Goal: Task Accomplishment & Management: Complete application form

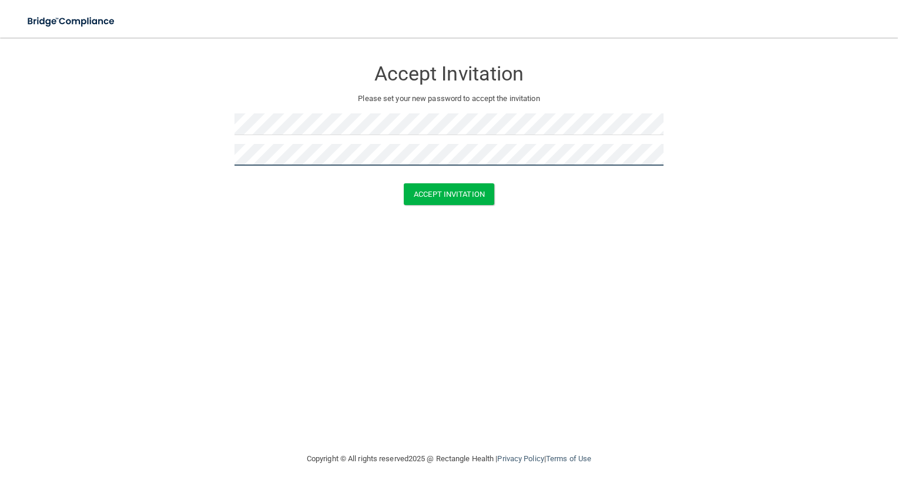
click at [404, 183] on button "Accept Invitation" at bounding box center [449, 194] width 91 height 22
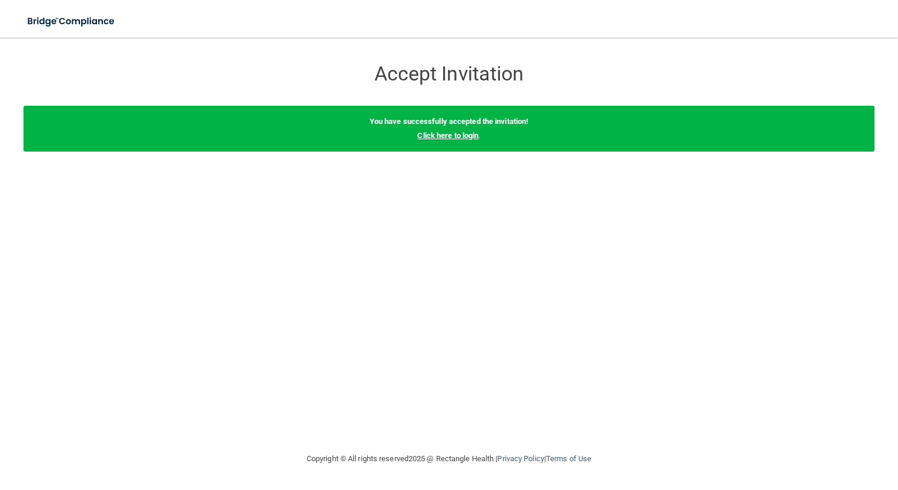
click at [438, 135] on link "Click here to login" at bounding box center [447, 135] width 61 height 9
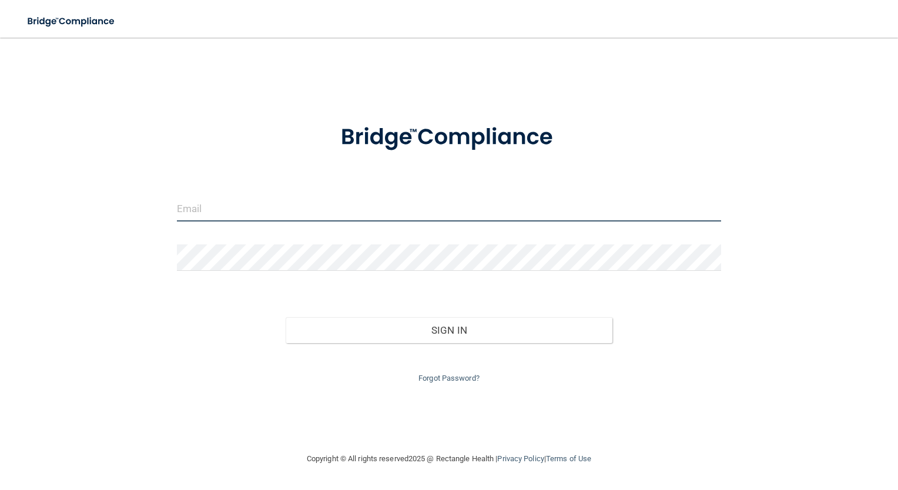
click at [205, 214] on input "email" at bounding box center [449, 208] width 545 height 26
click at [293, 208] on input "email" at bounding box center [449, 208] width 545 height 26
paste input "[EMAIL_ADDRESS][DOMAIN_NAME]"
type input "[EMAIL_ADDRESS][DOMAIN_NAME]"
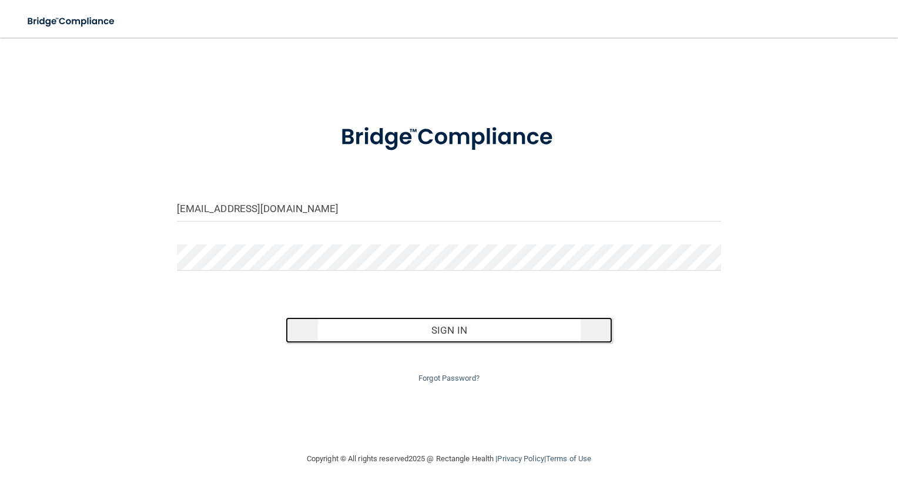
click at [539, 325] on button "Sign In" at bounding box center [449, 330] width 327 height 26
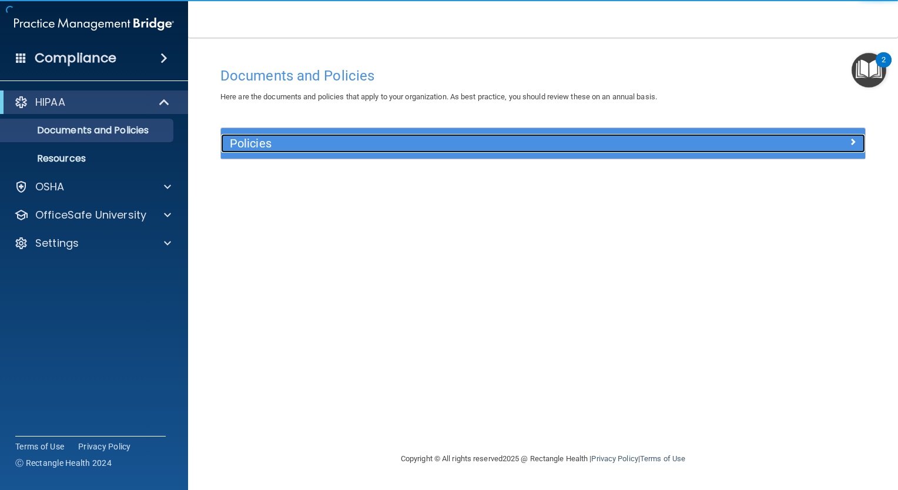
drag, startPoint x: 470, startPoint y: 142, endPoint x: 401, endPoint y: 150, distance: 68.6
click at [401, 150] on div "Policies" at bounding box center [462, 143] width 483 height 19
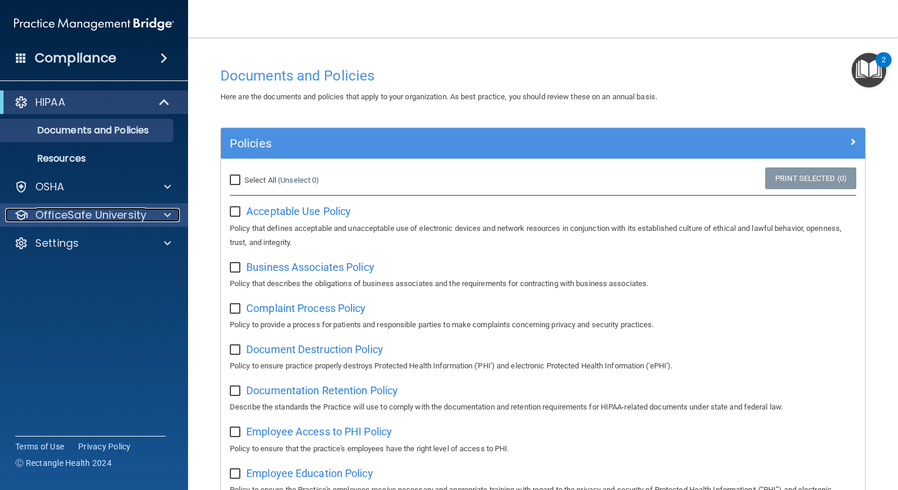
click at [158, 219] on div at bounding box center [165, 215] width 29 height 14
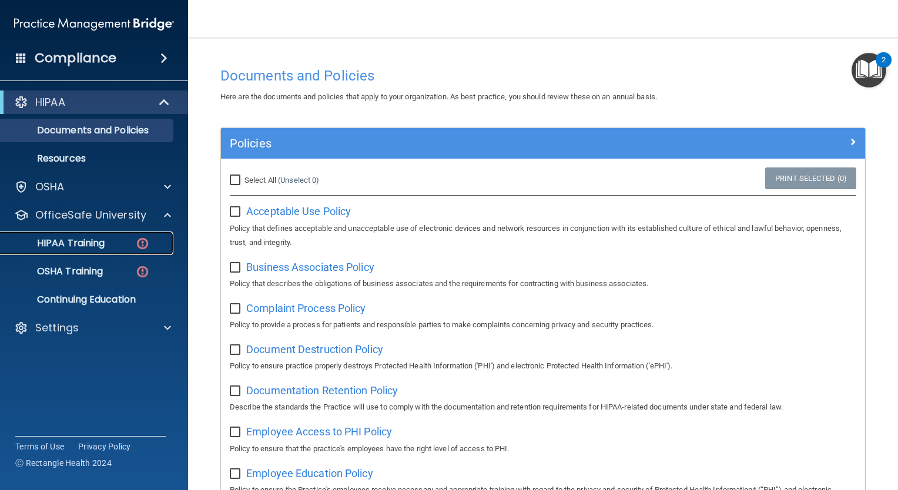
click at [133, 243] on div "HIPAA Training" at bounding box center [88, 243] width 160 height 12
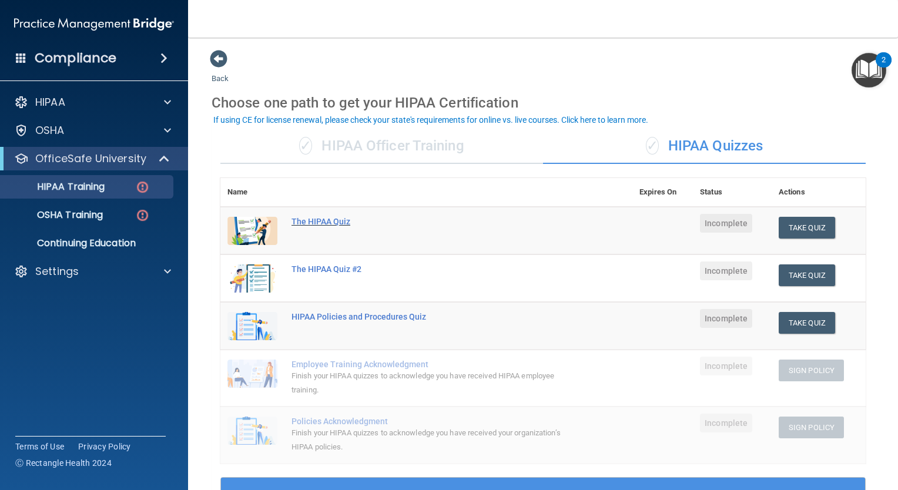
click at [322, 220] on div "The HIPAA Quiz" at bounding box center [432, 221] width 282 height 9
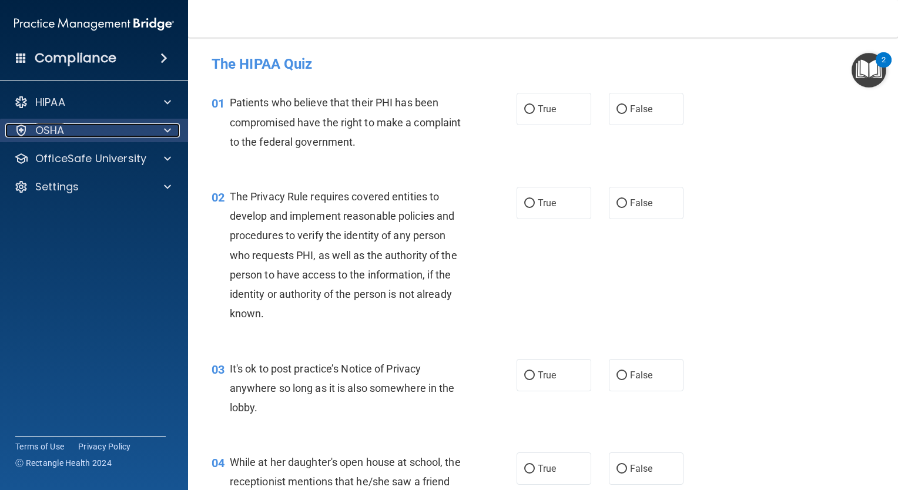
click at [157, 135] on div at bounding box center [165, 130] width 29 height 14
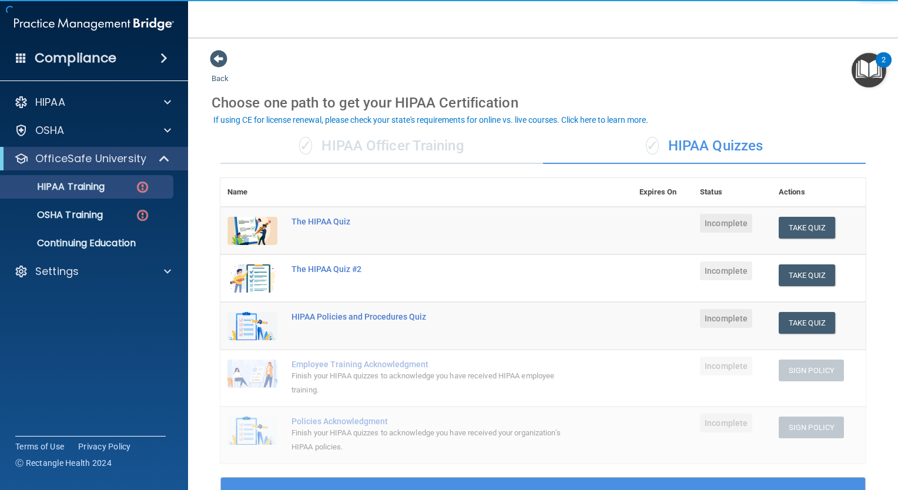
click at [442, 155] on div "✓ HIPAA Officer Training" at bounding box center [381, 146] width 323 height 35
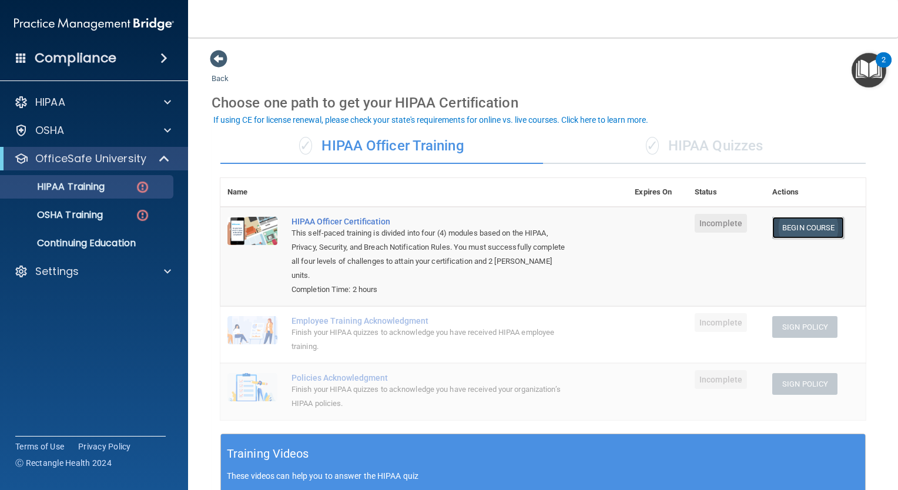
click at [791, 226] on link "Begin Course" at bounding box center [808, 228] width 72 height 22
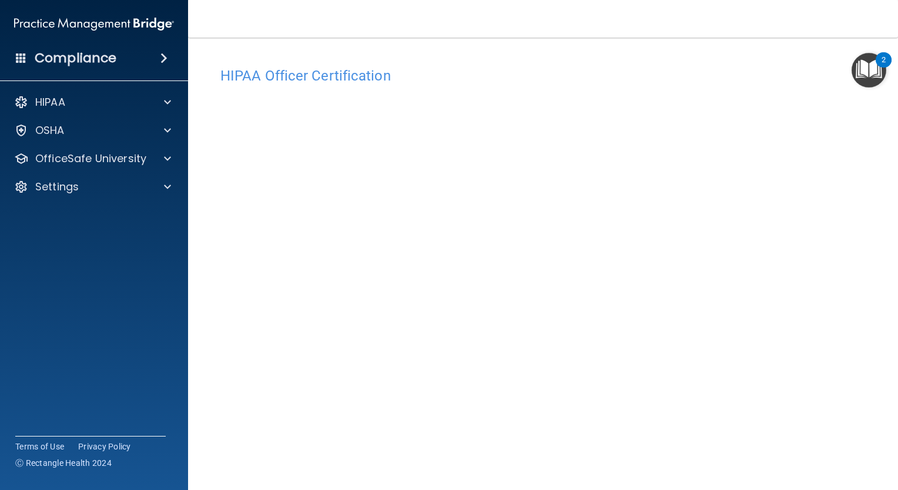
click at [876, 66] on img "Open Resource Center, 2 new notifications" at bounding box center [869, 70] width 35 height 35
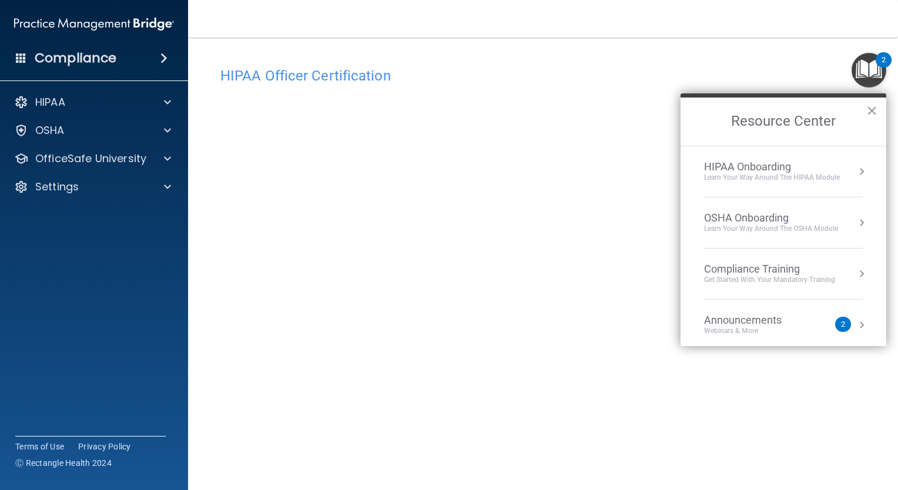
click at [833, 177] on div "Learn Your Way around the HIPAA module" at bounding box center [772, 178] width 136 height 10
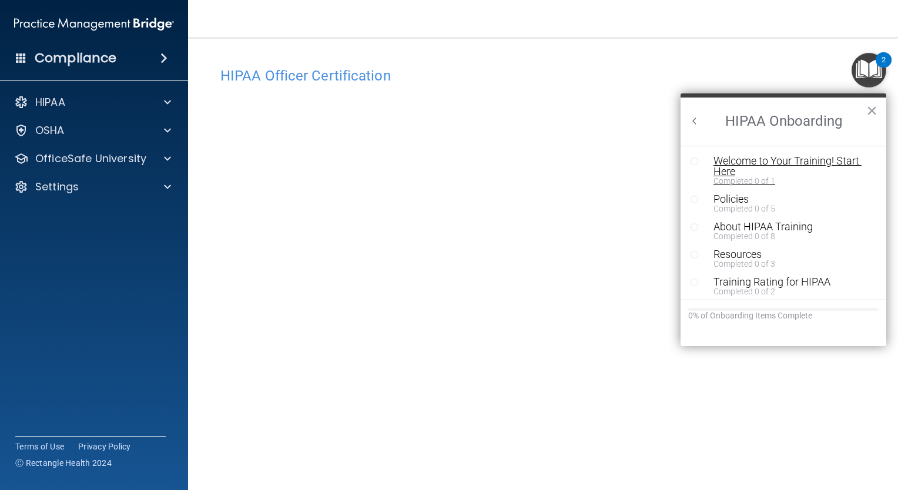
drag, startPoint x: 739, startPoint y: 163, endPoint x: 738, endPoint y: 154, distance: 9.6
click at [738, 156] on div "Welcome to Your Training! Start Here" at bounding box center [787, 166] width 148 height 21
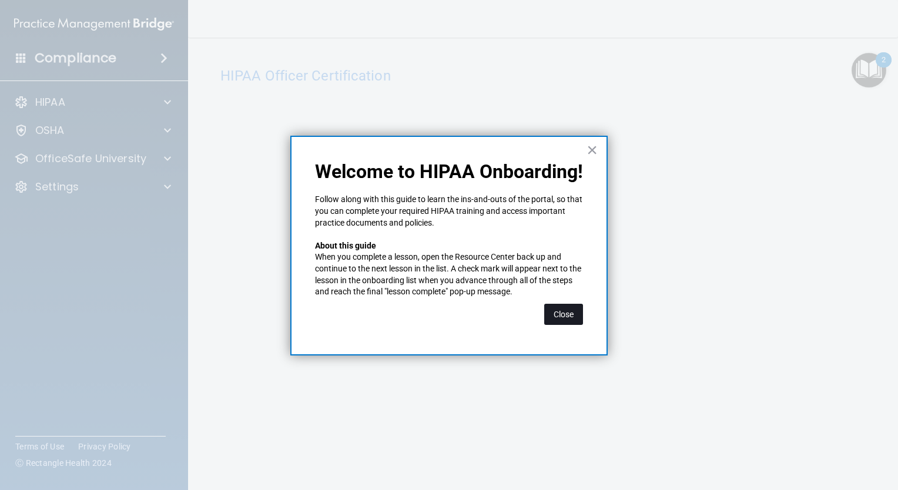
drag, startPoint x: 569, startPoint y: 314, endPoint x: 557, endPoint y: 316, distance: 13.0
click at [557, 316] on button "Close" at bounding box center [563, 314] width 39 height 21
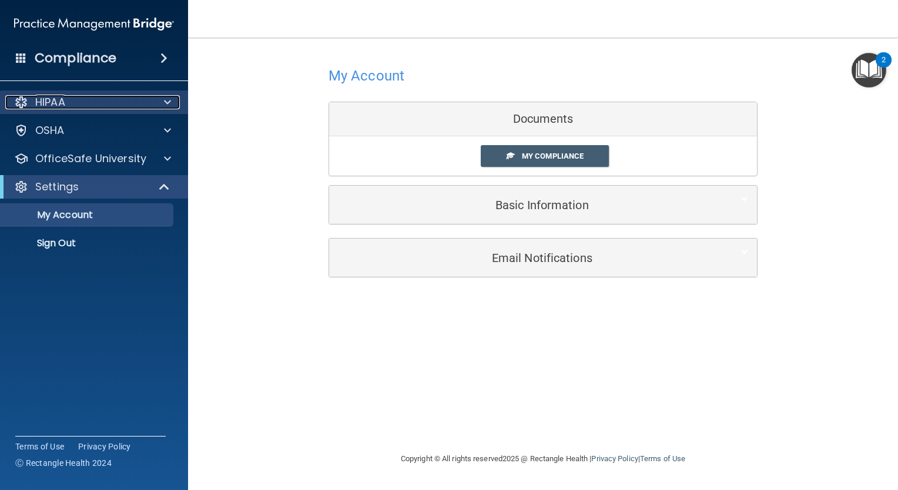
click at [170, 104] on span at bounding box center [167, 102] width 7 height 14
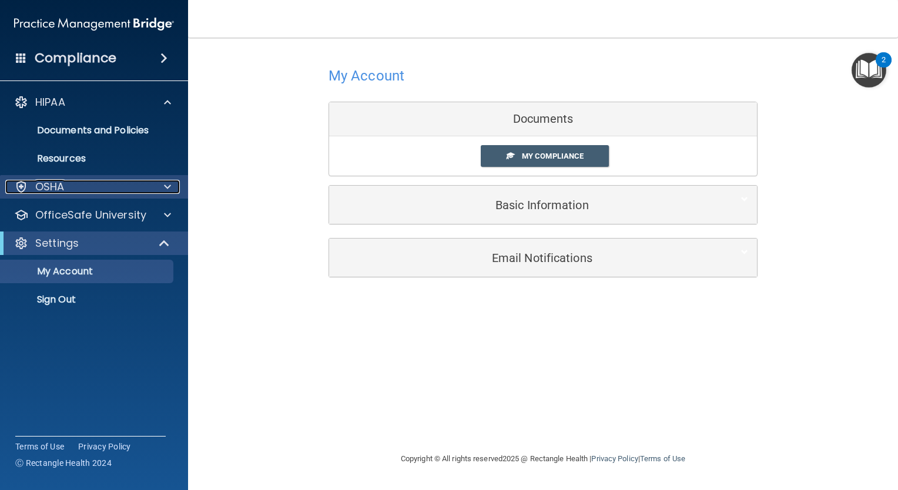
click at [154, 181] on div at bounding box center [165, 187] width 29 height 14
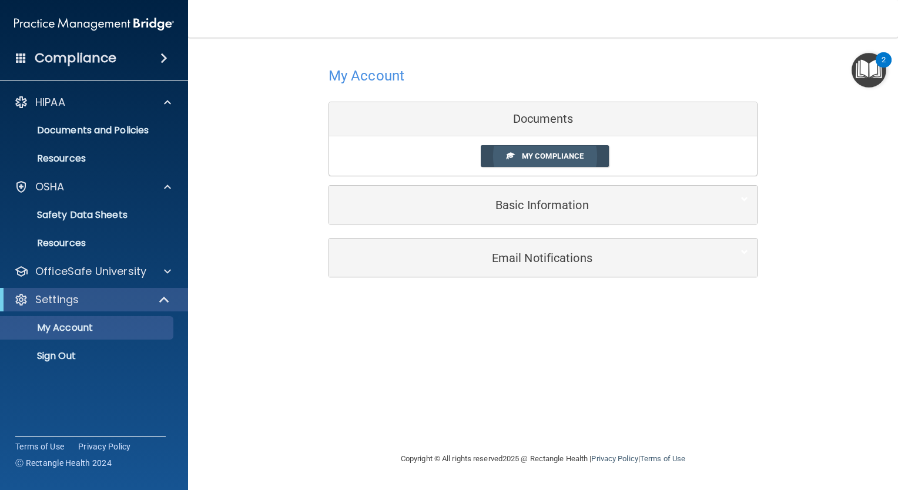
click at [551, 160] on span "My Compliance" at bounding box center [553, 156] width 62 height 9
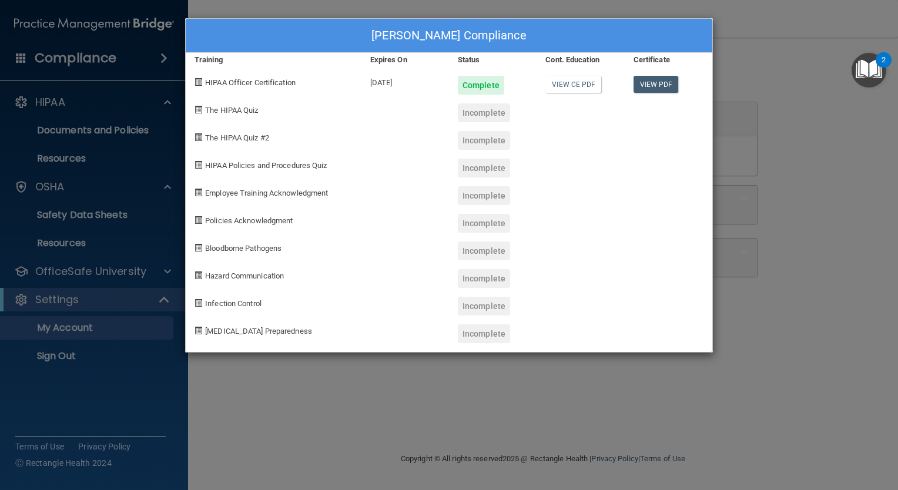
click at [487, 115] on div "Incomplete" at bounding box center [484, 112] width 52 height 19
click at [252, 115] on div "The HIPAA Quiz" at bounding box center [274, 109] width 176 height 28
click at [760, 43] on div "Kinley Backsen's Compliance Training Expires On Status Cont. Education Certific…" at bounding box center [449, 245] width 898 height 490
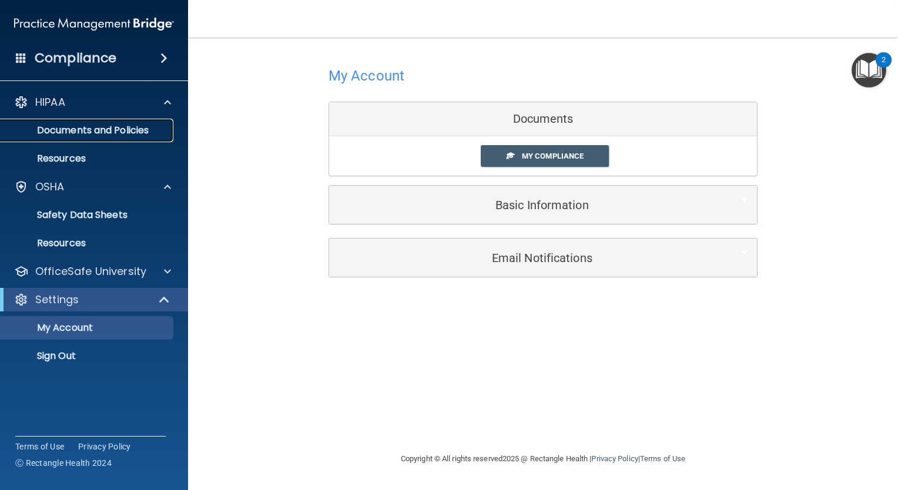
click at [104, 133] on p "Documents and Policies" at bounding box center [88, 131] width 160 height 12
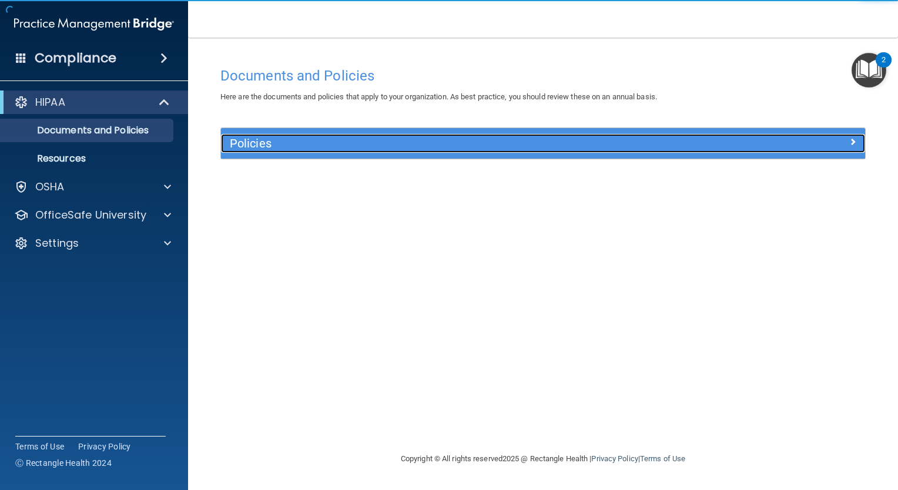
click at [270, 138] on h5 "Policies" at bounding box center [462, 143] width 465 height 13
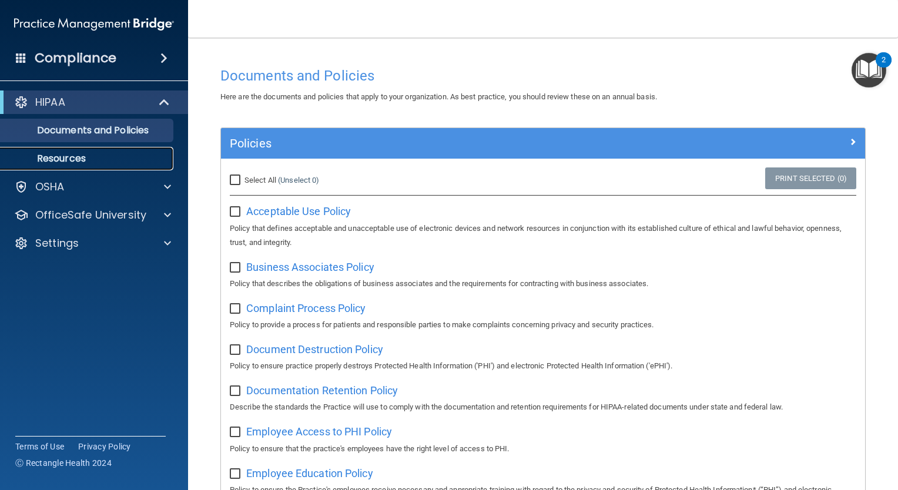
click at [136, 155] on p "Resources" at bounding box center [88, 159] width 160 height 12
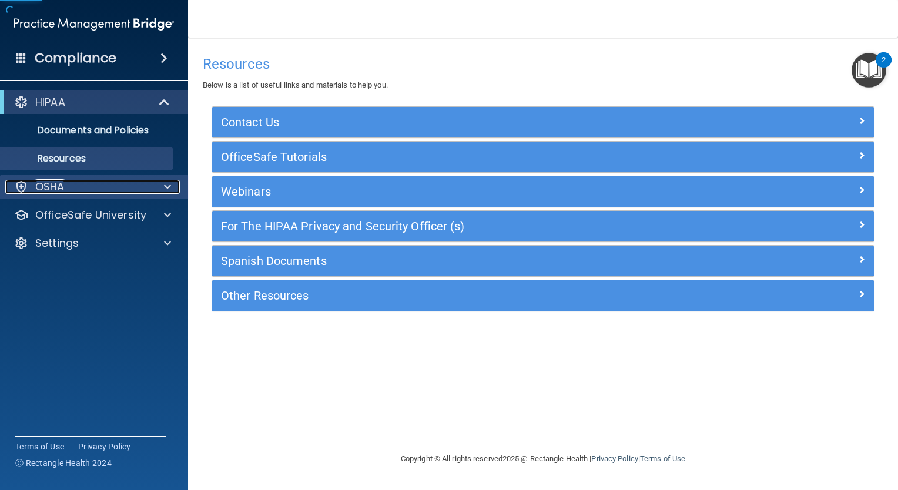
click at [109, 189] on div "OSHA" at bounding box center [78, 187] width 146 height 14
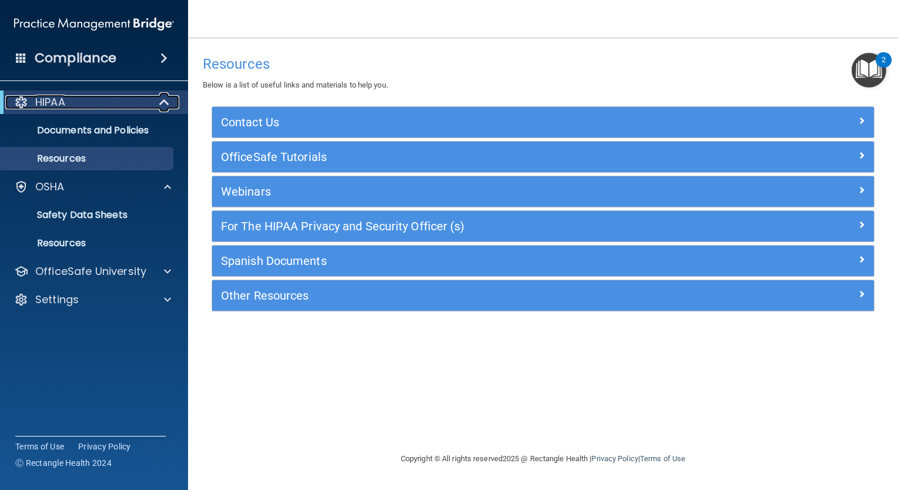
click at [150, 103] on div at bounding box center [164, 102] width 29 height 14
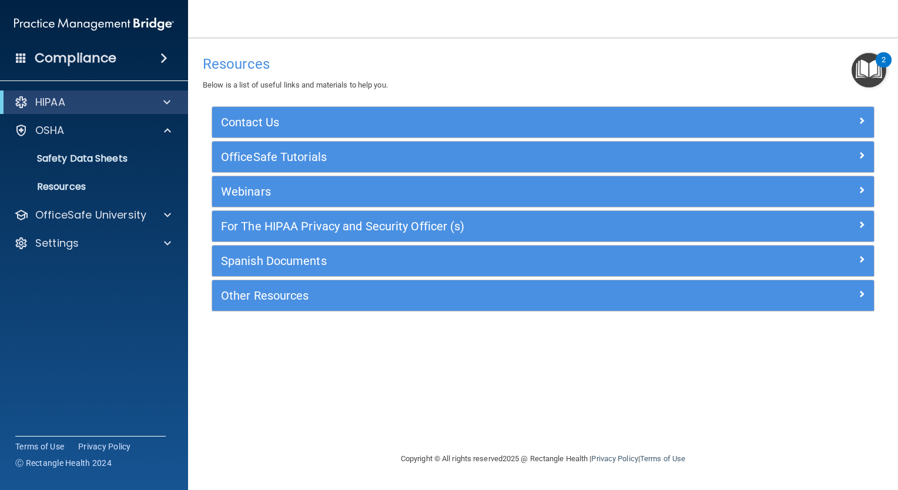
drag, startPoint x: 166, startPoint y: 96, endPoint x: 192, endPoint y: 49, distance: 53.7
click at [192, 49] on main "Resources Below is a list of useful links and materials to help you. Contact Us…" at bounding box center [543, 264] width 710 height 453
click at [160, 58] on span at bounding box center [163, 58] width 7 height 14
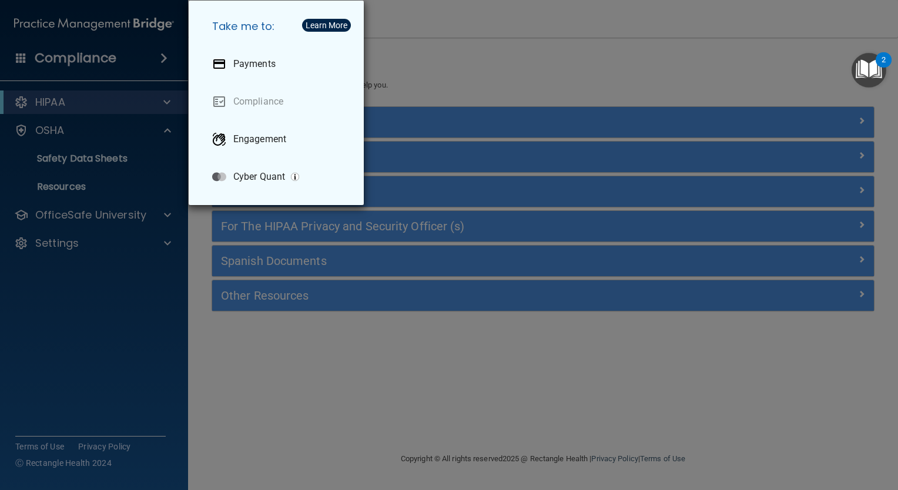
click at [240, 312] on div "Take me to: Payments Compliance Engagement Cyber Quant" at bounding box center [449, 245] width 898 height 490
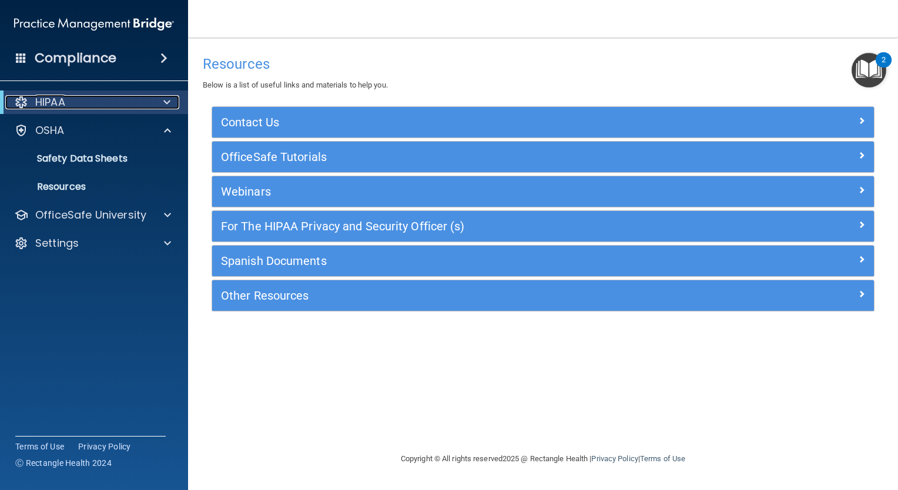
click at [129, 103] on div "HIPAA" at bounding box center [77, 102] width 145 height 14
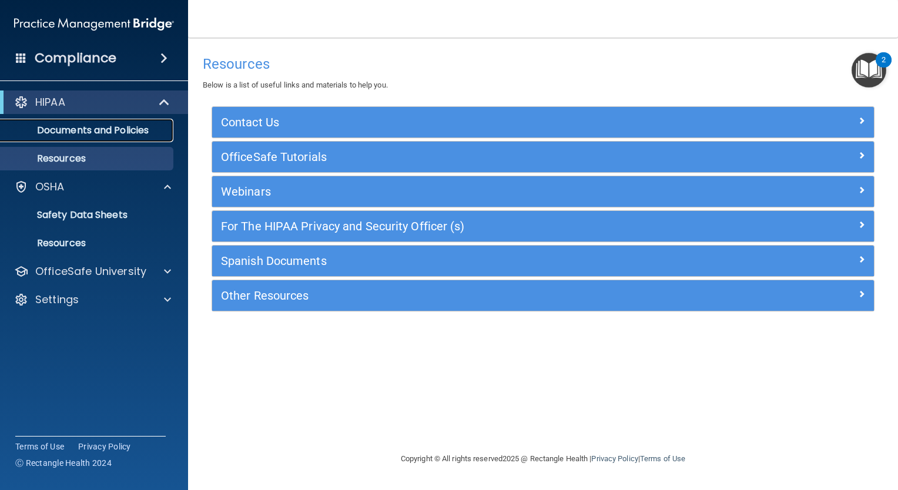
drag, startPoint x: 109, startPoint y: 132, endPoint x: 78, endPoint y: 130, distance: 30.6
click at [78, 130] on p "Documents and Policies" at bounding box center [88, 131] width 160 height 12
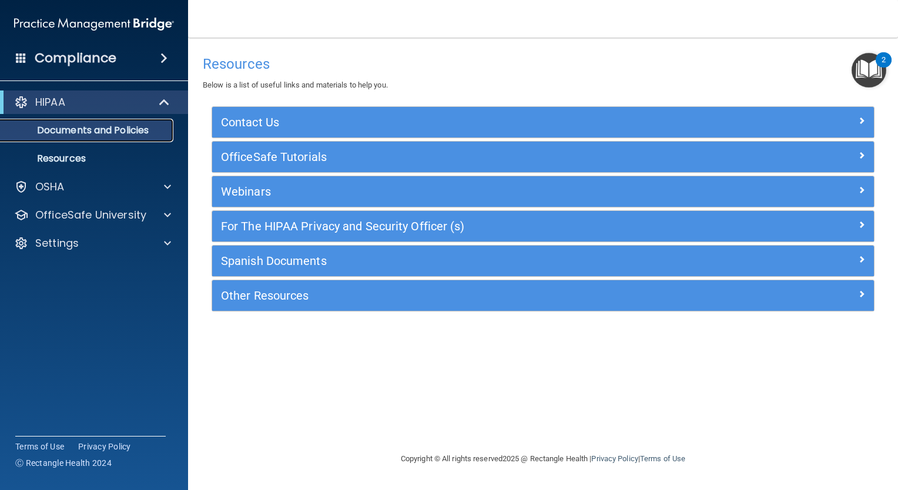
click at [78, 130] on p "Documents and Policies" at bounding box center [88, 131] width 160 height 12
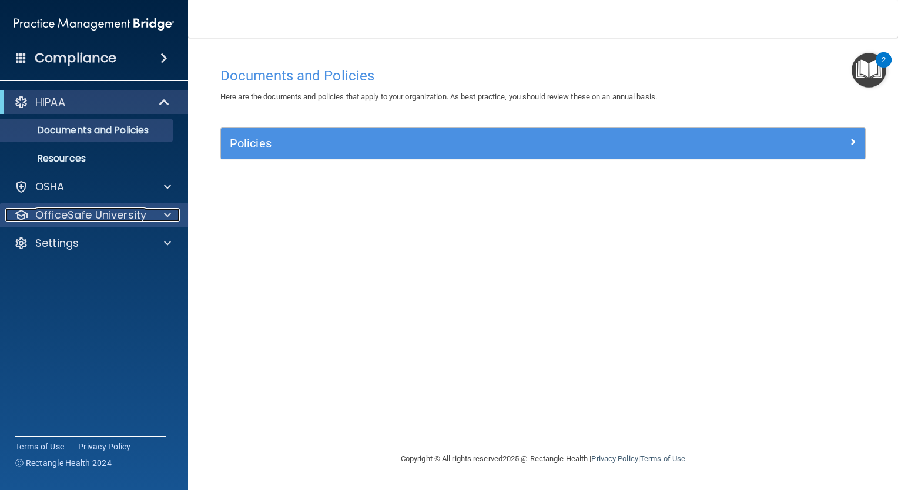
click at [110, 217] on p "OfficeSafe University" at bounding box center [90, 215] width 111 height 14
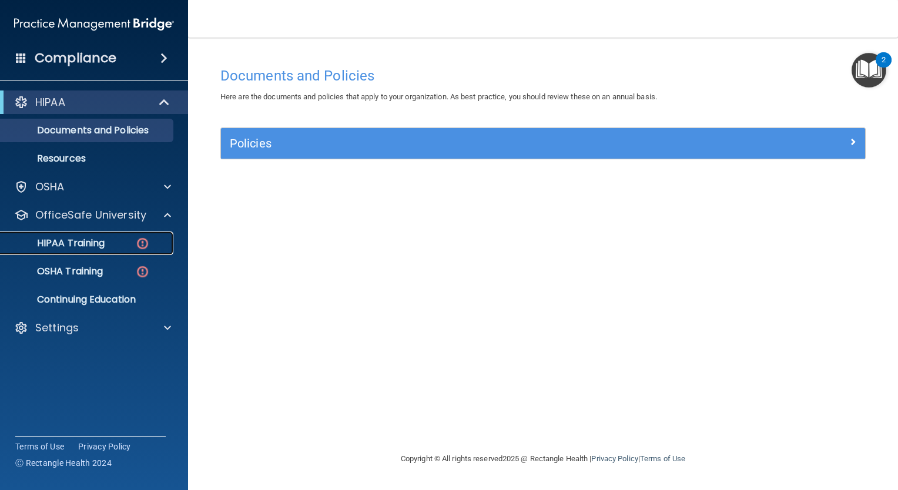
click at [107, 242] on div "HIPAA Training" at bounding box center [88, 243] width 160 height 12
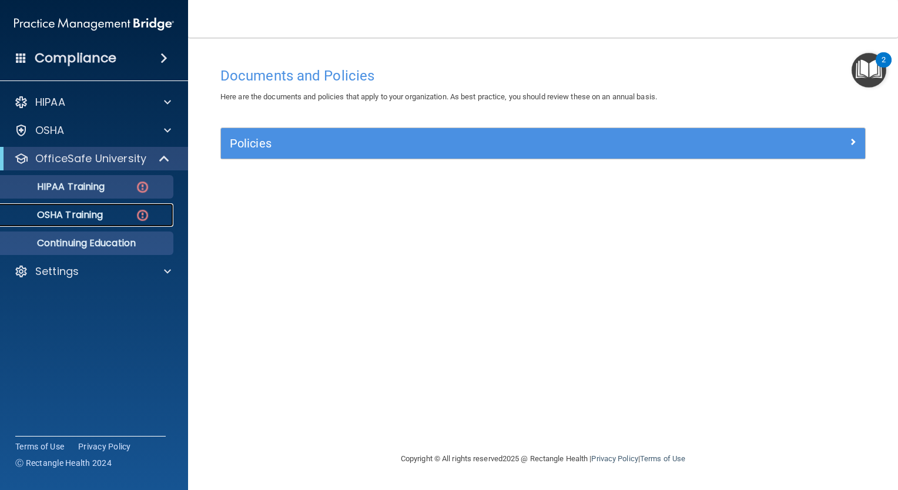
click at [107, 242] on ul "HIPAA Training OSHA Training Continuing Education" at bounding box center [94, 212] width 213 height 85
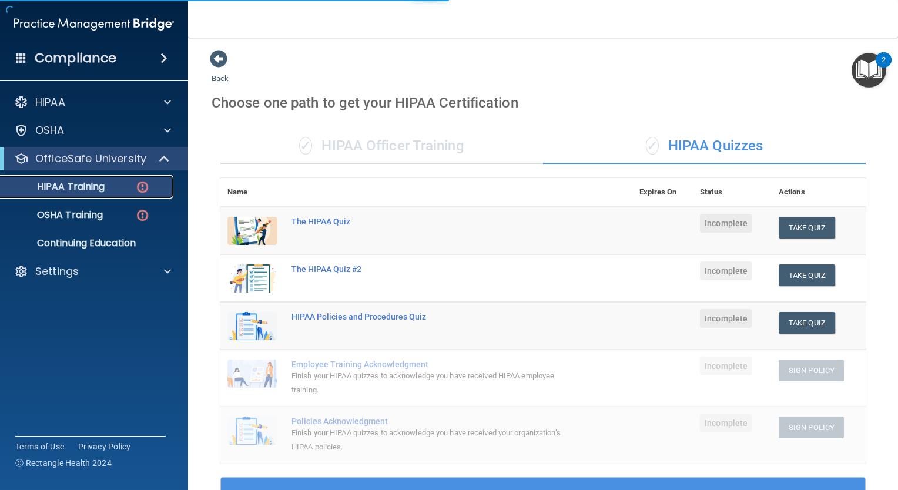
click at [140, 182] on img at bounding box center [142, 187] width 15 height 15
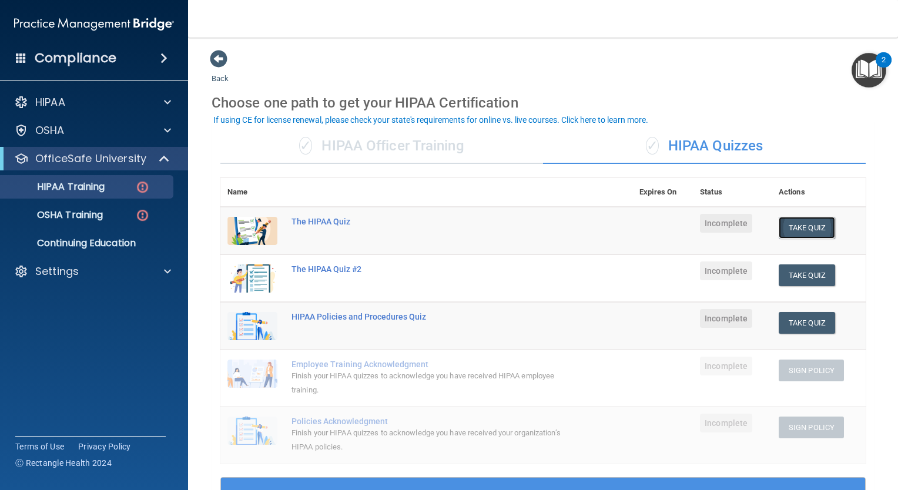
click at [782, 219] on button "Take Quiz" at bounding box center [807, 228] width 56 height 22
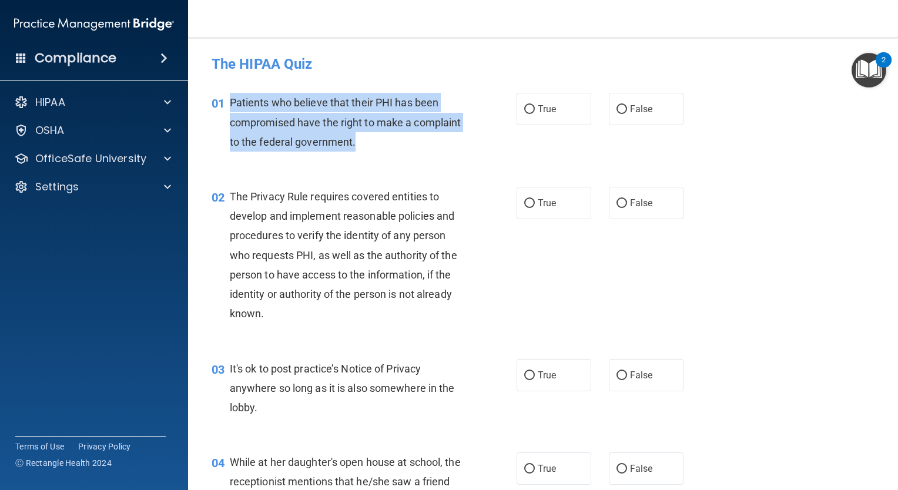
drag, startPoint x: 232, startPoint y: 98, endPoint x: 474, endPoint y: 144, distance: 246.0
click at [474, 144] on div "01 Patients who believe that their PHI has been compromised have the right to m…" at bounding box center [364, 125] width 340 height 65
click at [376, 128] on span "Patients who believe that their PHI has been compromised have the right to make…" at bounding box center [346, 121] width 232 height 51
drag, startPoint x: 229, startPoint y: 99, endPoint x: 436, endPoint y: 149, distance: 212.8
click at [436, 149] on div "Patients who believe that their PHI has been compromised have the right to make…" at bounding box center [351, 122] width 242 height 59
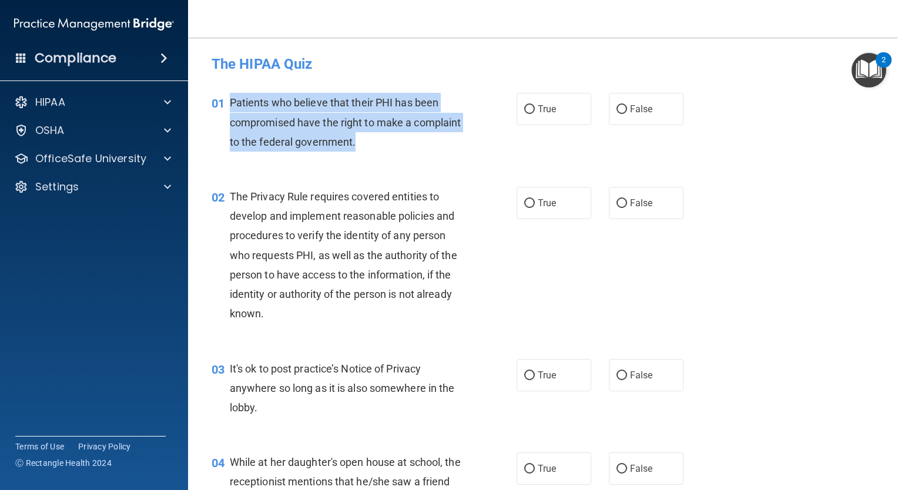
copy span "Patients who believe that their PHI has been compromised have the right to make…"
click at [367, 125] on span "Patients who believe that their PHI has been compromised have the right to make…" at bounding box center [346, 121] width 232 height 51
drag, startPoint x: 228, startPoint y: 99, endPoint x: 425, endPoint y: 141, distance: 201.9
click at [425, 141] on div "01 Patients who believe that their PHI has been compromised have the right to m…" at bounding box center [364, 125] width 340 height 65
drag, startPoint x: 425, startPoint y: 141, endPoint x: 386, endPoint y: 133, distance: 40.8
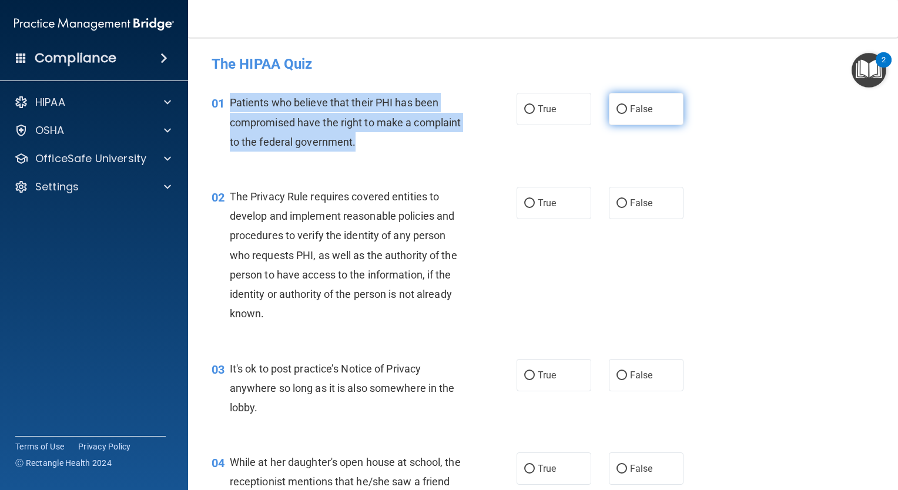
click at [616, 107] on input "False" at bounding box center [621, 109] width 11 height 9
radio input "true"
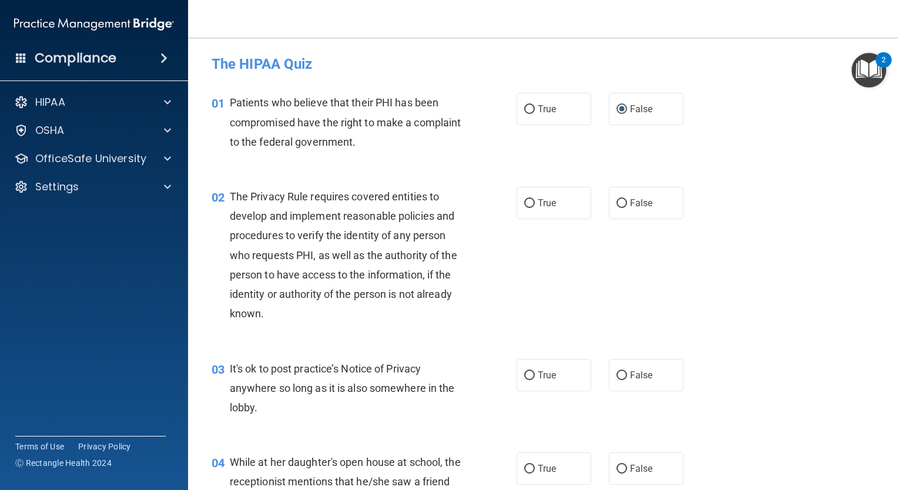
click at [259, 208] on div "The Privacy Rule requires covered entities to develop and implement reasonable …" at bounding box center [351, 255] width 242 height 137
drag, startPoint x: 228, startPoint y: 196, endPoint x: 356, endPoint y: 347, distance: 198.1
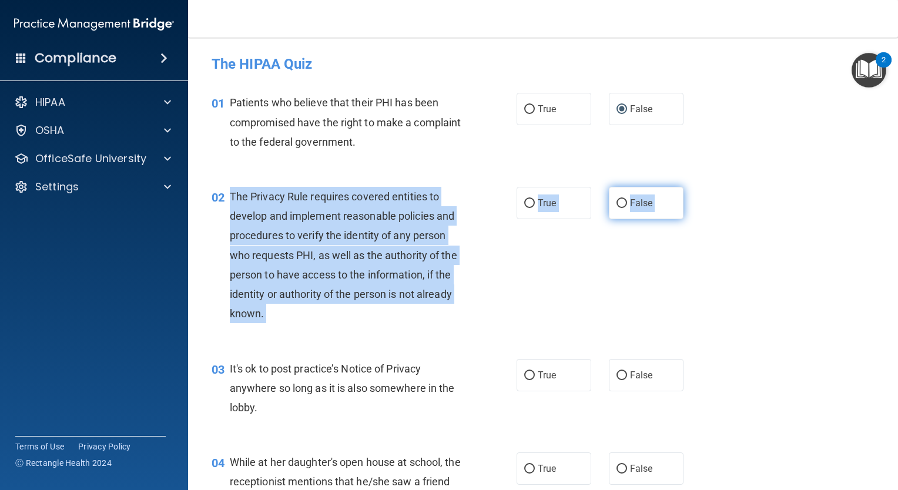
click at [609, 200] on label "False" at bounding box center [646, 203] width 75 height 32
click at [616, 200] on input "False" at bounding box center [621, 203] width 11 height 9
radio input "true"
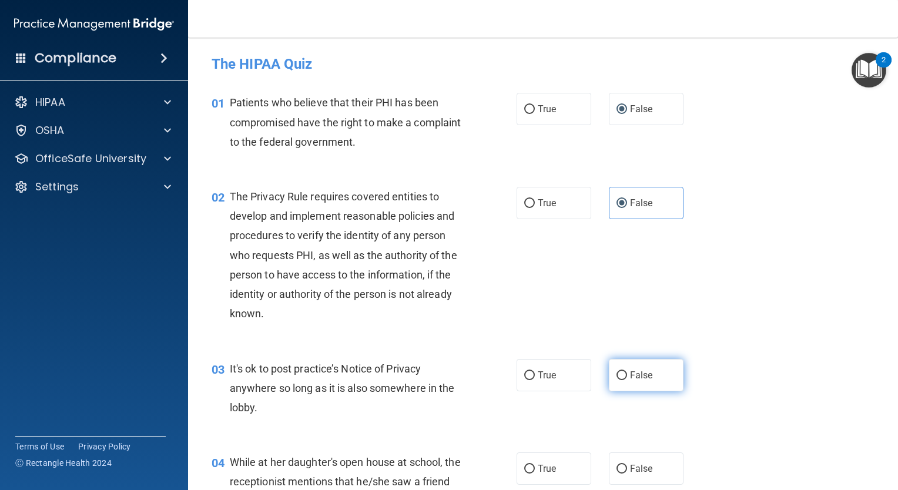
click at [620, 380] on input "False" at bounding box center [621, 375] width 11 height 9
radio input "true"
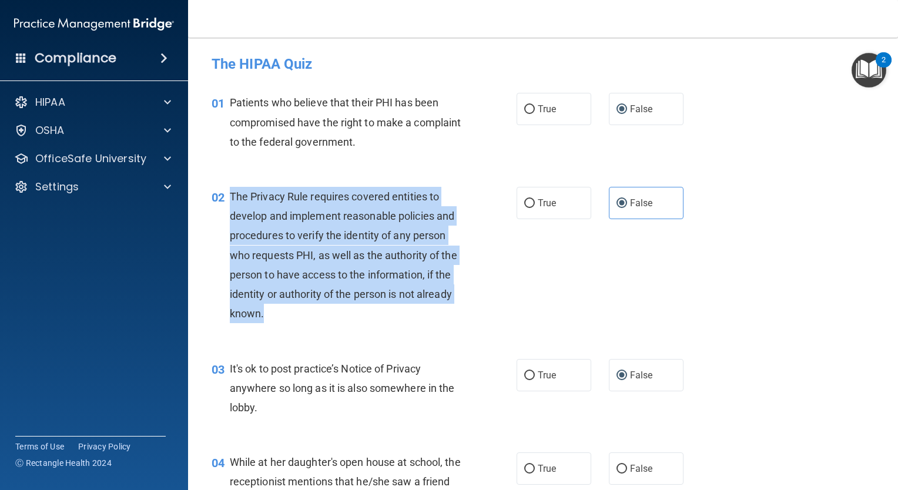
drag, startPoint x: 229, startPoint y: 196, endPoint x: 293, endPoint y: 310, distance: 130.6
click at [293, 310] on div "The Privacy Rule requires covered entities to develop and implement reasonable …" at bounding box center [351, 255] width 242 height 137
click at [339, 219] on span "The Privacy Rule requires covered entities to develop and implement reasonable …" at bounding box center [343, 254] width 227 height 129
drag, startPoint x: 230, startPoint y: 193, endPoint x: 323, endPoint y: 316, distance: 154.8
click at [323, 316] on div "The Privacy Rule requires covered entities to develop and implement reasonable …" at bounding box center [351, 255] width 242 height 137
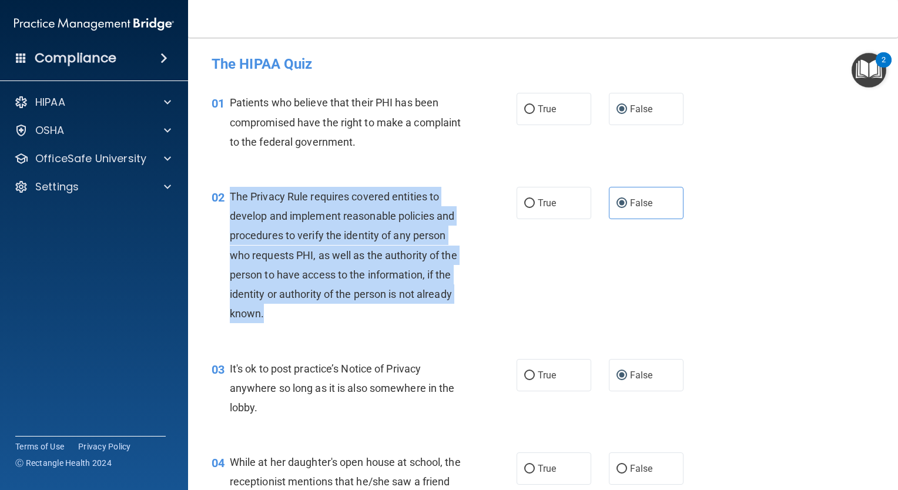
click at [334, 269] on span "The Privacy Rule requires covered entities to develop and implement reasonable …" at bounding box center [343, 254] width 227 height 129
drag, startPoint x: 230, startPoint y: 194, endPoint x: 310, endPoint y: 328, distance: 156.3
click at [310, 328] on div "02 The Privacy Rule requires covered entities to develop and implement reasonab…" at bounding box center [364, 258] width 340 height 143
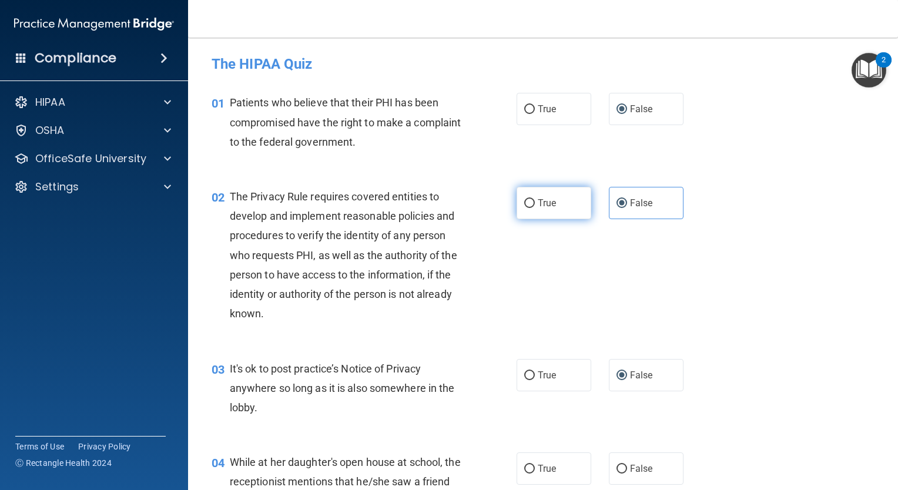
click at [540, 215] on label "True" at bounding box center [554, 203] width 75 height 32
click at [535, 208] on input "True" at bounding box center [529, 203] width 11 height 9
radio input "true"
radio input "false"
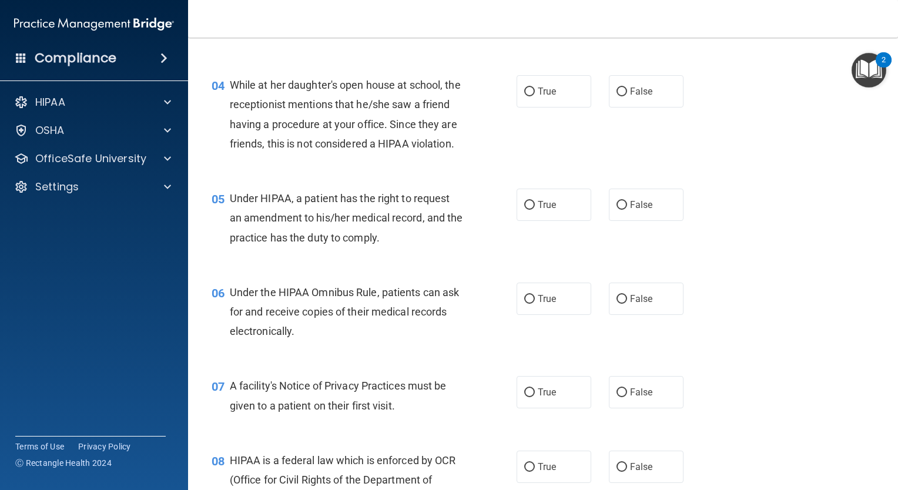
scroll to position [388, 0]
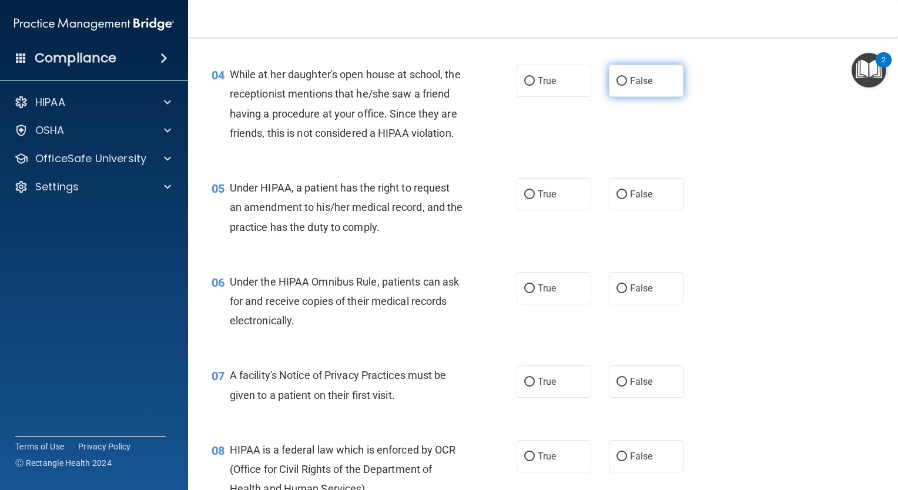
click at [630, 86] on label "False" at bounding box center [646, 81] width 75 height 32
click at [627, 86] on input "False" at bounding box center [621, 81] width 11 height 9
radio input "true"
click at [517, 210] on label "True" at bounding box center [554, 194] width 75 height 32
click at [524, 199] on input "True" at bounding box center [529, 194] width 11 height 9
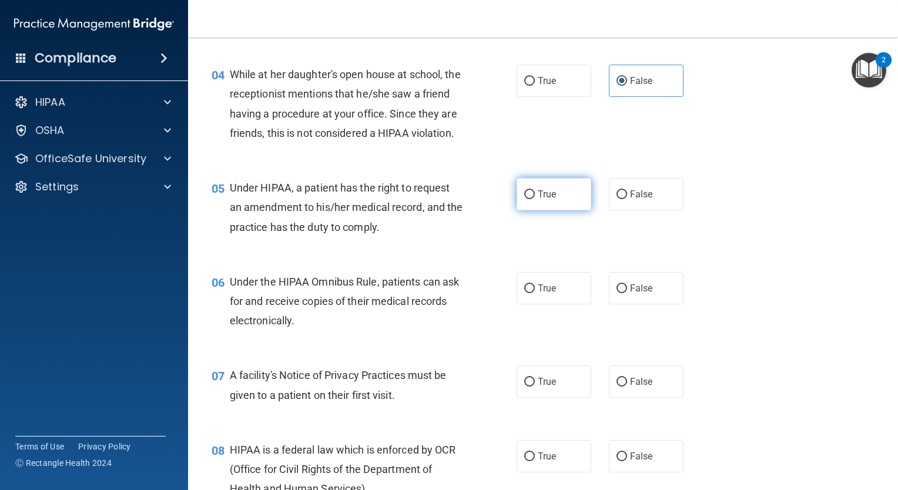
radio input "true"
click at [561, 304] on label "True" at bounding box center [554, 288] width 75 height 32
click at [535, 293] on input "True" at bounding box center [529, 288] width 11 height 9
radio input "true"
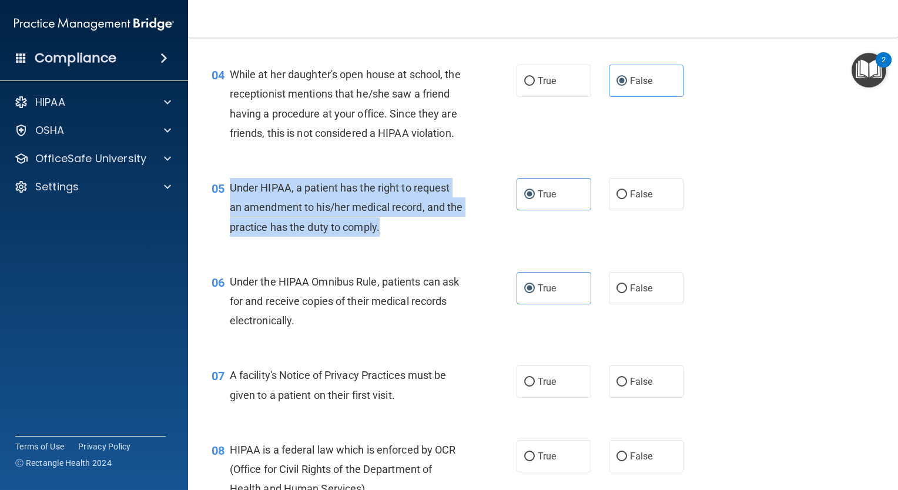
drag, startPoint x: 230, startPoint y: 202, endPoint x: 406, endPoint y: 258, distance: 184.4
click at [406, 243] on div "05 Under HIPAA, a patient has the right to request an amendment to his/her medi…" at bounding box center [364, 210] width 340 height 65
click at [344, 229] on span "Under HIPAA, a patient has the right to request an amendment to his/her medical…" at bounding box center [346, 207] width 233 height 51
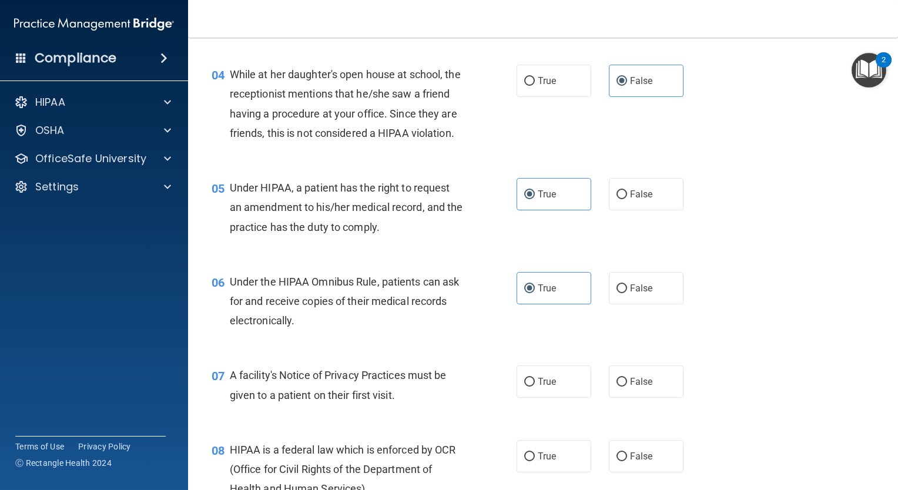
drag, startPoint x: 344, startPoint y: 229, endPoint x: 290, endPoint y: 220, distance: 54.7
click at [290, 220] on span "Under HIPAA, a patient has the right to request an amendment to his/her medical…" at bounding box center [346, 207] width 233 height 51
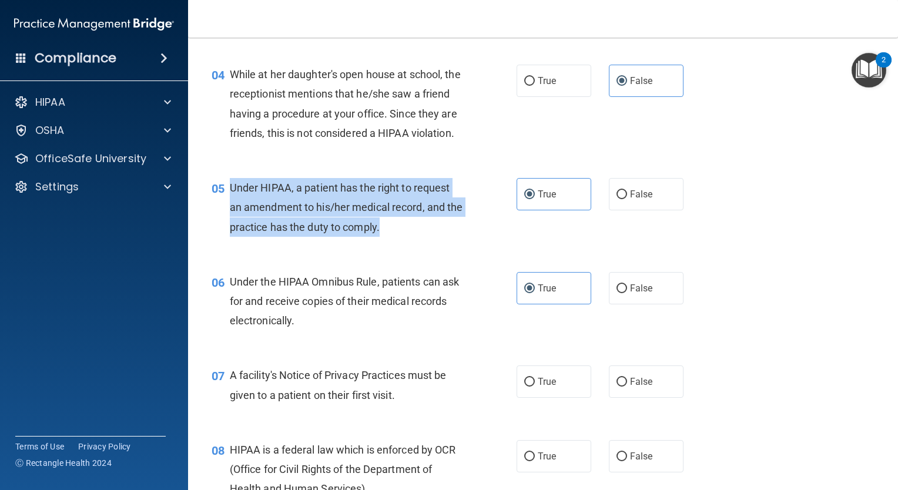
drag, startPoint x: 227, startPoint y: 202, endPoint x: 418, endPoint y: 253, distance: 197.0
click at [418, 243] on div "05 Under HIPAA, a patient has the right to request an amendment to his/her medi…" at bounding box center [364, 210] width 340 height 65
copy div "Under HIPAA, a patient has the right to request an amendment to his/her medical…"
click at [409, 227] on span "Under HIPAA, a patient has the right to request an amendment to his/her medical…" at bounding box center [346, 207] width 233 height 51
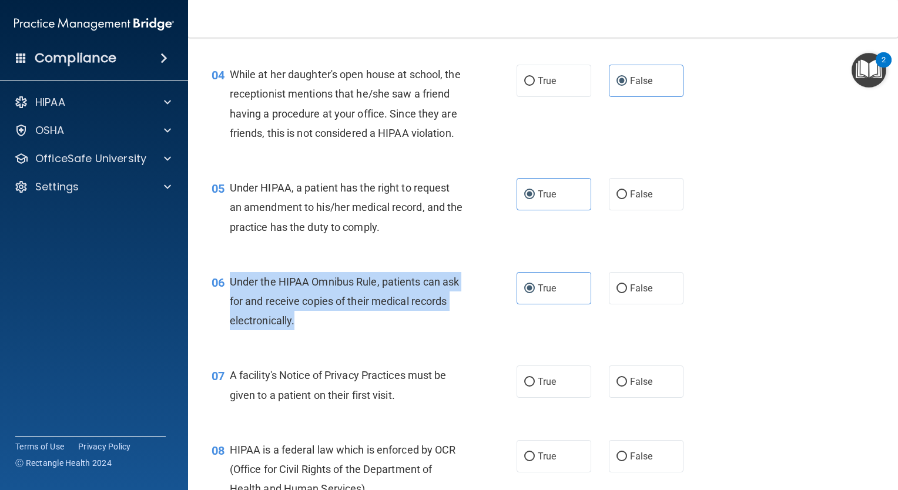
drag, startPoint x: 230, startPoint y: 304, endPoint x: 353, endPoint y: 344, distance: 129.3
click at [353, 331] on div "Under the HIPAA Omnibus Rule, patients can ask for and receive copies of their …" at bounding box center [351, 301] width 242 height 59
copy span "Under the HIPAA Omnibus Rule, patients can ask for and receive copies of their …"
click at [381, 308] on div "Under the HIPAA Omnibus Rule, patients can ask for and receive copies of their …" at bounding box center [351, 301] width 242 height 59
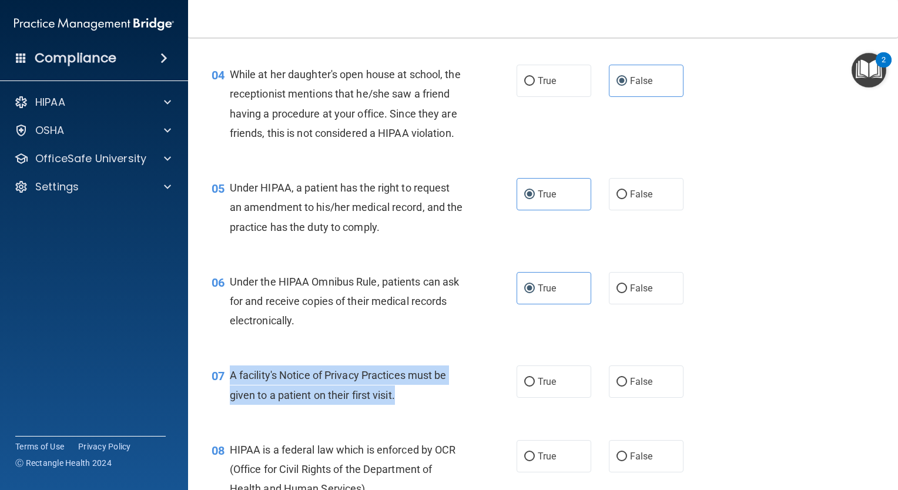
drag, startPoint x: 226, startPoint y: 390, endPoint x: 410, endPoint y: 418, distance: 186.1
click at [410, 410] on div "07 A facility's Notice of Privacy Practices must be given to a patient on their…" at bounding box center [364, 388] width 340 height 45
copy div "A facility's Notice of Privacy Practices must be given to a patient on their fi…"
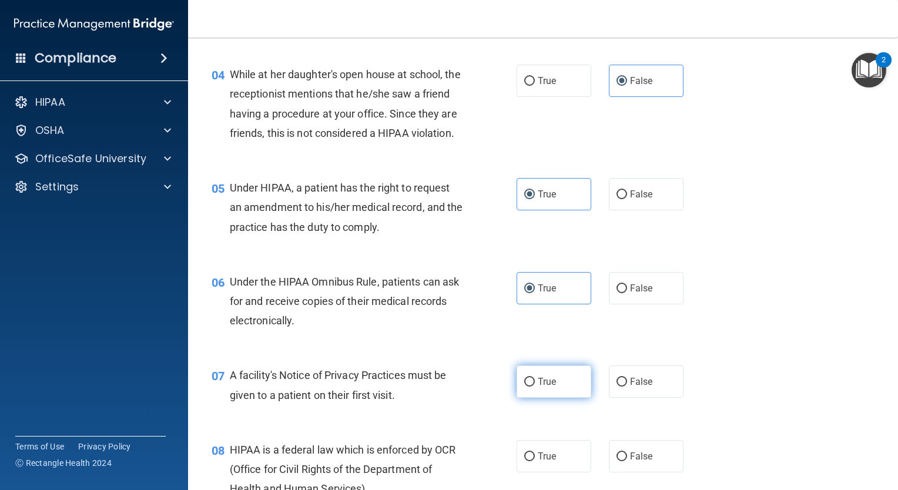
click at [529, 393] on label "True" at bounding box center [554, 382] width 75 height 32
click at [529, 387] on input "True" at bounding box center [529, 382] width 11 height 9
radio input "true"
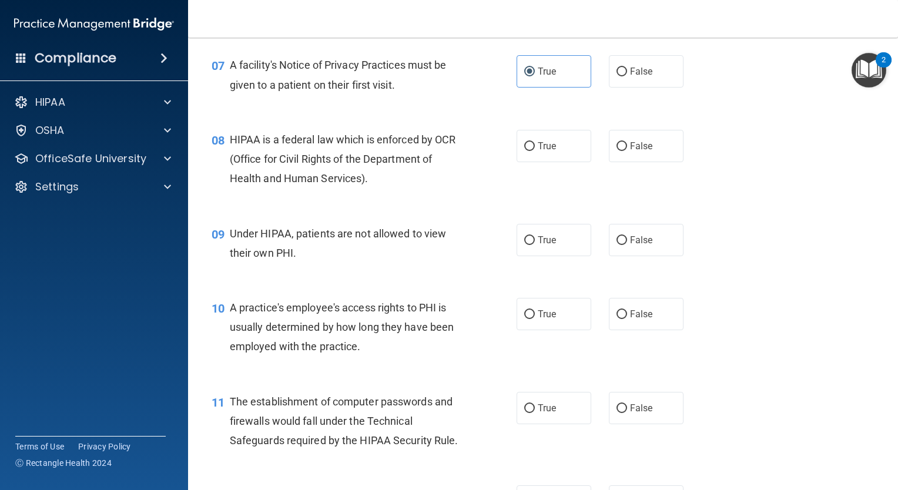
scroll to position [730, 0]
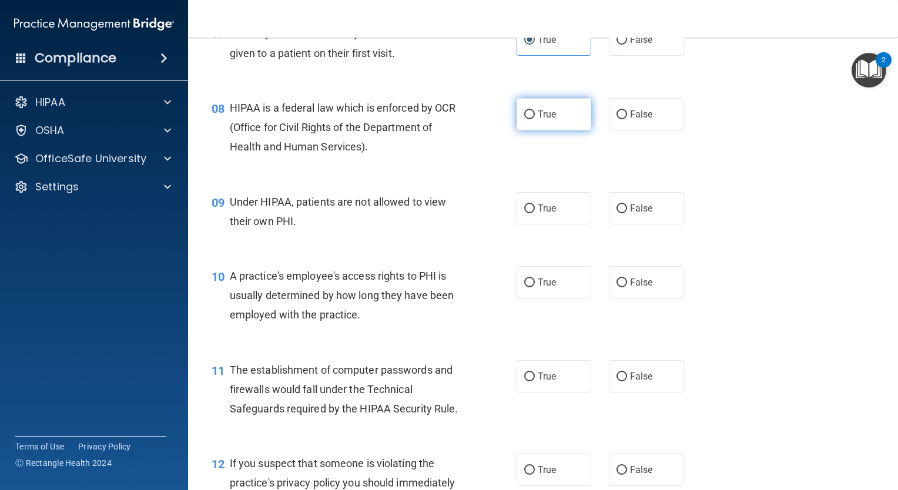
click at [525, 130] on label "True" at bounding box center [554, 114] width 75 height 32
click at [525, 119] on input "True" at bounding box center [529, 114] width 11 height 9
radio input "true"
drag, startPoint x: 228, startPoint y: 128, endPoint x: 390, endPoint y: 185, distance: 171.2
click at [390, 177] on div "08 HIPAA is a federal law which is enforced by OCR (Office for Civil Rights of …" at bounding box center [543, 130] width 681 height 94
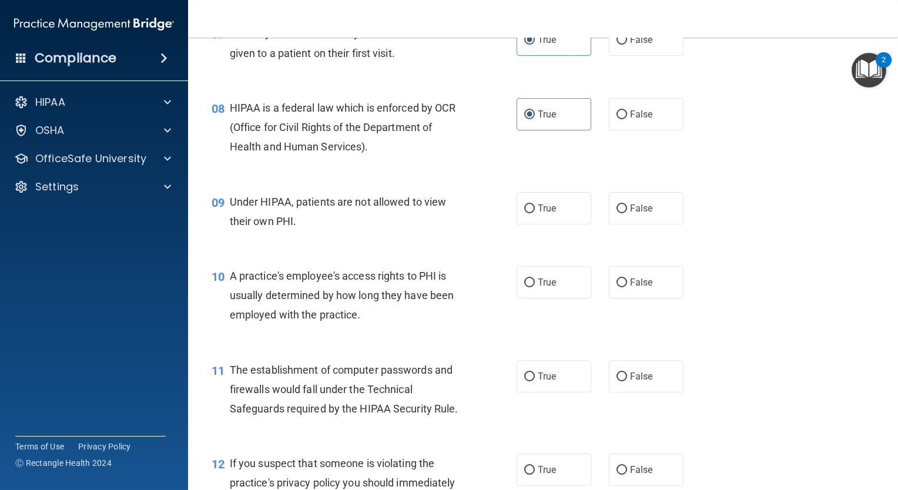
drag, startPoint x: 390, startPoint y: 185, endPoint x: 301, endPoint y: 140, distance: 99.3
click at [301, 140] on span "HIPAA is a federal law which is enforced by OCR (Office for Civil Rights of the…" at bounding box center [343, 127] width 226 height 51
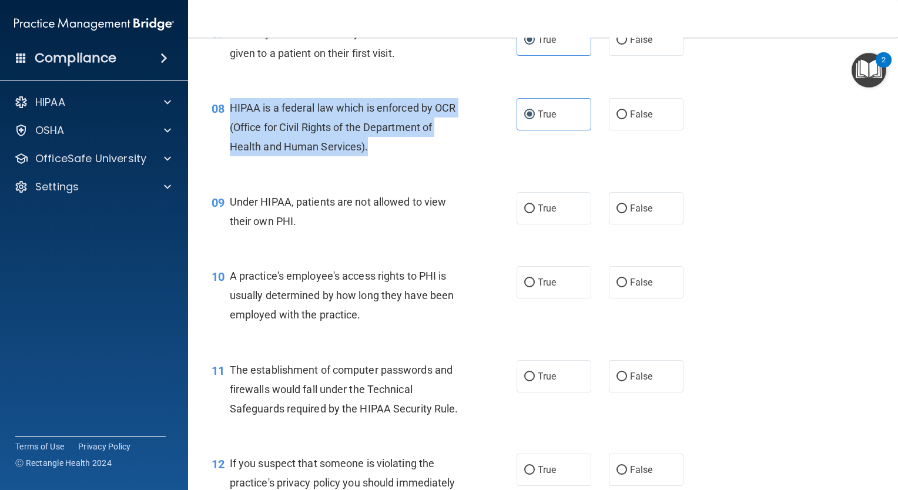
drag, startPoint x: 227, startPoint y: 120, endPoint x: 373, endPoint y: 163, distance: 151.9
click at [373, 163] on div "08 HIPAA is a federal law which is enforced by OCR (Office for Civil Rights of …" at bounding box center [364, 130] width 340 height 65
copy div "HIPAA is a federal law which is enforced by OCR (Office for Civil Rights of the…"
click at [388, 142] on span "HIPAA is a federal law which is enforced by OCR (Office for Civil Rights of the…" at bounding box center [343, 127] width 226 height 51
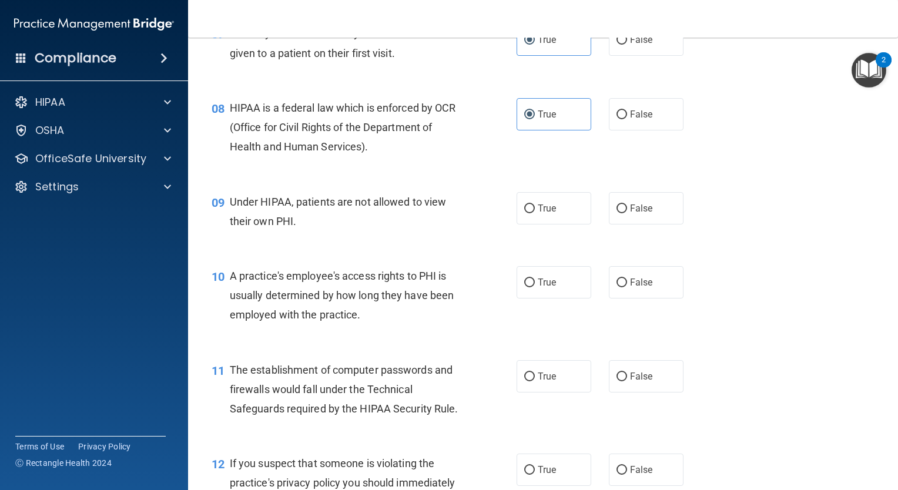
drag, startPoint x: 896, startPoint y: 180, endPoint x: 329, endPoint y: 220, distance: 567.9
click at [329, 220] on span "Under HIPAA, patients are not allowed to view their own PHI." at bounding box center [338, 212] width 217 height 32
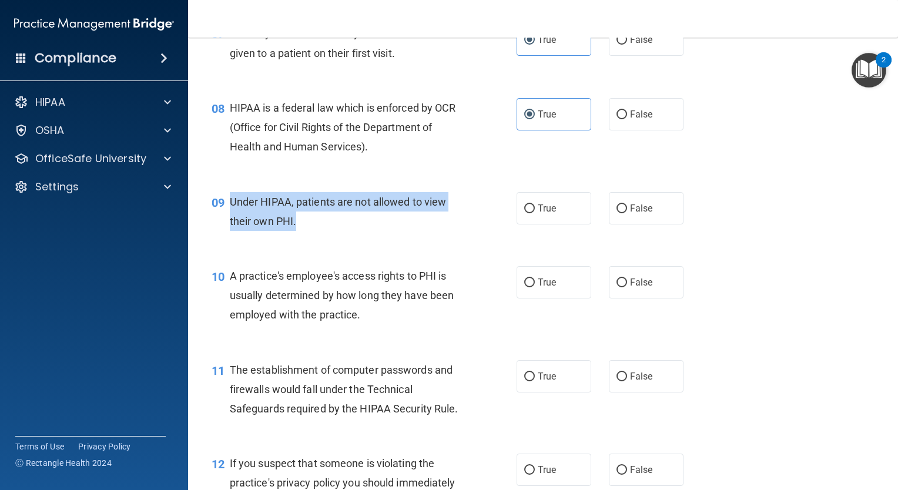
drag, startPoint x: 229, startPoint y: 217, endPoint x: 314, endPoint y: 243, distance: 89.1
click at [314, 231] on div "Under HIPAA, patients are not allowed to view their own PHI." at bounding box center [351, 211] width 242 height 39
copy span "Under HIPAA, patients are not allowed to view their own PHI."
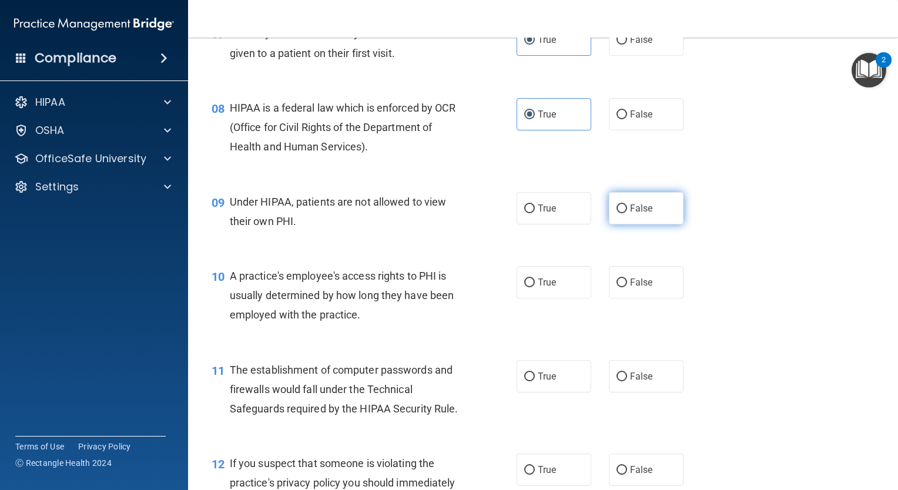
click at [628, 211] on label "False" at bounding box center [646, 208] width 75 height 32
click at [627, 211] on input "False" at bounding box center [621, 209] width 11 height 9
radio input "true"
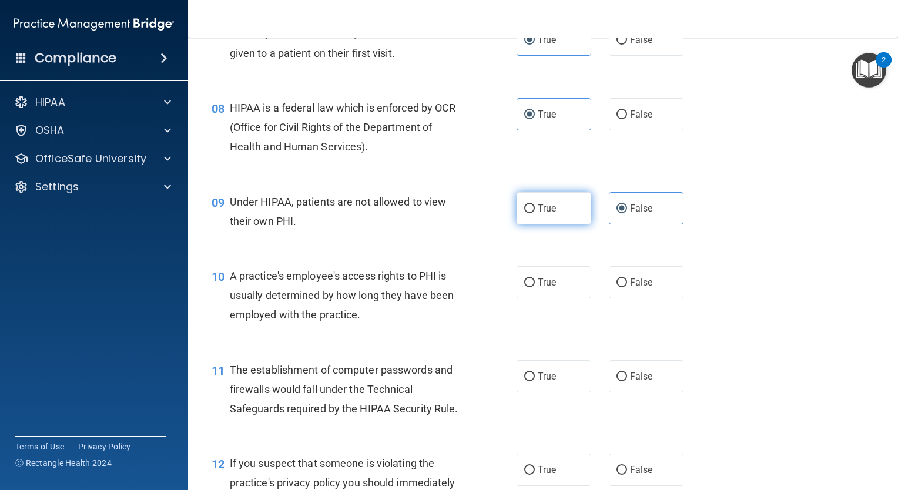
click at [554, 222] on label "True" at bounding box center [554, 208] width 75 height 32
click at [535, 213] on input "True" at bounding box center [529, 209] width 11 height 9
radio input "true"
radio input "false"
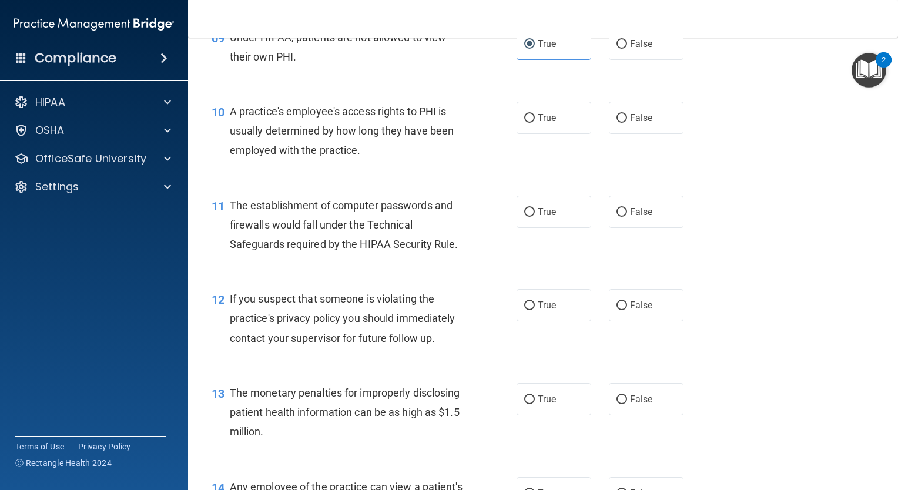
scroll to position [902, 0]
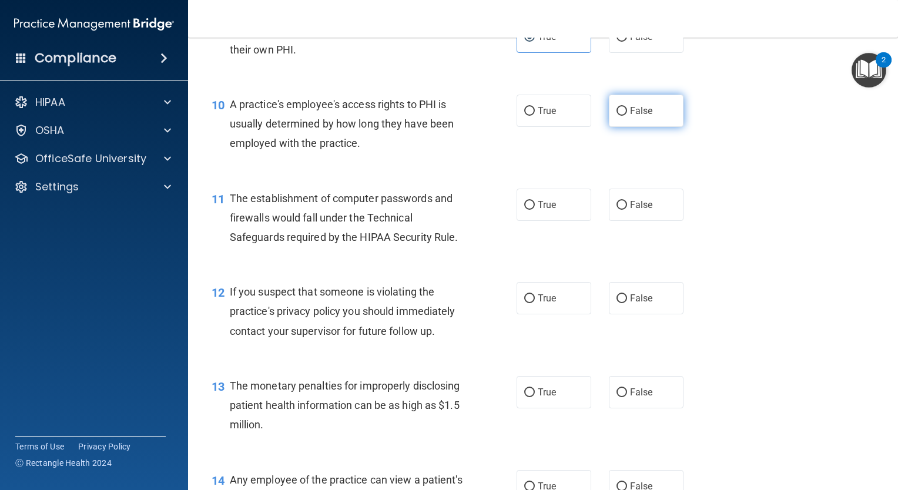
click at [618, 127] on label "False" at bounding box center [646, 111] width 75 height 32
click at [618, 116] on input "False" at bounding box center [621, 111] width 11 height 9
radio input "true"
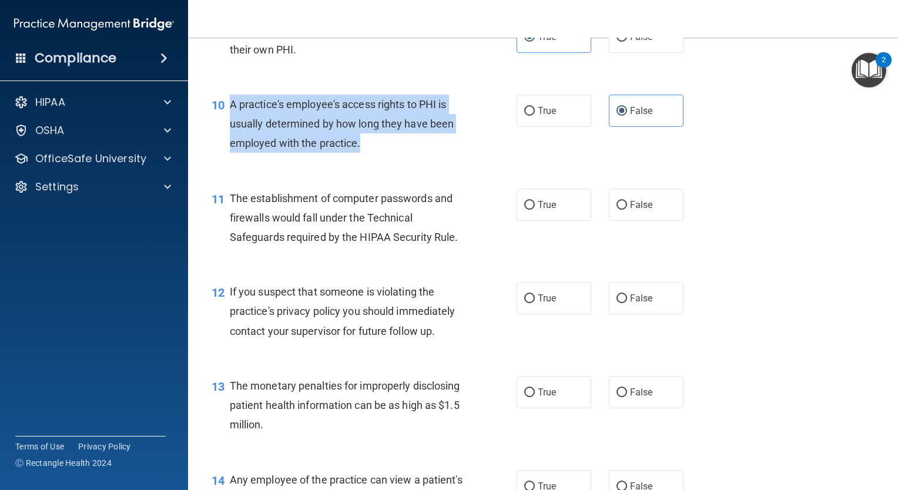
drag, startPoint x: 229, startPoint y: 123, endPoint x: 378, endPoint y: 164, distance: 155.4
click at [378, 153] on div "A practice's employee's access rights to PHI is usually determined by how long …" at bounding box center [351, 124] width 242 height 59
copy span "A practice's employee's access rights to PHI is usually determined by how long …"
click at [397, 123] on span "A practice's employee's access rights to PHI is usually determined by how long …" at bounding box center [342, 123] width 224 height 51
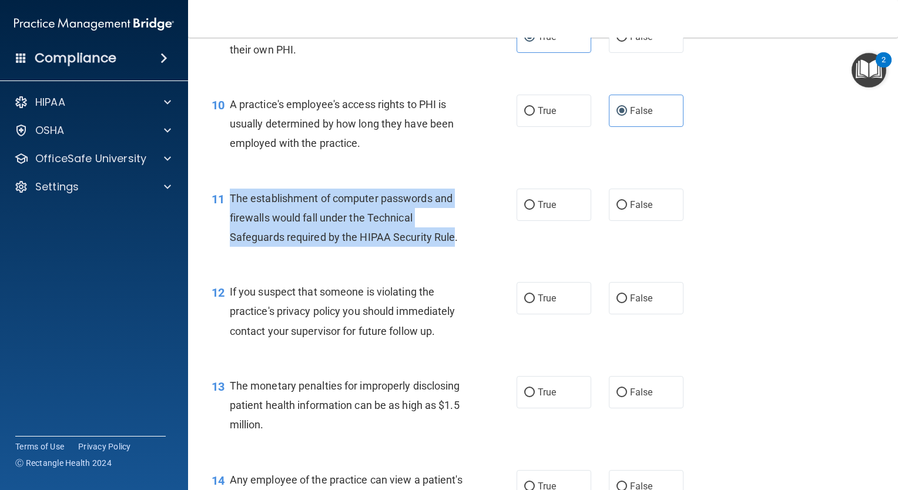
drag, startPoint x: 231, startPoint y: 213, endPoint x: 455, endPoint y: 251, distance: 227.1
click at [455, 243] on span "The establishment of computer passwords and firewalls would fall under the Tech…" at bounding box center [344, 217] width 229 height 51
copy span "The establishment of computer passwords and firewalls would fall under the Tech…"
click at [411, 229] on div "The establishment of computer passwords and firewalls would fall under the Tech…" at bounding box center [351, 218] width 242 height 59
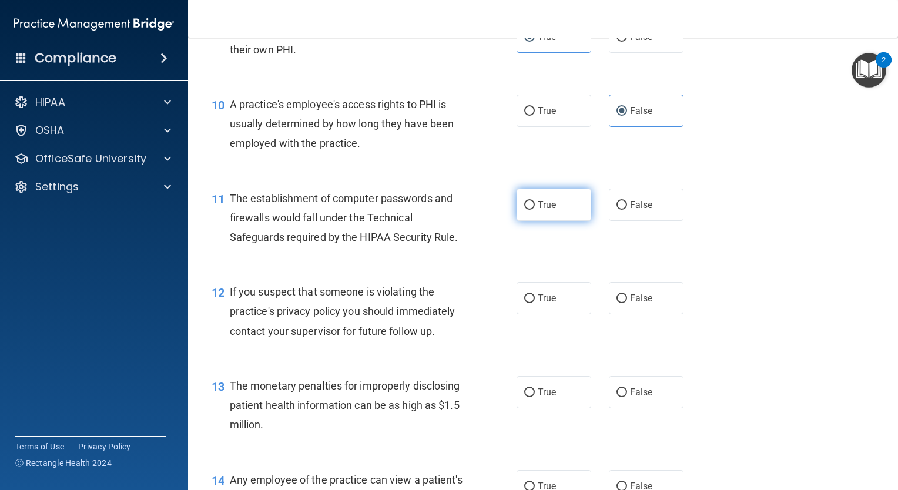
click at [539, 210] on span "True" at bounding box center [547, 204] width 18 height 11
click at [535, 210] on input "True" at bounding box center [529, 205] width 11 height 9
radio input "true"
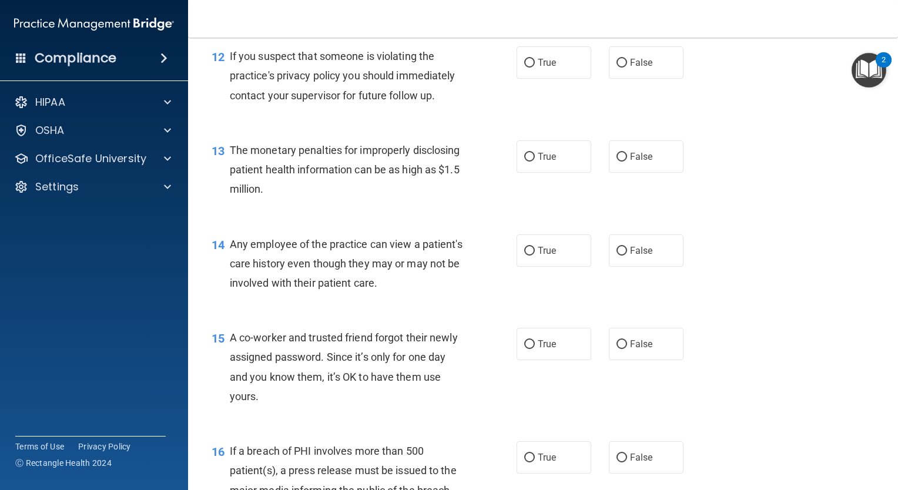
scroll to position [1144, 0]
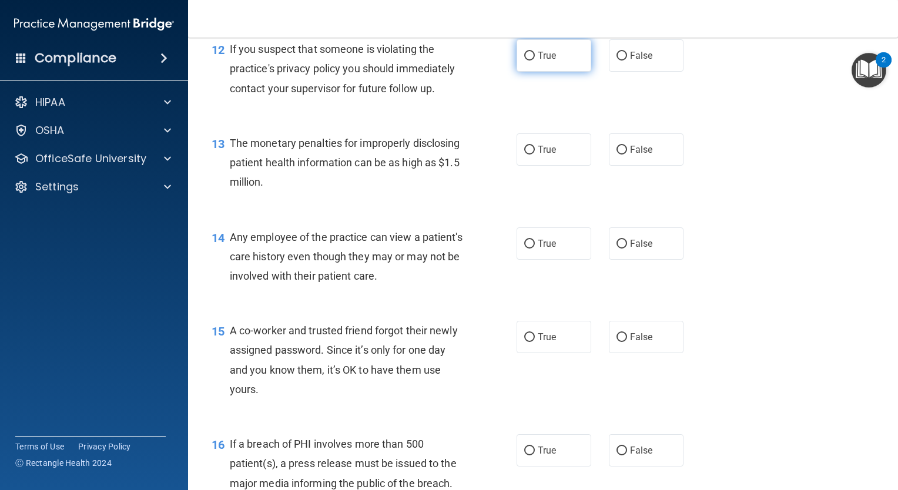
click at [520, 65] on label "True" at bounding box center [554, 55] width 75 height 32
click at [524, 61] on input "True" at bounding box center [529, 56] width 11 height 9
radio input "true"
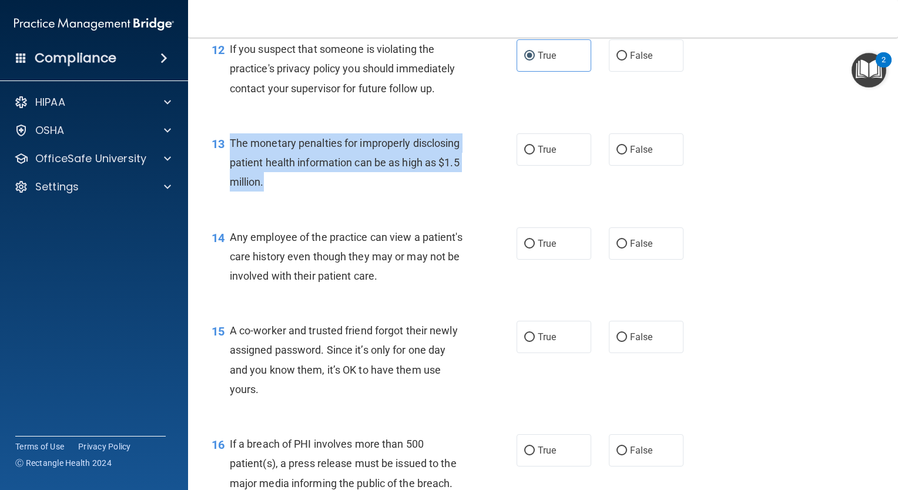
drag, startPoint x: 227, startPoint y: 157, endPoint x: 354, endPoint y: 209, distance: 137.1
click at [354, 198] on div "13 The monetary penalties for improperly disclosing patient health information …" at bounding box center [364, 165] width 340 height 65
copy div "The monetary penalties for improperly disclosing patient health information can…"
click at [511, 163] on div "13 The monetary penalties for improperly disclosing patient health information …" at bounding box center [364, 165] width 340 height 65
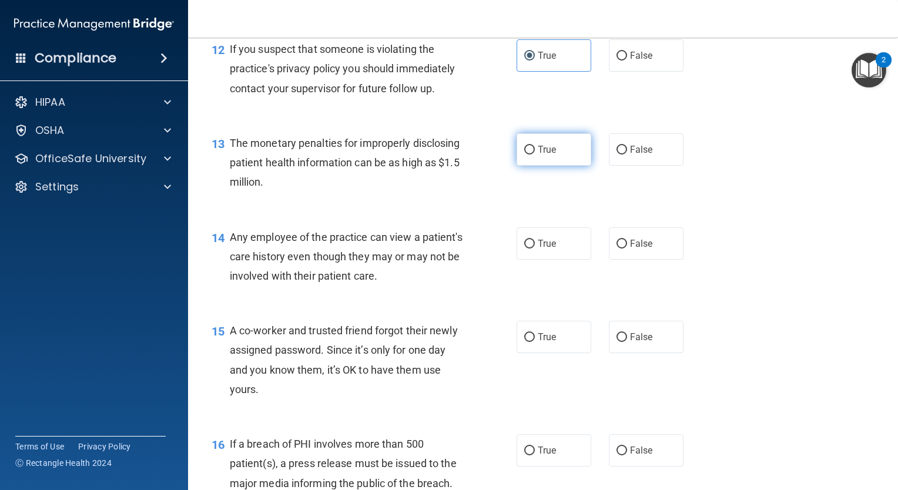
click at [529, 155] on input "True" at bounding box center [529, 150] width 11 height 9
radio input "true"
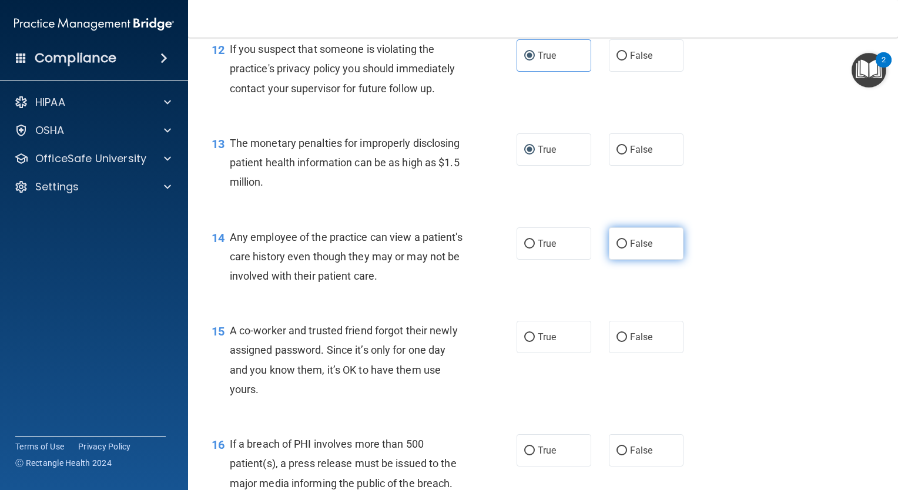
click at [616, 254] on label "False" at bounding box center [646, 243] width 75 height 32
click at [616, 249] on input "False" at bounding box center [621, 244] width 11 height 9
radio input "true"
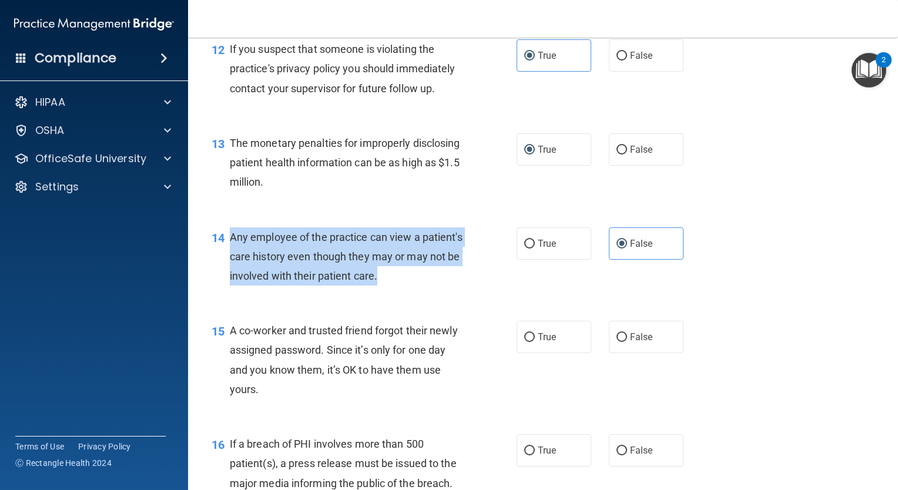
drag, startPoint x: 231, startPoint y: 257, endPoint x: 443, endPoint y: 299, distance: 215.6
click at [443, 286] on div "Any employee of the practice can view a patient's care history even though they…" at bounding box center [351, 256] width 242 height 59
copy span "Any employee of the practice can view a patient's care history even though they…"
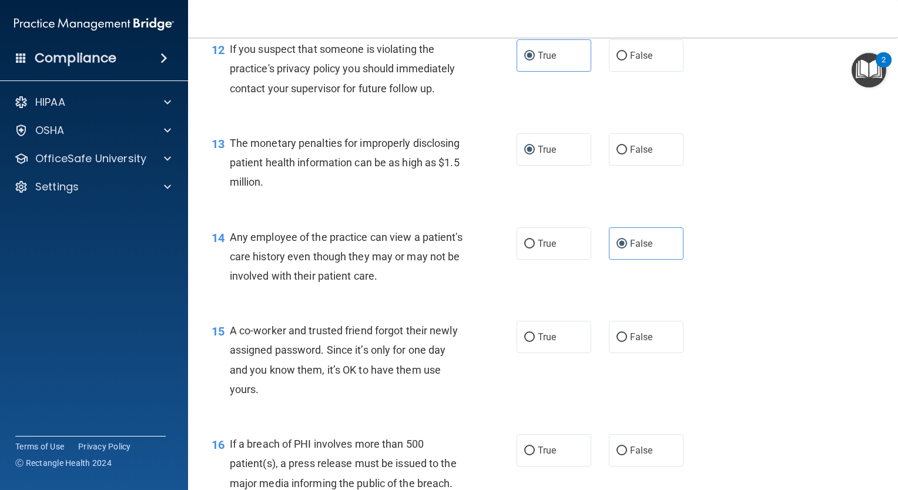
click at [362, 237] on div "14 Any employee of the practice can view a patient's care history even though t…" at bounding box center [543, 260] width 681 height 94
click at [631, 343] on span "False" at bounding box center [641, 336] width 23 height 11
click at [627, 342] on input "False" at bounding box center [621, 337] width 11 height 9
radio input "true"
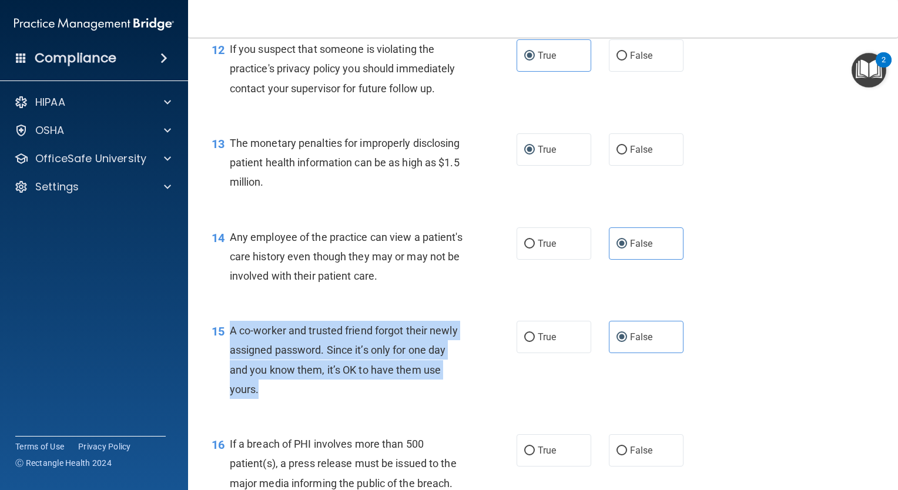
drag, startPoint x: 228, startPoint y: 347, endPoint x: 299, endPoint y: 410, distance: 94.9
click at [299, 405] on div "15 A co-worker and trusted friend forgot their newly assigned password. Since i…" at bounding box center [364, 363] width 340 height 84
click at [423, 344] on span "A co-worker and trusted friend forgot their newly assigned password. Since it’s…" at bounding box center [344, 359] width 228 height 71
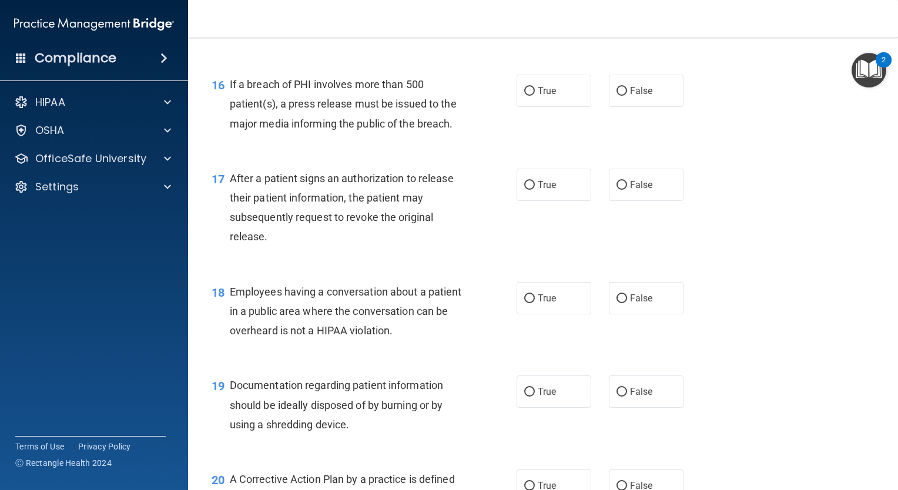
scroll to position [1511, 0]
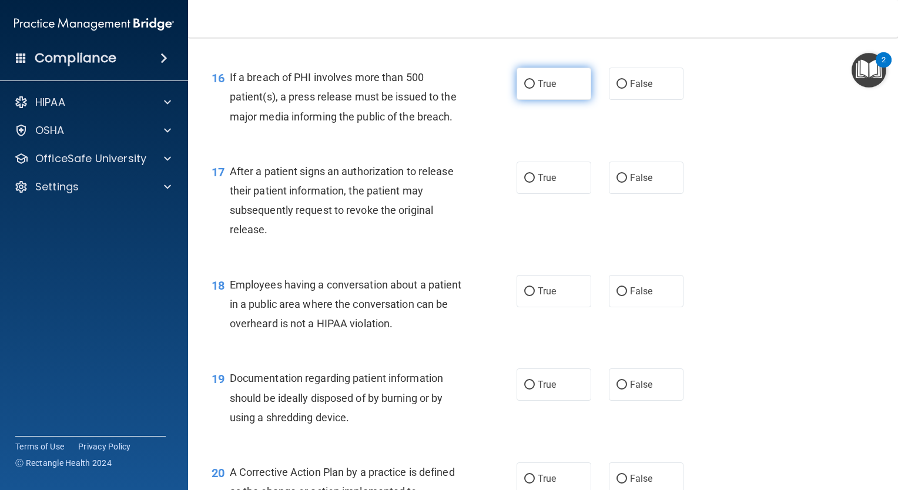
click at [547, 89] on span "True" at bounding box center [547, 83] width 18 height 11
click at [535, 89] on input "True" at bounding box center [529, 84] width 11 height 9
radio input "true"
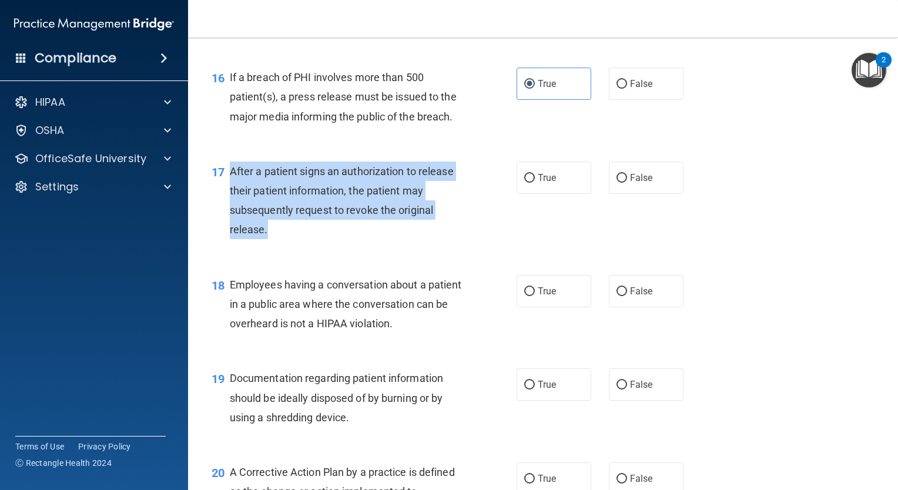
drag, startPoint x: 230, startPoint y: 188, endPoint x: 284, endPoint y: 250, distance: 82.5
click at [284, 240] on div "After a patient signs an authorization to release their patient information, th…" at bounding box center [351, 201] width 242 height 78
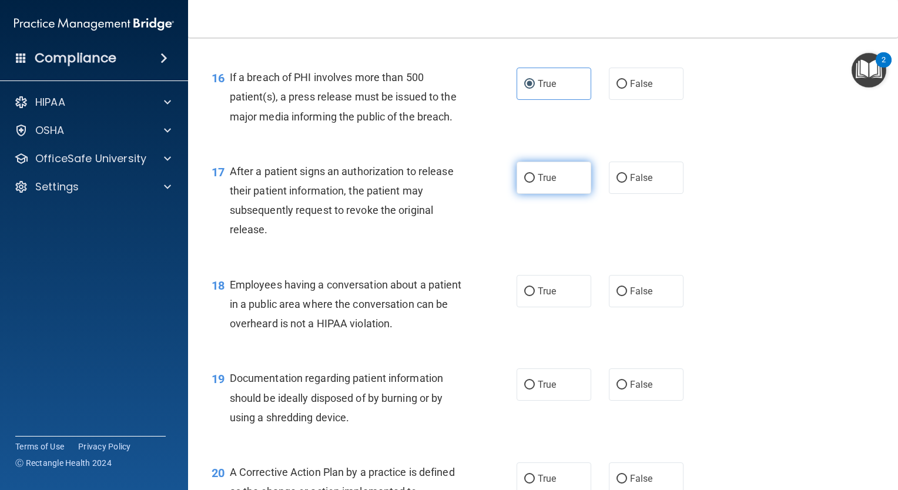
click at [538, 183] on span "True" at bounding box center [547, 177] width 18 height 11
click at [535, 183] on input "True" at bounding box center [529, 178] width 11 height 9
radio input "true"
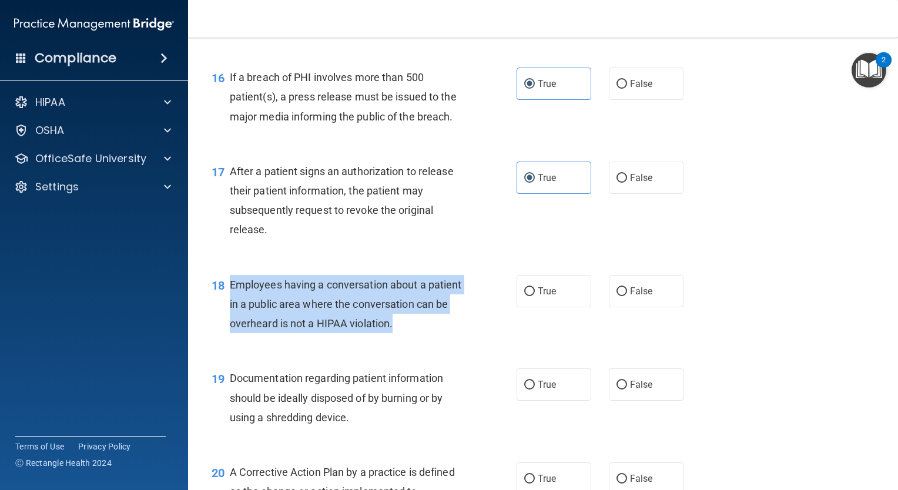
drag, startPoint x: 228, startPoint y: 301, endPoint x: 433, endPoint y: 343, distance: 209.2
click at [433, 340] on div "18 Employees having a conversation about a patient in a public area where the c…" at bounding box center [364, 307] width 340 height 65
click at [618, 296] on input "False" at bounding box center [621, 291] width 11 height 9
radio input "true"
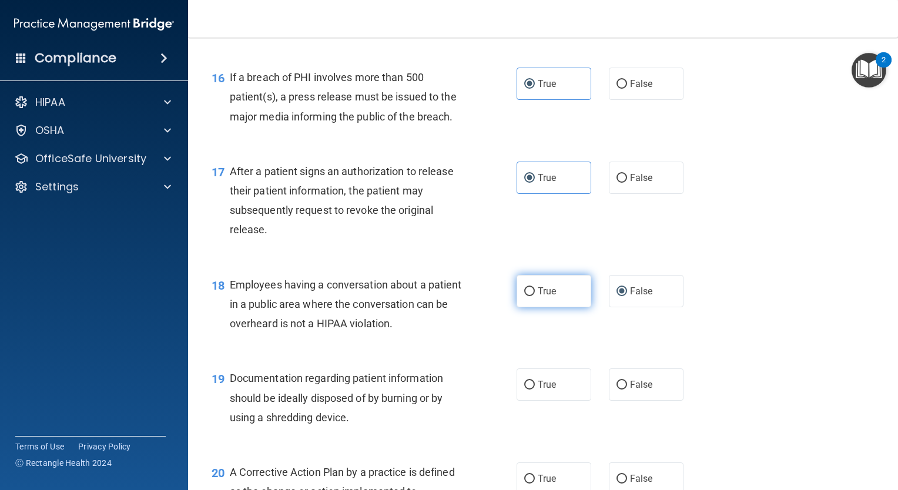
click at [538, 297] on span "True" at bounding box center [547, 291] width 18 height 11
click at [535, 296] on input "True" at bounding box center [529, 291] width 11 height 9
radio input "true"
radio input "false"
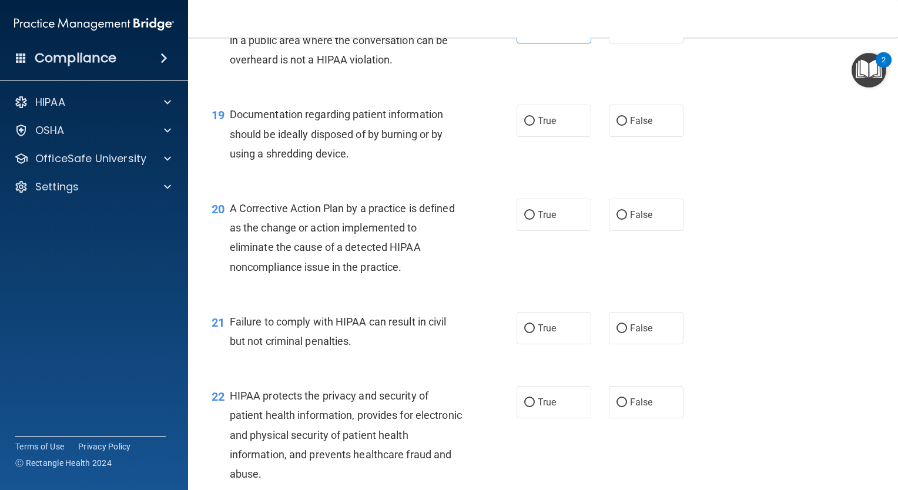
scroll to position [1778, 0]
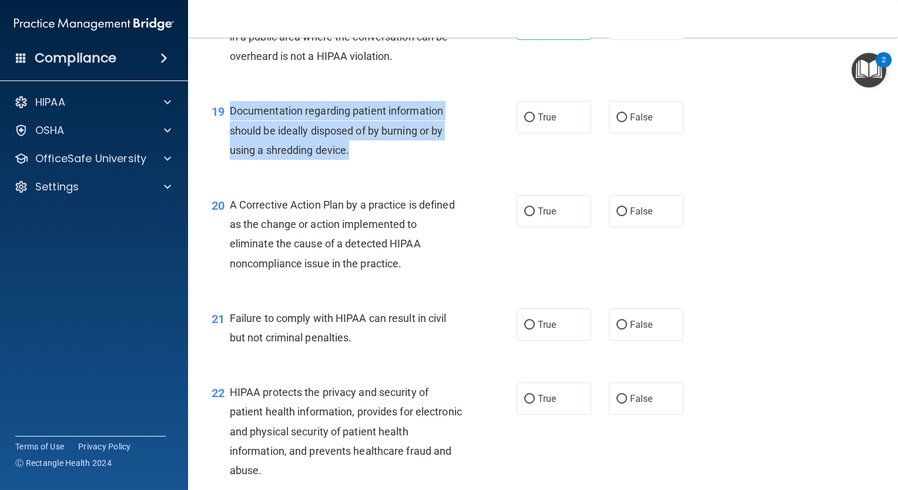
drag, startPoint x: 226, startPoint y: 126, endPoint x: 373, endPoint y: 173, distance: 154.1
click at [373, 166] on div "19 Documentation regarding patient information should be ideally disposed of by…" at bounding box center [364, 133] width 340 height 65
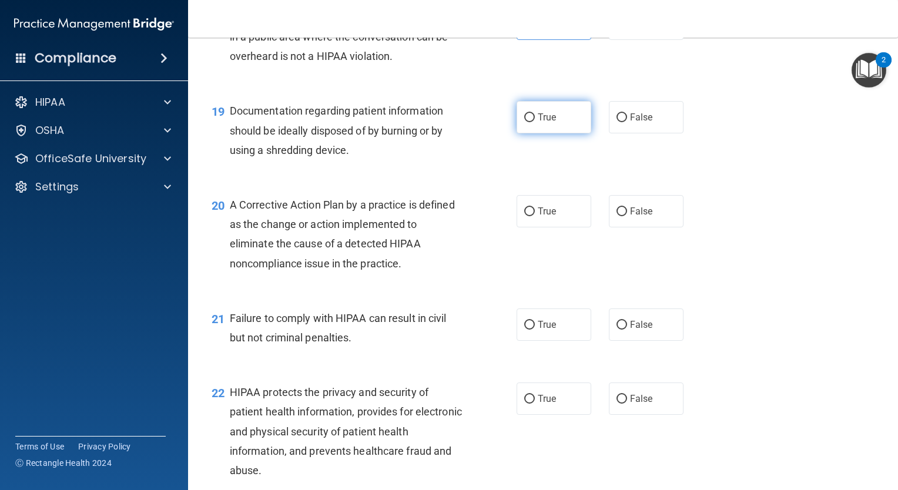
click at [521, 130] on label "True" at bounding box center [554, 117] width 75 height 32
click at [524, 122] on input "True" at bounding box center [529, 117] width 11 height 9
radio input "true"
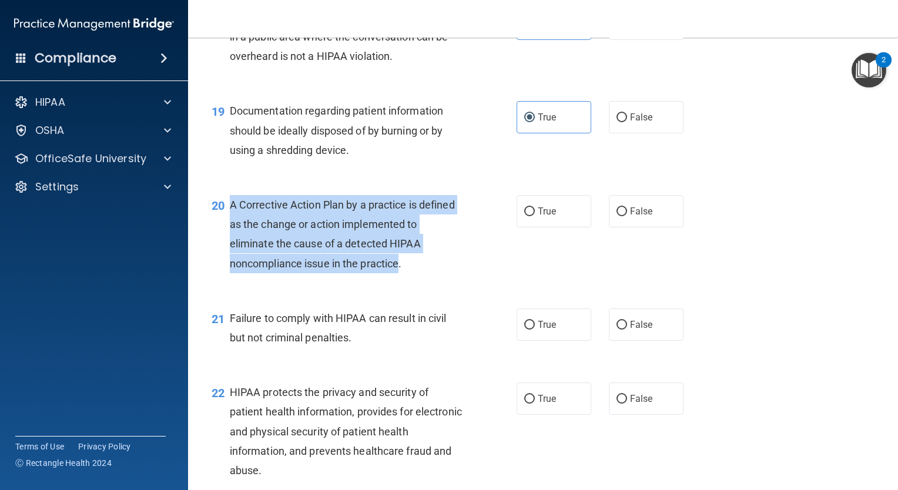
drag, startPoint x: 225, startPoint y: 227, endPoint x: 401, endPoint y: 280, distance: 183.7
click at [401, 279] on div "20 A Corrective Action Plan by a practice is defined as the change or action im…" at bounding box center [364, 237] width 340 height 84
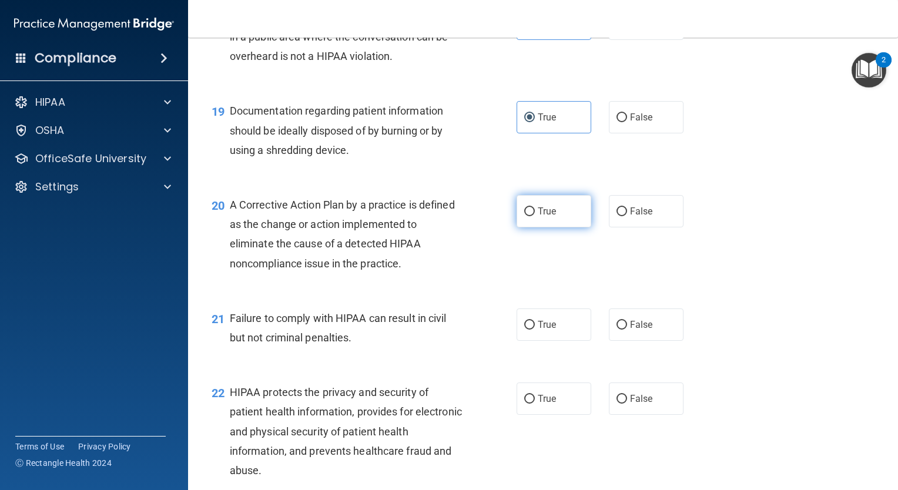
click at [531, 227] on label "True" at bounding box center [554, 211] width 75 height 32
click at [531, 216] on input "True" at bounding box center [529, 211] width 11 height 9
radio input "true"
click at [630, 330] on span "False" at bounding box center [641, 324] width 23 height 11
click at [627, 330] on input "False" at bounding box center [621, 325] width 11 height 9
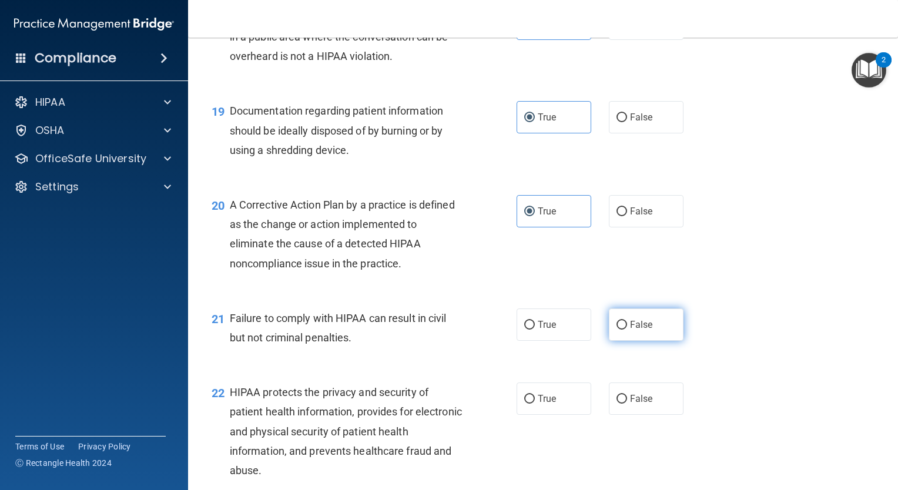
radio input "true"
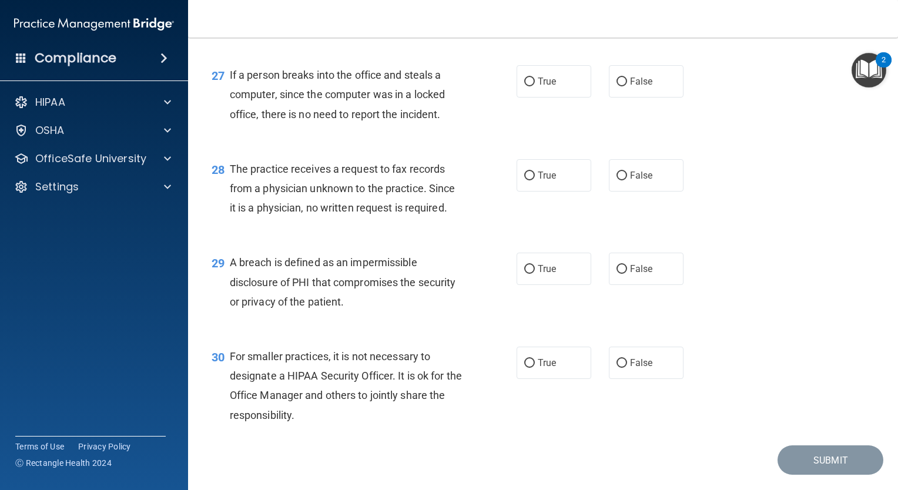
scroll to position [2753, 0]
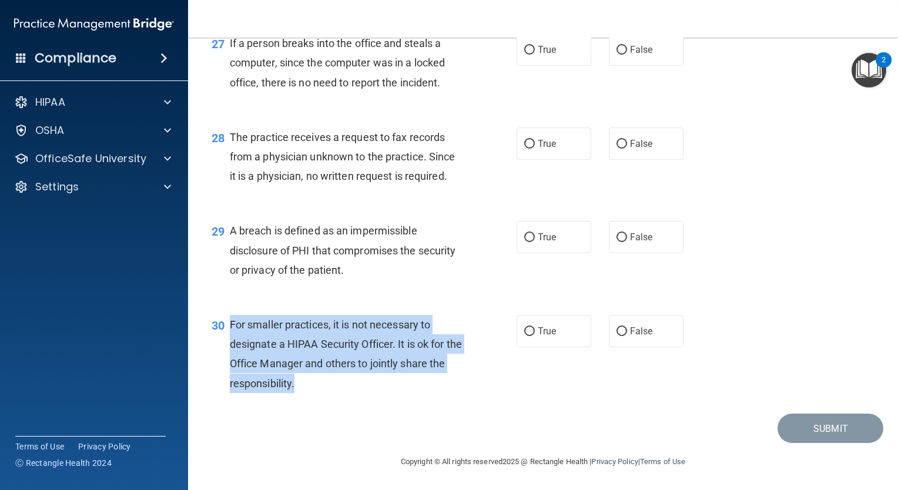
drag, startPoint x: 227, startPoint y: 316, endPoint x: 325, endPoint y: 396, distance: 126.6
click at [325, 396] on div "30 For smaller practices, it is not necessary to designate a HIPAA Security Off…" at bounding box center [364, 357] width 340 height 84
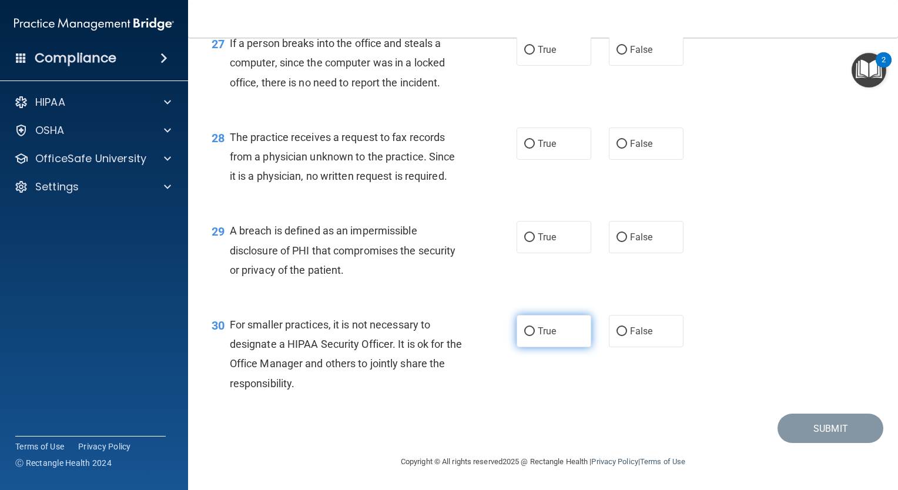
click at [534, 323] on label "True" at bounding box center [554, 331] width 75 height 32
click at [534, 327] on input "True" at bounding box center [529, 331] width 11 height 9
radio input "true"
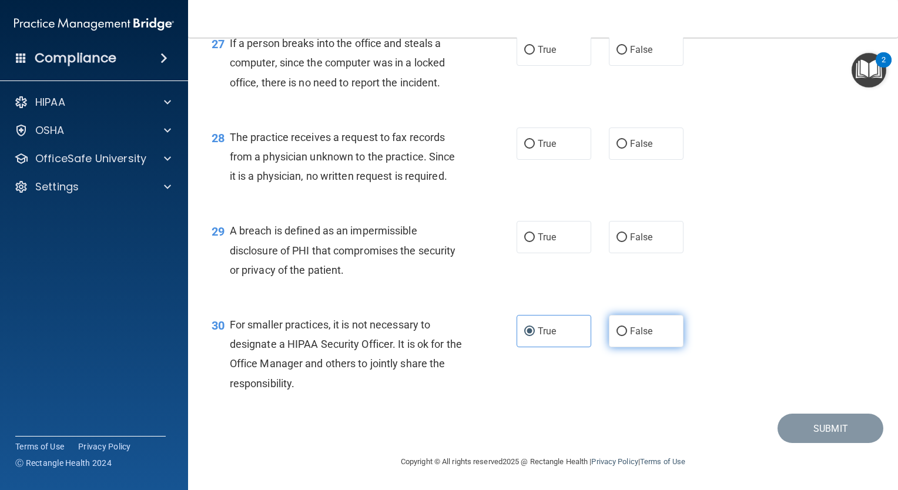
click at [612, 320] on label "False" at bounding box center [646, 331] width 75 height 32
click at [616, 327] on input "False" at bounding box center [621, 331] width 11 height 9
radio input "true"
radio input "false"
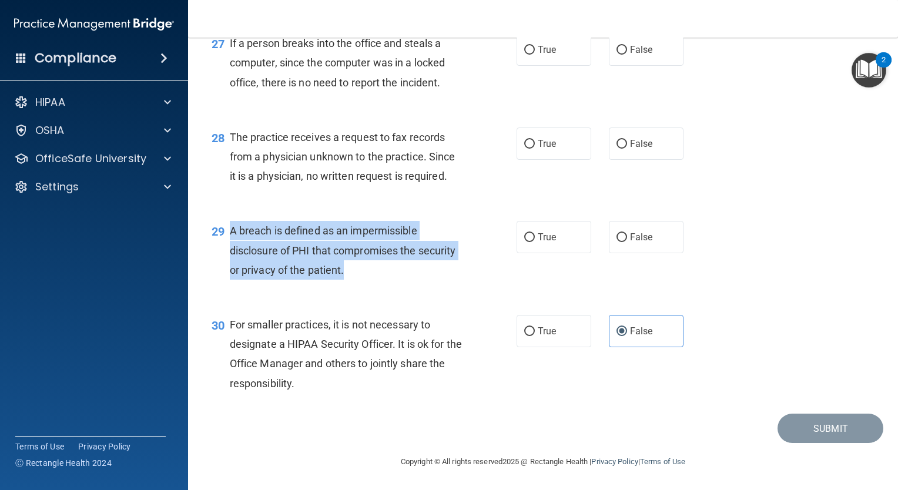
drag, startPoint x: 223, startPoint y: 233, endPoint x: 368, endPoint y: 273, distance: 150.0
click at [368, 273] on div "29 A breach is defined as an impermissible disclosure of PHI that compromises t…" at bounding box center [364, 253] width 340 height 65
click at [415, 246] on span "A breach is defined as an impermissible disclosure of PHI that compromises the …" at bounding box center [343, 249] width 226 height 51
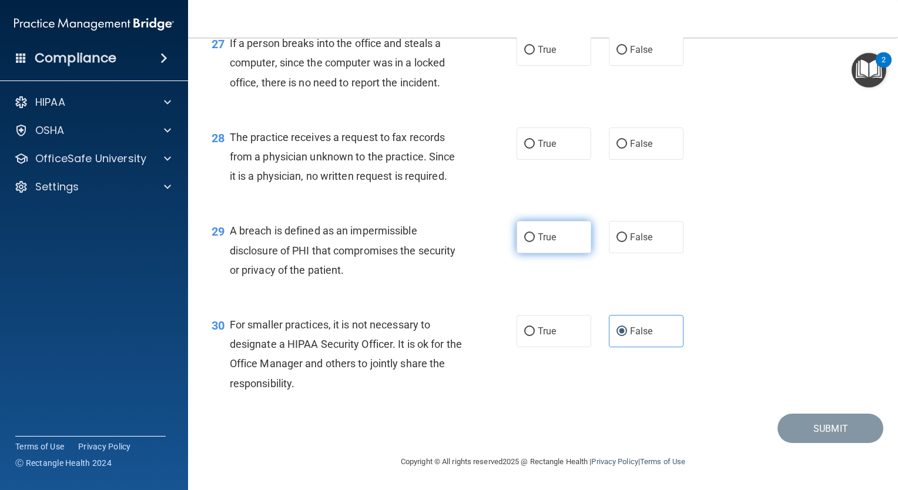
click at [535, 222] on label "True" at bounding box center [554, 237] width 75 height 32
click at [535, 233] on input "True" at bounding box center [529, 237] width 11 height 9
radio input "true"
drag, startPoint x: 649, startPoint y: 148, endPoint x: 551, endPoint y: 144, distance: 97.6
click at [551, 144] on span "True" at bounding box center [547, 143] width 18 height 11
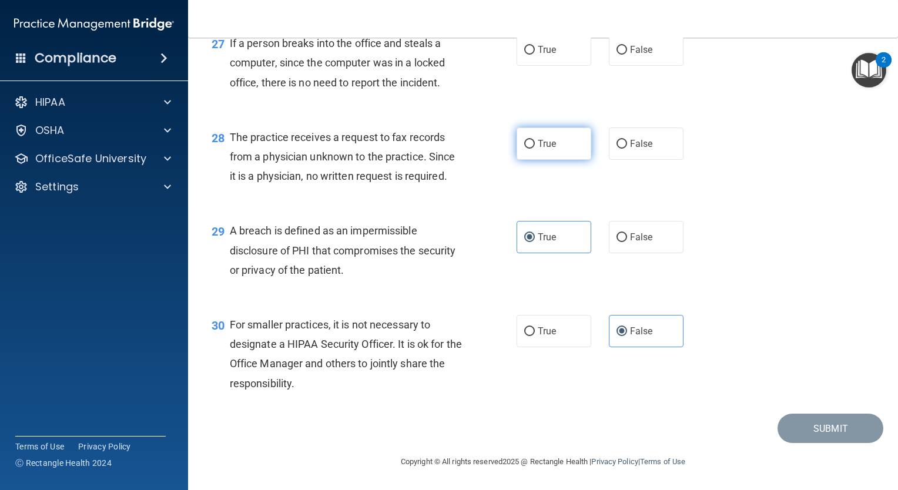
click at [535, 144] on input "True" at bounding box center [529, 144] width 11 height 9
radio input "true"
click at [619, 134] on label "False" at bounding box center [646, 144] width 75 height 32
click at [619, 140] on input "False" at bounding box center [621, 144] width 11 height 9
radio input "true"
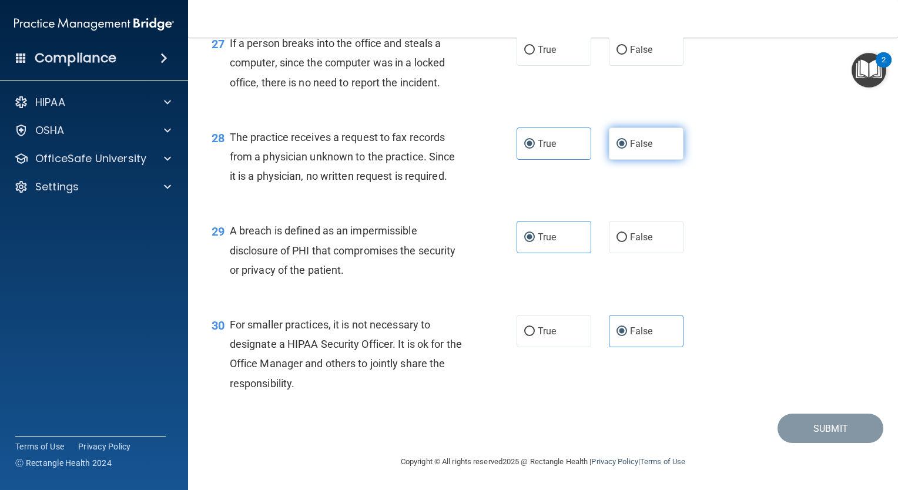
radio input "false"
click at [557, 46] on label "True" at bounding box center [554, 49] width 75 height 32
click at [535, 46] on input "True" at bounding box center [529, 50] width 11 height 9
radio input "true"
click at [622, 51] on label "False" at bounding box center [646, 49] width 75 height 32
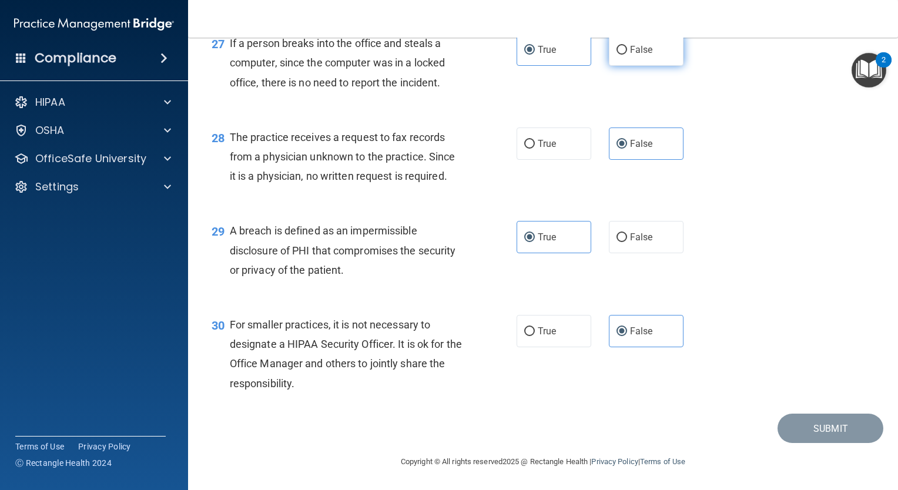
click at [622, 51] on input "False" at bounding box center [621, 50] width 11 height 9
radio input "true"
radio input "false"
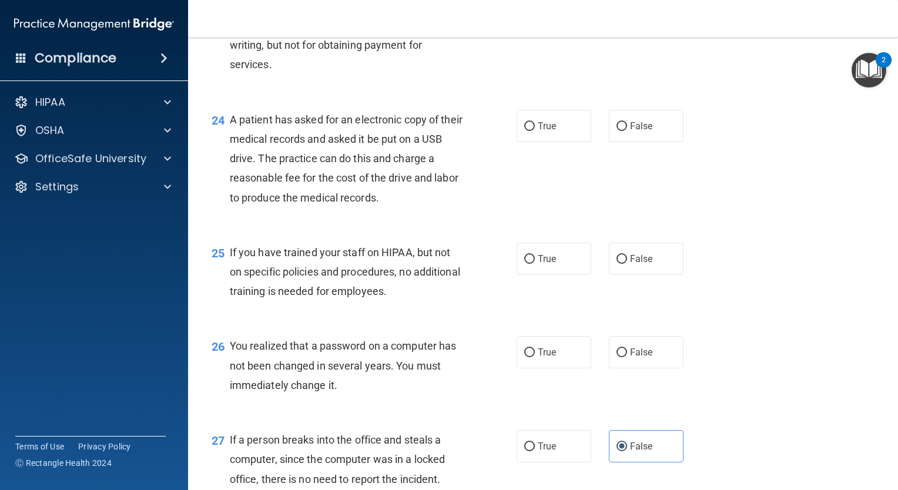
scroll to position [2326, 0]
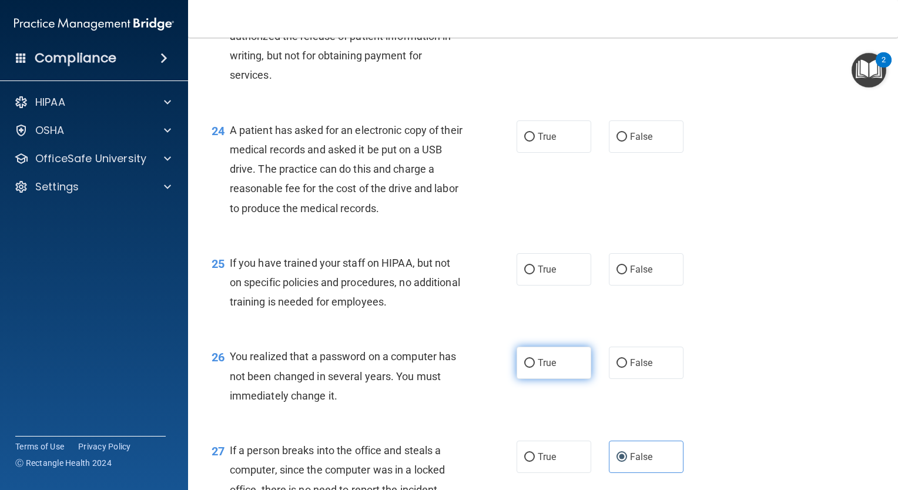
drag, startPoint x: 543, startPoint y: 377, endPoint x: 538, endPoint y: 381, distance: 6.2
drag, startPoint x: 538, startPoint y: 381, endPoint x: 462, endPoint y: 363, distance: 78.7
click at [462, 363] on div "26 You realized that a password on a computer has not been changed in several y…" at bounding box center [543, 379] width 681 height 94
click at [628, 280] on label "False" at bounding box center [646, 269] width 75 height 32
click at [627, 274] on input "False" at bounding box center [621, 270] width 11 height 9
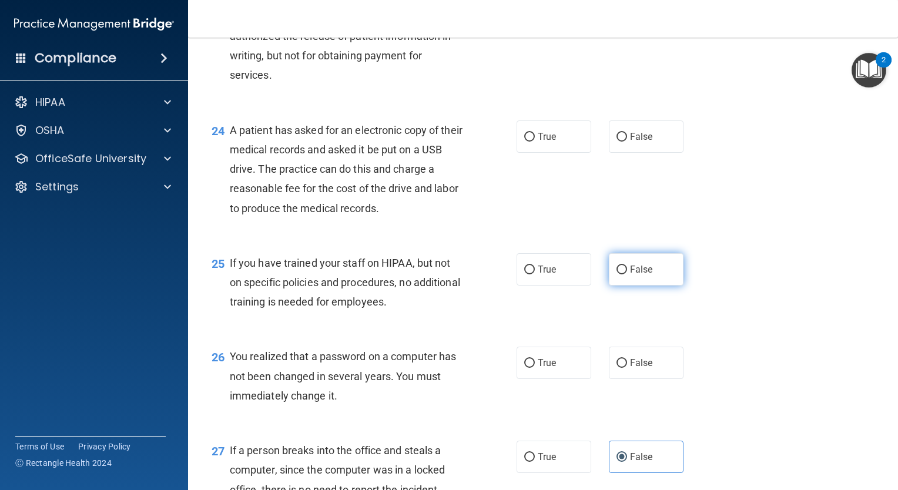
radio input "true"
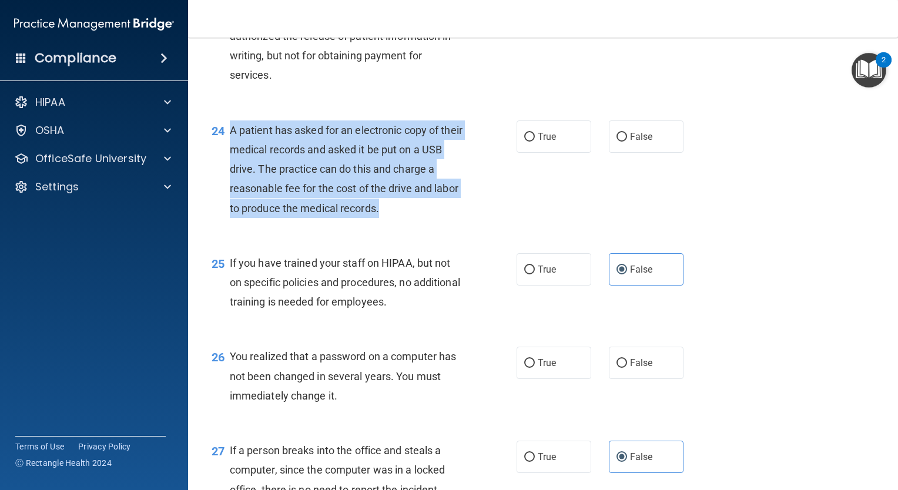
drag, startPoint x: 230, startPoint y: 144, endPoint x: 417, endPoint y: 242, distance: 210.6
click at [417, 224] on div "24 A patient has asked for an electronic copy of their medical records and aske…" at bounding box center [364, 171] width 340 height 103
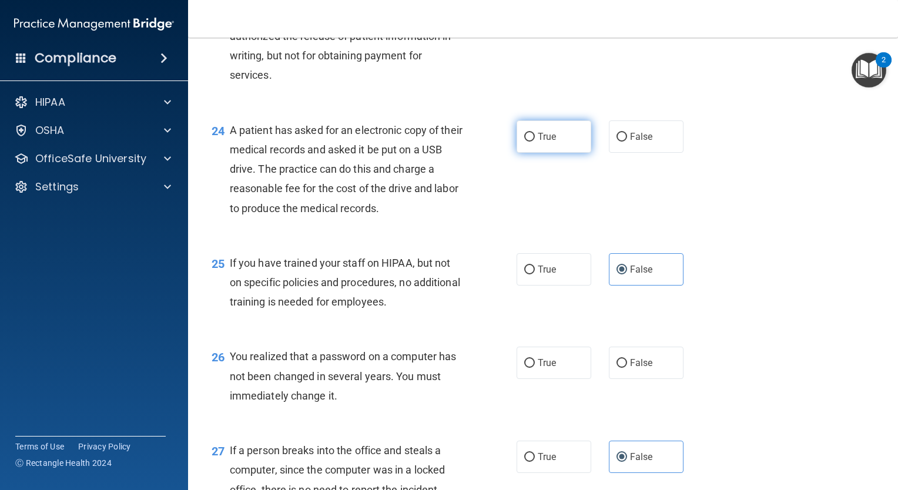
click at [555, 153] on label "True" at bounding box center [554, 136] width 75 height 32
click at [535, 142] on input "True" at bounding box center [529, 137] width 11 height 9
radio input "true"
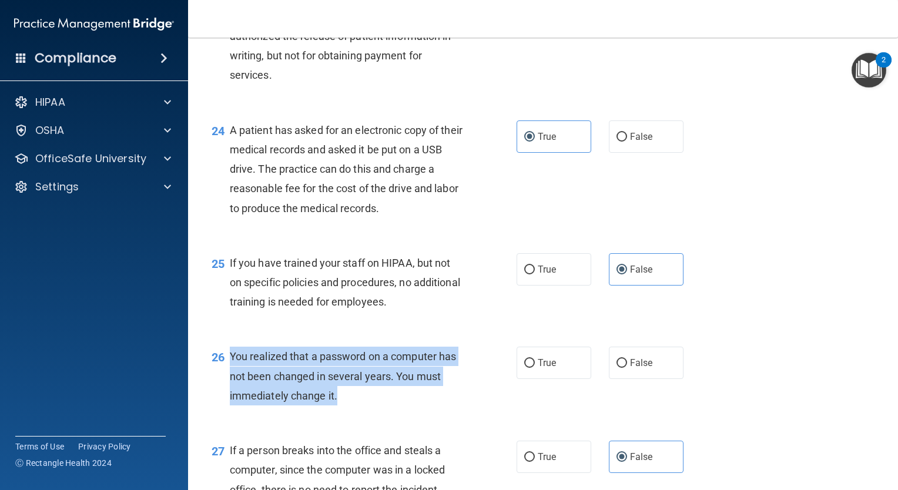
drag, startPoint x: 228, startPoint y: 373, endPoint x: 350, endPoint y: 422, distance: 131.3
click at [350, 411] on div "26 You realized that a password on a computer has not been changed in several y…" at bounding box center [364, 379] width 340 height 65
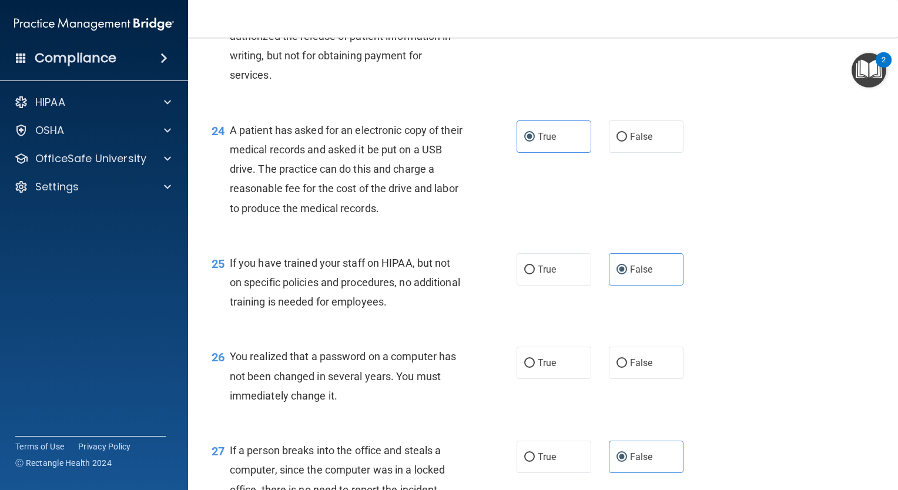
click at [400, 363] on div "26 You realized that a password on a computer has not been changed in several y…" at bounding box center [543, 379] width 681 height 94
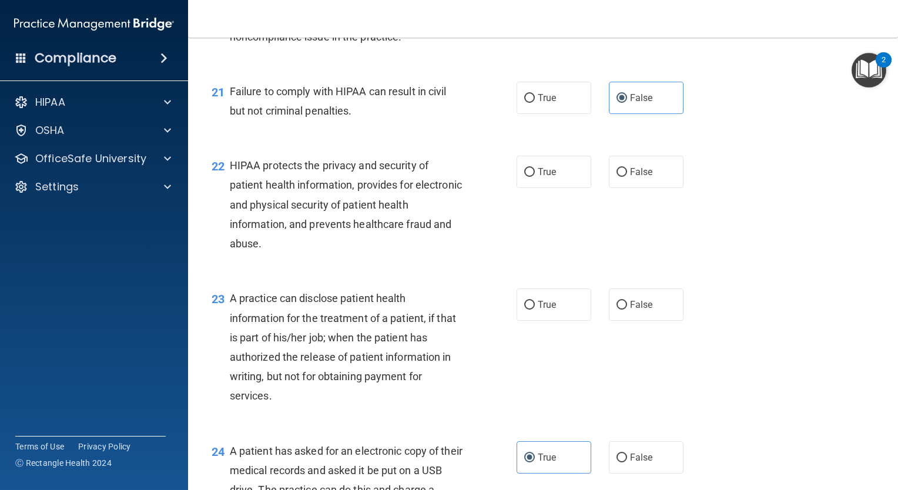
scroll to position [1998, 0]
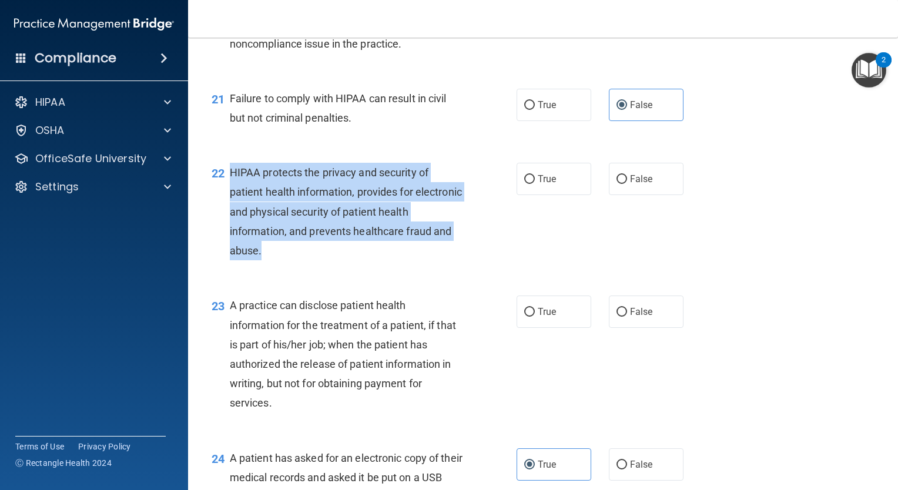
drag, startPoint x: 231, startPoint y: 187, endPoint x: 294, endPoint y: 272, distance: 105.0
click at [294, 260] on div "HIPAA protects the privacy and security of patient health information, provides…" at bounding box center [351, 212] width 242 height 98
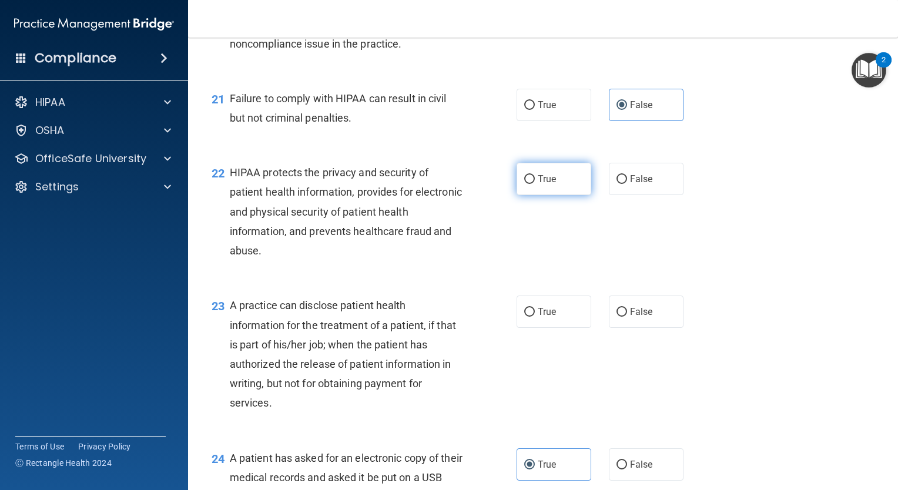
click at [550, 185] on span "True" at bounding box center [547, 178] width 18 height 11
click at [535, 184] on input "True" at bounding box center [529, 179] width 11 height 9
radio input "true"
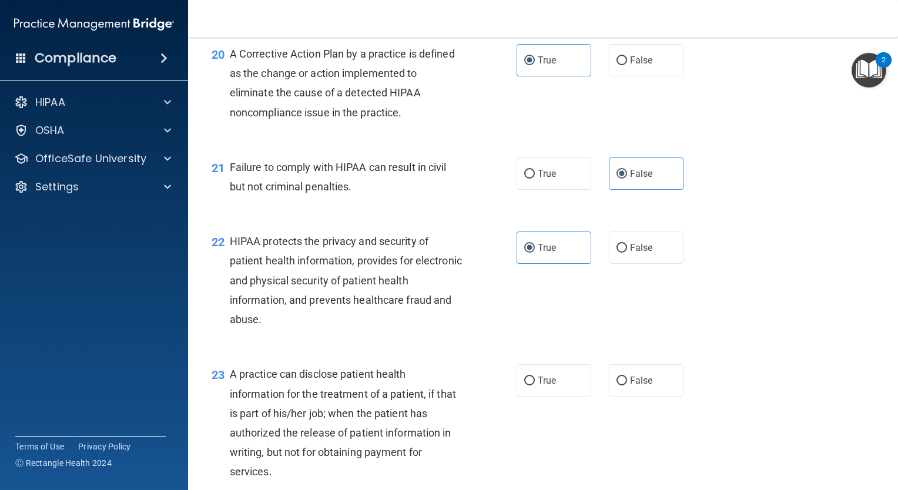
scroll to position [1925, 0]
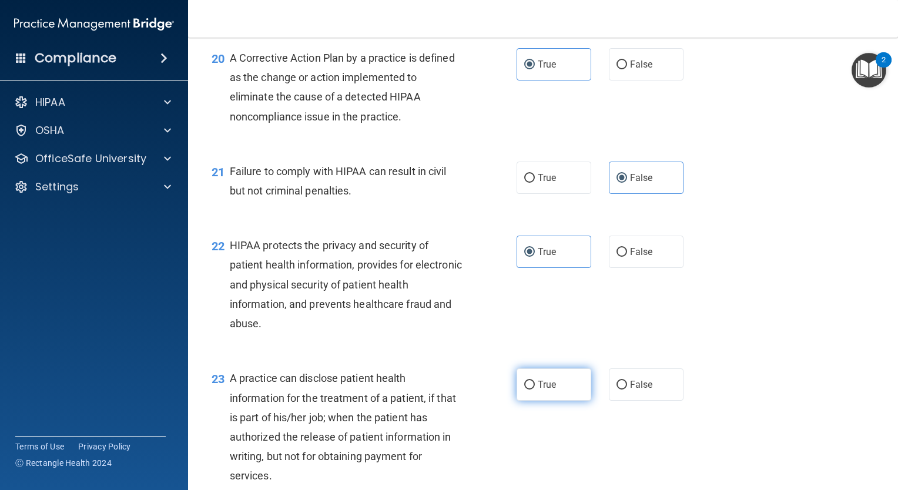
click at [543, 390] on span "True" at bounding box center [547, 384] width 18 height 11
click at [535, 390] on input "True" at bounding box center [529, 385] width 11 height 9
radio input "true"
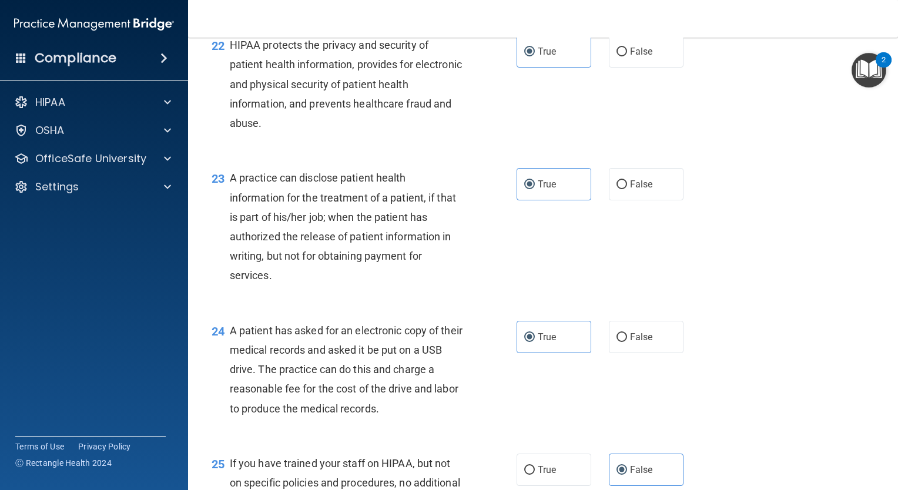
scroll to position [2130, 0]
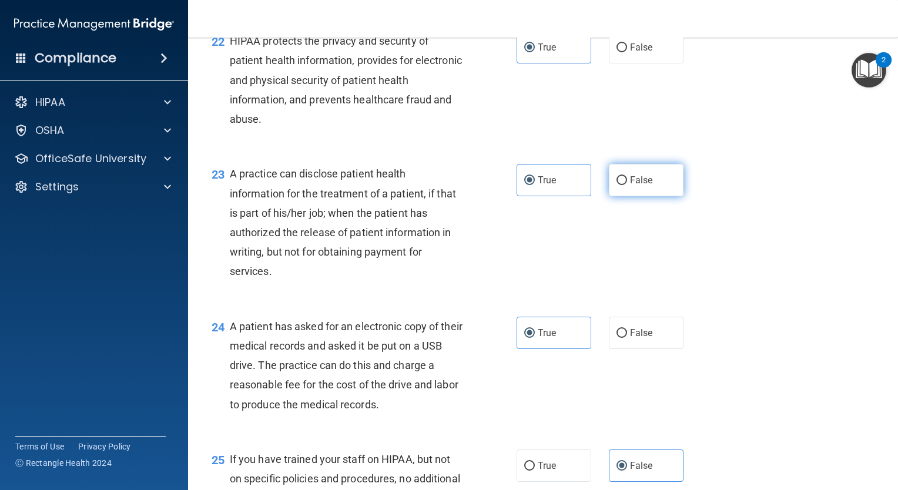
click at [646, 196] on label "False" at bounding box center [646, 180] width 75 height 32
click at [627, 185] on input "False" at bounding box center [621, 180] width 11 height 9
radio input "true"
radio input "false"
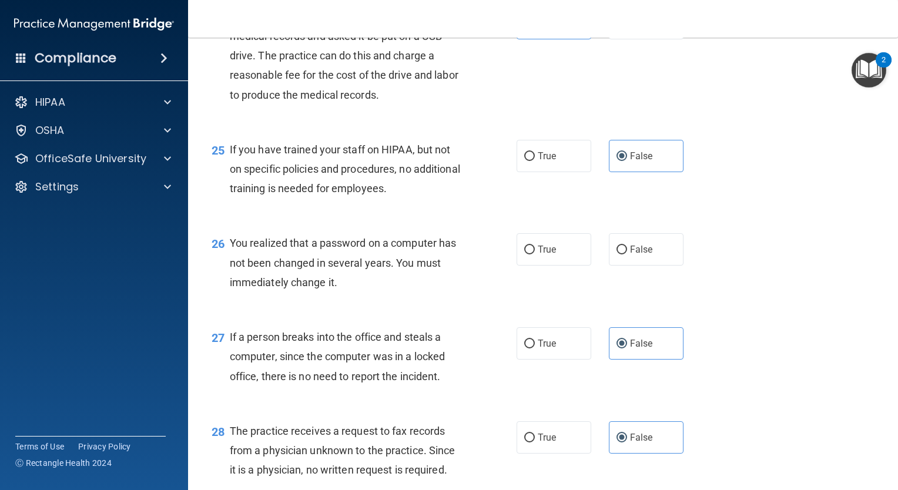
scroll to position [2443, 0]
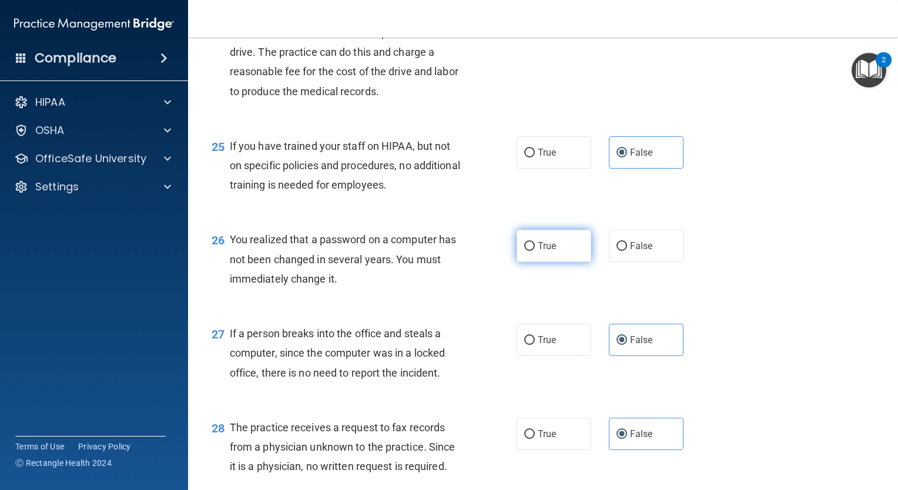
click at [544, 252] on span "True" at bounding box center [547, 245] width 18 height 11
click at [535, 251] on input "True" at bounding box center [529, 246] width 11 height 9
radio input "true"
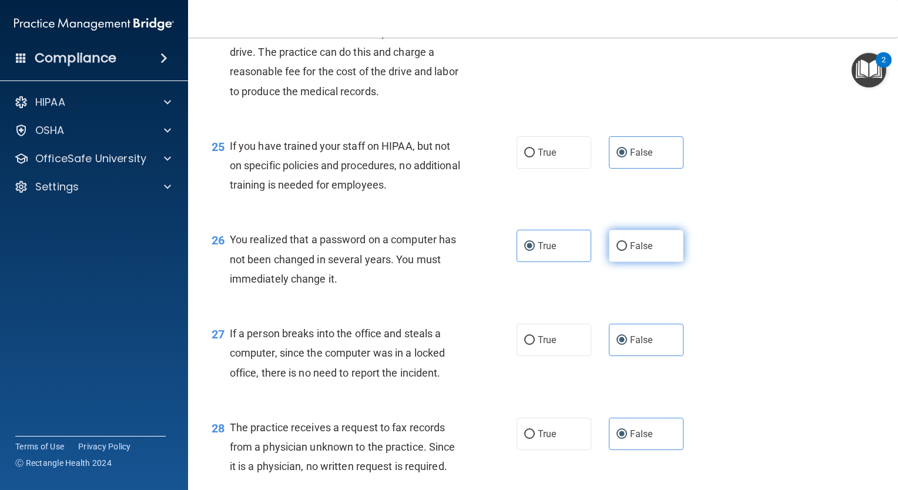
click at [630, 252] on span "False" at bounding box center [641, 245] width 23 height 11
click at [625, 251] on input "False" at bounding box center [621, 246] width 11 height 9
radio input "true"
radio input "false"
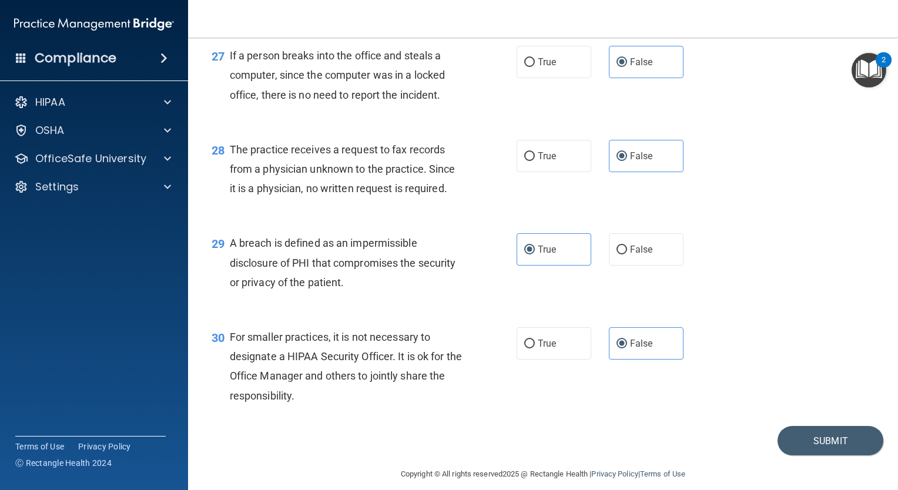
scroll to position [2753, 0]
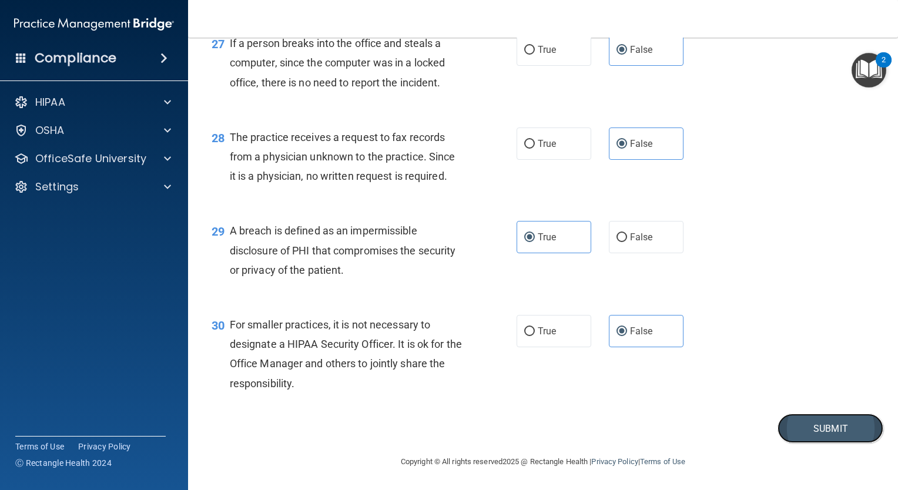
click at [780, 424] on button "Submit" at bounding box center [831, 429] width 106 height 30
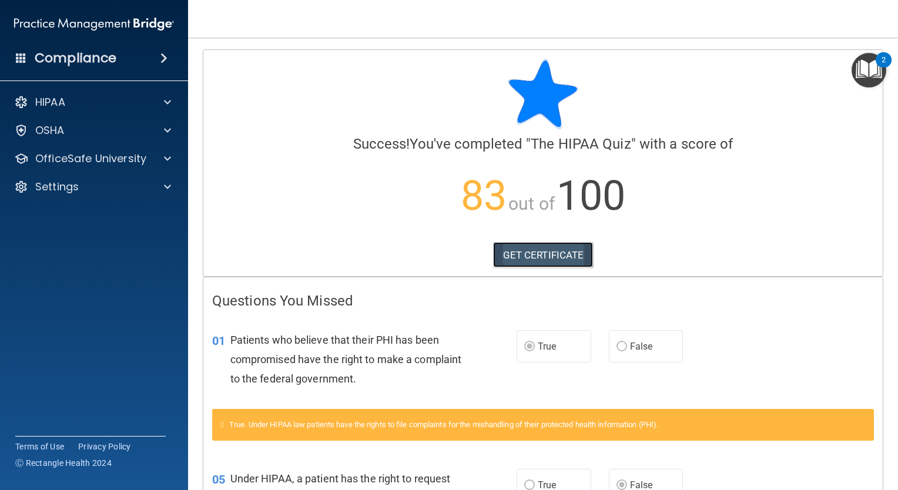
click at [555, 255] on link "GET CERTIFICATE" at bounding box center [543, 255] width 100 height 26
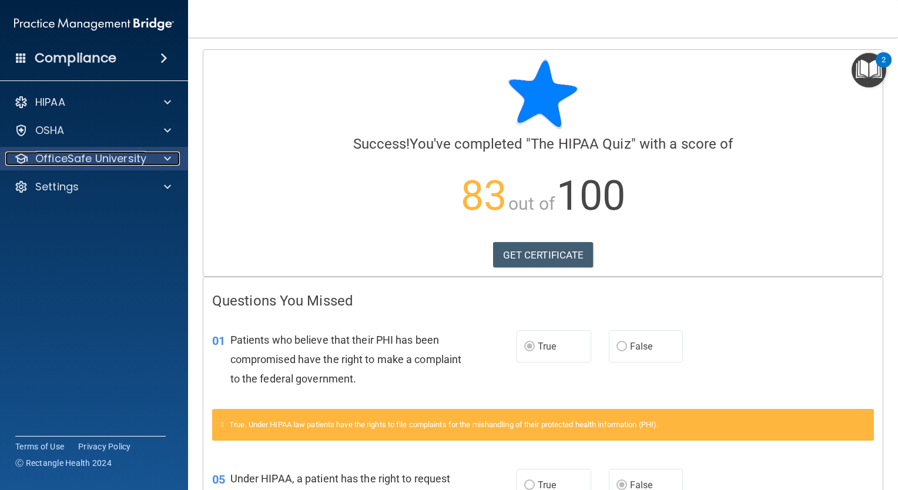
click at [162, 159] on div at bounding box center [165, 159] width 29 height 14
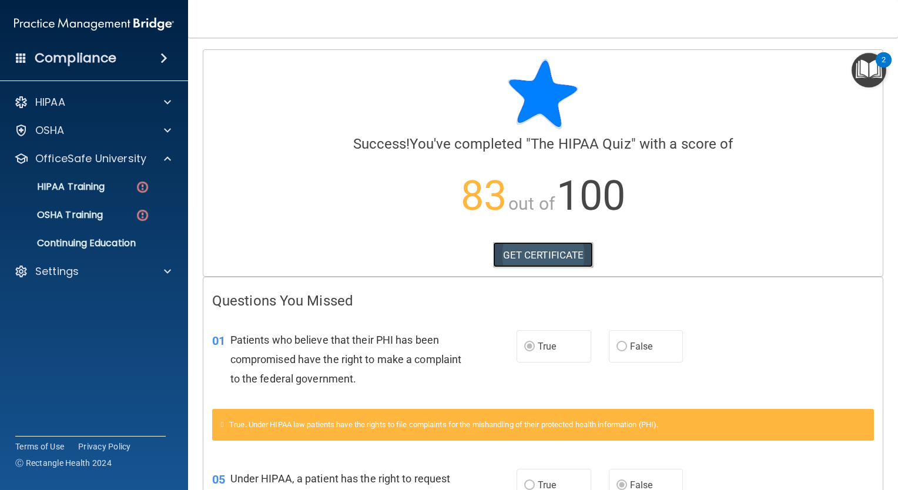
drag, startPoint x: 568, startPoint y: 253, endPoint x: 542, endPoint y: 250, distance: 26.0
click at [542, 250] on link "GET CERTIFICATE" at bounding box center [543, 255] width 100 height 26
click at [119, 187] on div "HIPAA Training" at bounding box center [88, 187] width 160 height 12
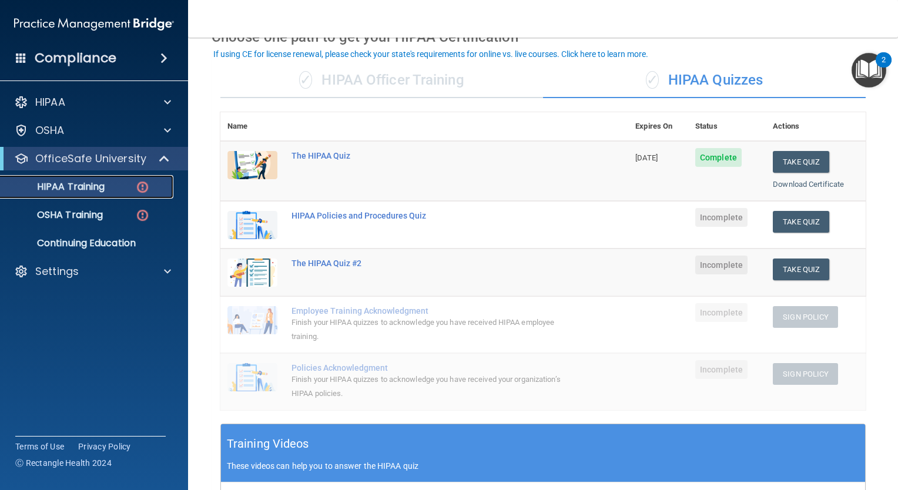
scroll to position [65, 0]
click at [781, 213] on button "Take Quiz" at bounding box center [801, 223] width 56 height 22
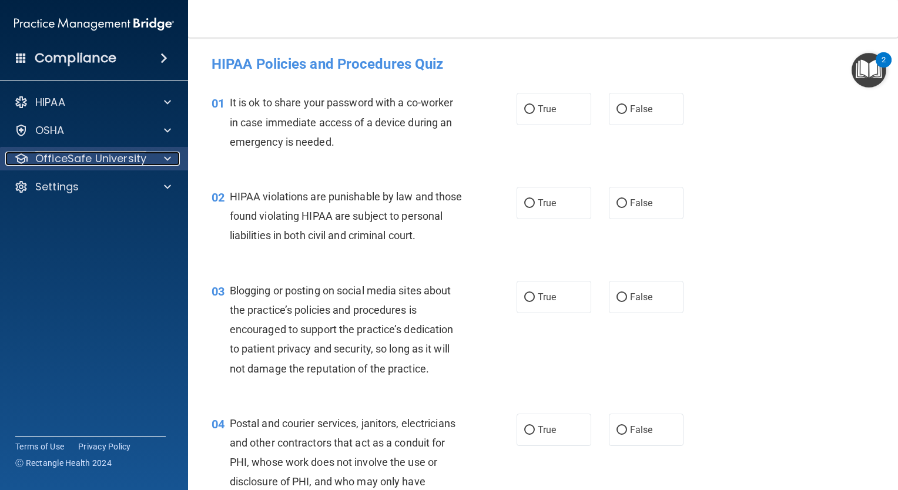
click at [134, 152] on p "OfficeSafe University" at bounding box center [90, 159] width 111 height 14
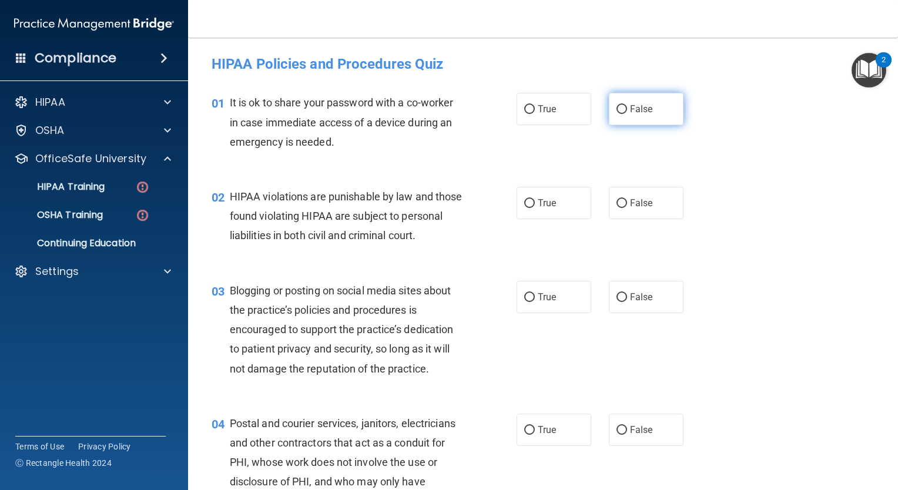
click at [616, 106] on input "False" at bounding box center [621, 109] width 11 height 9
radio input "true"
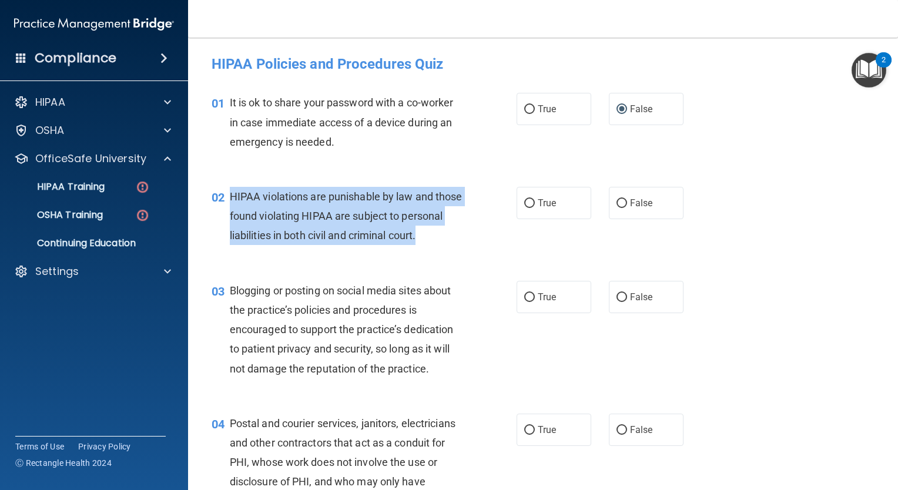
drag, startPoint x: 230, startPoint y: 196, endPoint x: 308, endPoint y: 270, distance: 107.6
click at [308, 252] on div "02 HIPAA violations are punishable by law and those found violating HIPAA are s…" at bounding box center [364, 219] width 340 height 65
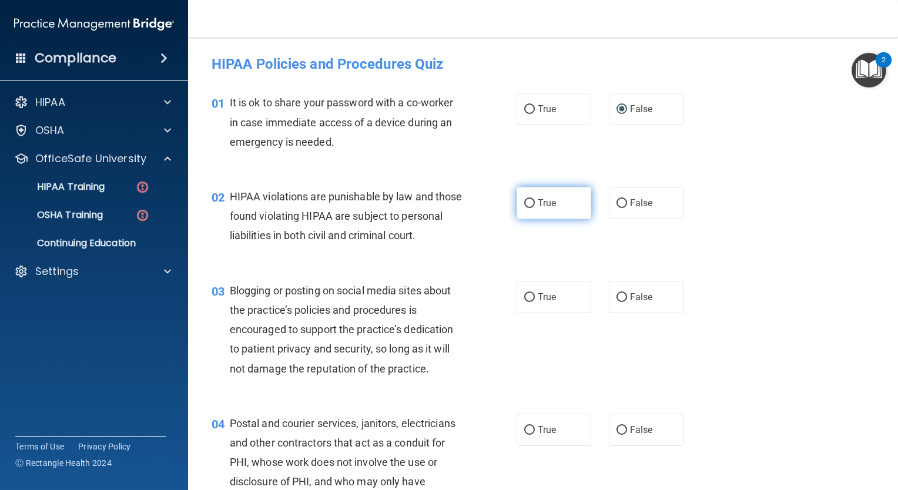
click at [547, 210] on label "True" at bounding box center [554, 203] width 75 height 32
click at [535, 208] on input "True" at bounding box center [529, 203] width 11 height 9
radio input "true"
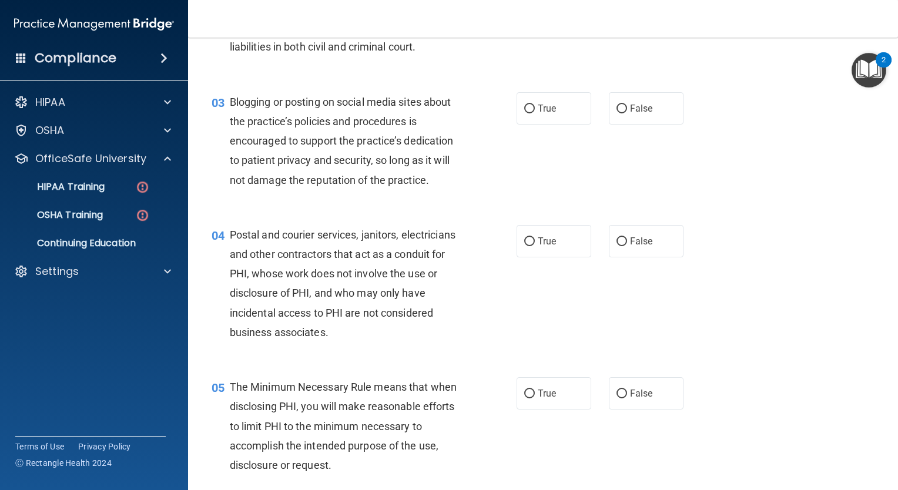
scroll to position [200, 0]
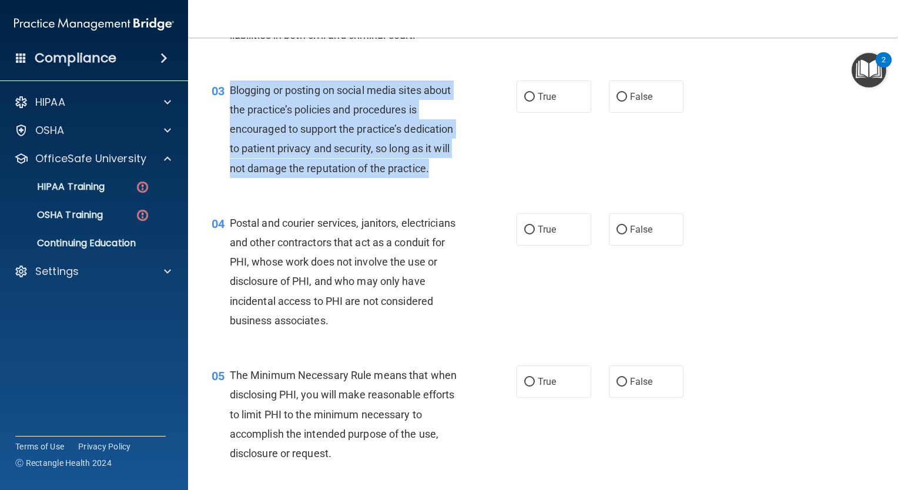
drag, startPoint x: 227, startPoint y: 108, endPoint x: 430, endPoint y: 194, distance: 219.8
click at [430, 184] on div "03 Blogging or posting on social media sites about the practice’s policies and …" at bounding box center [364, 132] width 340 height 103
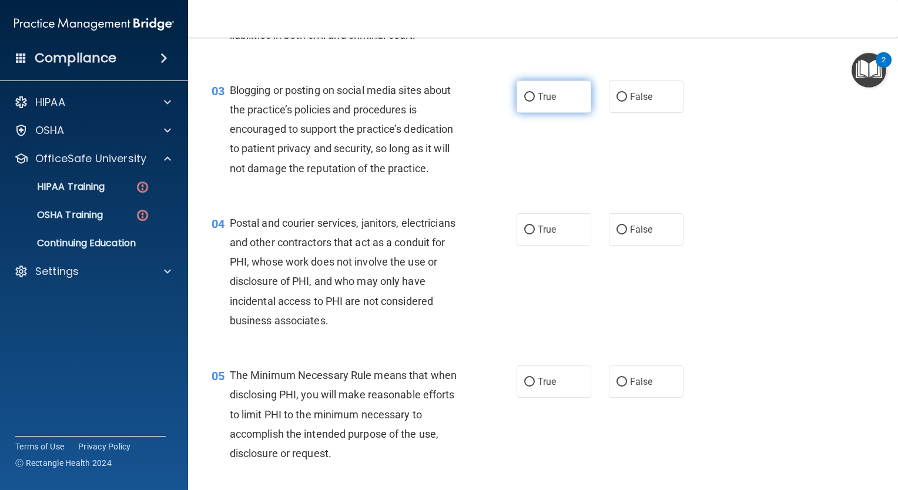
click at [543, 102] on span "True" at bounding box center [547, 96] width 18 height 11
click at [535, 102] on input "True" at bounding box center [529, 97] width 11 height 9
radio input "true"
drag, startPoint x: 226, startPoint y: 241, endPoint x: 357, endPoint y: 358, distance: 176.5
click at [357, 351] on div "04 Postal and courier services, janitors, electricians and other contractors th…" at bounding box center [543, 275] width 681 height 152
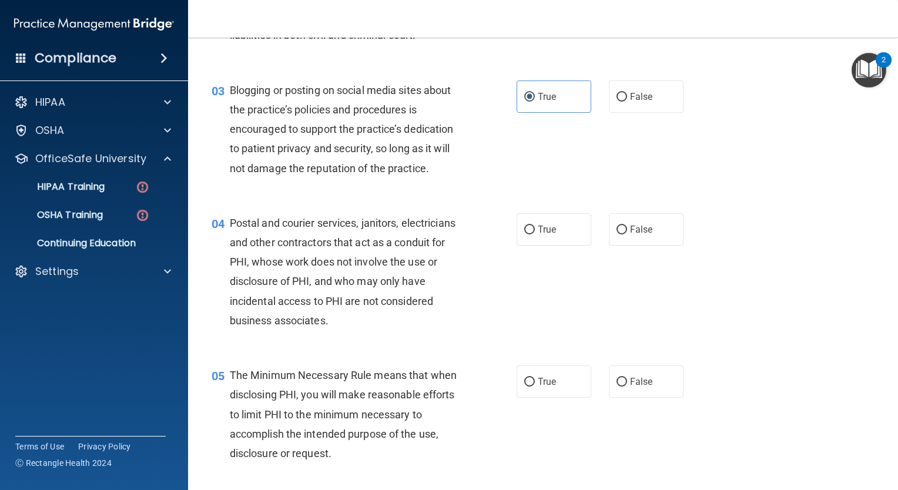
drag, startPoint x: 357, startPoint y: 358, endPoint x: 247, endPoint y: 256, distance: 150.5
click at [247, 256] on span "Postal and courier services, janitors, electricians and other contractors that …" at bounding box center [343, 272] width 226 height 110
drag, startPoint x: 226, startPoint y: 233, endPoint x: 344, endPoint y: 361, distance: 174.7
click at [344, 351] on div "04 Postal and courier services, janitors, electricians and other contractors th…" at bounding box center [543, 275] width 681 height 152
drag, startPoint x: 344, startPoint y: 361, endPoint x: 247, endPoint y: 250, distance: 147.4
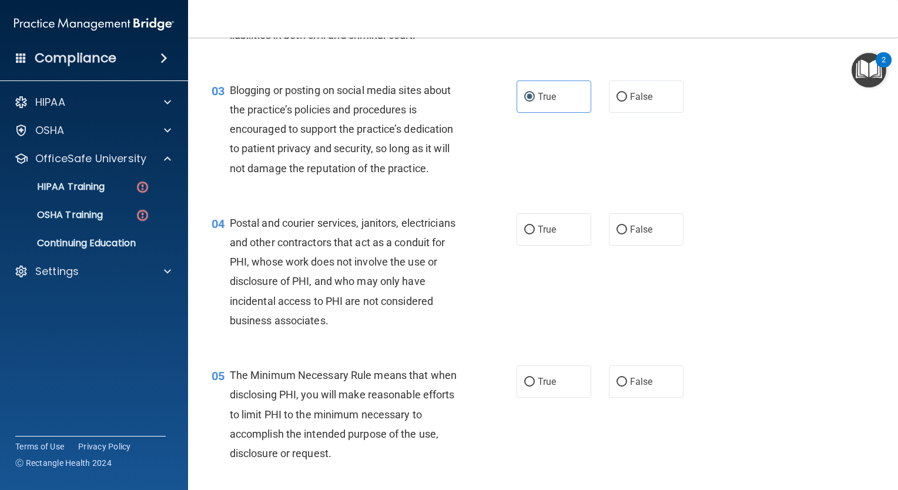
click at [247, 250] on div "Postal and courier services, janitors, electricians and other contractors that …" at bounding box center [351, 271] width 242 height 117
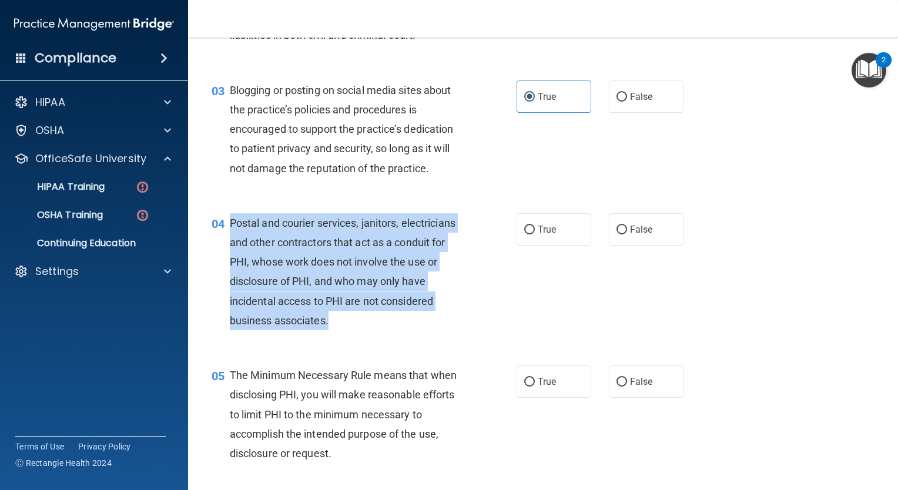
drag, startPoint x: 232, startPoint y: 239, endPoint x: 355, endPoint y: 335, distance: 156.6
click at [355, 330] on div "Postal and courier services, janitors, electricians and other contractors that …" at bounding box center [351, 271] width 242 height 117
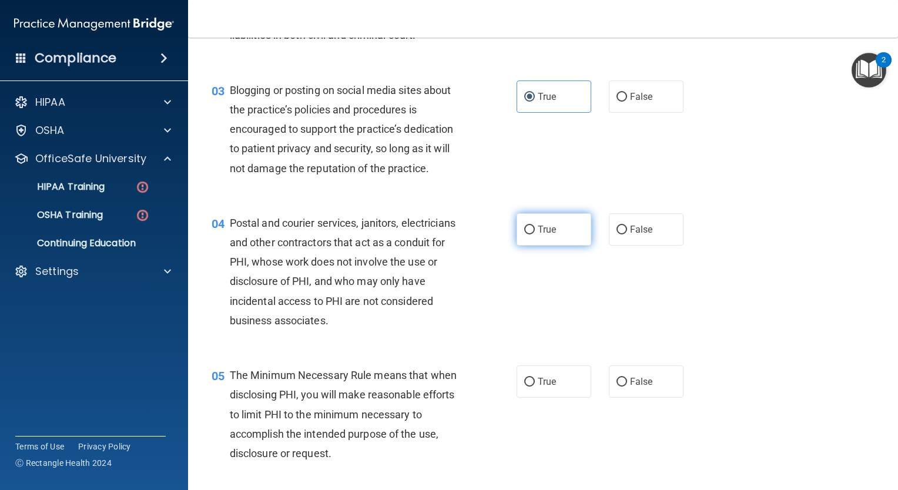
click at [554, 246] on label "True" at bounding box center [554, 229] width 75 height 32
click at [535, 234] on input "True" at bounding box center [529, 230] width 11 height 9
radio input "true"
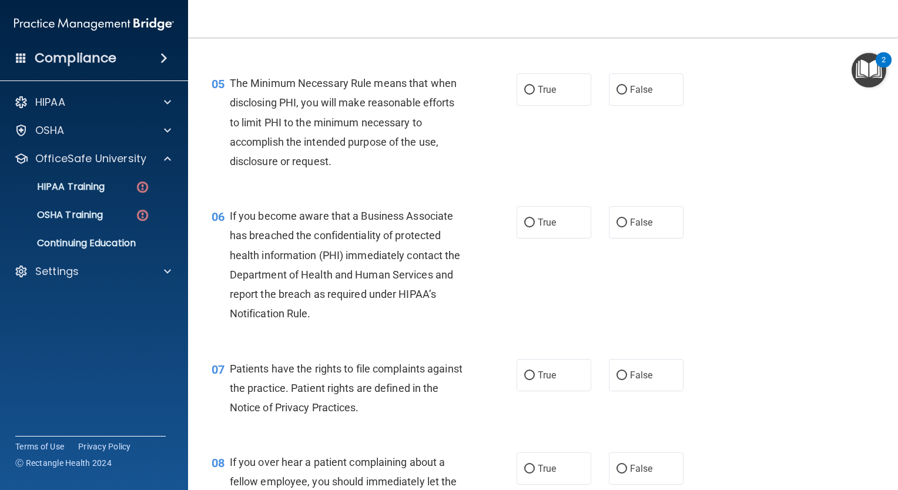
scroll to position [501, 0]
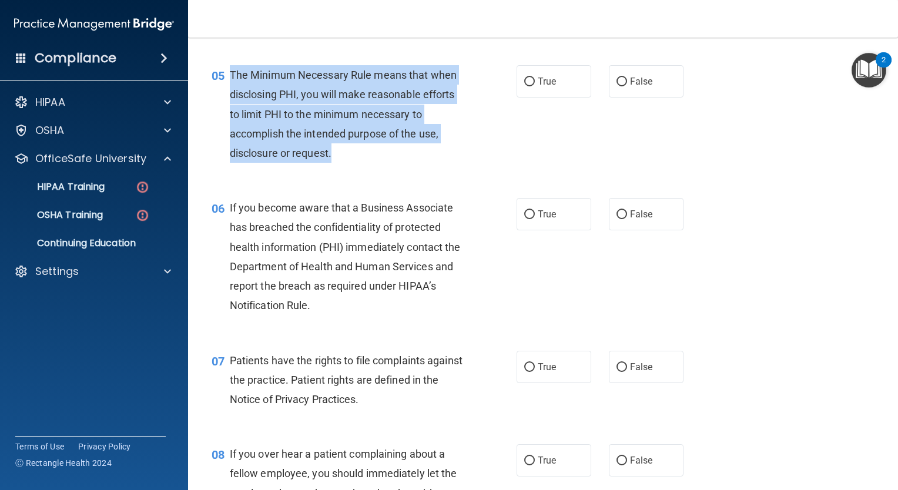
drag, startPoint x: 230, startPoint y: 93, endPoint x: 340, endPoint y: 176, distance: 138.1
click at [340, 163] on div "The Minimum Necessary Rule means that when disclosing PHI, you will make reason…" at bounding box center [351, 114] width 242 height 98
click at [527, 86] on input "True" at bounding box center [529, 82] width 11 height 9
radio input "true"
click at [427, 112] on span "The Minimum Necessary Rule means that when disclosing PHI, you will make reason…" at bounding box center [343, 114] width 227 height 91
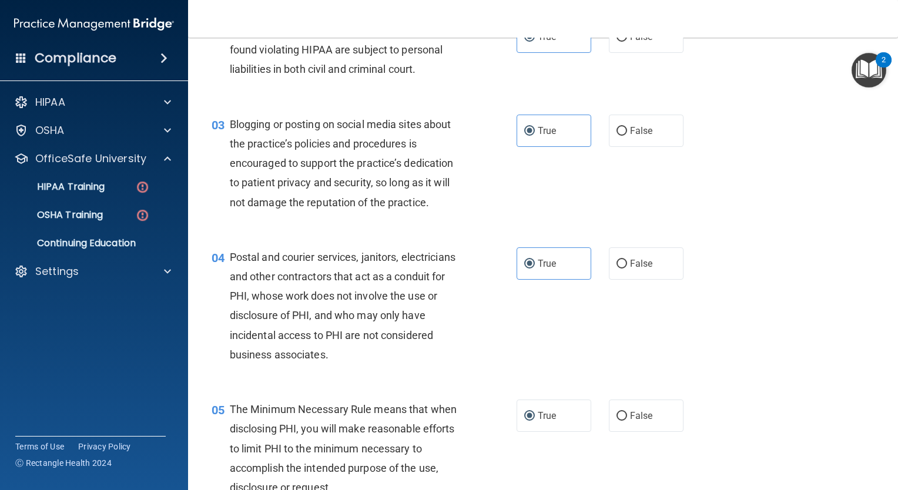
scroll to position [193, 0]
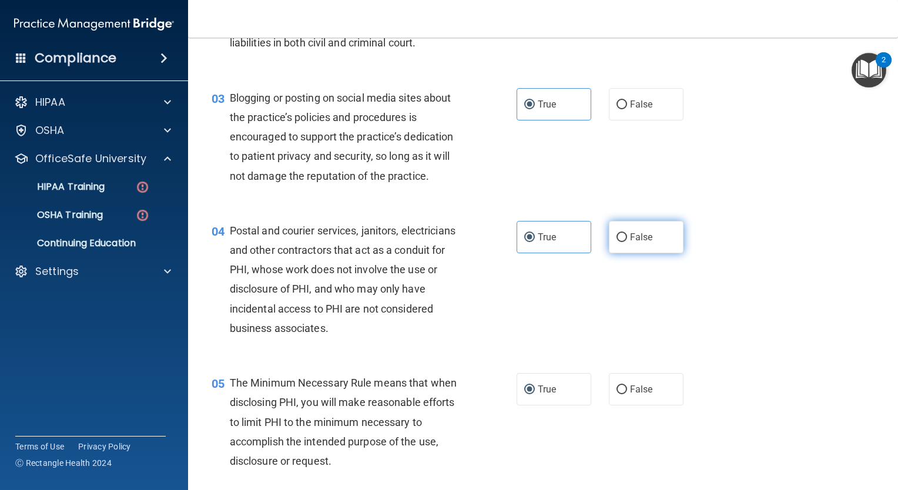
click at [649, 253] on label "False" at bounding box center [646, 237] width 75 height 32
click at [627, 242] on input "False" at bounding box center [621, 237] width 11 height 9
radio input "true"
radio input "false"
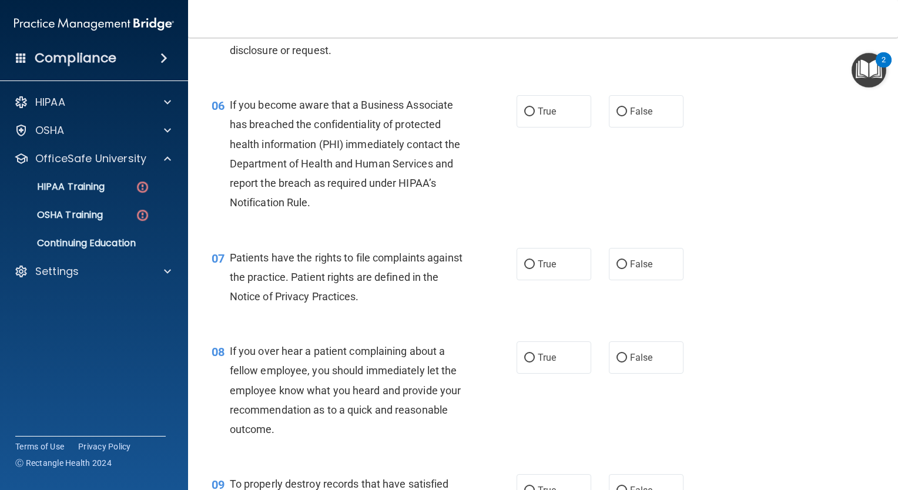
scroll to position [626, 0]
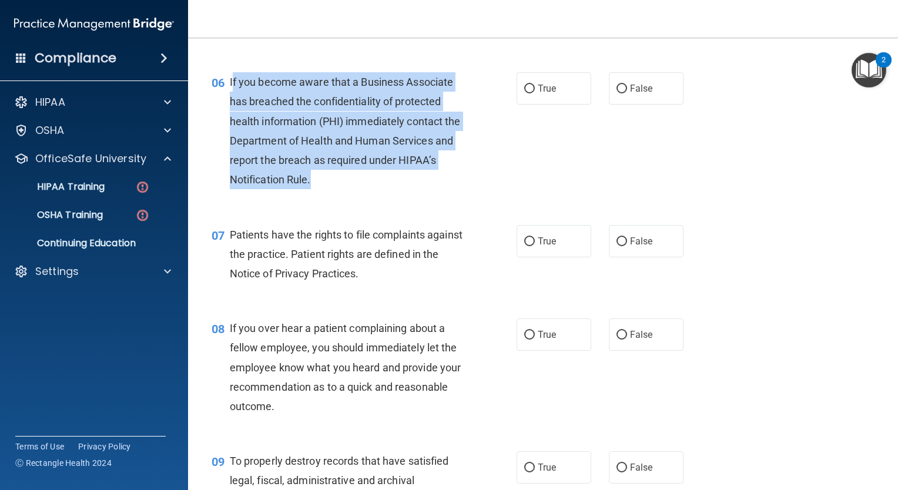
drag, startPoint x: 231, startPoint y: 98, endPoint x: 325, endPoint y: 204, distance: 142.0
click at [325, 189] on div "If you become aware that a Business Associate has breached the confidentiality …" at bounding box center [351, 130] width 242 height 117
click at [527, 93] on input "True" at bounding box center [529, 89] width 11 height 9
radio input "true"
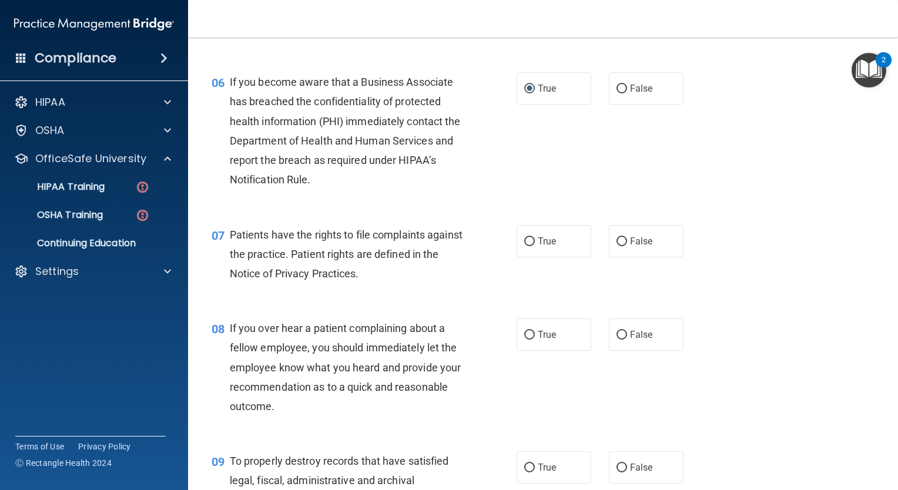
click at [233, 246] on div "Patients have the rights to file complaints against the practice. Patient right…" at bounding box center [351, 254] width 242 height 59
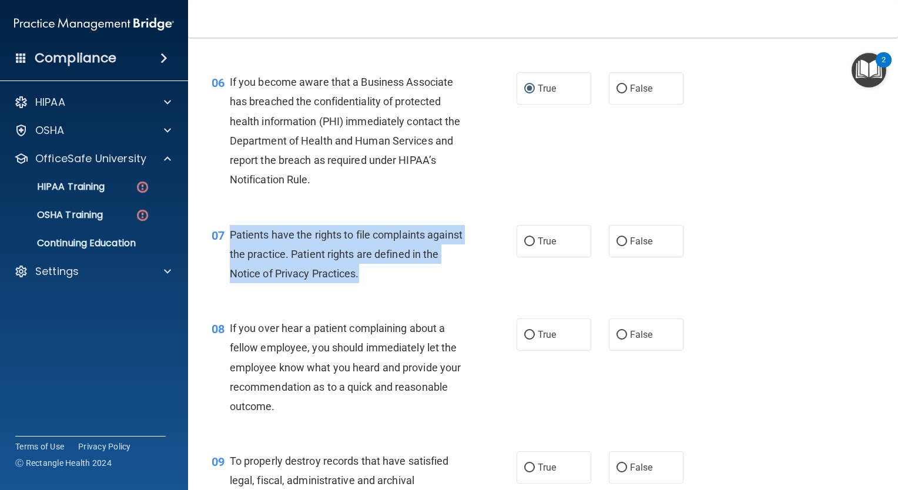
drag, startPoint x: 229, startPoint y: 254, endPoint x: 393, endPoint y: 293, distance: 168.6
click at [393, 284] on div "Patients have the rights to file complaints against the practice. Patient right…" at bounding box center [351, 254] width 242 height 59
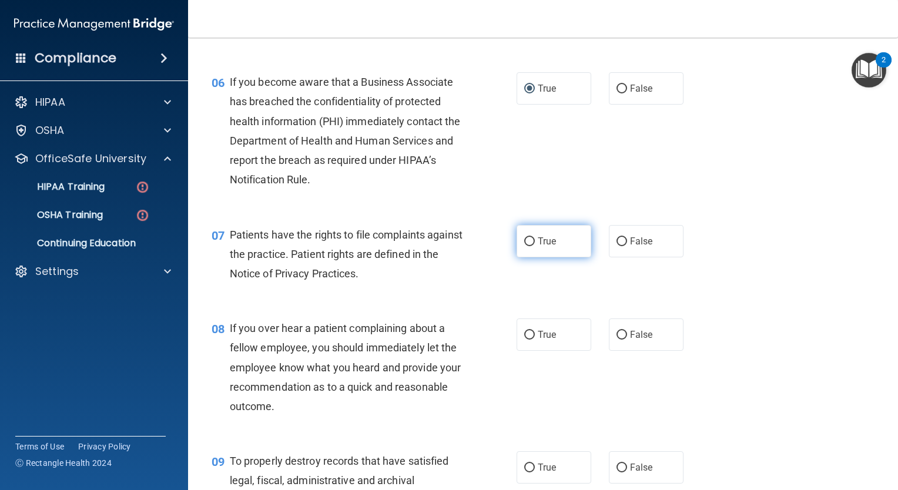
click at [578, 244] on label "True" at bounding box center [554, 241] width 75 height 32
click at [535, 244] on input "True" at bounding box center [529, 241] width 11 height 9
radio input "true"
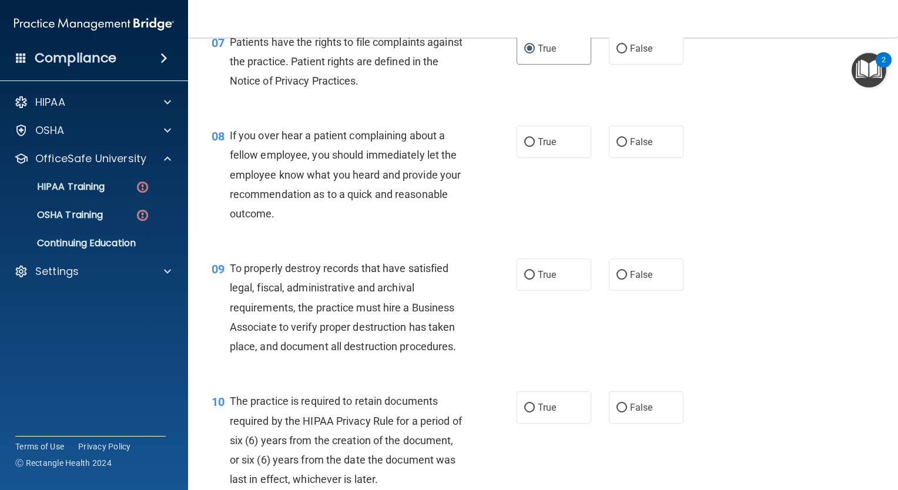
scroll to position [823, 0]
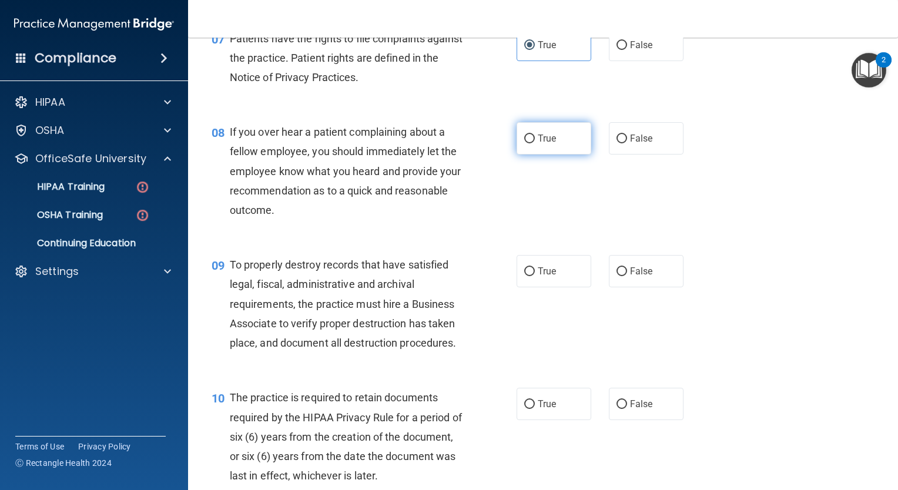
click at [538, 144] on span "True" at bounding box center [547, 138] width 18 height 11
click at [535, 143] on input "True" at bounding box center [529, 139] width 11 height 9
radio input "true"
click at [538, 144] on span "True" at bounding box center [547, 138] width 18 height 11
click at [535, 143] on input "True" at bounding box center [529, 139] width 11 height 9
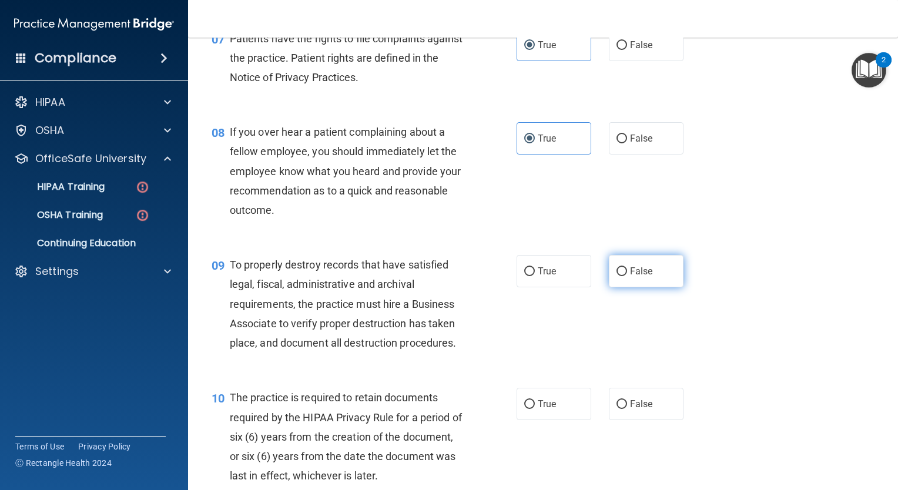
click at [630, 277] on span "False" at bounding box center [641, 271] width 23 height 11
click at [627, 276] on input "False" at bounding box center [621, 271] width 11 height 9
radio input "true"
click at [552, 447] on div "10 The practice is required to retain documents required by the HIPAA Privacy R…" at bounding box center [543, 439] width 681 height 133
click at [547, 410] on span "True" at bounding box center [547, 403] width 18 height 11
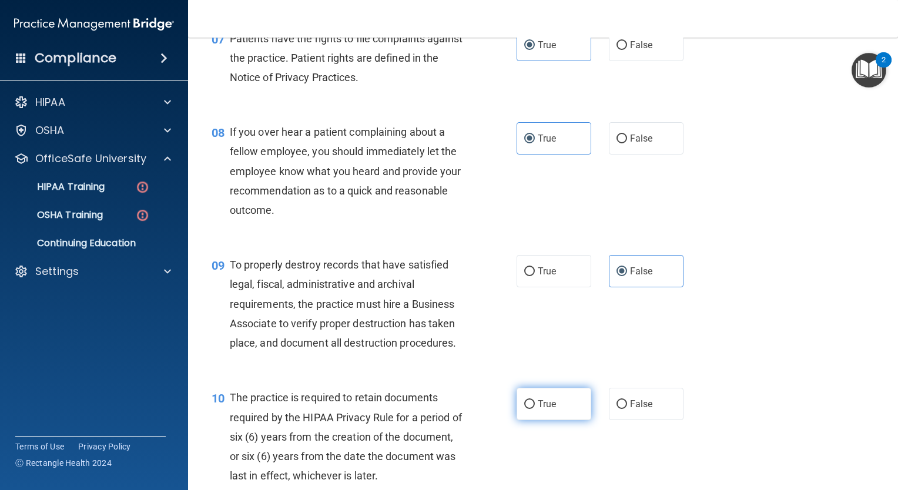
click at [535, 409] on input "True" at bounding box center [529, 404] width 11 height 9
radio input "true"
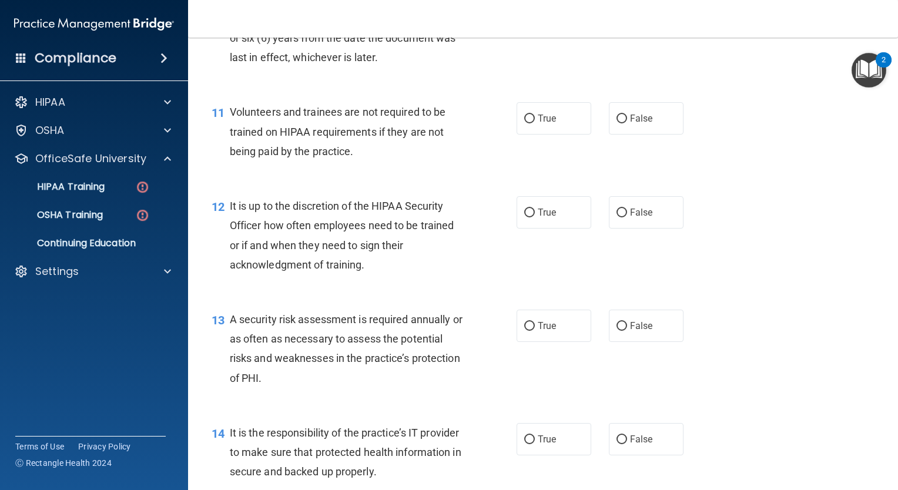
scroll to position [1261, 0]
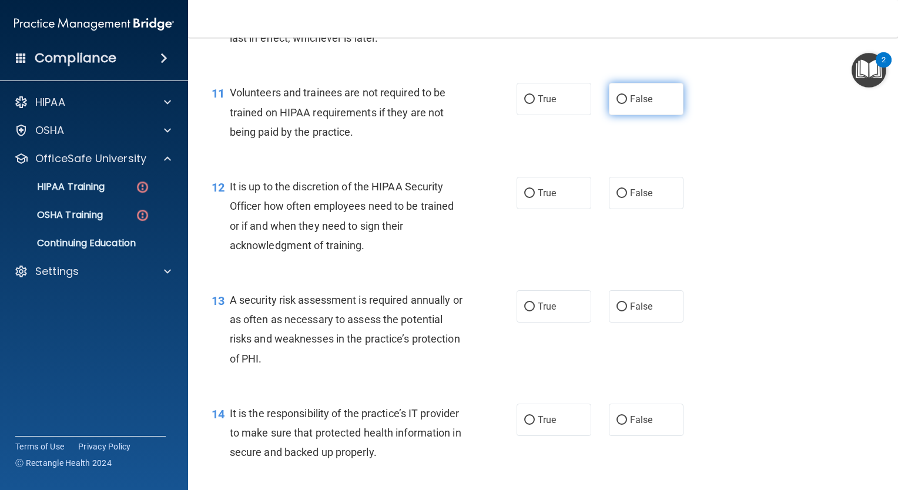
click at [619, 115] on label "False" at bounding box center [646, 99] width 75 height 32
click at [619, 104] on input "False" at bounding box center [621, 99] width 11 height 9
radio input "true"
click at [559, 209] on label "True" at bounding box center [554, 193] width 75 height 32
click at [535, 198] on input "True" at bounding box center [529, 193] width 11 height 9
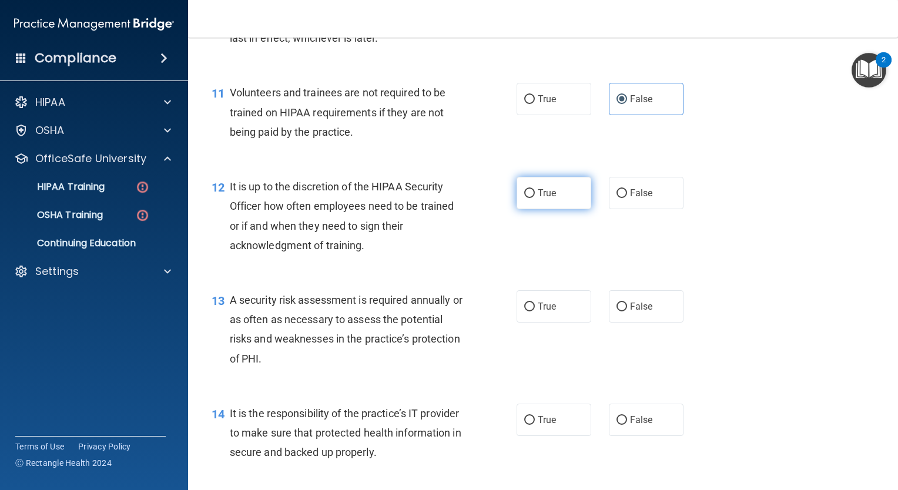
radio input "true"
click at [550, 323] on label "True" at bounding box center [554, 306] width 75 height 32
click at [535, 311] on input "True" at bounding box center [529, 307] width 11 height 9
radio input "true"
click at [529, 425] on input "True" at bounding box center [529, 420] width 11 height 9
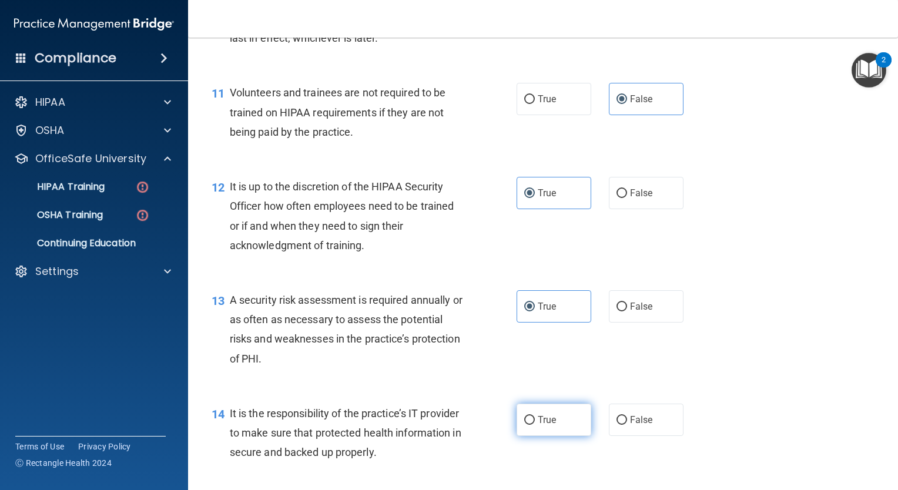
radio input "true"
drag, startPoint x: 879, startPoint y: 275, endPoint x: 738, endPoint y: 344, distance: 157.7
click at [738, 344] on div "13 A security risk assessment is required annually or as often as necessary to …" at bounding box center [543, 332] width 681 height 113
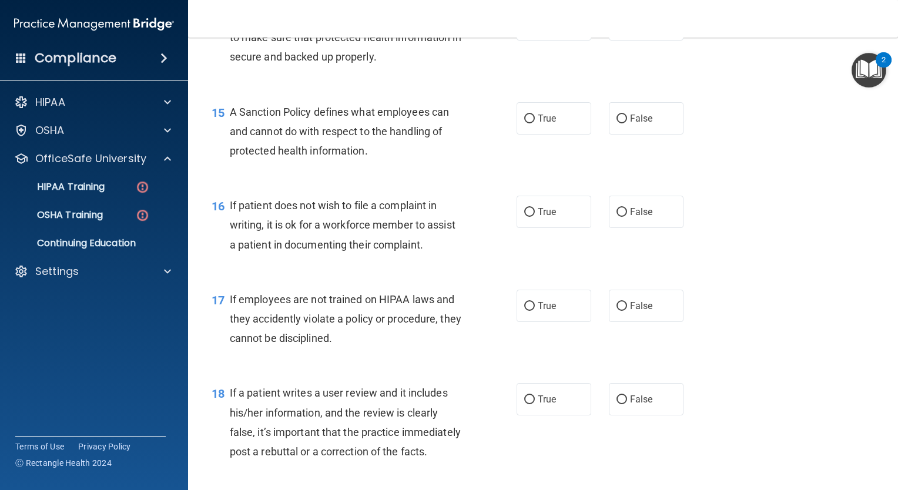
scroll to position [1698, 0]
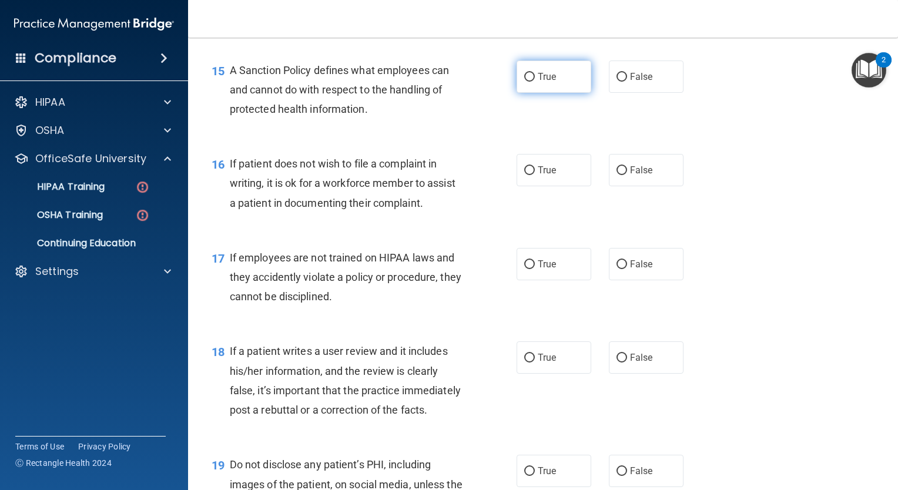
click at [531, 91] on label "True" at bounding box center [554, 77] width 75 height 32
click at [531, 82] on input "True" at bounding box center [529, 77] width 11 height 9
radio input "true"
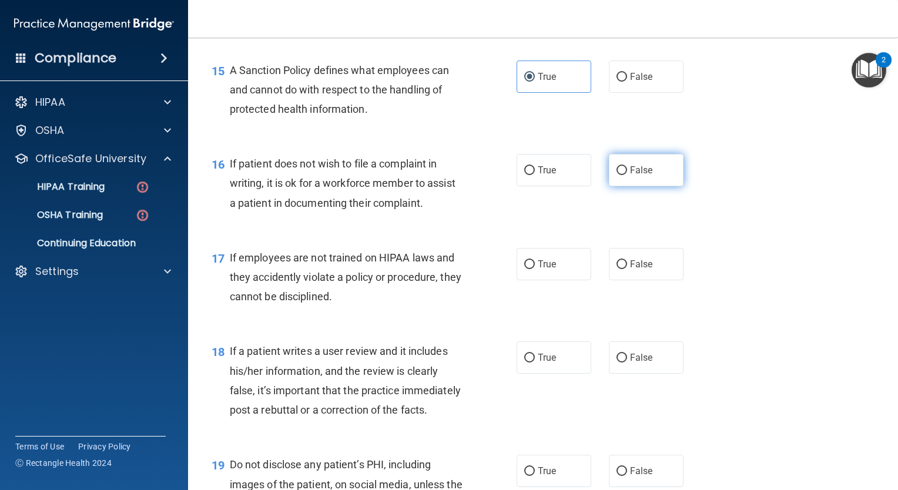
click at [616, 175] on input "False" at bounding box center [621, 170] width 11 height 9
radio input "true"
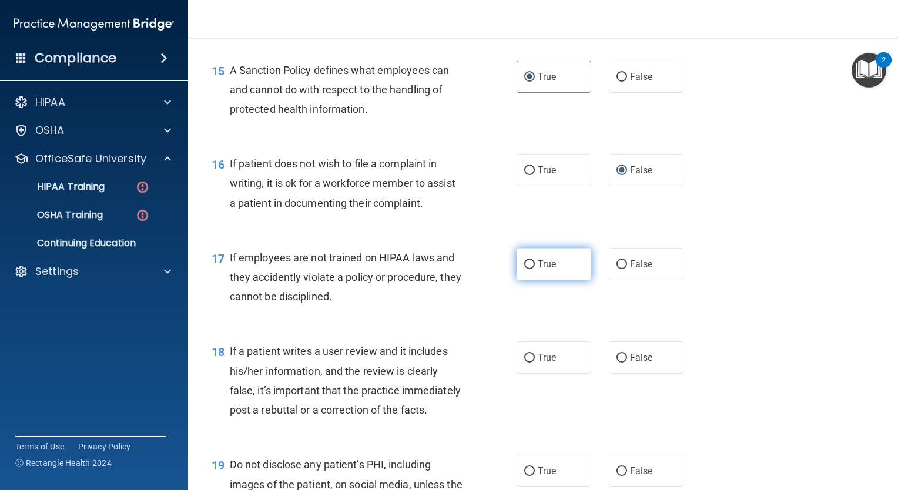
click at [542, 270] on span "True" at bounding box center [547, 264] width 18 height 11
click at [535, 269] on input "True" at bounding box center [529, 264] width 11 height 9
radio input "true"
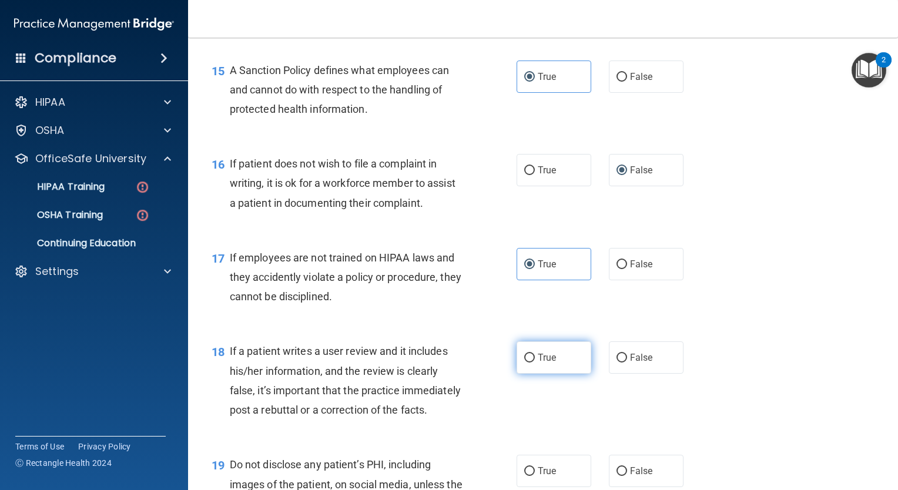
click at [530, 374] on label "True" at bounding box center [554, 357] width 75 height 32
click at [530, 363] on input "True" at bounding box center [529, 358] width 11 height 9
radio input "true"
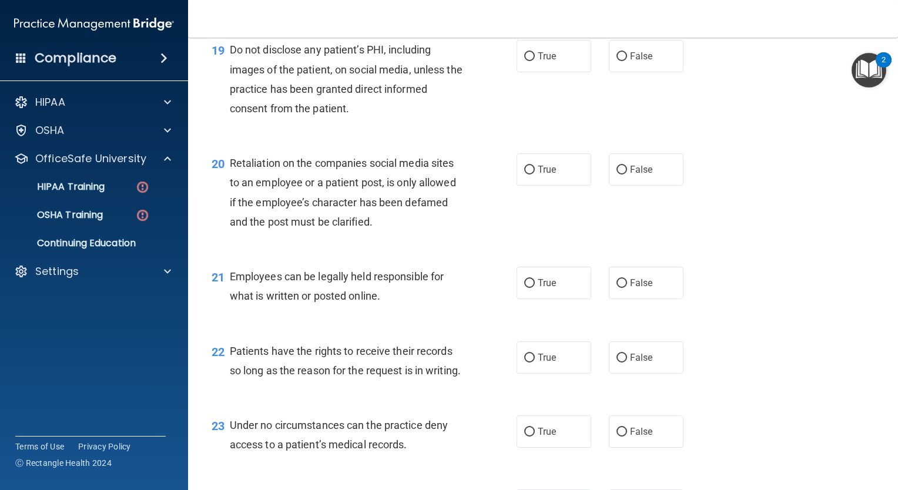
scroll to position [2120, 0]
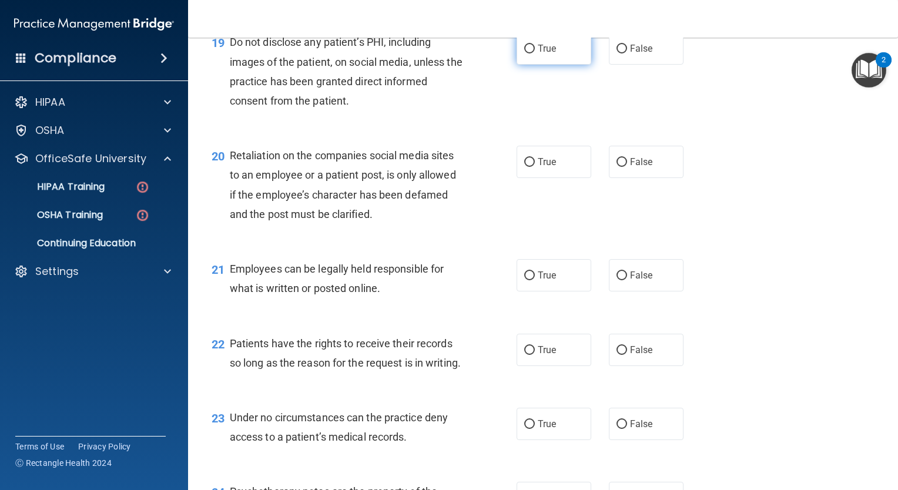
click at [557, 65] on label "True" at bounding box center [554, 48] width 75 height 32
click at [535, 53] on input "True" at bounding box center [529, 49] width 11 height 9
radio input "true"
click at [609, 178] on label "False" at bounding box center [646, 162] width 75 height 32
click at [616, 167] on input "False" at bounding box center [621, 162] width 11 height 9
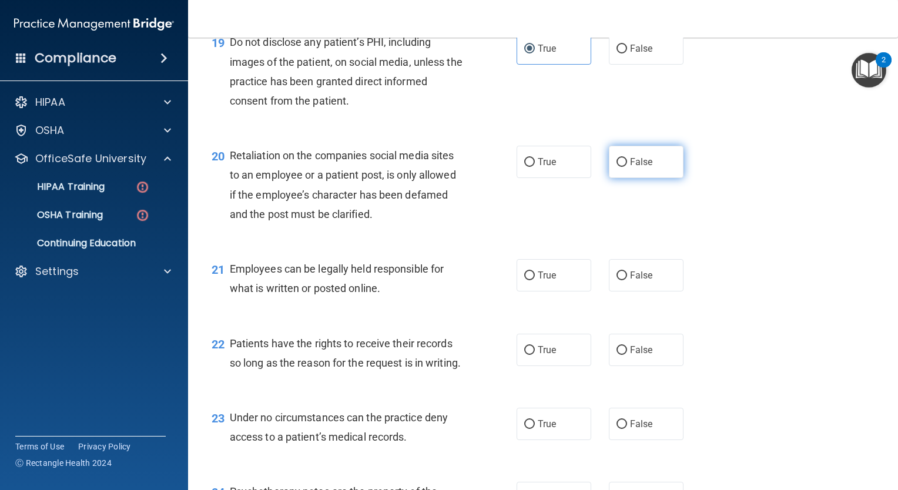
radio input "true"
click at [543, 167] on span "True" at bounding box center [547, 161] width 18 height 11
click at [535, 167] on input "True" at bounding box center [529, 162] width 11 height 9
radio input "true"
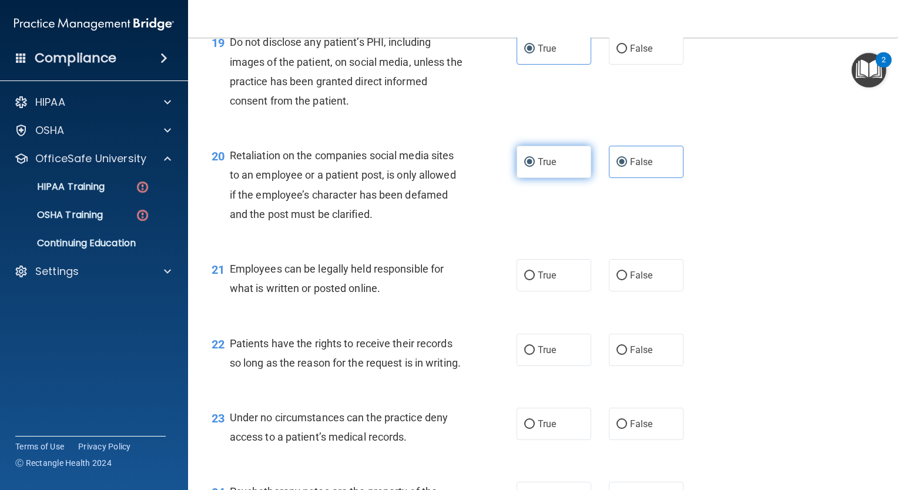
radio input "false"
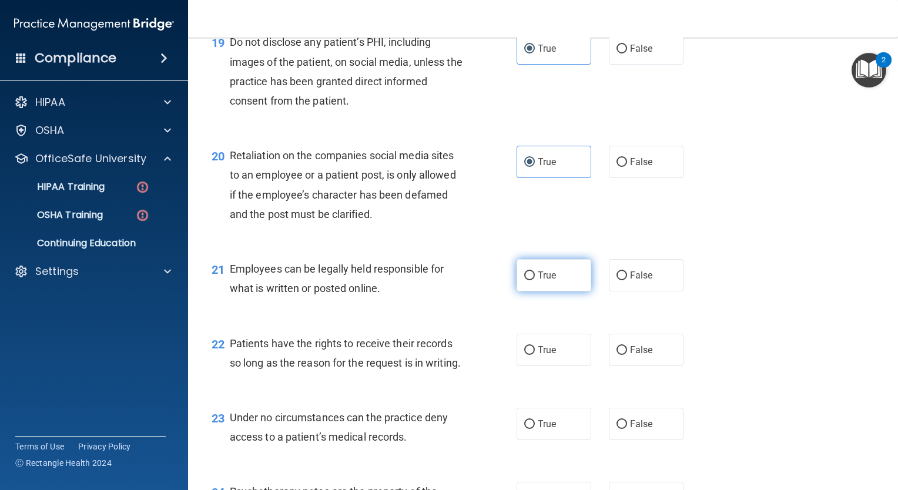
click at [549, 291] on label "True" at bounding box center [554, 275] width 75 height 32
click at [535, 280] on input "True" at bounding box center [529, 276] width 11 height 9
radio input "true"
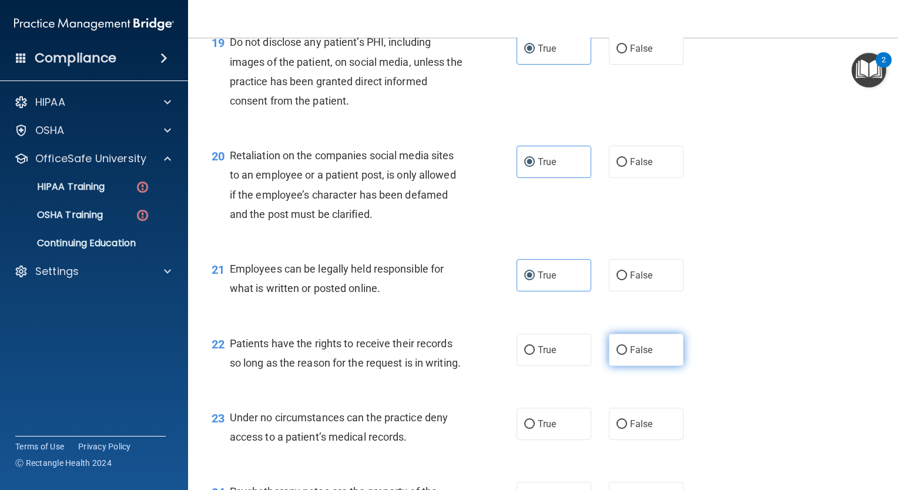
click at [631, 356] on span "False" at bounding box center [641, 349] width 23 height 11
click at [627, 355] on input "False" at bounding box center [621, 350] width 11 height 9
radio input "true"
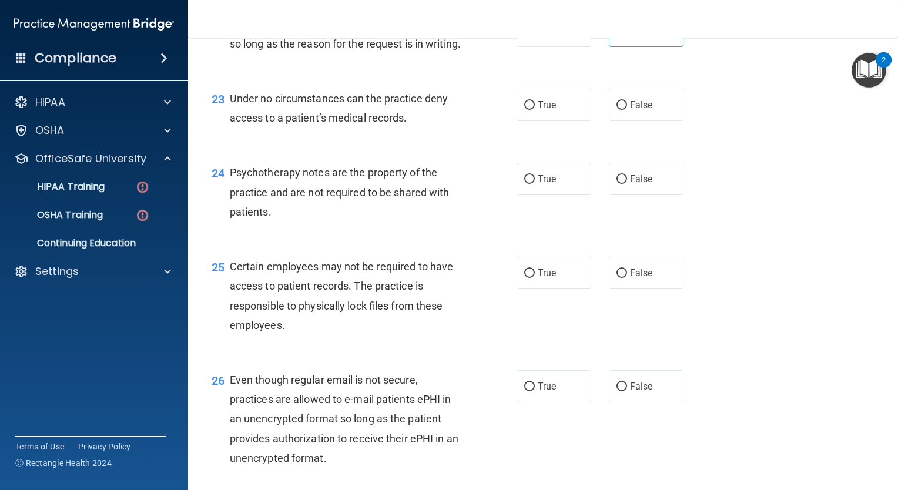
scroll to position [2443, 0]
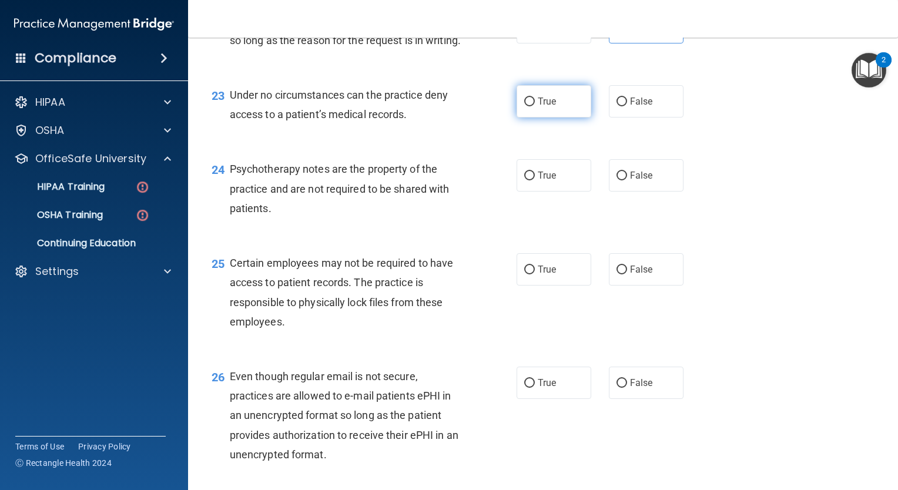
click at [558, 118] on label "True" at bounding box center [554, 101] width 75 height 32
click at [535, 106] on input "True" at bounding box center [529, 102] width 11 height 9
radio input "true"
click at [557, 239] on div "24 Psychotherapy notes are the property of the practice and are not required to…" at bounding box center [543, 192] width 681 height 94
click at [562, 192] on label "True" at bounding box center [554, 175] width 75 height 32
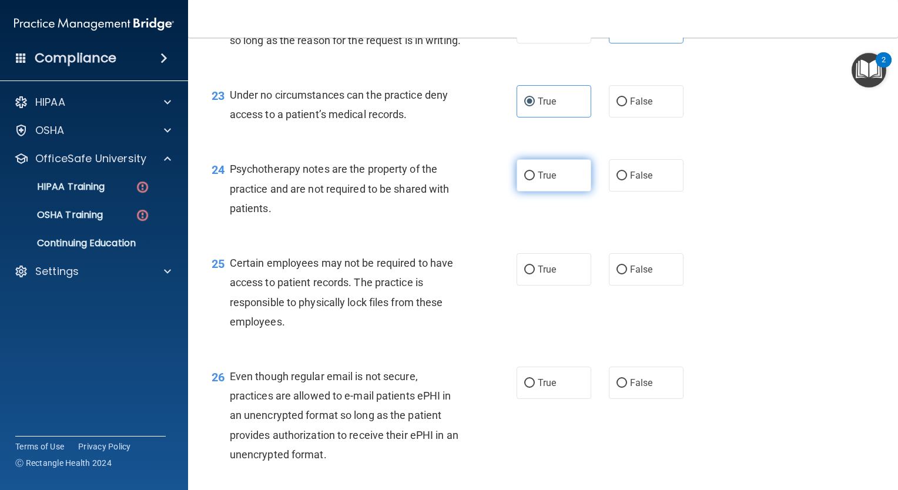
click at [535, 180] on input "True" at bounding box center [529, 176] width 11 height 9
radio input "true"
click at [631, 309] on div "25 Certain employees may not be required to have access to patient records. The…" at bounding box center [543, 295] width 681 height 113
click at [630, 275] on span "False" at bounding box center [641, 269] width 23 height 11
click at [627, 274] on input "False" at bounding box center [621, 270] width 11 height 9
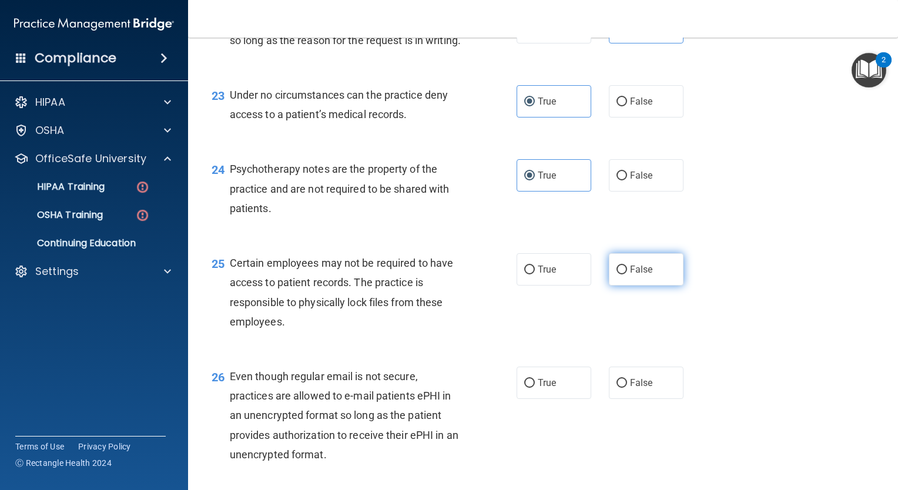
radio input "true"
click at [552, 399] on label "True" at bounding box center [554, 383] width 75 height 32
click at [535, 388] on input "True" at bounding box center [529, 383] width 11 height 9
radio input "true"
drag, startPoint x: 893, startPoint y: 389, endPoint x: 637, endPoint y: 277, distance: 279.7
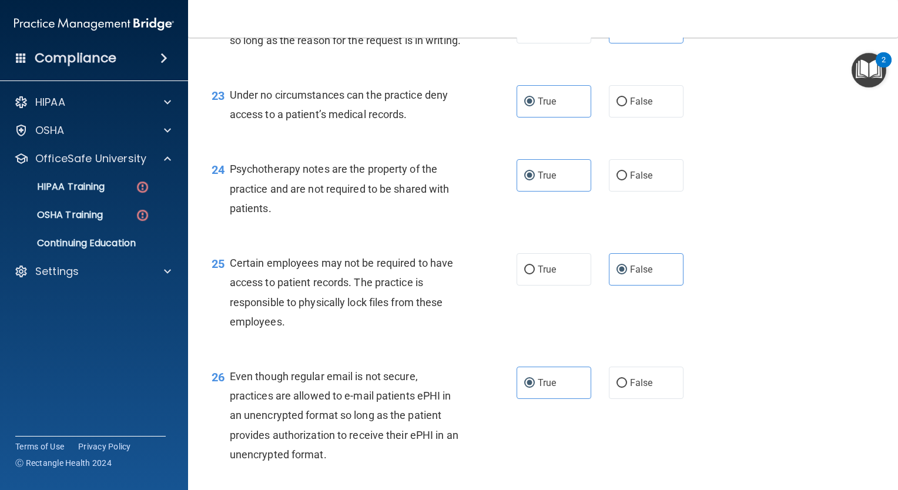
click at [637, 239] on div "24 Psychotherapy notes are the property of the practice and are not required to…" at bounding box center [543, 192] width 681 height 94
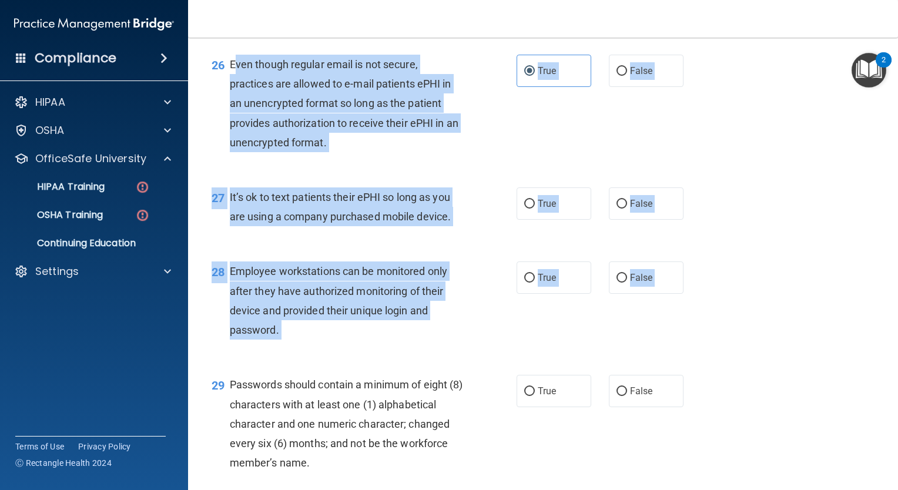
scroll to position [2848, 0]
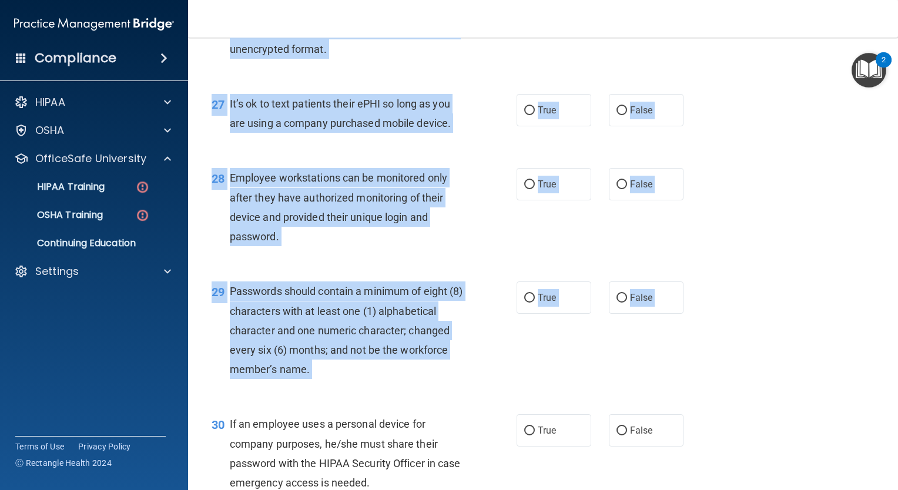
drag, startPoint x: 233, startPoint y: 433, endPoint x: 462, endPoint y: 495, distance: 236.9
click at [462, 490] on html "Compliance HIPAA Documents and Policies Report an Incident Business Associates …" at bounding box center [449, 245] width 898 height 490
drag, startPoint x: 462, startPoint y: 495, endPoint x: 339, endPoint y: 239, distance: 284.9
click at [339, 239] on span "Employee workstations can be monitored only after they have authorized monitori…" at bounding box center [338, 207] width 217 height 71
click at [282, 133] on div "It’s ok to text patients their ePHI so long as you are using a company purchase…" at bounding box center [351, 113] width 242 height 39
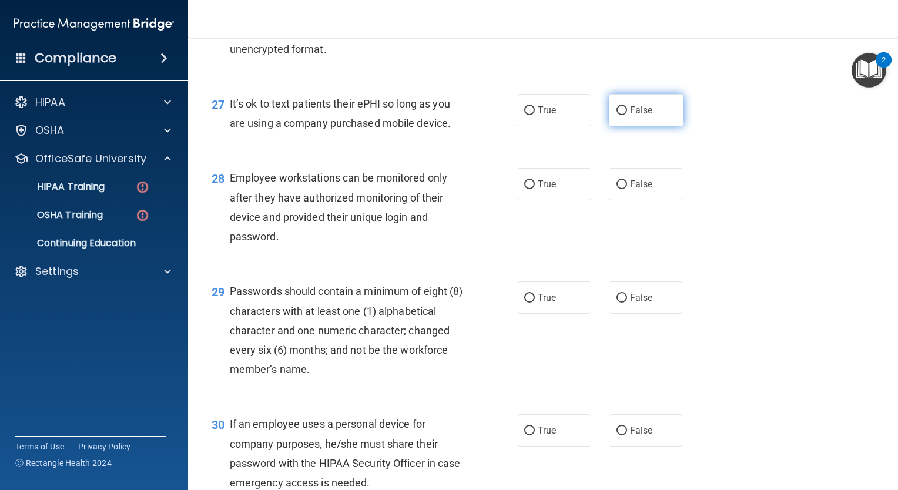
click at [616, 126] on label "False" at bounding box center [646, 110] width 75 height 32
click at [616, 115] on input "False" at bounding box center [621, 110] width 11 height 9
radio input "true"
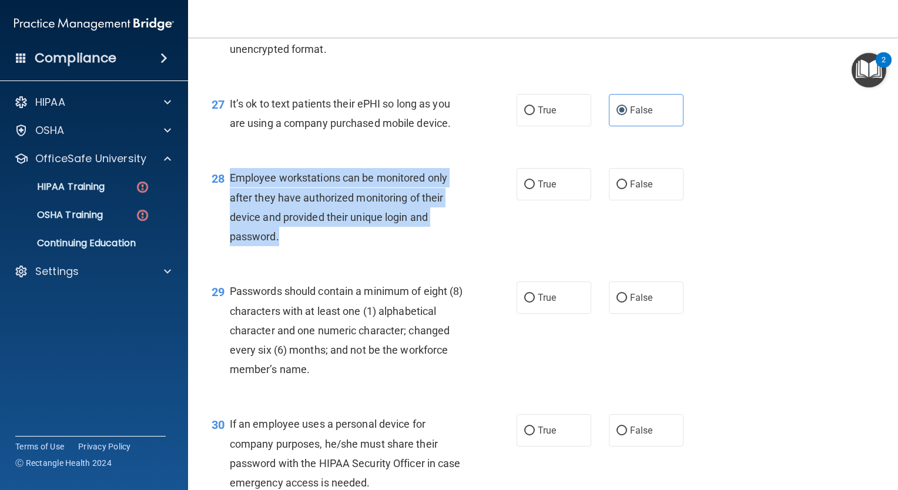
drag, startPoint x: 229, startPoint y: 239, endPoint x: 341, endPoint y: 291, distance: 124.1
click at [341, 246] on div "Employee workstations can be monitored only after they have authorized monitori…" at bounding box center [351, 207] width 242 height 78
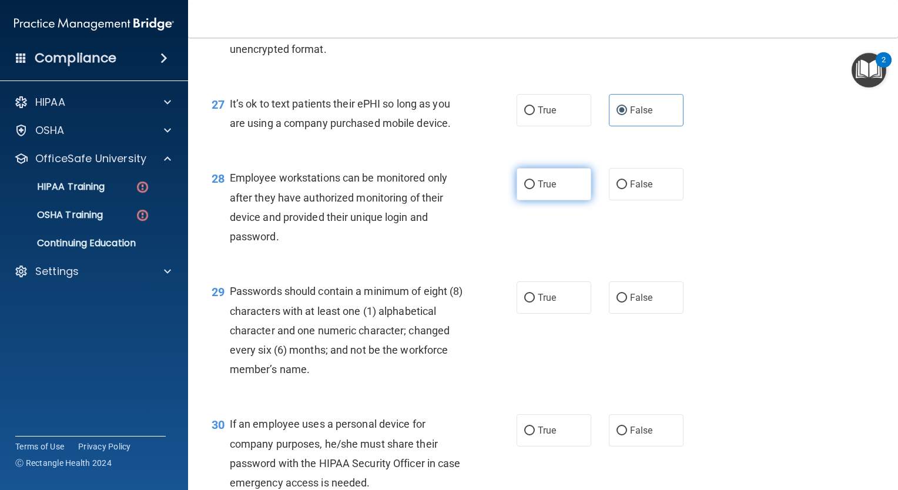
click at [534, 200] on label "True" at bounding box center [554, 184] width 75 height 32
click at [534, 189] on input "True" at bounding box center [529, 184] width 11 height 9
radio input "true"
click at [517, 314] on label "True" at bounding box center [554, 297] width 75 height 32
click at [524, 303] on input "True" at bounding box center [529, 298] width 11 height 9
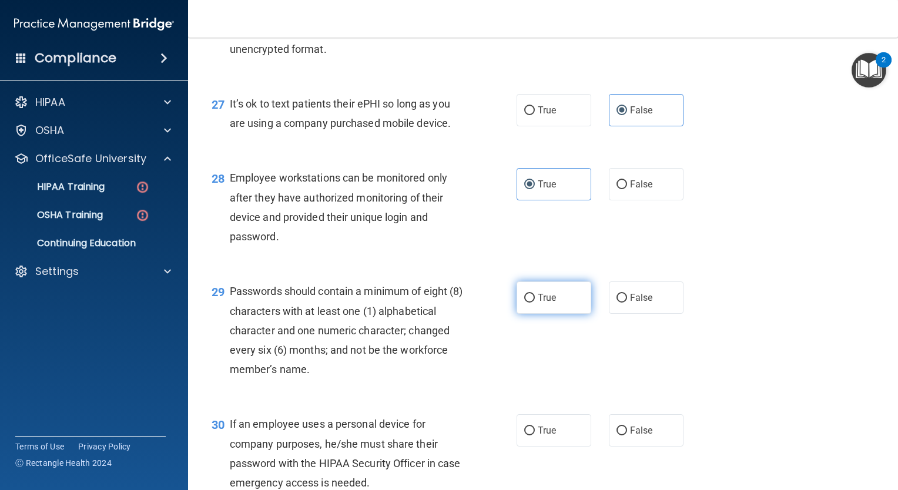
radio input "true"
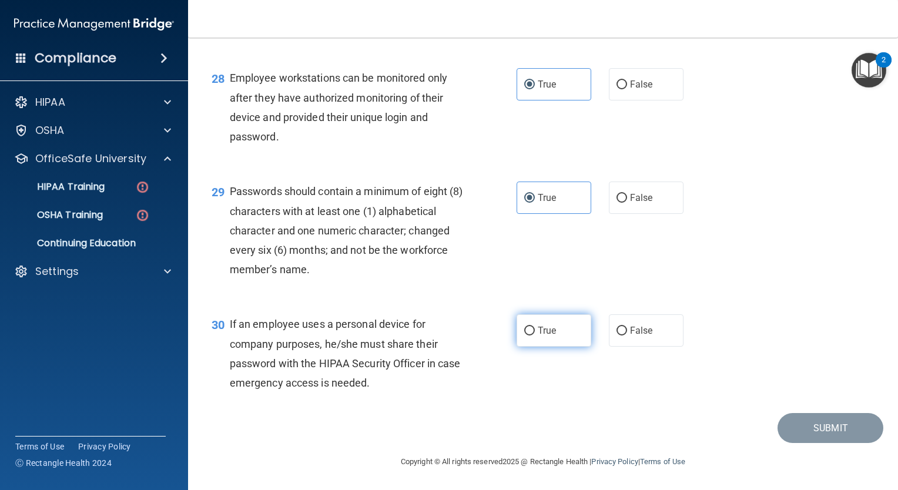
click at [543, 333] on span "True" at bounding box center [547, 330] width 18 height 11
click at [535, 333] on input "True" at bounding box center [529, 331] width 11 height 9
radio input "true"
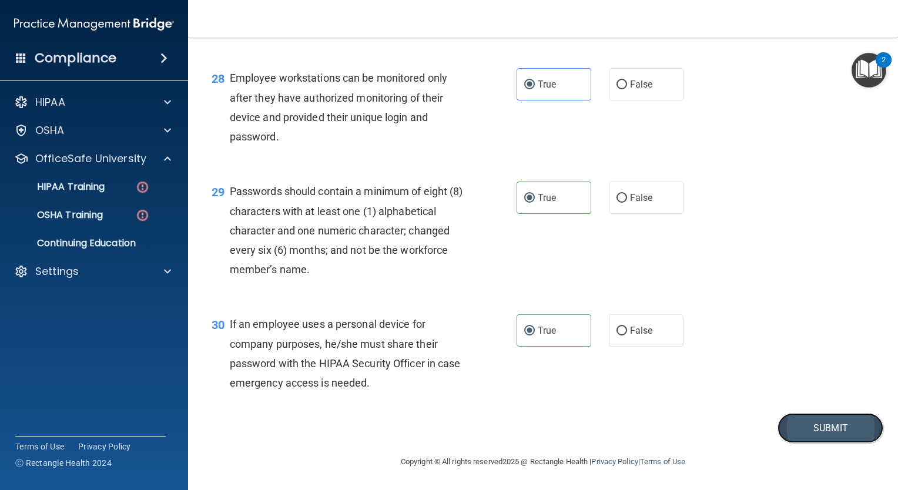
click at [803, 420] on button "Submit" at bounding box center [831, 428] width 106 height 30
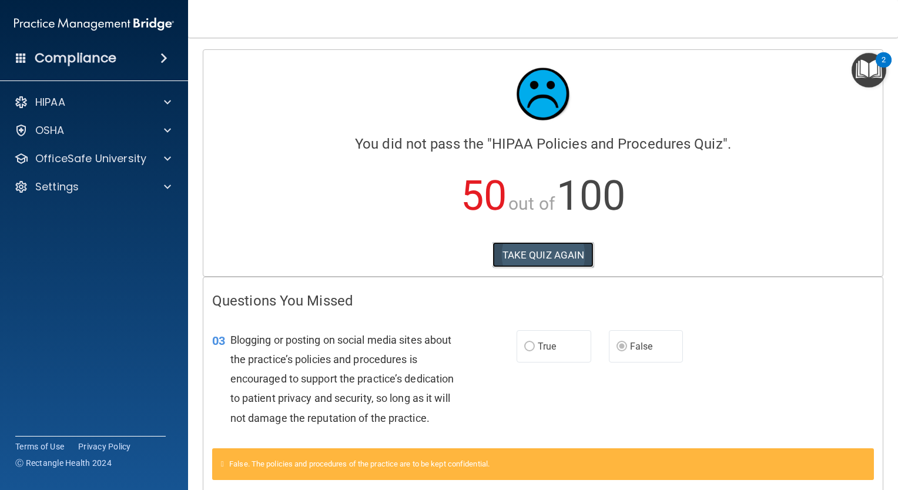
click at [577, 256] on button "TAKE QUIZ AGAIN" at bounding box center [543, 255] width 102 height 26
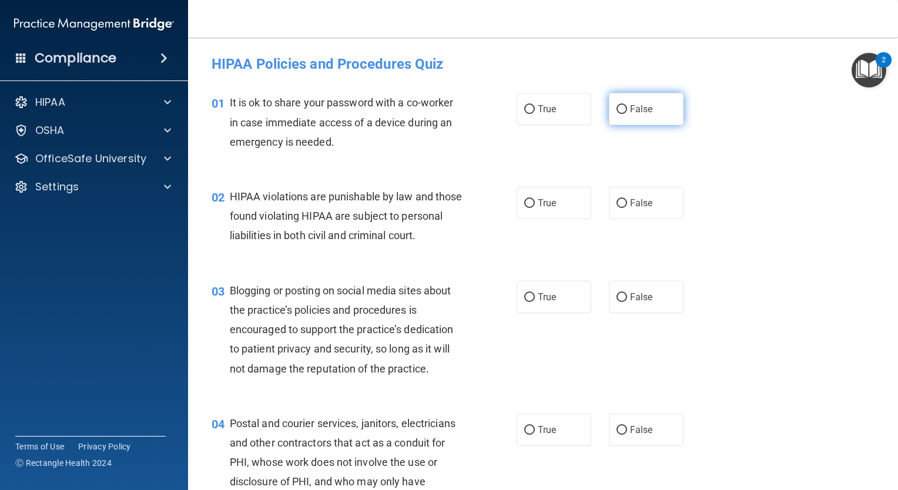
click at [621, 112] on label "False" at bounding box center [646, 109] width 75 height 32
click at [621, 112] on input "False" at bounding box center [621, 109] width 11 height 9
radio input "true"
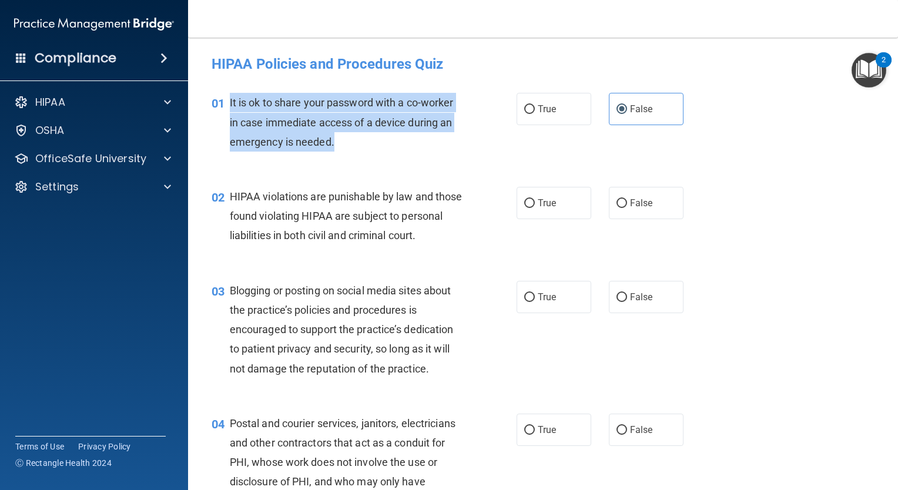
drag, startPoint x: 228, startPoint y: 98, endPoint x: 346, endPoint y: 142, distance: 126.3
click at [346, 142] on div "01 It is ok to share your password with a co-worker in case immediate access of…" at bounding box center [364, 125] width 340 height 65
click at [362, 98] on span "It is ok to share your password with a co-worker in case immediate access of a …" at bounding box center [342, 121] width 224 height 51
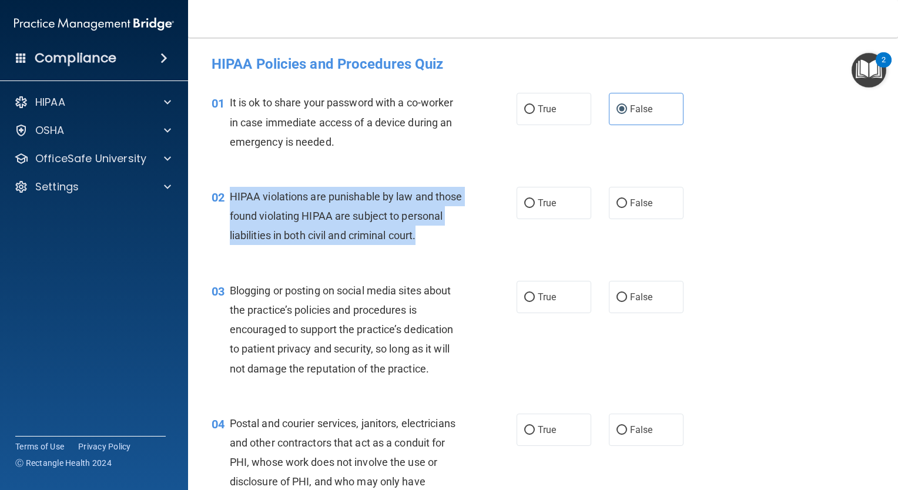
drag, startPoint x: 223, startPoint y: 196, endPoint x: 279, endPoint y: 250, distance: 78.1
click at [279, 250] on div "02 HIPAA violations are punishable by law and those found violating HIPAA are s…" at bounding box center [364, 219] width 340 height 65
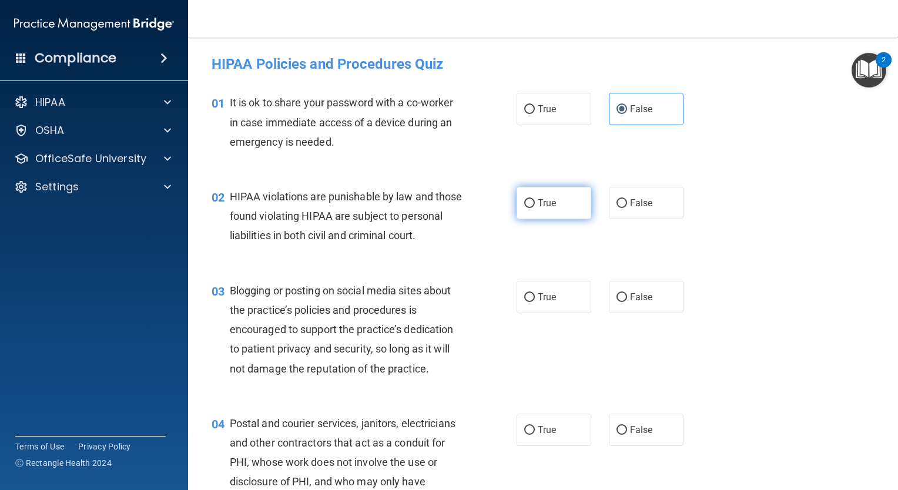
click at [522, 217] on label "True" at bounding box center [554, 203] width 75 height 32
click at [524, 208] on input "True" at bounding box center [529, 203] width 11 height 9
radio input "true"
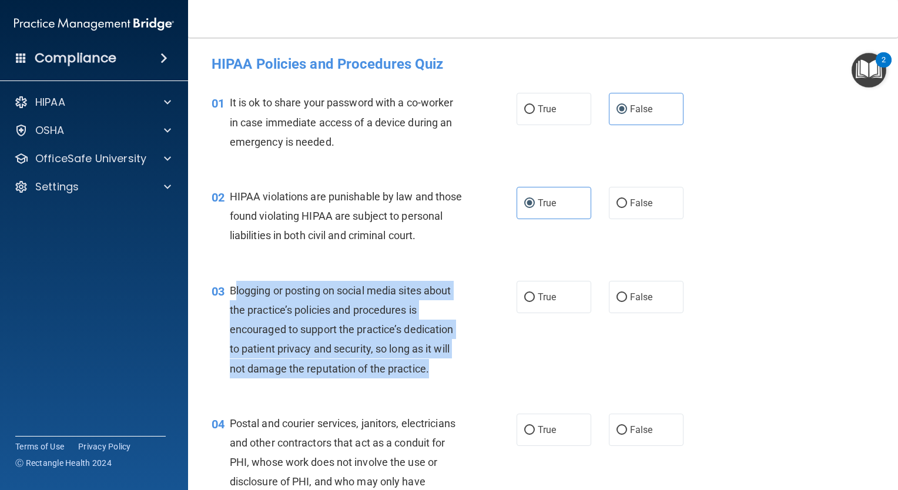
drag, startPoint x: 233, startPoint y: 306, endPoint x: 447, endPoint y: 381, distance: 227.3
click at [447, 378] on div "Blogging or posting on social media sites about the practice’s policies and pro…" at bounding box center [351, 330] width 242 height 98
click at [379, 307] on span "Blogging or posting on social media sites about the practice’s policies and pro…" at bounding box center [342, 329] width 224 height 91
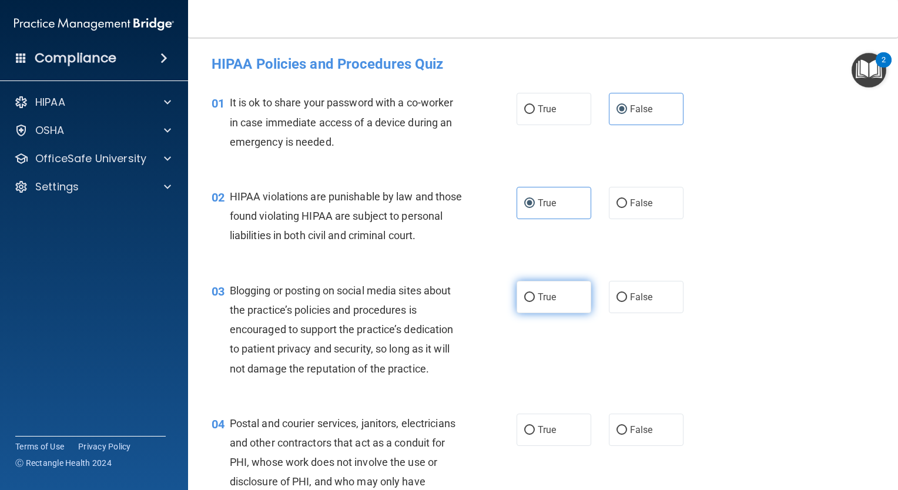
click at [543, 303] on span "True" at bounding box center [547, 296] width 18 height 11
click at [535, 302] on input "True" at bounding box center [529, 297] width 11 height 9
radio input "true"
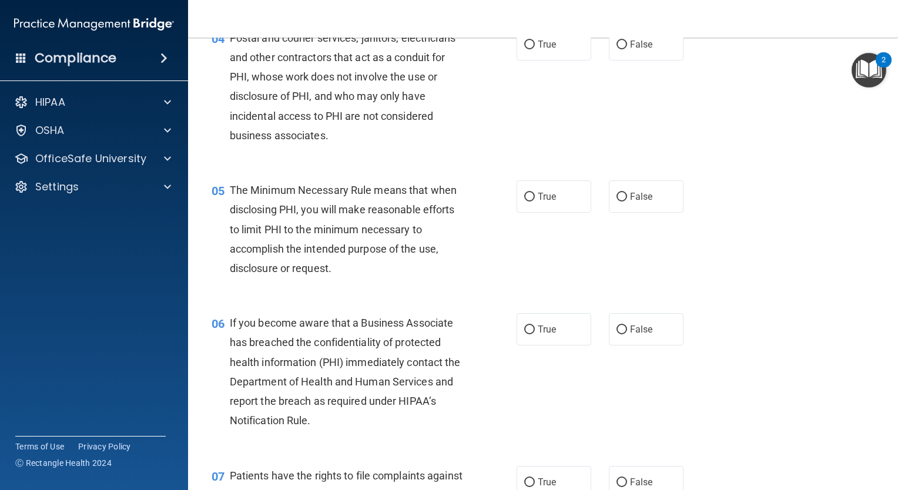
scroll to position [378, 0]
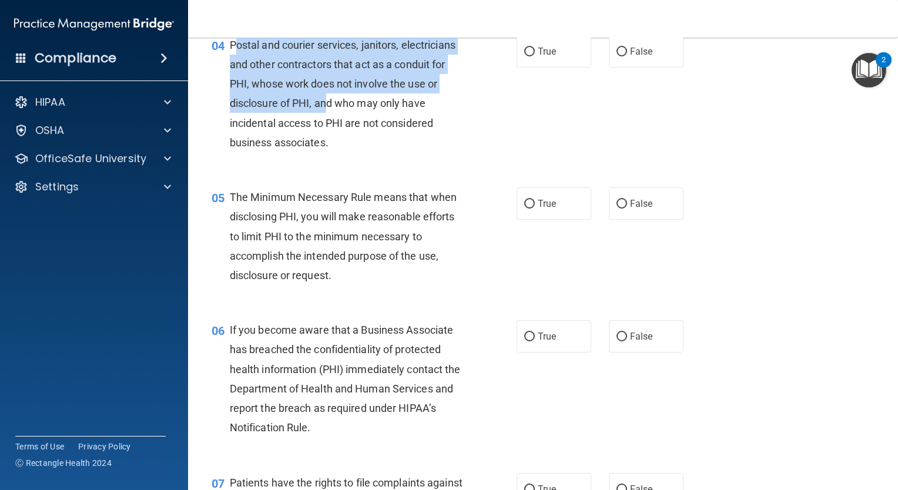
drag, startPoint x: 234, startPoint y: 61, endPoint x: 327, endPoint y: 119, distance: 108.8
click at [327, 119] on span "Postal and courier services, janitors, electricians and other contractors that …" at bounding box center [343, 94] width 226 height 110
drag, startPoint x: 327, startPoint y: 119, endPoint x: 270, endPoint y: 98, distance: 60.8
click at [270, 98] on span "Postal and courier services, janitors, electricians and other contractors that …" at bounding box center [343, 94] width 226 height 110
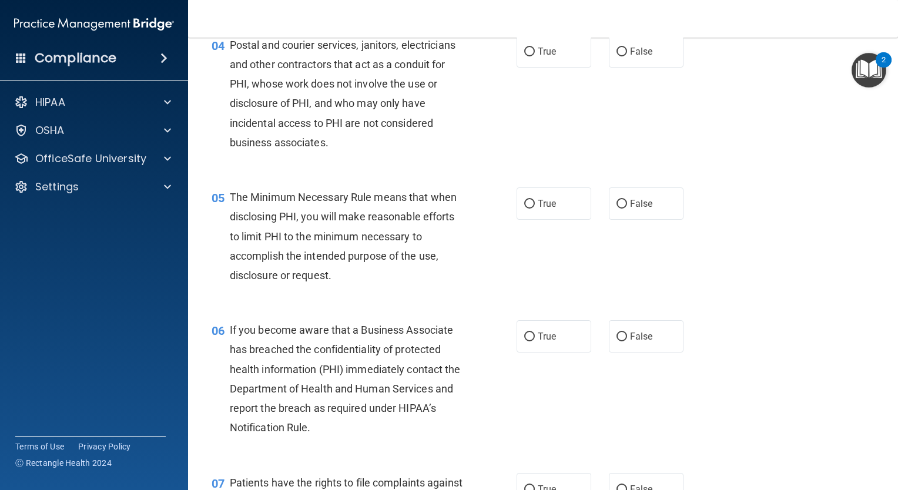
click at [227, 57] on div "04" at bounding box center [216, 46] width 27 height 22
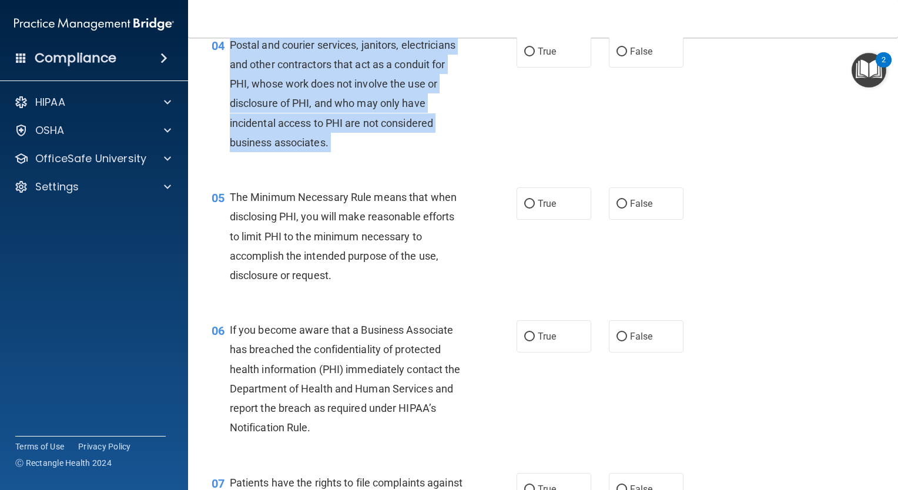
drag, startPoint x: 227, startPoint y: 61, endPoint x: 341, endPoint y: 175, distance: 161.2
click at [341, 158] on div "04 Postal and courier services, janitors, electricians and other contractors th…" at bounding box center [364, 96] width 340 height 123
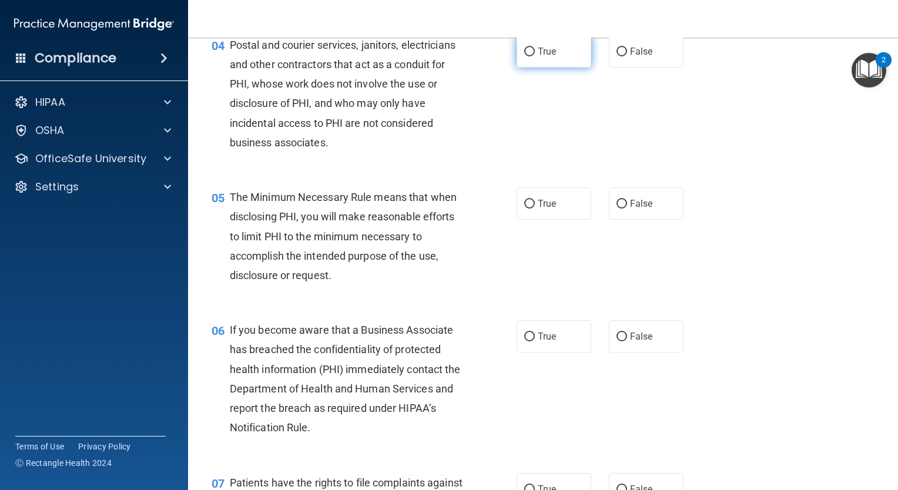
click at [547, 57] on span "True" at bounding box center [547, 51] width 18 height 11
click at [535, 56] on input "True" at bounding box center [529, 52] width 11 height 9
radio input "true"
drag, startPoint x: 226, startPoint y: 213, endPoint x: 344, endPoint y: 323, distance: 161.3
click at [344, 306] on div "05 The Minimum Necessary Rule means that when disclosing PHI, you will make rea…" at bounding box center [543, 239] width 681 height 133
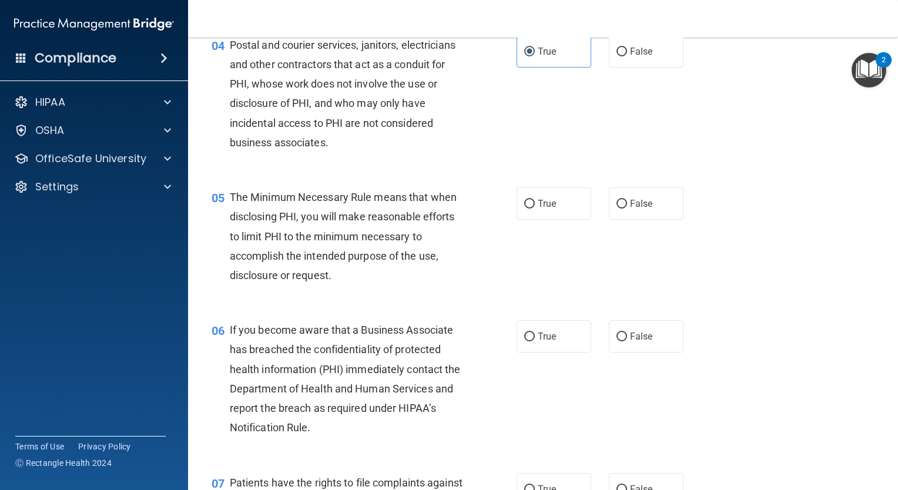
drag, startPoint x: 344, startPoint y: 323, endPoint x: 291, endPoint y: 260, distance: 82.6
click at [291, 260] on span "The Minimum Necessary Rule means that when disclosing PHI, you will make reason…" at bounding box center [343, 236] width 227 height 91
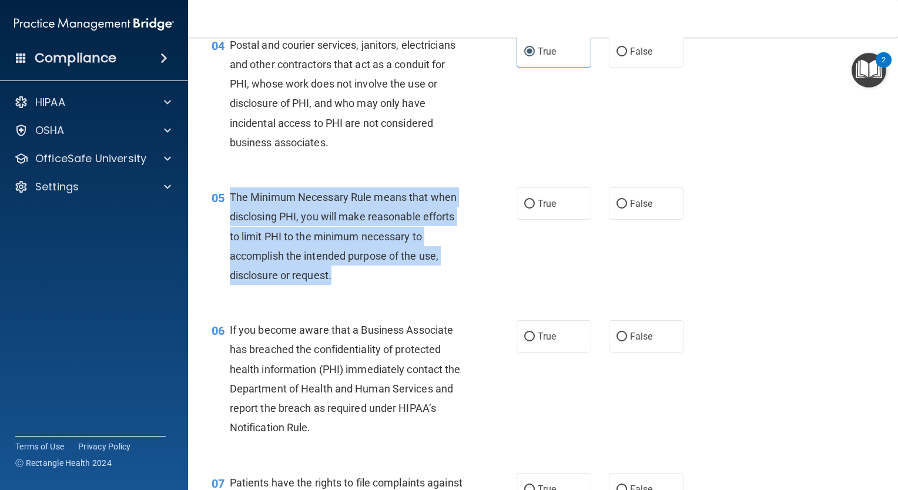
drag, startPoint x: 229, startPoint y: 212, endPoint x: 357, endPoint y: 288, distance: 149.2
click at [357, 285] on div "The Minimum Necessary Rule means that when disclosing PHI, you will make reason…" at bounding box center [351, 236] width 242 height 98
click at [538, 209] on span "True" at bounding box center [547, 203] width 18 height 11
click at [535, 209] on input "True" at bounding box center [529, 204] width 11 height 9
radio input "true"
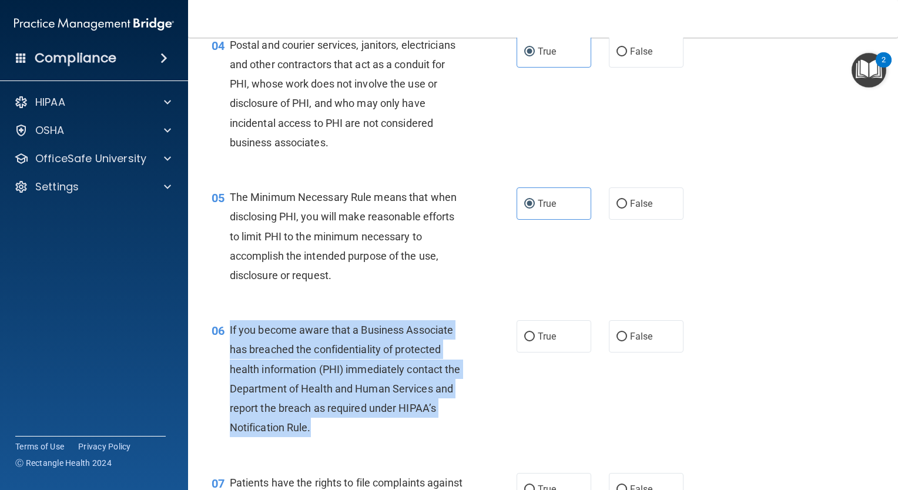
drag, startPoint x: 226, startPoint y: 343, endPoint x: 339, endPoint y: 449, distance: 154.7
click at [339, 443] on div "06 If you become aware that a Business Associate has breached the confidentiali…" at bounding box center [364, 381] width 340 height 123
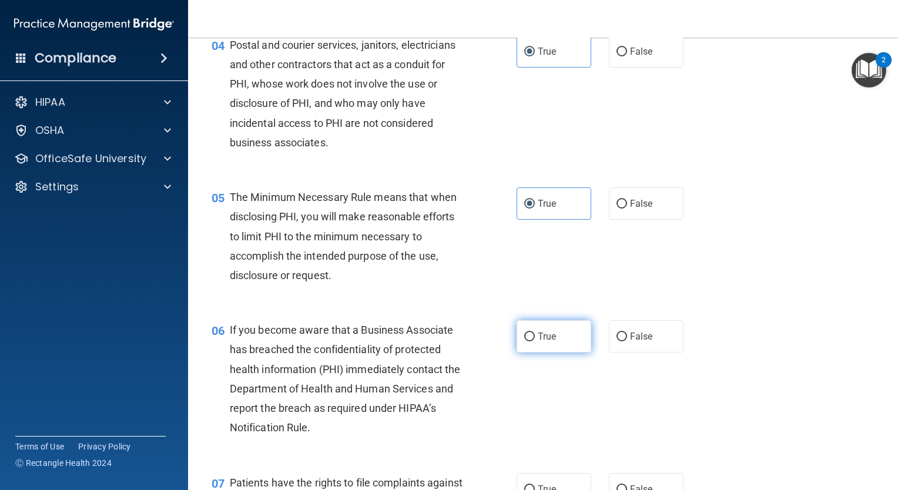
click at [548, 342] on label "True" at bounding box center [554, 336] width 75 height 32
click at [535, 341] on input "True" at bounding box center [529, 337] width 11 height 9
radio input "true"
drag, startPoint x: 889, startPoint y: 107, endPoint x: 886, endPoint y: 185, distance: 77.6
click at [886, 185] on main "- HIPAA Policies and Procedures Quiz This quiz doesn’t expire until . Are you s…" at bounding box center [543, 264] width 710 height 453
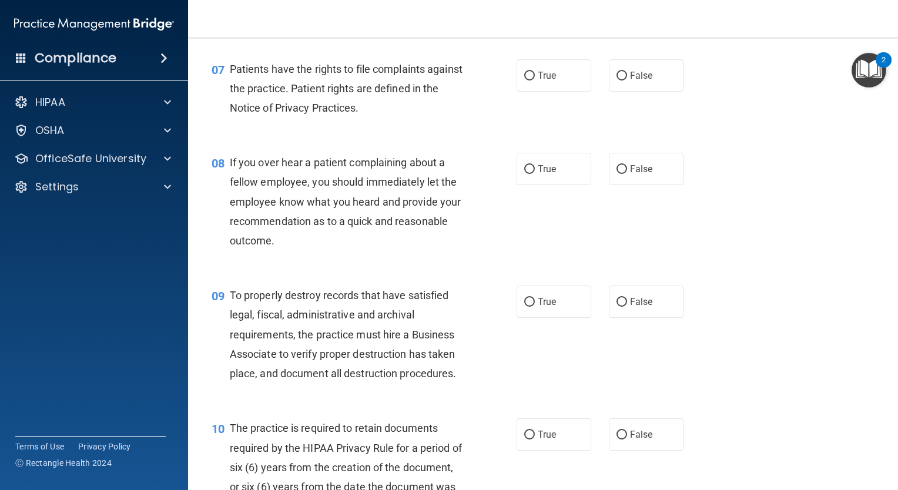
scroll to position [796, 0]
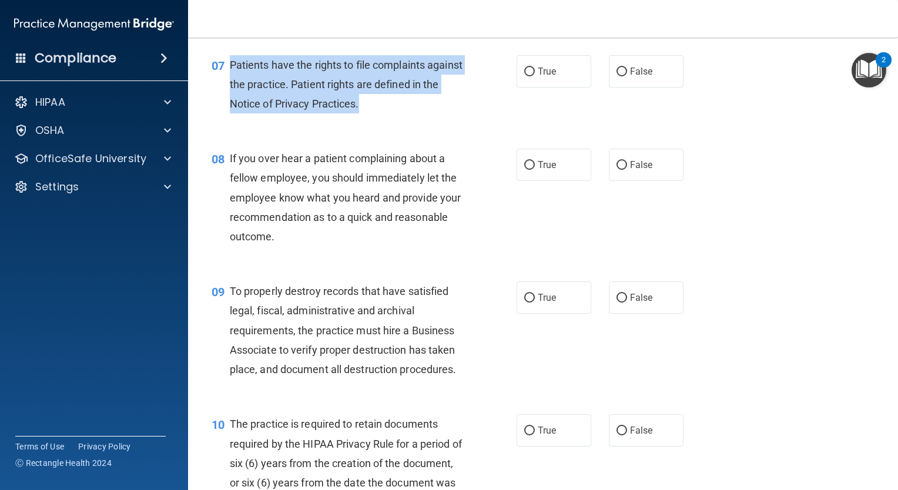
drag, startPoint x: 226, startPoint y: 83, endPoint x: 392, endPoint y: 130, distance: 172.3
click at [392, 120] on div "07 Patients have the rights to file complaints against the practice. Patient ri…" at bounding box center [364, 87] width 340 height 65
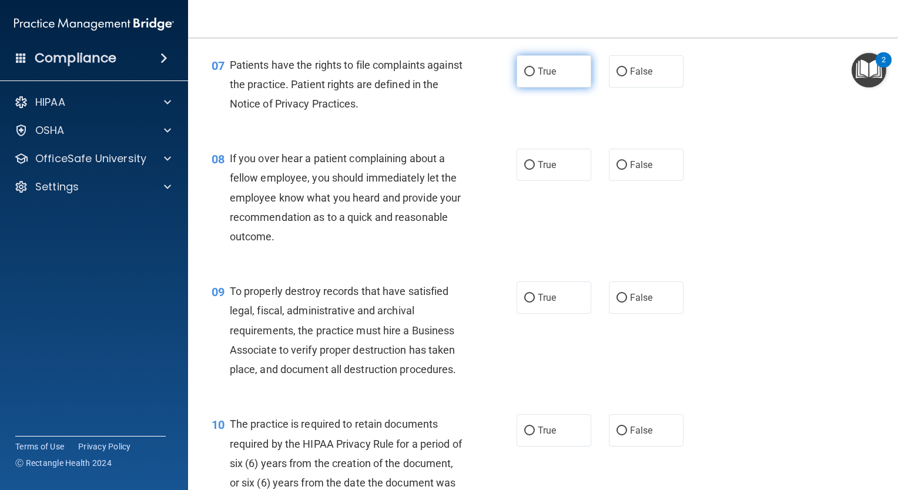
click at [532, 81] on label "True" at bounding box center [554, 71] width 75 height 32
click at [532, 76] on input "True" at bounding box center [529, 72] width 11 height 9
radio input "true"
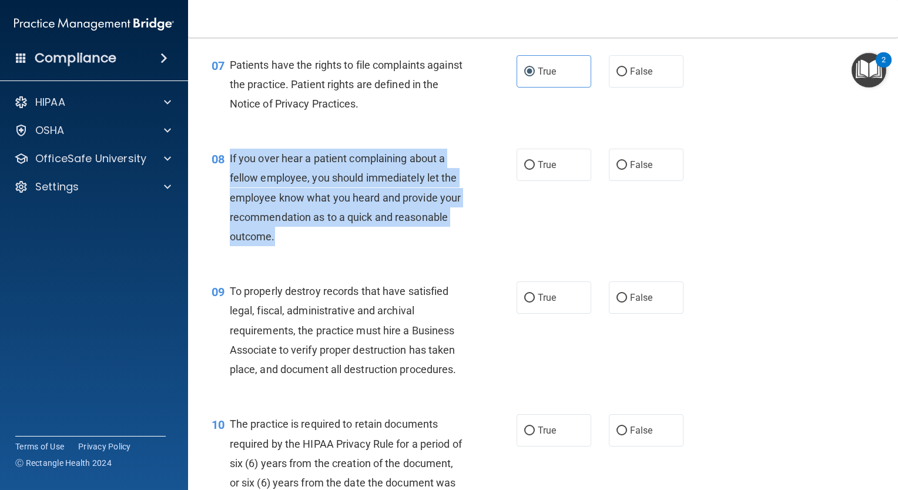
drag, startPoint x: 229, startPoint y: 171, endPoint x: 354, endPoint y: 254, distance: 150.6
click at [354, 246] on div "If you over hear a patient complaining about a fellow employee, you should imme…" at bounding box center [351, 198] width 242 height 98
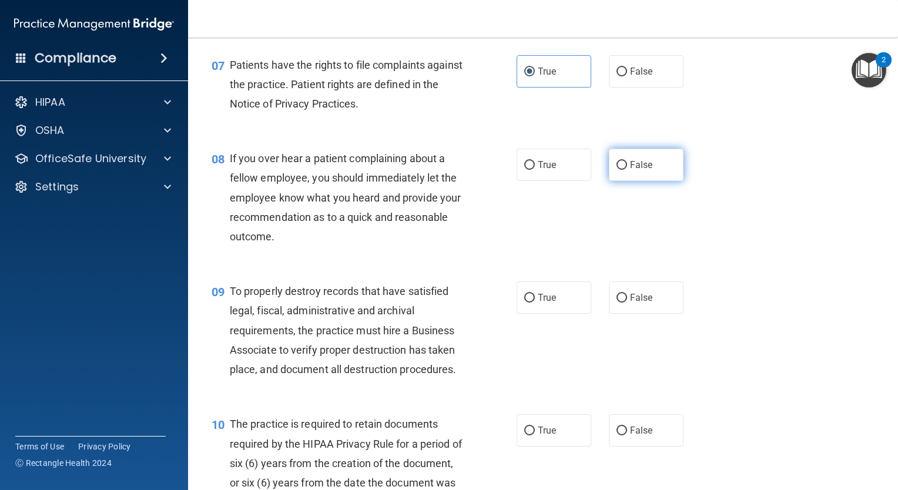
click at [609, 181] on label "False" at bounding box center [646, 165] width 75 height 32
click at [616, 170] on input "False" at bounding box center [621, 165] width 11 height 9
radio input "true"
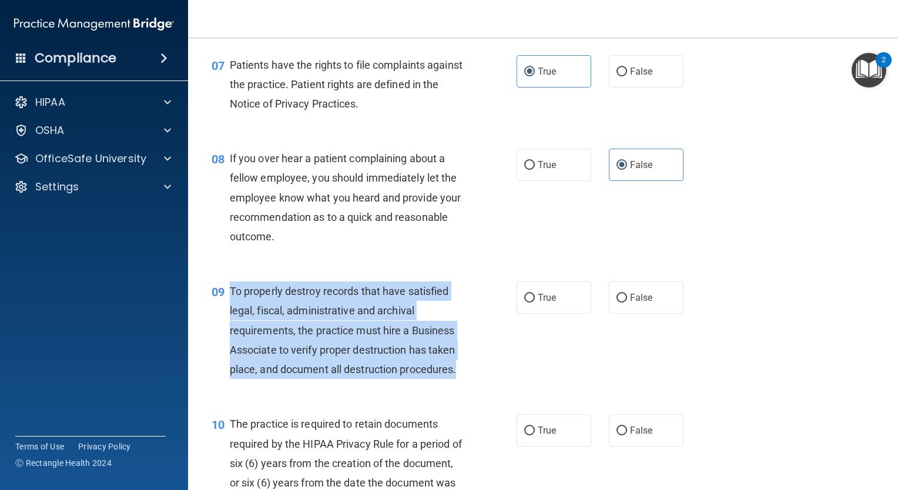
drag, startPoint x: 230, startPoint y: 307, endPoint x: 458, endPoint y: 391, distance: 243.0
click at [458, 379] on div "To properly destroy records that have satisfied legal, fiscal, administrative a…" at bounding box center [351, 330] width 242 height 98
click at [538, 311] on label "True" at bounding box center [554, 297] width 75 height 32
click at [535, 303] on input "True" at bounding box center [529, 298] width 11 height 9
radio input "true"
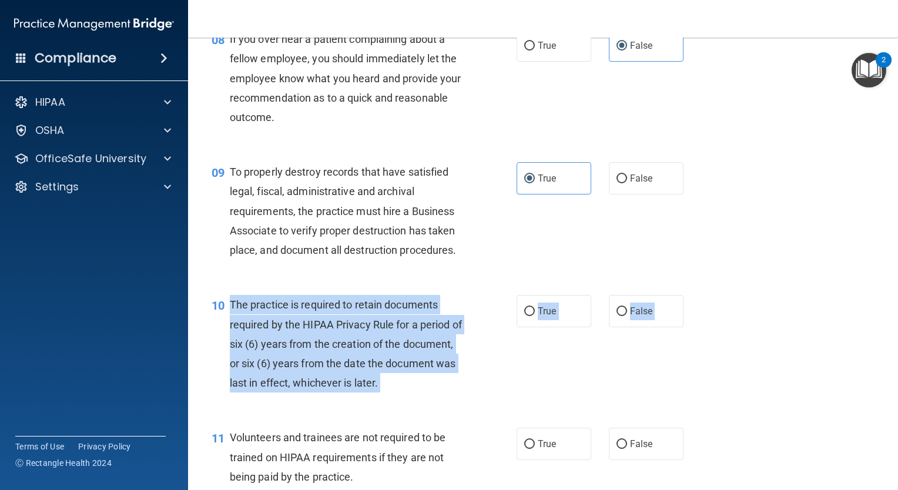
scroll to position [971, 0]
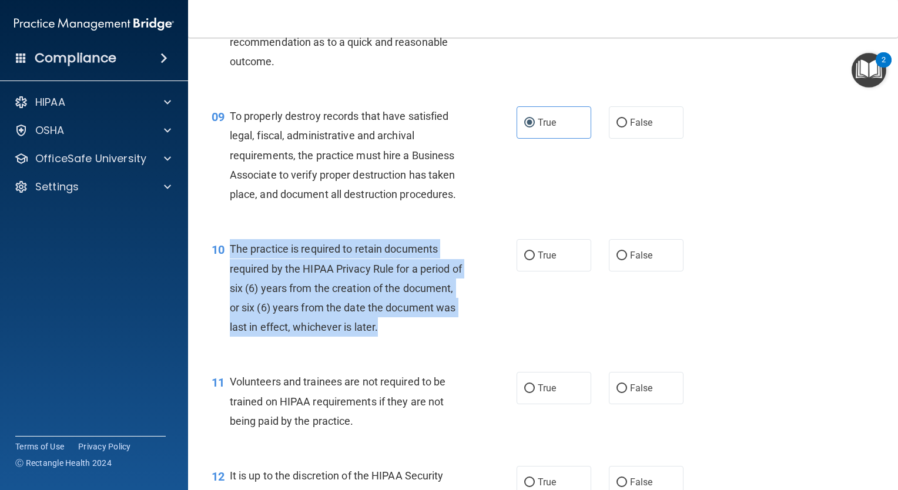
drag, startPoint x: 225, startPoint y: 442, endPoint x: 464, endPoint y: 354, distance: 254.9
click at [464, 343] on div "10 The practice is required to retain documents required by the HIPAA Privacy R…" at bounding box center [364, 290] width 340 height 103
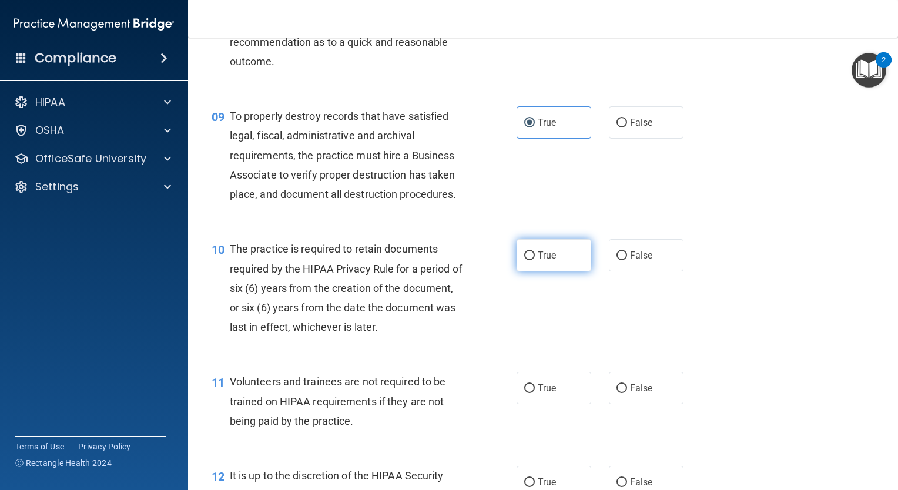
click at [538, 261] on span "True" at bounding box center [547, 255] width 18 height 11
click at [535, 260] on input "True" at bounding box center [529, 256] width 11 height 9
radio input "true"
click at [234, 395] on span "Volunteers and trainees are not required to be trained on HIPAA requirements if…" at bounding box center [338, 401] width 216 height 51
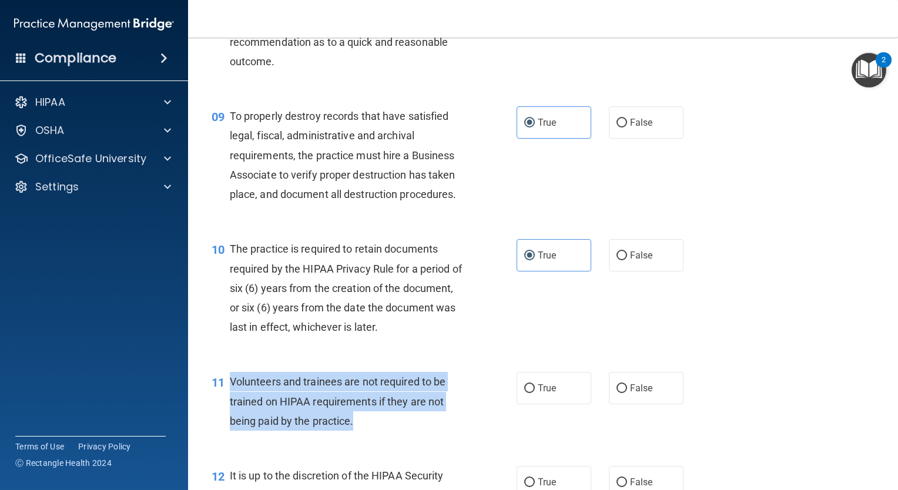
drag, startPoint x: 227, startPoint y: 393, endPoint x: 373, endPoint y: 447, distance: 155.1
click at [373, 437] on div "11 Volunteers and trainees are not required to be trained on HIPAA requirements…" at bounding box center [364, 404] width 340 height 65
click at [314, 431] on div "Volunteers and trainees are not required to be trained on HIPAA requirements if…" at bounding box center [351, 401] width 242 height 59
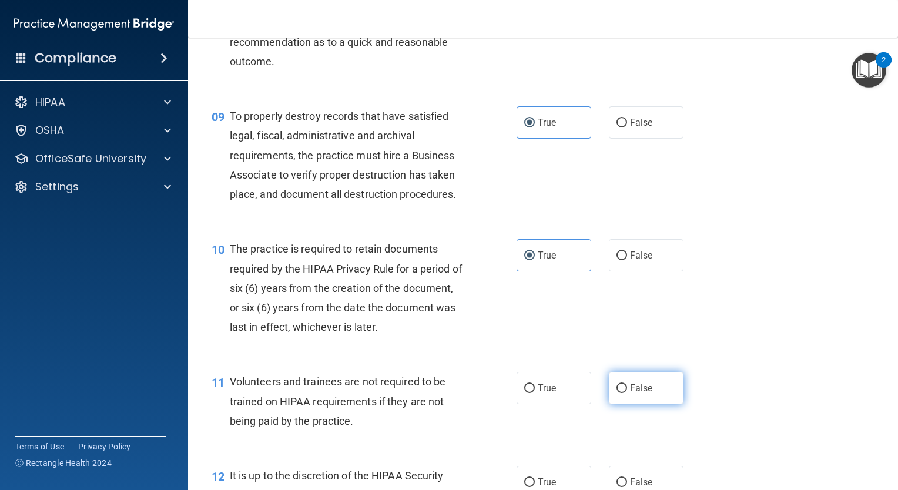
click at [619, 404] on label "False" at bounding box center [646, 388] width 75 height 32
click at [619, 393] on input "False" at bounding box center [621, 388] width 11 height 9
radio input "true"
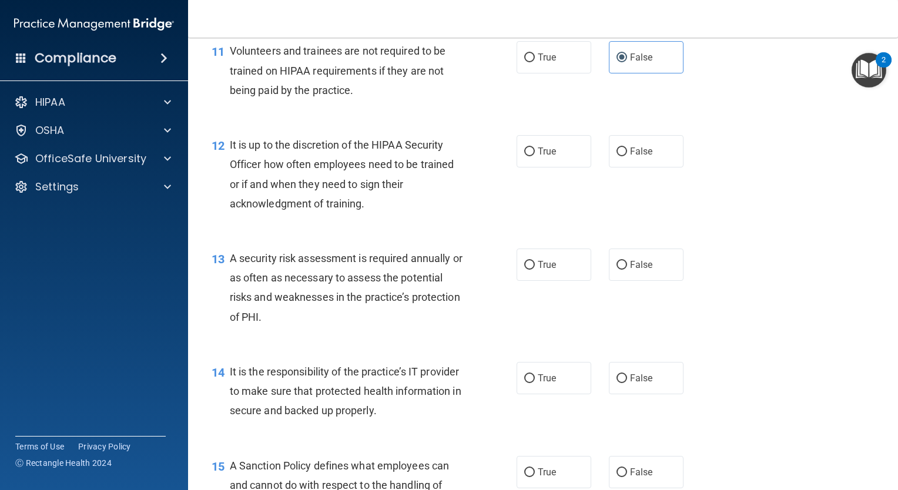
scroll to position [1306, 0]
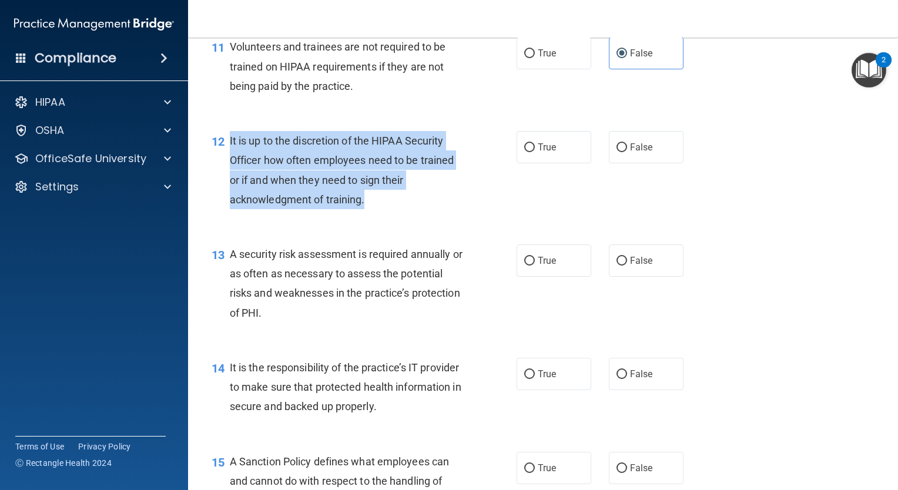
drag, startPoint x: 229, startPoint y: 157, endPoint x: 387, endPoint y: 223, distance: 171.2
click at [387, 209] on div "It is up to the discretion of the HIPAA Security Officer how often employees ne…" at bounding box center [351, 170] width 242 height 78
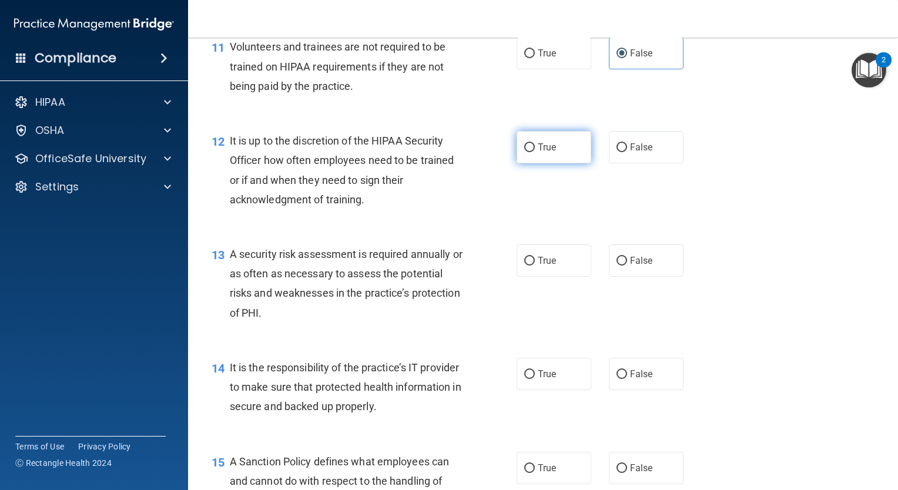
click at [535, 152] on label "True" at bounding box center [554, 147] width 75 height 32
click at [535, 152] on input "True" at bounding box center [529, 147] width 11 height 9
radio input "true"
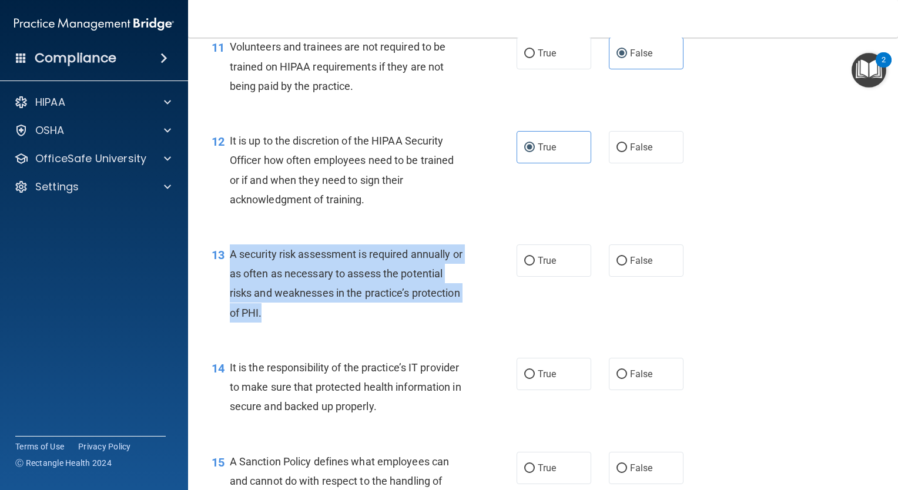
drag, startPoint x: 226, startPoint y: 273, endPoint x: 330, endPoint y: 329, distance: 118.6
click at [330, 329] on div "13 A security risk assessment is required annually or as often as necessary to …" at bounding box center [364, 286] width 340 height 84
click at [313, 279] on span "A security risk assessment is required annually or as often as necessary to ass…" at bounding box center [346, 283] width 233 height 71
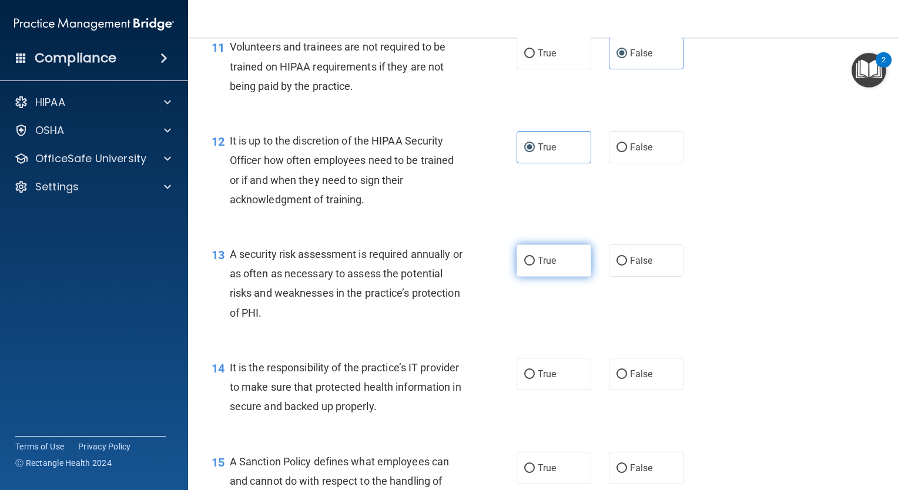
click at [542, 277] on label "True" at bounding box center [554, 260] width 75 height 32
click at [535, 266] on input "True" at bounding box center [529, 261] width 11 height 9
radio input "true"
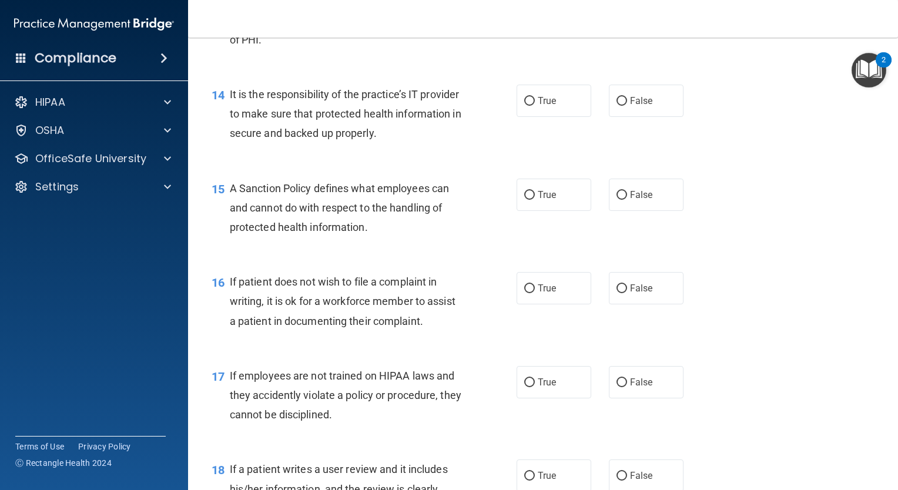
scroll to position [1594, 0]
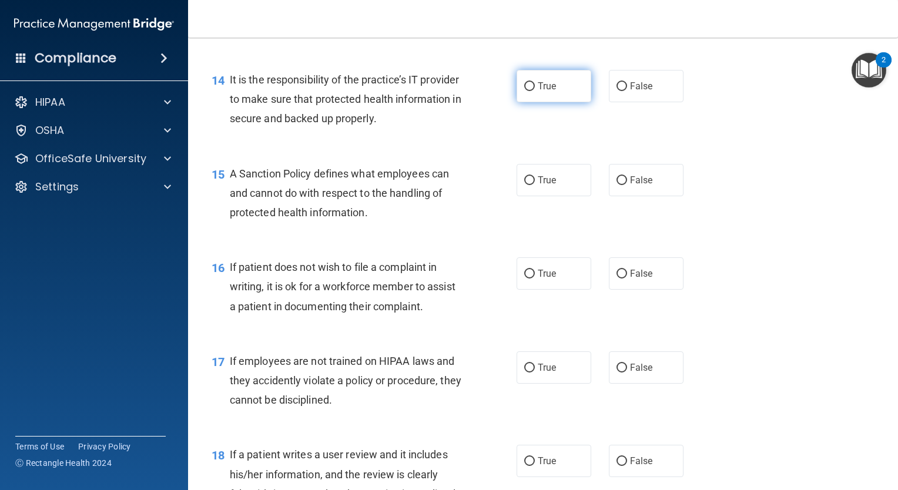
click at [555, 93] on label "True" at bounding box center [554, 86] width 75 height 32
click at [535, 91] on input "True" at bounding box center [529, 86] width 11 height 9
radio input "true"
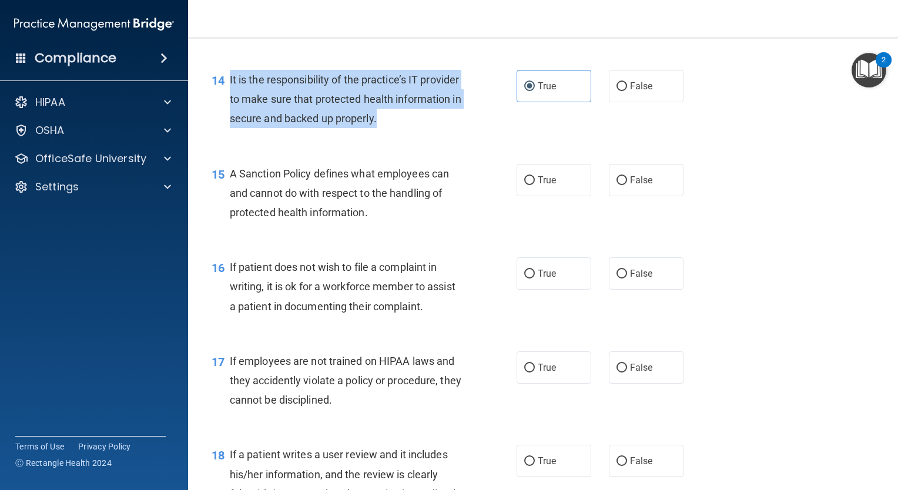
drag, startPoint x: 227, startPoint y: 98, endPoint x: 450, endPoint y: 136, distance: 226.7
click at [450, 135] on div "14 It is the responsibility of the practice’s IT provider to make sure that pro…" at bounding box center [364, 102] width 340 height 65
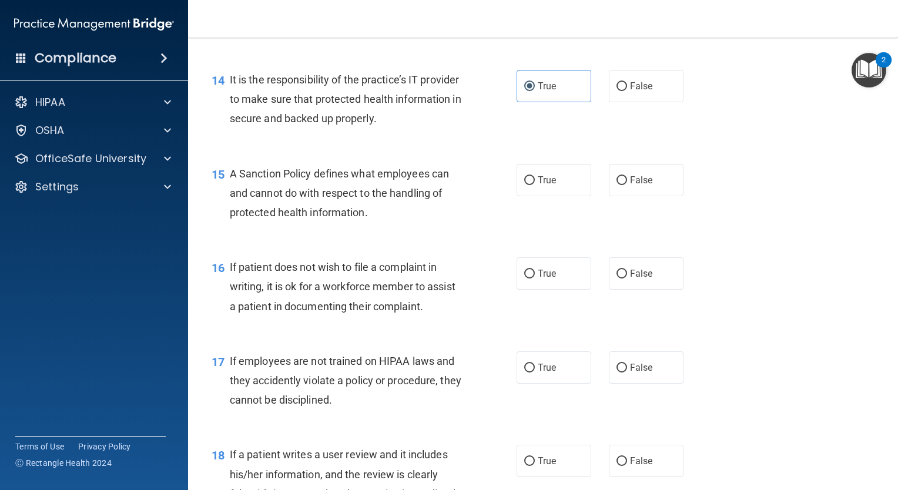
click at [230, 187] on span "A Sanction Policy defines what employees can and cannot do with respect to the …" at bounding box center [339, 192] width 219 height 51
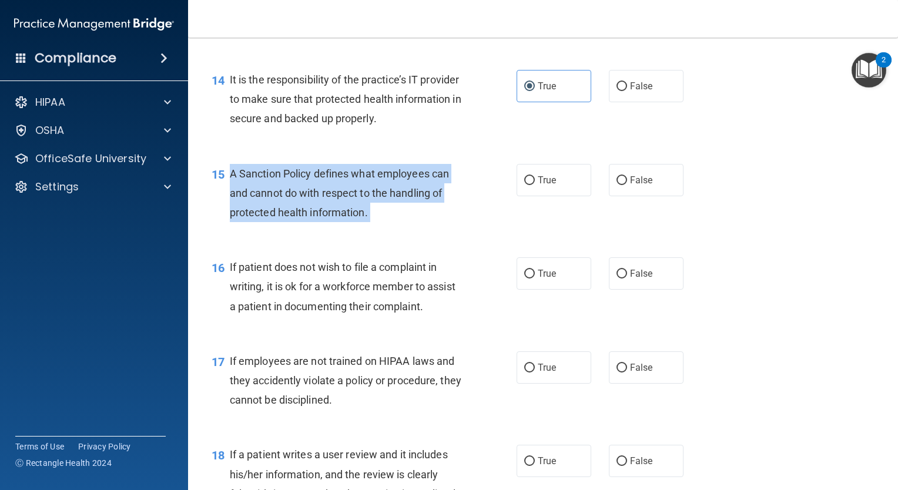
drag, startPoint x: 230, startPoint y: 187, endPoint x: 396, endPoint y: 232, distance: 171.1
click at [396, 223] on div "A Sanction Policy defines what employees can and cannot do with respect to the …" at bounding box center [351, 193] width 242 height 59
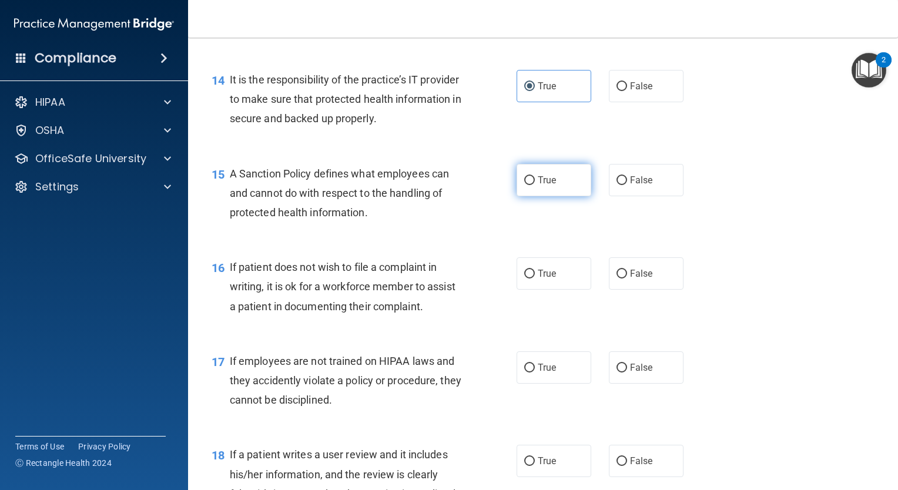
click at [541, 185] on label "True" at bounding box center [554, 180] width 75 height 32
click at [535, 185] on input "True" at bounding box center [529, 180] width 11 height 9
radio input "true"
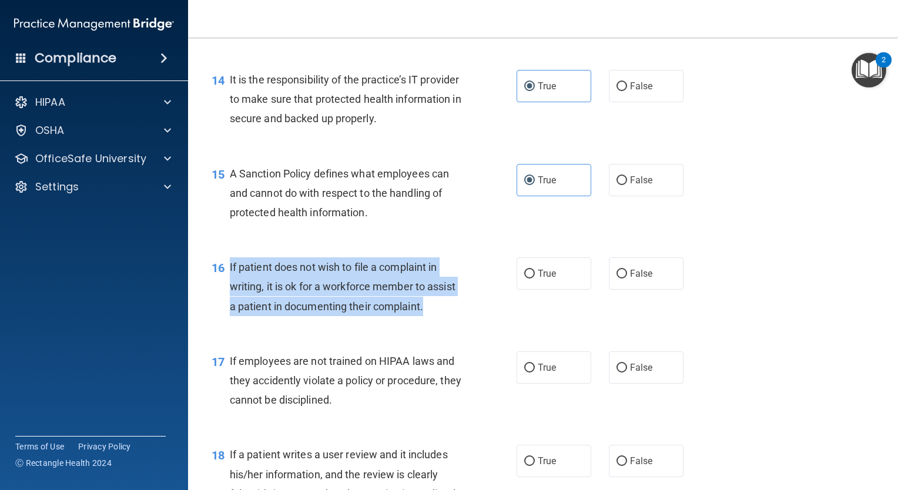
drag, startPoint x: 227, startPoint y: 281, endPoint x: 434, endPoint y: 323, distance: 211.1
click at [434, 322] on div "16 If patient does not wish to file a complaint in writing, it is ok for a work…" at bounding box center [364, 289] width 340 height 65
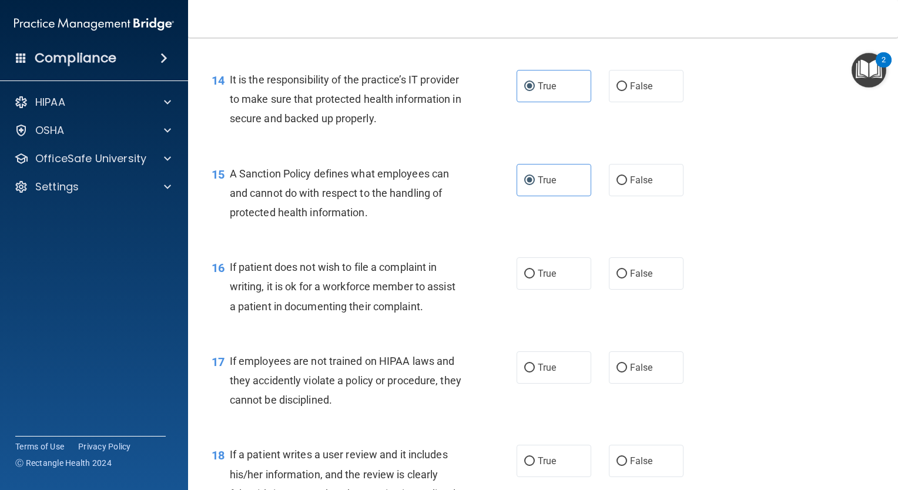
click at [547, 267] on div "16 If patient does not wish to file a complaint in writing, it is ok for a work…" at bounding box center [543, 290] width 681 height 94
click at [541, 279] on span "True" at bounding box center [547, 273] width 18 height 11
click at [535, 279] on input "True" at bounding box center [529, 274] width 11 height 9
radio input "true"
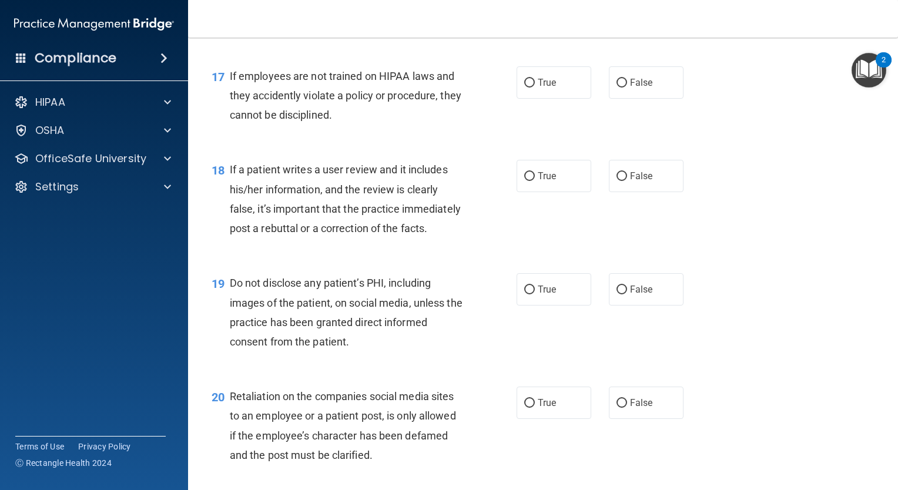
scroll to position [1887, 0]
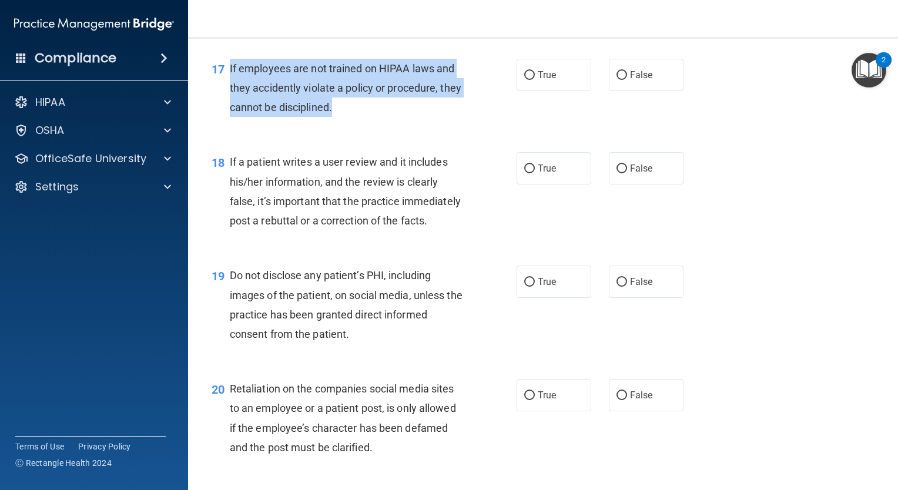
drag, startPoint x: 228, startPoint y: 82, endPoint x: 360, endPoint y: 130, distance: 140.7
click at [360, 123] on div "17 If employees are not trained on HIPAA laws and they accidently violate a pol…" at bounding box center [364, 91] width 340 height 65
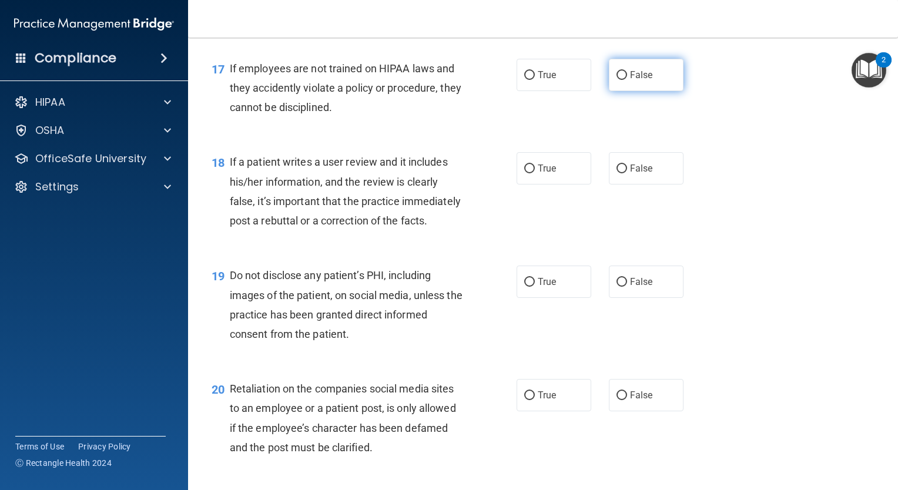
click at [614, 91] on label "False" at bounding box center [646, 75] width 75 height 32
click at [616, 80] on input "False" at bounding box center [621, 75] width 11 height 9
radio input "true"
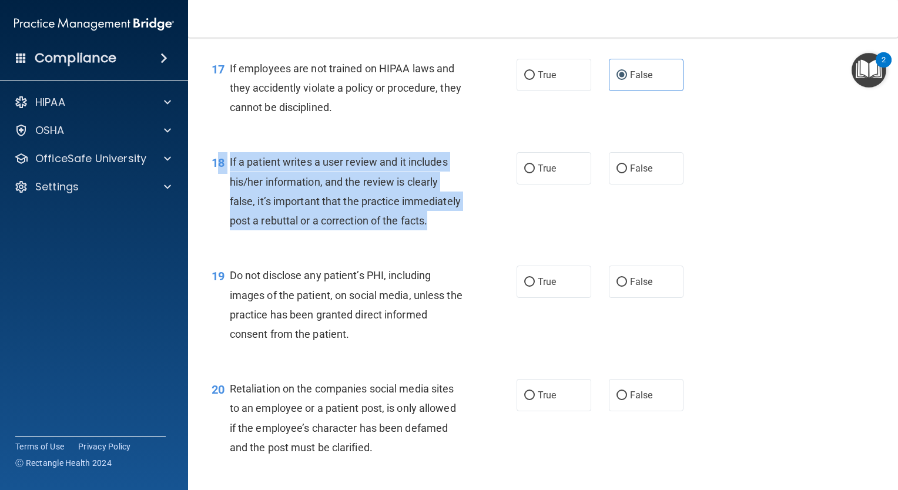
drag, startPoint x: 220, startPoint y: 178, endPoint x: 331, endPoint y: 261, distance: 138.6
click at [331, 236] on div "18 If a patient writes a user review and it includes his/her information, and t…" at bounding box center [364, 194] width 340 height 84
drag, startPoint x: 331, startPoint y: 261, endPoint x: 252, endPoint y: 190, distance: 107.0
click at [252, 190] on div "If a patient writes a user review and it includes his/her information, and the …" at bounding box center [351, 191] width 242 height 78
click at [235, 176] on span "If a patient writes a user review and it includes his/her information, and the …" at bounding box center [345, 191] width 231 height 71
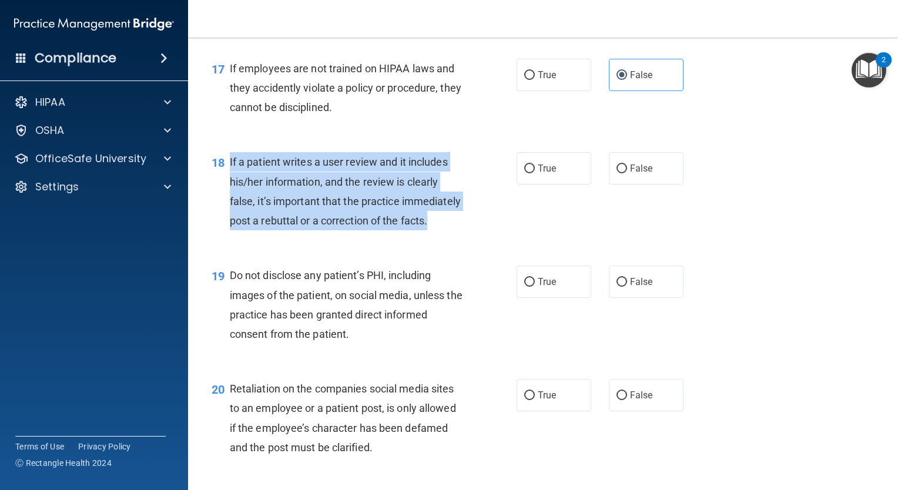
drag, startPoint x: 229, startPoint y: 178, endPoint x: 273, endPoint y: 263, distance: 95.4
click at [273, 227] on span "If a patient writes a user review and it includes his/her information, and the …" at bounding box center [345, 191] width 231 height 71
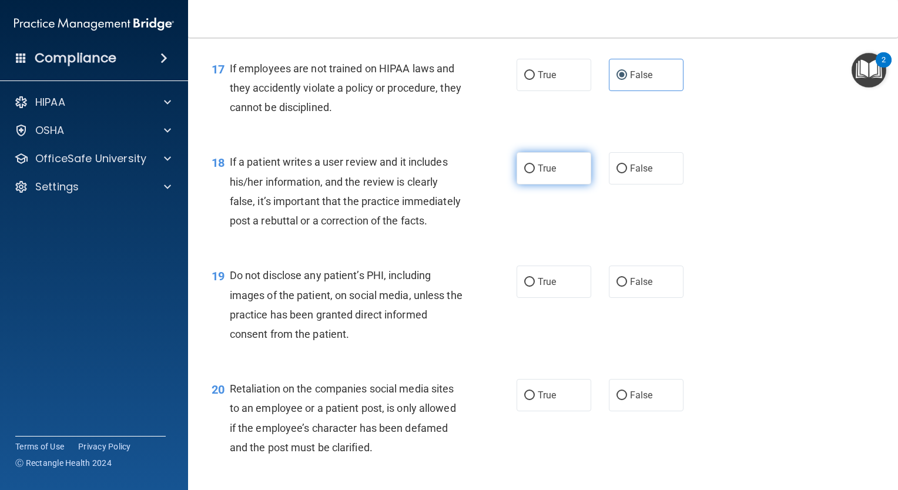
click at [534, 185] on label "True" at bounding box center [554, 168] width 75 height 32
click at [534, 173] on input "True" at bounding box center [529, 169] width 11 height 9
radio input "true"
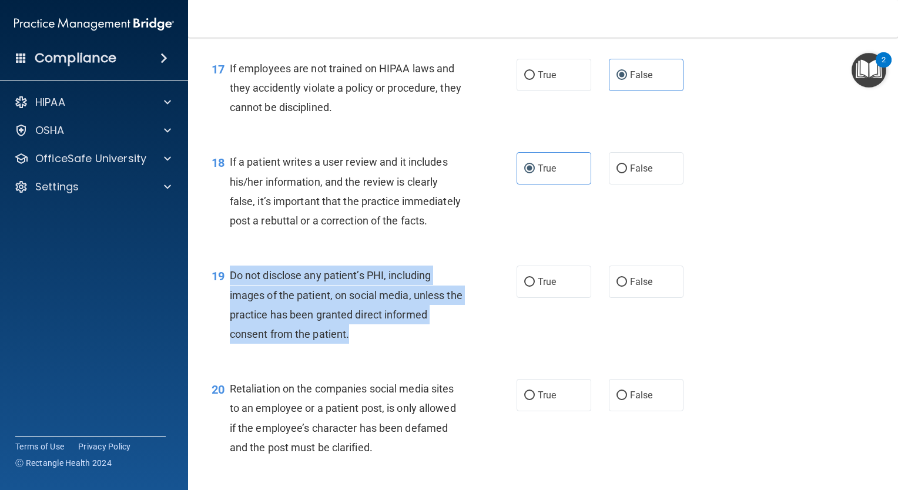
drag, startPoint x: 226, startPoint y: 314, endPoint x: 363, endPoint y: 367, distance: 146.2
click at [363, 350] on div "19 Do not disclose any patient’s PHI, including images of the patient, on socia…" at bounding box center [364, 308] width 340 height 84
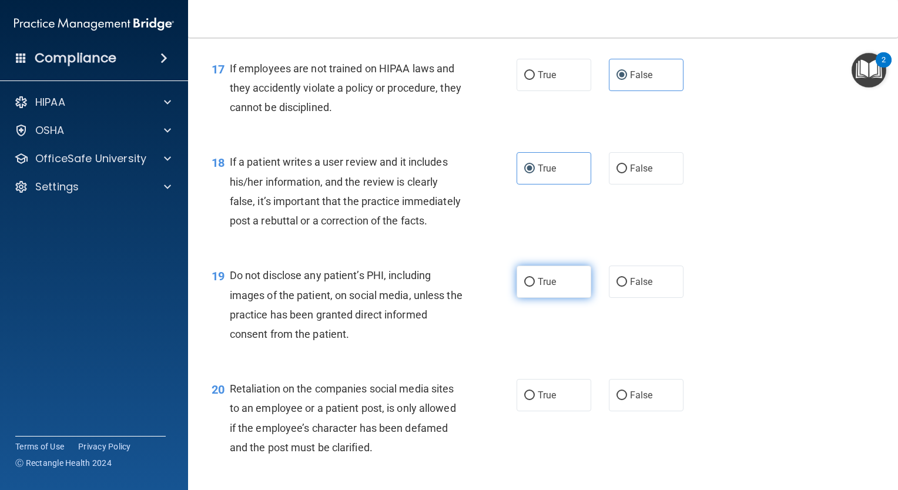
click at [548, 298] on label "True" at bounding box center [554, 282] width 75 height 32
click at [535, 287] on input "True" at bounding box center [529, 282] width 11 height 9
radio input "true"
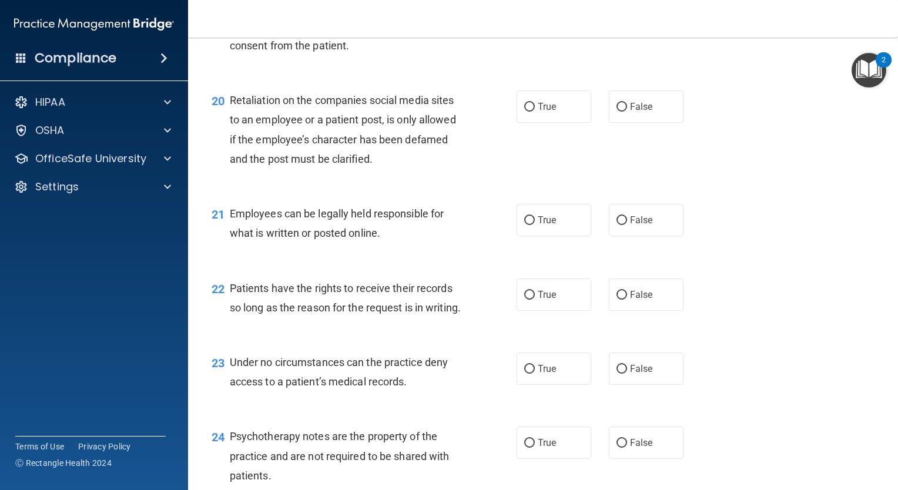
scroll to position [2187, 0]
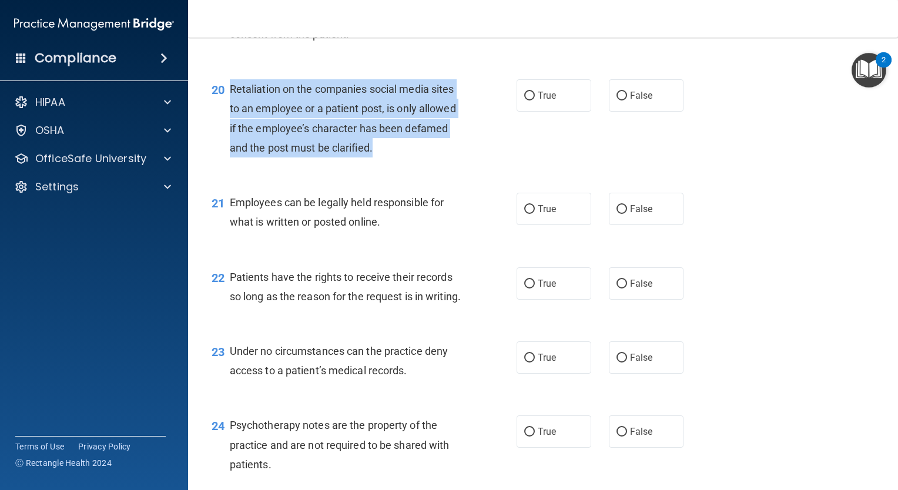
drag, startPoint x: 230, startPoint y: 126, endPoint x: 390, endPoint y: 187, distance: 170.6
click at [390, 157] on div "Retaliation on the companies social media sites to an employee or a patient pos…" at bounding box center [351, 118] width 242 height 78
drag, startPoint x: 395, startPoint y: 209, endPoint x: 400, endPoint y: 161, distance: 47.8
click at [400, 161] on div "20 Retaliation on the companies social media sites to an employee or a patient …" at bounding box center [543, 121] width 681 height 113
drag, startPoint x: 400, startPoint y: 161, endPoint x: 353, endPoint y: 168, distance: 47.0
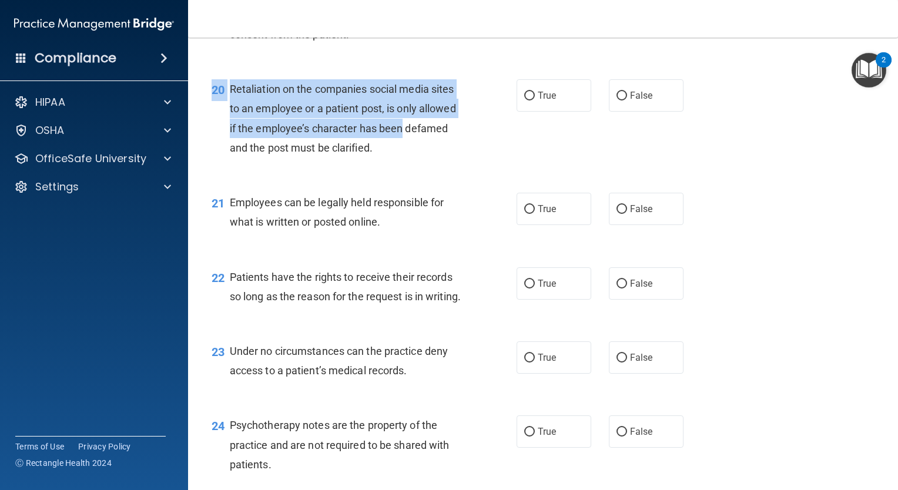
click at [353, 154] on span "Retaliation on the companies social media sites to an employee or a patient pos…" at bounding box center [343, 118] width 226 height 71
click at [348, 145] on span "Retaliation on the companies social media sites to an employee or a patient pos…" at bounding box center [343, 118] width 226 height 71
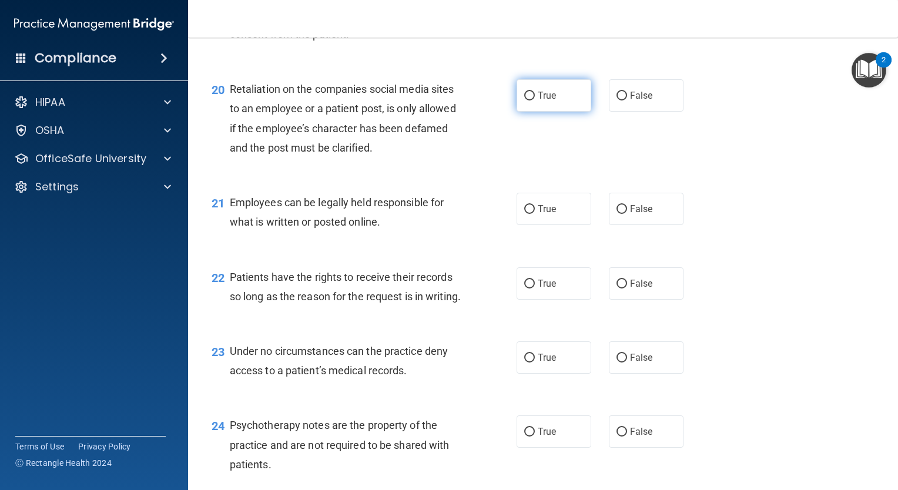
click at [524, 100] on input "True" at bounding box center [529, 96] width 11 height 9
radio input "true"
drag, startPoint x: 229, startPoint y: 236, endPoint x: 404, endPoint y: 251, distance: 175.8
drag, startPoint x: 404, startPoint y: 251, endPoint x: 216, endPoint y: 227, distance: 188.9
click at [216, 227] on div "21 Employees can be legally held responsible for what is written or posted onli…" at bounding box center [543, 215] width 681 height 74
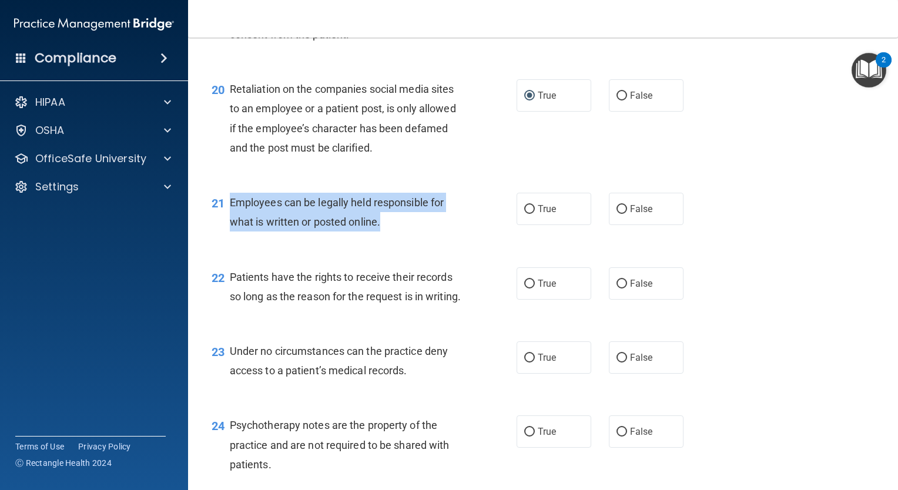
drag, startPoint x: 229, startPoint y: 238, endPoint x: 404, endPoint y: 263, distance: 176.3
click at [404, 232] on div "Employees can be legally held responsible for what is written or posted online." at bounding box center [351, 212] width 242 height 39
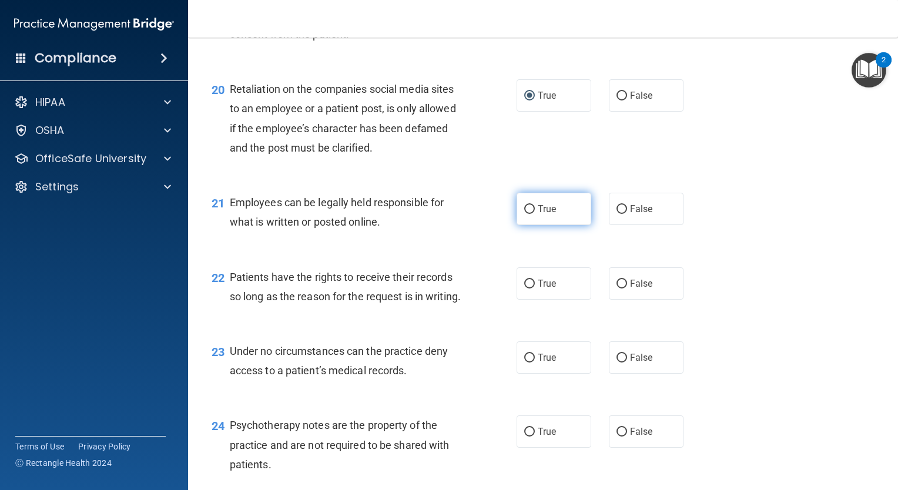
click at [549, 225] on label "True" at bounding box center [554, 209] width 75 height 32
click at [535, 214] on input "True" at bounding box center [529, 209] width 11 height 9
radio input "true"
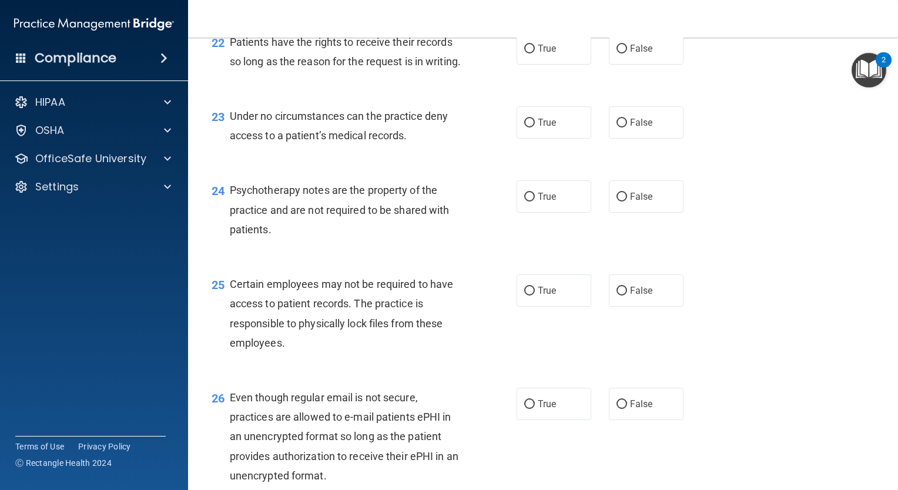
scroll to position [2426, 0]
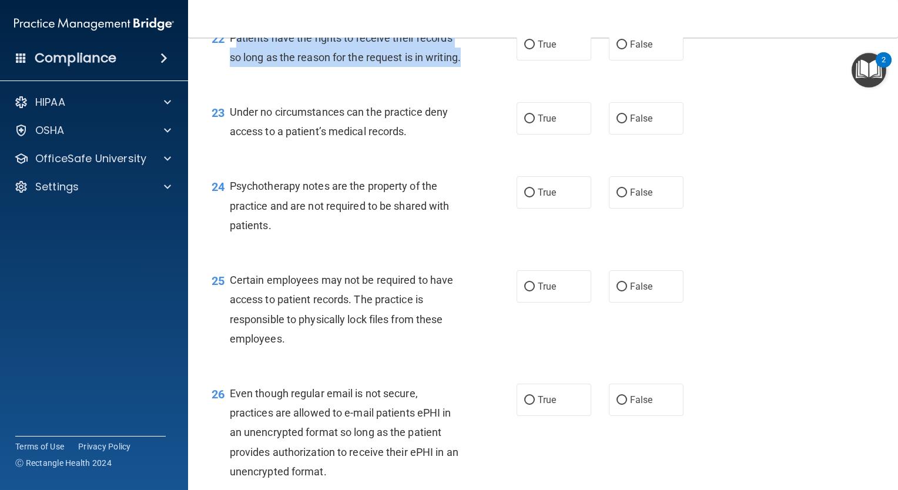
drag, startPoint x: 233, startPoint y: 72, endPoint x: 283, endPoint y: 115, distance: 65.5
click at [283, 67] on div "Patients have the rights to receive their records so long as the reason for the…" at bounding box center [351, 47] width 242 height 39
drag, startPoint x: 283, startPoint y: 115, endPoint x: 240, endPoint y: 100, distance: 45.3
click at [240, 63] on span "Patients have the rights to receive their records so long as the reason for the…" at bounding box center [345, 48] width 231 height 32
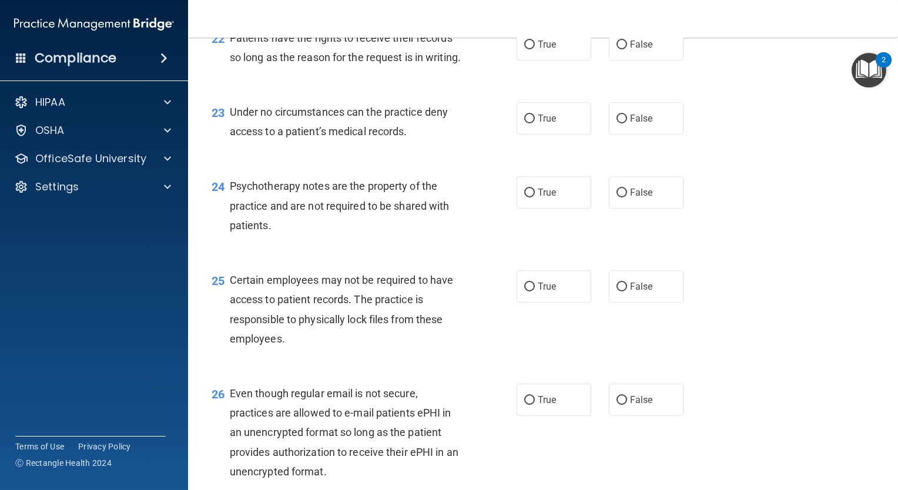
click at [230, 63] on span "Patients have the rights to receive their records so long as the reason for the…" at bounding box center [345, 48] width 231 height 32
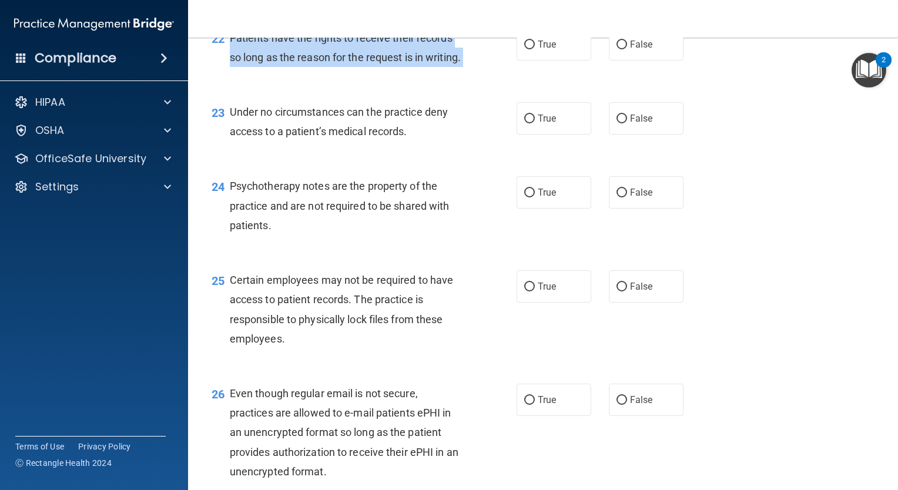
drag, startPoint x: 229, startPoint y: 72, endPoint x: 279, endPoint y: 112, distance: 63.9
click at [279, 67] on div "Patients have the rights to receive their records so long as the reason for the…" at bounding box center [351, 47] width 242 height 39
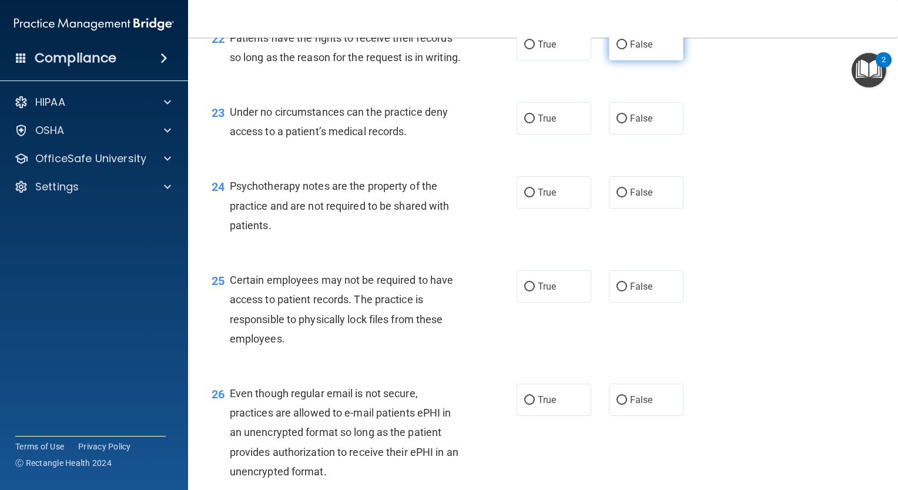
click at [623, 61] on label "False" at bounding box center [646, 44] width 75 height 32
click at [623, 49] on input "False" at bounding box center [621, 45] width 11 height 9
radio input "true"
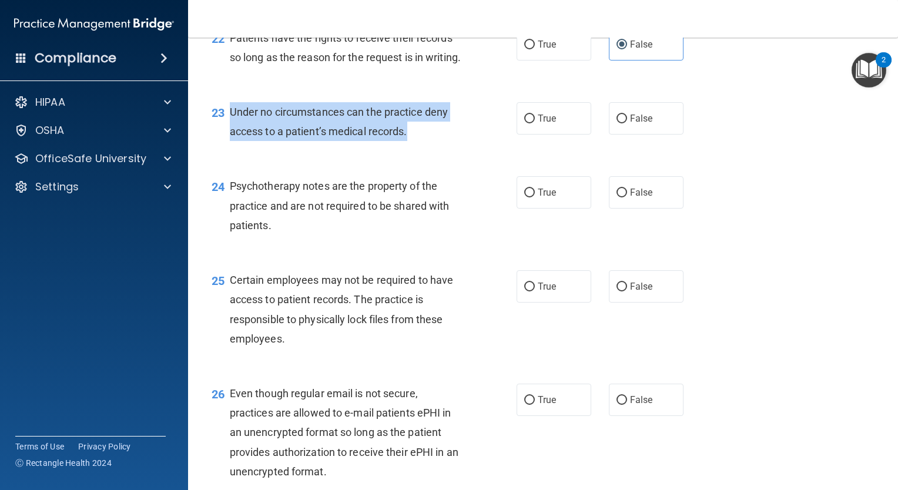
drag, startPoint x: 230, startPoint y: 172, endPoint x: 435, endPoint y: 186, distance: 205.0
click at [435, 141] on div "Under no circumstances can the practice deny access to a patient’s medical reco…" at bounding box center [351, 121] width 242 height 39
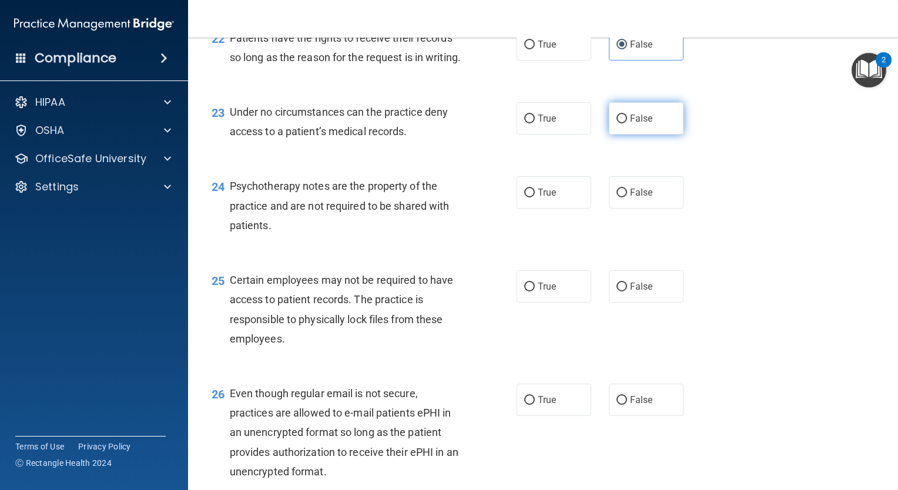
click at [630, 124] on span "False" at bounding box center [641, 118] width 23 height 11
click at [627, 123] on input "False" at bounding box center [621, 119] width 11 height 9
radio input "true"
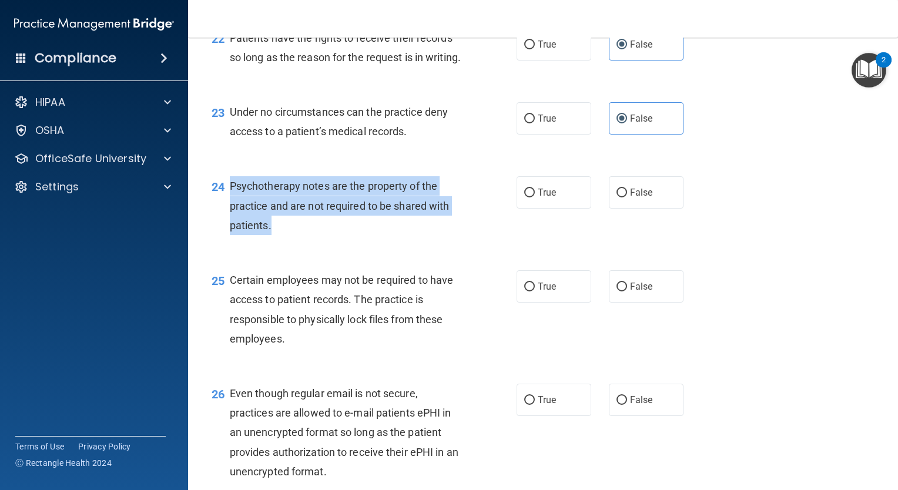
drag, startPoint x: 226, startPoint y: 240, endPoint x: 301, endPoint y: 281, distance: 86.0
click at [301, 241] on div "24 Psychotherapy notes are the property of the practice and are not required to…" at bounding box center [364, 208] width 340 height 65
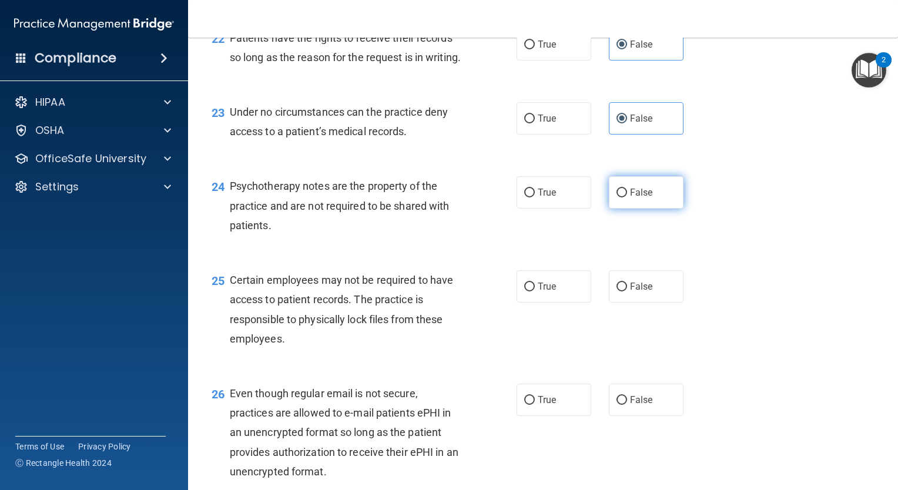
click at [630, 198] on span "False" at bounding box center [641, 192] width 23 height 11
click at [626, 197] on input "False" at bounding box center [621, 193] width 11 height 9
radio input "true"
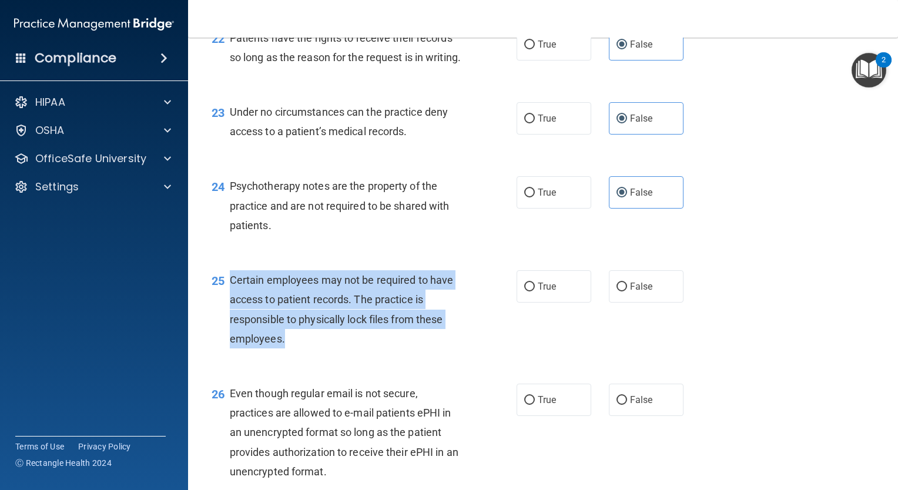
drag, startPoint x: 226, startPoint y: 337, endPoint x: 319, endPoint y: 411, distance: 118.4
click at [319, 354] on div "25 Certain employees may not be required to have access to patient records. The…" at bounding box center [364, 312] width 340 height 84
click at [350, 348] on div "Certain employees may not be required to have access to patient records. The pr…" at bounding box center [351, 309] width 242 height 78
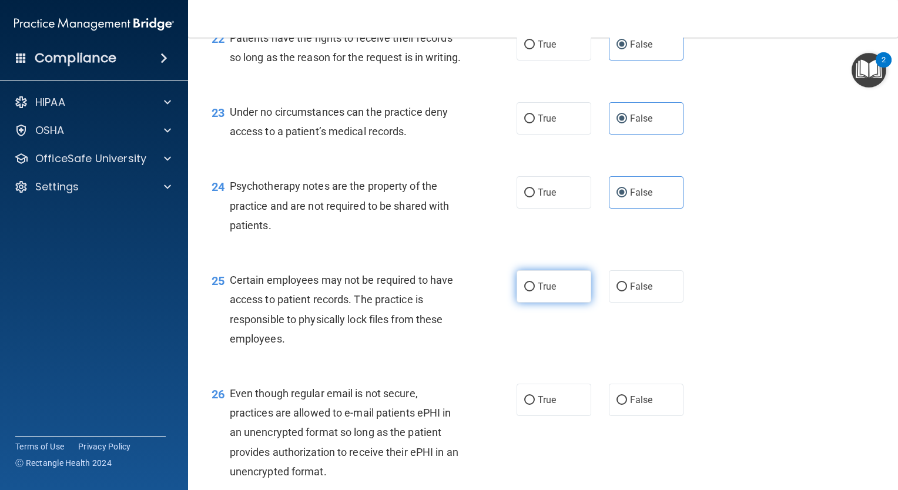
click at [524, 291] on input "True" at bounding box center [529, 287] width 11 height 9
radio input "true"
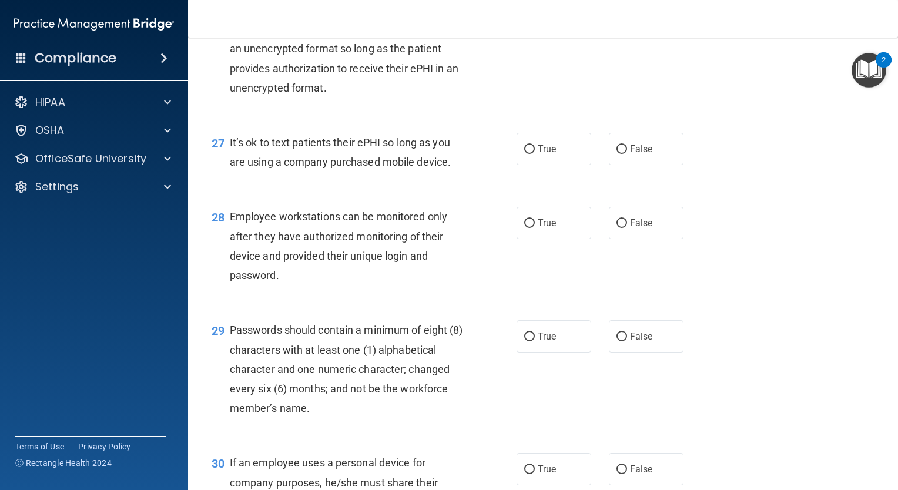
scroll to position [2814, 0]
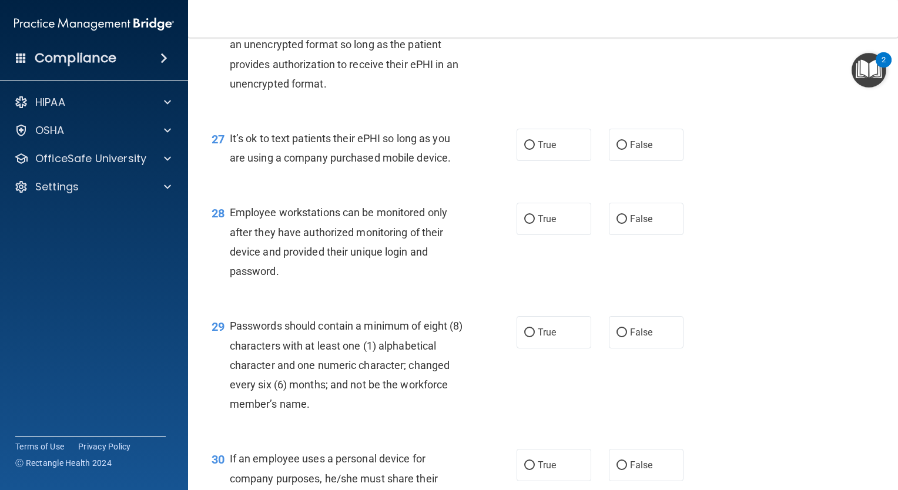
click at [232, 62] on span "Even though regular email is not secure, practices are allowed to e-mail patien…" at bounding box center [344, 44] width 229 height 91
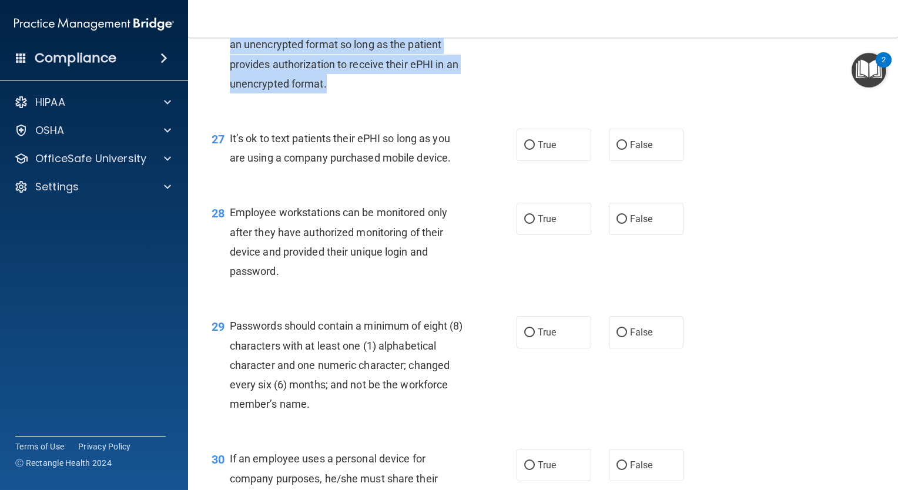
drag, startPoint x: 227, startPoint y: 62, endPoint x: 348, endPoint y: 140, distance: 144.9
click at [348, 99] on div "26 Even though regular email is not secure, practices are allowed to e-mail pat…" at bounding box center [364, 47] width 340 height 103
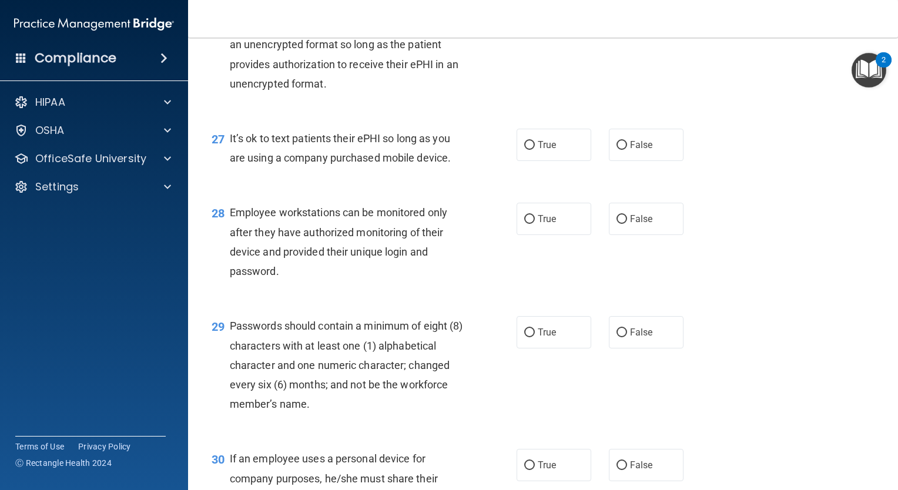
click at [561, 51] on div "26 Even though regular email is not secure, practices are allowed to e-mail pat…" at bounding box center [543, 47] width 681 height 133
click at [558, 28] on label "True" at bounding box center [554, 12] width 75 height 32
click at [535, 17] on input "True" at bounding box center [529, 12] width 11 height 9
radio input "true"
drag, startPoint x: 219, startPoint y: 196, endPoint x: 307, endPoint y: 199, distance: 88.2
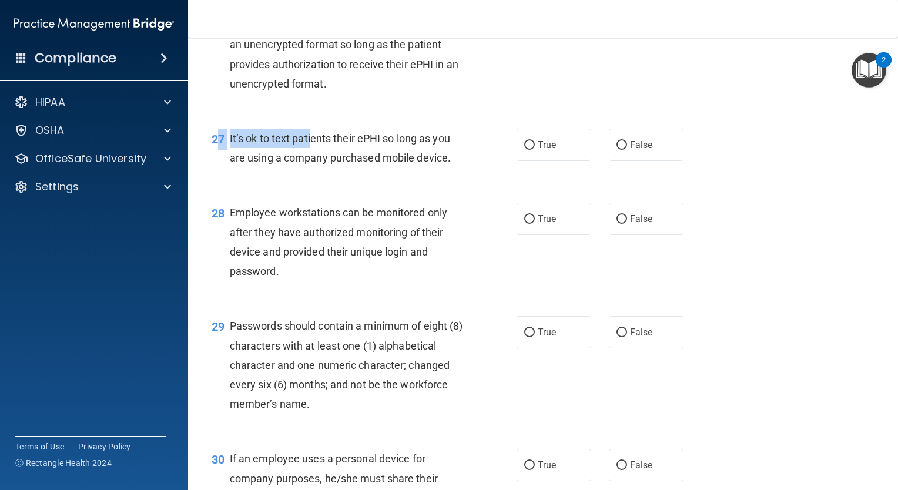
click at [307, 173] on div "27 It’s ok to text patients their ePHI so long as you are using a company purch…" at bounding box center [364, 151] width 340 height 45
drag, startPoint x: 307, startPoint y: 199, endPoint x: 290, endPoint y: 197, distance: 17.2
click at [290, 164] on span "It’s ok to text patients their ePHI so long as you are using a company purchase…" at bounding box center [340, 148] width 221 height 32
click at [234, 164] on span "It’s ok to text patients their ePHI so long as you are using a company purchase…" at bounding box center [340, 148] width 221 height 32
drag, startPoint x: 226, startPoint y: 195, endPoint x: 482, endPoint y: 227, distance: 258.3
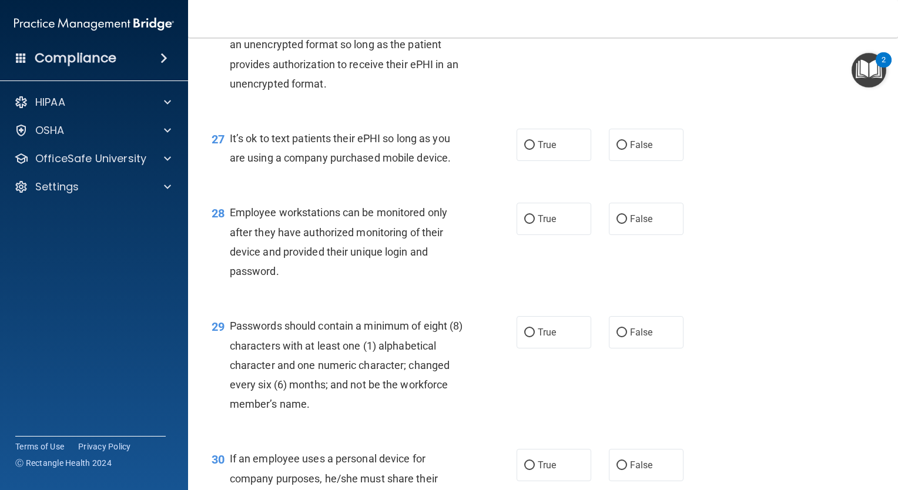
click at [482, 173] on div "27 It’s ok to text patients their ePHI so long as you are using a company purch…" at bounding box center [364, 151] width 340 height 45
click at [616, 150] on input "False" at bounding box center [621, 145] width 11 height 9
radio input "true"
click at [522, 161] on label "True" at bounding box center [554, 145] width 75 height 32
click at [524, 150] on input "True" at bounding box center [529, 145] width 11 height 9
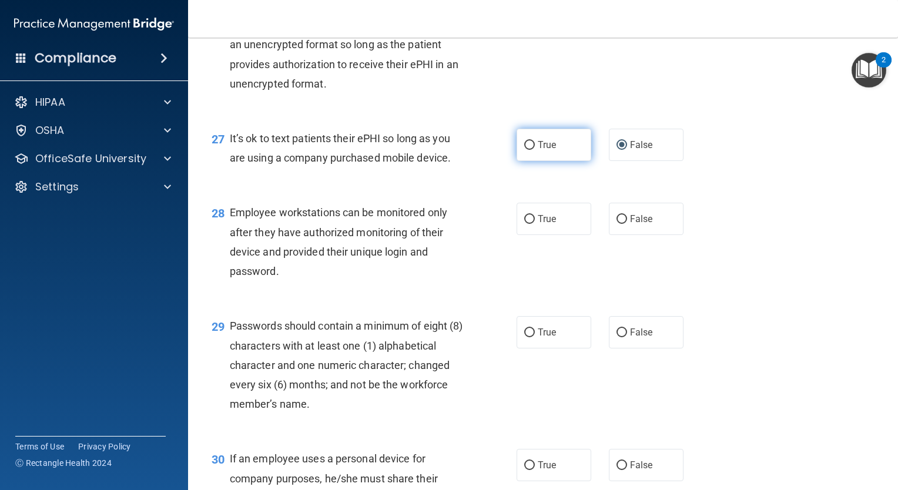
radio input "true"
radio input "false"
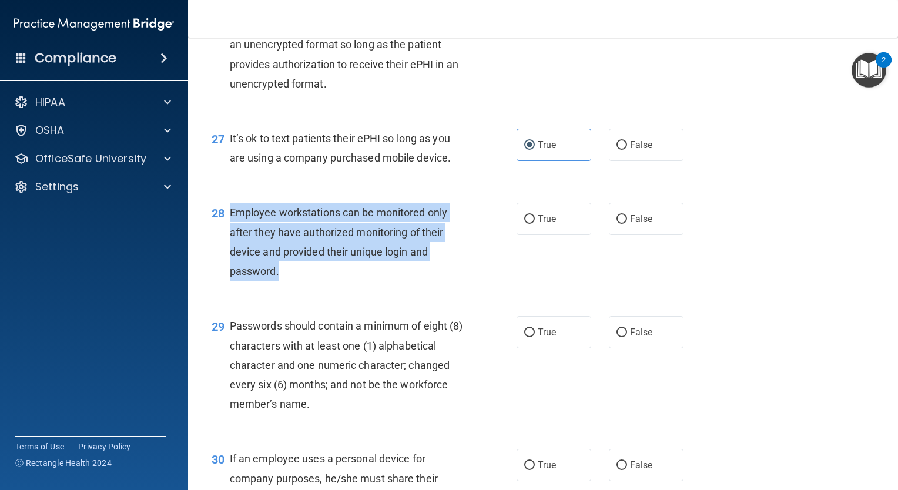
drag, startPoint x: 228, startPoint y: 269, endPoint x: 318, endPoint y: 326, distance: 106.1
click at [318, 287] on div "28 Employee workstations can be monitored only after they have authorized monit…" at bounding box center [364, 245] width 340 height 84
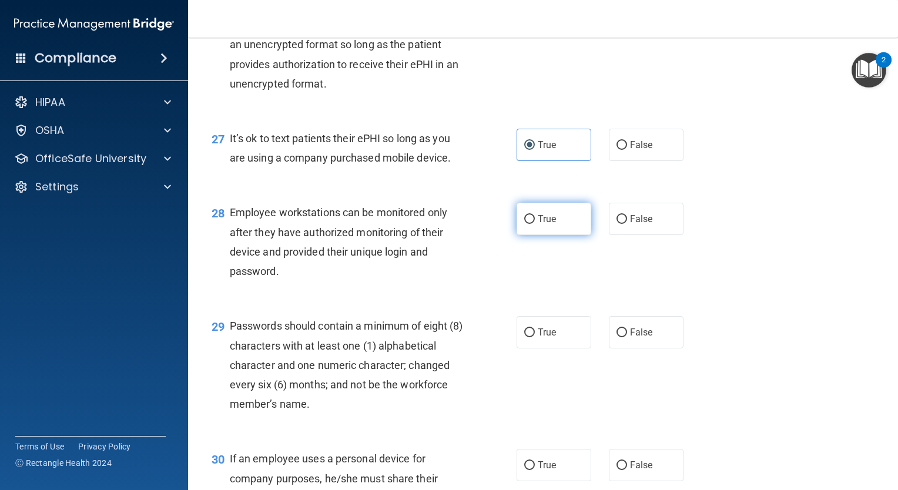
click at [534, 235] on label "True" at bounding box center [554, 219] width 75 height 32
click at [534, 224] on input "True" at bounding box center [529, 219] width 11 height 9
radio input "true"
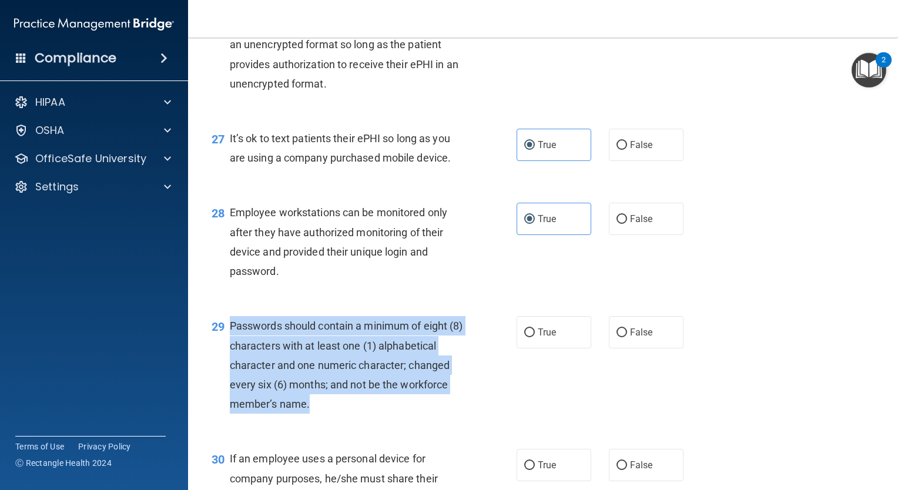
drag, startPoint x: 229, startPoint y: 384, endPoint x: 344, endPoint y: 473, distance: 146.2
click at [344, 420] on div "29 Passwords should contain a minimum of eight (8) characters with at least one…" at bounding box center [364, 367] width 340 height 103
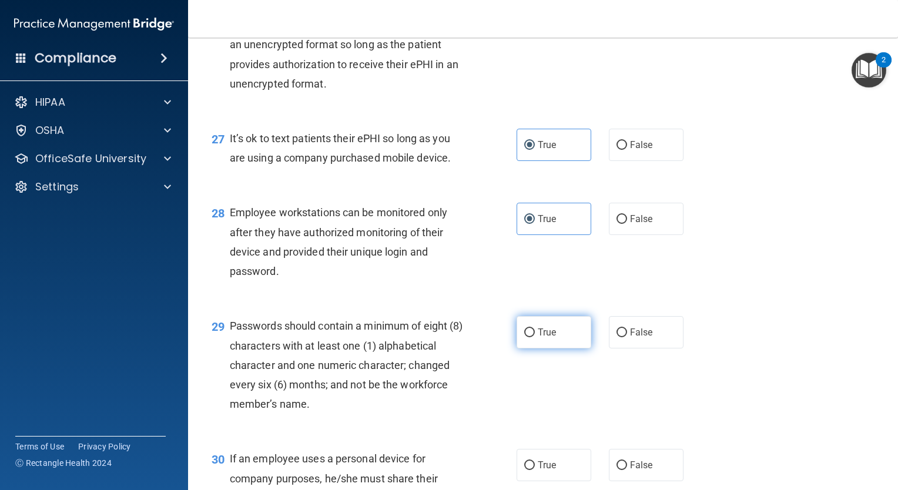
click at [543, 338] on span "True" at bounding box center [547, 332] width 18 height 11
click at [535, 337] on input "True" at bounding box center [529, 333] width 11 height 9
radio input "true"
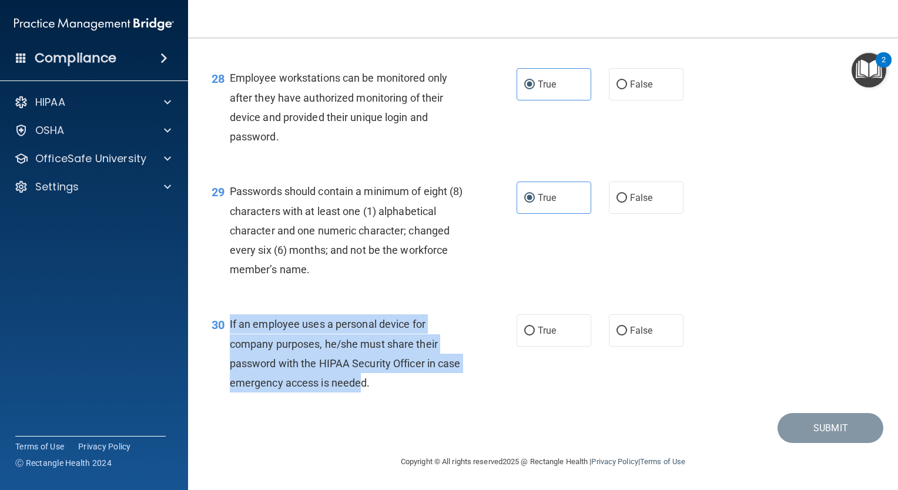
drag, startPoint x: 228, startPoint y: 320, endPoint x: 386, endPoint y: 387, distance: 171.2
click at [386, 387] on div "30 If an employee uses a personal device for company purposes, he/she must shar…" at bounding box center [364, 356] width 340 height 84
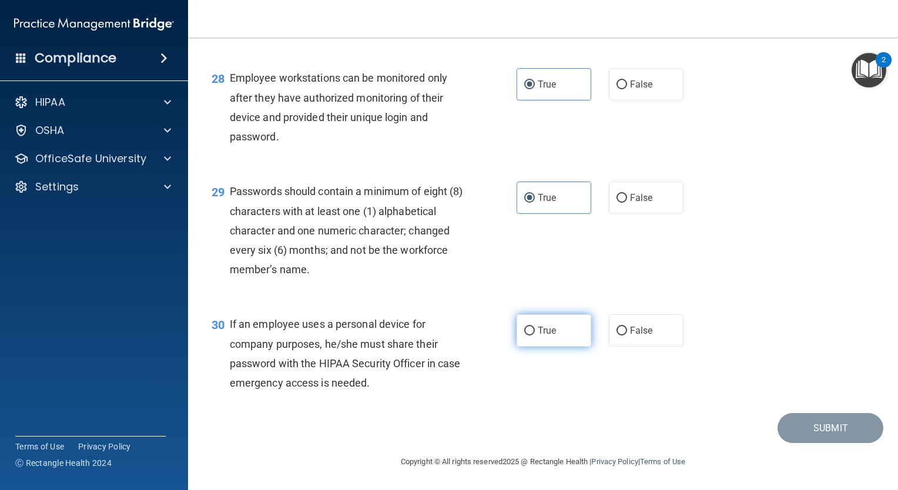
click at [537, 340] on label "True" at bounding box center [554, 330] width 75 height 32
click at [535, 336] on input "True" at bounding box center [529, 331] width 11 height 9
radio input "true"
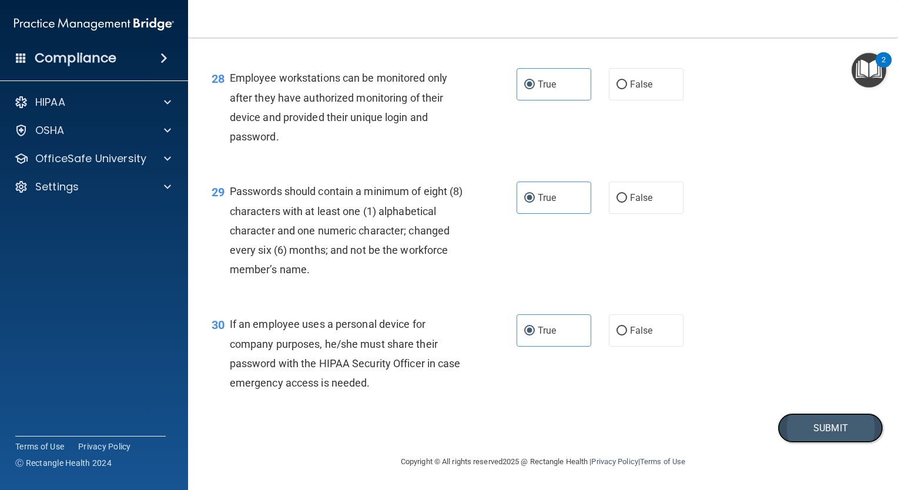
click at [789, 427] on button "Submit" at bounding box center [831, 428] width 106 height 30
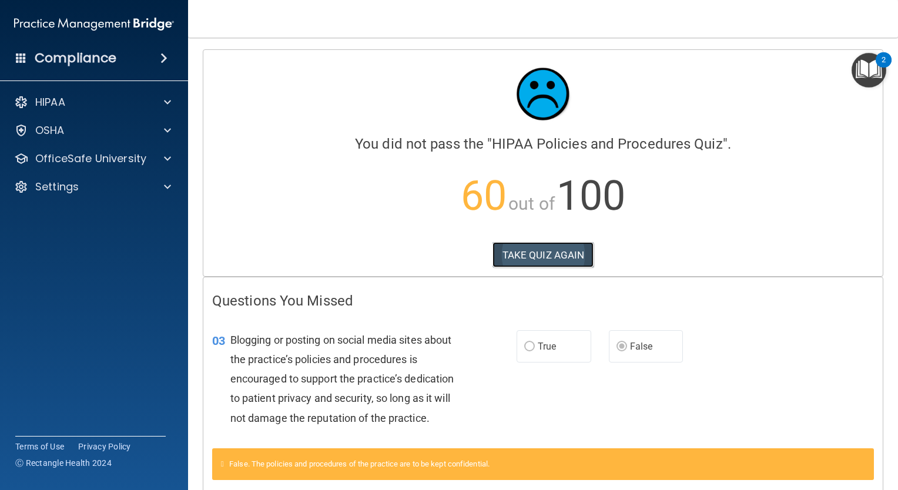
click at [571, 248] on button "TAKE QUIZ AGAIN" at bounding box center [543, 255] width 102 height 26
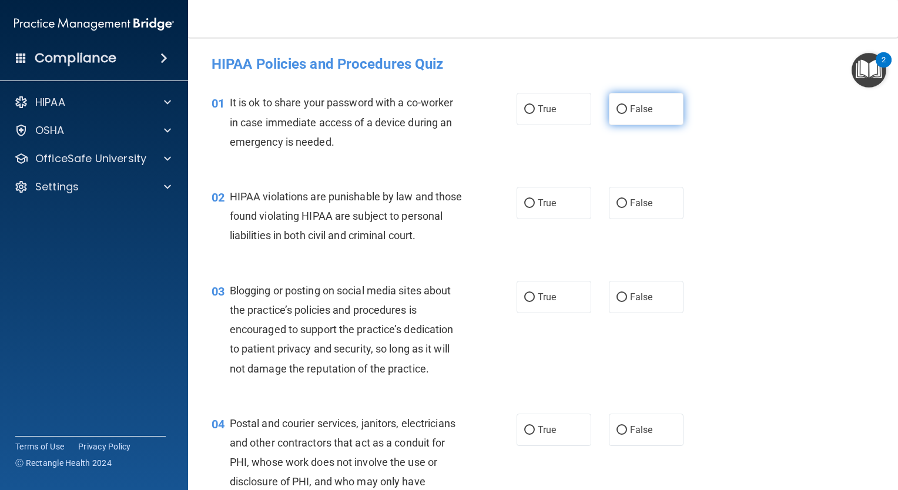
click at [641, 116] on label "False" at bounding box center [646, 109] width 75 height 32
click at [627, 114] on input "False" at bounding box center [621, 109] width 11 height 9
radio input "true"
click at [641, 116] on label "False" at bounding box center [646, 109] width 75 height 32
click at [627, 114] on input "False" at bounding box center [621, 109] width 11 height 9
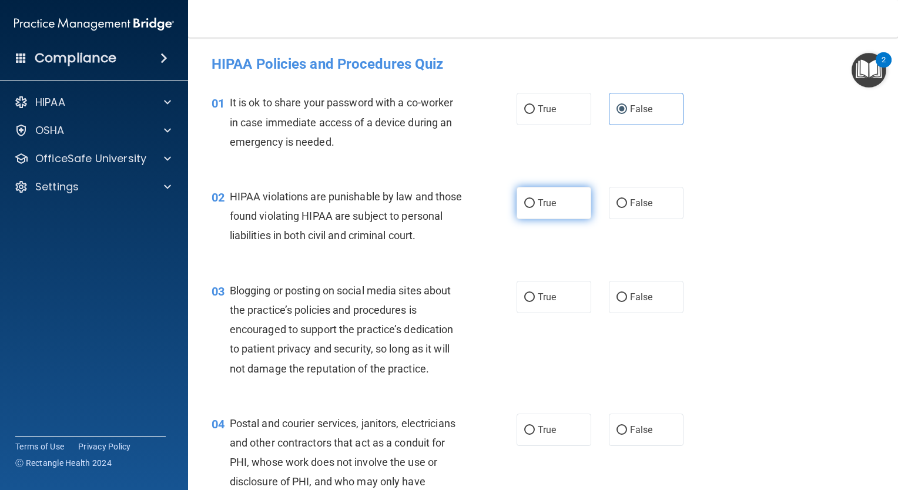
click at [545, 199] on span "True" at bounding box center [547, 202] width 18 height 11
click at [535, 199] on input "True" at bounding box center [529, 203] width 11 height 9
radio input "true"
click at [648, 313] on label "False" at bounding box center [646, 297] width 75 height 32
click at [627, 302] on input "False" at bounding box center [621, 297] width 11 height 9
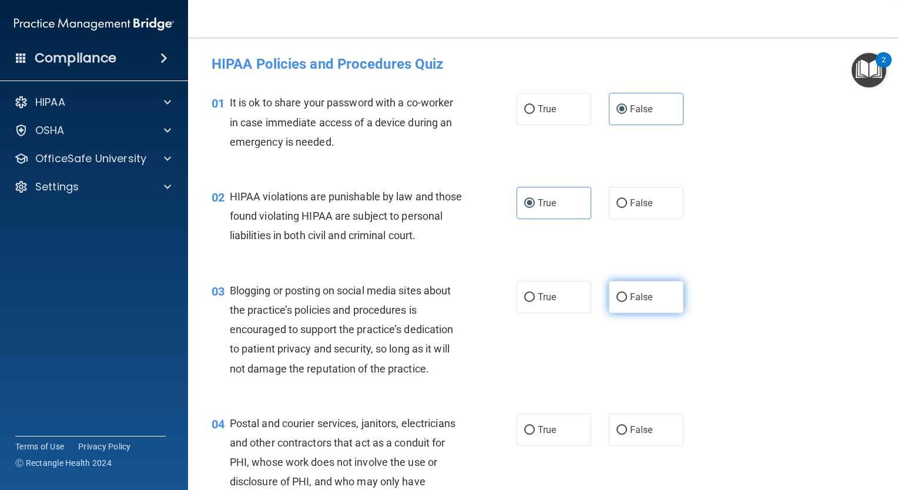
radio input "true"
click at [609, 313] on label "False" at bounding box center [646, 297] width 75 height 32
click at [616, 302] on input "False" at bounding box center [621, 297] width 11 height 9
click at [535, 313] on label "True" at bounding box center [554, 297] width 75 height 32
click at [535, 302] on input "True" at bounding box center [529, 297] width 11 height 9
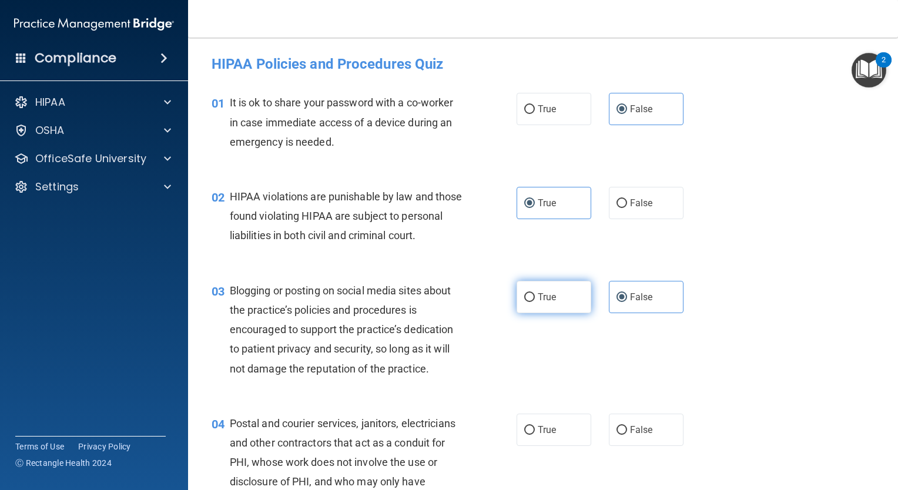
radio input "true"
radio input "false"
click at [538, 435] on span "True" at bounding box center [547, 429] width 18 height 11
click at [535, 435] on input "True" at bounding box center [529, 430] width 11 height 9
radio input "true"
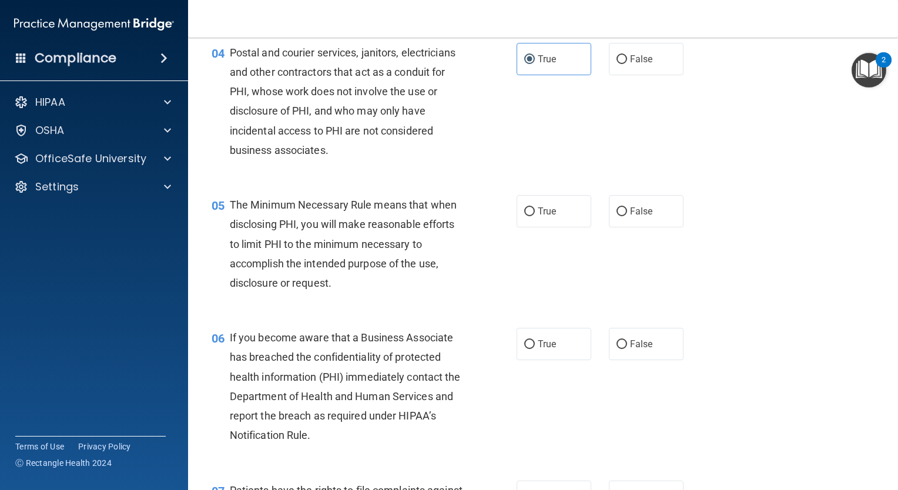
scroll to position [420, 0]
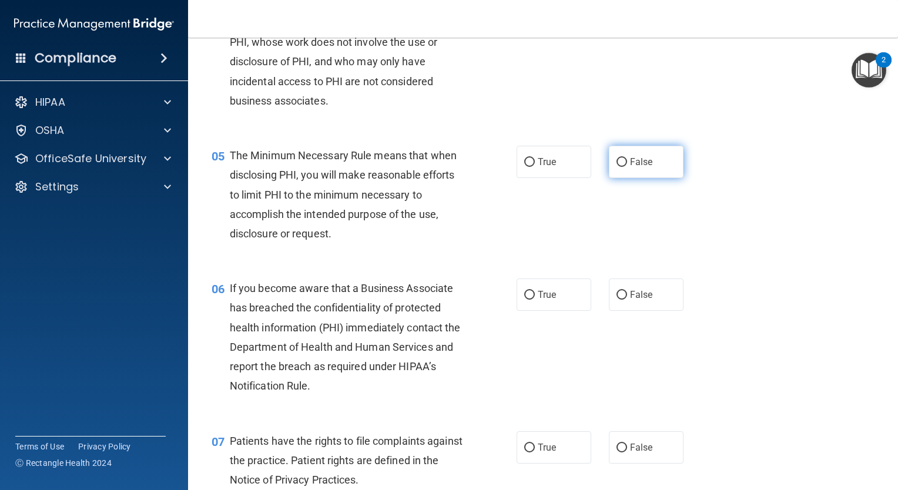
click at [642, 178] on label "False" at bounding box center [646, 162] width 75 height 32
click at [627, 167] on input "False" at bounding box center [621, 162] width 11 height 9
radio input "true"
click at [563, 306] on label "True" at bounding box center [554, 295] width 75 height 32
click at [535, 300] on input "True" at bounding box center [529, 295] width 11 height 9
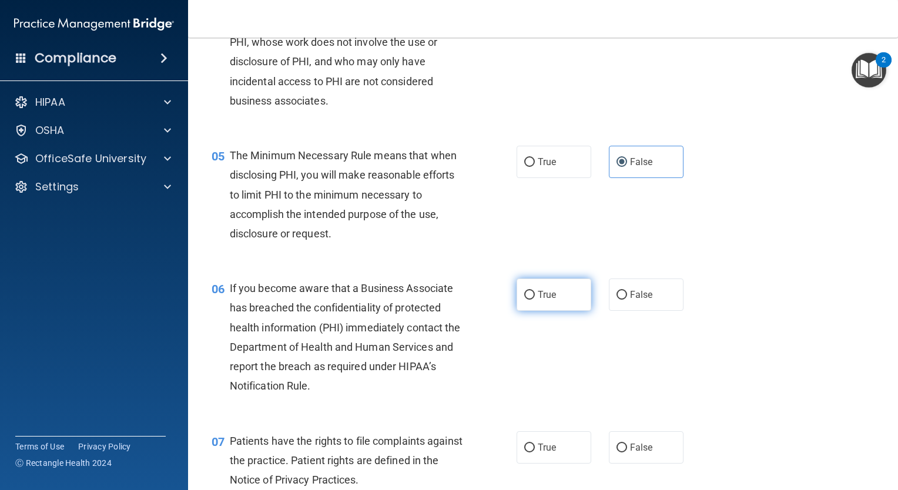
radio input "true"
click at [544, 460] on label "True" at bounding box center [554, 447] width 75 height 32
click at [535, 453] on input "True" at bounding box center [529, 448] width 11 height 9
radio input "true"
drag, startPoint x: 887, startPoint y: 119, endPoint x: 889, endPoint y: 128, distance: 9.5
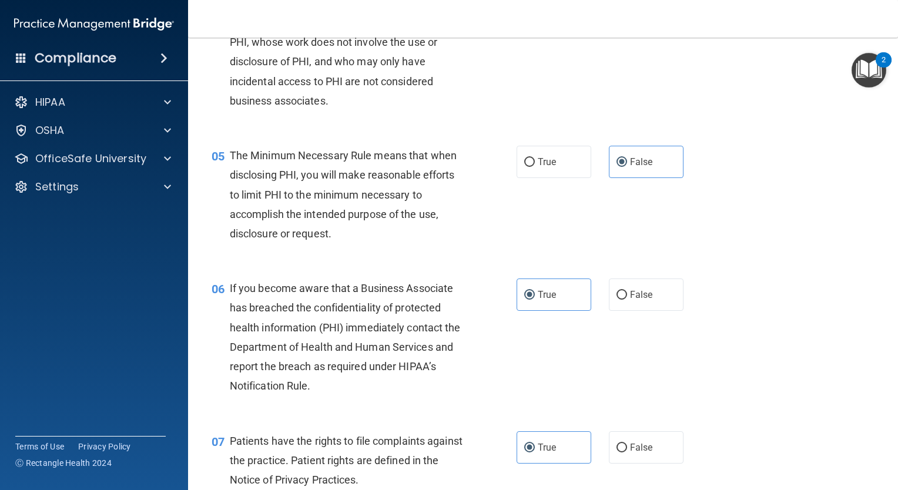
click at [889, 128] on main "- HIPAA Policies and Procedures Quiz This quiz doesn’t expire until . Are you s…" at bounding box center [543, 264] width 710 height 453
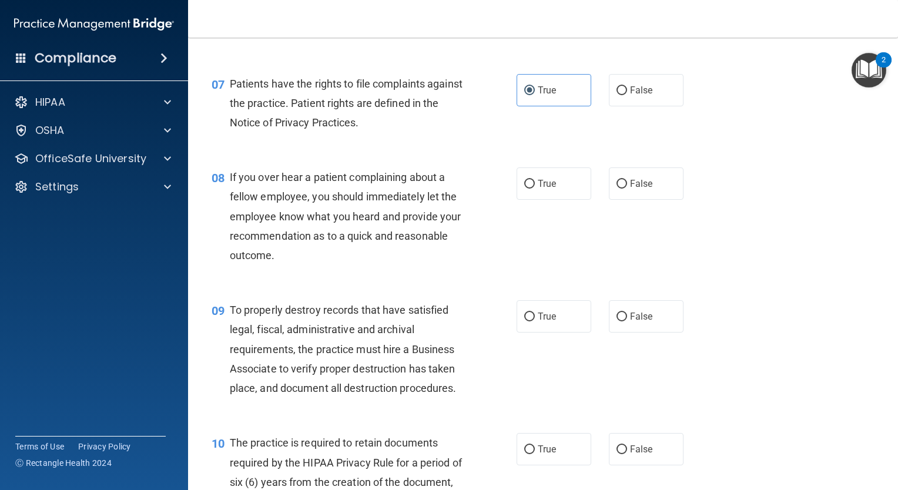
scroll to position [785, 0]
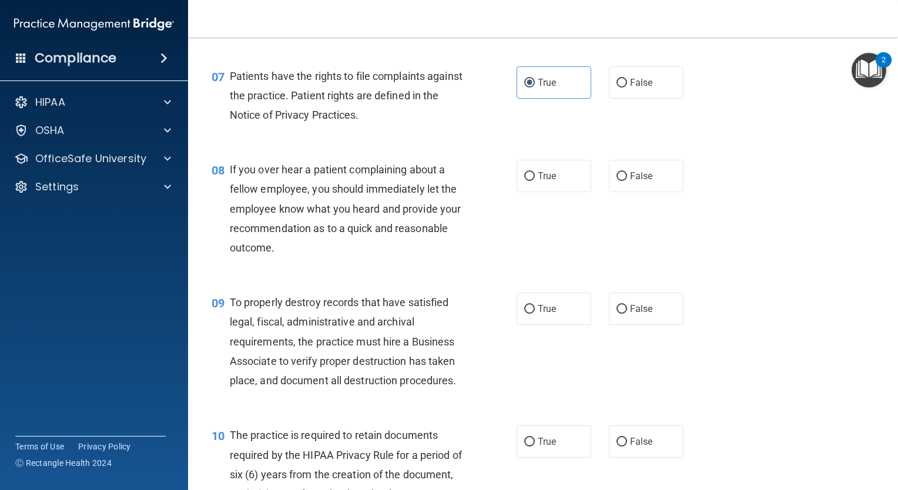
click at [665, 213] on div "08 If you over hear a patient complaining about a fellow employee, you should i…" at bounding box center [543, 211] width 681 height 133
click at [654, 192] on label "False" at bounding box center [646, 176] width 75 height 32
click at [627, 181] on input "False" at bounding box center [621, 176] width 11 height 9
radio input "true"
click at [563, 325] on label "True" at bounding box center [554, 309] width 75 height 32
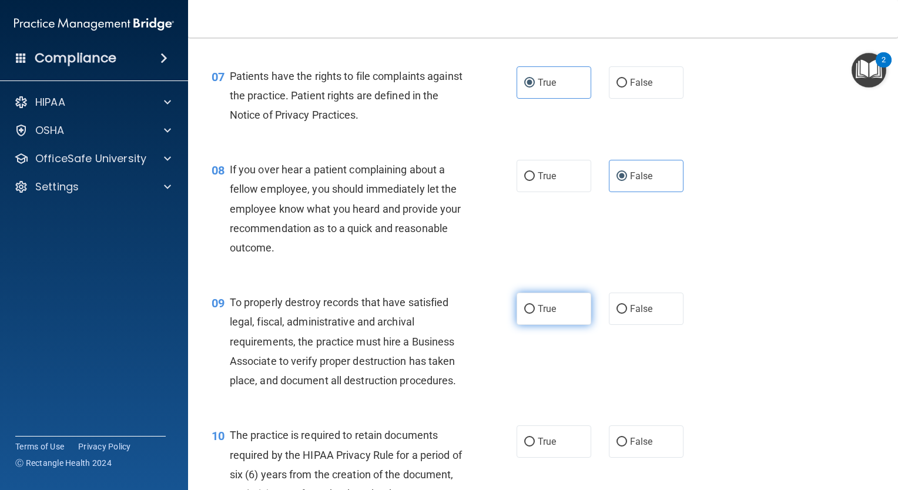
click at [535, 314] on input "True" at bounding box center [529, 309] width 11 height 9
radio input "true"
click at [611, 458] on label "False" at bounding box center [646, 441] width 75 height 32
click at [616, 447] on input "False" at bounding box center [621, 442] width 11 height 9
radio input "true"
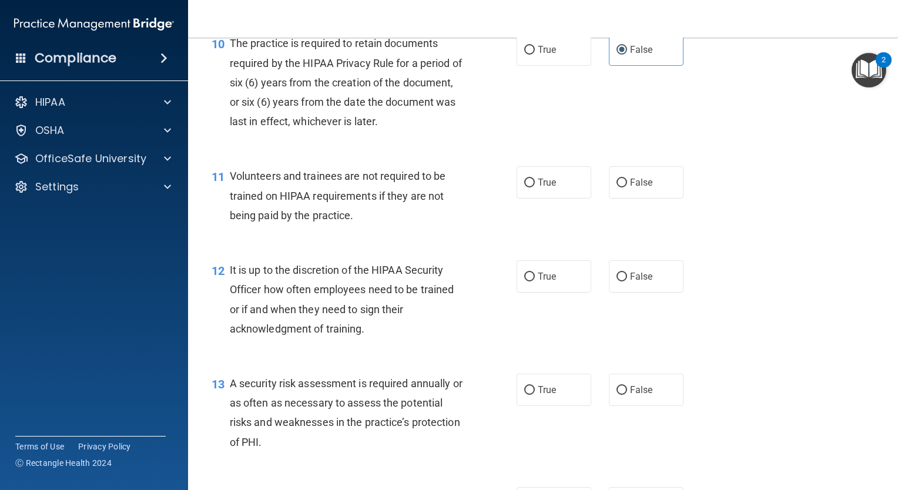
scroll to position [1196, 0]
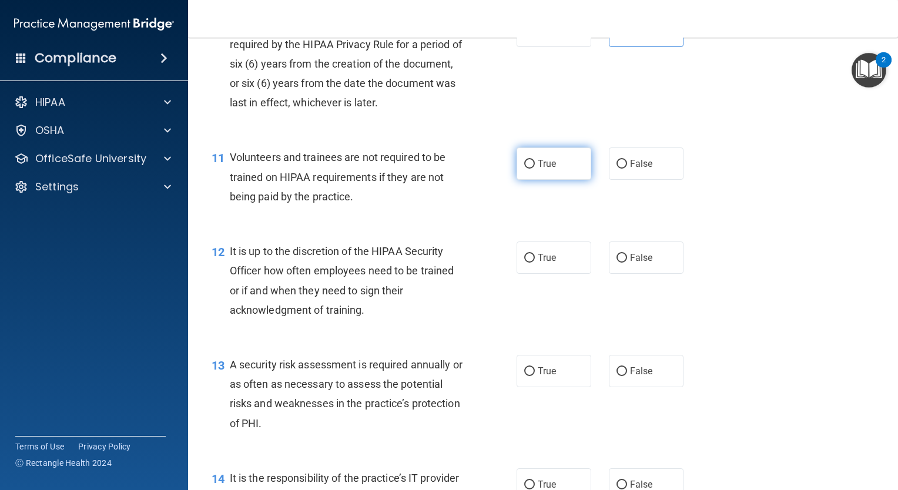
click at [578, 180] on label "True" at bounding box center [554, 164] width 75 height 32
click at [535, 169] on input "True" at bounding box center [529, 164] width 11 height 9
radio input "true"
click at [548, 300] on div "12 It is up to the discretion of the HIPAA Security Officer how often employees…" at bounding box center [543, 283] width 681 height 113
click at [551, 274] on label "True" at bounding box center [554, 258] width 75 height 32
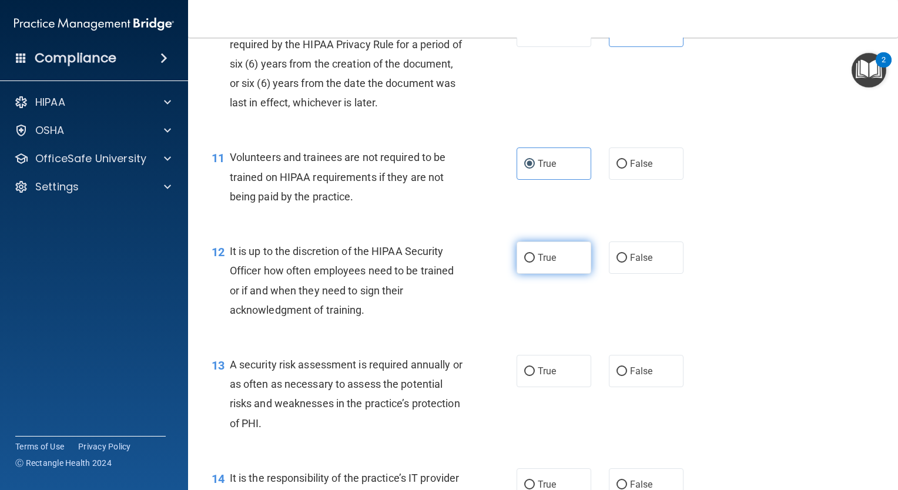
click at [535, 263] on input "True" at bounding box center [529, 258] width 11 height 9
radio input "true"
click at [645, 377] on span "False" at bounding box center [641, 371] width 23 height 11
click at [627, 376] on input "False" at bounding box center [621, 371] width 11 height 9
radio input "true"
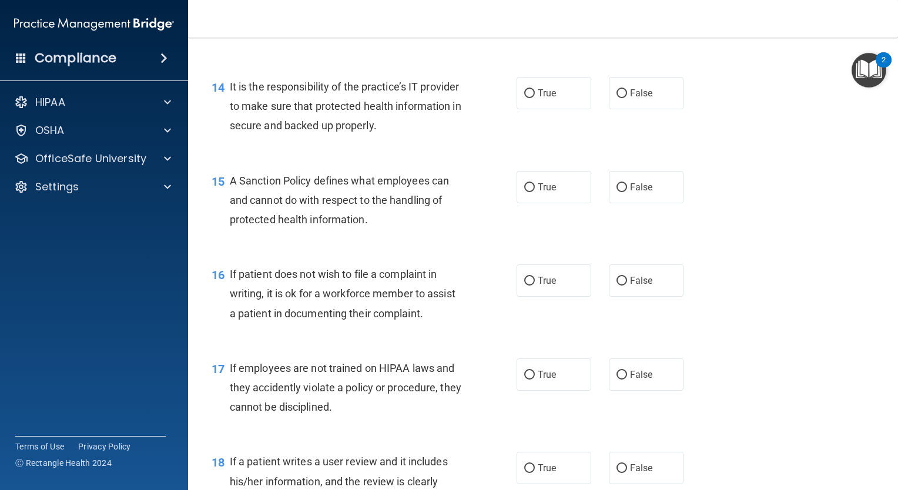
scroll to position [1599, 0]
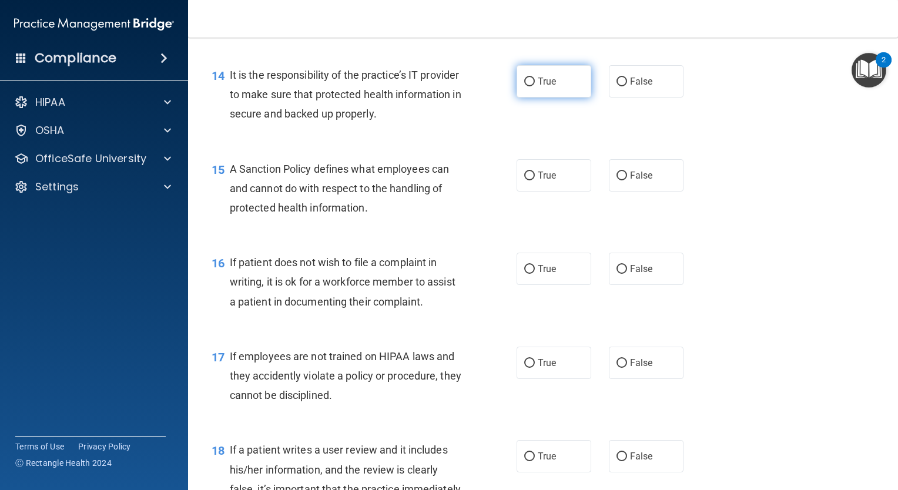
click at [543, 98] on label "True" at bounding box center [554, 81] width 75 height 32
click at [535, 86] on input "True" at bounding box center [529, 82] width 11 height 9
radio input "true"
click at [558, 192] on label "True" at bounding box center [554, 175] width 75 height 32
click at [535, 180] on input "True" at bounding box center [529, 176] width 11 height 9
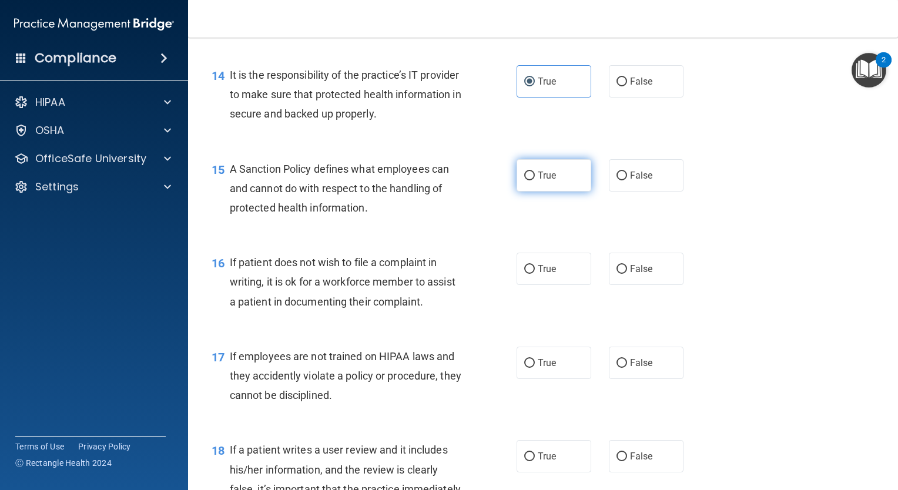
radio input "true"
click at [621, 274] on input "False" at bounding box center [621, 269] width 11 height 9
radio input "true"
click at [536, 379] on label "True" at bounding box center [554, 363] width 75 height 32
click at [535, 368] on input "True" at bounding box center [529, 363] width 11 height 9
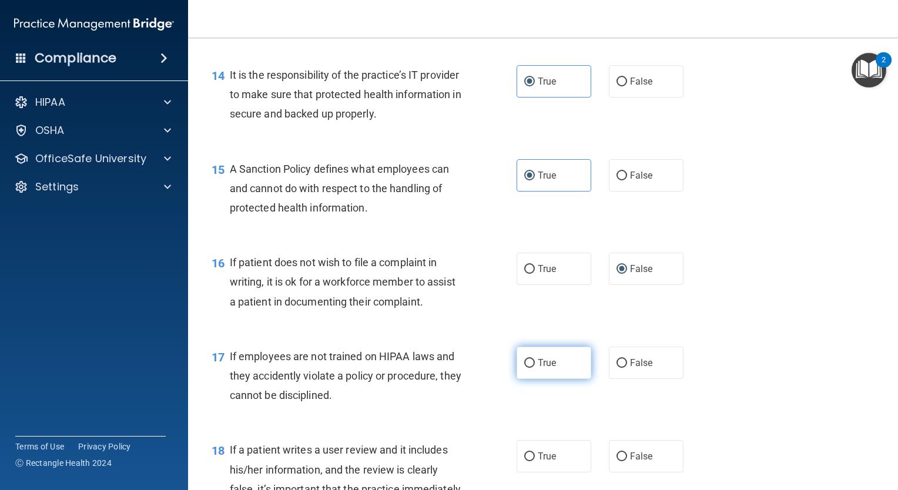
radio input "true"
click at [558, 472] on label "True" at bounding box center [554, 456] width 75 height 32
click at [535, 461] on input "True" at bounding box center [529, 457] width 11 height 9
radio input "true"
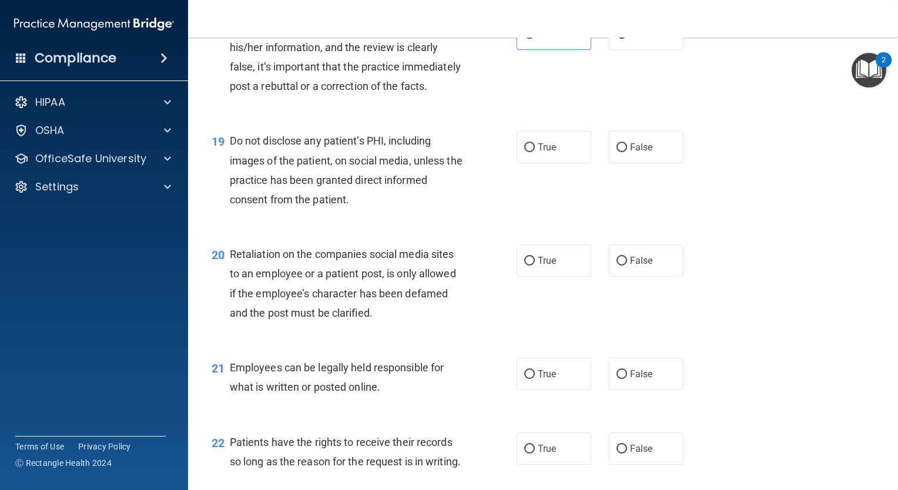
scroll to position [2048, 0]
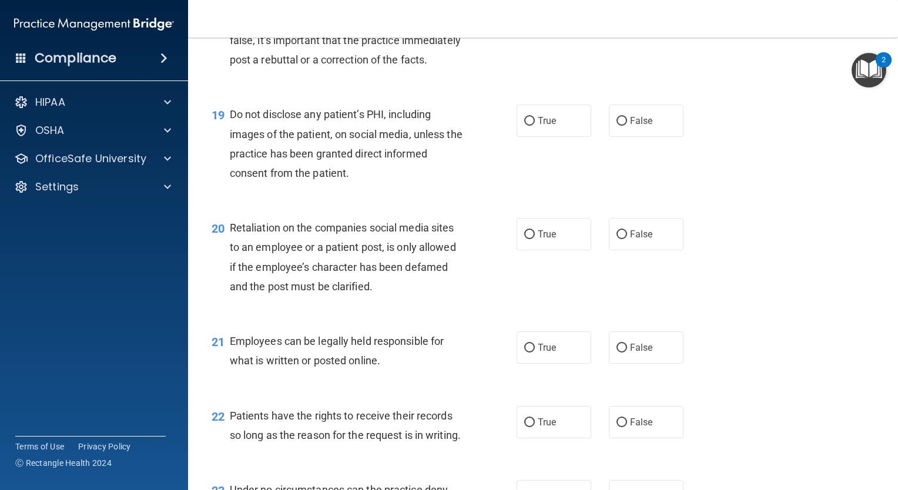
click at [537, 179] on div "19 Do not disclose any patient’s PHI, including images of the patient, on socia…" at bounding box center [543, 146] width 681 height 113
click at [543, 137] on label "True" at bounding box center [554, 121] width 75 height 32
click at [535, 126] on input "True" at bounding box center [529, 121] width 11 height 9
radio input "true"
click at [630, 240] on span "False" at bounding box center [641, 234] width 23 height 11
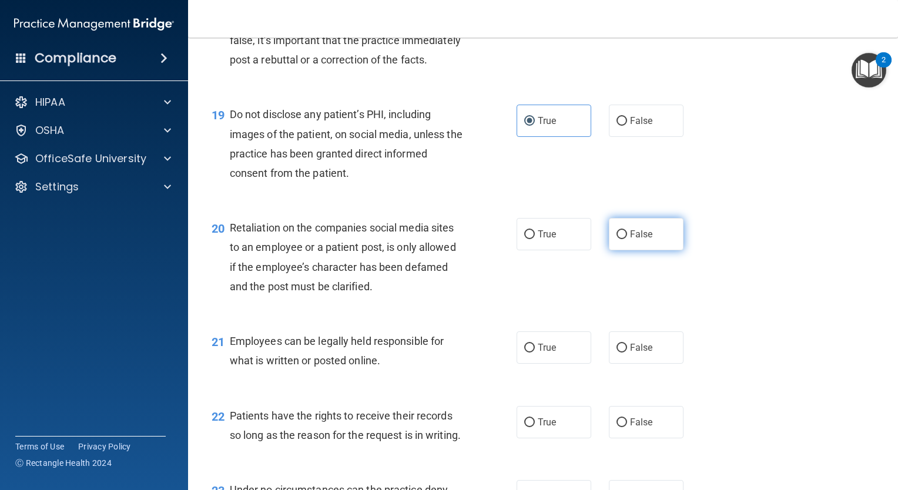
click at [627, 239] on input "False" at bounding box center [621, 234] width 11 height 9
radio input "true"
click at [576, 364] on label "True" at bounding box center [554, 347] width 75 height 32
click at [535, 353] on input "True" at bounding box center [529, 348] width 11 height 9
radio input "true"
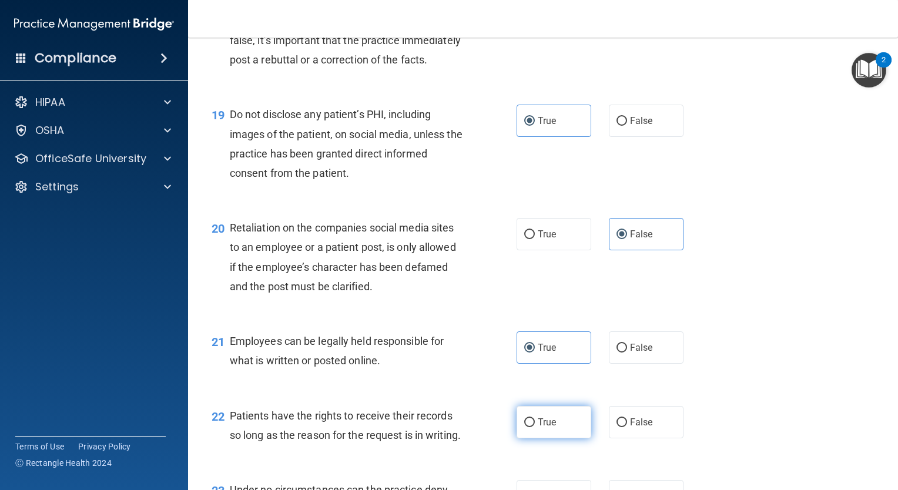
click at [577, 438] on label "True" at bounding box center [554, 422] width 75 height 32
click at [535, 427] on input "True" at bounding box center [529, 422] width 11 height 9
radio input "true"
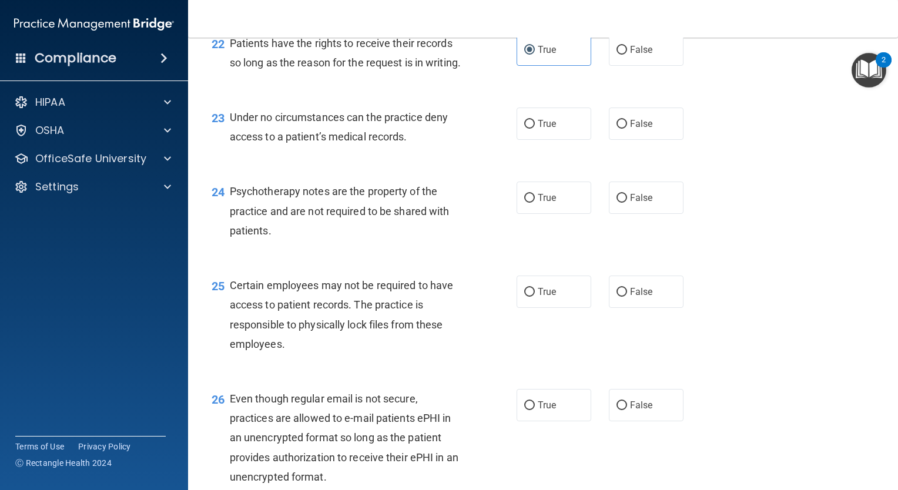
scroll to position [2459, 0]
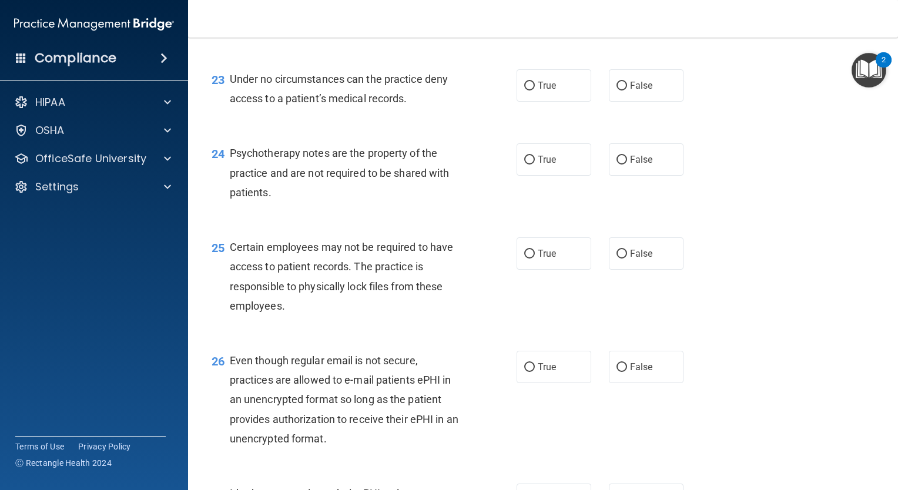
click at [629, 129] on div "23 Under no circumstances can the practice deny access to a patient’s medical r…" at bounding box center [543, 92] width 681 height 74
click at [631, 102] on label "False" at bounding box center [646, 85] width 75 height 32
click at [627, 91] on input "False" at bounding box center [621, 86] width 11 height 9
radio input "true"
click at [567, 176] on label "True" at bounding box center [554, 159] width 75 height 32
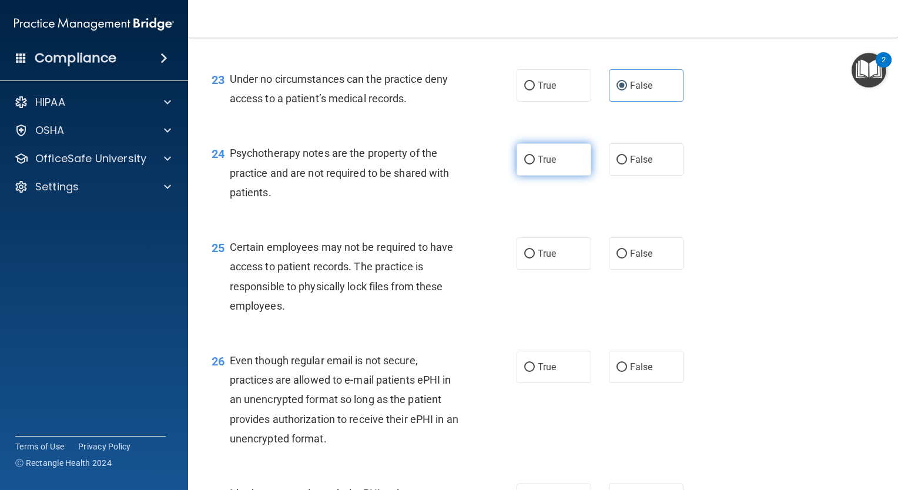
click at [535, 165] on input "True" at bounding box center [529, 160] width 11 height 9
radio input "true"
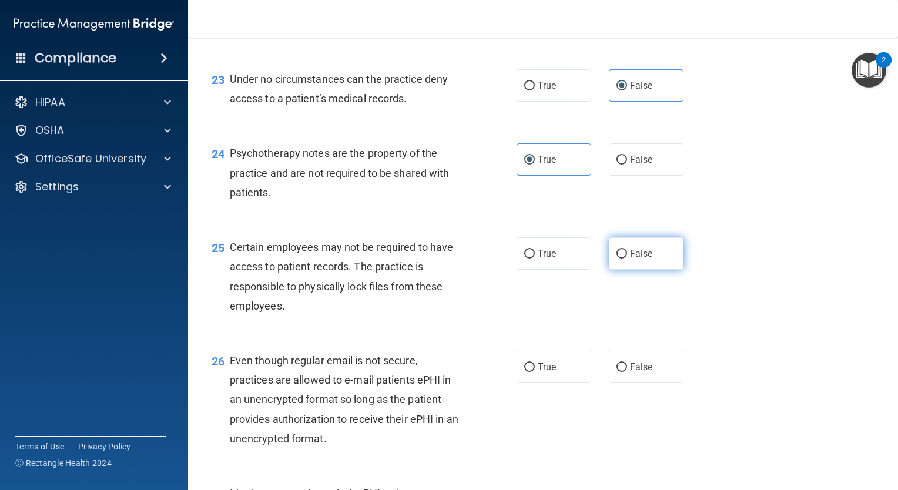
click at [625, 270] on label "False" at bounding box center [646, 253] width 75 height 32
click at [625, 259] on input "False" at bounding box center [621, 254] width 11 height 9
radio input "true"
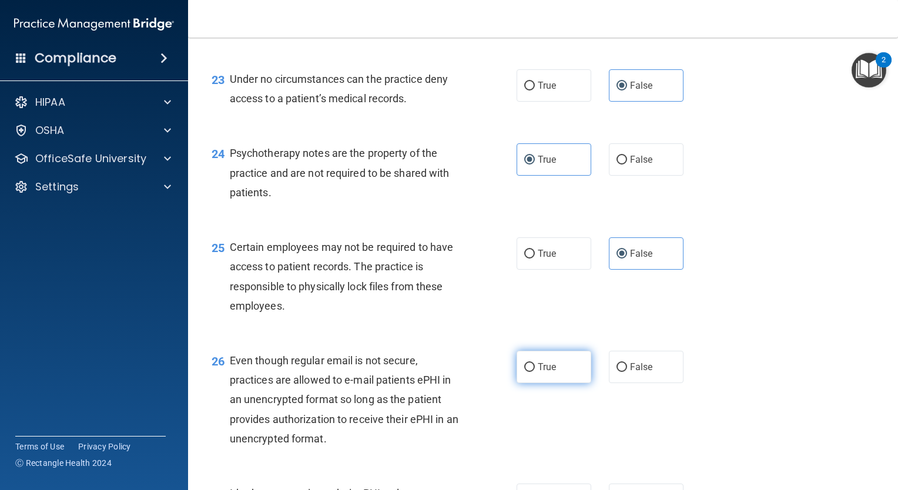
click at [578, 383] on label "True" at bounding box center [554, 367] width 75 height 32
click at [535, 372] on input "True" at bounding box center [529, 367] width 11 height 9
radio input "true"
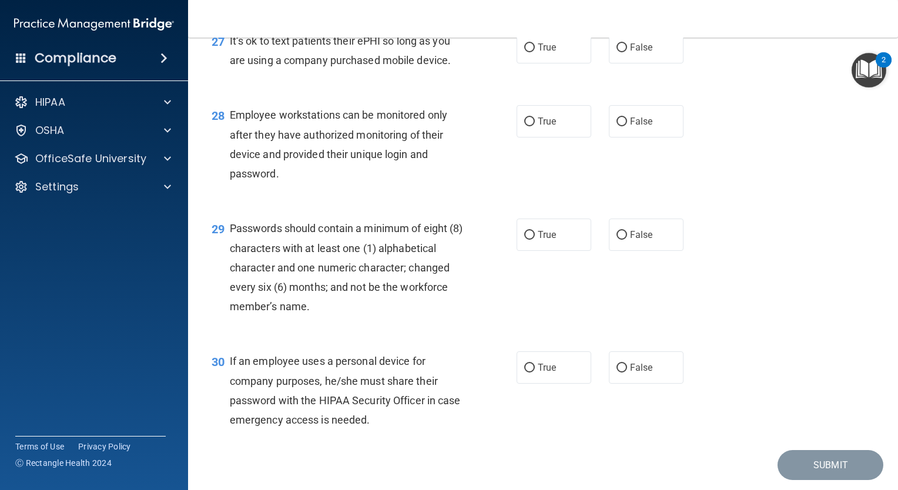
scroll to position [2927, 0]
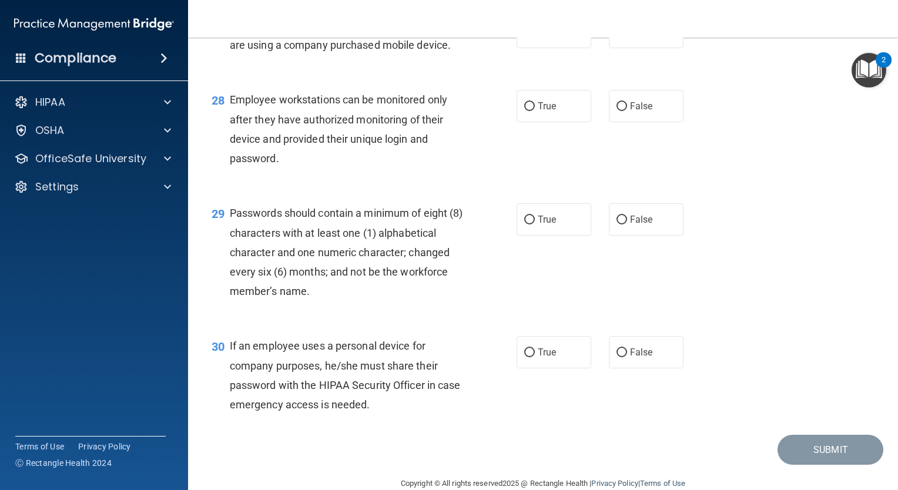
click at [543, 62] on div "27 It’s ok to text patients their ePHI so long as you are using a company purch…" at bounding box center [543, 38] width 681 height 74
click at [549, 48] on label "True" at bounding box center [554, 32] width 75 height 32
click at [535, 37] on input "True" at bounding box center [529, 32] width 11 height 9
radio input "true"
click at [624, 122] on label "False" at bounding box center [646, 106] width 75 height 32
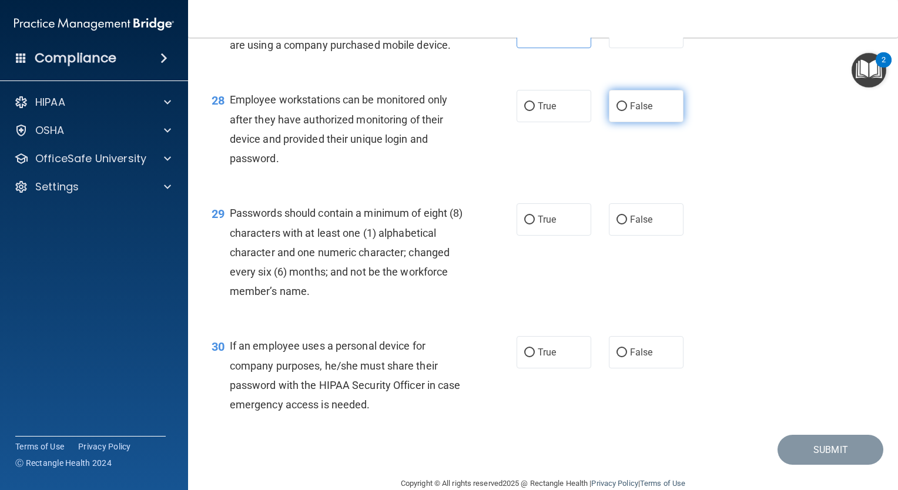
click at [624, 111] on input "False" at bounding box center [621, 106] width 11 height 9
radio input "true"
click at [569, 236] on label "True" at bounding box center [554, 219] width 75 height 32
click at [535, 224] on input "True" at bounding box center [529, 220] width 11 height 9
radio input "true"
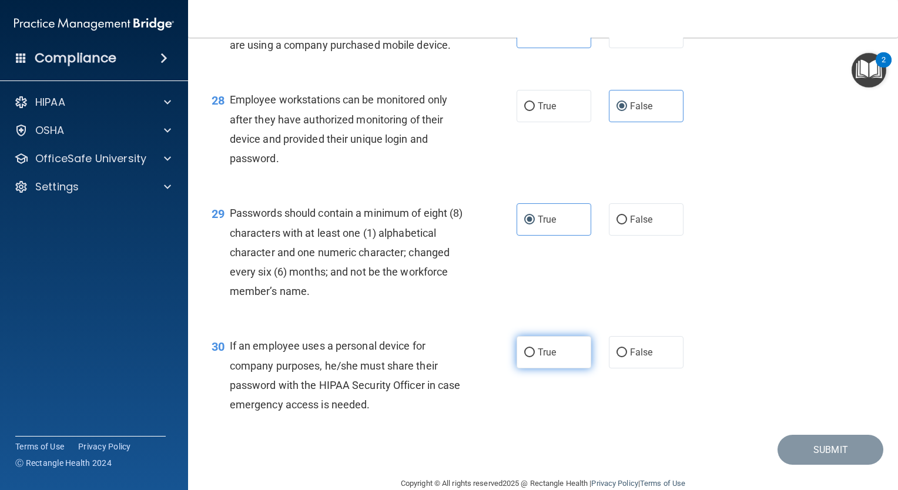
click at [554, 368] on label "True" at bounding box center [554, 352] width 75 height 32
click at [535, 357] on input "True" at bounding box center [529, 352] width 11 height 9
radio input "true"
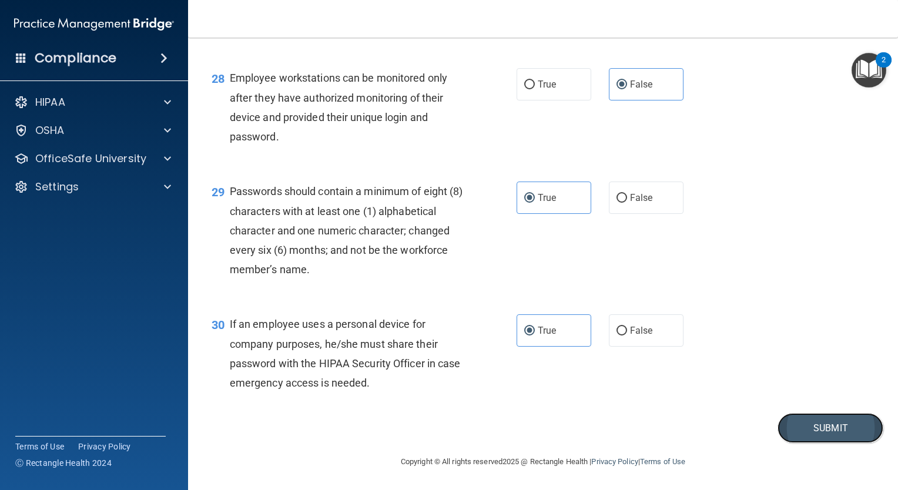
click at [806, 427] on button "Submit" at bounding box center [831, 428] width 106 height 30
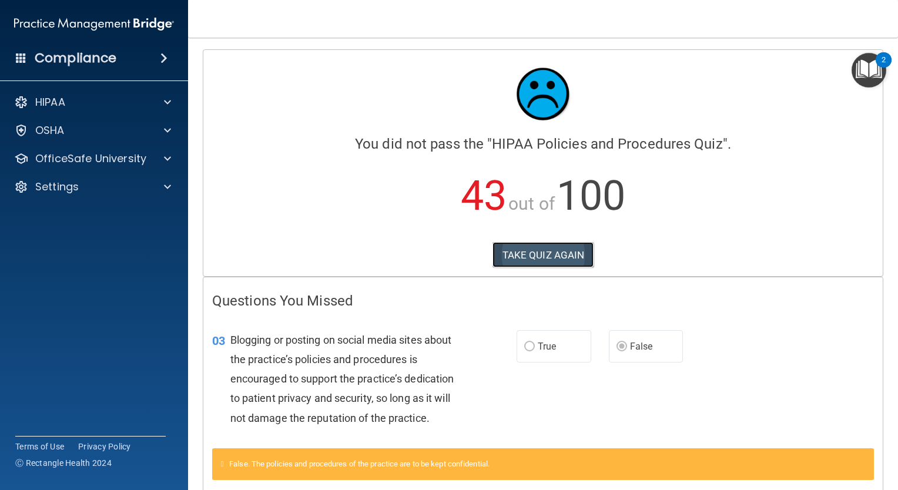
click at [518, 252] on button "TAKE QUIZ AGAIN" at bounding box center [543, 255] width 102 height 26
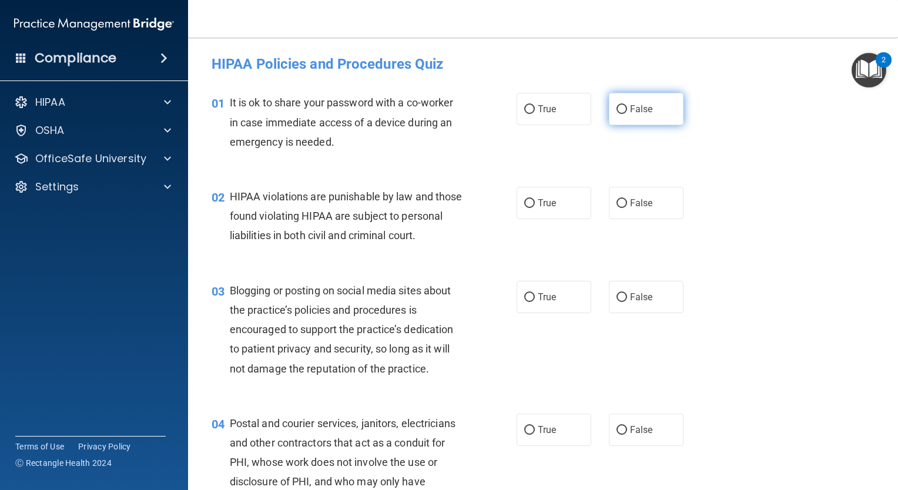
click at [661, 110] on label "False" at bounding box center [646, 109] width 75 height 32
click at [627, 110] on input "False" at bounding box center [621, 109] width 11 height 9
radio input "true"
click at [629, 196] on label "False" at bounding box center [646, 203] width 75 height 32
click at [627, 199] on input "False" at bounding box center [621, 203] width 11 height 9
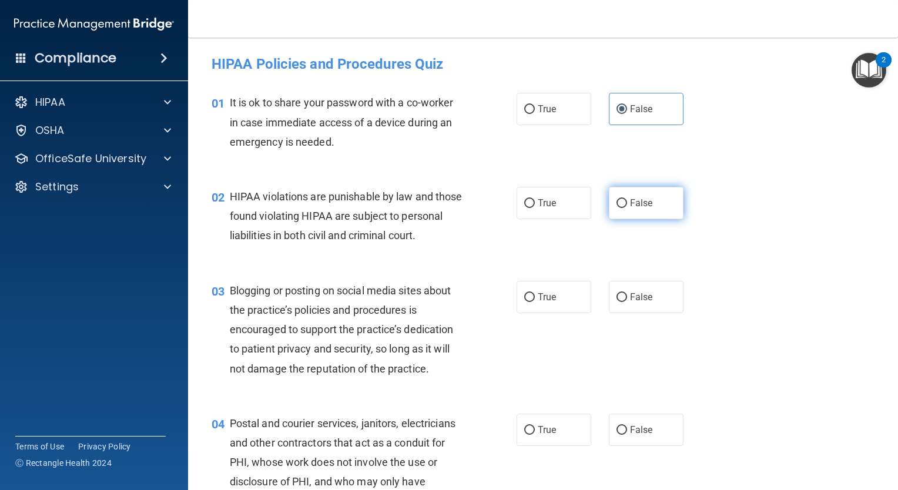
radio input "true"
click at [634, 303] on span "False" at bounding box center [641, 296] width 23 height 11
click at [627, 302] on input "False" at bounding box center [621, 297] width 11 height 9
radio input "true"
click at [571, 444] on label "True" at bounding box center [554, 430] width 75 height 32
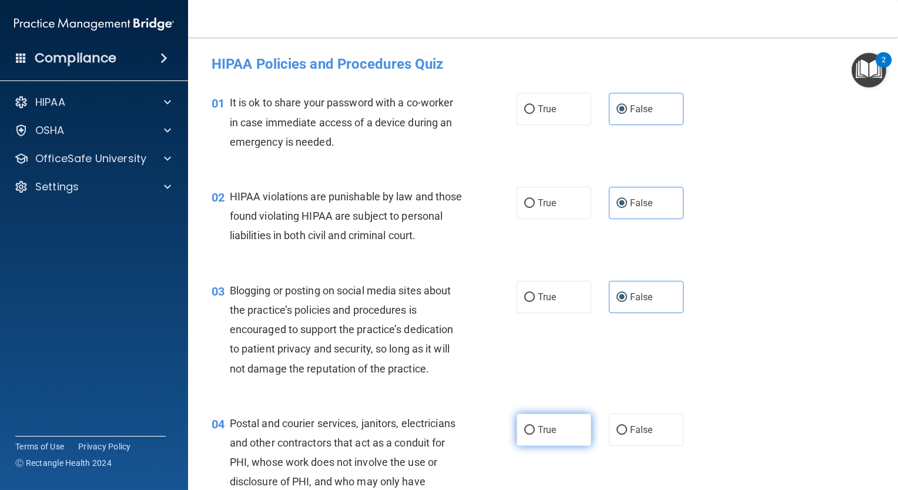
click at [535, 435] on input "True" at bounding box center [529, 430] width 11 height 9
radio input "true"
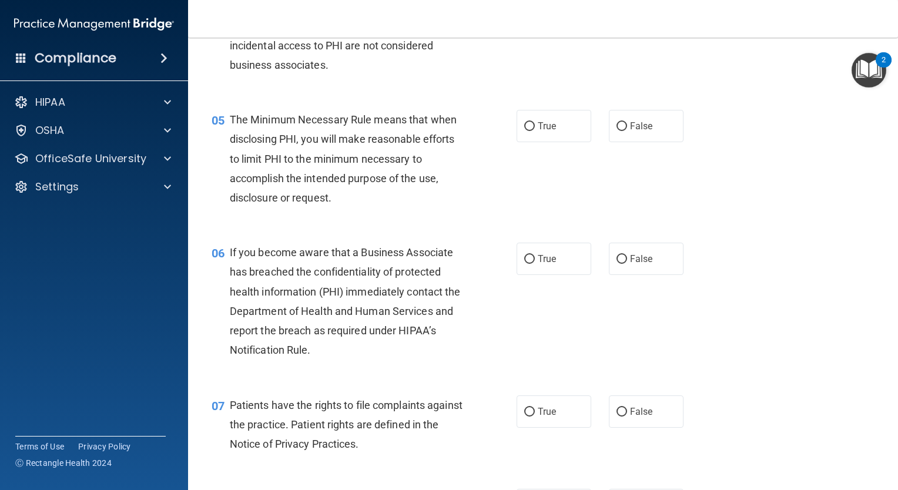
scroll to position [464, 0]
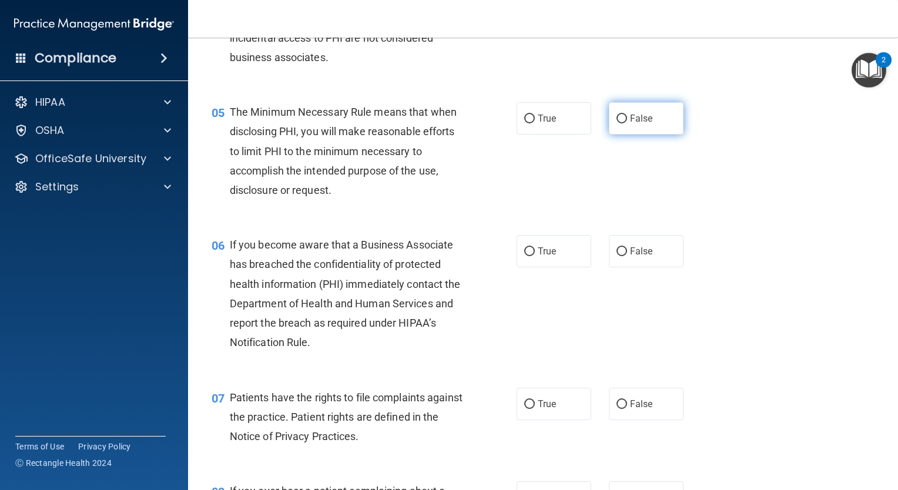
click at [668, 135] on label "False" at bounding box center [646, 118] width 75 height 32
click at [627, 123] on input "False" at bounding box center [621, 119] width 11 height 9
radio input "true"
click at [644, 257] on span "False" at bounding box center [641, 251] width 23 height 11
click at [627, 256] on input "False" at bounding box center [621, 251] width 11 height 9
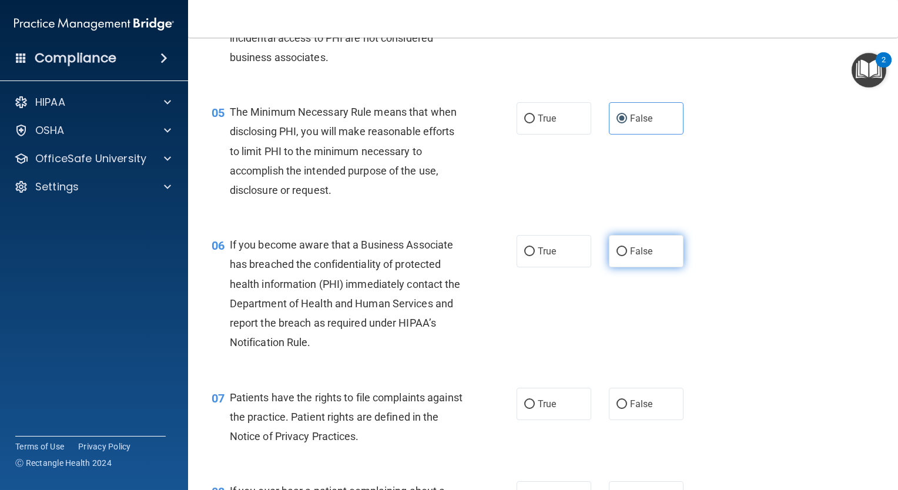
radio input "true"
click at [563, 409] on label "True" at bounding box center [554, 404] width 75 height 32
click at [535, 409] on input "True" at bounding box center [529, 404] width 11 height 9
radio input "true"
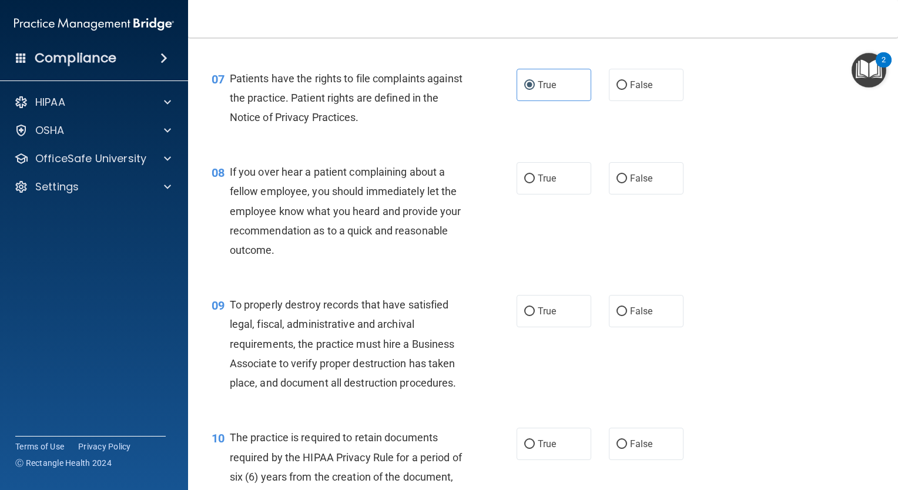
scroll to position [829, 0]
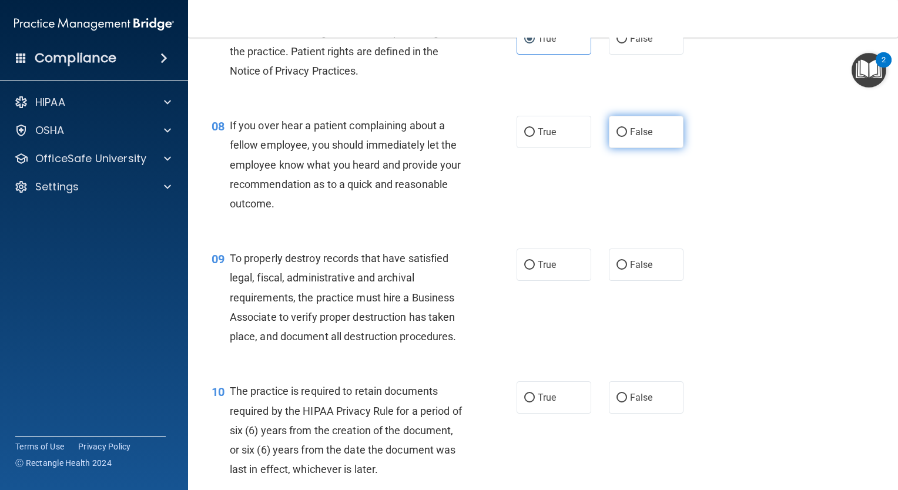
click at [676, 148] on label "False" at bounding box center [646, 132] width 75 height 32
click at [627, 137] on input "False" at bounding box center [621, 132] width 11 height 9
radio input "true"
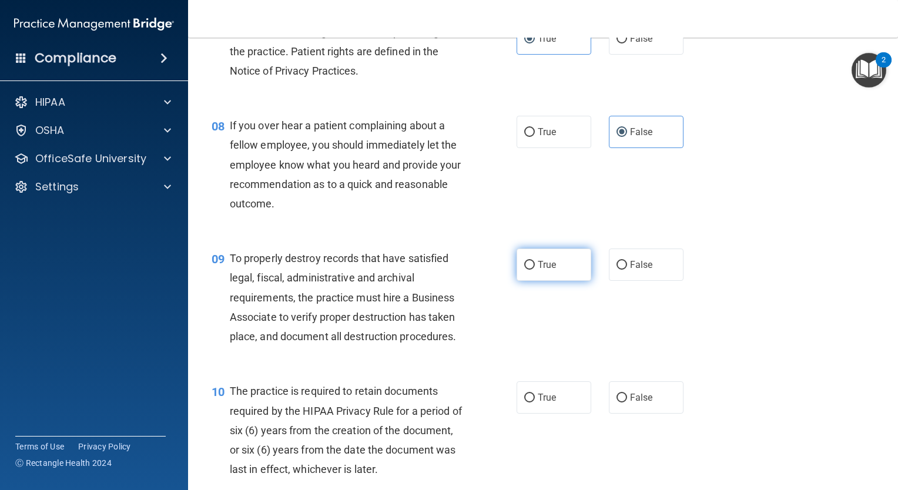
click at [572, 268] on label "True" at bounding box center [554, 265] width 75 height 32
click at [535, 268] on input "True" at bounding box center [529, 265] width 11 height 9
radio input "true"
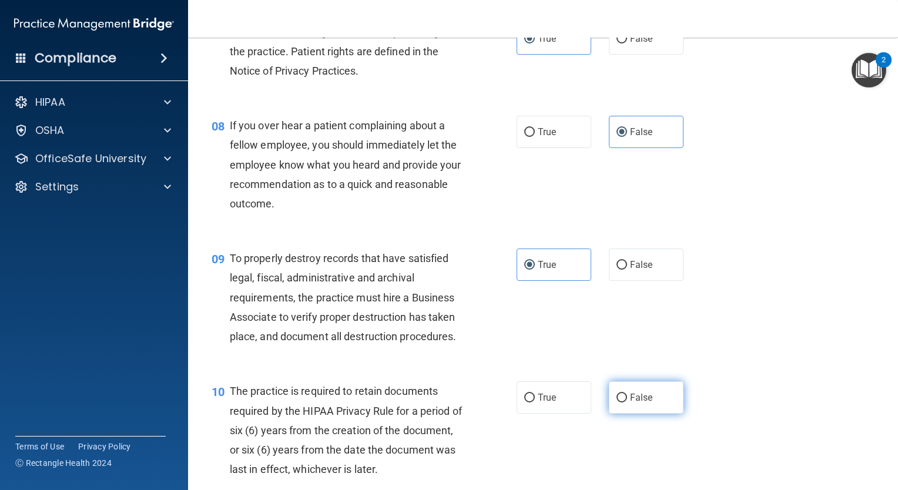
click at [630, 403] on span "False" at bounding box center [641, 397] width 23 height 11
click at [627, 403] on input "False" at bounding box center [621, 398] width 11 height 9
radio input "true"
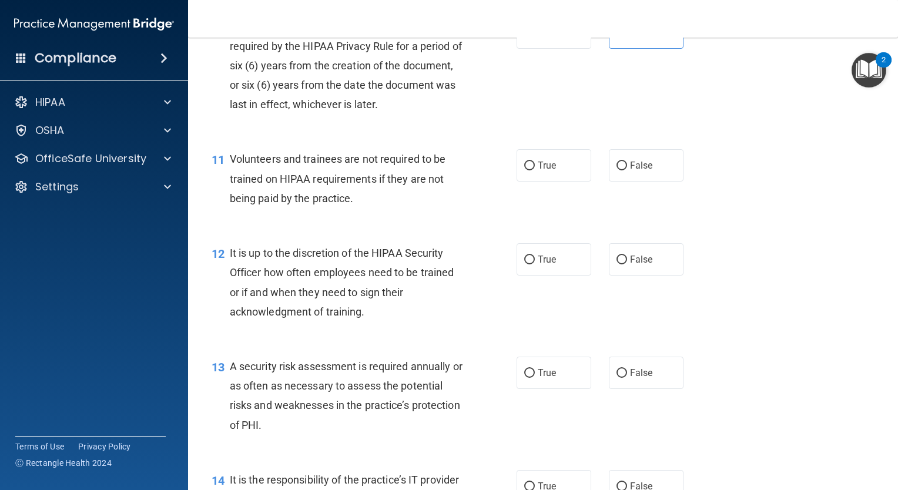
scroll to position [1198, 0]
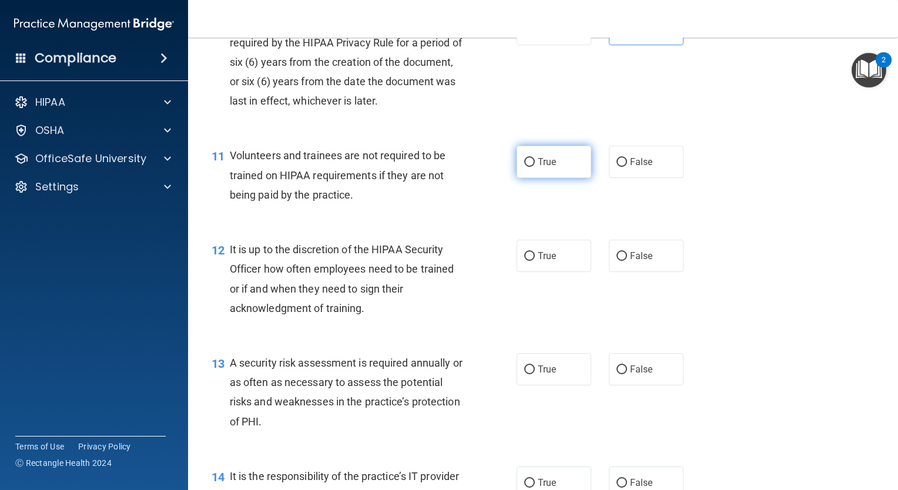
click at [564, 178] on label "True" at bounding box center [554, 162] width 75 height 32
click at [535, 167] on input "True" at bounding box center [529, 162] width 11 height 9
radio input "true"
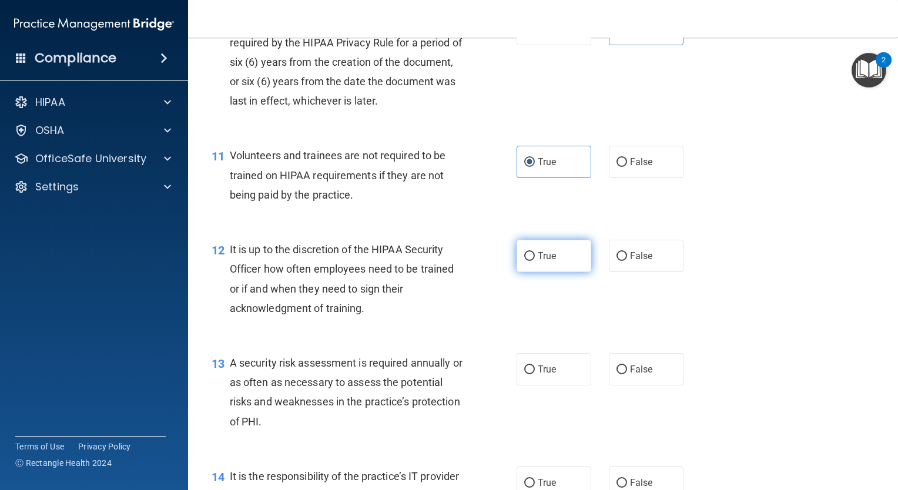
click at [560, 263] on label "True" at bounding box center [554, 256] width 75 height 32
click at [535, 261] on input "True" at bounding box center [529, 256] width 11 height 9
radio input "true"
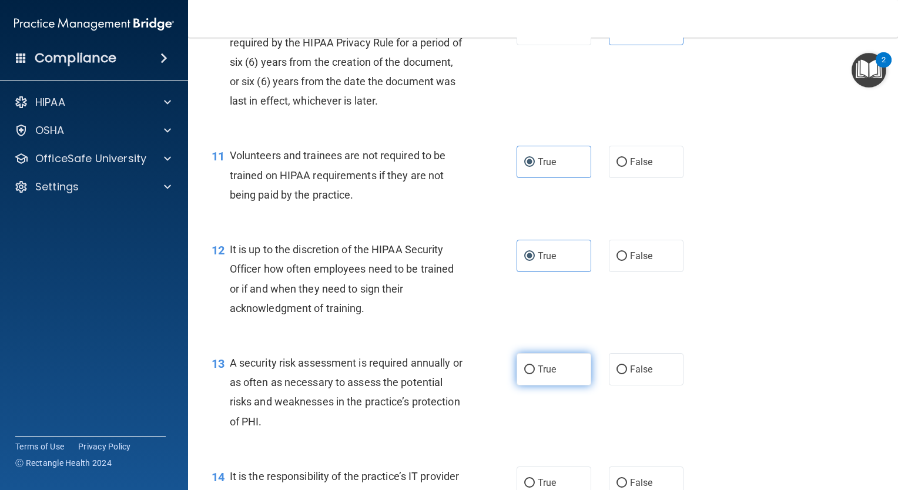
click at [559, 378] on label "True" at bounding box center [554, 369] width 75 height 32
click at [535, 374] on input "True" at bounding box center [529, 370] width 11 height 9
radio input "true"
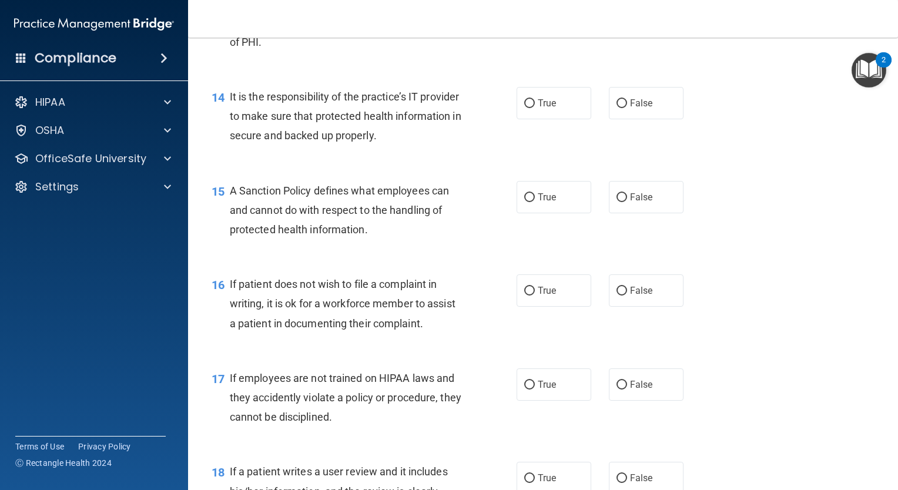
scroll to position [1647, 0]
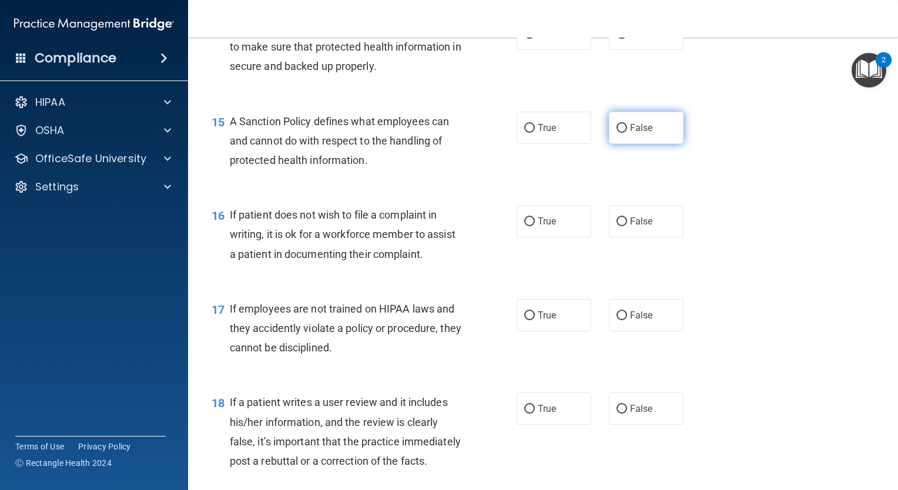
click at [639, 133] on span "False" at bounding box center [641, 127] width 23 height 11
click at [627, 133] on input "False" at bounding box center [621, 128] width 11 height 9
radio input "true"
click at [569, 231] on label "True" at bounding box center [554, 221] width 75 height 32
click at [535, 226] on input "True" at bounding box center [529, 221] width 11 height 9
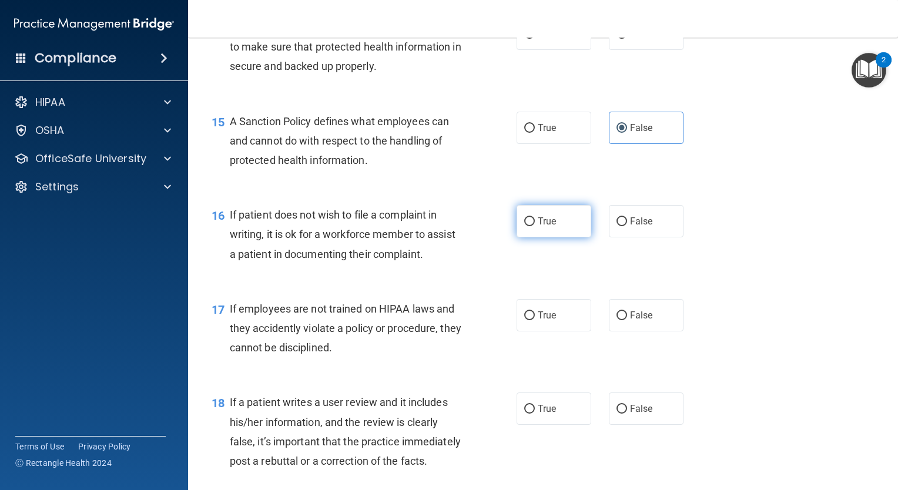
radio input "true"
click at [564, 319] on label "True" at bounding box center [554, 315] width 75 height 32
click at [535, 319] on input "True" at bounding box center [529, 315] width 11 height 9
radio input "true"
click at [632, 324] on label "False" at bounding box center [646, 315] width 75 height 32
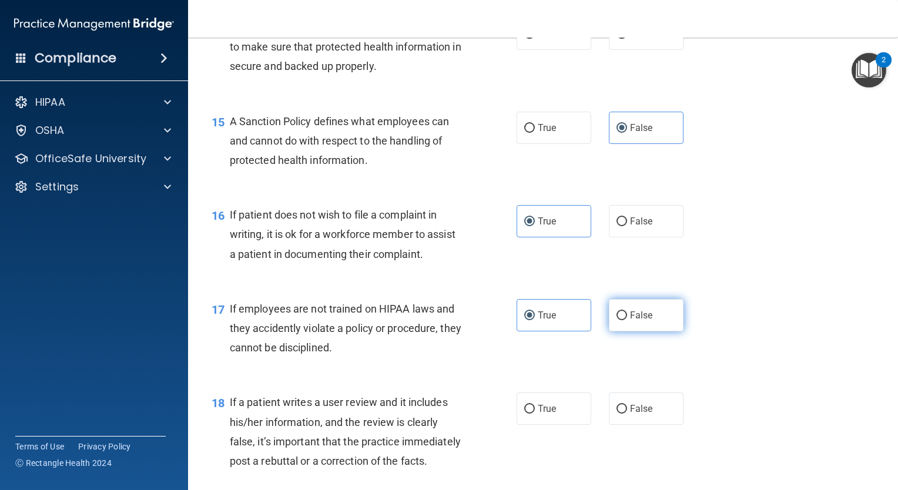
click at [627, 320] on input "False" at bounding box center [621, 315] width 11 height 9
radio input "true"
radio input "false"
click at [609, 50] on label "False" at bounding box center [646, 34] width 75 height 32
click at [616, 39] on input "False" at bounding box center [621, 34] width 11 height 9
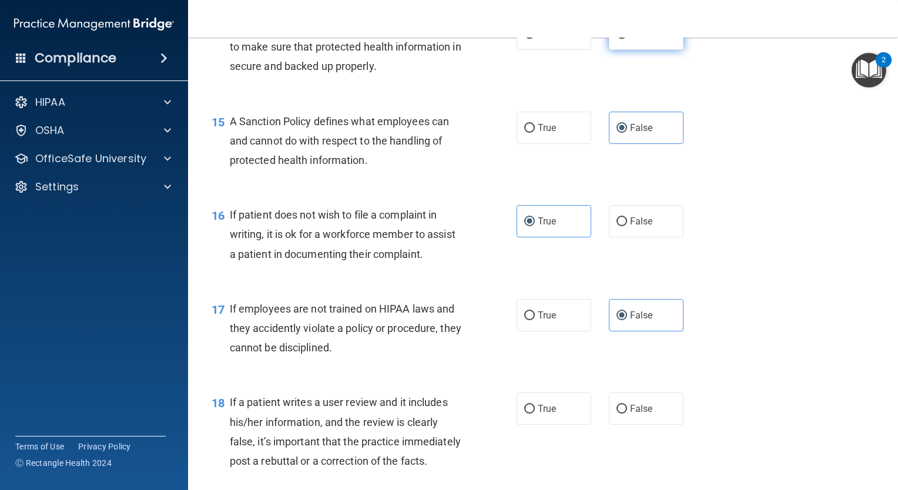
radio input "true"
click at [628, 415] on label "False" at bounding box center [646, 409] width 75 height 32
click at [627, 414] on input "False" at bounding box center [621, 409] width 11 height 9
radio input "true"
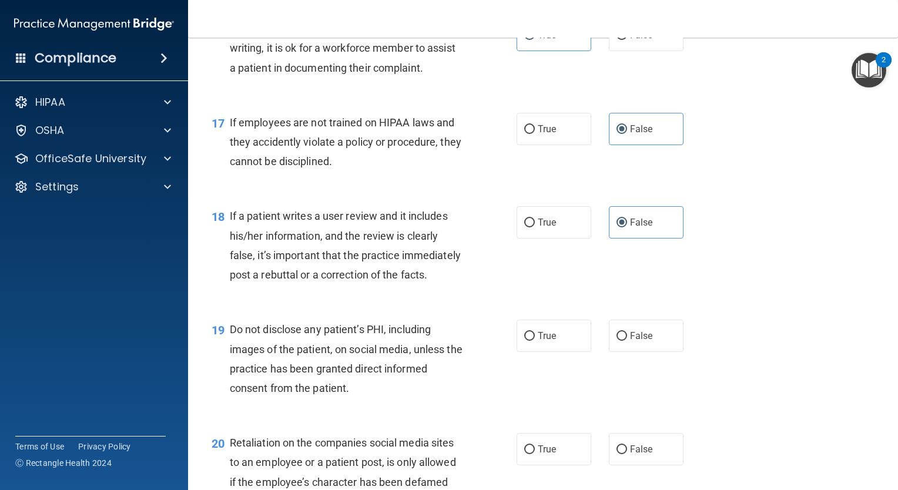
scroll to position [1975, 0]
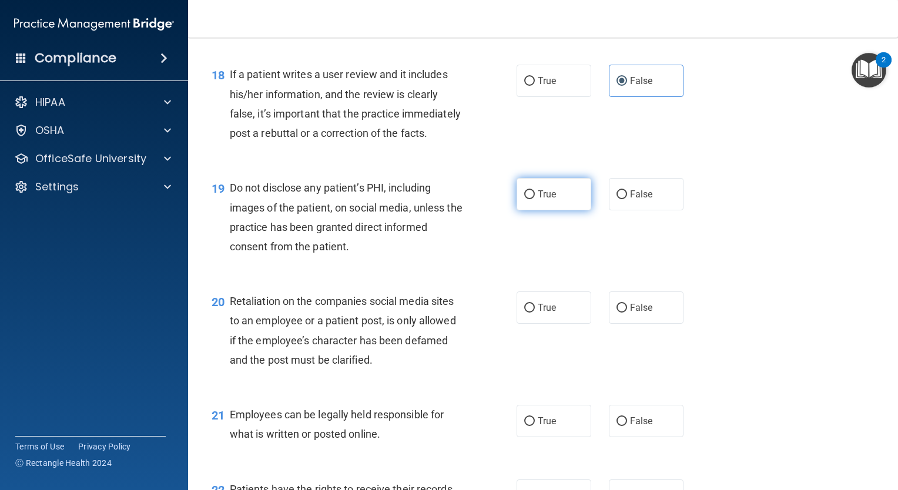
click at [544, 200] on span "True" at bounding box center [547, 194] width 18 height 11
click at [535, 199] on input "True" at bounding box center [529, 194] width 11 height 9
radio input "true"
click at [630, 313] on span "False" at bounding box center [641, 307] width 23 height 11
click at [627, 313] on input "False" at bounding box center [621, 308] width 11 height 9
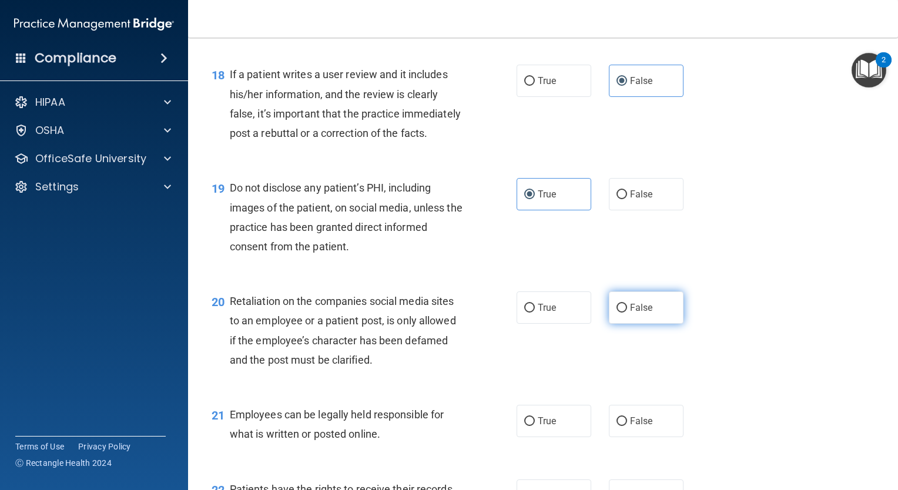
radio input "true"
click at [551, 437] on label "True" at bounding box center [554, 421] width 75 height 32
click at [535, 426] on input "True" at bounding box center [529, 421] width 11 height 9
radio input "true"
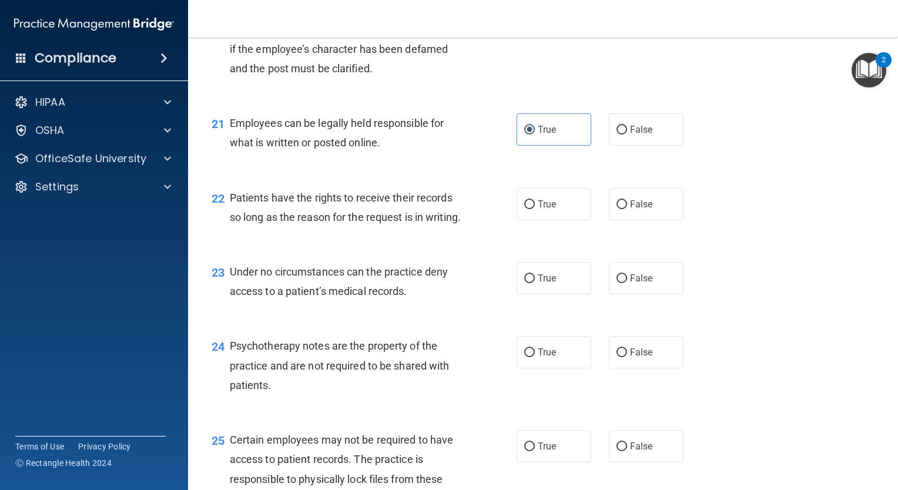
scroll to position [2358, 0]
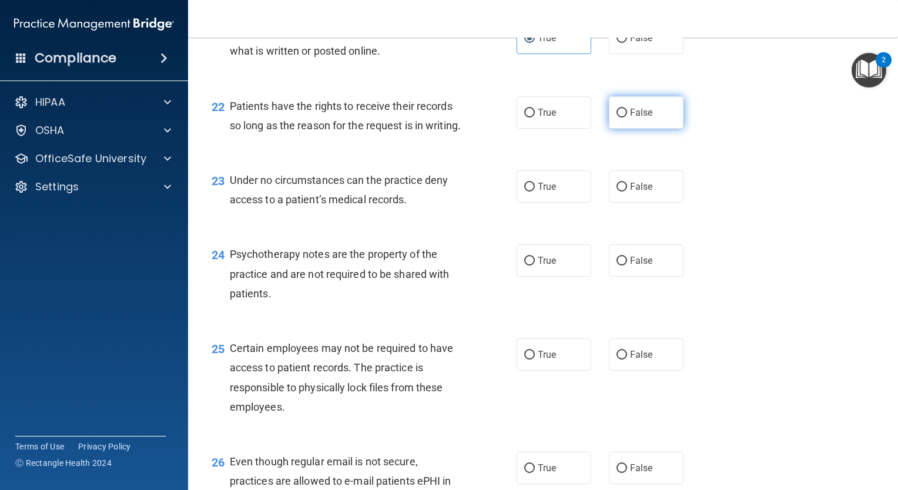
click at [618, 129] on label "False" at bounding box center [646, 112] width 75 height 32
click at [618, 118] on input "False" at bounding box center [621, 113] width 11 height 9
radio input "true"
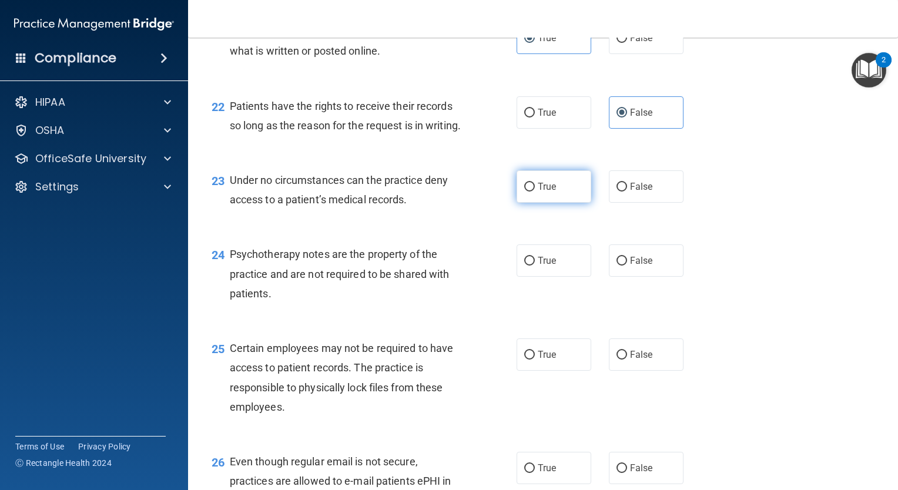
click at [578, 203] on label "True" at bounding box center [554, 186] width 75 height 32
click at [535, 192] on input "True" at bounding box center [529, 187] width 11 height 9
radio input "true"
click at [559, 277] on label "True" at bounding box center [554, 260] width 75 height 32
click at [535, 266] on input "True" at bounding box center [529, 261] width 11 height 9
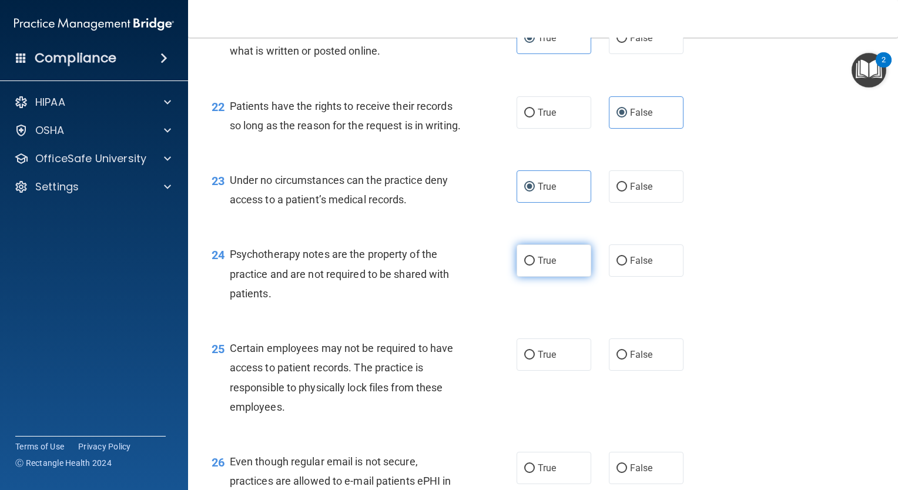
radio input "true"
click at [624, 396] on div "25 Certain employees may not be required to have access to patient records. The…" at bounding box center [543, 380] width 681 height 113
click at [631, 371] on label "False" at bounding box center [646, 355] width 75 height 32
click at [627, 360] on input "False" at bounding box center [621, 355] width 11 height 9
radio input "true"
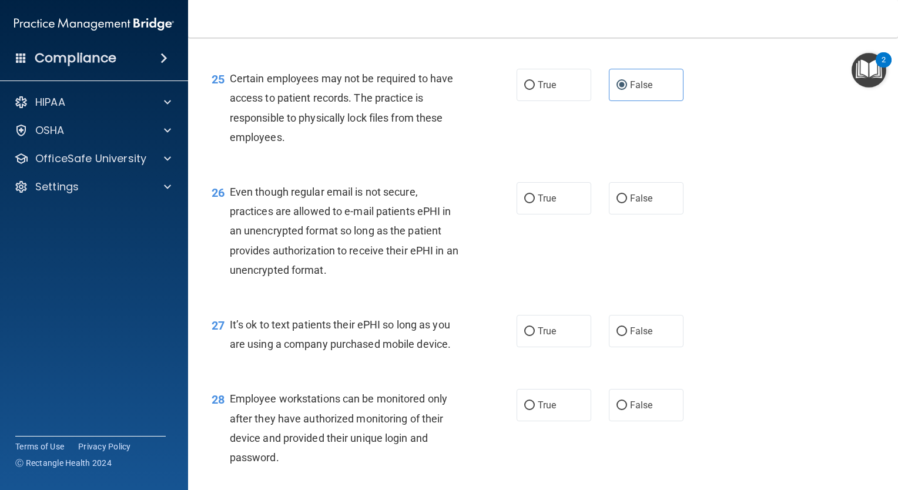
scroll to position [2662, 0]
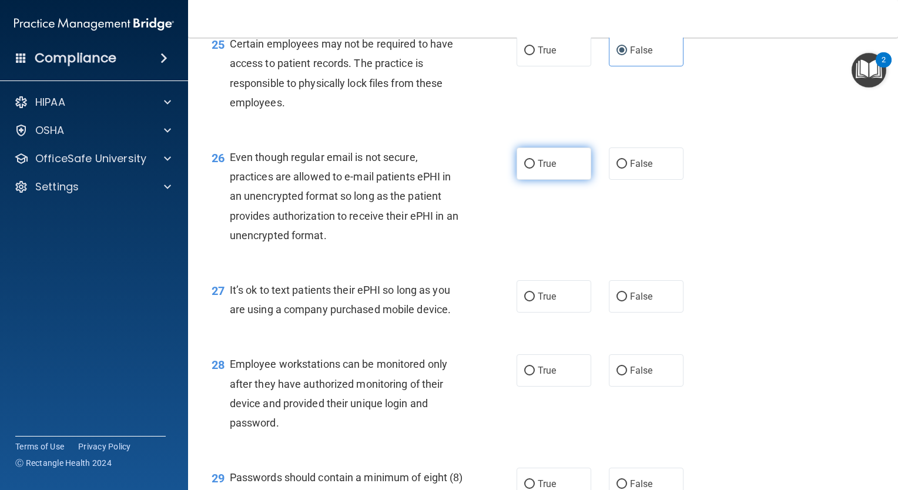
click at [548, 169] on span "True" at bounding box center [547, 163] width 18 height 11
click at [535, 169] on input "True" at bounding box center [529, 164] width 11 height 9
radio input "true"
click at [551, 302] on span "True" at bounding box center [547, 296] width 18 height 11
click at [535, 301] on input "True" at bounding box center [529, 297] width 11 height 9
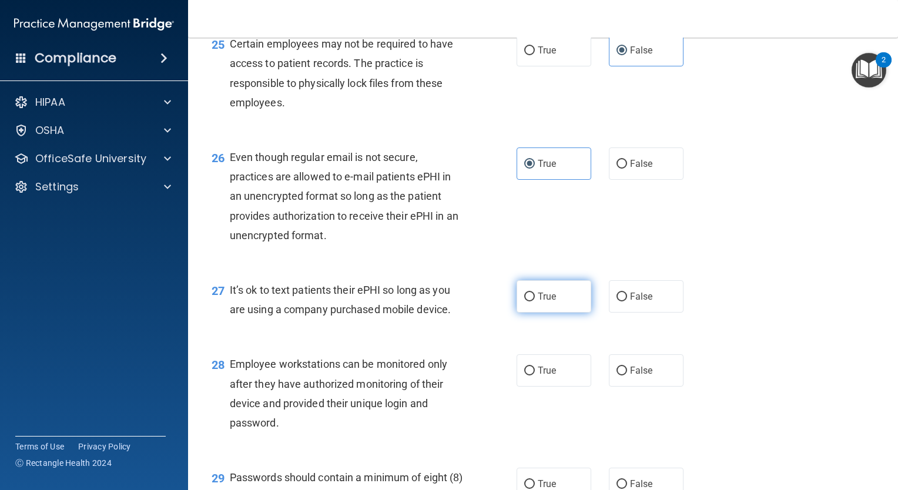
radio input "true"
click at [631, 448] on div "28 Employee workstations can be monitored only after they have authorized monit…" at bounding box center [543, 396] width 681 height 113
click at [635, 387] on label "False" at bounding box center [646, 370] width 75 height 32
click at [627, 376] on input "False" at bounding box center [621, 371] width 11 height 9
radio input "true"
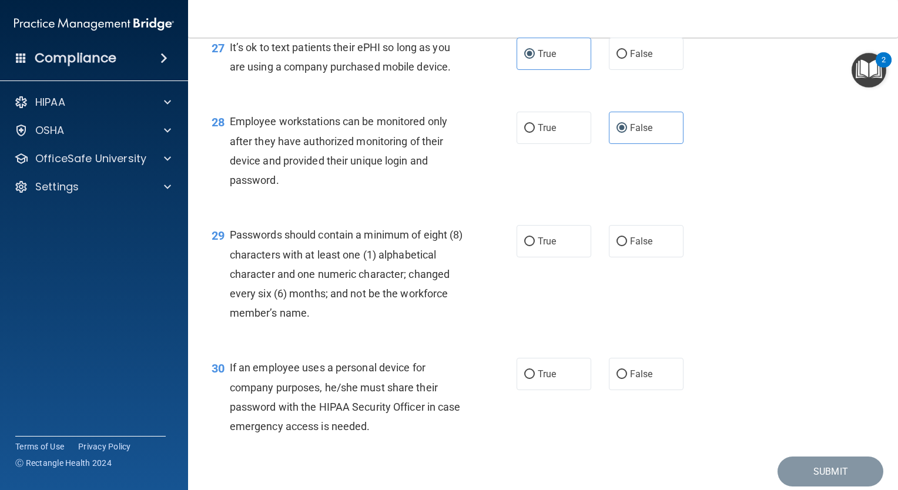
scroll to position [2966, 0]
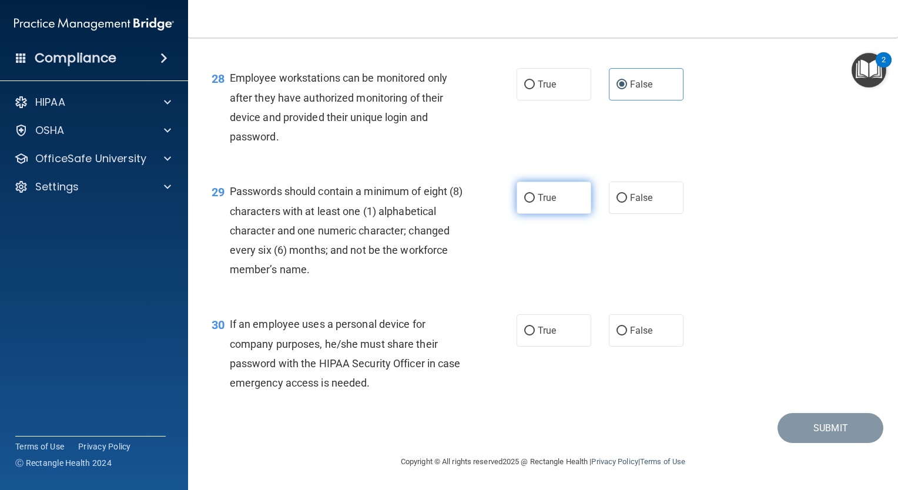
click at [536, 214] on label "True" at bounding box center [554, 198] width 75 height 32
click at [535, 203] on input "True" at bounding box center [529, 198] width 11 height 9
radio input "true"
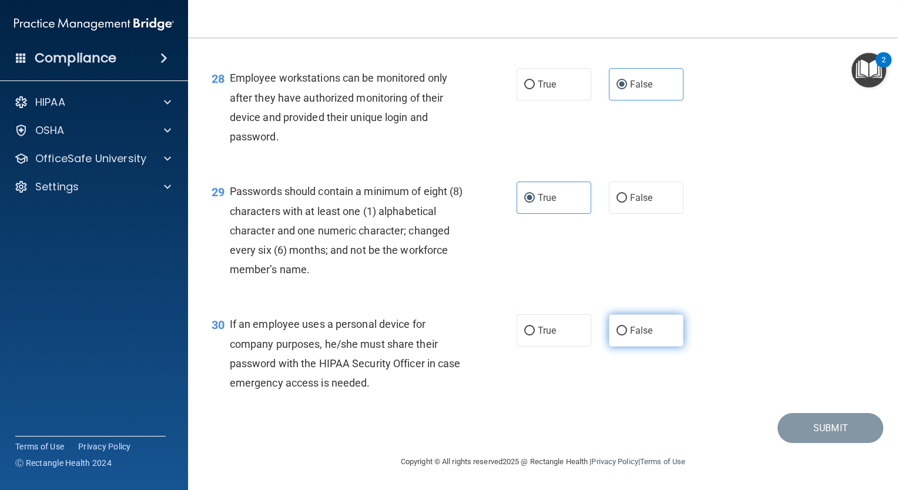
click at [625, 347] on label "False" at bounding box center [646, 330] width 75 height 32
click at [625, 336] on input "False" at bounding box center [621, 331] width 11 height 9
radio input "true"
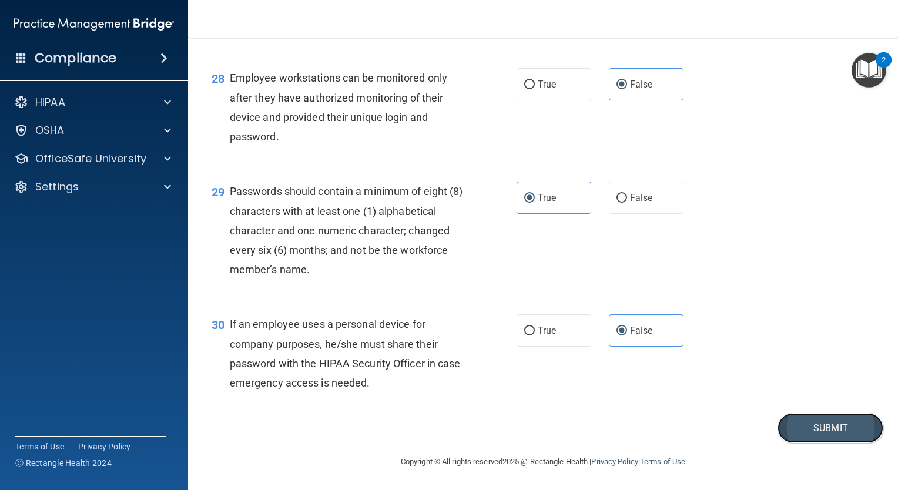
click at [789, 443] on button "Submit" at bounding box center [831, 428] width 106 height 30
drag, startPoint x: 789, startPoint y: 460, endPoint x: 632, endPoint y: 420, distance: 162.5
click at [632, 413] on div "30 If an employee uses a personal device for company purposes, he/she must shar…" at bounding box center [543, 356] width 681 height 113
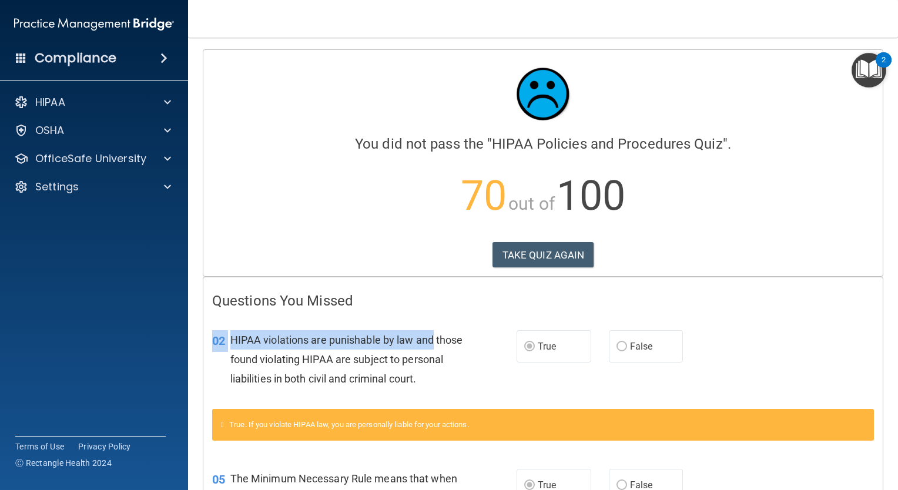
drag, startPoint x: 891, startPoint y: 146, endPoint x: 508, endPoint y: 330, distance: 425.0
click at [508, 330] on div "02 HIPAA violations are punishable by law and those found violating HIPAA are s…" at bounding box center [542, 363] width 679 height 94
drag, startPoint x: 508, startPoint y: 330, endPoint x: 368, endPoint y: 363, distance: 143.7
click at [368, 363] on span "HIPAA violations are punishable by law and those found violating HIPAA are subj…" at bounding box center [346, 359] width 233 height 51
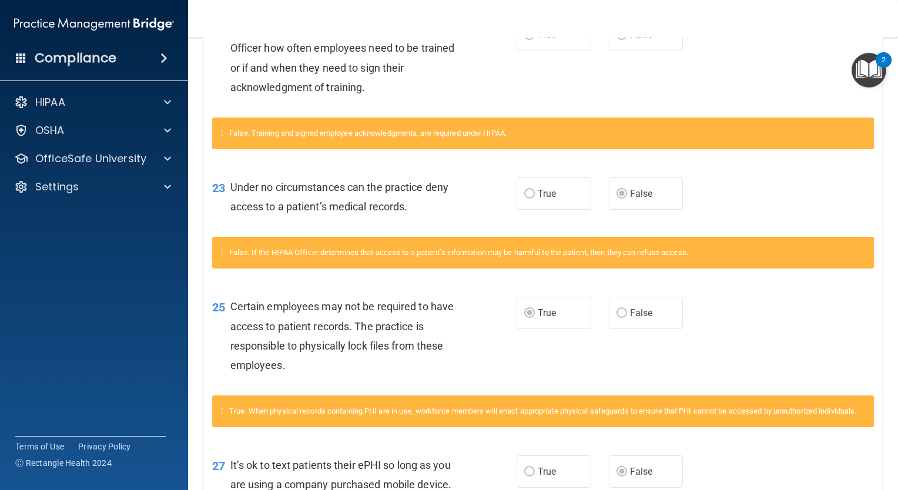
scroll to position [1326, 0]
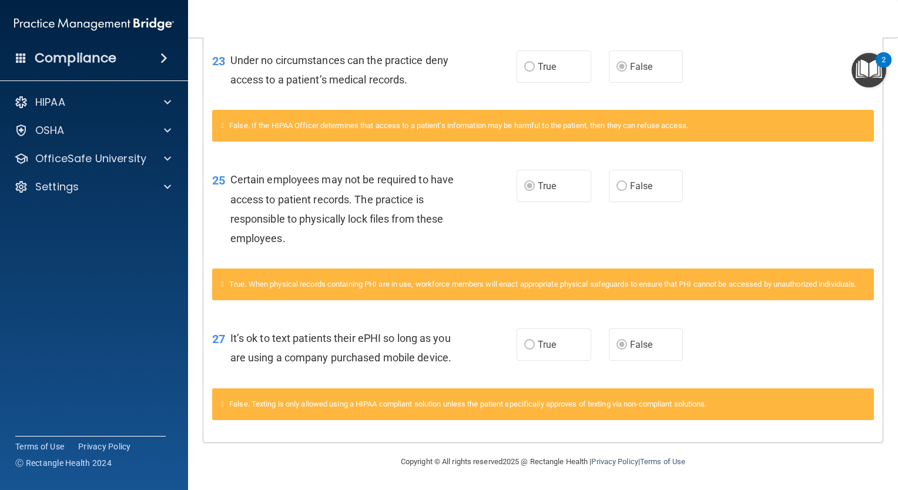
drag, startPoint x: 860, startPoint y: 153, endPoint x: 618, endPoint y: 360, distance: 318.9
click at [618, 360] on label "False" at bounding box center [646, 345] width 75 height 32
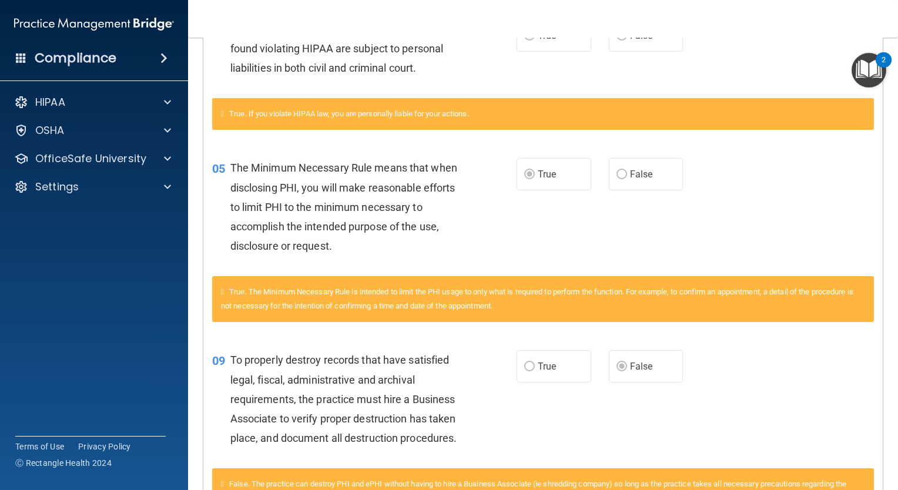
scroll to position [0, 0]
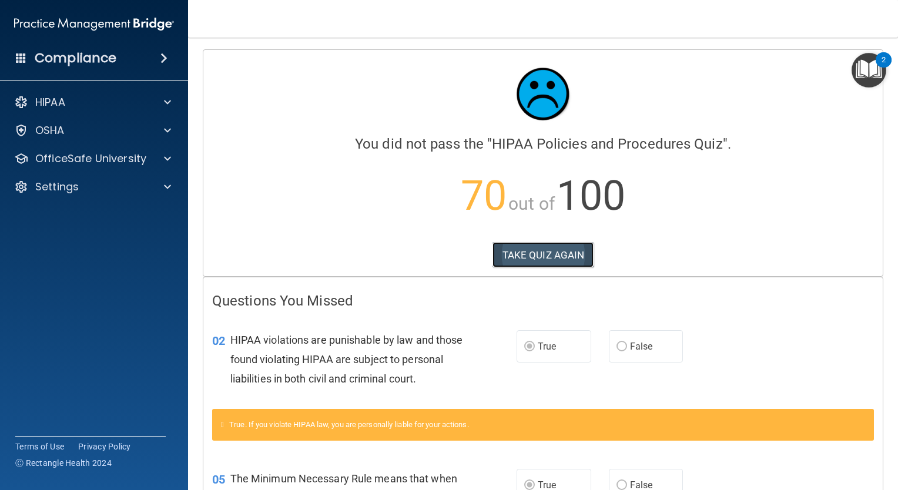
click at [541, 259] on button "TAKE QUIZ AGAIN" at bounding box center [543, 255] width 102 height 26
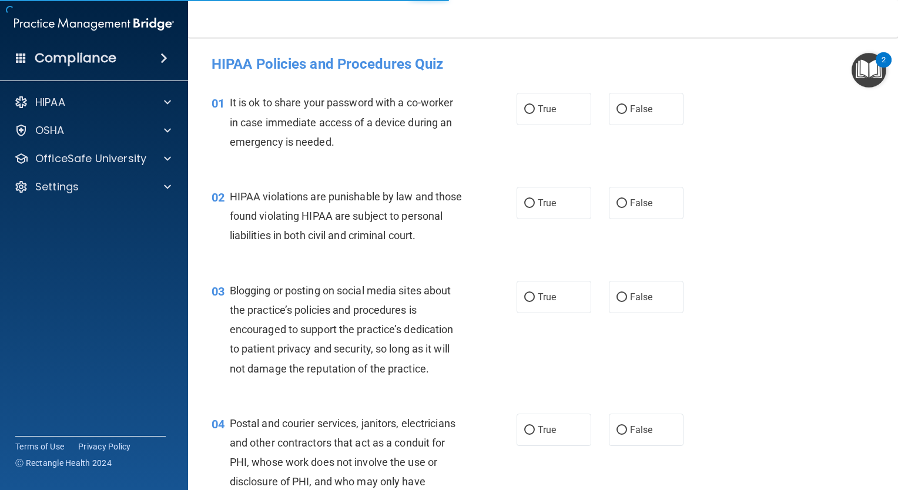
click at [541, 259] on div "02 HIPAA violations are punishable by law and those found violating HIPAA are s…" at bounding box center [543, 219] width 681 height 94
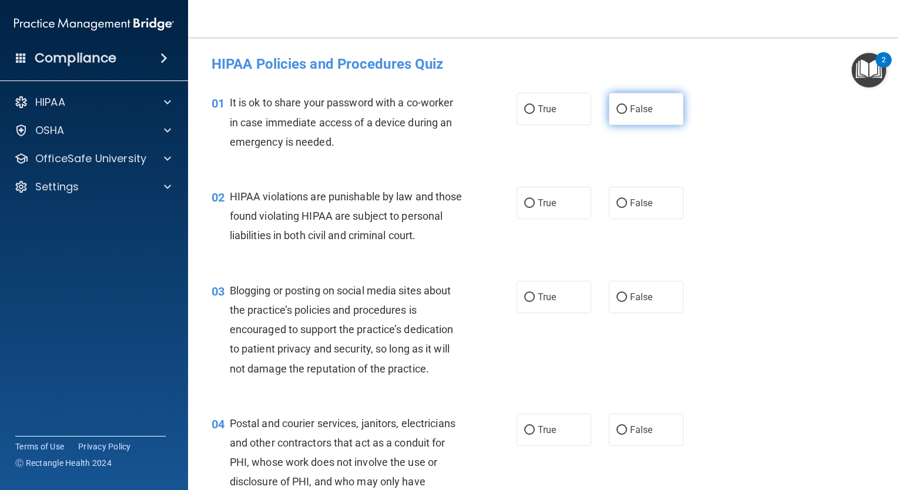
click at [621, 103] on label "False" at bounding box center [646, 109] width 75 height 32
click at [621, 105] on input "False" at bounding box center [621, 109] width 11 height 9
radio input "true"
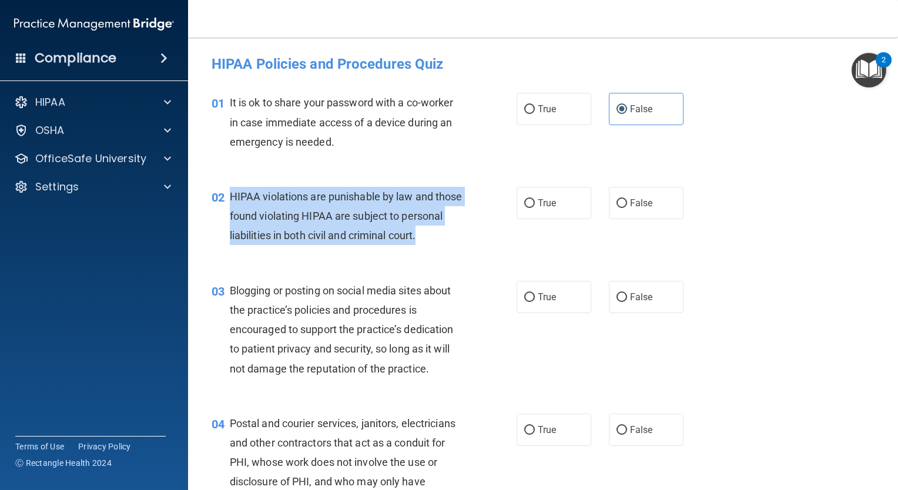
drag, startPoint x: 227, startPoint y: 190, endPoint x: 293, endPoint y: 257, distance: 93.5
click at [293, 252] on div "02 HIPAA violations are punishable by law and those found violating HIPAA are s…" at bounding box center [364, 219] width 340 height 65
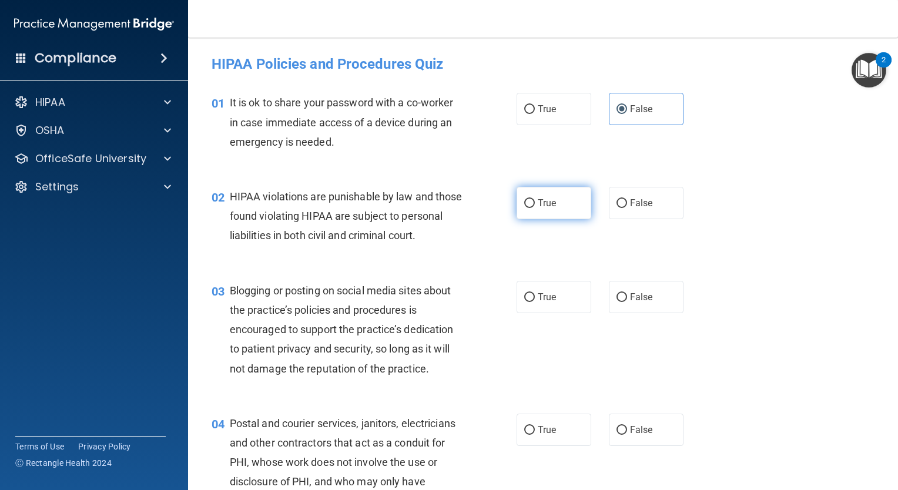
click at [524, 191] on label "True" at bounding box center [554, 203] width 75 height 32
click at [524, 199] on input "True" at bounding box center [529, 203] width 11 height 9
radio input "true"
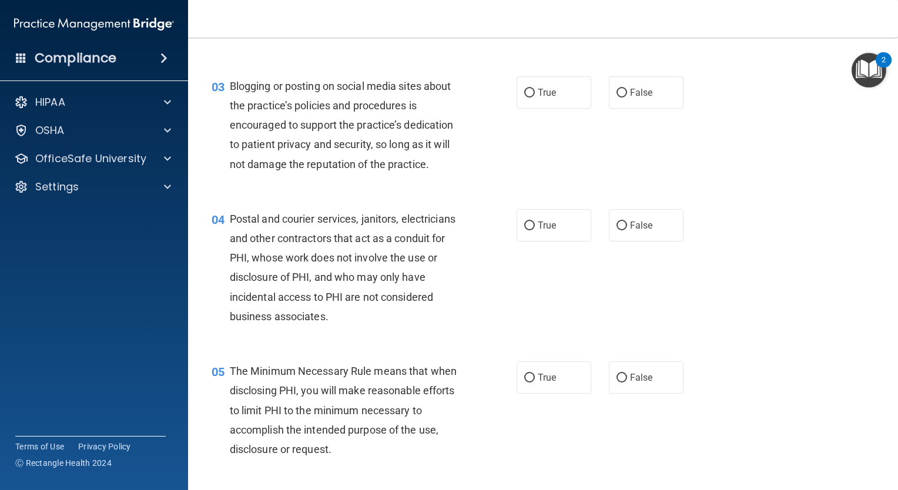
scroll to position [208, 0]
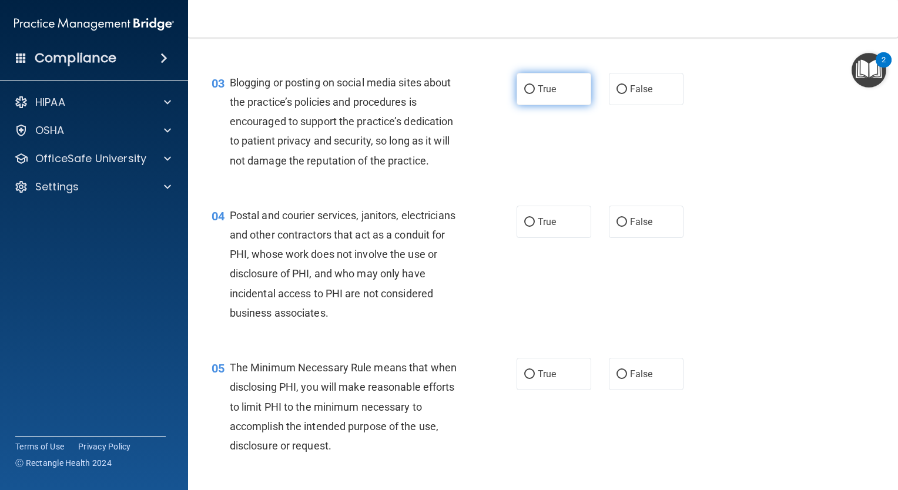
click at [548, 105] on label "True" at bounding box center [554, 89] width 75 height 32
click at [535, 94] on input "True" at bounding box center [529, 89] width 11 height 9
radio input "true"
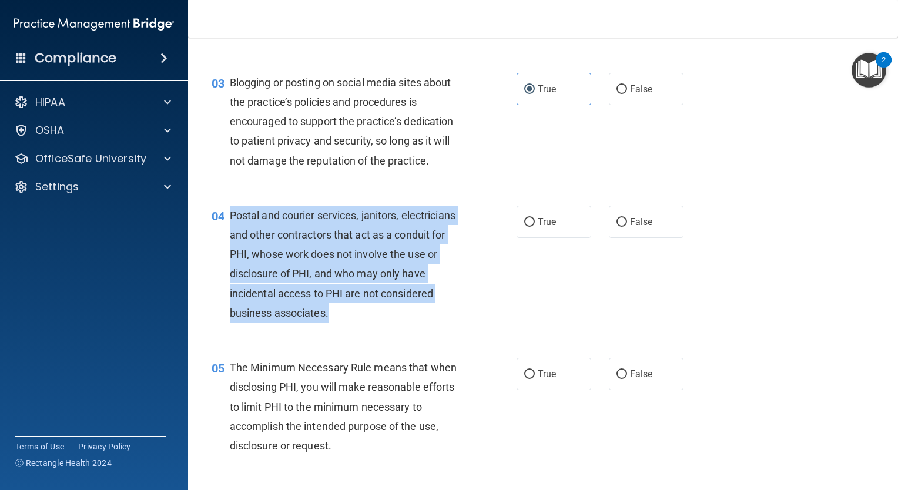
drag, startPoint x: 223, startPoint y: 232, endPoint x: 349, endPoint y: 334, distance: 162.5
click at [349, 329] on div "04 Postal and courier services, janitors, electricians and other contractors th…" at bounding box center [364, 267] width 340 height 123
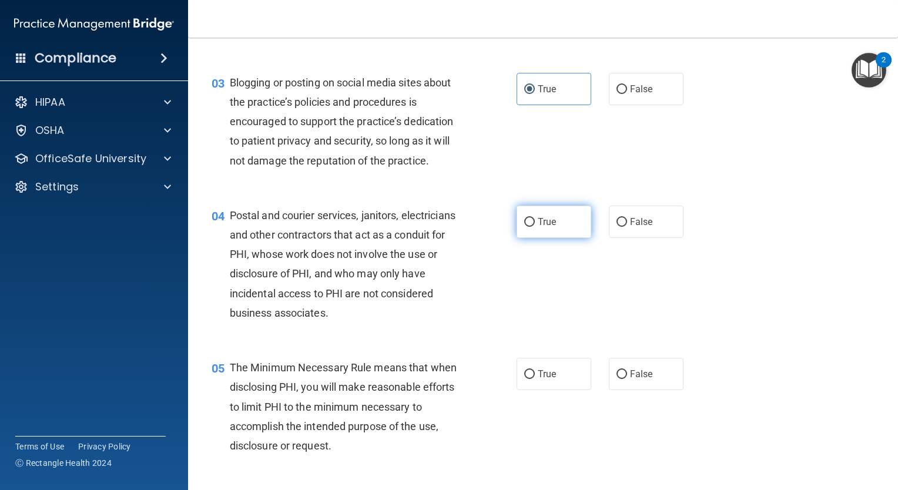
click at [544, 232] on label "True" at bounding box center [554, 222] width 75 height 32
click at [535, 227] on input "True" at bounding box center [529, 222] width 11 height 9
radio input "true"
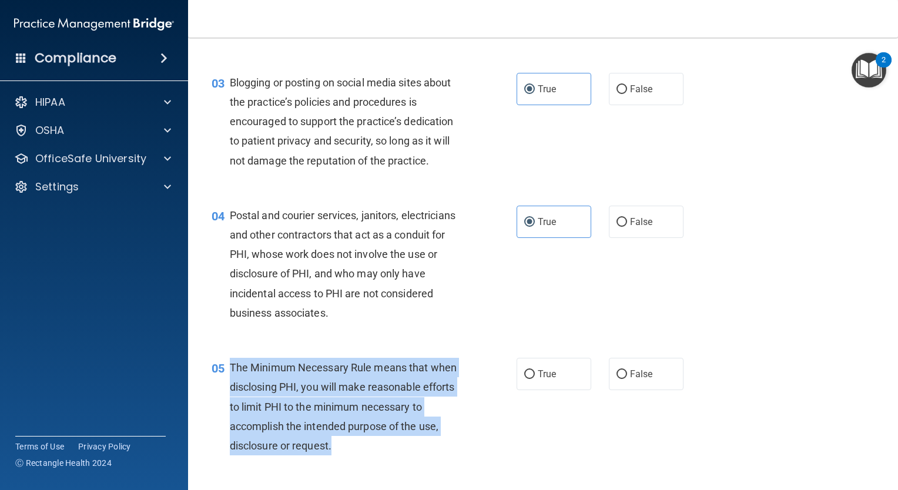
drag, startPoint x: 229, startPoint y: 384, endPoint x: 351, endPoint y: 461, distance: 145.0
click at [351, 455] on div "The Minimum Necessary Rule means that when disclosing PHI, you will make reason…" at bounding box center [351, 407] width 242 height 98
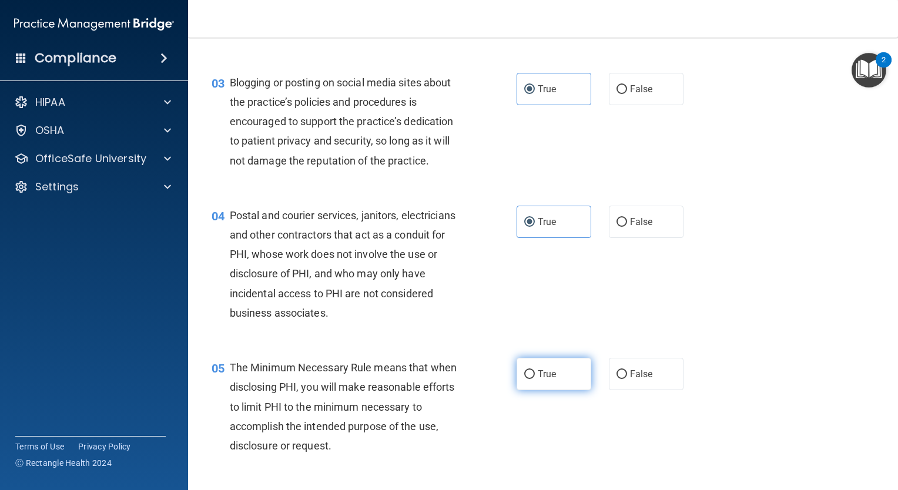
click at [538, 380] on span "True" at bounding box center [547, 373] width 18 height 11
click at [535, 379] on input "True" at bounding box center [529, 374] width 11 height 9
radio input "true"
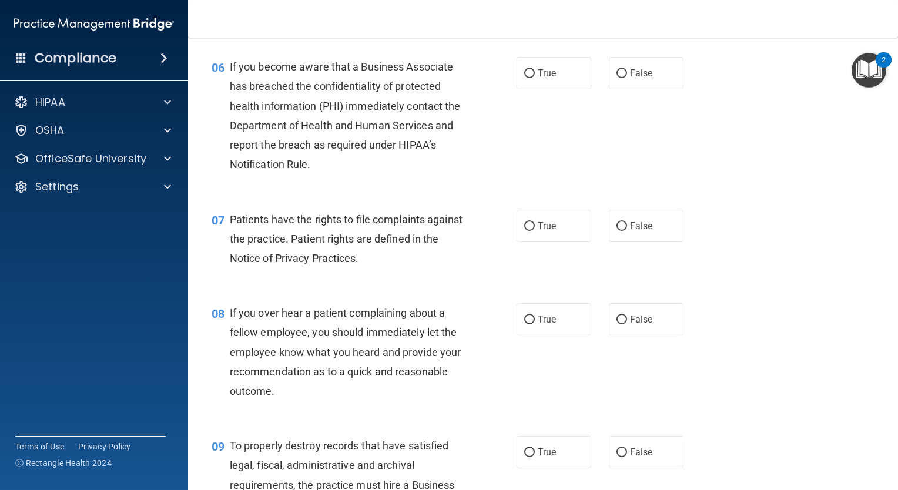
scroll to position [654, 0]
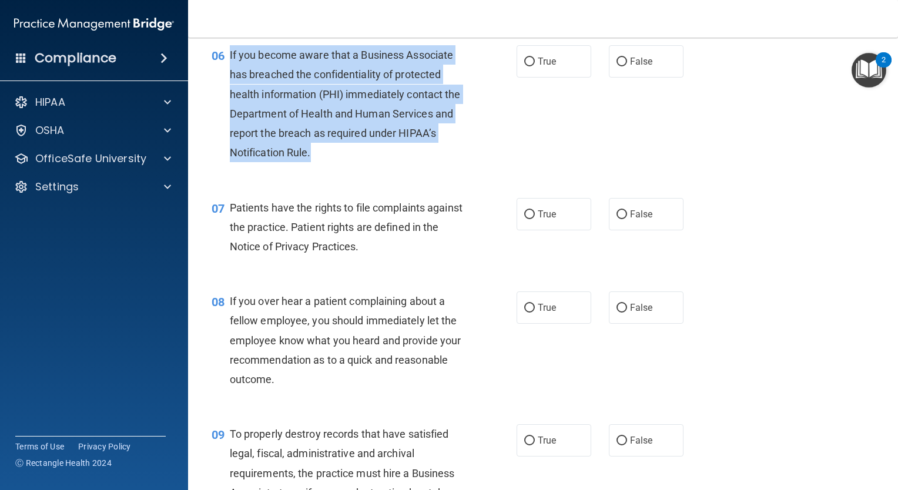
drag, startPoint x: 226, startPoint y: 74, endPoint x: 329, endPoint y: 180, distance: 148.0
click at [329, 168] on div "06 If you become aware that a Business Associate has breached the confidentiali…" at bounding box center [364, 106] width 340 height 123
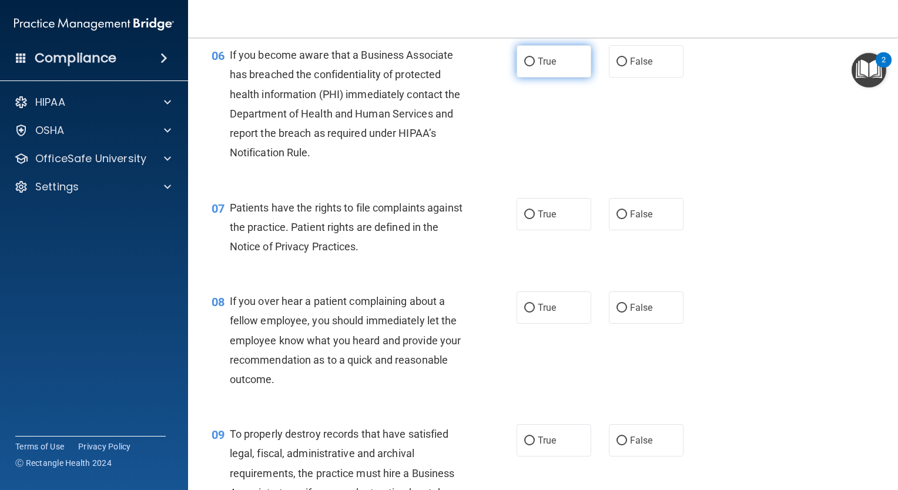
click at [527, 72] on label "True" at bounding box center [554, 61] width 75 height 32
click at [527, 66] on input "True" at bounding box center [529, 62] width 11 height 9
radio input "true"
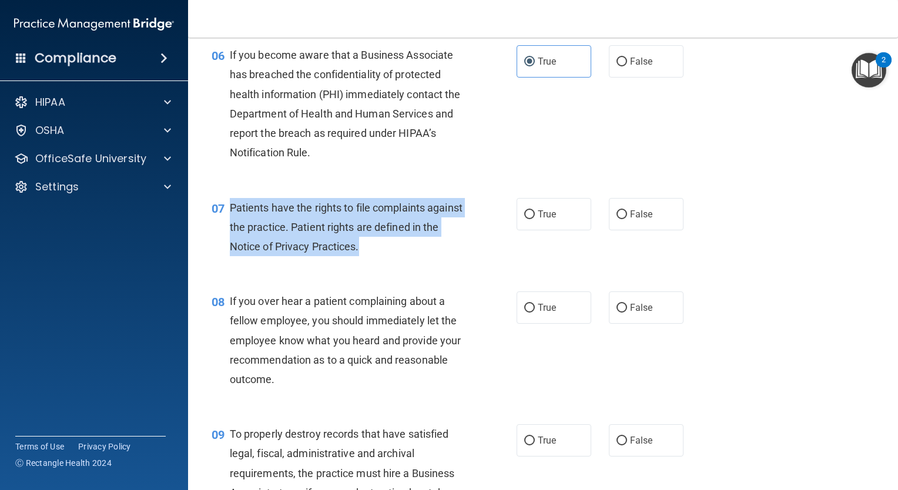
drag, startPoint x: 232, startPoint y: 223, endPoint x: 402, endPoint y: 266, distance: 175.9
click at [402, 257] on div "Patients have the rights to file complaints against the practice. Patient right…" at bounding box center [351, 227] width 242 height 59
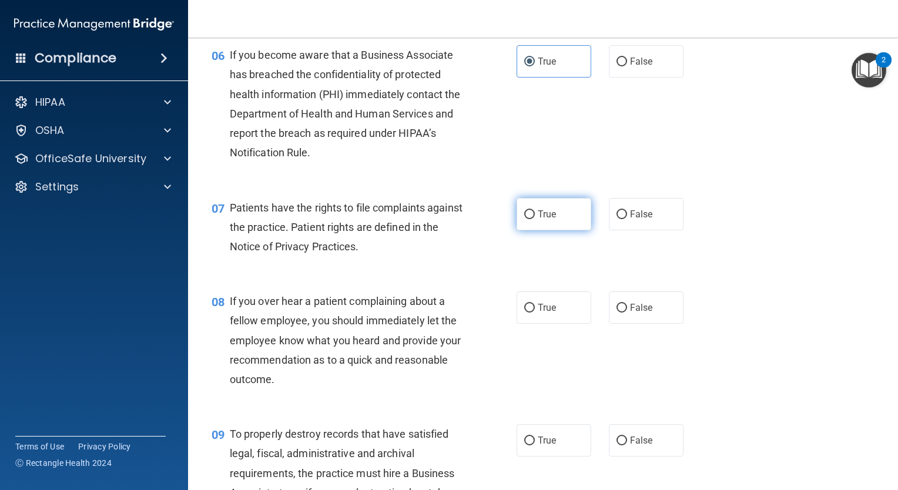
click at [530, 220] on label "True" at bounding box center [554, 214] width 75 height 32
click at [530, 219] on input "True" at bounding box center [529, 214] width 11 height 9
radio input "true"
click at [587, 324] on div "True False" at bounding box center [606, 307] width 179 height 32
click at [638, 313] on span "False" at bounding box center [641, 307] width 23 height 11
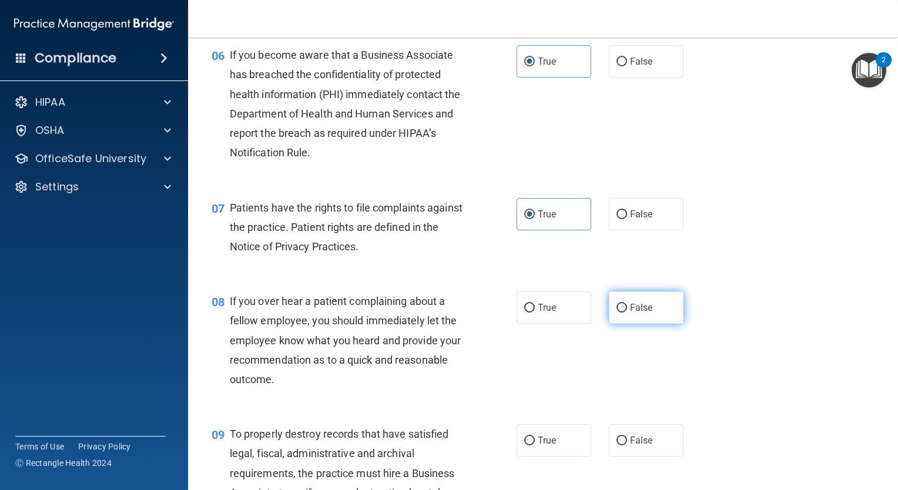
click at [627, 313] on input "False" at bounding box center [621, 308] width 11 height 9
radio input "true"
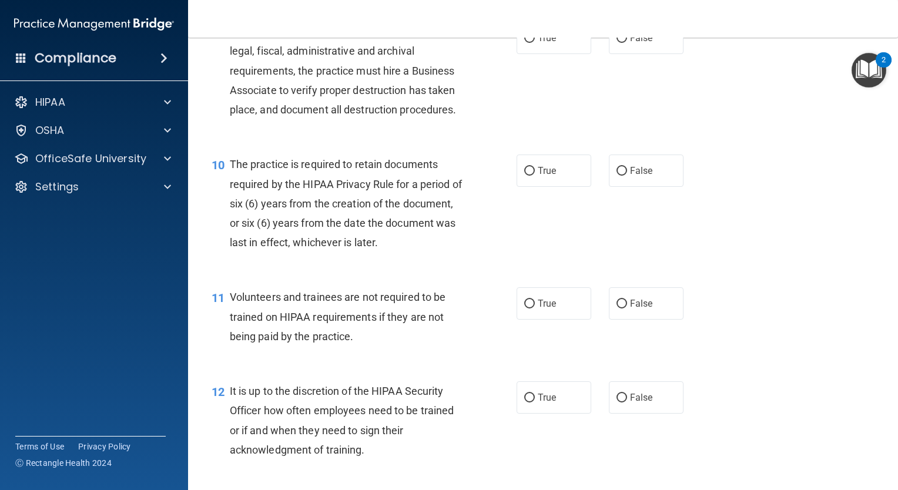
scroll to position [1048, 0]
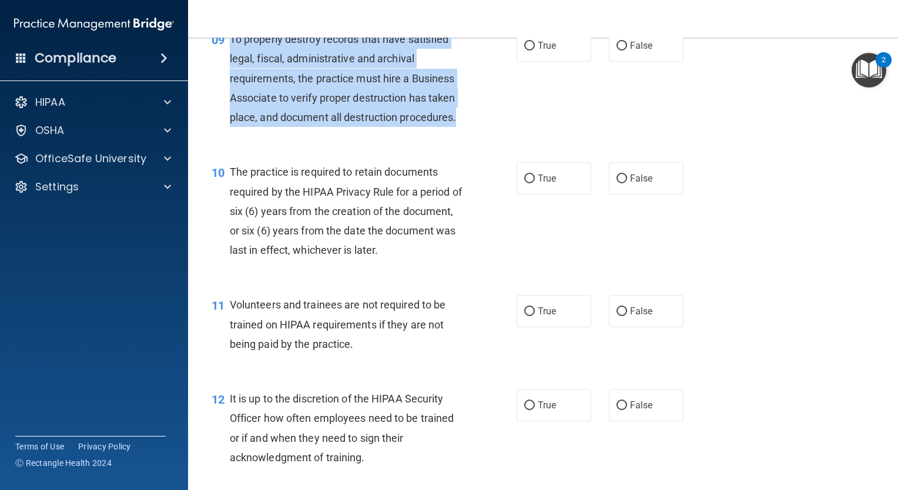
drag, startPoint x: 229, startPoint y: 55, endPoint x: 457, endPoint y: 139, distance: 243.0
click at [457, 123] on span "To properly destroy records that have satisfied legal, fiscal, administrative a…" at bounding box center [343, 78] width 227 height 91
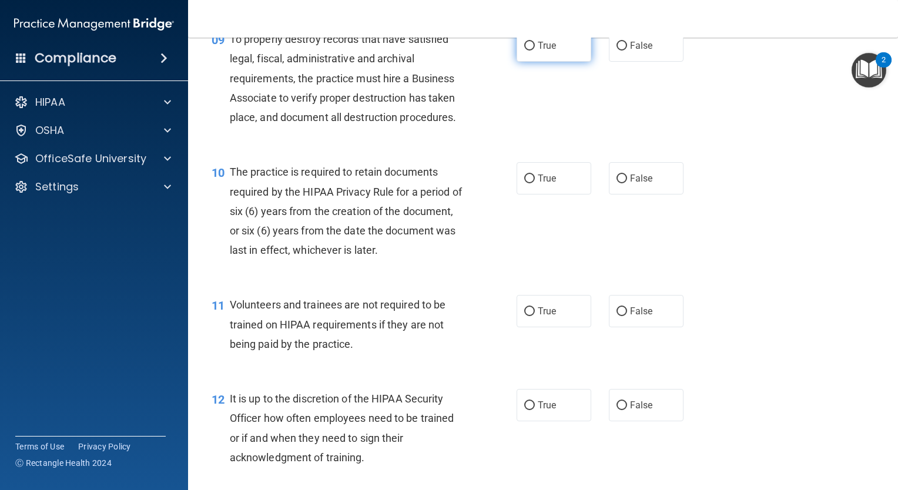
click at [538, 51] on span "True" at bounding box center [547, 45] width 18 height 11
click at [535, 51] on input "True" at bounding box center [529, 46] width 11 height 9
radio input "true"
click at [561, 195] on label "True" at bounding box center [554, 178] width 75 height 32
click at [535, 183] on input "True" at bounding box center [529, 179] width 11 height 9
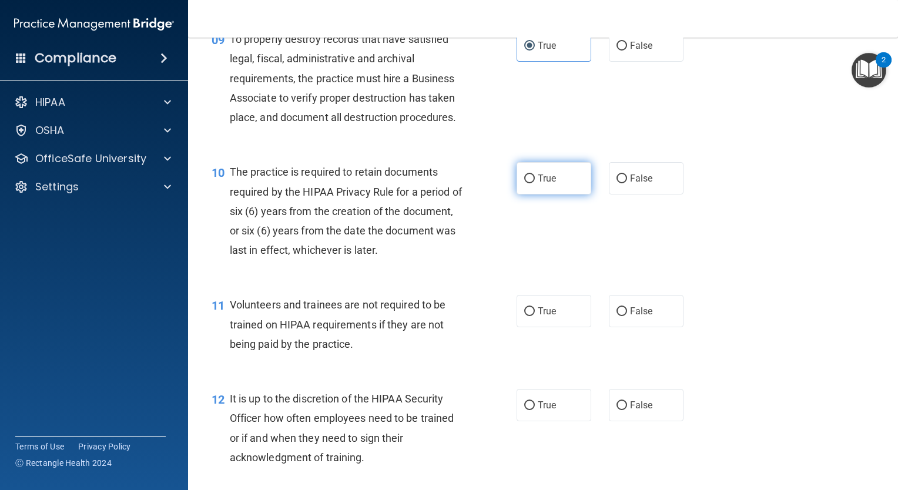
radio input "true"
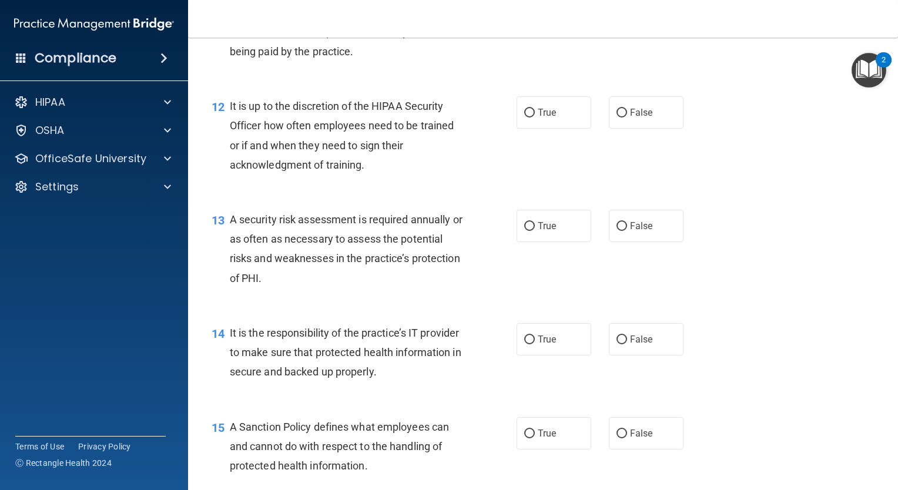
scroll to position [1318, 0]
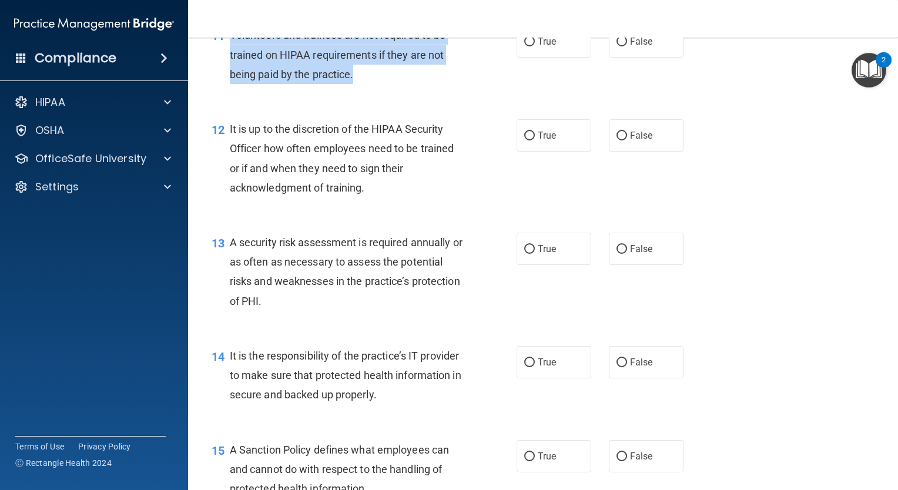
drag, startPoint x: 229, startPoint y: 51, endPoint x: 388, endPoint y: 98, distance: 166.1
click at [388, 84] on div "Volunteers and trainees are not required to be trained on HIPAA requirements if…" at bounding box center [351, 54] width 242 height 59
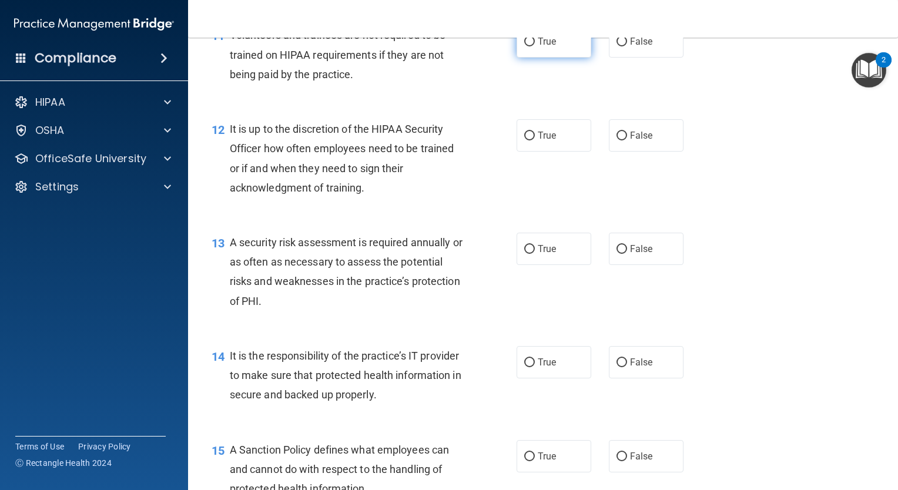
click at [538, 47] on span "True" at bounding box center [547, 41] width 18 height 11
click at [534, 46] on input "True" at bounding box center [529, 42] width 11 height 9
radio input "true"
click at [637, 58] on label "False" at bounding box center [646, 41] width 75 height 32
click at [627, 46] on input "False" at bounding box center [621, 42] width 11 height 9
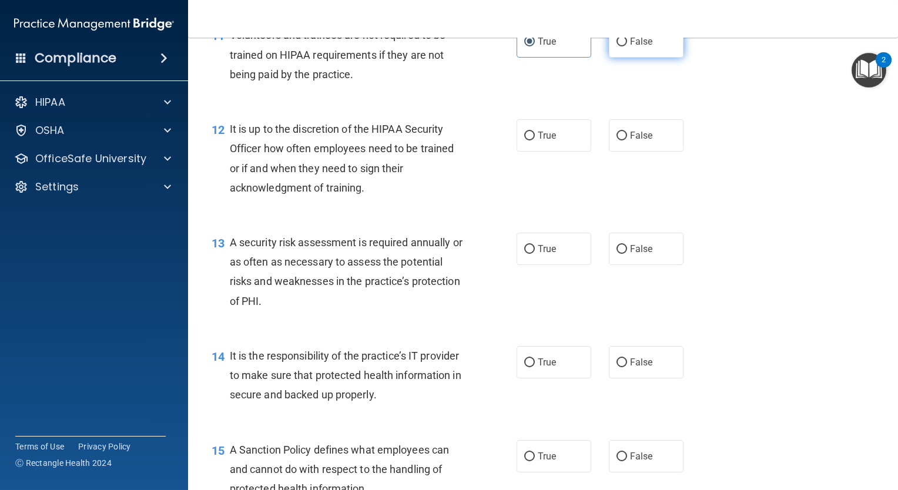
radio input "true"
radio input "false"
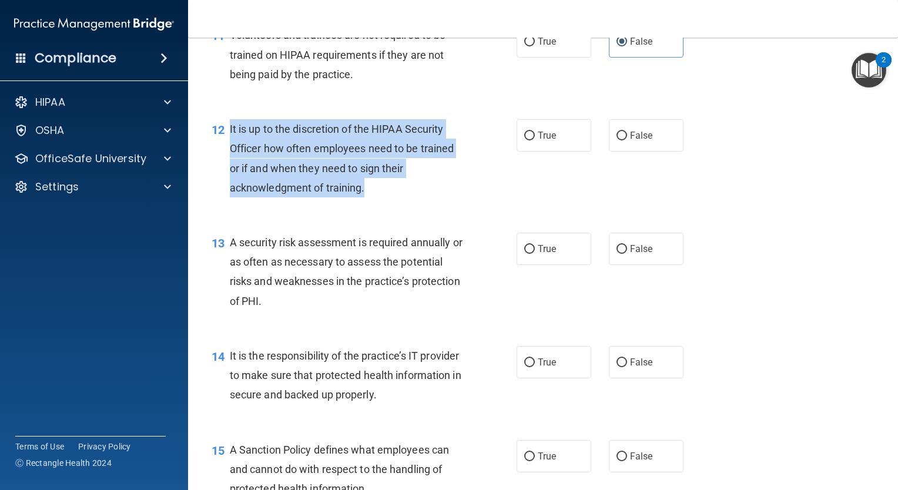
drag, startPoint x: 226, startPoint y: 145, endPoint x: 408, endPoint y: 222, distance: 198.6
click at [408, 203] on div "12 It is up to the discretion of the HIPAA Security Officer how often employees…" at bounding box center [364, 161] width 340 height 84
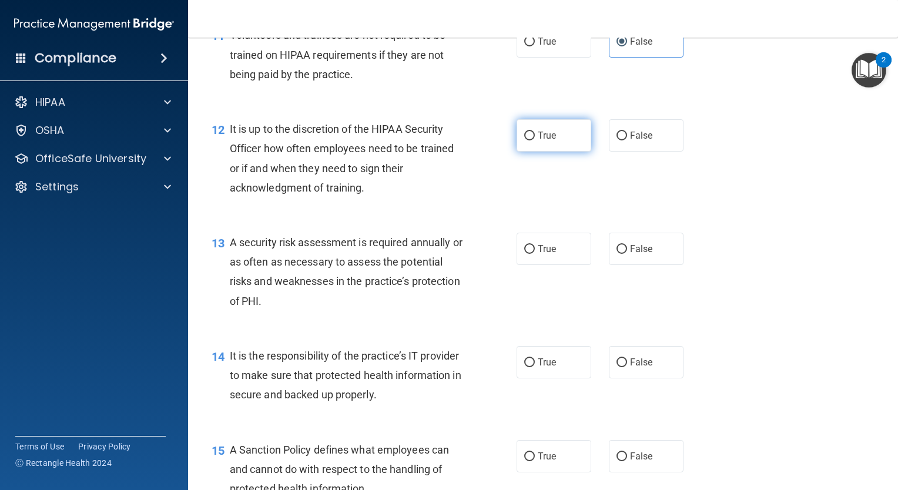
click at [529, 145] on label "True" at bounding box center [554, 135] width 75 height 32
click at [529, 140] on input "True" at bounding box center [529, 136] width 11 height 9
radio input "true"
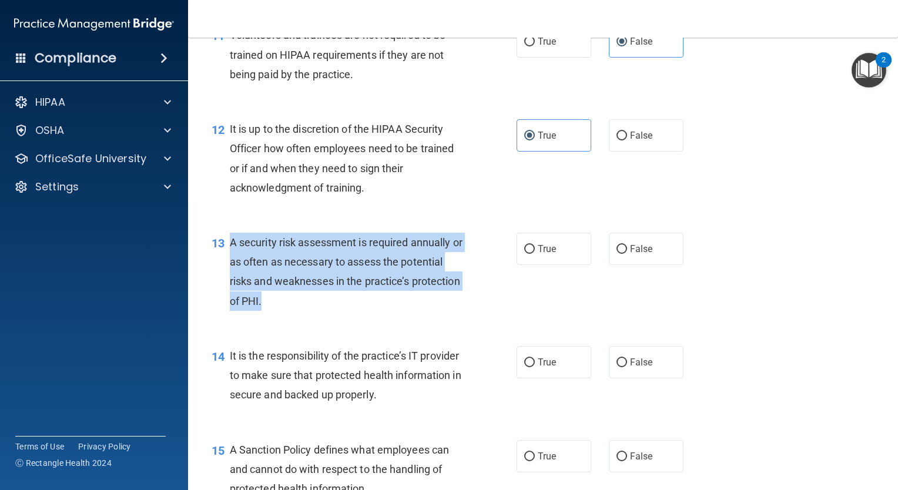
drag, startPoint x: 228, startPoint y: 261, endPoint x: 327, endPoint y: 327, distance: 119.5
click at [327, 317] on div "13 A security risk assessment is required annually or as often as necessary to …" at bounding box center [364, 275] width 340 height 84
click at [329, 276] on span "A security risk assessment is required annually or as often as necessary to ass…" at bounding box center [346, 271] width 233 height 71
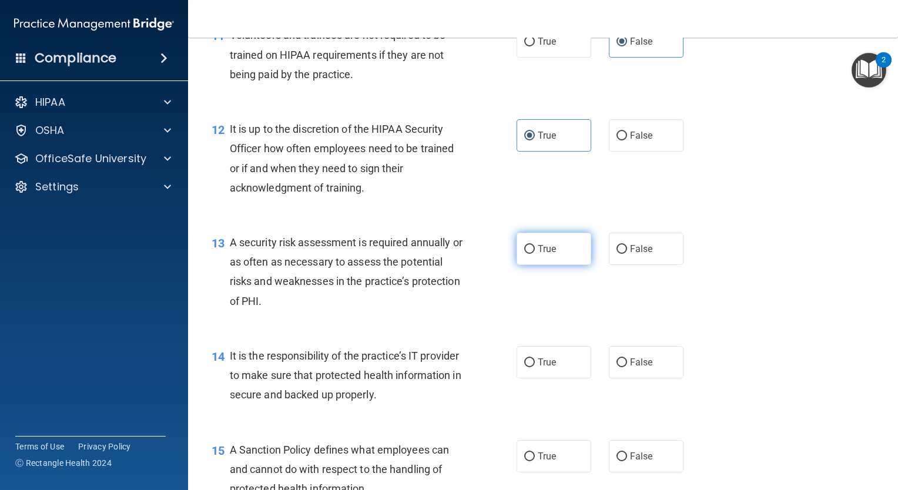
click at [542, 254] on span "True" at bounding box center [547, 248] width 18 height 11
click at [535, 254] on input "True" at bounding box center [529, 249] width 11 height 9
radio input "true"
drag, startPoint x: 230, startPoint y: 370, endPoint x: 432, endPoint y: 420, distance: 207.7
click at [432, 401] on span "It is the responsibility of the practice’s IT provider to make sure that protec…" at bounding box center [346, 375] width 232 height 51
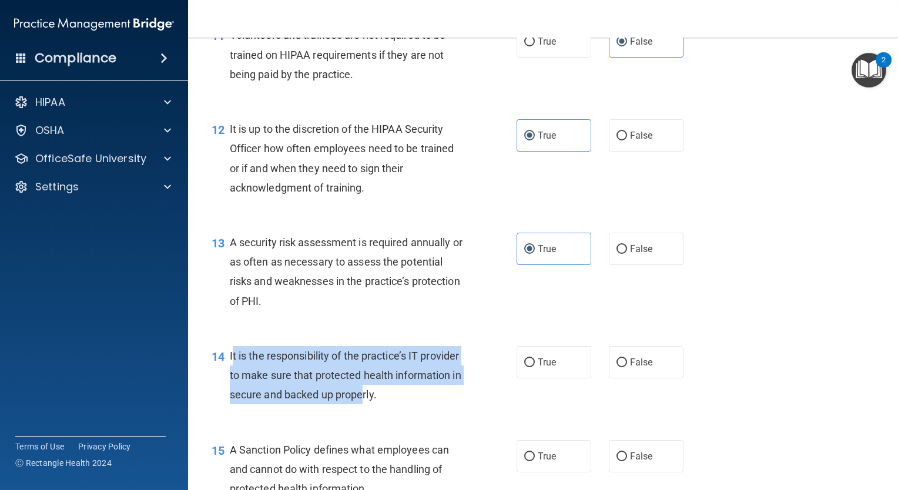
drag, startPoint x: 432, startPoint y: 420, endPoint x: 376, endPoint y: 393, distance: 62.0
click at [376, 393] on span "It is the responsibility of the practice’s IT provider to make sure that protec…" at bounding box center [346, 375] width 232 height 51
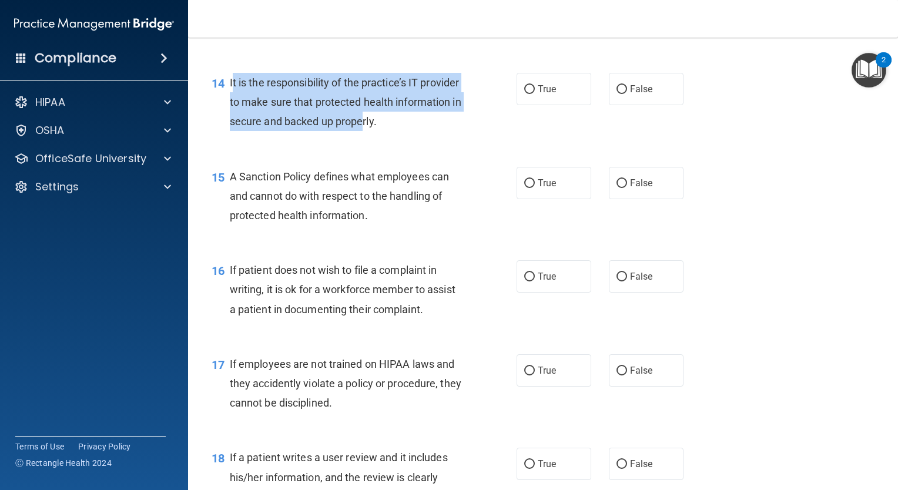
scroll to position [1606, 0]
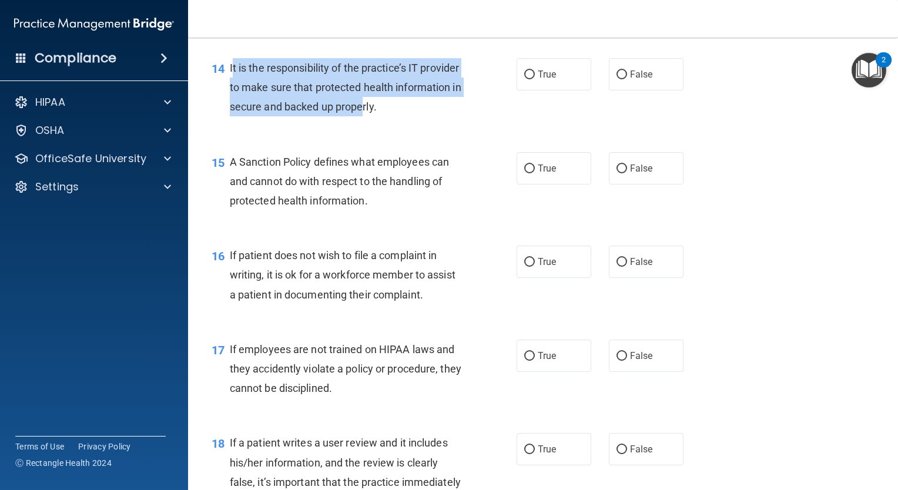
click at [401, 103] on span "It is the responsibility of the practice’s IT provider to make sure that protec…" at bounding box center [346, 87] width 232 height 51
drag, startPoint x: 226, startPoint y: 83, endPoint x: 458, endPoint y: 134, distance: 237.7
click at [458, 123] on div "14 It is the responsibility of the practice’s IT provider to make sure that pro…" at bounding box center [364, 90] width 340 height 65
click at [520, 118] on div "14 It is the responsibility of the practice’s IT provider to make sure that pro…" at bounding box center [364, 90] width 340 height 65
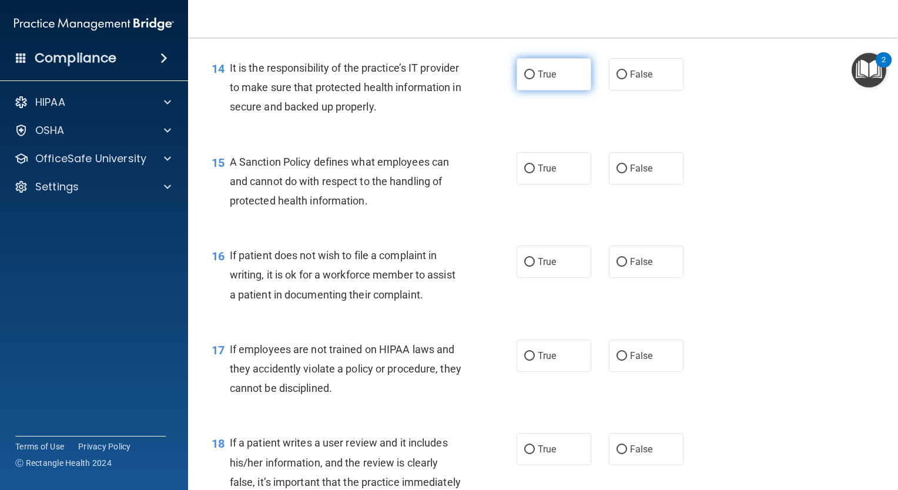
click at [532, 91] on label "True" at bounding box center [554, 74] width 75 height 32
click at [532, 79] on input "True" at bounding box center [529, 75] width 11 height 9
radio input "true"
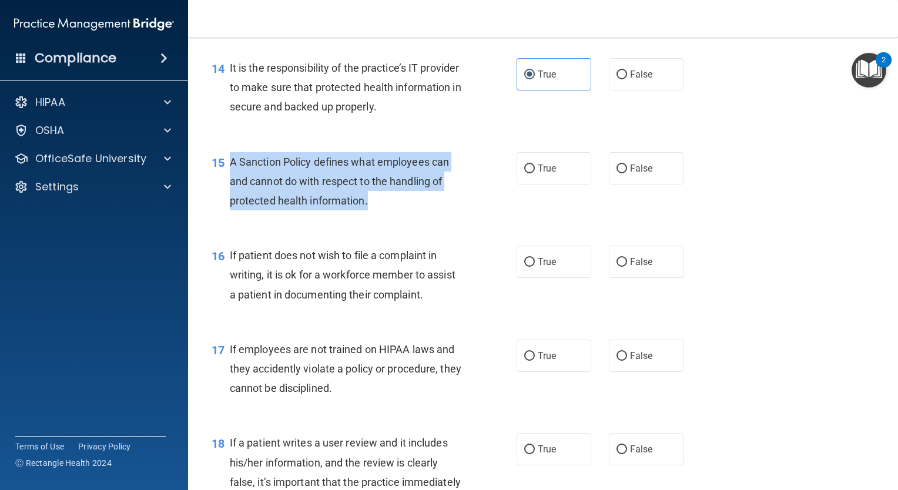
drag, startPoint x: 224, startPoint y: 177, endPoint x: 396, endPoint y: 232, distance: 179.5
click at [396, 217] on div "15 A Sanction Policy defines what employees can and cannot do with respect to t…" at bounding box center [364, 184] width 340 height 65
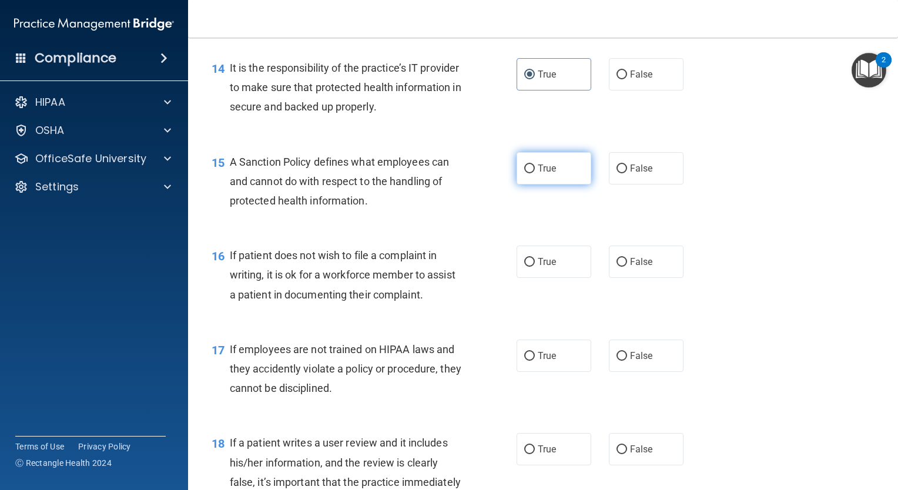
click at [538, 185] on label "True" at bounding box center [554, 168] width 75 height 32
click at [535, 173] on input "True" at bounding box center [529, 169] width 11 height 9
radio input "true"
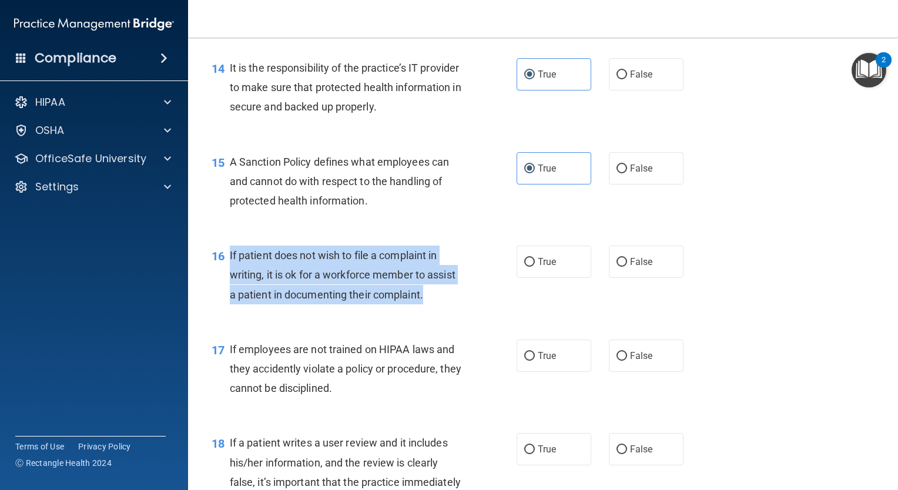
drag, startPoint x: 228, startPoint y: 272, endPoint x: 427, endPoint y: 313, distance: 203.0
click at [427, 310] on div "16 If patient does not wish to file a complaint in writing, it is ok for a work…" at bounding box center [364, 278] width 340 height 65
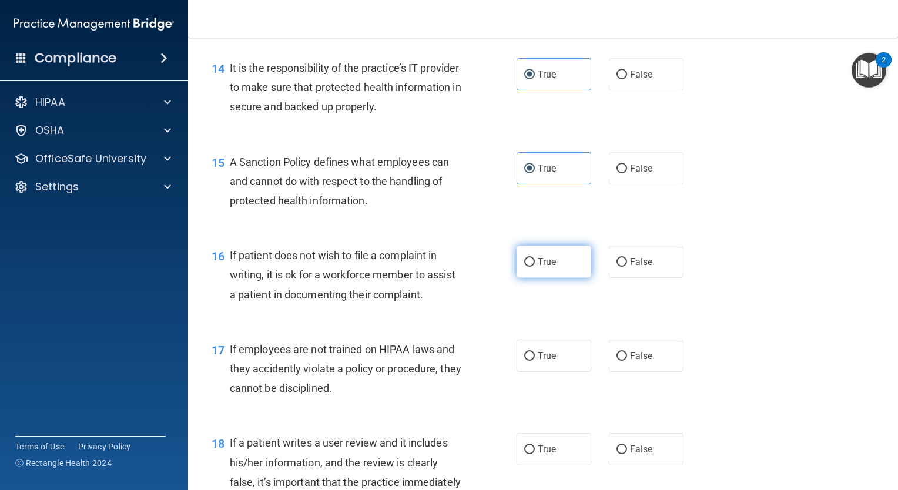
click at [540, 267] on span "True" at bounding box center [547, 261] width 18 height 11
click at [535, 267] on input "True" at bounding box center [529, 262] width 11 height 9
radio input "true"
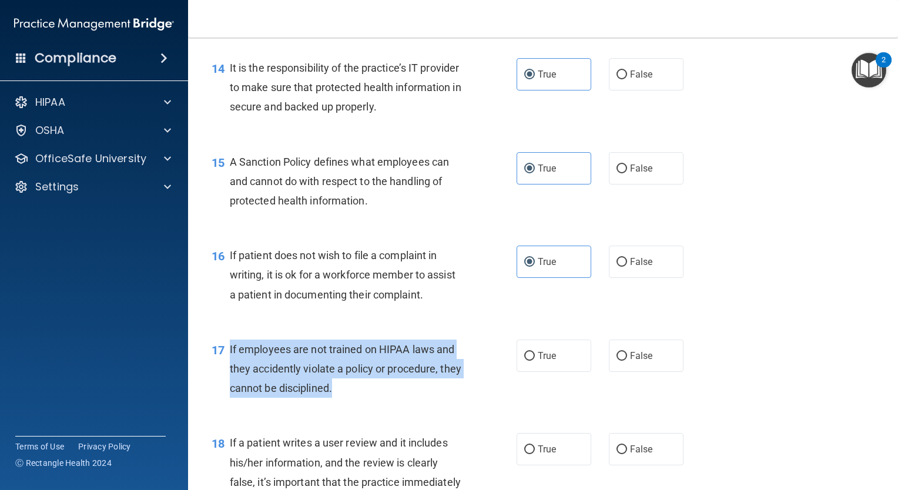
drag, startPoint x: 222, startPoint y: 367, endPoint x: 423, endPoint y: 418, distance: 207.4
click at [423, 404] on div "17 If employees are not trained on HIPAA laws and they accidently violate a pol…" at bounding box center [364, 372] width 340 height 65
click at [393, 379] on div "If employees are not trained on HIPAA laws and they accidently violate a policy…" at bounding box center [351, 369] width 242 height 59
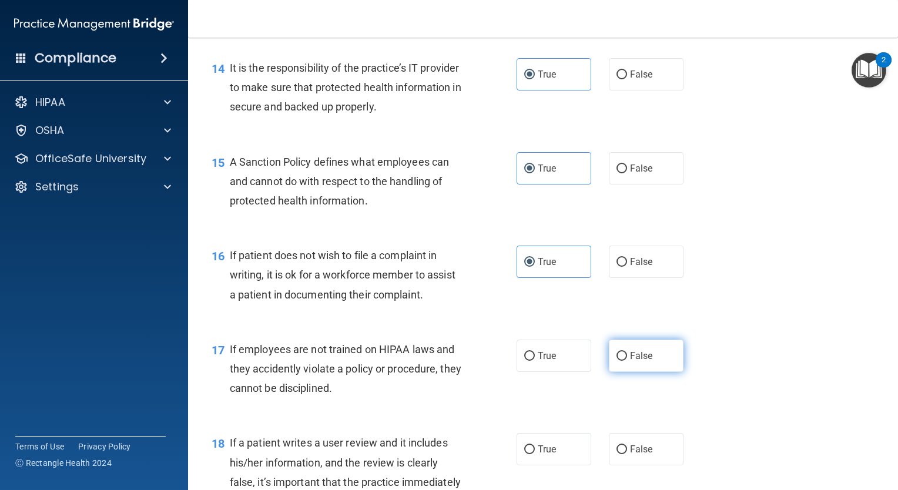
drag, startPoint x: 527, startPoint y: 1, endPoint x: 620, endPoint y: 373, distance: 383.6
click at [620, 361] on input "False" at bounding box center [621, 356] width 11 height 9
radio input "true"
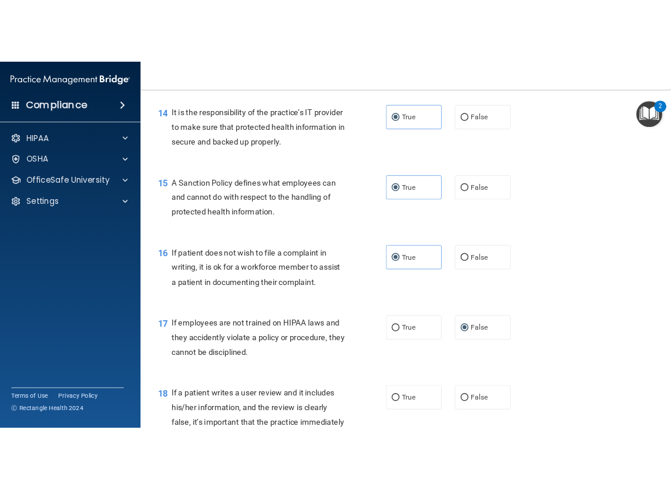
scroll to position [1880, 0]
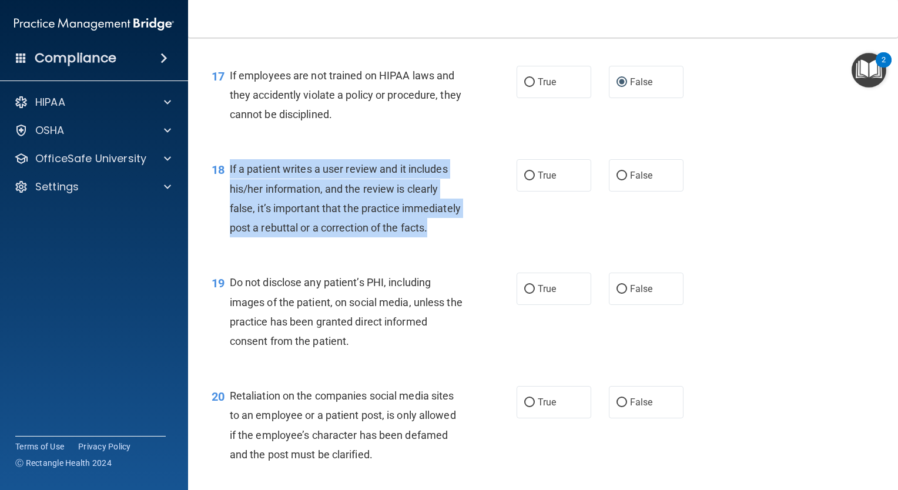
drag, startPoint x: 226, startPoint y: 187, endPoint x: 297, endPoint y: 269, distance: 107.9
click at [297, 243] on div "18 If a patient writes a user review and it includes his/her information, and t…" at bounding box center [364, 201] width 340 height 84
click at [334, 229] on span "If a patient writes a user review and it includes his/her information, and the …" at bounding box center [345, 198] width 231 height 71
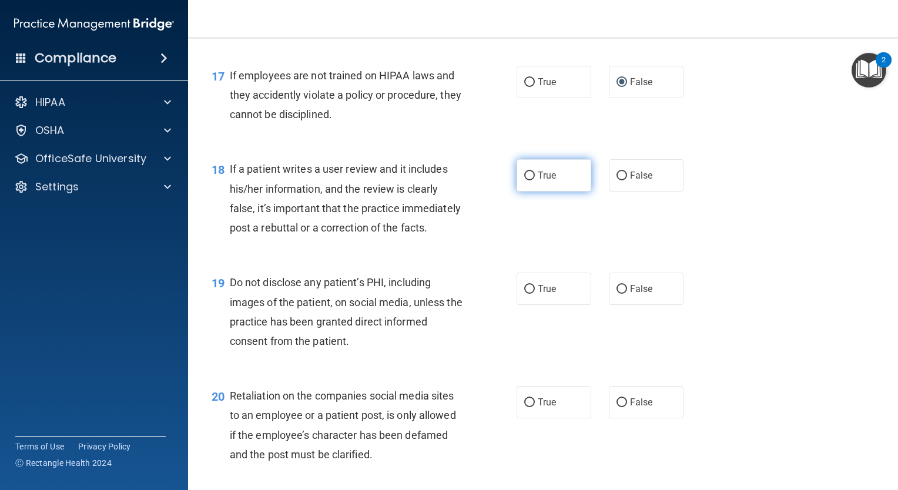
click at [538, 181] on span "True" at bounding box center [547, 175] width 18 height 11
click at [535, 180] on input "True" at bounding box center [529, 176] width 11 height 9
radio input "true"
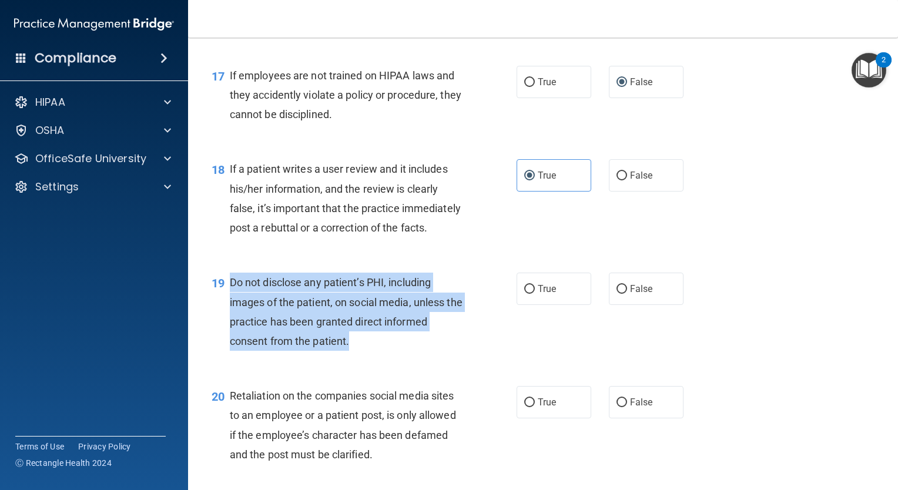
drag, startPoint x: 226, startPoint y: 317, endPoint x: 383, endPoint y: 375, distance: 167.7
click at [383, 357] on div "19 Do not disclose any patient’s PHI, including images of the patient, on socia…" at bounding box center [364, 315] width 340 height 84
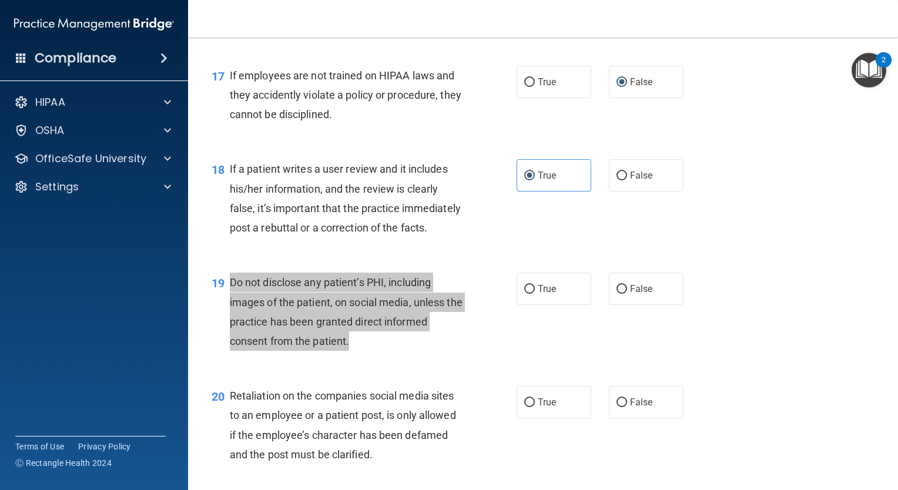
scroll to position [2661, 0]
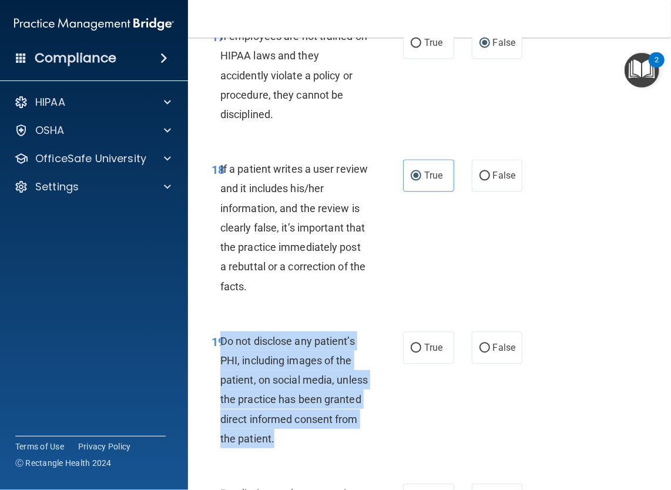
click at [259, 445] on span "Do not disclose any patient’s PHI, including images of the patient, on social m…" at bounding box center [294, 390] width 148 height 110
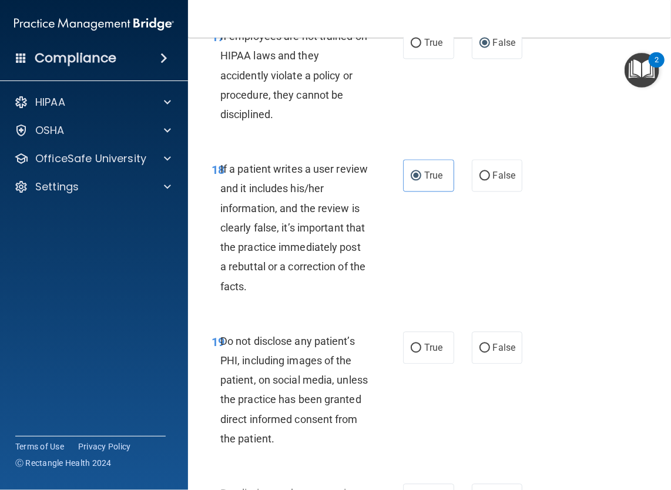
scroll to position [1880, 0]
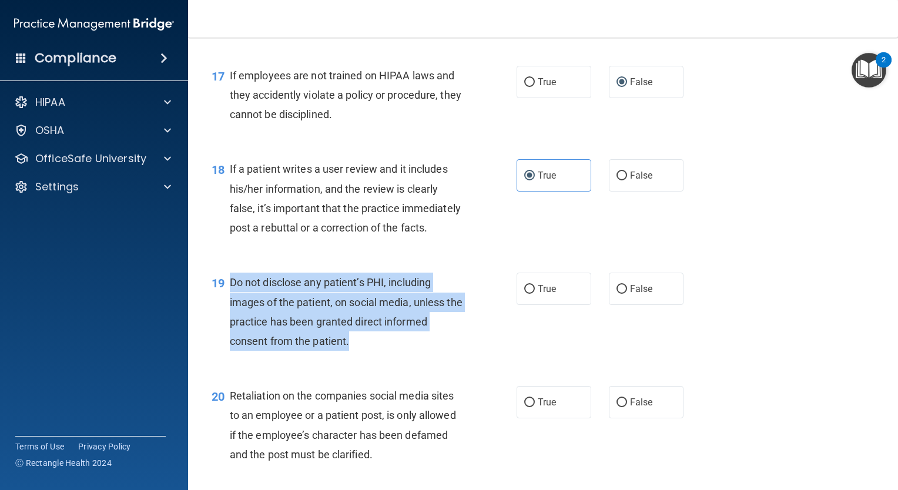
drag, startPoint x: 229, startPoint y: 326, endPoint x: 364, endPoint y: 387, distance: 148.6
click at [364, 351] on div "Do not disclose any patient’s PHI, including images of the patient, on social m…" at bounding box center [351, 312] width 242 height 78
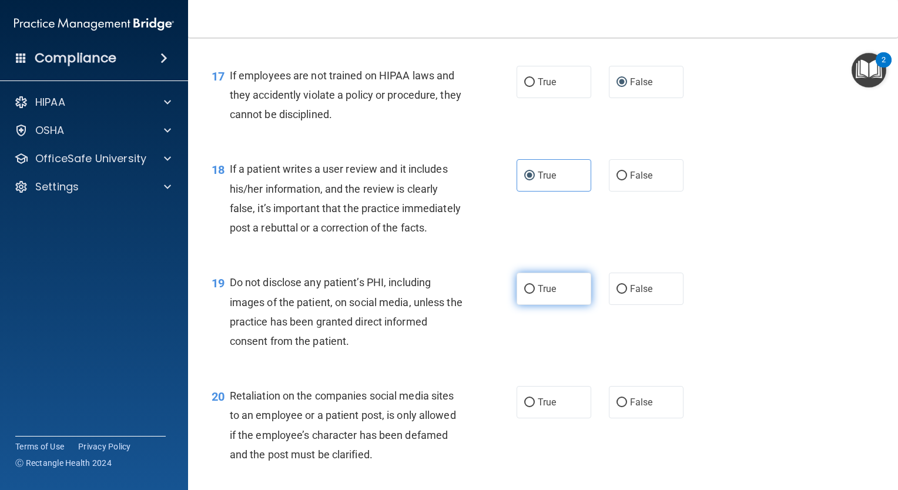
click at [545, 305] on label "True" at bounding box center [554, 289] width 75 height 32
click at [535, 294] on input "True" at bounding box center [529, 289] width 11 height 9
radio input "true"
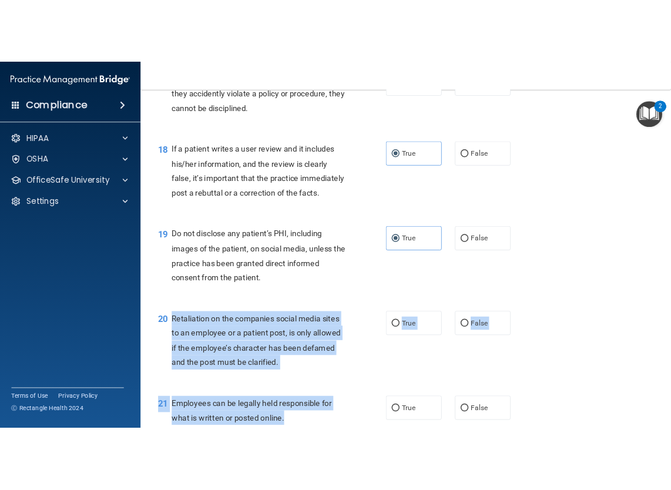
scroll to position [1986, 0]
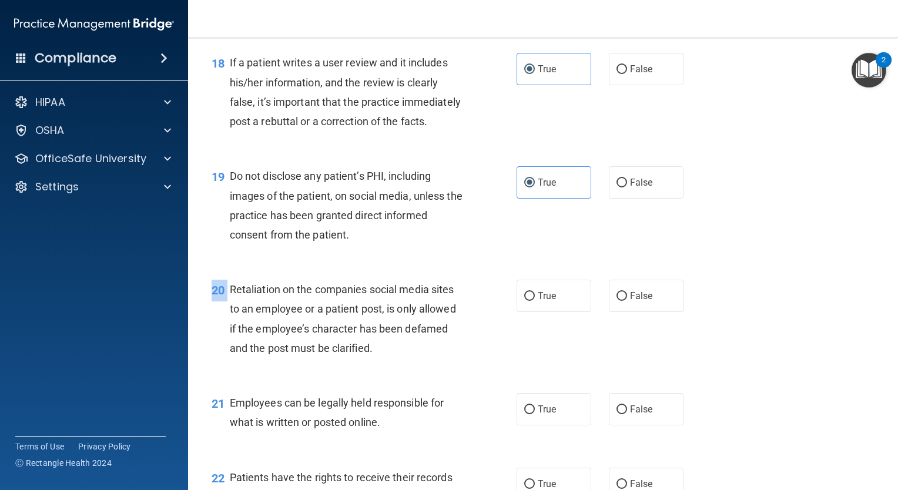
drag, startPoint x: 229, startPoint y: 434, endPoint x: 429, endPoint y: 404, distance: 202.5
click at [429, 378] on div "20 Retaliation on the companies social media sites to an employee or a patient …" at bounding box center [543, 321] width 681 height 113
drag, startPoint x: 429, startPoint y: 404, endPoint x: 291, endPoint y: 354, distance: 146.3
click at [291, 354] on div "Retaliation on the companies social media sites to an employee or a patient pos…" at bounding box center [351, 319] width 242 height 78
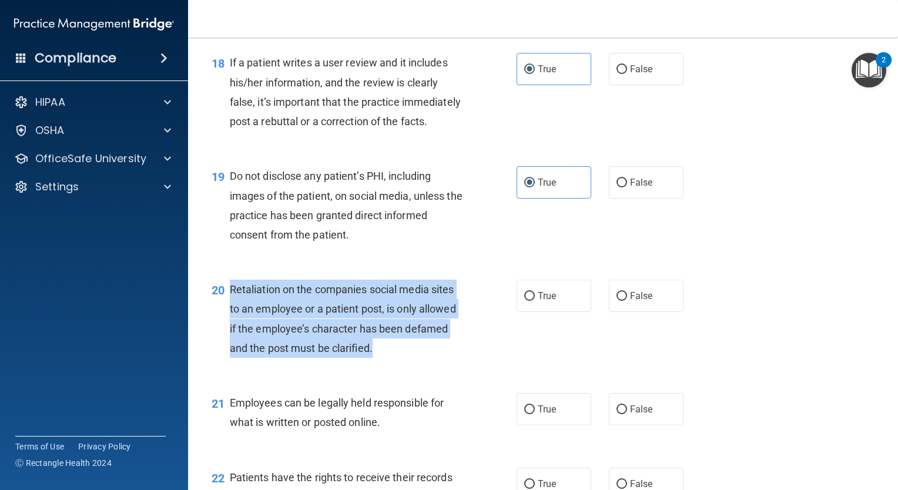
drag, startPoint x: 226, startPoint y: 328, endPoint x: 401, endPoint y: 398, distance: 189.3
click at [401, 364] on div "20 Retaliation on the companies social media sites to an employee or a patient …" at bounding box center [364, 322] width 340 height 84
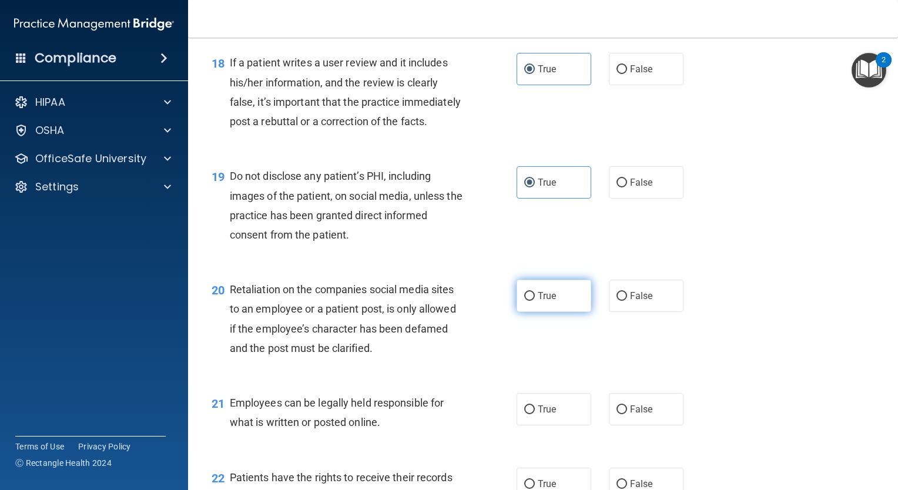
click at [517, 312] on label "True" at bounding box center [554, 296] width 75 height 32
click at [524, 301] on input "True" at bounding box center [529, 296] width 11 height 9
radio input "true"
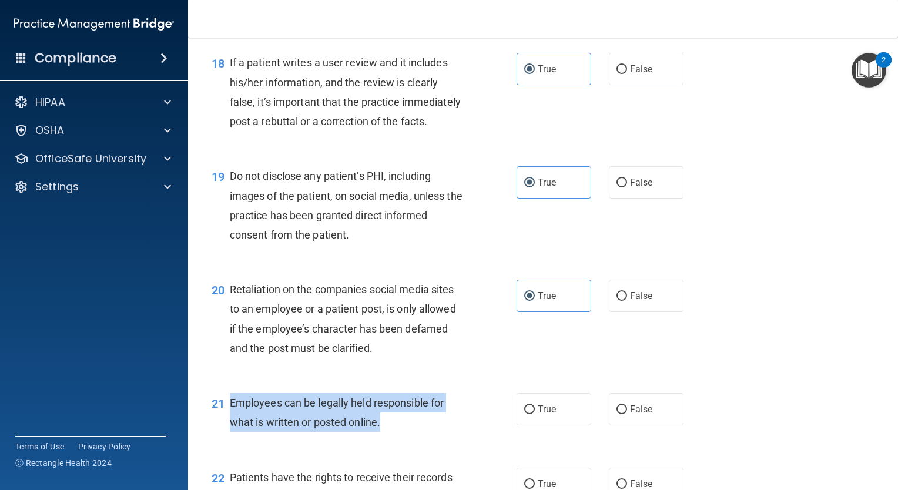
drag, startPoint x: 223, startPoint y: 438, endPoint x: 409, endPoint y: 462, distance: 187.8
click at [409, 438] on div "21 Employees can be legally held responsible for what is written or posted onli…" at bounding box center [364, 415] width 340 height 45
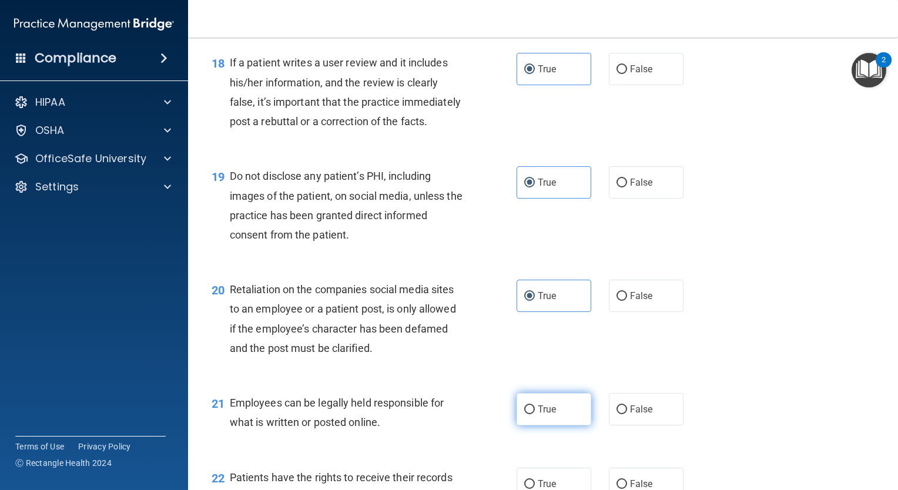
click at [534, 425] on label "True" at bounding box center [554, 409] width 75 height 32
click at [534, 414] on input "True" at bounding box center [529, 410] width 11 height 9
radio input "true"
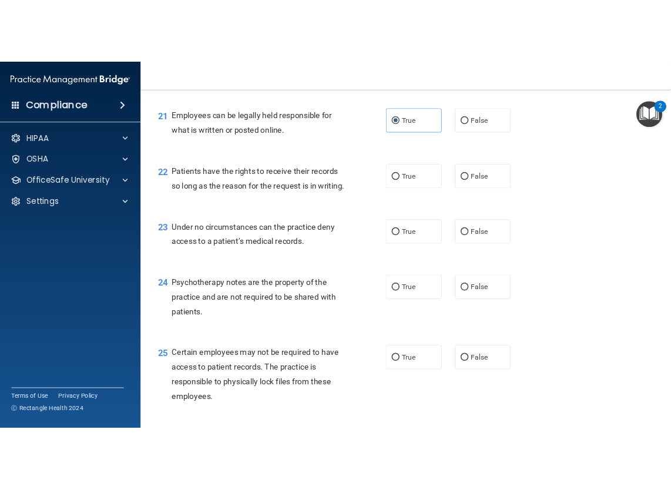
scroll to position [2362, 0]
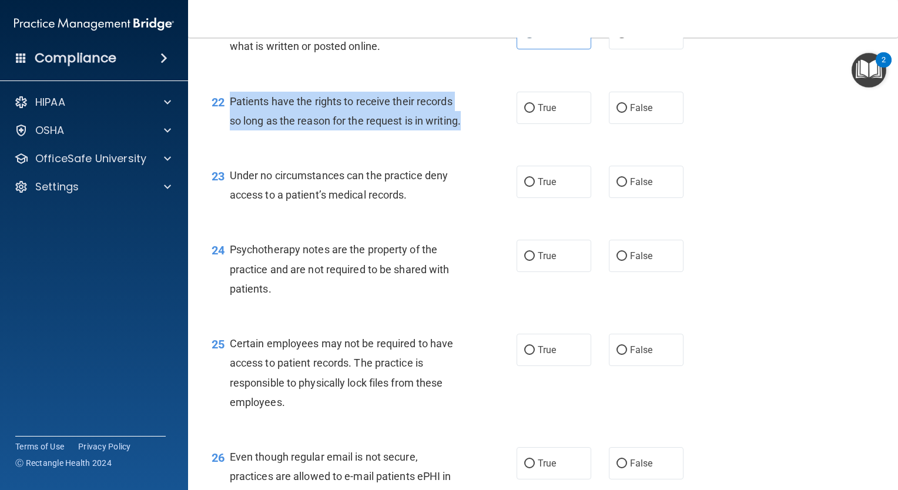
drag, startPoint x: 229, startPoint y: 140, endPoint x: 280, endPoint y: 193, distance: 74.4
click at [280, 136] on div "22 Patients have the rights to receive their records so long as the reason for …" at bounding box center [364, 114] width 340 height 45
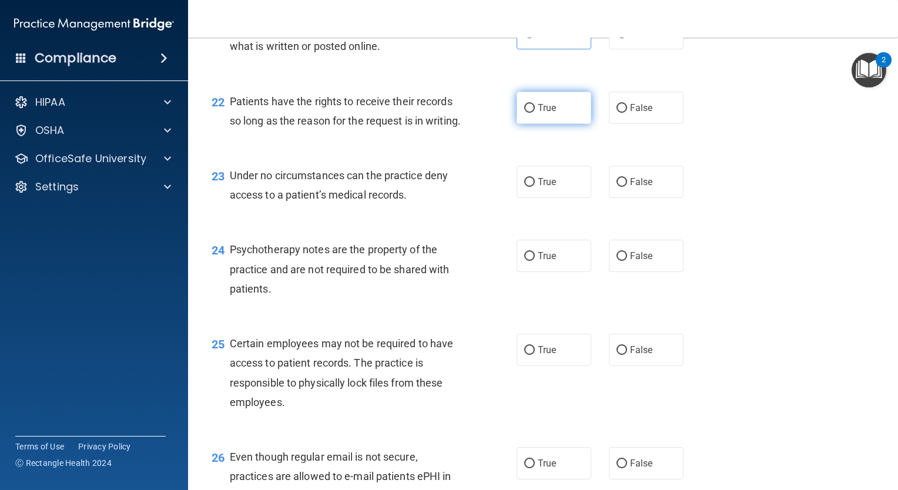
click at [552, 124] on label "True" at bounding box center [554, 108] width 75 height 32
click at [535, 113] on input "True" at bounding box center [529, 108] width 11 height 9
radio input "true"
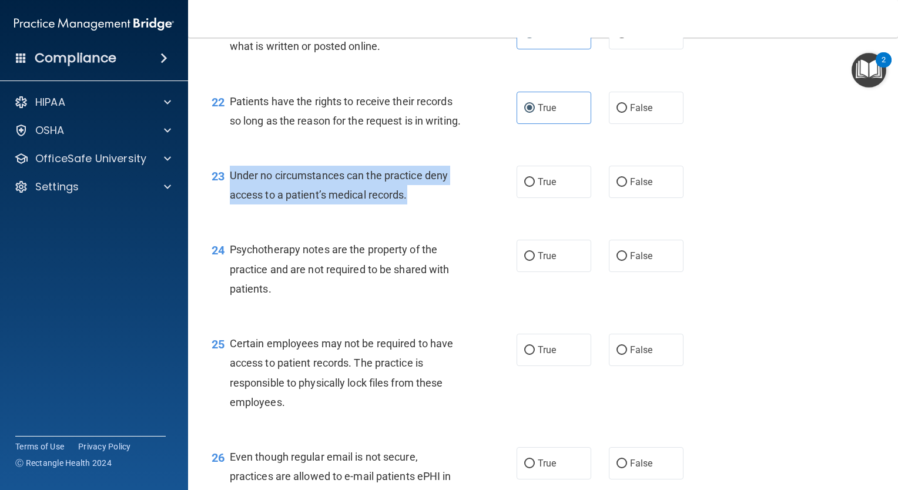
drag, startPoint x: 227, startPoint y: 232, endPoint x: 433, endPoint y: 267, distance: 208.0
click at [433, 210] on div "23 Under no circumstances can the practice deny access to a patient’s medical r…" at bounding box center [364, 188] width 340 height 45
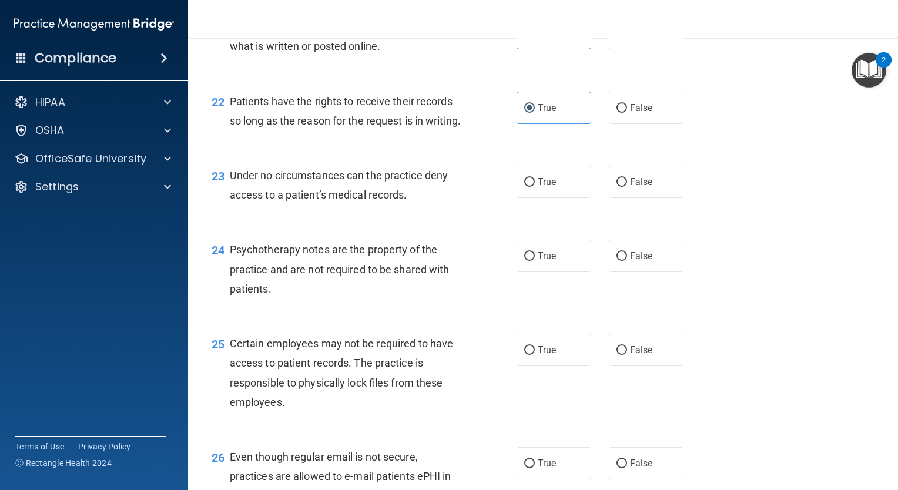
click at [628, 225] on div "23 Under no circumstances can the practice deny access to a patient’s medical r…" at bounding box center [543, 188] width 681 height 74
click at [630, 198] on label "False" at bounding box center [646, 182] width 75 height 32
click at [627, 187] on input "False" at bounding box center [621, 182] width 11 height 9
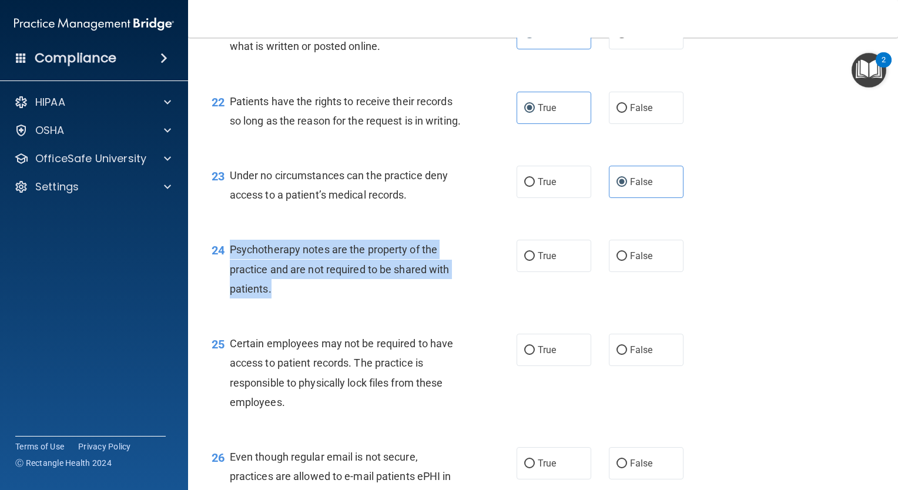
drag, startPoint x: 231, startPoint y: 304, endPoint x: 288, endPoint y: 344, distance: 69.6
click at [288, 299] on div "Psychotherapy notes are the property of the practice and are not required to be…" at bounding box center [351, 269] width 242 height 59
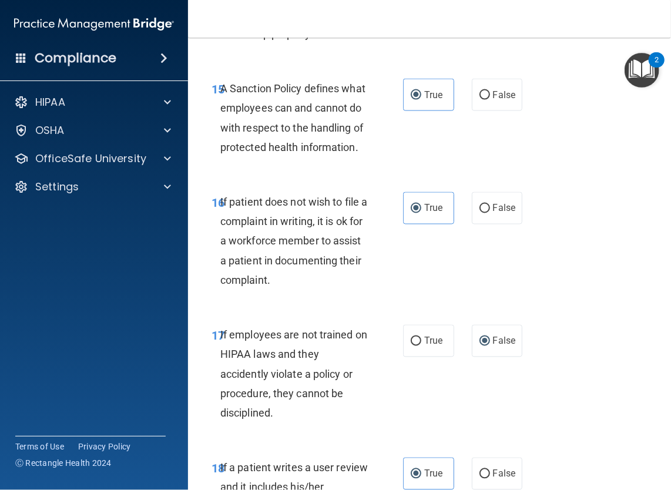
scroll to position [3300, 0]
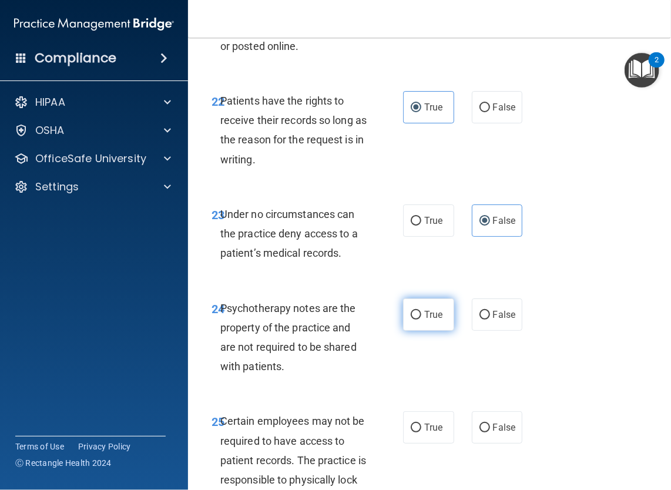
click at [424, 320] on span "True" at bounding box center [433, 314] width 18 height 11
click at [421, 320] on input "True" at bounding box center [416, 315] width 11 height 9
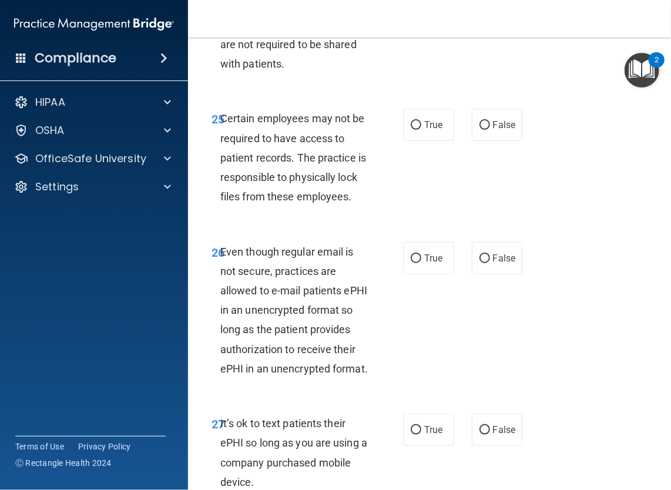
scroll to position [3655, 0]
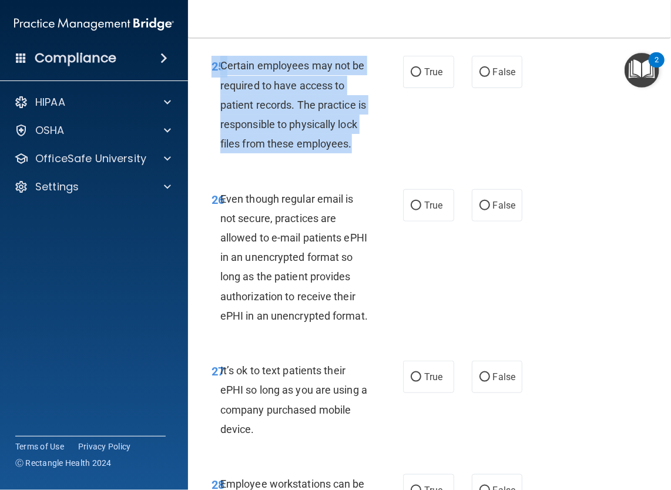
drag, startPoint x: 212, startPoint y: 167, endPoint x: 302, endPoint y: 272, distance: 138.3
click at [302, 159] on div "25 Certain employees may not be required to have access to patient records. The…" at bounding box center [307, 107] width 227 height 103
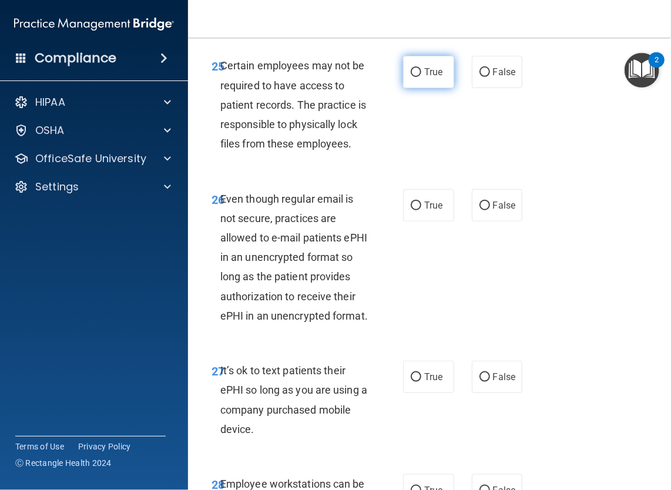
click at [425, 78] on span "True" at bounding box center [433, 71] width 18 height 11
click at [421, 77] on input "True" at bounding box center [416, 72] width 11 height 9
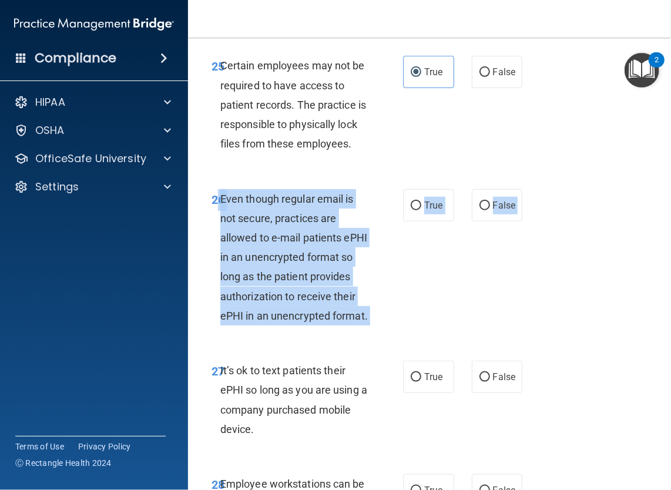
drag, startPoint x: 216, startPoint y: 313, endPoint x: 335, endPoint y: 472, distance: 198.2
click at [335, 347] on div "26 Even though regular email is not secure, practices are allowed to e-mail pat…" at bounding box center [430, 261] width 454 height 172
click at [424, 211] on span "True" at bounding box center [433, 205] width 18 height 11
click at [421, 210] on input "True" at bounding box center [416, 206] width 11 height 9
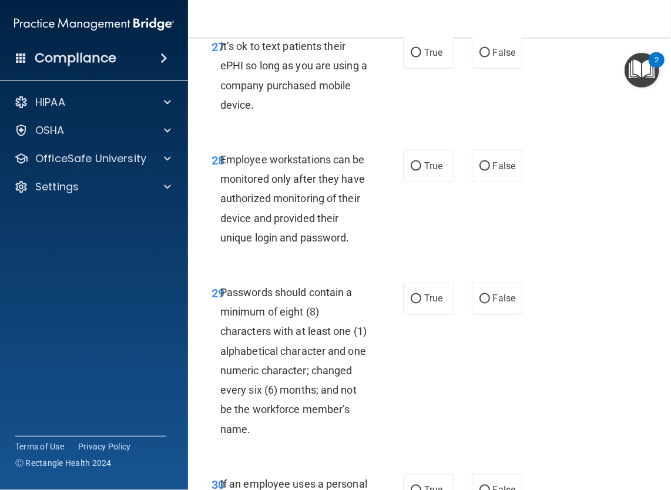
scroll to position [4032, 0]
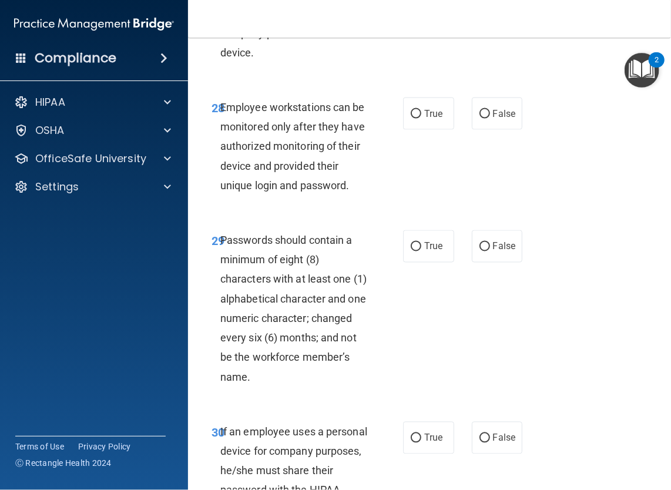
drag, startPoint x: 220, startPoint y: 130, endPoint x: 284, endPoint y: 192, distance: 88.5
click at [284, 62] on div "It’s ok to text patients their ePHI so long as you are using a company purchase…" at bounding box center [298, 23] width 157 height 78
click at [494, 16] on label "False" at bounding box center [497, 0] width 51 height 32
click at [490, 5] on input "False" at bounding box center [485, 0] width 11 height 9
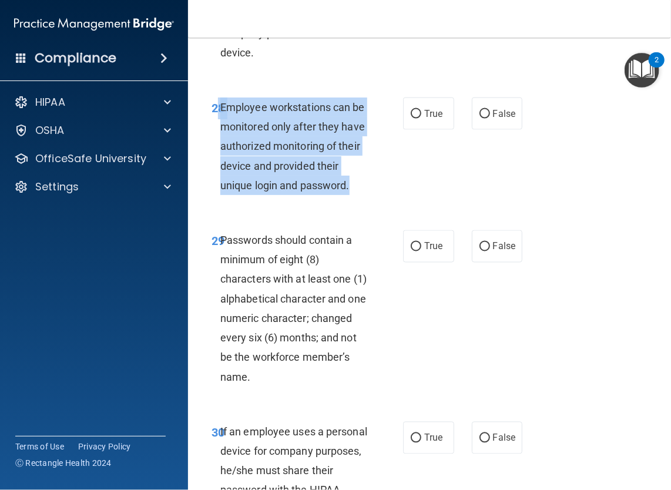
drag, startPoint x: 219, startPoint y: 243, endPoint x: 357, endPoint y: 327, distance: 162.2
click at [357, 201] on div "28 Employee workstations can be monitored only after they have authorized monit…" at bounding box center [307, 149] width 227 height 103
click at [334, 192] on span "Employee workstations can be monitored only after they have authorized monitori…" at bounding box center [292, 146] width 145 height 91
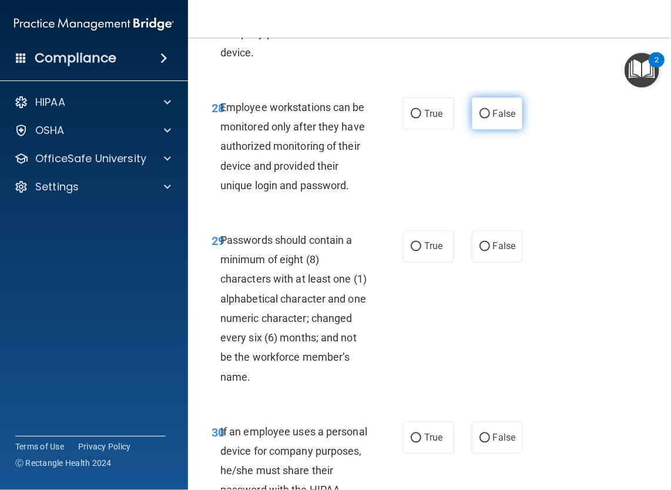
click at [480, 119] on input "False" at bounding box center [485, 114] width 11 height 9
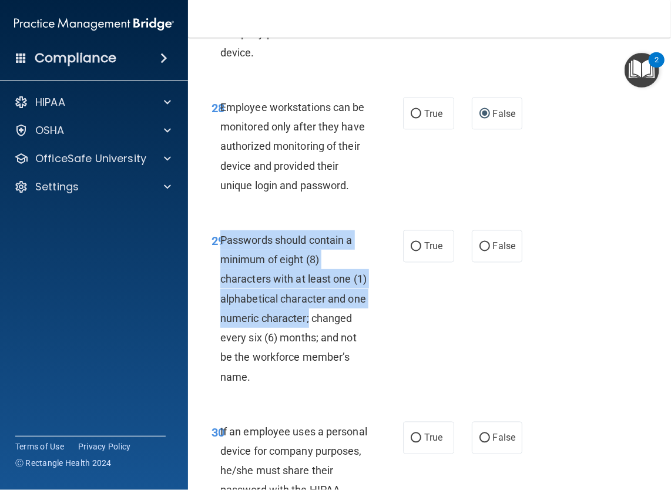
drag, startPoint x: 221, startPoint y: 374, endPoint x: 370, endPoint y: 458, distance: 170.8
click at [370, 387] on div "Passwords should contain a minimum of eight (8) characters with at least one (1…" at bounding box center [298, 308] width 157 height 156
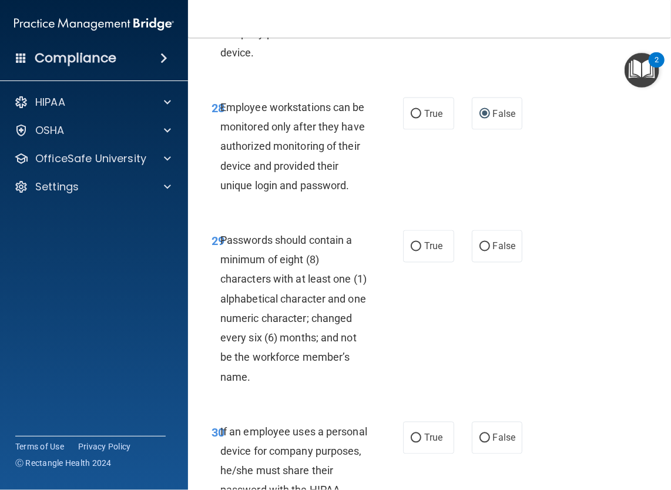
drag, startPoint x: 370, startPoint y: 458, endPoint x: 562, endPoint y: 228, distance: 299.6
click at [562, 216] on div "28 Employee workstations can be monitored only after they have authorized monit…" at bounding box center [430, 149] width 454 height 133
click at [426, 263] on label "True" at bounding box center [428, 246] width 51 height 32
click at [421, 252] on input "True" at bounding box center [416, 247] width 11 height 9
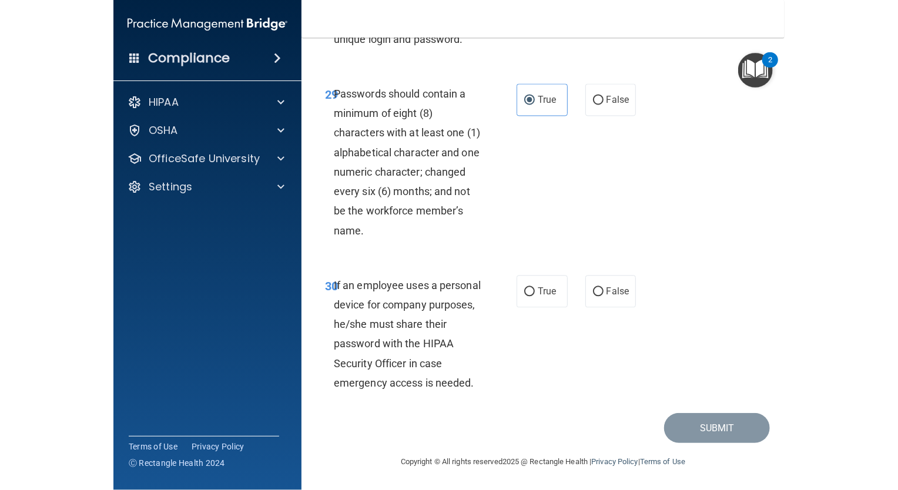
scroll to position [4315, 0]
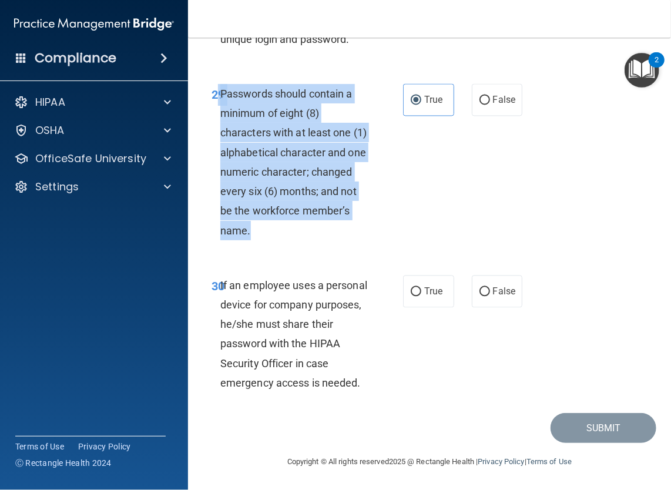
drag, startPoint x: 218, startPoint y: 93, endPoint x: 307, endPoint y: 222, distance: 156.8
click at [307, 222] on div "29 Passwords should contain a minimum of eight (8) characters with at least one…" at bounding box center [307, 165] width 227 height 162
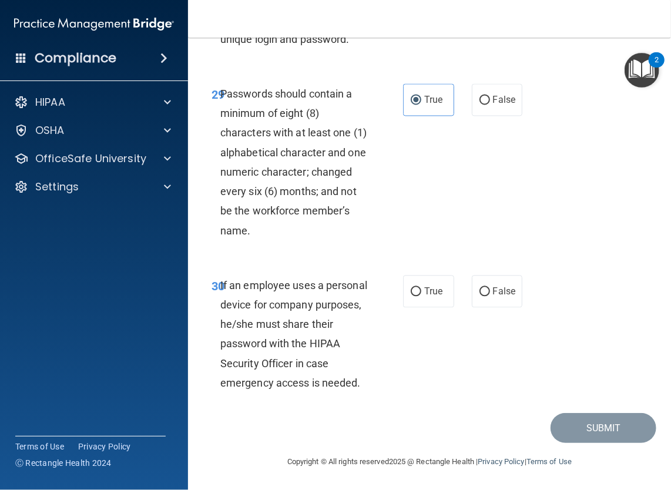
click at [224, 291] on span "If an employee uses a personal device for company purposes, he/she must share t…" at bounding box center [293, 334] width 147 height 110
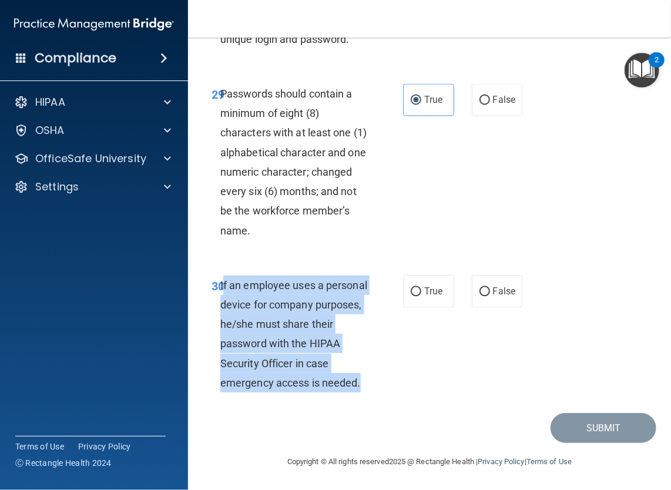
drag, startPoint x: 223, startPoint y: 289, endPoint x: 367, endPoint y: 396, distance: 178.9
click at [367, 396] on div "30 If an employee uses a personal device for company purposes, he/she must shar…" at bounding box center [307, 337] width 227 height 123
drag, startPoint x: 367, startPoint y: 396, endPoint x: 233, endPoint y: 321, distance: 153.7
click at [233, 321] on span "If an employee uses a personal device for company purposes, he/she must share t…" at bounding box center [293, 334] width 147 height 110
click at [414, 294] on input "True" at bounding box center [416, 292] width 11 height 9
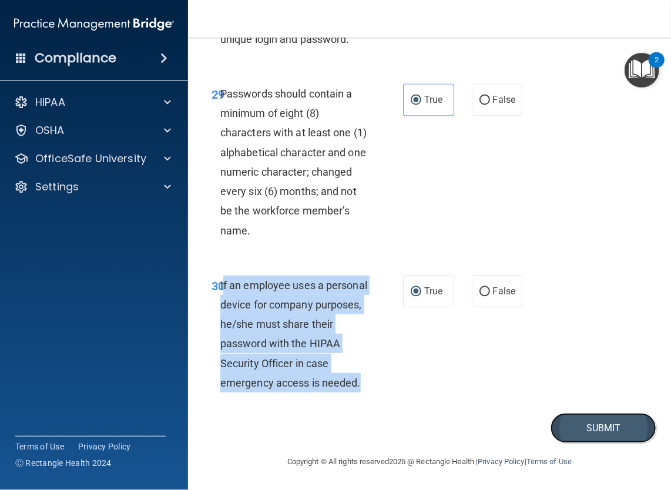
click at [579, 427] on button "Submit" at bounding box center [604, 428] width 106 height 30
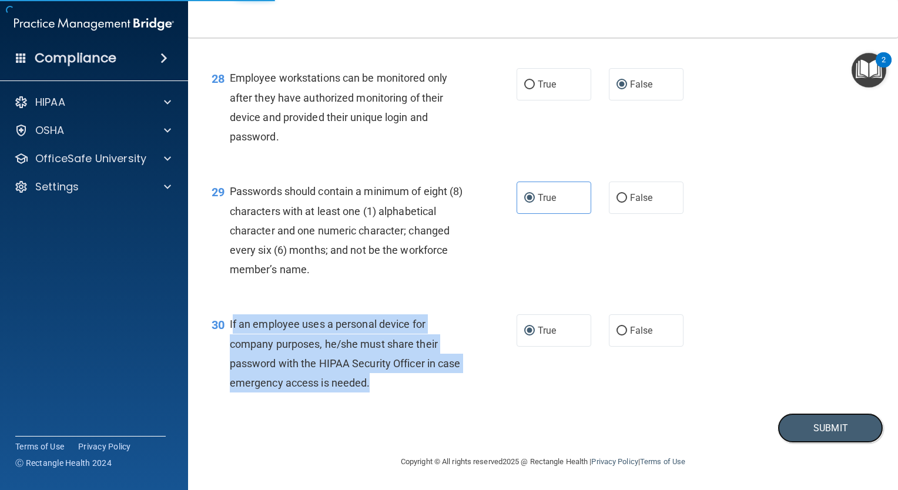
scroll to position [3007, 0]
click at [804, 434] on button "Submit" at bounding box center [831, 428] width 106 height 30
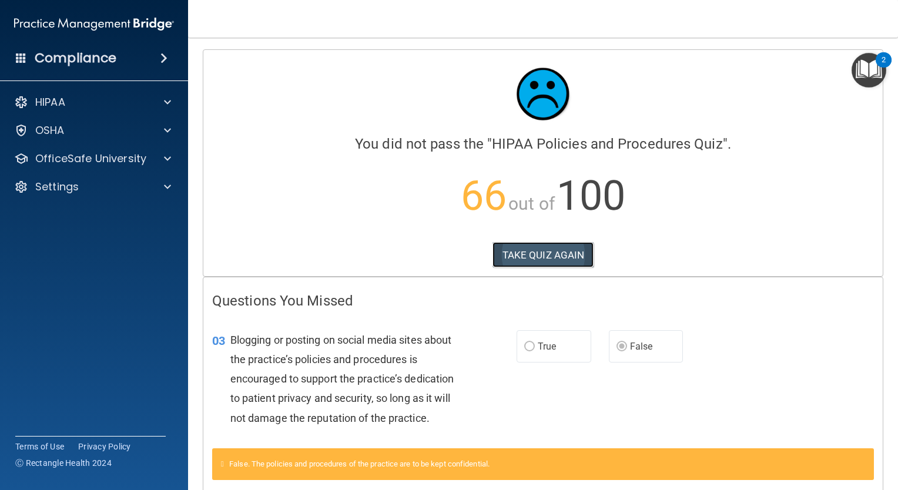
click at [573, 248] on button "TAKE QUIZ AGAIN" at bounding box center [543, 255] width 102 height 26
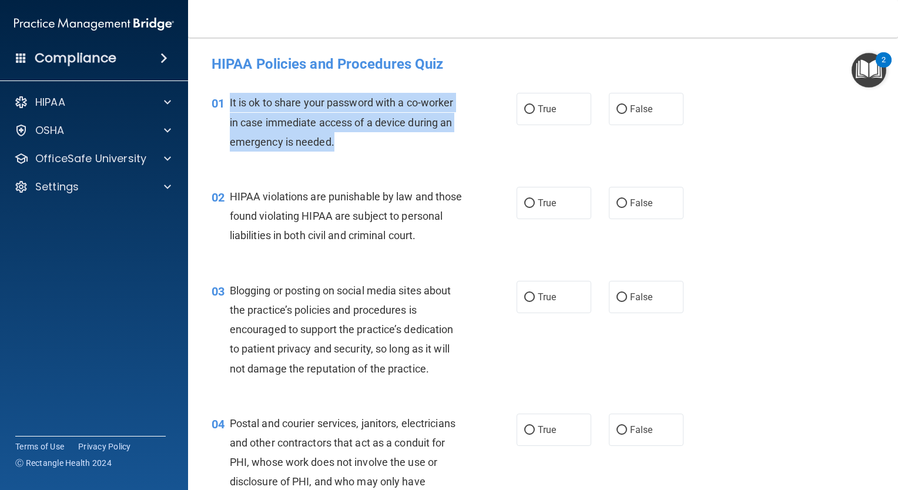
drag, startPoint x: 227, startPoint y: 99, endPoint x: 359, endPoint y: 156, distance: 143.5
click at [359, 156] on div "01 It is ok to share your password with a co-worker in case immediate access of…" at bounding box center [364, 125] width 340 height 65
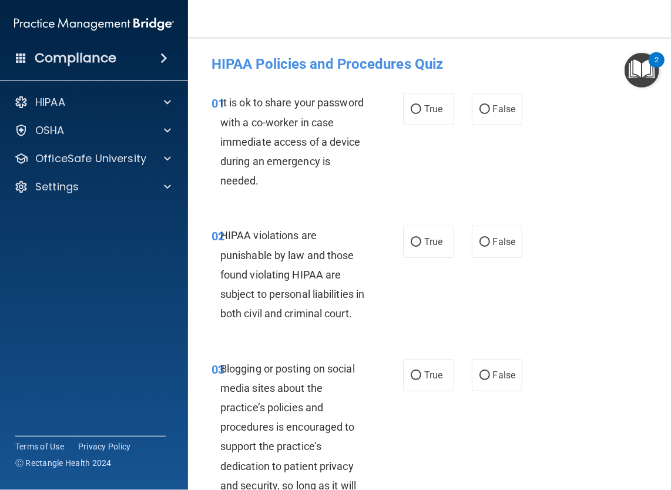
drag, startPoint x: 666, startPoint y: 329, endPoint x: 644, endPoint y: 386, distance: 61.0
click at [644, 386] on div "03 Blogging or posting on social media sites about the practice’s policies and …" at bounding box center [430, 449] width 454 height 211
click at [480, 113] on input "False" at bounding box center [485, 109] width 11 height 9
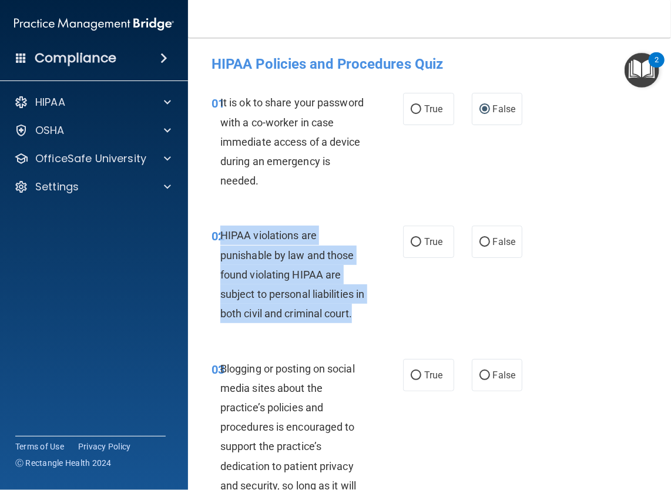
drag, startPoint x: 223, startPoint y: 233, endPoint x: 317, endPoint y: 330, distance: 134.7
click at [317, 323] on div "HIPAA violations are punishable by law and those found violating HIPAA are subj…" at bounding box center [298, 275] width 157 height 98
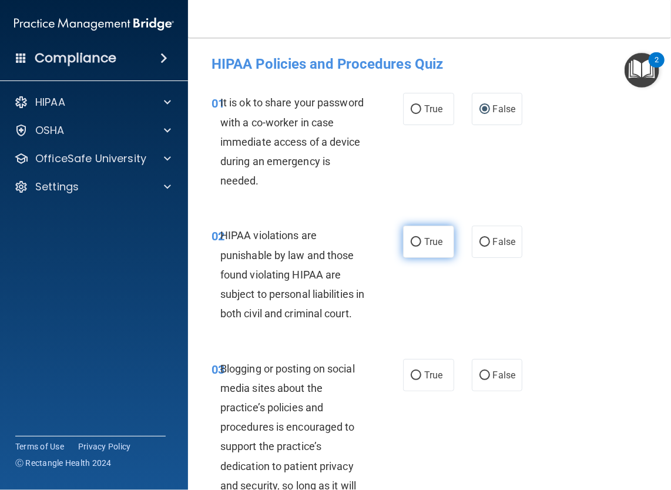
click at [444, 240] on label "True" at bounding box center [428, 242] width 51 height 32
click at [421, 240] on input "True" at bounding box center [416, 242] width 11 height 9
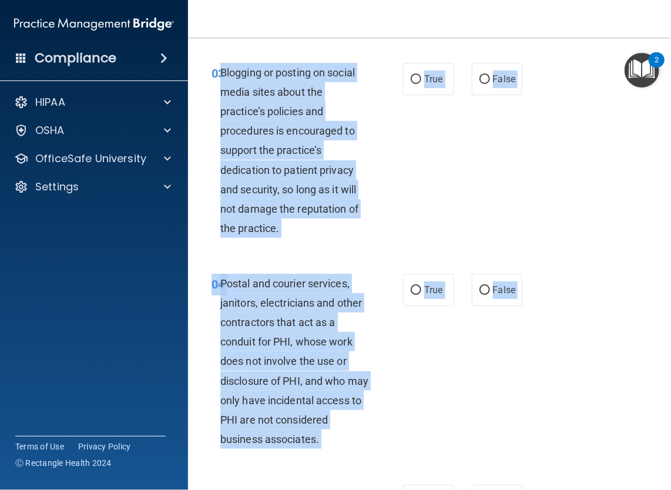
scroll to position [314, 0]
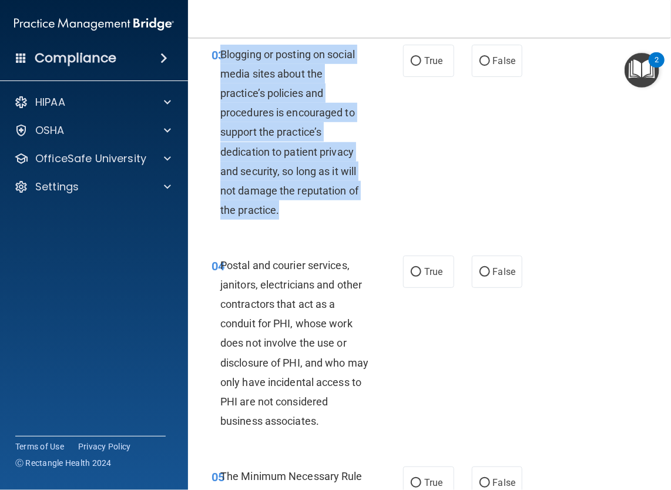
drag, startPoint x: 221, startPoint y: 384, endPoint x: 353, endPoint y: 234, distance: 199.0
click at [353, 220] on div "Blogging or posting on social media sites about the practice’s policies and pro…" at bounding box center [298, 133] width 157 height 176
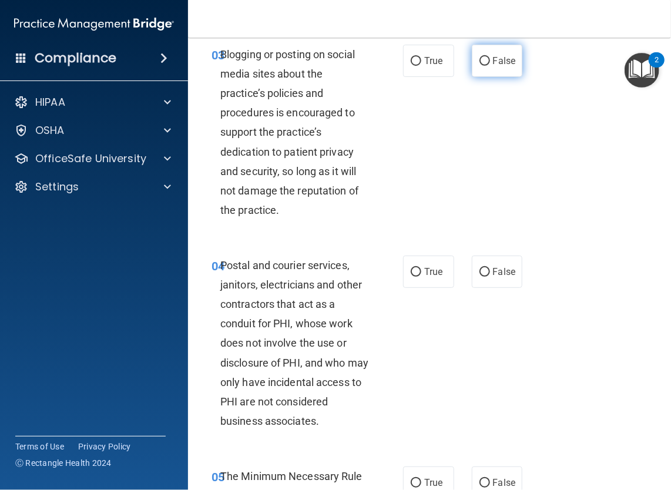
click at [475, 75] on label "False" at bounding box center [497, 61] width 51 height 32
click at [480, 66] on input "False" at bounding box center [485, 61] width 11 height 9
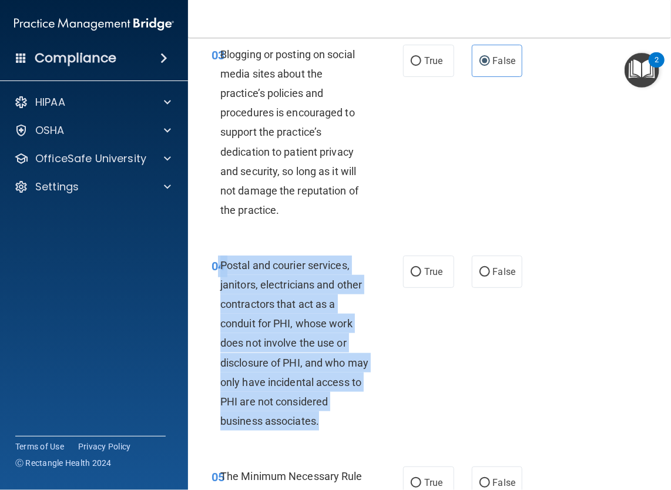
drag, startPoint x: 219, startPoint y: 284, endPoint x: 292, endPoint y: 462, distance: 192.6
click at [292, 437] on div "04 Postal and courier services, janitors, electricians and other contractors th…" at bounding box center [307, 347] width 227 height 182
click at [414, 277] on input "True" at bounding box center [416, 272] width 11 height 9
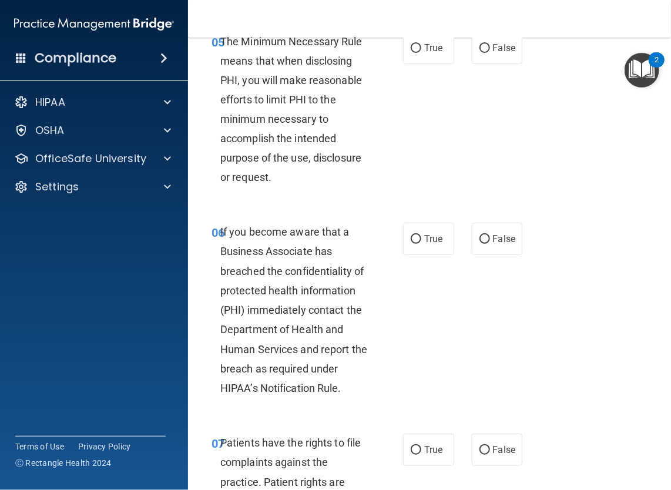
scroll to position [743, 0]
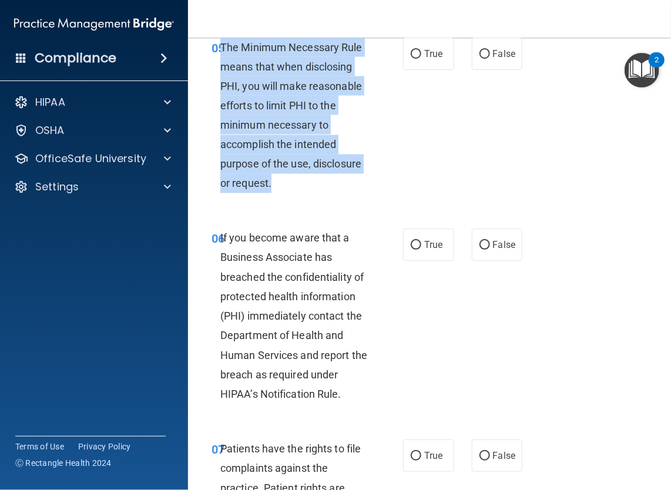
drag, startPoint x: 221, startPoint y: 86, endPoint x: 293, endPoint y: 216, distance: 148.1
click at [293, 194] on div "The Minimum Necessary Rule means that when disclosing PHI, you will make reason…" at bounding box center [298, 116] width 157 height 156
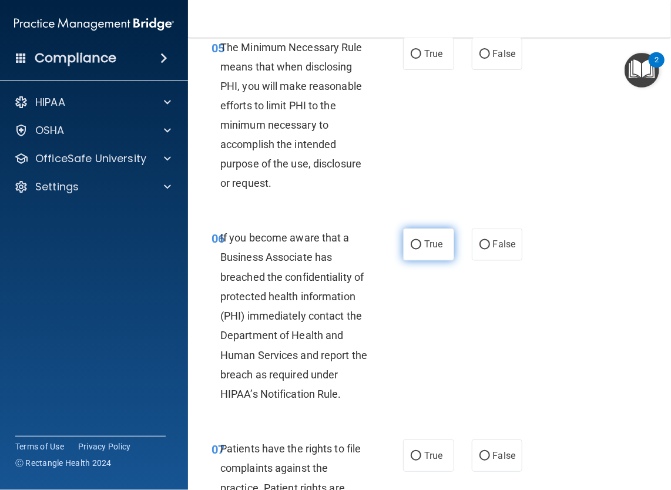
click at [443, 261] on label "True" at bounding box center [428, 245] width 51 height 32
click at [421, 250] on input "True" at bounding box center [416, 245] width 11 height 9
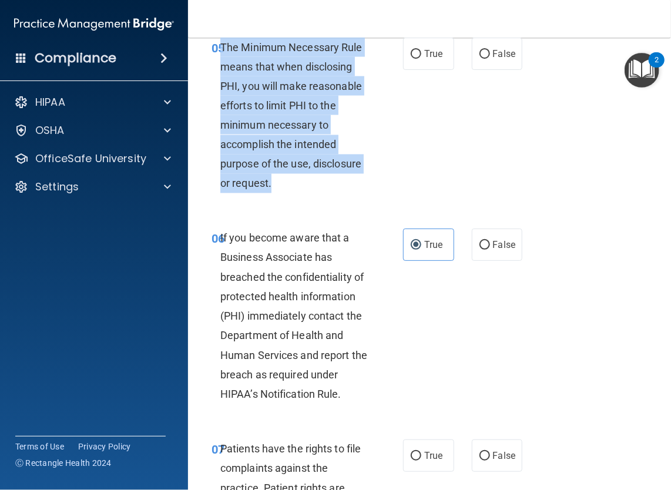
drag, startPoint x: 221, startPoint y: 80, endPoint x: 310, endPoint y: 216, distance: 162.5
click at [310, 194] on div "The Minimum Necessary Rule means that when disclosing PHI, you will make reason…" at bounding box center [298, 116] width 157 height 156
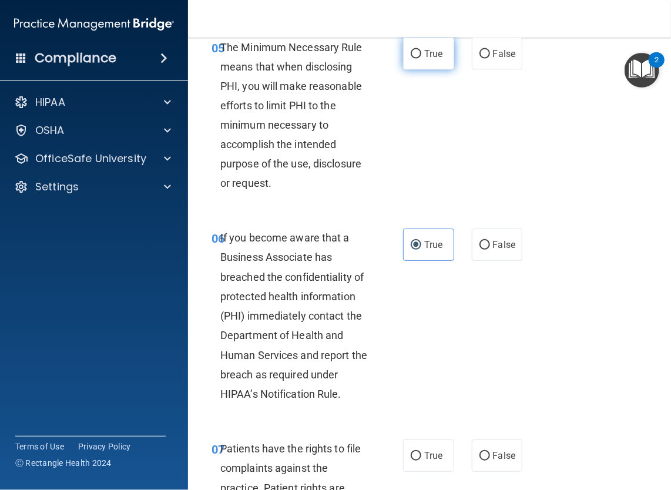
drag, startPoint x: 310, startPoint y: 216, endPoint x: 417, endPoint y: 83, distance: 170.2
click at [417, 70] on label "True" at bounding box center [428, 54] width 51 height 32
click at [417, 59] on input "True" at bounding box center [416, 54] width 11 height 9
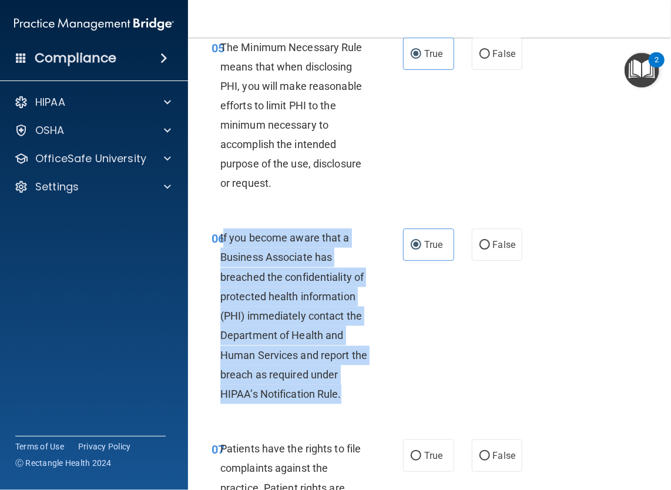
drag, startPoint x: 222, startPoint y: 276, endPoint x: 360, endPoint y: 437, distance: 212.1
click at [360, 404] on div "If you become aware that a Business Associate has breached the confidentiality …" at bounding box center [298, 317] width 157 height 176
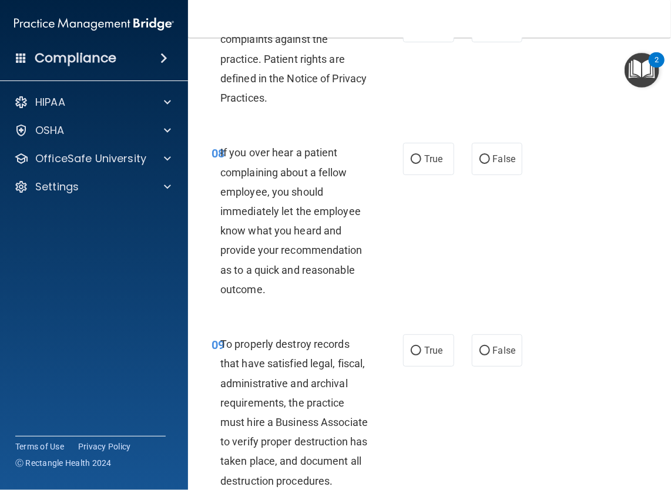
scroll to position [1178, 0]
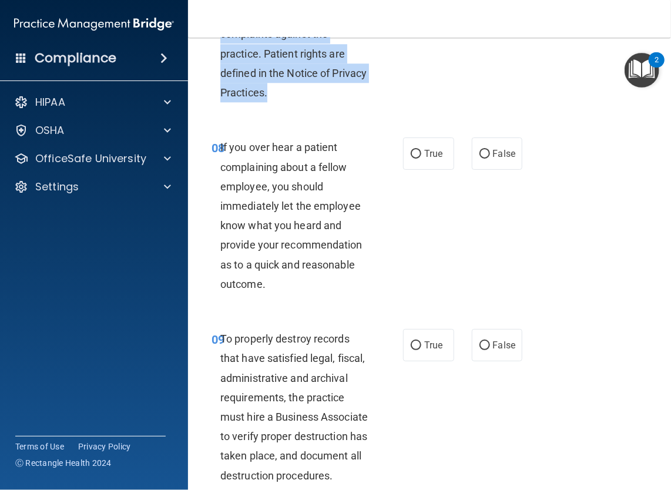
drag, startPoint x: 221, startPoint y: 48, endPoint x: 313, endPoint y: 130, distance: 123.2
click at [313, 102] on div "Patients have the rights to file complaints against the practice. Patient right…" at bounding box center [298, 54] width 157 height 98
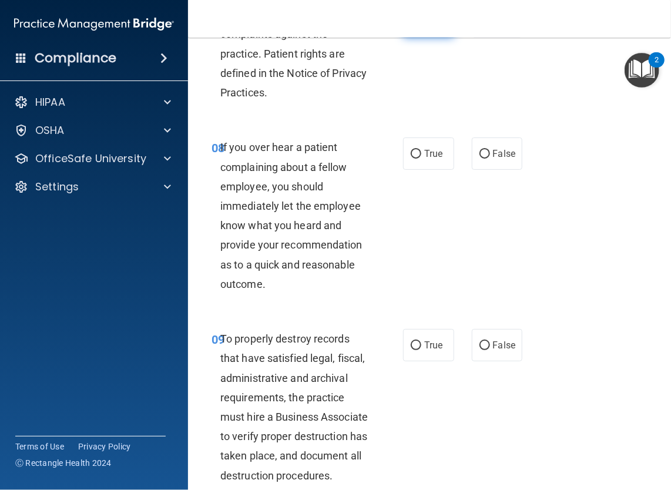
click at [424, 26] on span "True" at bounding box center [433, 20] width 18 height 11
click at [421, 26] on input "True" at bounding box center [416, 21] width 11 height 9
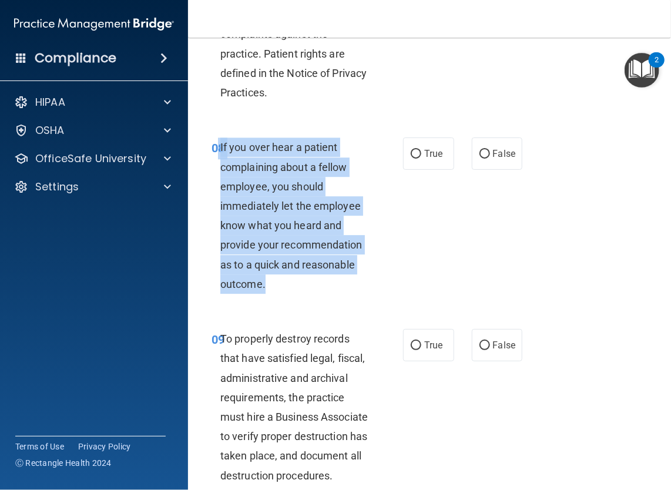
drag, startPoint x: 218, startPoint y: 185, endPoint x: 289, endPoint y: 339, distance: 169.6
click at [289, 314] on div "08 If you over hear a patient complaining about a fellow employee, you should i…" at bounding box center [430, 219] width 454 height 192
click at [353, 248] on span "If you over hear a patient complaining about a fellow employee, you should imme…" at bounding box center [291, 215] width 142 height 149
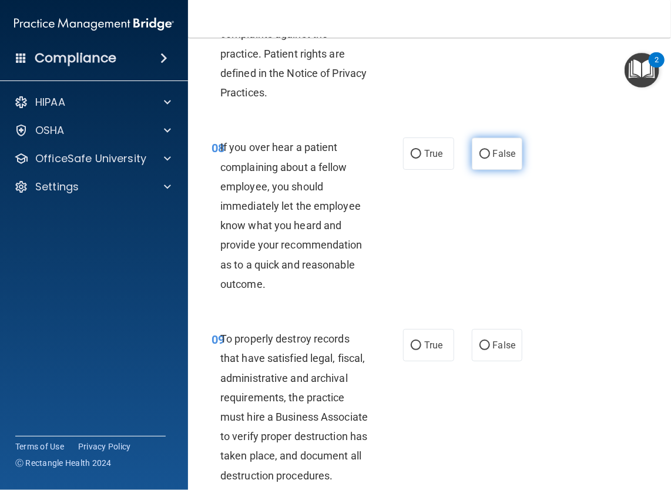
click at [502, 170] on label "False" at bounding box center [497, 154] width 51 height 32
click at [490, 159] on input "False" at bounding box center [485, 154] width 11 height 9
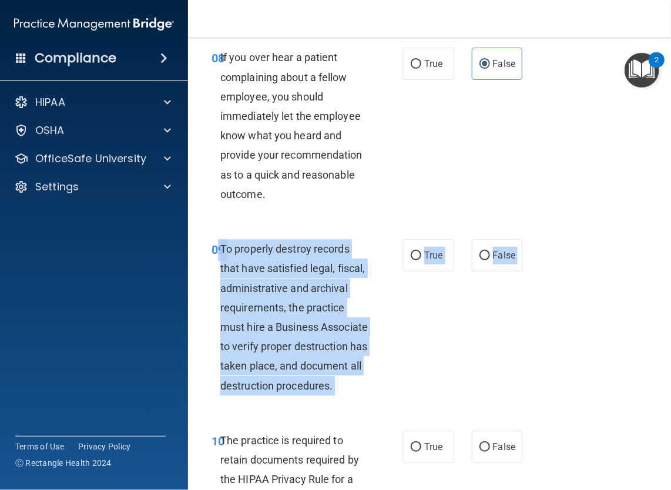
scroll to position [1308, 0]
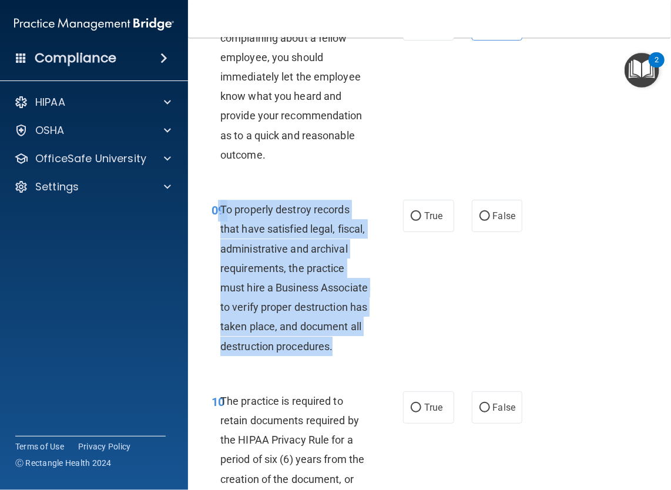
drag, startPoint x: 219, startPoint y: 375, endPoint x: 355, endPoint y: 400, distance: 138.6
click at [355, 362] on div "09 To properly destroy records that have satisfied legal, fiscal, administrativ…" at bounding box center [307, 281] width 227 height 162
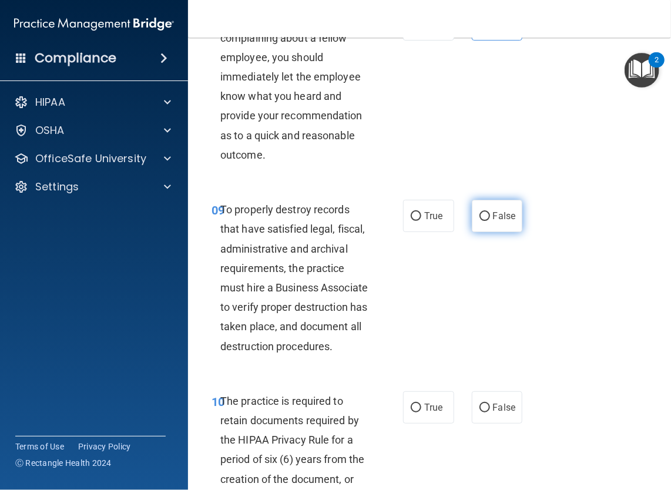
click at [515, 232] on label "False" at bounding box center [497, 216] width 51 height 32
click at [490, 221] on input "False" at bounding box center [485, 216] width 11 height 9
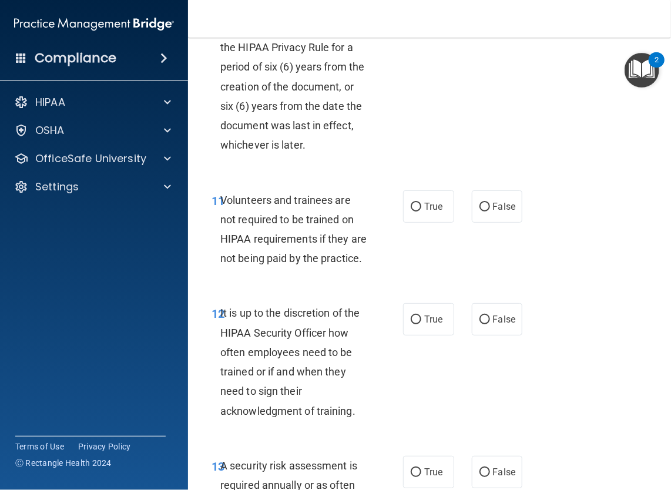
scroll to position [1705, 0]
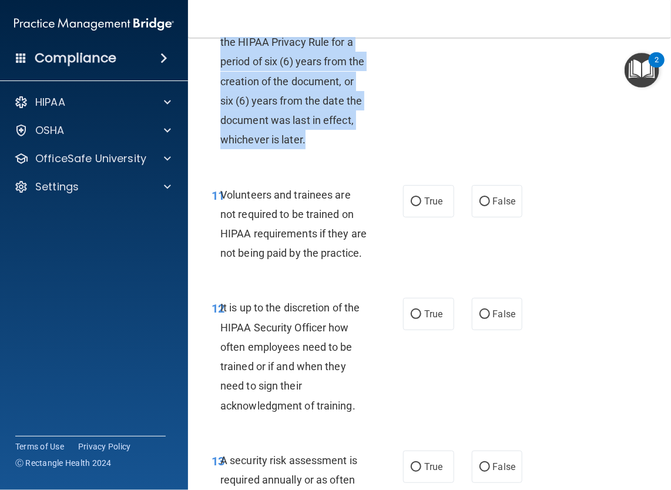
drag, startPoint x: 222, startPoint y: 59, endPoint x: 346, endPoint y: 206, distance: 191.4
click at [346, 150] on div "The practice is required to retain documents required by the HIPAA Privacy Rule…" at bounding box center [298, 72] width 157 height 156
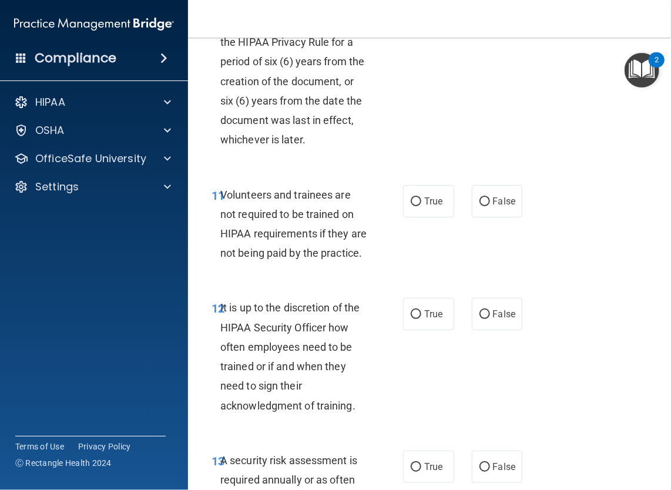
click at [435, 15] on span "True" at bounding box center [433, 9] width 18 height 11
click at [421, 15] on input "True" at bounding box center [416, 10] width 11 height 9
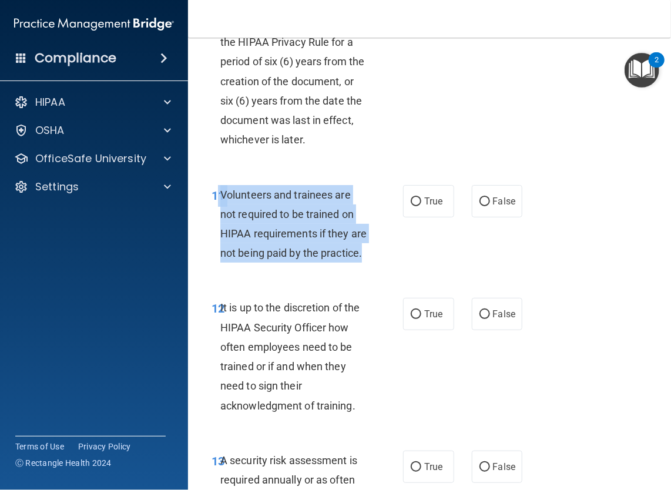
drag, startPoint x: 218, startPoint y: 252, endPoint x: 282, endPoint y: 336, distance: 106.1
click at [282, 269] on div "11 Volunteers and trainees are not required to be trained on HIPAA requirements…" at bounding box center [307, 227] width 227 height 84
click at [480, 206] on input "False" at bounding box center [485, 201] width 11 height 9
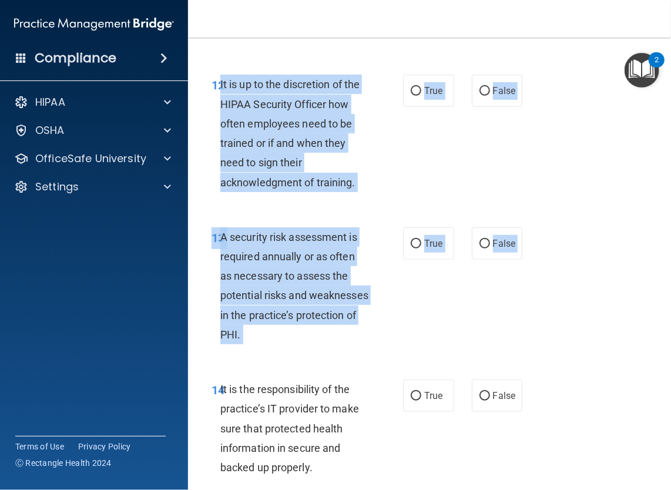
scroll to position [2106, 0]
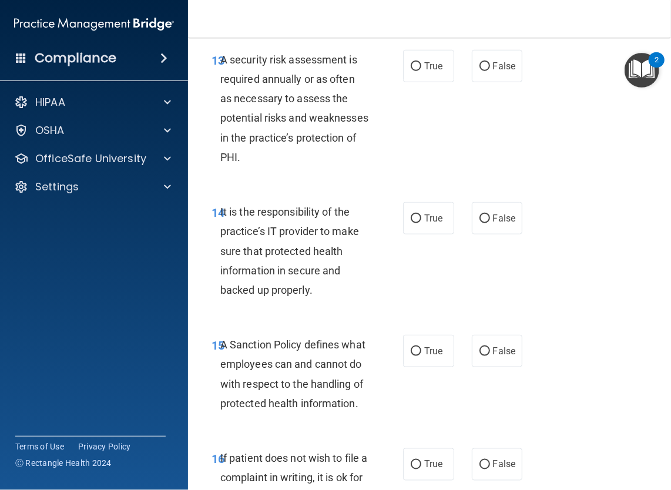
drag, startPoint x: 221, startPoint y: 387, endPoint x: 361, endPoint y: 92, distance: 326.5
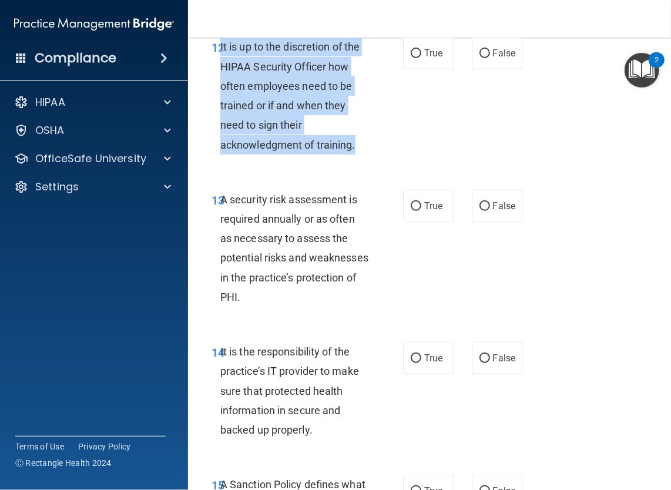
scroll to position [1961, 0]
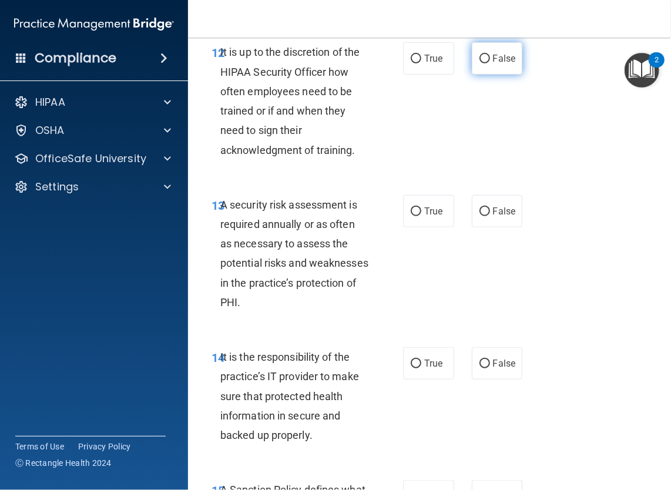
click at [473, 75] on label "False" at bounding box center [497, 58] width 51 height 32
click at [480, 63] on input "False" at bounding box center [485, 59] width 11 height 9
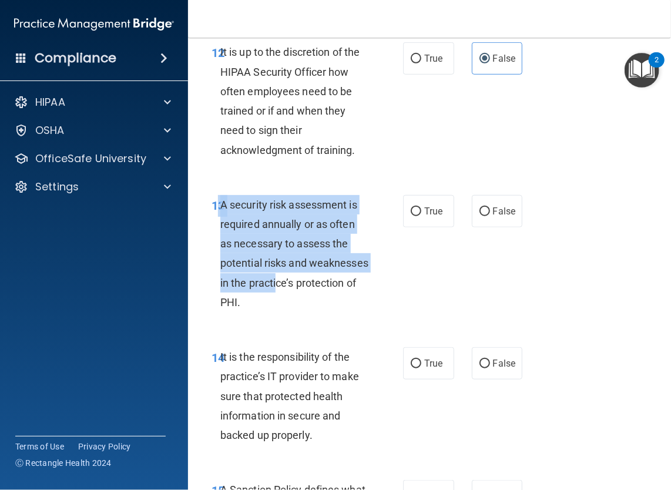
drag, startPoint x: 218, startPoint y: 281, endPoint x: 337, endPoint y: 370, distance: 149.0
click at [337, 318] on div "13 A security risk assessment is required annually or as often as necessary to …" at bounding box center [307, 256] width 227 height 123
drag, startPoint x: 337, startPoint y: 370, endPoint x: 294, endPoint y: 319, distance: 67.2
click at [294, 309] on span "A security risk assessment is required annually or as often as necessary to ass…" at bounding box center [294, 254] width 148 height 110
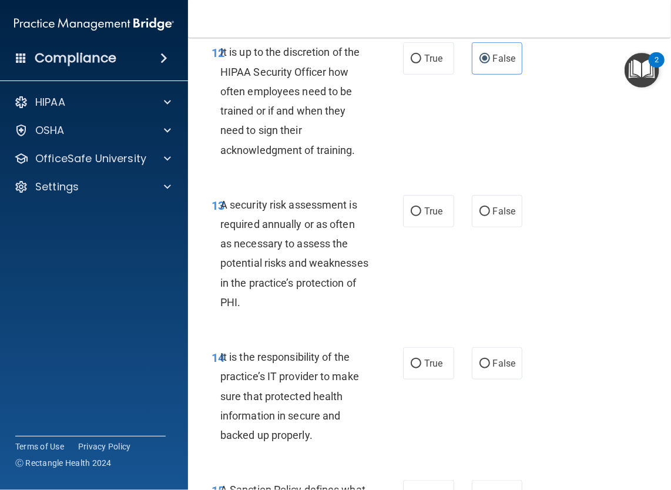
click at [214, 213] on span "13" at bounding box center [218, 206] width 13 height 14
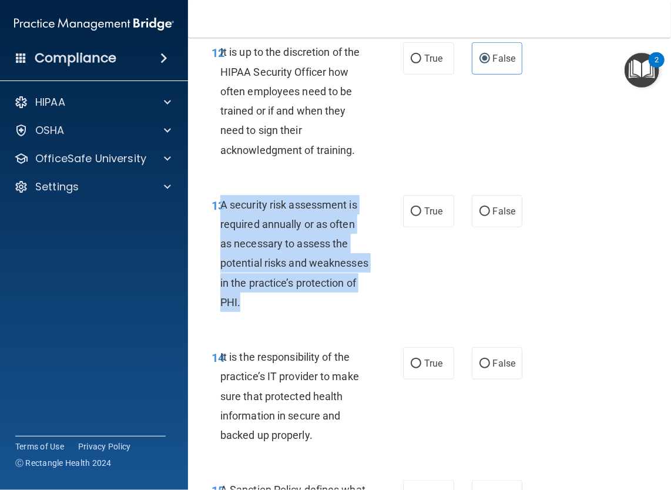
drag, startPoint x: 221, startPoint y: 281, endPoint x: 314, endPoint y: 387, distance: 140.7
click at [314, 312] on div "A security risk assessment is required annually or as often as necessary to ass…" at bounding box center [298, 253] width 157 height 117
click at [333, 302] on span "A security risk assessment is required annually or as often as necessary to ass…" at bounding box center [294, 254] width 148 height 110
drag, startPoint x: 222, startPoint y: 280, endPoint x: 341, endPoint y: 380, distance: 155.2
click at [341, 312] on div "A security risk assessment is required annually or as often as necessary to ass…" at bounding box center [298, 253] width 157 height 117
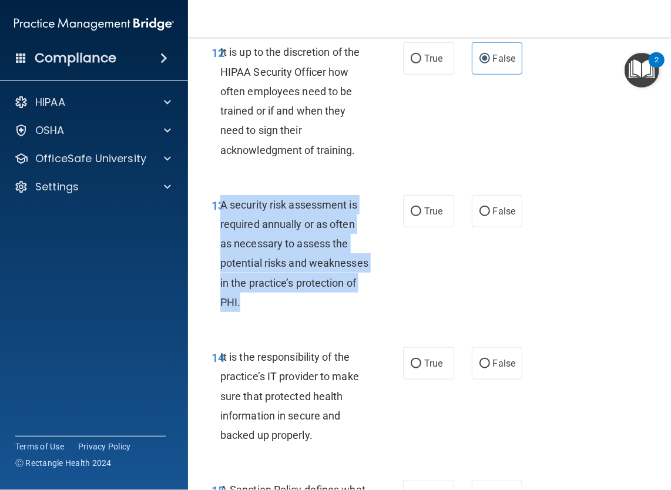
click at [383, 283] on div "13 A security risk assessment is required annually or as often as necessary to …" at bounding box center [307, 256] width 227 height 123
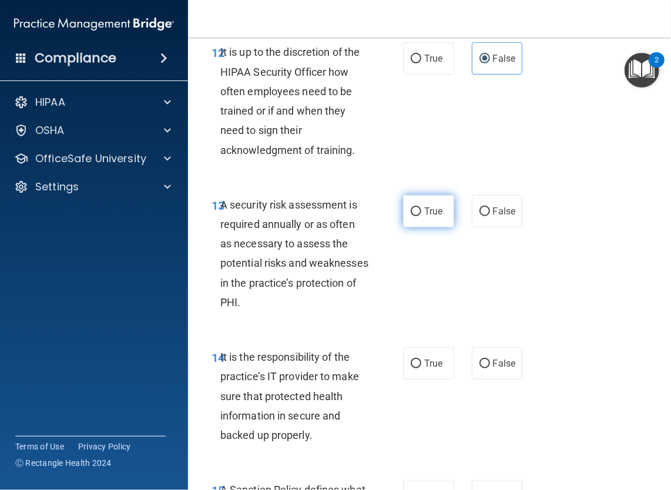
click at [426, 217] on span "True" at bounding box center [433, 211] width 18 height 11
click at [421, 216] on input "True" at bounding box center [416, 211] width 11 height 9
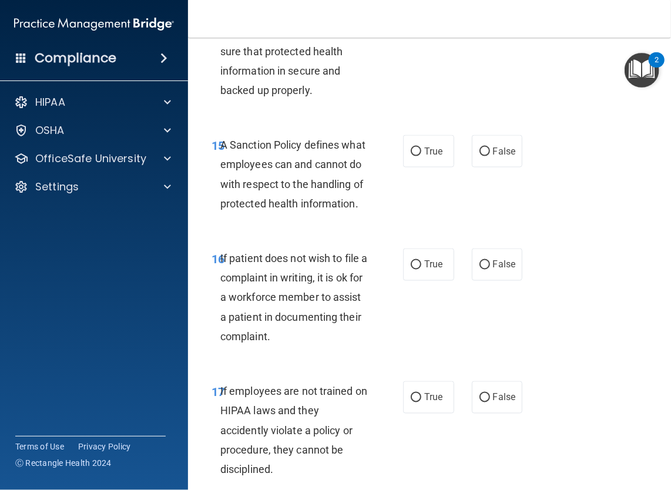
scroll to position [2317, 0]
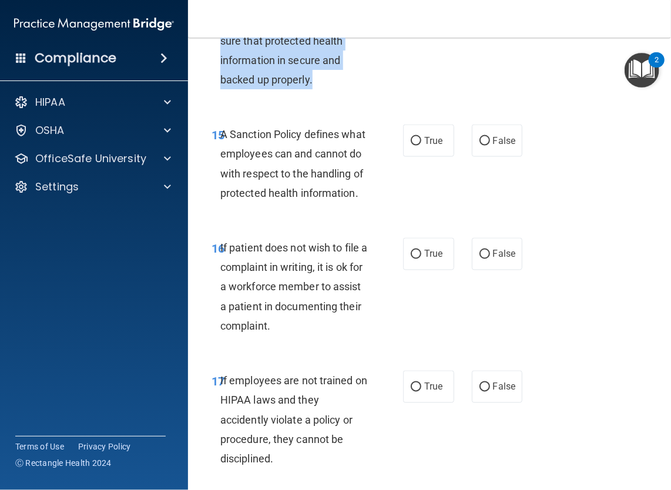
drag, startPoint x: 220, startPoint y: 75, endPoint x: 329, endPoint y: 160, distance: 138.6
click at [329, 89] on div "It is the responsibility of the practice’s IT provider to make sure that protec…" at bounding box center [298, 41] width 157 height 98
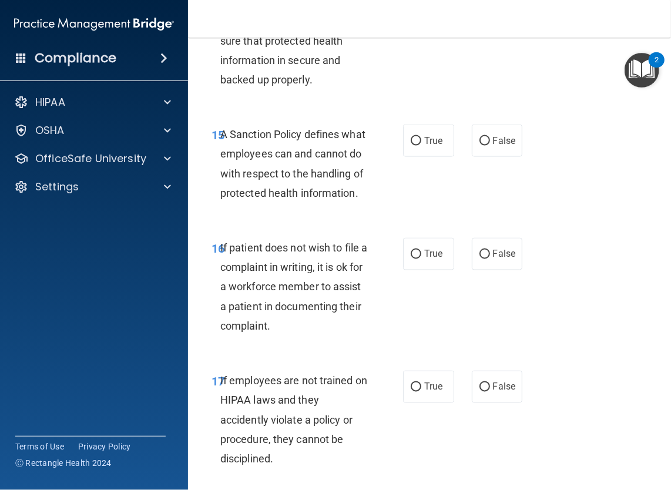
click at [485, 24] on label "False" at bounding box center [497, 8] width 51 height 32
click at [485, 13] on input "False" at bounding box center [485, 8] width 11 height 9
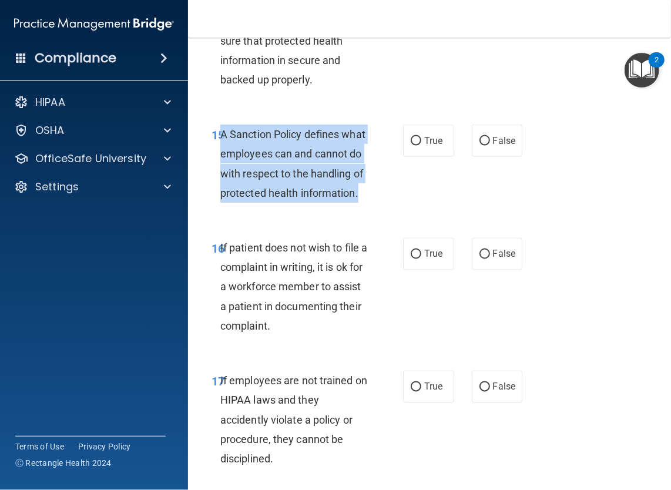
drag, startPoint x: 219, startPoint y: 206, endPoint x: 313, endPoint y: 286, distance: 123.3
click at [313, 203] on div "A Sanction Policy defines what employees can and cannot do with respect to the …" at bounding box center [298, 164] width 157 height 78
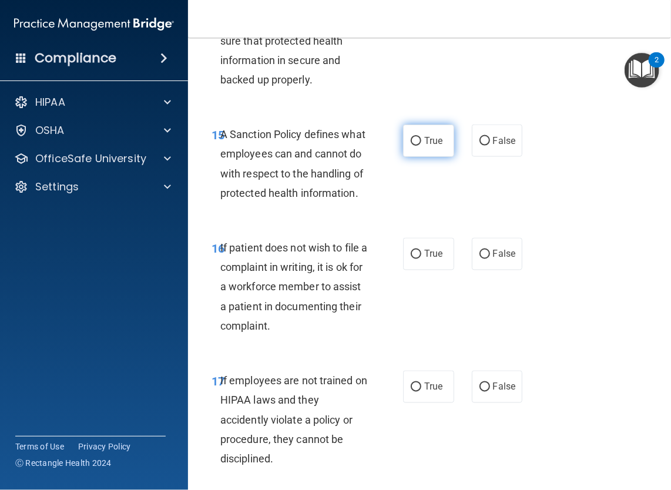
click at [415, 157] on label "True" at bounding box center [428, 141] width 51 height 32
click at [415, 146] on input "True" at bounding box center [416, 141] width 11 height 9
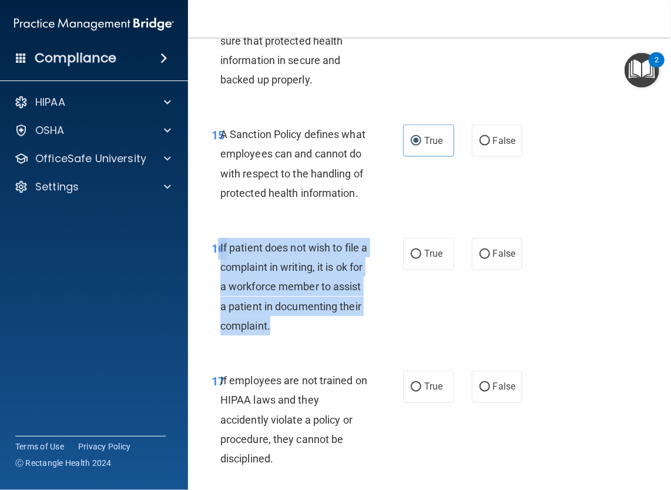
drag, startPoint x: 219, startPoint y: 340, endPoint x: 368, endPoint y: 428, distance: 173.4
click at [368, 341] on div "16 If patient does not wish to file a complaint in writing, it is ok for a work…" at bounding box center [307, 289] width 227 height 103
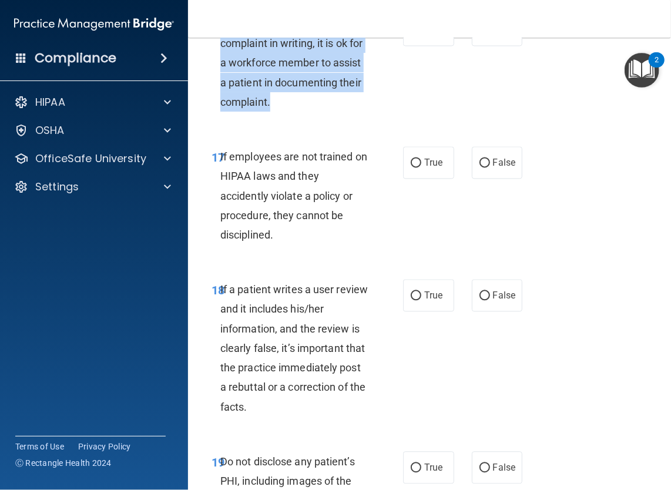
scroll to position [2562, 0]
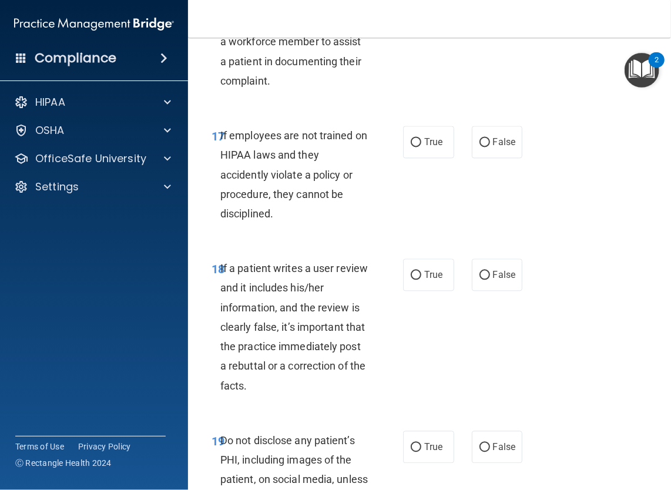
click at [435, 15] on span "True" at bounding box center [433, 9] width 18 height 11
click at [421, 14] on input "True" at bounding box center [416, 9] width 11 height 9
click at [223, 220] on span "If employees are not trained on HIPAA laws and they accidently violate a policy…" at bounding box center [293, 174] width 147 height 91
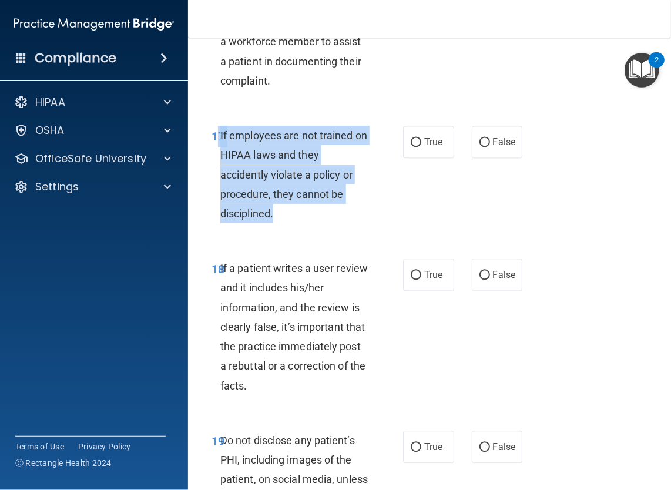
drag, startPoint x: 219, startPoint y: 229, endPoint x: 294, endPoint y: 309, distance: 109.3
click at [294, 229] on div "17 If employees are not trained on HIPAA laws and they accidently violate a pol…" at bounding box center [307, 177] width 227 height 103
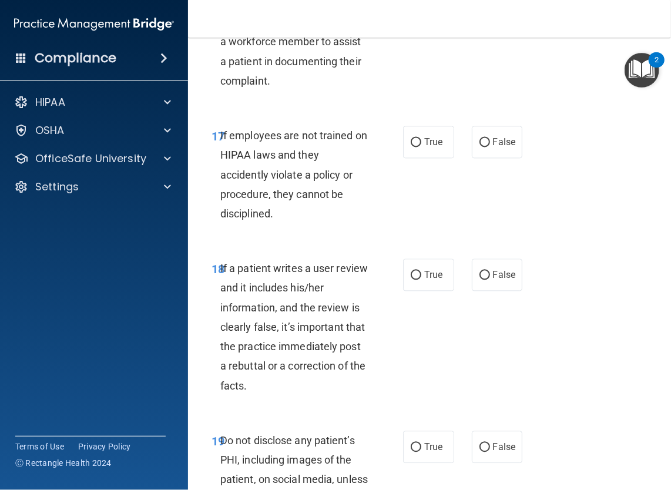
click at [477, 222] on div "17 If employees are not trained on HIPAA laws and they accidently violate a pol…" at bounding box center [430, 177] width 454 height 133
click at [484, 147] on input "False" at bounding box center [485, 142] width 11 height 9
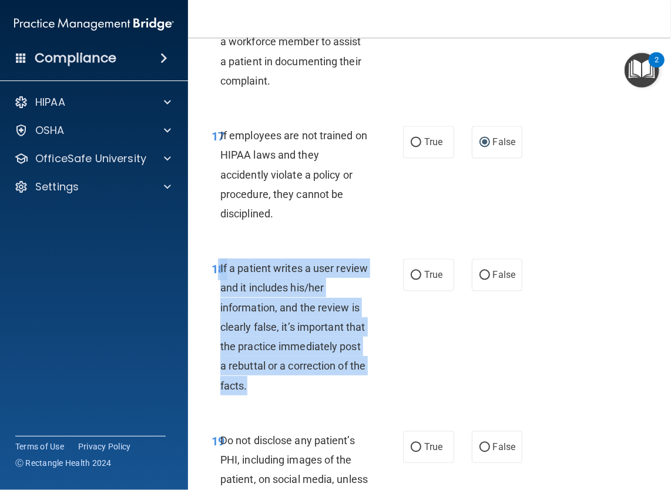
drag, startPoint x: 216, startPoint y: 363, endPoint x: 305, endPoint y: 480, distance: 146.3
click at [305, 401] on div "18 If a patient writes a user review and it includes his/her information, and t…" at bounding box center [307, 330] width 227 height 143
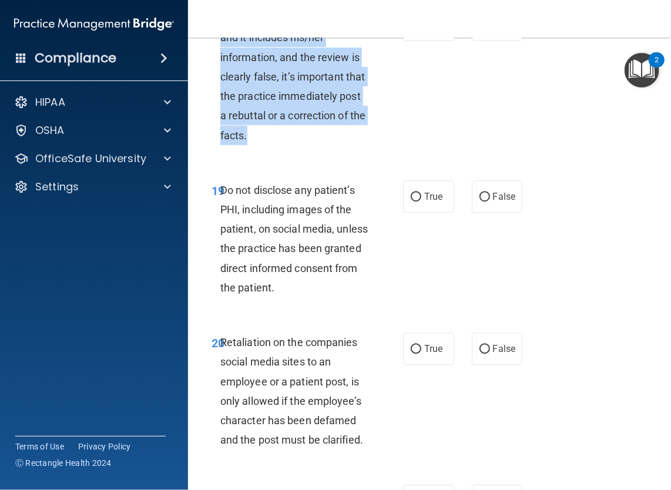
scroll to position [2859, 0]
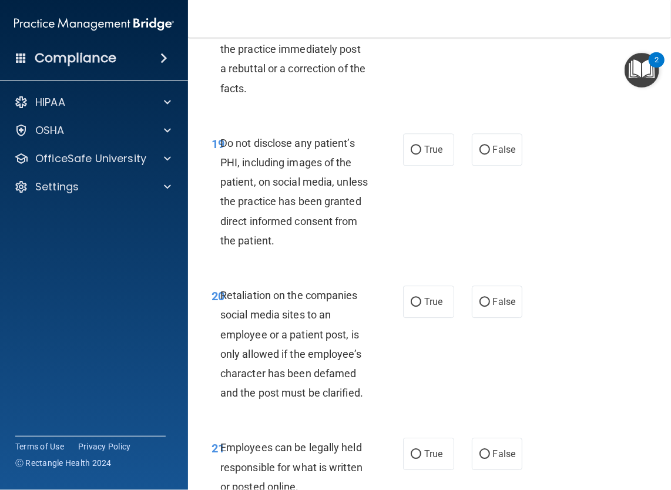
click at [223, 239] on span "Do not disclose any patient’s PHI, including images of the patient, on social m…" at bounding box center [294, 192] width 148 height 110
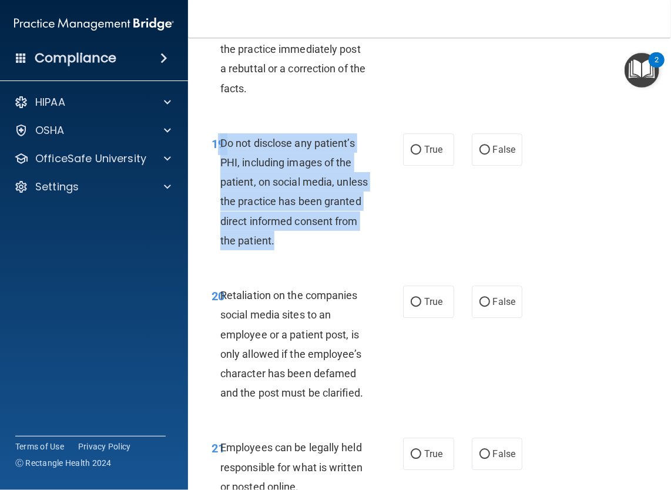
drag, startPoint x: 219, startPoint y: 239, endPoint x: 363, endPoint y: 344, distance: 178.7
click at [363, 256] on div "19 Do not disclose any patient’s PHI, including images of the patient, on socia…" at bounding box center [307, 194] width 227 height 123
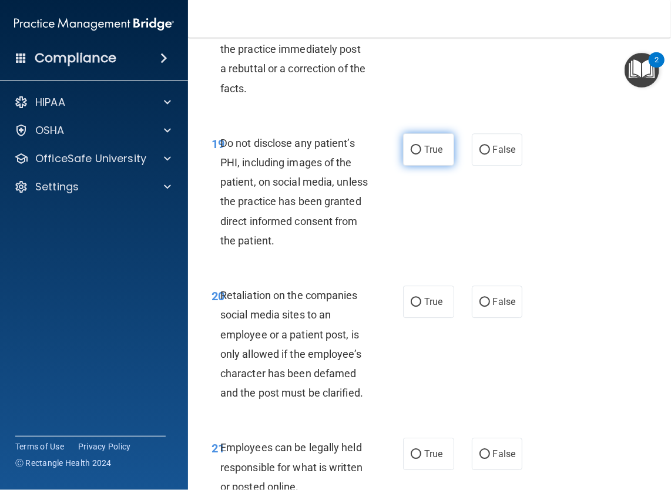
click at [431, 155] on span "True" at bounding box center [433, 149] width 18 height 11
click at [421, 155] on input "True" at bounding box center [416, 150] width 11 height 9
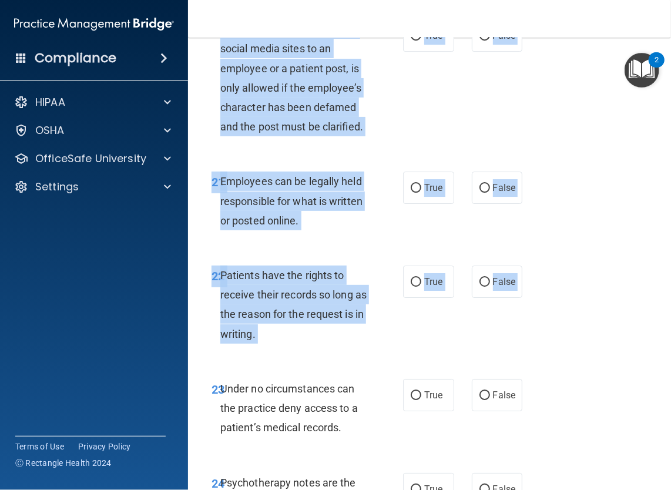
scroll to position [3137, 0]
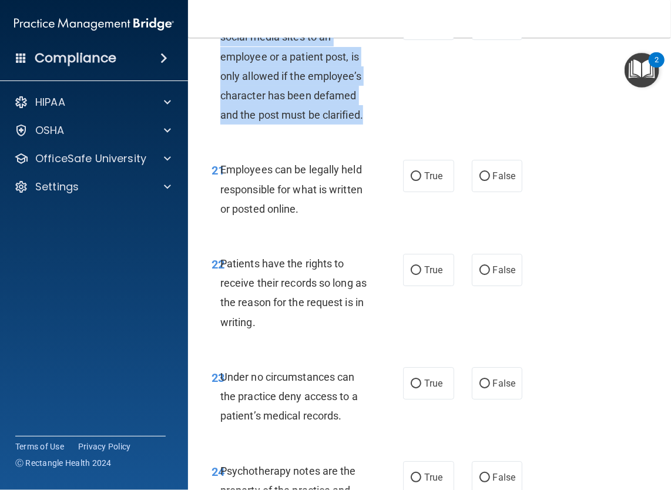
drag, startPoint x: 220, startPoint y: 388, endPoint x: 368, endPoint y: 224, distance: 220.9
click at [368, 130] on div "20 Retaliation on the companies social media sites to an employee or a patient …" at bounding box center [307, 69] width 227 height 123
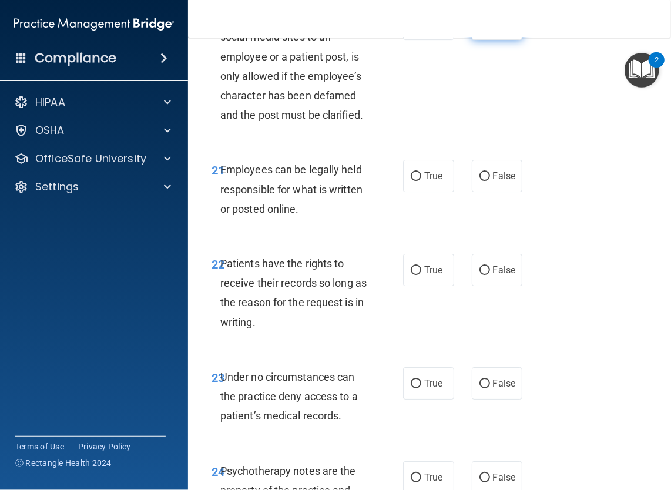
click at [499, 29] on span "False" at bounding box center [504, 23] width 23 height 11
click at [490, 29] on input "False" at bounding box center [485, 24] width 11 height 9
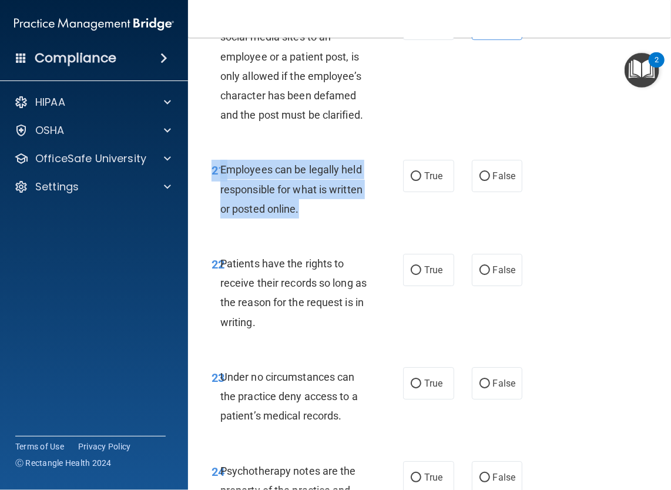
drag, startPoint x: 207, startPoint y: 260, endPoint x: 315, endPoint y: 307, distance: 117.4
click at [315, 224] on div "21 Employees can be legally held responsible for what is written or posted onli…" at bounding box center [307, 192] width 227 height 65
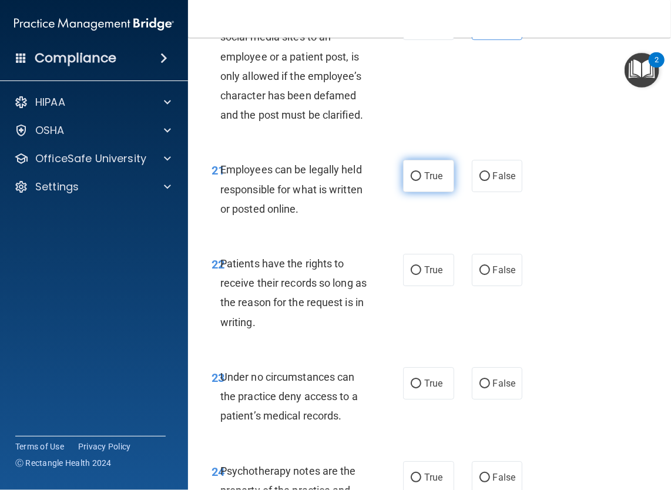
click at [417, 192] on label "True" at bounding box center [428, 176] width 51 height 32
click at [417, 181] on input "True" at bounding box center [416, 176] width 11 height 9
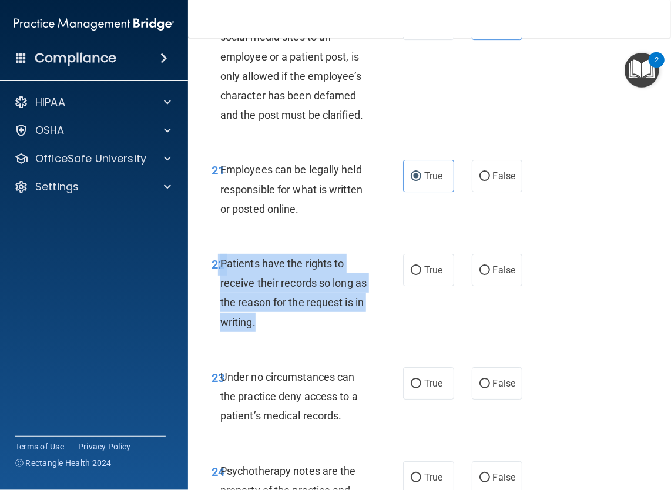
drag, startPoint x: 217, startPoint y: 360, endPoint x: 299, endPoint y: 420, distance: 101.3
click at [299, 338] on div "22 Patients have the rights to receive their records so long as the reason for …" at bounding box center [307, 296] width 227 height 84
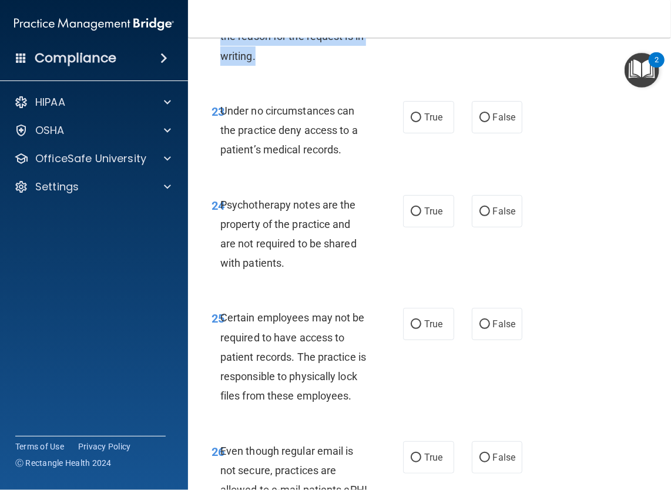
scroll to position [3414, 0]
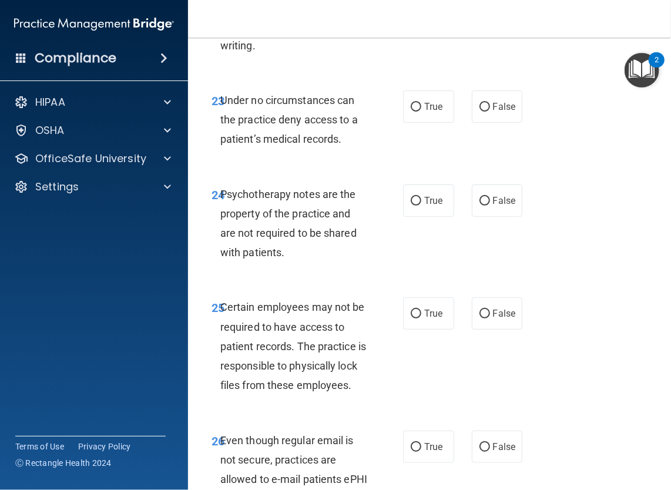
drag, startPoint x: 216, startPoint y: 192, endPoint x: 357, endPoint y: 255, distance: 154.7
click at [357, 170] on div "23 Under no circumstances can the practice deny access to a patient’s medical r…" at bounding box center [430, 123] width 454 height 94
drag, startPoint x: 357, startPoint y: 255, endPoint x: 290, endPoint y: 237, distance: 68.7
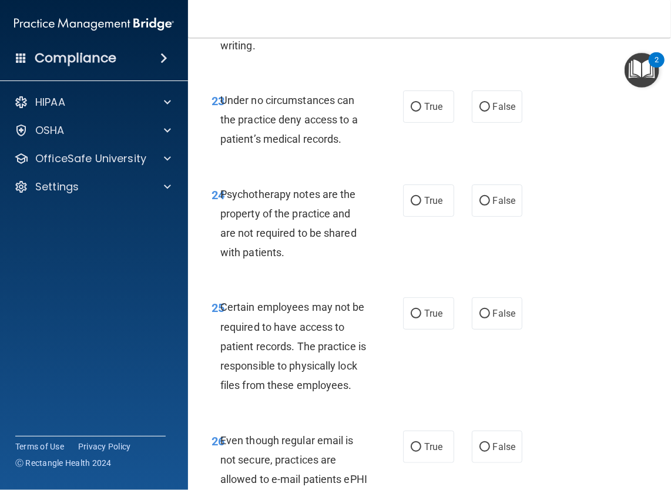
click at [290, 145] on span "Under no circumstances can the practice deny access to a patient’s medical reco…" at bounding box center [289, 119] width 138 height 51
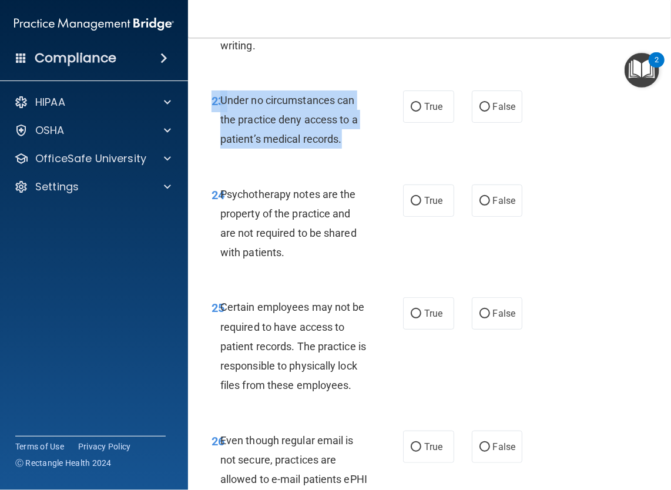
drag, startPoint x: 210, startPoint y: 194, endPoint x: 355, endPoint y: 240, distance: 152.2
click at [355, 155] on div "23 Under no circumstances can the practice deny access to a patient’s medical r…" at bounding box center [307, 123] width 227 height 65
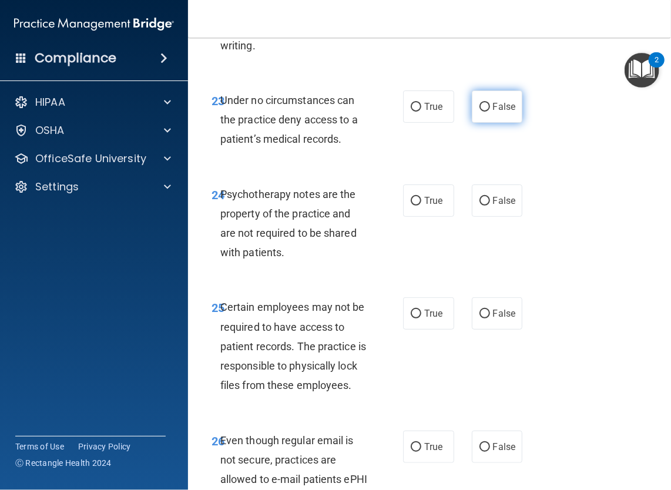
click at [485, 123] on label "False" at bounding box center [497, 107] width 51 height 32
click at [485, 112] on input "False" at bounding box center [485, 107] width 11 height 9
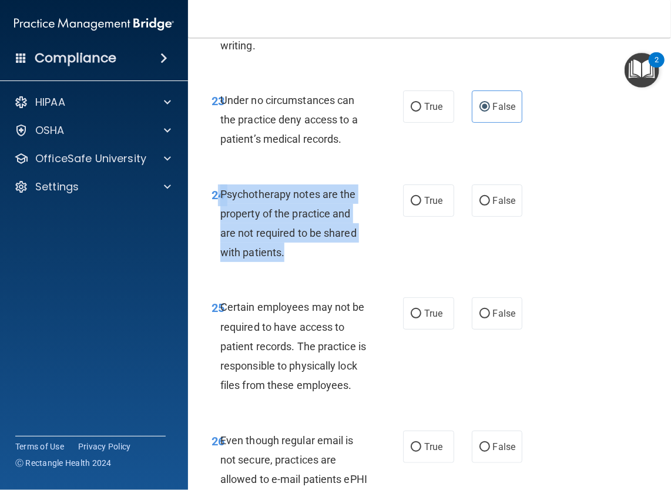
drag, startPoint x: 217, startPoint y: 293, endPoint x: 302, endPoint y: 352, distance: 103.8
click at [302, 269] on div "24 Psychotherapy notes are the property of the practice and are not required to…" at bounding box center [307, 227] width 227 height 84
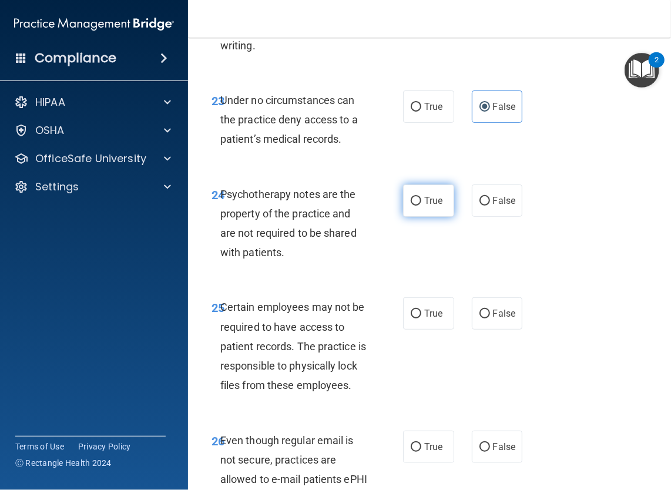
click at [423, 217] on label "True" at bounding box center [428, 201] width 51 height 32
click at [421, 206] on input "True" at bounding box center [416, 201] width 11 height 9
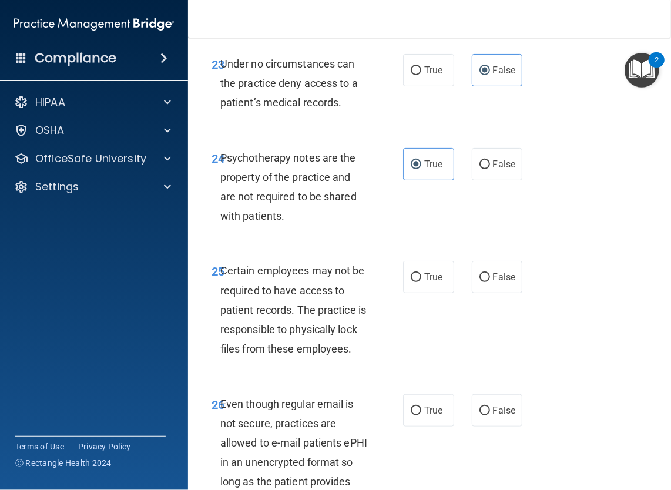
scroll to position [3528, 0]
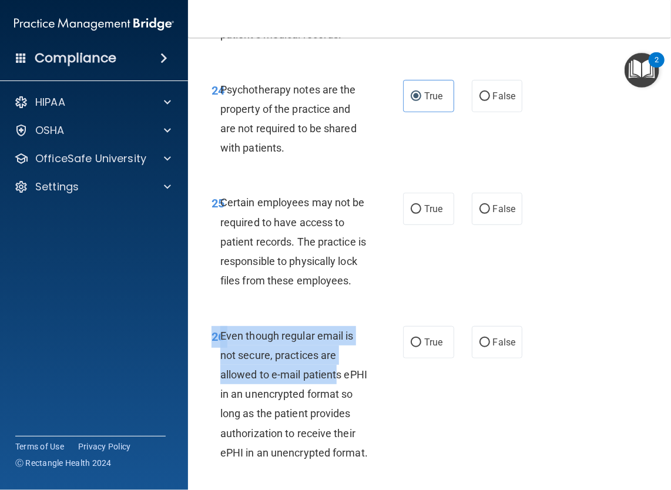
drag, startPoint x: 212, startPoint y: 400, endPoint x: 335, endPoint y: 487, distance: 150.5
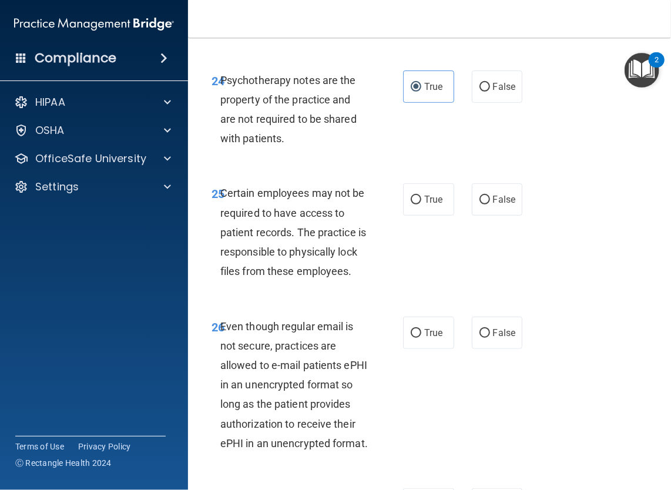
drag, startPoint x: 335, startPoint y: 487, endPoint x: 234, endPoint y: 314, distance: 200.2
click at [234, 277] on span "Certain employees may not be required to have access to patient records. The pr…" at bounding box center [293, 232] width 146 height 91
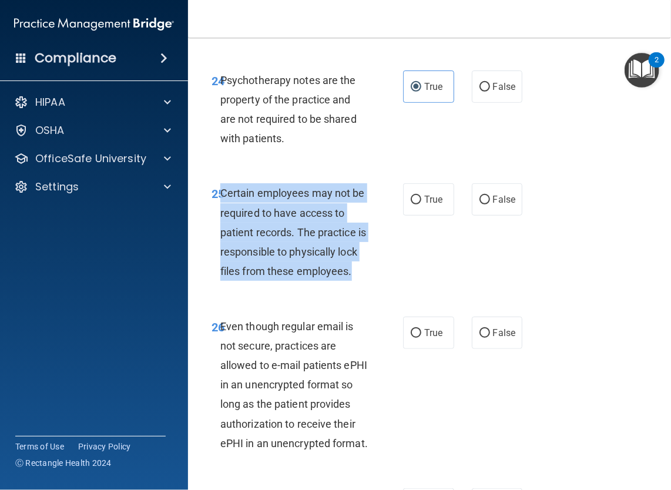
drag, startPoint x: 220, startPoint y: 290, endPoint x: 304, endPoint y: 383, distance: 124.8
click at [304, 281] on div "Certain employees may not be required to have access to patient records. The pr…" at bounding box center [298, 232] width 157 height 98
click at [411, 205] on input "True" at bounding box center [416, 200] width 11 height 9
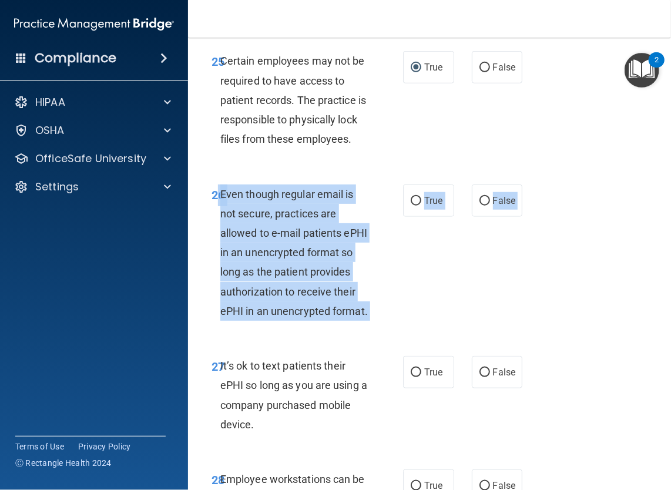
scroll to position [3682, 0]
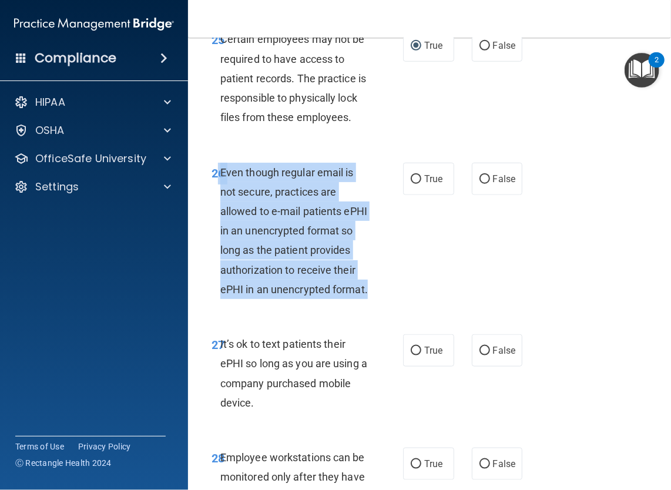
drag, startPoint x: 217, startPoint y: 440, endPoint x: 336, endPoint y: 437, distance: 119.3
click at [336, 306] on div "26 Even though regular email is not secure, practices are allowed to e-mail pat…" at bounding box center [307, 234] width 227 height 143
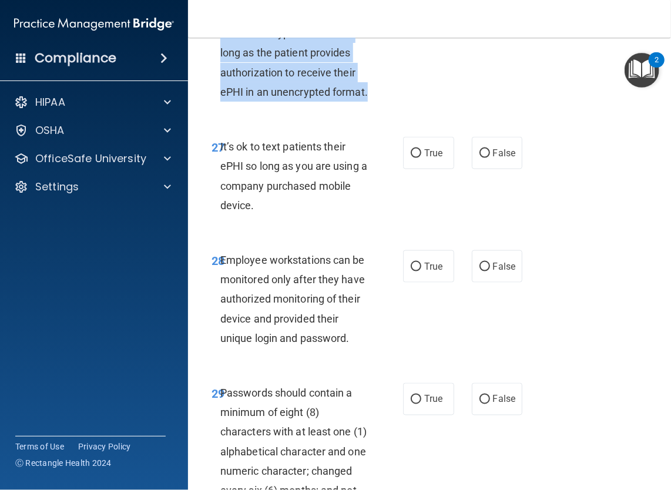
scroll to position [3885, 0]
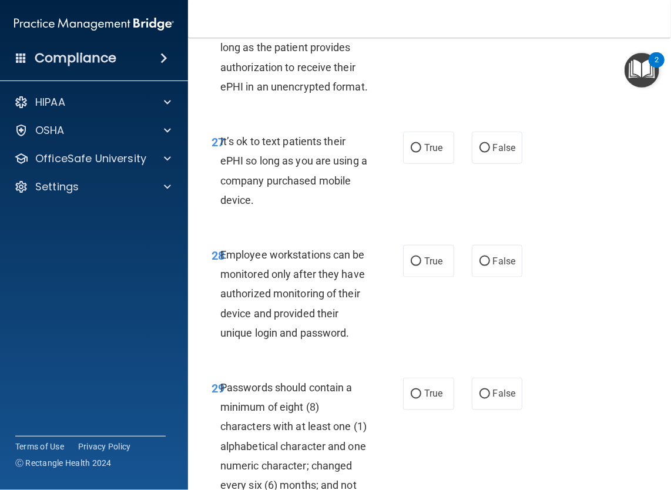
drag, startPoint x: 218, startPoint y: 276, endPoint x: 271, endPoint y: 331, distance: 76.5
click at [271, 216] on div "27 It’s ok to text patients their ePHI so long as you are using a company purch…" at bounding box center [307, 174] width 227 height 84
drag, startPoint x: 271, startPoint y: 331, endPoint x: 435, endPoint y: 293, distance: 168.8
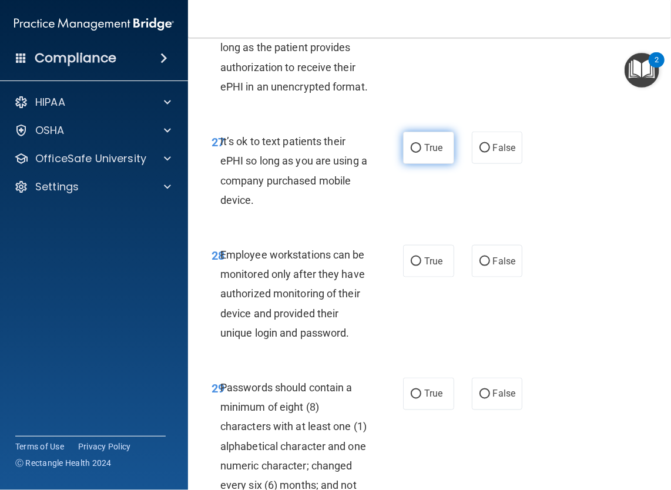
click at [435, 164] on label "True" at bounding box center [428, 148] width 51 height 32
click at [421, 153] on input "True" at bounding box center [416, 148] width 11 height 9
drag, startPoint x: 216, startPoint y: 274, endPoint x: 280, endPoint y: 339, distance: 91.0
click at [280, 216] on div "27 It’s ok to text patients their ePHI so long as you are using a company purch…" at bounding box center [307, 174] width 227 height 84
click at [489, 164] on label "False" at bounding box center [497, 148] width 51 height 32
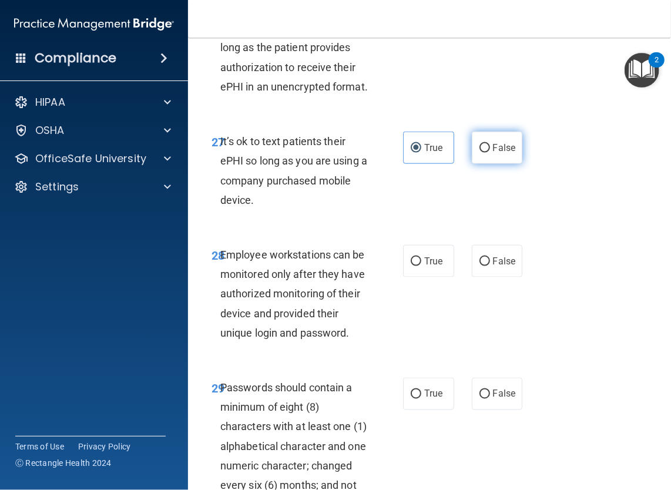
click at [489, 153] on input "False" at bounding box center [485, 148] width 11 height 9
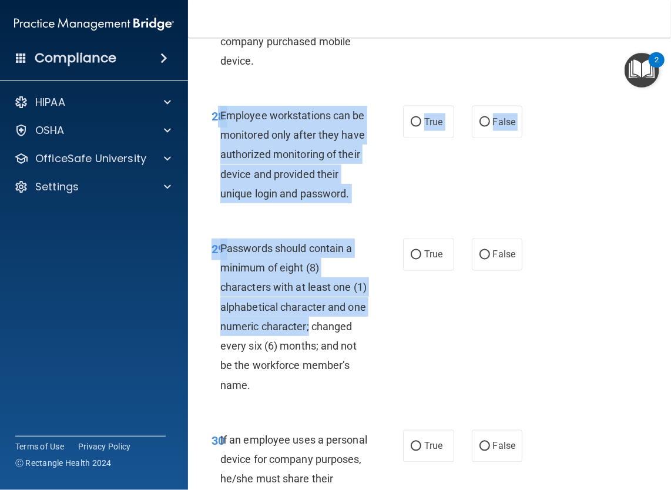
scroll to position [4030, 0]
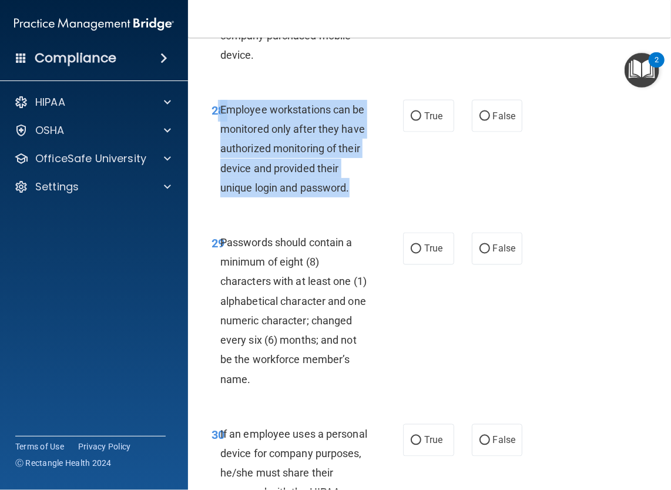
drag, startPoint x: 216, startPoint y: 388, endPoint x: 365, endPoint y: 334, distance: 158.2
click at [365, 203] on div "28 Employee workstations can be monitored only after they have authorized monit…" at bounding box center [307, 151] width 227 height 103
click at [343, 197] on div "Employee workstations can be monitored only after they have authorized monitori…" at bounding box center [298, 149] width 157 height 98
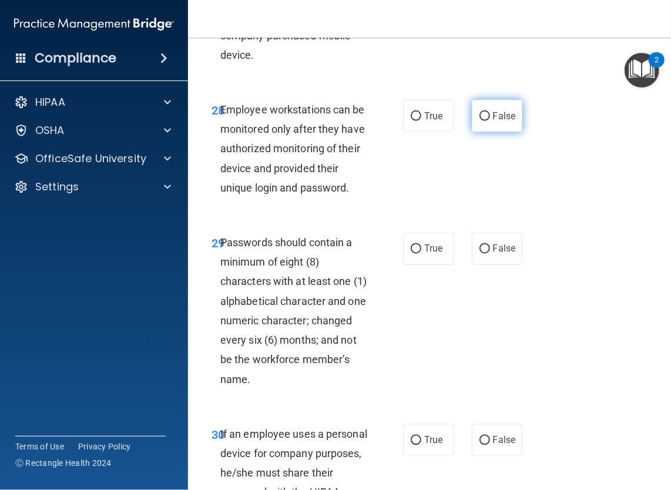
click at [472, 132] on label "False" at bounding box center [497, 116] width 51 height 32
click at [480, 121] on input "False" at bounding box center [485, 116] width 11 height 9
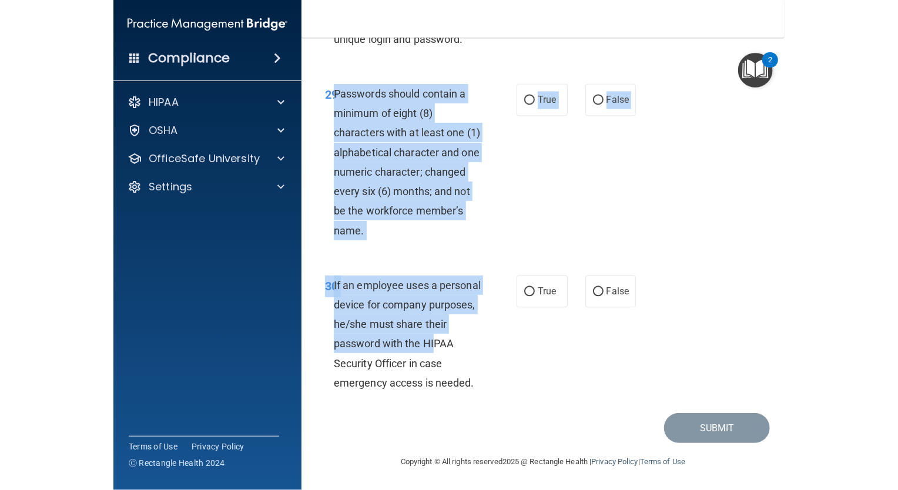
scroll to position [4235, 0]
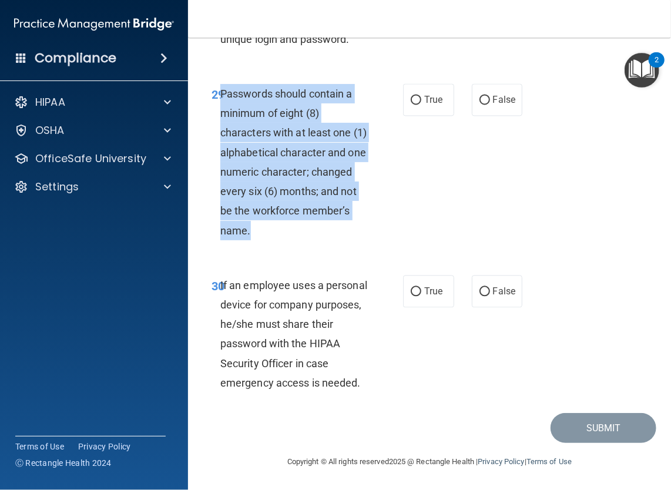
drag, startPoint x: 220, startPoint y: 378, endPoint x: 327, endPoint y: 313, distance: 125.3
click at [327, 240] on div "Passwords should contain a minimum of eight (8) characters with at least one (1…" at bounding box center [298, 162] width 157 height 156
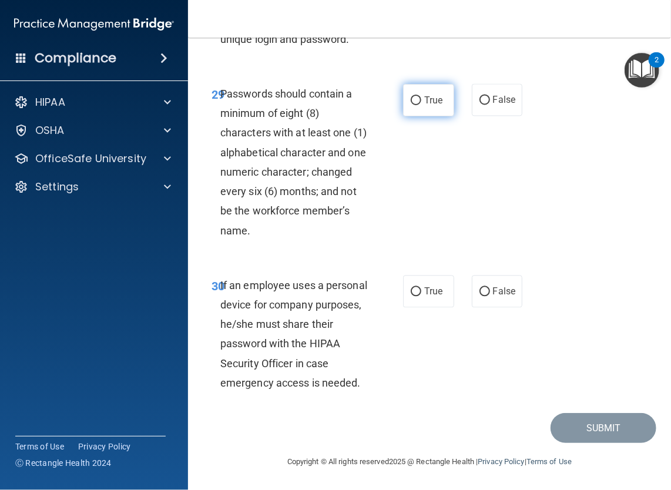
click at [419, 116] on label "True" at bounding box center [428, 100] width 51 height 32
click at [419, 105] on input "True" at bounding box center [416, 100] width 11 height 9
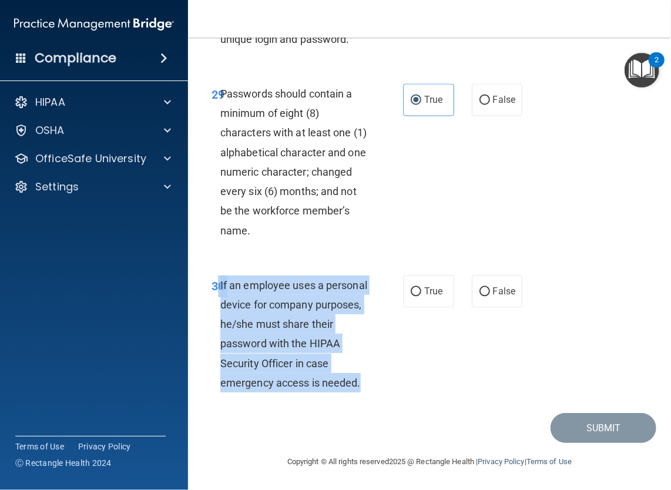
drag, startPoint x: 218, startPoint y: 360, endPoint x: 369, endPoint y: 466, distance: 184.4
click at [369, 398] on div "30 If an employee uses a personal device for company purposes, he/she must shar…" at bounding box center [307, 337] width 227 height 123
click at [481, 297] on input "False" at bounding box center [485, 292] width 11 height 9
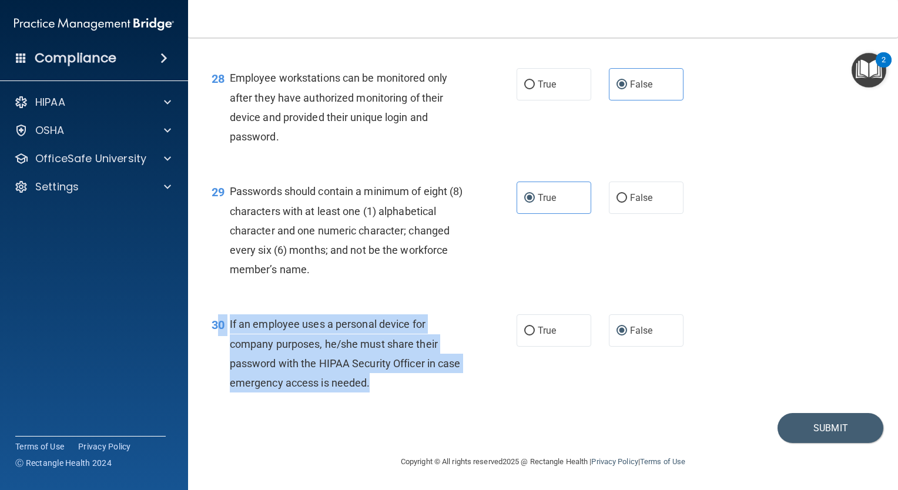
scroll to position [3007, 0]
click at [794, 424] on button "Submit" at bounding box center [831, 428] width 106 height 30
click at [416, 377] on div "If an employee uses a personal device for company purposes, he/she must share t…" at bounding box center [351, 353] width 242 height 78
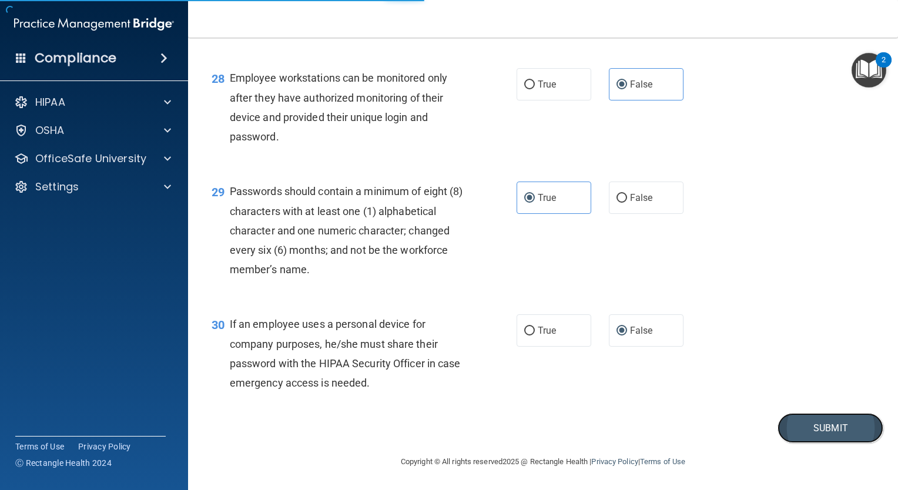
click at [790, 424] on button "Submit" at bounding box center [831, 428] width 106 height 30
drag, startPoint x: 790, startPoint y: 424, endPoint x: 599, endPoint y: 397, distance: 192.9
click at [599, 397] on div "30 If an employee uses a personal device for company purposes, he/she must shar…" at bounding box center [543, 356] width 681 height 113
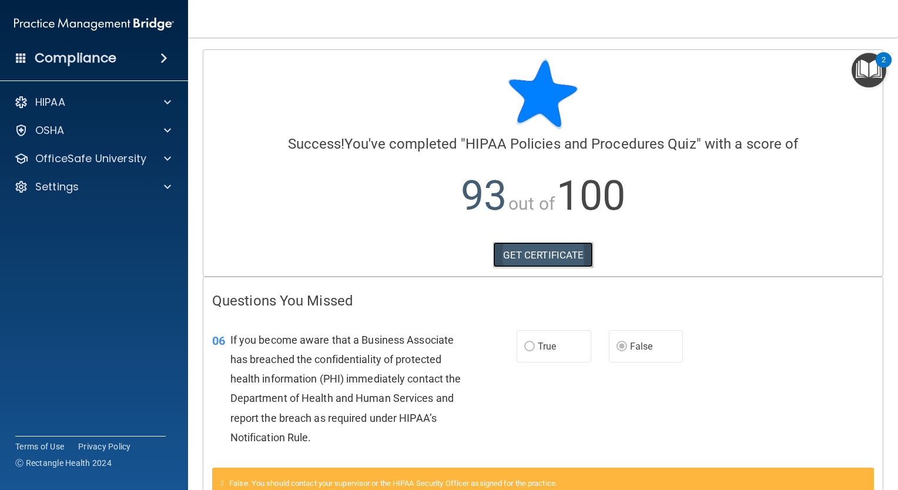
drag, startPoint x: 552, startPoint y: 254, endPoint x: 520, endPoint y: 256, distance: 32.4
click at [520, 256] on link "GET CERTIFICATE" at bounding box center [543, 255] width 100 height 26
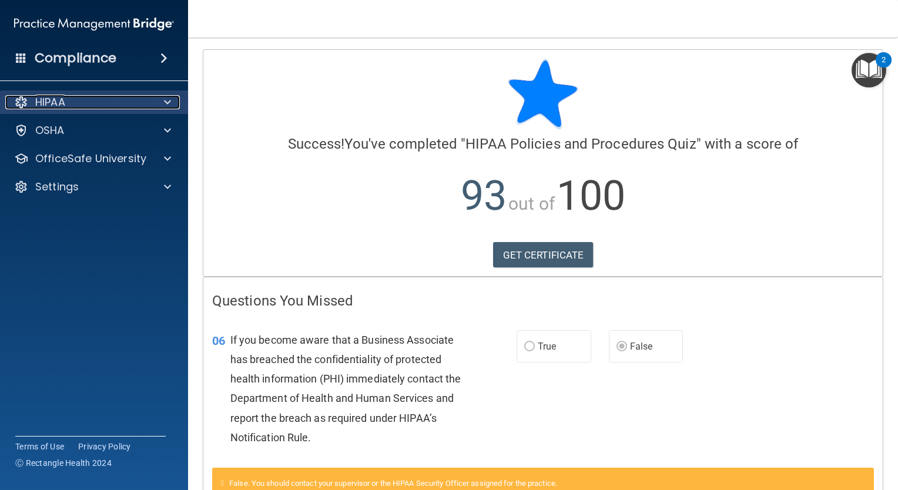
click at [153, 100] on div at bounding box center [165, 102] width 29 height 14
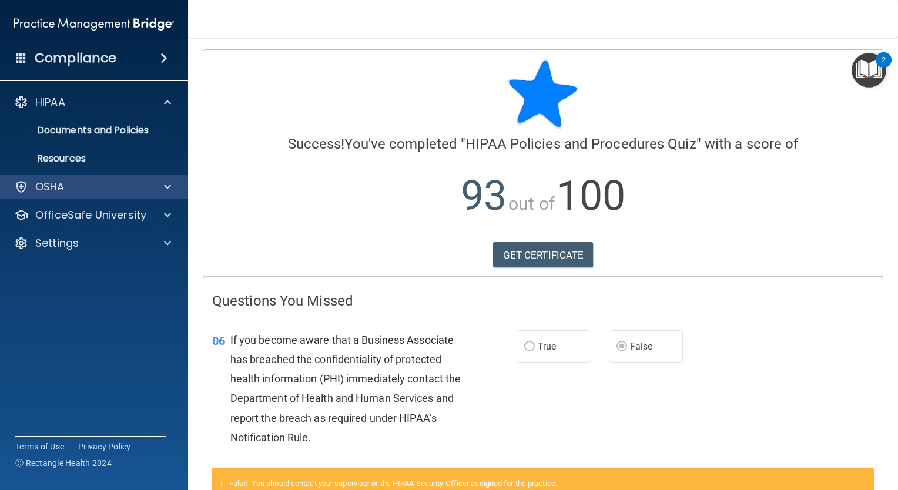
click at [120, 194] on div "OSHA" at bounding box center [94, 187] width 189 height 24
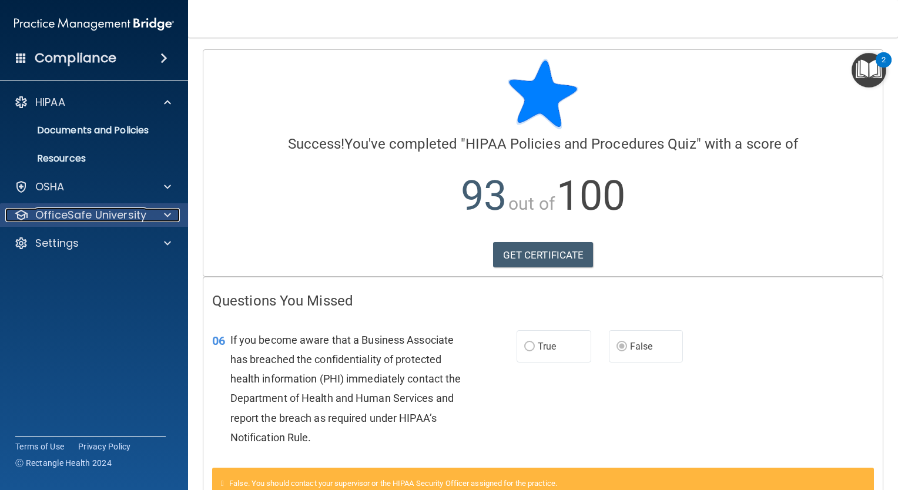
click at [125, 215] on p "OfficeSafe University" at bounding box center [90, 215] width 111 height 14
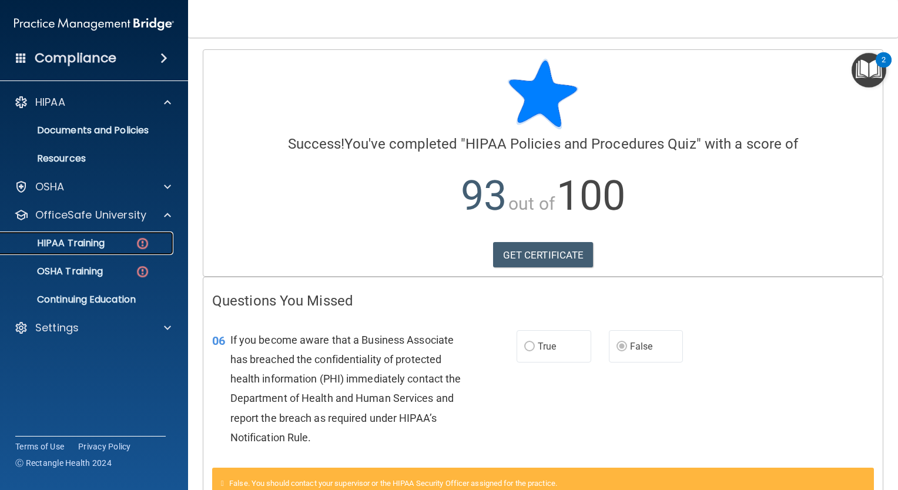
click at [142, 239] on img at bounding box center [142, 243] width 15 height 15
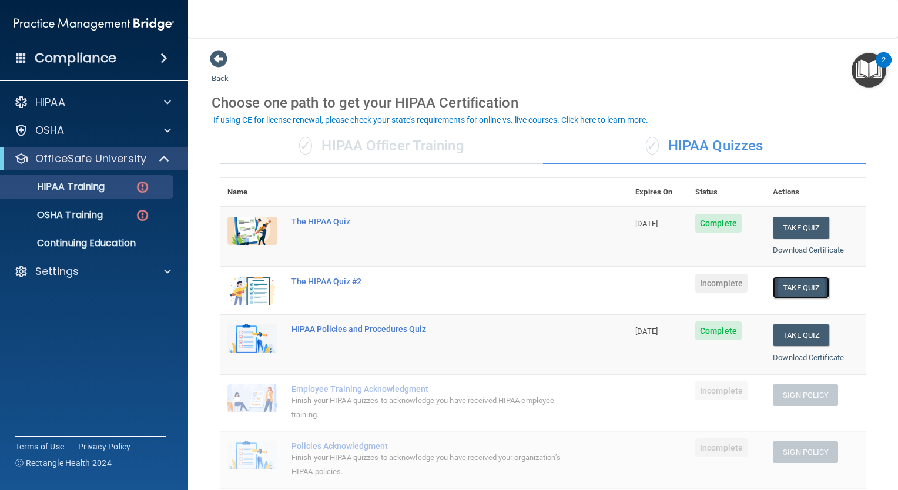
click at [802, 284] on button "Take Quiz" at bounding box center [801, 288] width 56 height 22
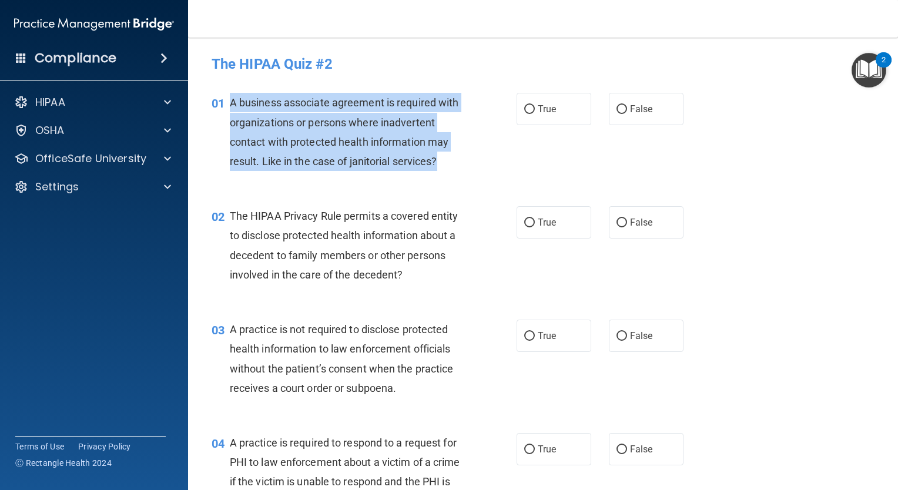
drag, startPoint x: 231, startPoint y: 100, endPoint x: 447, endPoint y: 161, distance: 224.2
click at [447, 161] on div "A business associate agreement is required with organizations or persons where …" at bounding box center [351, 132] width 242 height 78
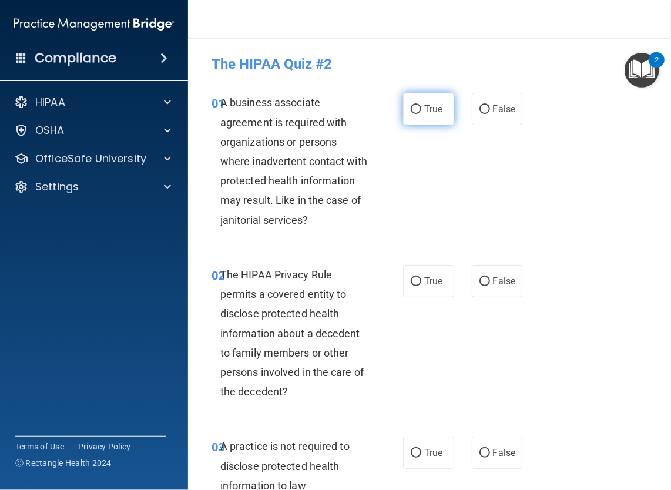
click at [425, 108] on span "True" at bounding box center [433, 108] width 18 height 11
click at [421, 108] on input "True" at bounding box center [416, 109] width 11 height 9
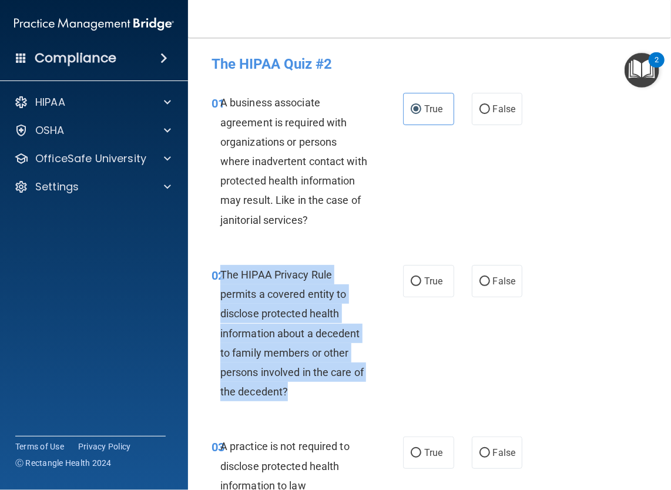
drag, startPoint x: 220, startPoint y: 273, endPoint x: 306, endPoint y: 404, distance: 156.6
click at [306, 404] on div "02 The HIPAA Privacy Rule permits a covered entity to disclose protected health…" at bounding box center [307, 336] width 227 height 143
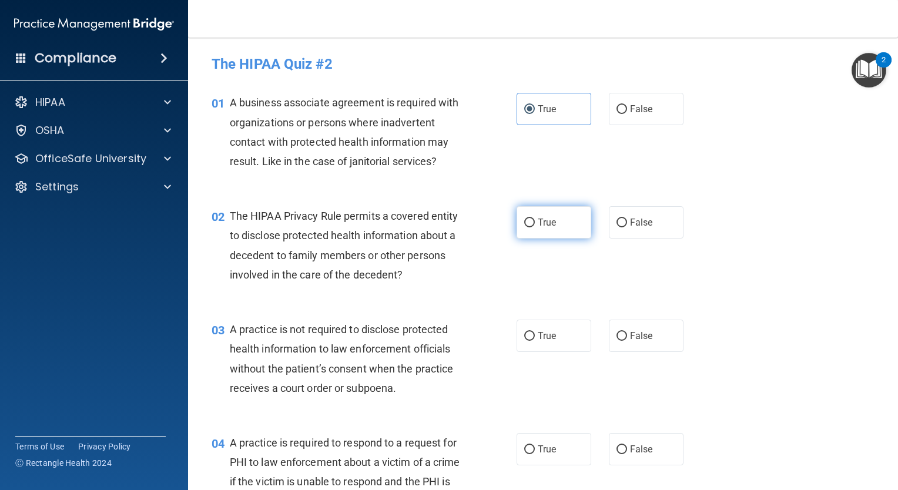
click at [522, 213] on label "True" at bounding box center [554, 222] width 75 height 32
click at [524, 219] on input "True" at bounding box center [529, 223] width 11 height 9
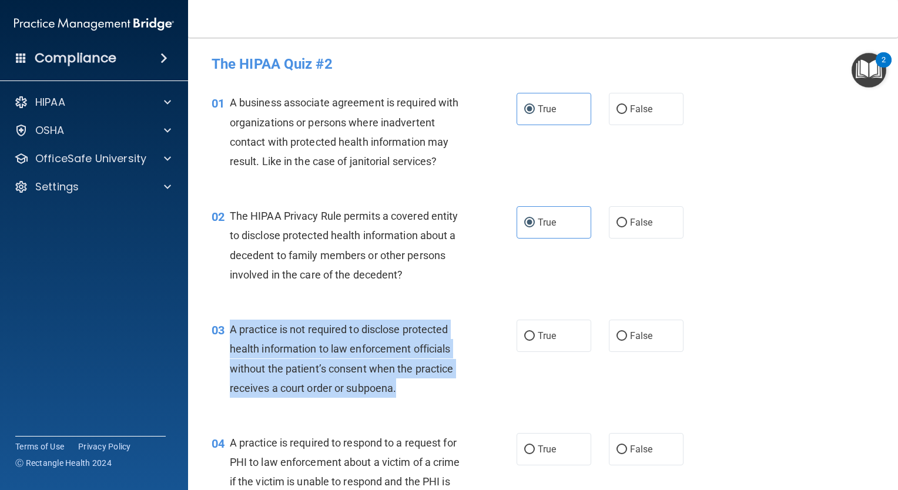
drag, startPoint x: 226, startPoint y: 329, endPoint x: 405, endPoint y: 391, distance: 190.0
click at [405, 391] on div "03 A practice is not required to disclose protected health information to law e…" at bounding box center [364, 362] width 340 height 84
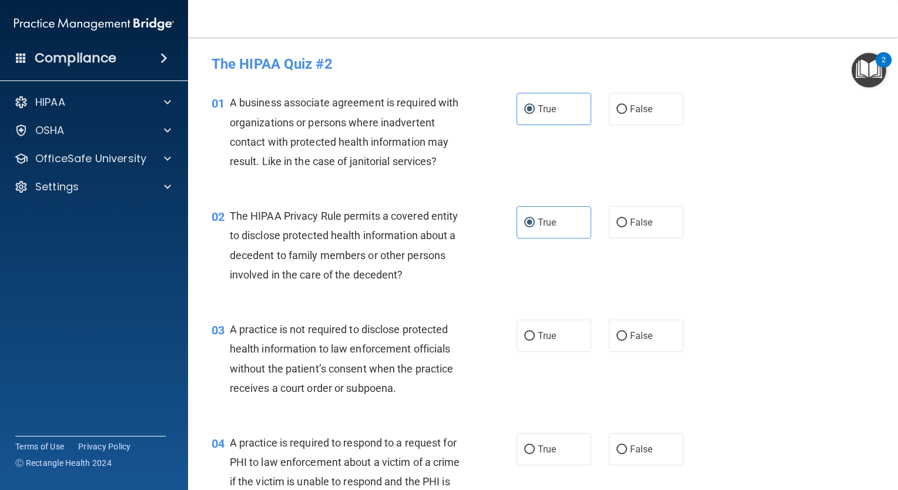
click at [597, 317] on div "03 A practice is not required to disclose protected health information to law e…" at bounding box center [543, 361] width 681 height 113
click at [619, 333] on input "False" at bounding box center [621, 336] width 11 height 9
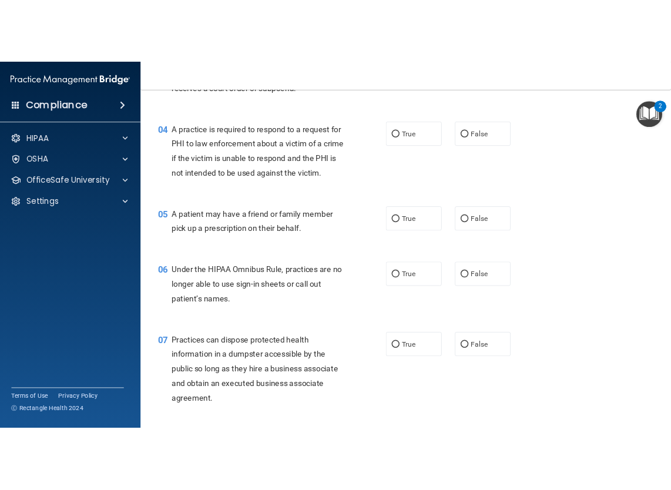
scroll to position [363, 0]
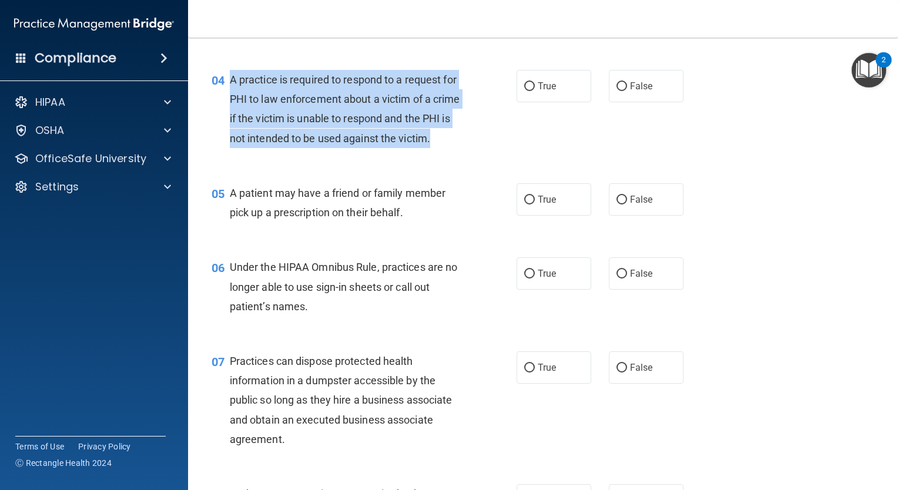
drag, startPoint x: 227, startPoint y: 74, endPoint x: 316, endPoint y: 162, distance: 125.1
click at [316, 154] on div "04 A practice is required to respond to a request for PHI to law enforcement ab…" at bounding box center [364, 112] width 340 height 84
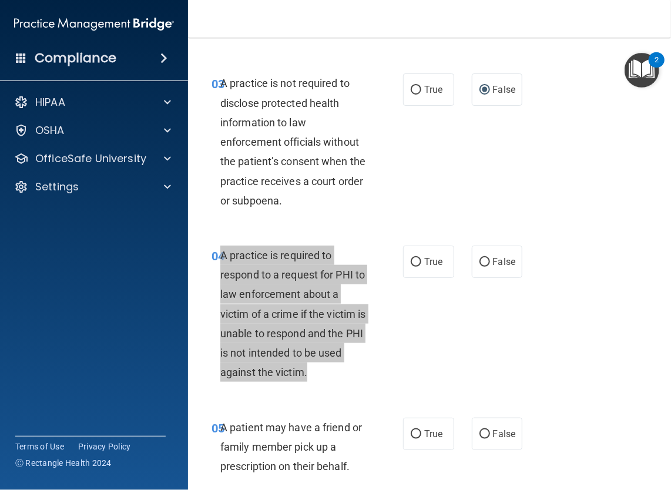
scroll to position [480, 0]
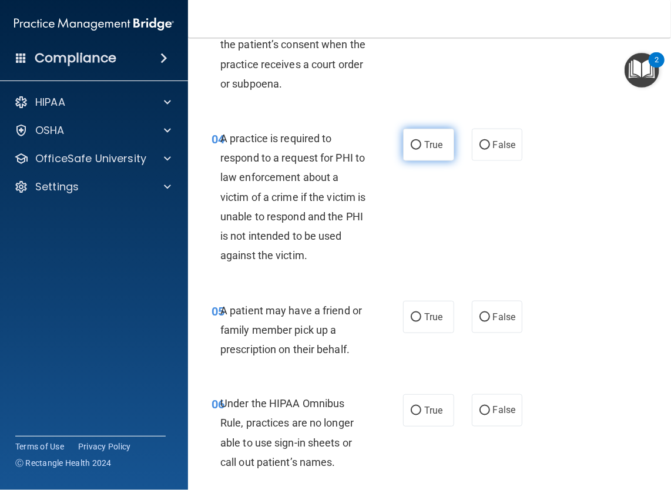
click at [418, 156] on label "True" at bounding box center [428, 145] width 51 height 32
click at [418, 150] on input "True" at bounding box center [416, 145] width 11 height 9
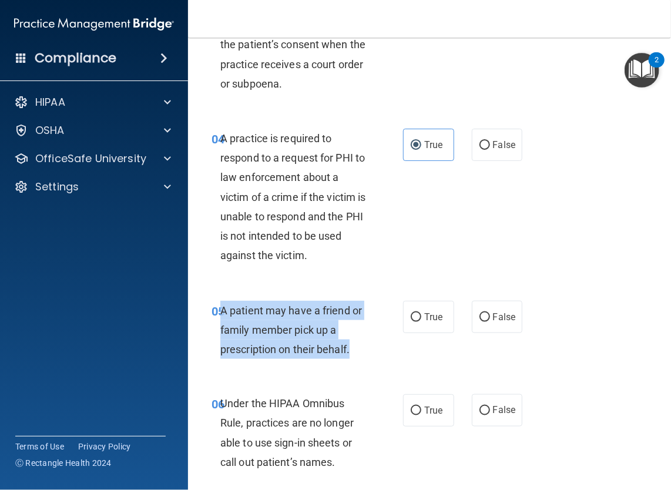
drag, startPoint x: 221, startPoint y: 306, endPoint x: 353, endPoint y: 353, distance: 140.3
click at [353, 353] on div "A patient may have a friend or family member pick up a prescription on their be…" at bounding box center [298, 330] width 157 height 59
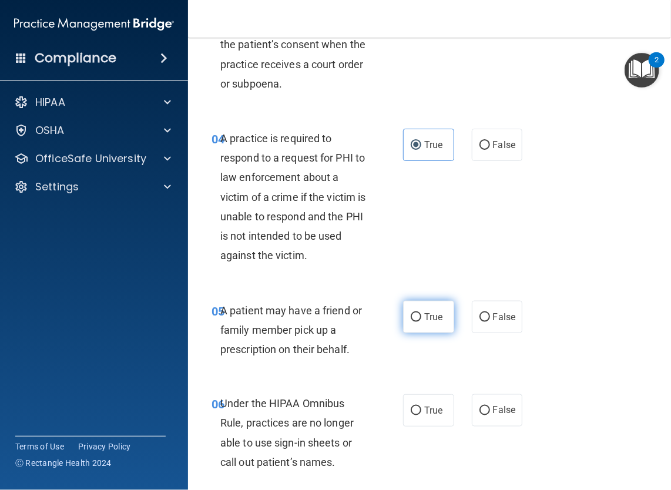
click at [431, 311] on span "True" at bounding box center [433, 316] width 18 height 11
click at [421, 313] on input "True" at bounding box center [416, 317] width 11 height 9
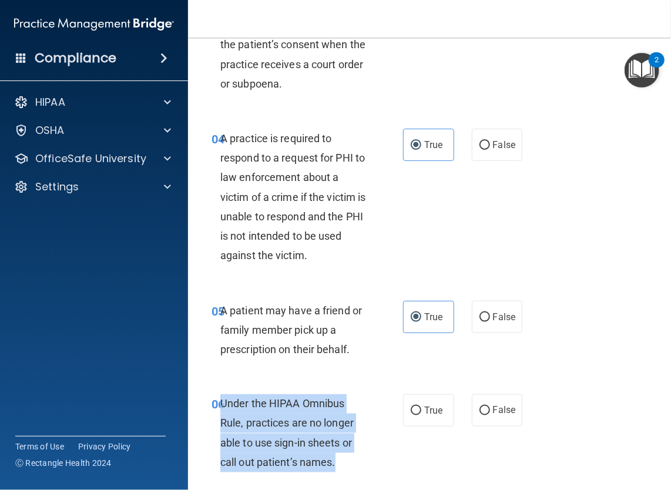
drag, startPoint x: 221, startPoint y: 400, endPoint x: 348, endPoint y: 461, distance: 141.7
click at [348, 461] on div "Under the HIPAA Omnibus Rule, practices are no longer able to use sign-in sheet…" at bounding box center [298, 433] width 157 height 78
click at [480, 408] on input "False" at bounding box center [485, 411] width 11 height 9
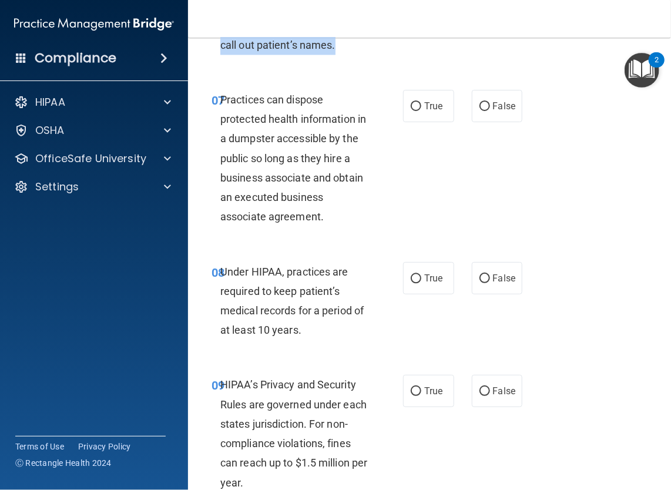
scroll to position [907, 0]
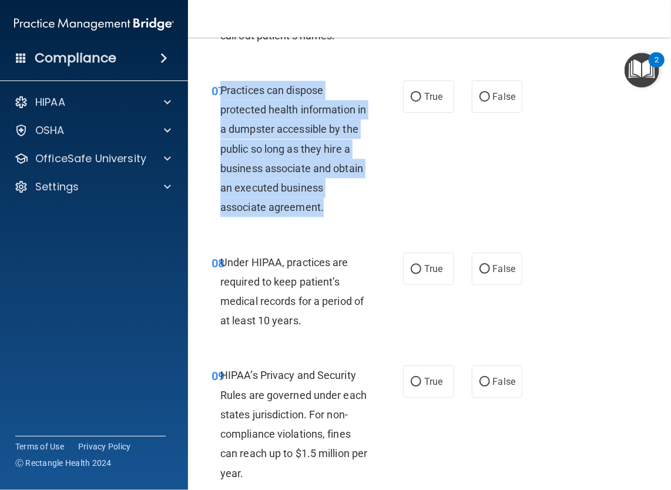
drag, startPoint x: 219, startPoint y: 90, endPoint x: 336, endPoint y: 218, distance: 173.5
click at [336, 218] on div "07 Practices can dispose protected health information in a dumpster accessible …" at bounding box center [307, 152] width 227 height 143
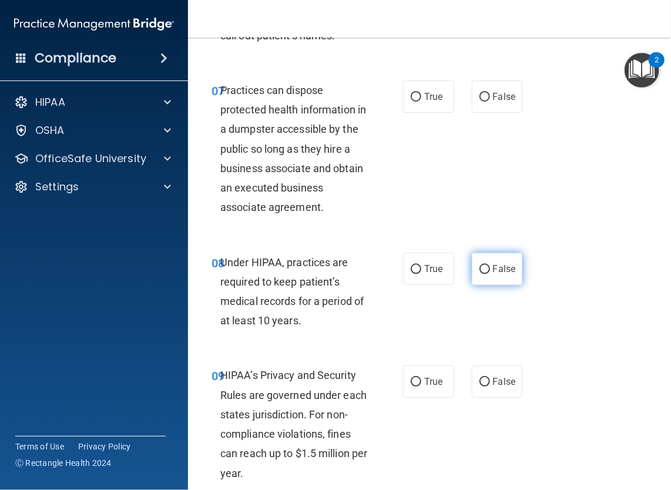
click at [489, 278] on label "False" at bounding box center [497, 269] width 51 height 32
click at [489, 274] on input "False" at bounding box center [485, 269] width 11 height 9
click at [491, 103] on label "False" at bounding box center [497, 97] width 51 height 32
click at [490, 102] on input "False" at bounding box center [485, 97] width 11 height 9
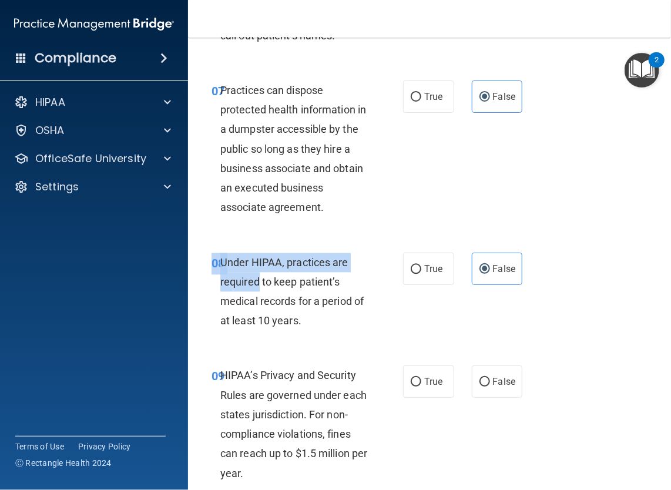
drag, startPoint x: 214, startPoint y: 258, endPoint x: 256, endPoint y: 274, distance: 45.4
click at [256, 274] on div "08 Under HIPAA, practices are required to keep patient’s medical records for a …" at bounding box center [307, 295] width 227 height 84
drag, startPoint x: 256, startPoint y: 274, endPoint x: 233, endPoint y: 269, distance: 23.7
click at [233, 269] on div "Under HIPAA, practices are required to keep patient’s medical records for a per…" at bounding box center [298, 292] width 157 height 78
click at [221, 262] on span "Under HIPAA, practices are required to keep patient’s medical records for a per…" at bounding box center [291, 291] width 143 height 71
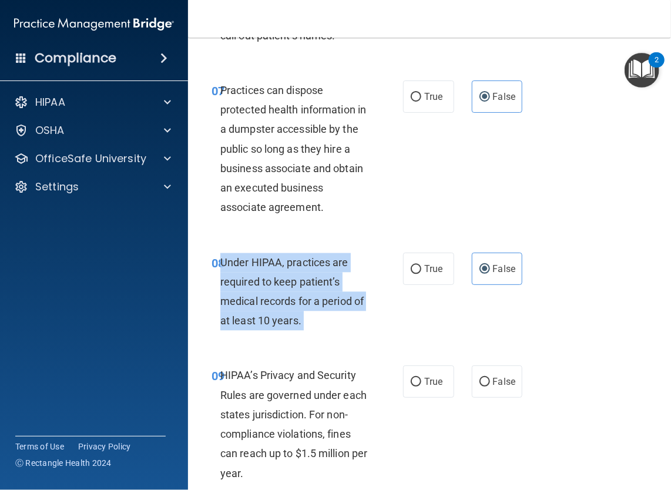
drag, startPoint x: 221, startPoint y: 262, endPoint x: 313, endPoint y: 334, distance: 117.2
click at [313, 334] on div "08 Under HIPAA, practices are required to keep patient’s medical records for a …" at bounding box center [307, 295] width 227 height 84
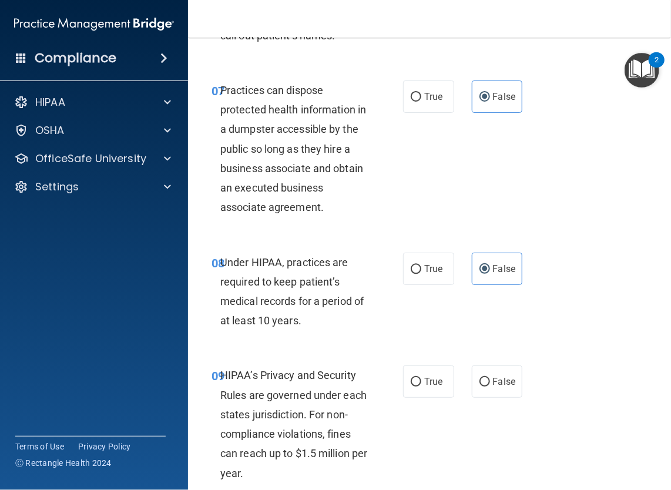
click at [303, 358] on div "09 HIPAA’s Privacy and Security Rules are governed under each states jurisdicti…" at bounding box center [430, 427] width 454 height 152
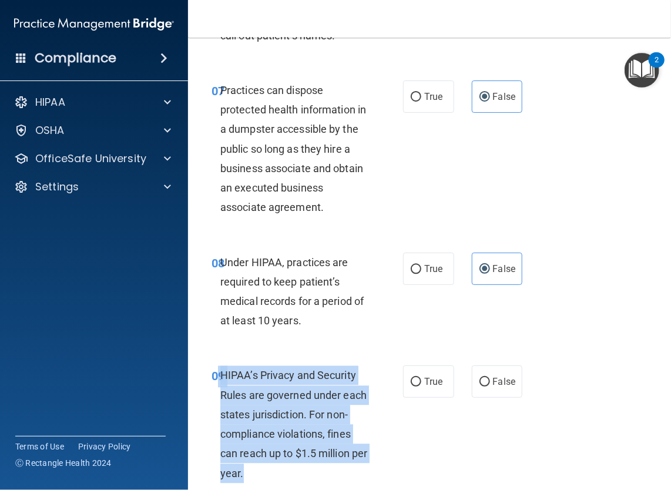
drag, startPoint x: 219, startPoint y: 373, endPoint x: 317, endPoint y: 468, distance: 137.2
click at [317, 468] on div "09 HIPAA’s Privacy and Security Rules are governed under each states jurisdicti…" at bounding box center [307, 427] width 227 height 123
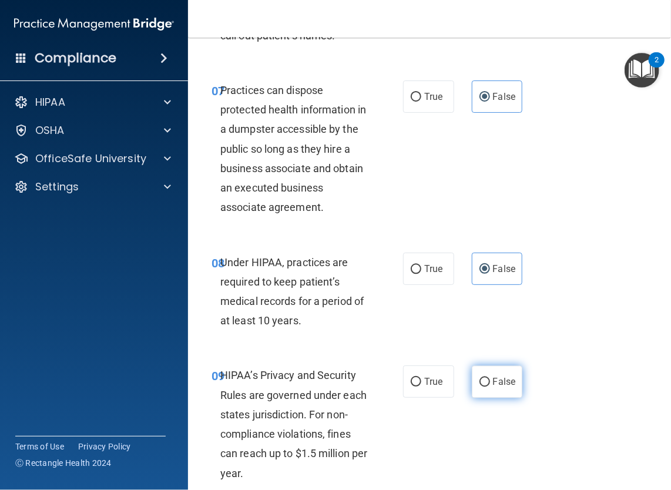
click at [498, 376] on span "False" at bounding box center [504, 381] width 23 height 11
click at [490, 378] on input "False" at bounding box center [485, 382] width 11 height 9
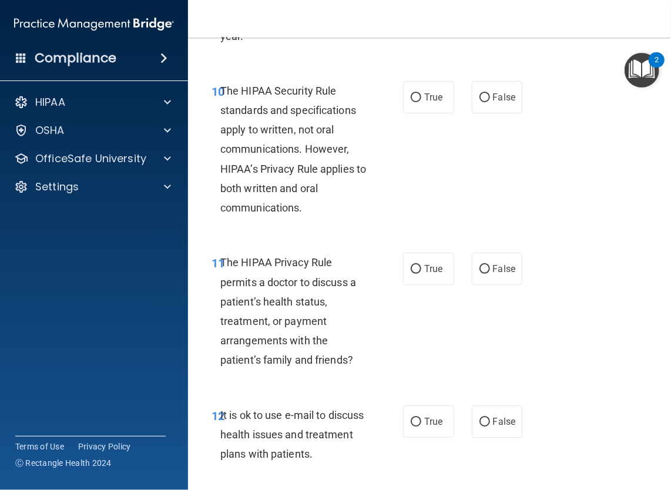
scroll to position [1359, 0]
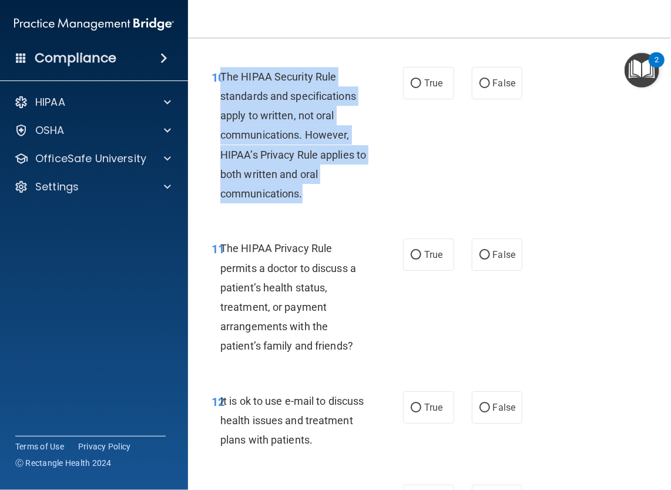
drag, startPoint x: 222, startPoint y: 76, endPoint x: 334, endPoint y: 194, distance: 163.0
click at [334, 194] on div "The HIPAA Security Rule standards and specifications apply to written, not oral…" at bounding box center [298, 135] width 157 height 137
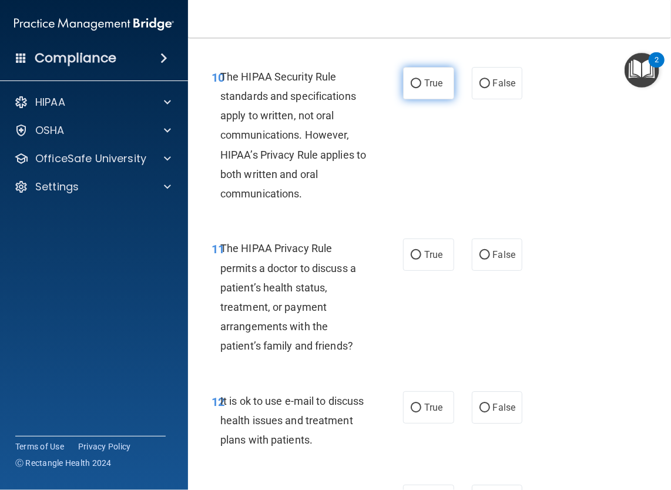
click at [425, 88] on span "True" at bounding box center [433, 83] width 18 height 11
click at [421, 88] on input "True" at bounding box center [416, 83] width 11 height 9
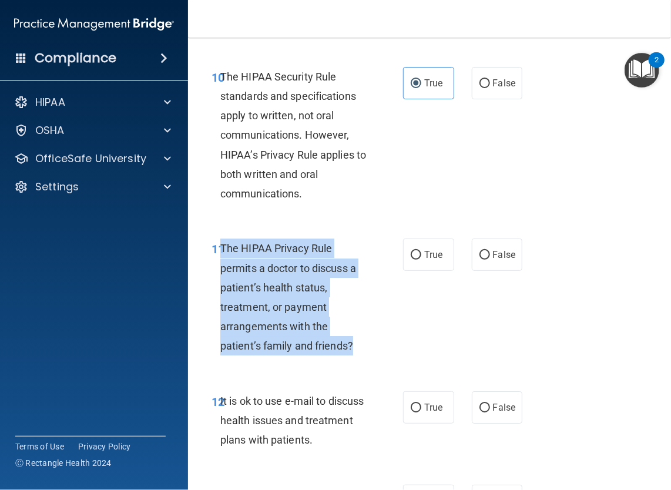
drag, startPoint x: 220, startPoint y: 246, endPoint x: 357, endPoint y: 347, distance: 171.0
click at [357, 347] on div "The HIPAA Privacy Rule permits a doctor to discuss a patient’s health status, t…" at bounding box center [298, 297] width 157 height 117
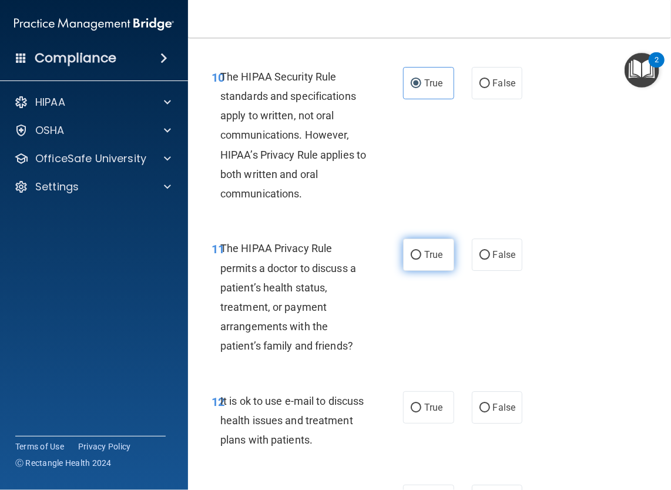
click at [440, 260] on label "True" at bounding box center [428, 255] width 51 height 32
click at [421, 260] on input "True" at bounding box center [416, 255] width 11 height 9
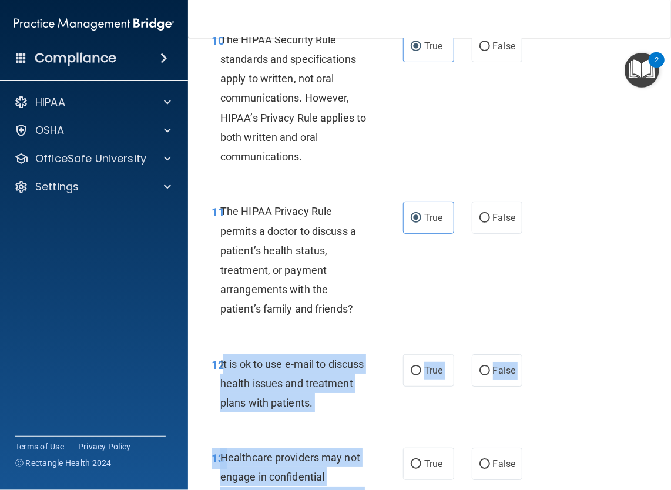
scroll to position [1448, 0]
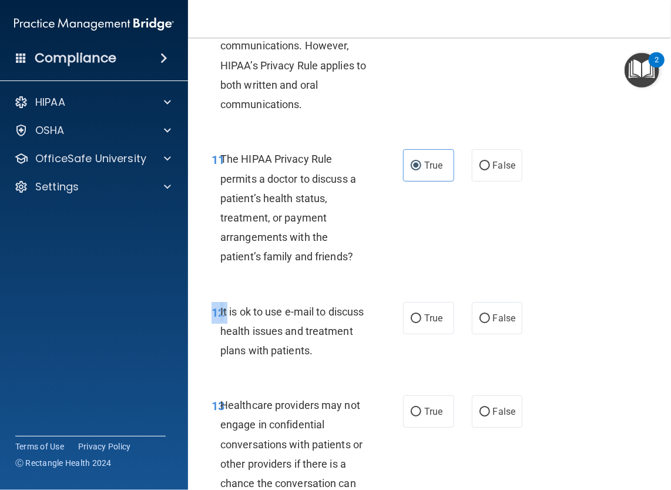
drag, startPoint x: 221, startPoint y: 399, endPoint x: 341, endPoint y: 378, distance: 121.7
click at [341, 378] on div "12 It is ok to use e-mail to discuss health issues and treatment plans with pat…" at bounding box center [430, 334] width 454 height 94
drag, startPoint x: 341, startPoint y: 378, endPoint x: 249, endPoint y: 324, distance: 106.4
click at [249, 324] on div "It is ok to use e-mail to discuss health issues and treatment plans with patien…" at bounding box center [298, 331] width 157 height 59
click at [223, 309] on span "It is ok to use e-mail to discuss health issues and treatment plans with patien…" at bounding box center [291, 331] width 143 height 51
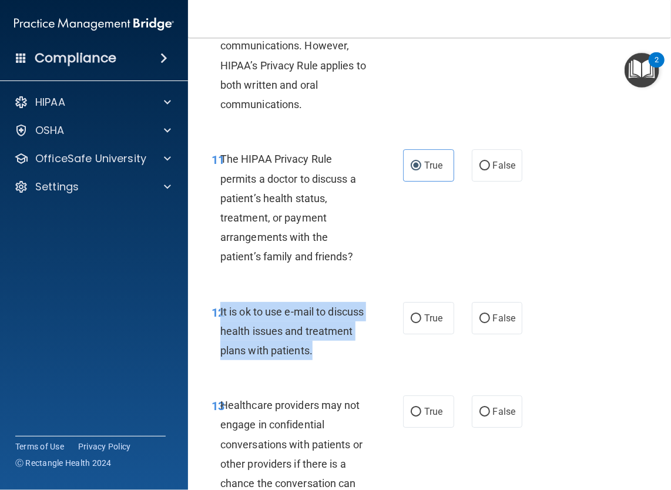
drag, startPoint x: 220, startPoint y: 307, endPoint x: 362, endPoint y: 342, distance: 146.5
click at [362, 342] on div "It is ok to use e-mail to discuss health issues and treatment plans with patien…" at bounding box center [298, 331] width 157 height 59
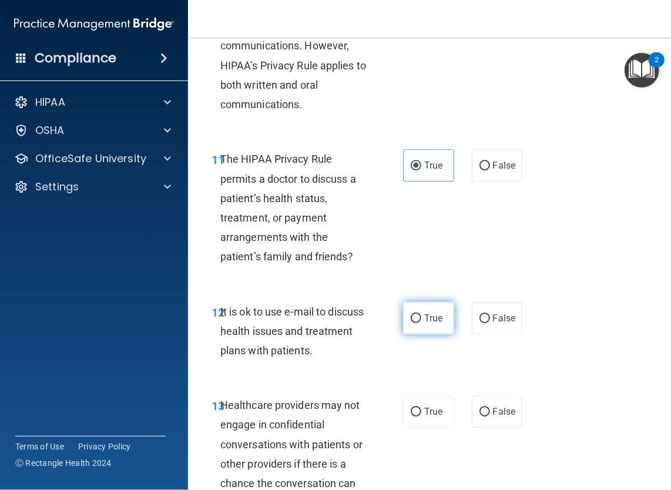
click at [424, 321] on span "True" at bounding box center [433, 318] width 18 height 11
click at [421, 321] on input "True" at bounding box center [416, 318] width 11 height 9
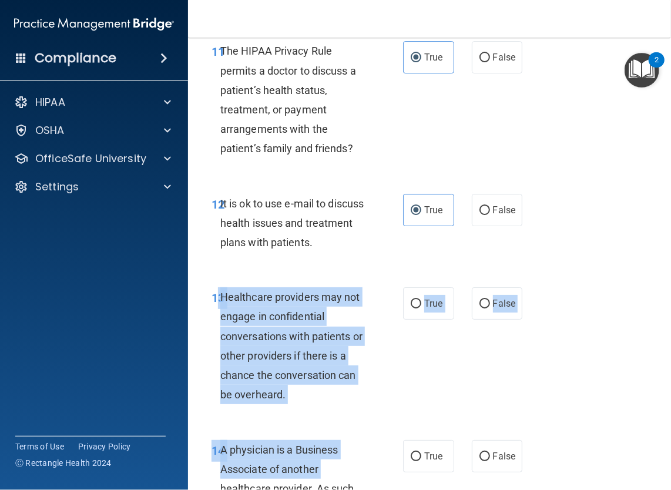
scroll to position [1562, 0]
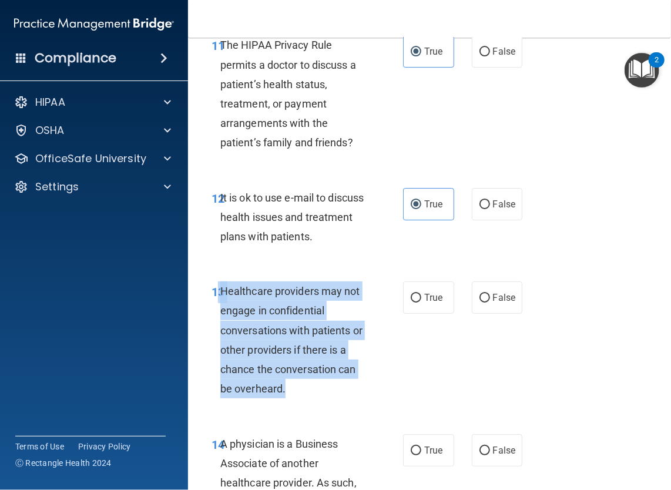
drag, startPoint x: 216, startPoint y: 400, endPoint x: 356, endPoint y: 396, distance: 139.9
click at [356, 396] on div "13 Healthcare providers may not engage in confidential conversations with patie…" at bounding box center [307, 342] width 227 height 123
click at [322, 347] on span "Healthcare providers may not engage in confidential conversations with patients…" at bounding box center [291, 340] width 142 height 110
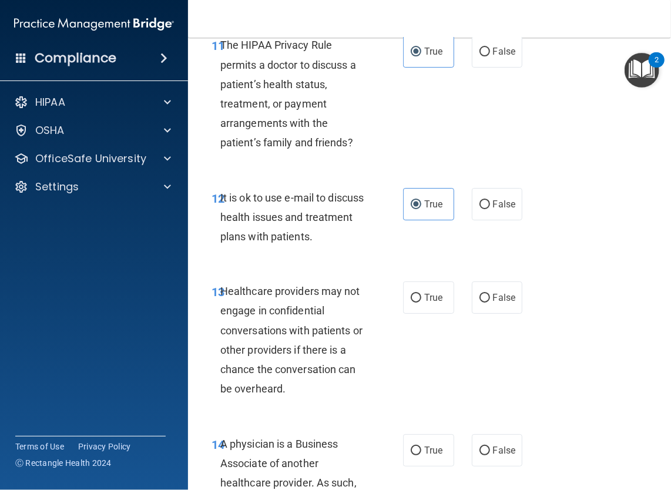
click at [522, 294] on div "13 Healthcare providers may not engage in confidential conversations with patie…" at bounding box center [430, 343] width 454 height 152
click at [502, 293] on span "False" at bounding box center [504, 297] width 23 height 11
click at [490, 294] on input "False" at bounding box center [485, 298] width 11 height 9
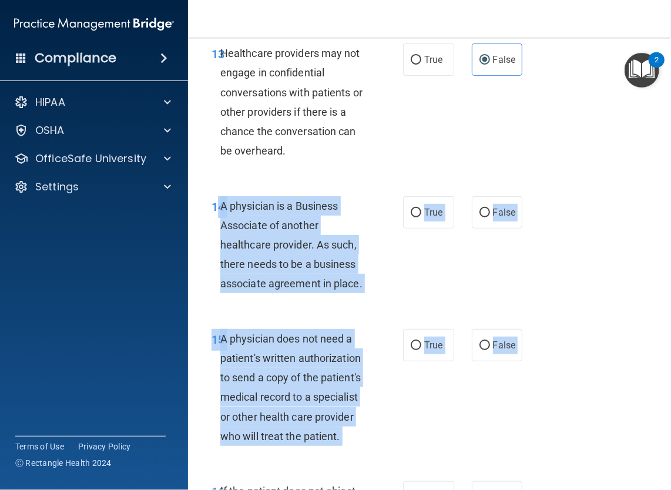
scroll to position [1871, 0]
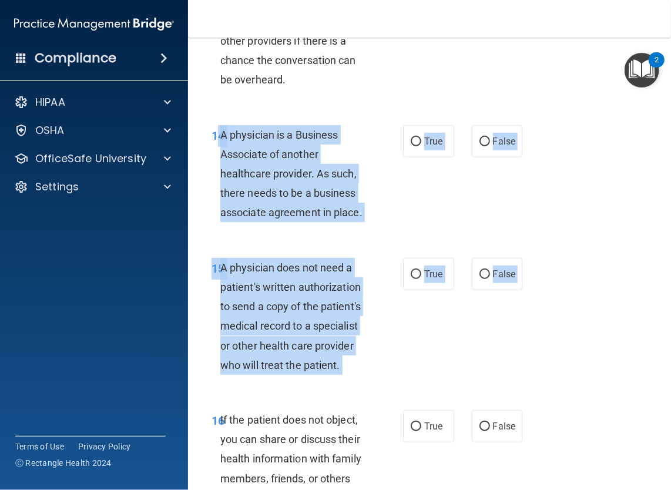
drag, startPoint x: 219, startPoint y: 440, endPoint x: 364, endPoint y: 217, distance: 266.7
click at [364, 217] on div "14 A physician is a Business Associate of another healthcare provider. As such,…" at bounding box center [307, 176] width 227 height 103
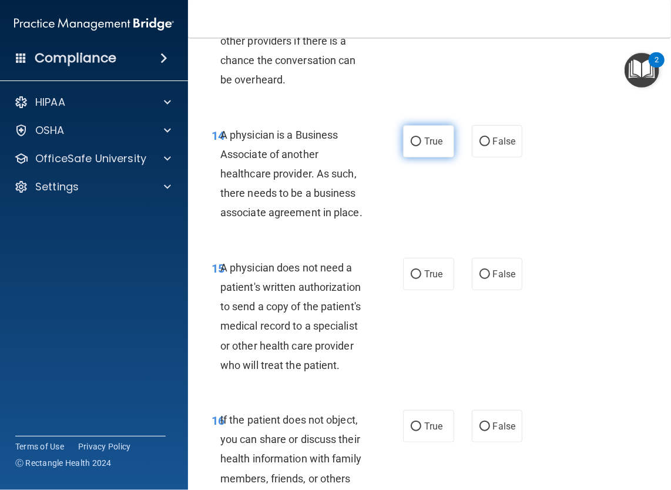
click at [431, 136] on span "True" at bounding box center [433, 141] width 18 height 11
click at [421, 138] on input "True" at bounding box center [416, 142] width 11 height 9
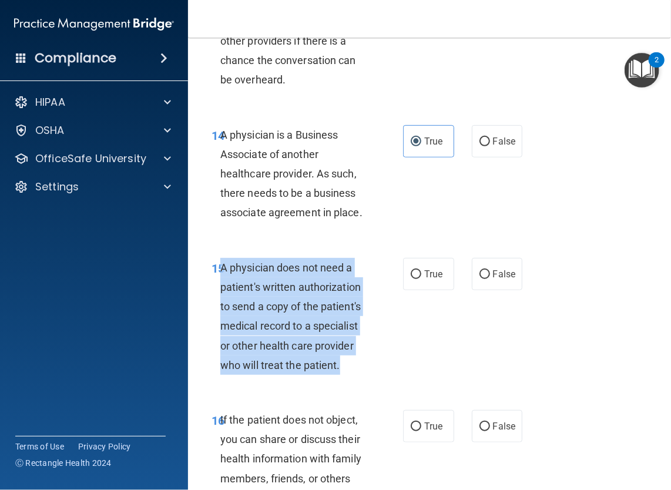
drag, startPoint x: 222, startPoint y: 266, endPoint x: 344, endPoint y: 373, distance: 162.0
click at [344, 373] on div "A physician does not need a patient's written authorization to send a copy of t…" at bounding box center [298, 316] width 157 height 117
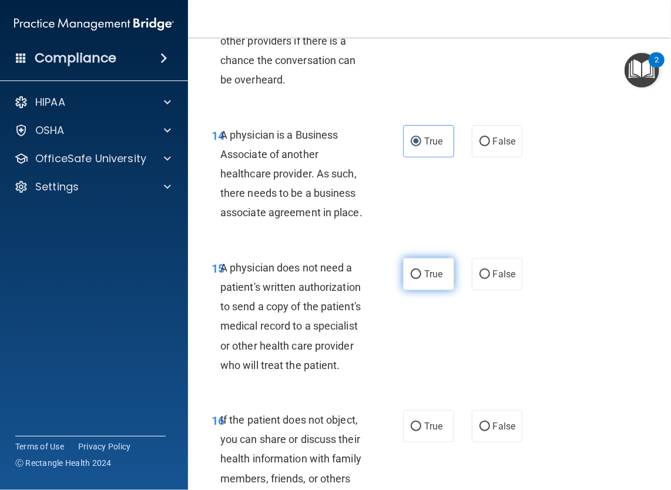
click at [431, 275] on span "True" at bounding box center [433, 274] width 18 height 11
click at [421, 275] on input "True" at bounding box center [416, 274] width 11 height 9
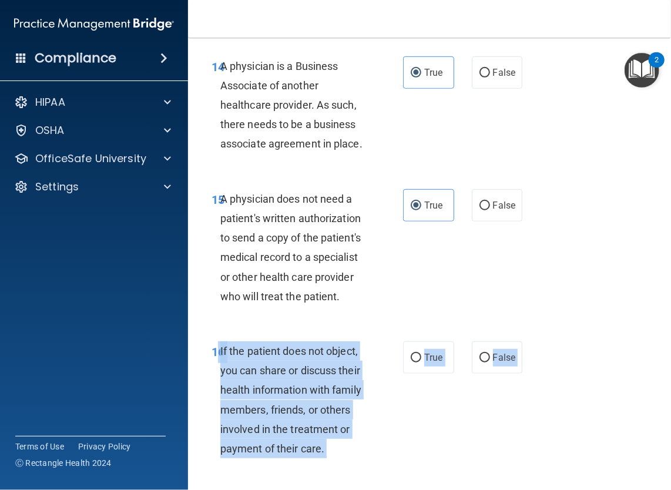
scroll to position [1973, 0]
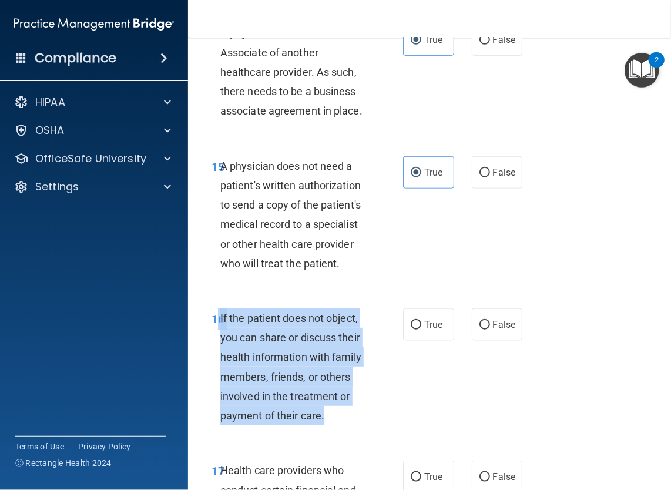
drag, startPoint x: 215, startPoint y: 415, endPoint x: 323, endPoint y: 422, distance: 108.4
click at [323, 422] on div "16 If the patient does not object, you can share or discuss their health inform…" at bounding box center [307, 370] width 227 height 123
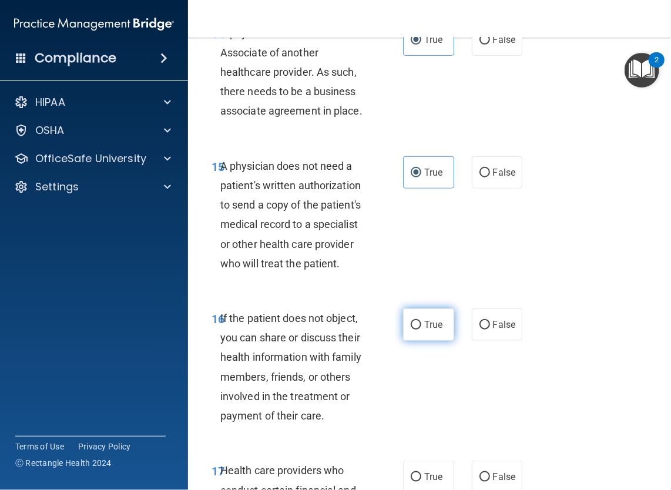
click at [408, 331] on label "True" at bounding box center [428, 325] width 51 height 32
click at [411, 330] on input "True" at bounding box center [416, 325] width 11 height 9
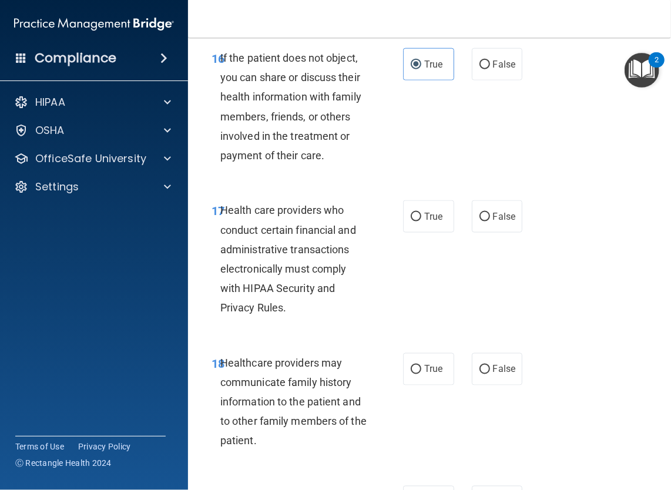
scroll to position [2310, 0]
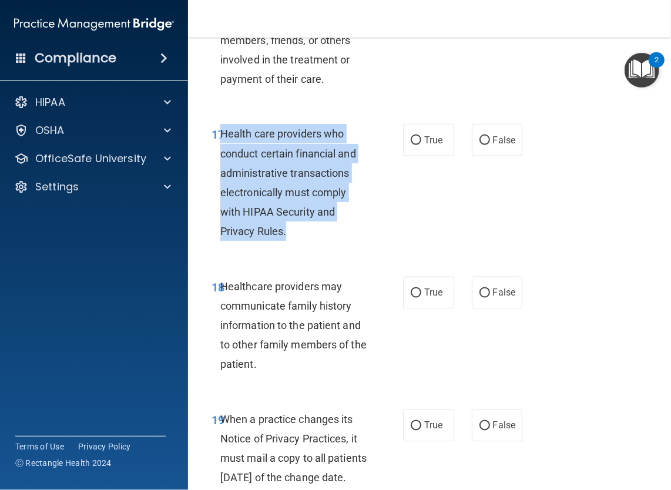
drag, startPoint x: 220, startPoint y: 132, endPoint x: 320, endPoint y: 229, distance: 139.6
click at [320, 229] on div "Health care providers who conduct certain financial and administrative transact…" at bounding box center [298, 182] width 157 height 117
click at [341, 158] on span "Health care providers who conduct certain financial and administrative transact…" at bounding box center [288, 183] width 136 height 110
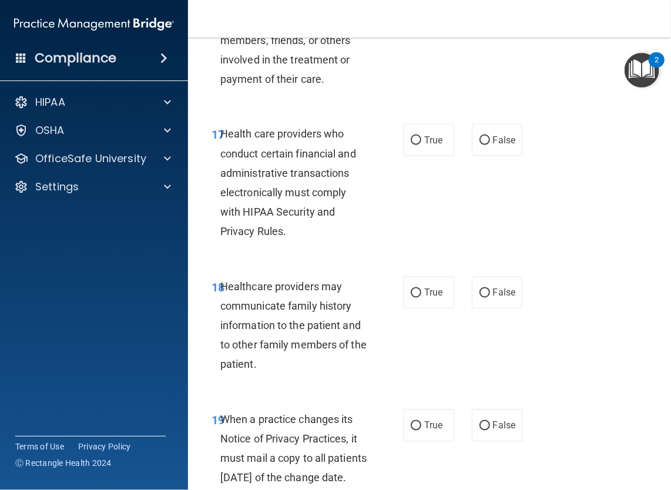
click at [449, 145] on div "True False" at bounding box center [464, 140] width 122 height 32
click at [441, 142] on label "True" at bounding box center [428, 140] width 51 height 32
click at [421, 142] on input "True" at bounding box center [416, 140] width 11 height 9
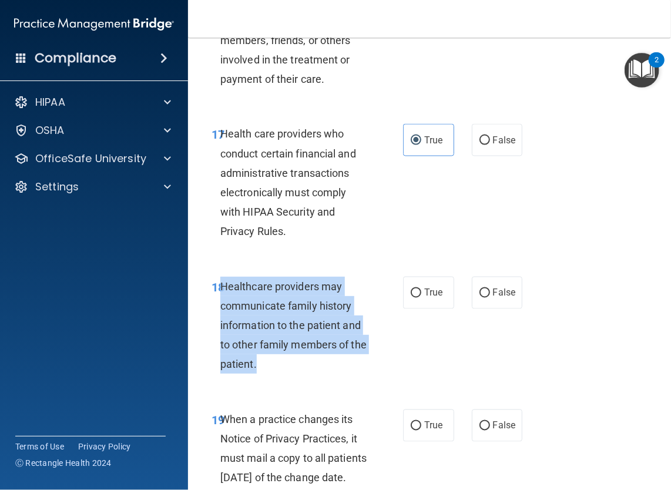
drag, startPoint x: 219, startPoint y: 283, endPoint x: 298, endPoint y: 372, distance: 118.6
click at [298, 372] on div "Healthcare providers may communicate family history information to the patient …" at bounding box center [298, 326] width 157 height 98
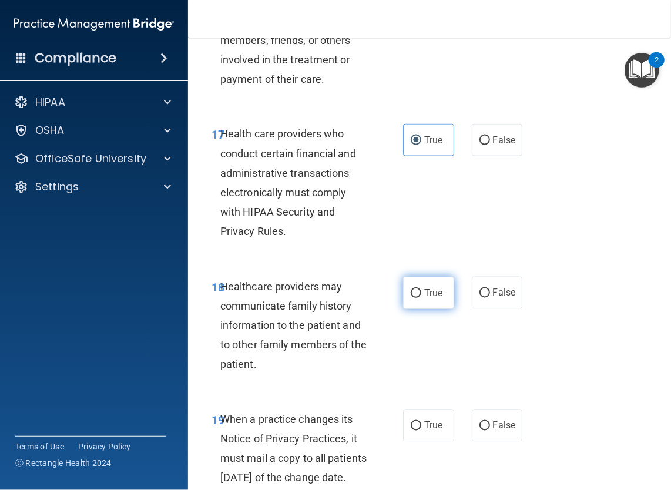
click at [444, 295] on label "True" at bounding box center [428, 293] width 51 height 32
click at [421, 295] on input "True" at bounding box center [416, 293] width 11 height 9
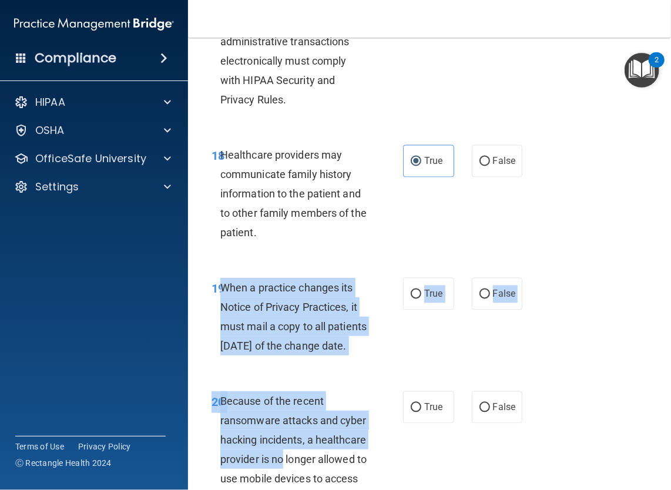
scroll to position [2476, 0]
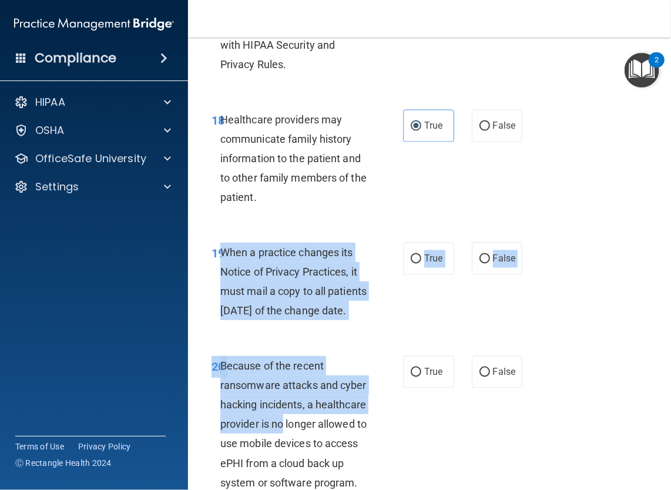
drag, startPoint x: 219, startPoint y: 414, endPoint x: 340, endPoint y: 329, distance: 147.6
click at [340, 321] on div "When a practice changes its Notice of Privacy Practices, it must mail a copy to…" at bounding box center [298, 282] width 157 height 78
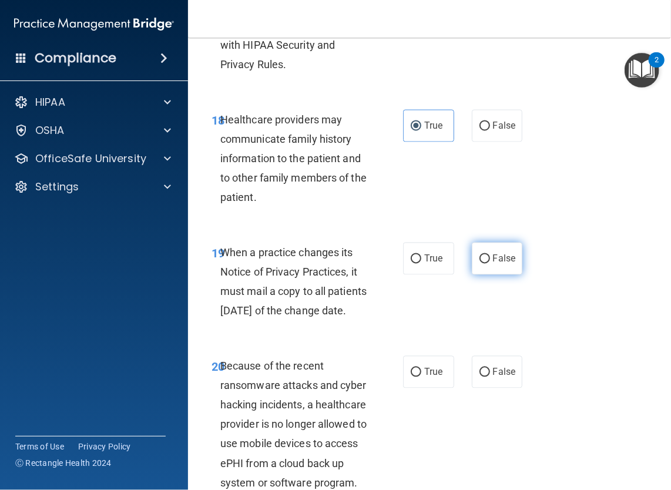
click at [514, 249] on label "False" at bounding box center [497, 259] width 51 height 32
click at [490, 255] on input "False" at bounding box center [485, 259] width 11 height 9
click at [222, 388] on span "Because of the recent ransomware attacks and cyber hacking incidents, a healthc…" at bounding box center [293, 424] width 146 height 129
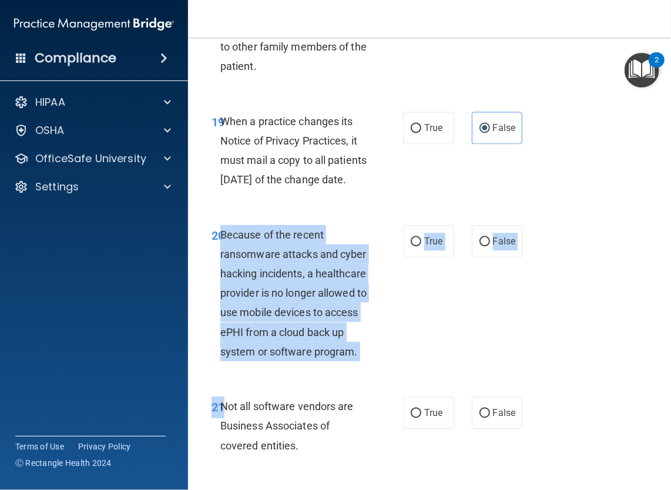
scroll to position [2702, 0]
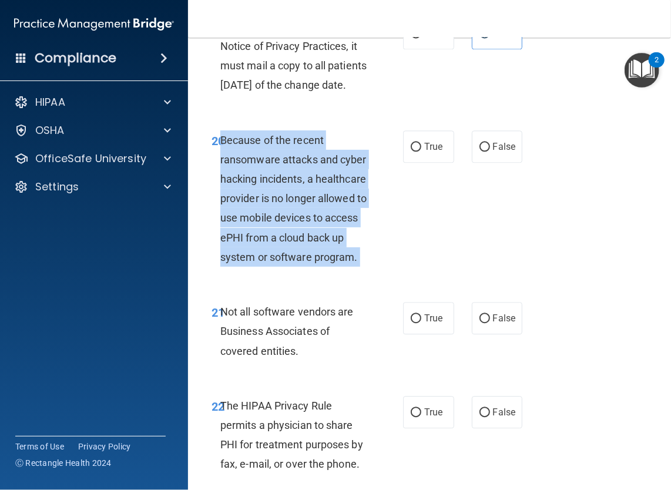
drag, startPoint x: 222, startPoint y: 388, endPoint x: 341, endPoint y: 295, distance: 150.7
click at [341, 267] on div "Because of the recent ransomware attacks and cyber hacking incidents, a healthc…" at bounding box center [298, 198] width 157 height 137
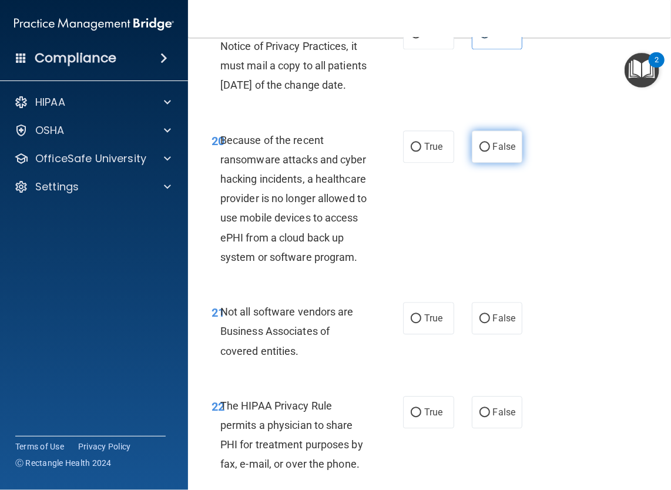
click at [482, 161] on label "False" at bounding box center [497, 146] width 51 height 32
click at [482, 152] on input "False" at bounding box center [485, 147] width 11 height 9
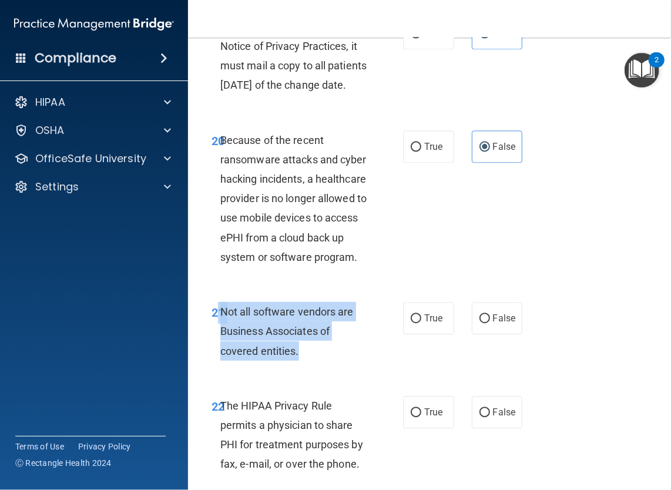
drag, startPoint x: 219, startPoint y: 347, endPoint x: 322, endPoint y: 391, distance: 112.2
click at [322, 367] on div "21 Not all software vendors are Business Associates of covered entities." at bounding box center [307, 334] width 227 height 65
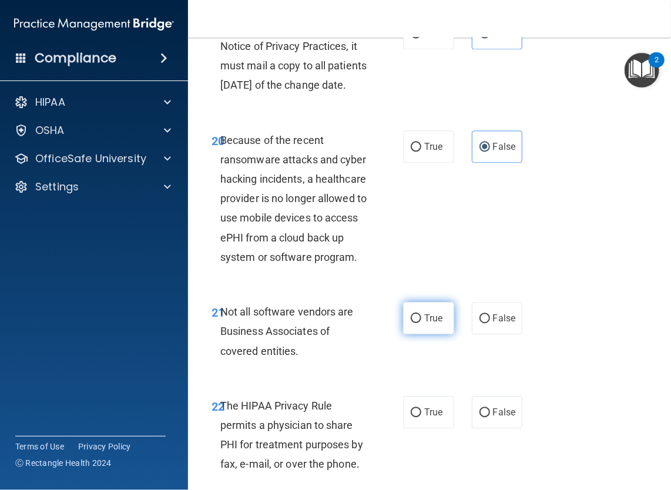
click at [432, 324] on span "True" at bounding box center [433, 318] width 18 height 11
click at [421, 323] on input "True" at bounding box center [416, 318] width 11 height 9
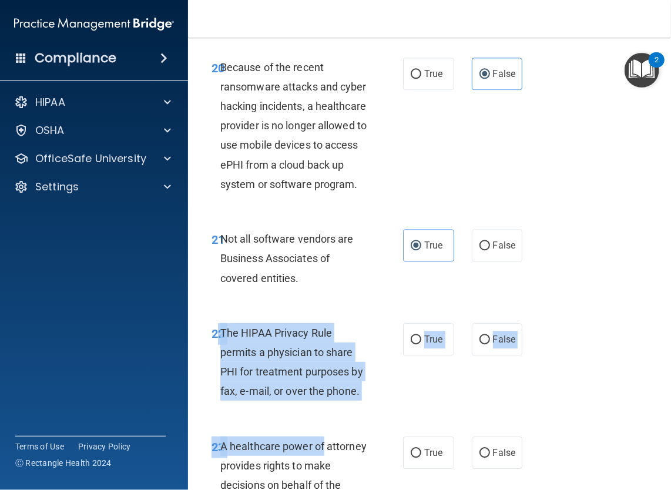
scroll to position [2779, 0]
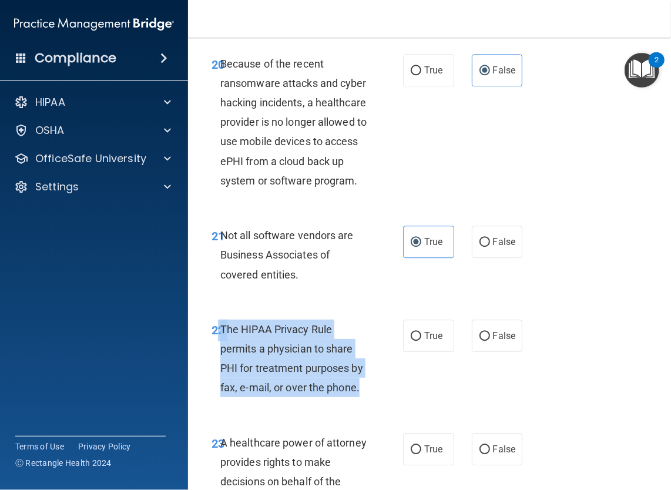
drag, startPoint x: 219, startPoint y: 441, endPoint x: 369, endPoint y: 431, distance: 150.7
click at [369, 404] on div "22 The HIPAA Privacy Rule permits a physician to share PHI for treatment purpos…" at bounding box center [307, 362] width 227 height 84
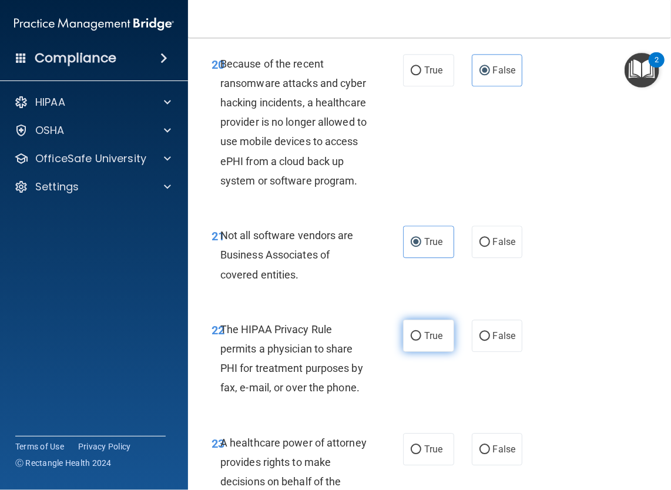
click at [443, 352] on label "True" at bounding box center [428, 336] width 51 height 32
click at [421, 341] on input "True" at bounding box center [416, 336] width 11 height 9
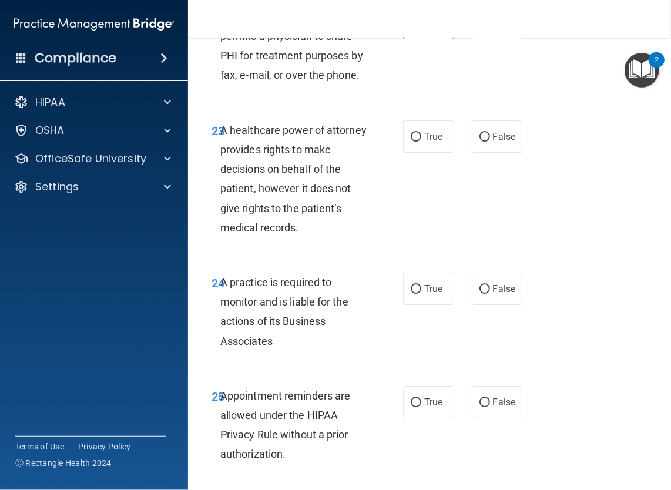
scroll to position [3101, 0]
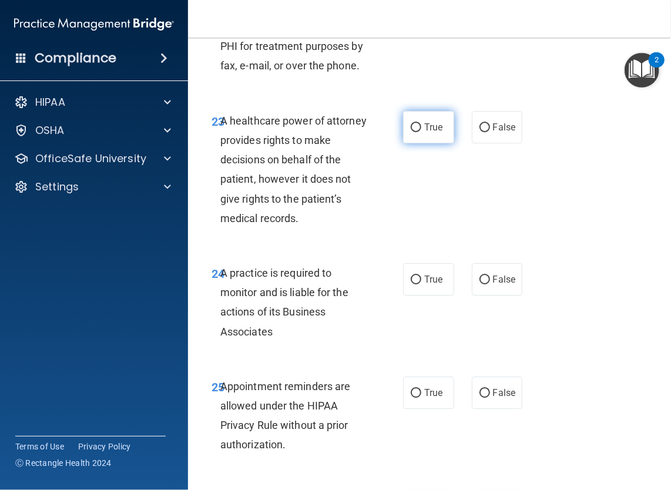
click at [437, 143] on label "True" at bounding box center [428, 127] width 51 height 32
click at [421, 132] on input "True" at bounding box center [416, 127] width 11 height 9
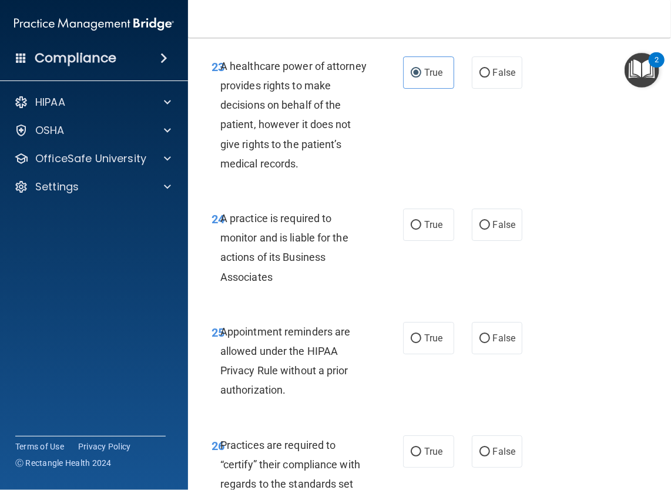
scroll to position [3169, 0]
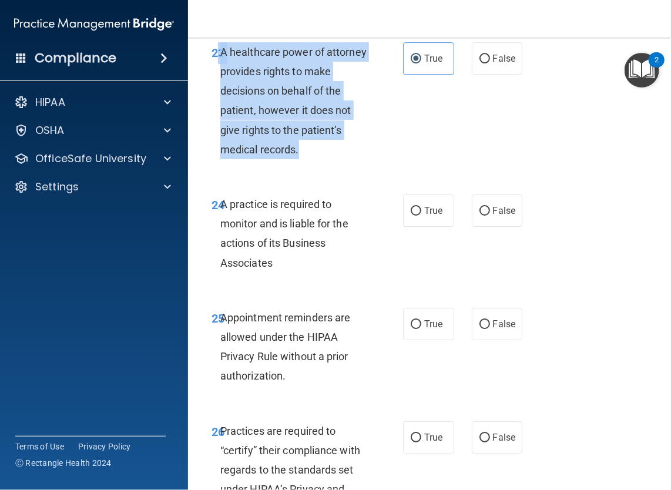
drag, startPoint x: 217, startPoint y: 91, endPoint x: 303, endPoint y: 193, distance: 133.9
click at [303, 165] on div "23 A healthcare power of attorney provides rights to make decisions on behalf o…" at bounding box center [307, 103] width 227 height 123
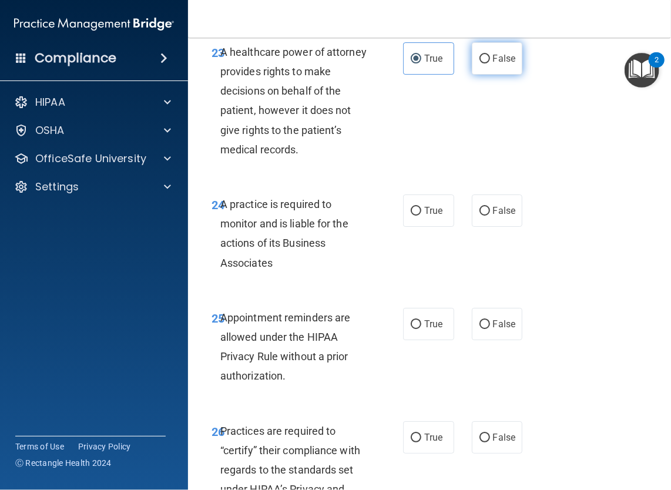
click at [493, 64] on span "False" at bounding box center [504, 58] width 23 height 11
click at [488, 63] on input "False" at bounding box center [485, 59] width 11 height 9
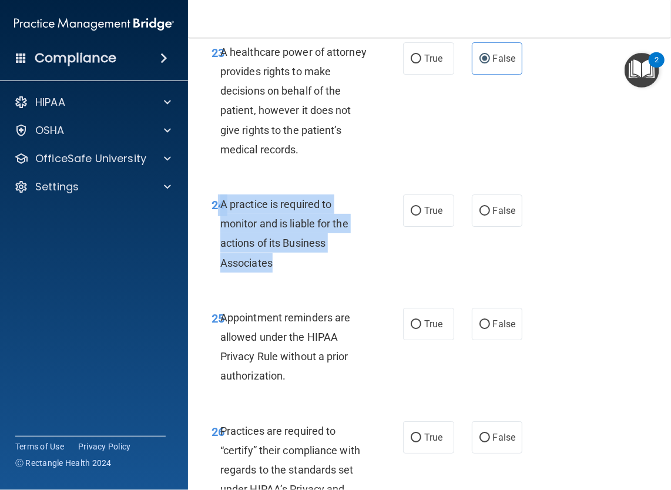
drag, startPoint x: 217, startPoint y: 241, endPoint x: 277, endPoint y: 306, distance: 88.6
click at [277, 279] on div "24 A practice is required to monitor and is liable for the actions of its Busin…" at bounding box center [307, 237] width 227 height 84
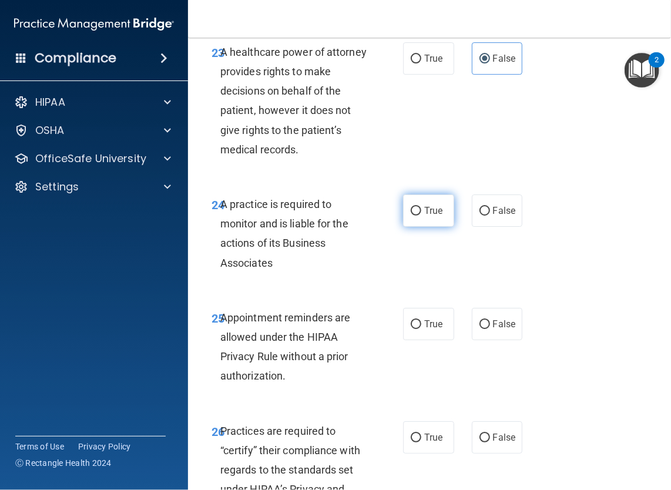
click at [433, 216] on span "True" at bounding box center [433, 210] width 18 height 11
click at [421, 216] on input "True" at bounding box center [416, 211] width 11 height 9
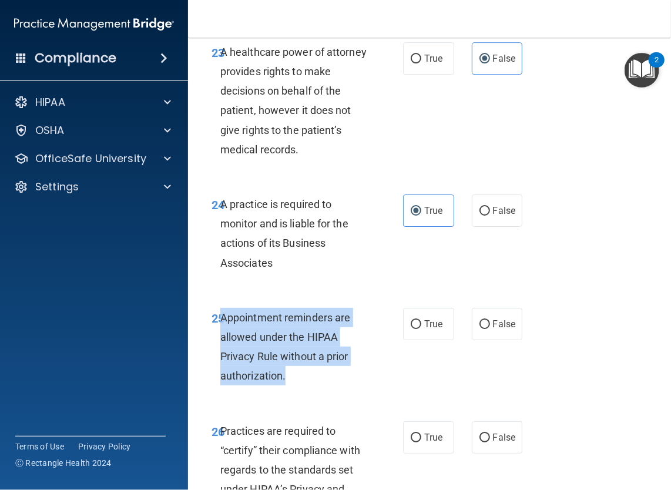
drag, startPoint x: 220, startPoint y: 355, endPoint x: 307, endPoint y: 410, distance: 102.7
click at [307, 386] on div "Appointment reminders are allowed under the HIPAA Privacy Rule without a prior …" at bounding box center [298, 347] width 157 height 78
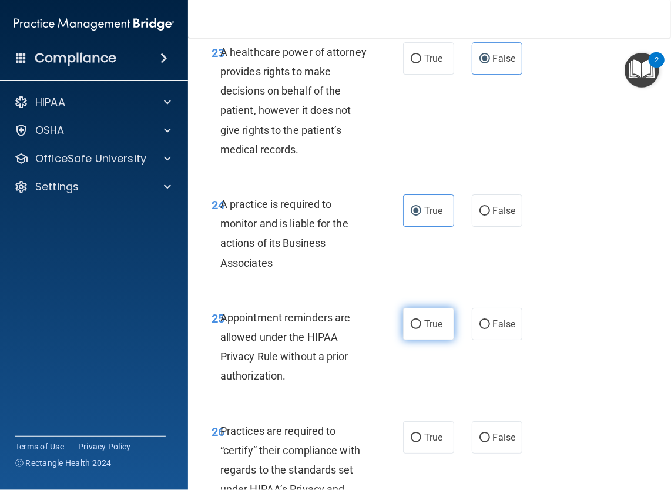
click at [427, 340] on label "True" at bounding box center [428, 324] width 51 height 32
click at [421, 329] on input "True" at bounding box center [416, 324] width 11 height 9
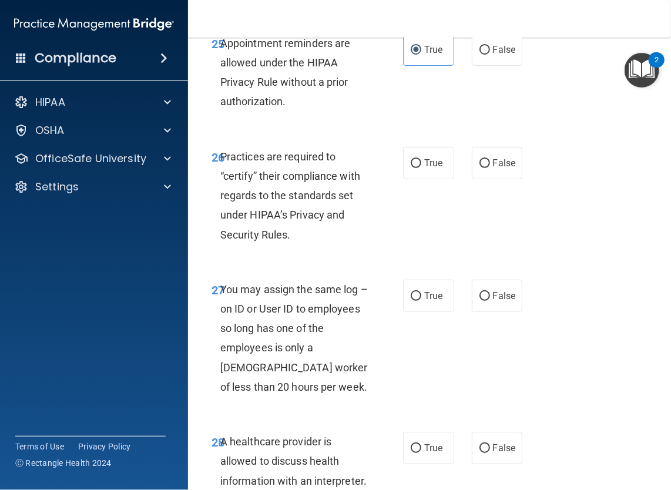
scroll to position [3468, 0]
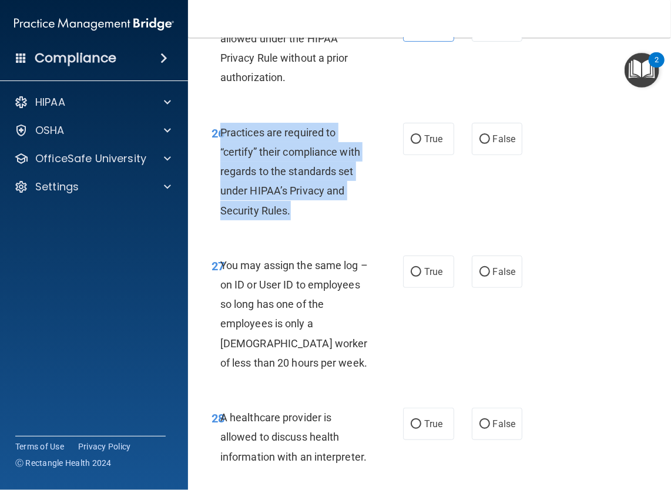
drag, startPoint x: 220, startPoint y: 168, endPoint x: 320, endPoint y: 260, distance: 135.6
click at [320, 226] on div "26 Practices are required to “certify” their compliance with regards to the sta…" at bounding box center [307, 174] width 227 height 103
click at [324, 195] on span "Practices are required to “certify” their compliance with regards to the standa…" at bounding box center [290, 171] width 140 height 91
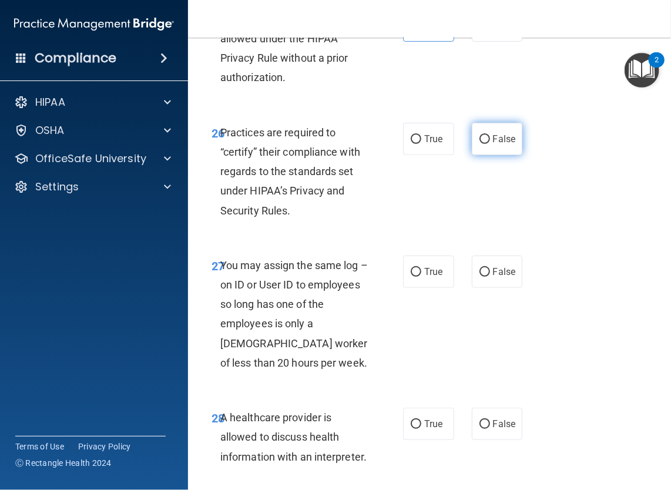
click at [493, 145] on span "False" at bounding box center [504, 138] width 23 height 11
click at [489, 144] on input "False" at bounding box center [485, 139] width 11 height 9
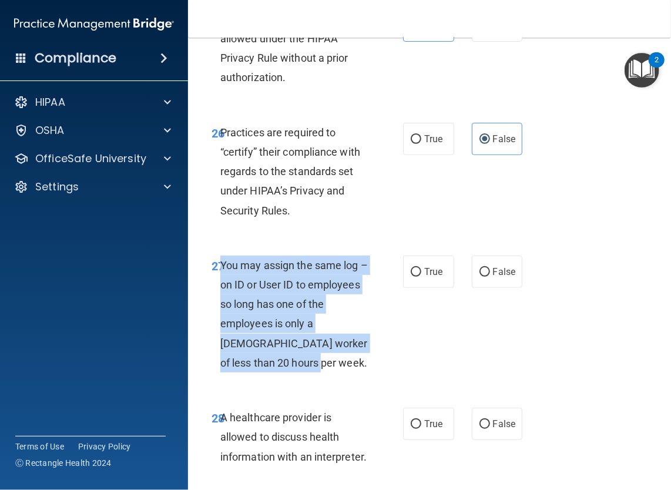
drag, startPoint x: 222, startPoint y: 307, endPoint x: 306, endPoint y: 410, distance: 132.7
click at [306, 373] on div "You may assign the same log – on ID or User ID to employees so long has one of …" at bounding box center [298, 314] width 157 height 117
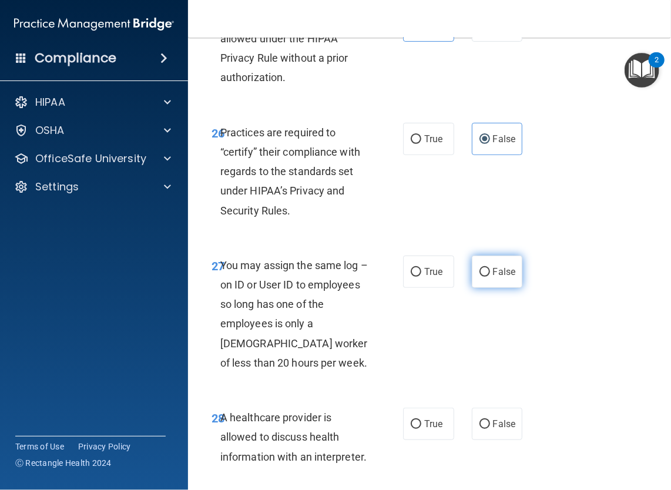
click at [503, 277] on span "False" at bounding box center [504, 271] width 23 height 11
click at [490, 277] on input "False" at bounding box center [485, 272] width 11 height 9
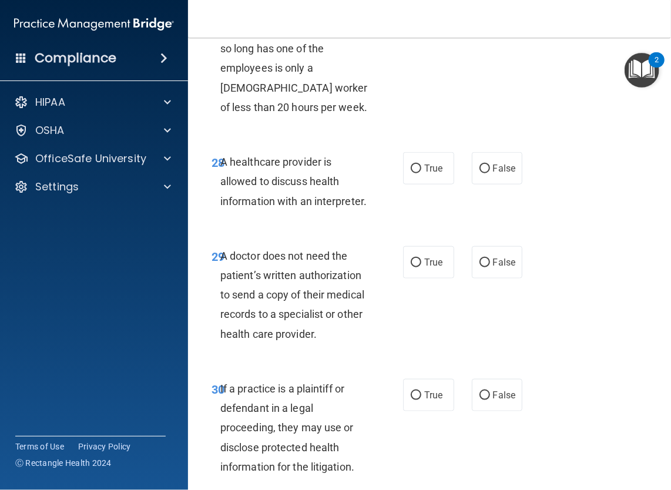
scroll to position [3776, 0]
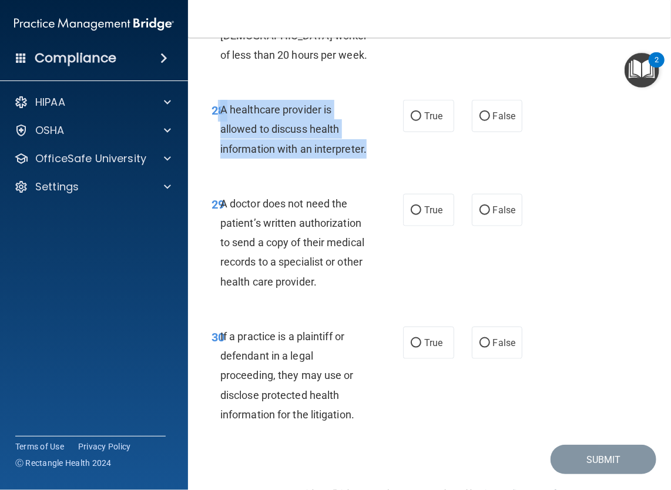
drag, startPoint x: 219, startPoint y: 146, endPoint x: 311, endPoint y: 209, distance: 111.8
click at [311, 165] on div "28 A healthcare provider is allowed to discuss health information with an inter…" at bounding box center [307, 132] width 227 height 65
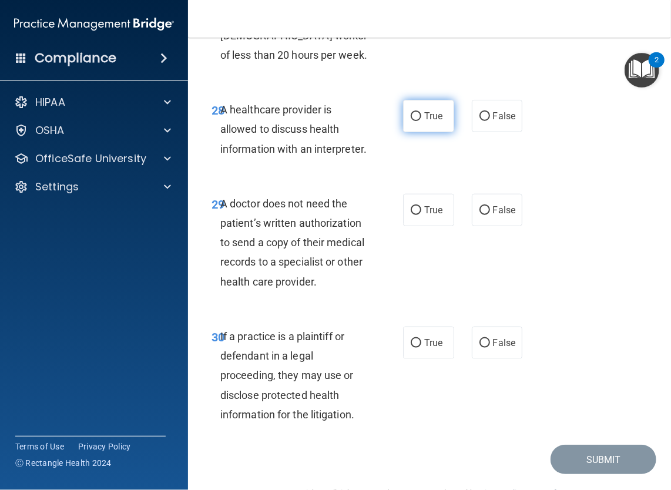
click at [415, 132] on label "True" at bounding box center [428, 116] width 51 height 32
click at [415, 121] on input "True" at bounding box center [416, 116] width 11 height 9
drag, startPoint x: 219, startPoint y: 264, endPoint x: 379, endPoint y: 342, distance: 178.2
click at [379, 297] on div "29 A doctor does not need the patient’s written authorization to send a copy of…" at bounding box center [307, 245] width 227 height 103
click at [433, 216] on span "True" at bounding box center [433, 210] width 18 height 11
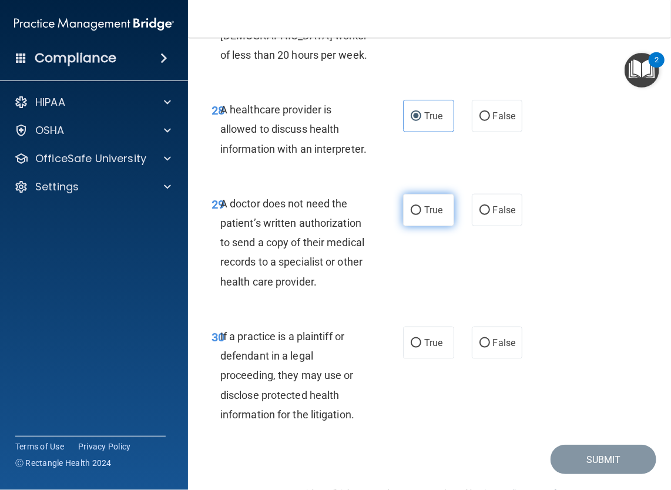
click at [421, 215] on input "True" at bounding box center [416, 210] width 11 height 9
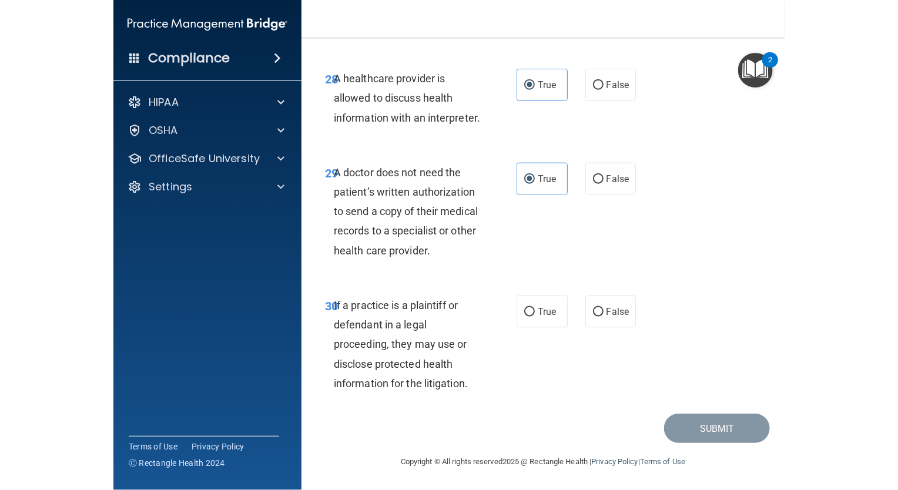
scroll to position [3866, 0]
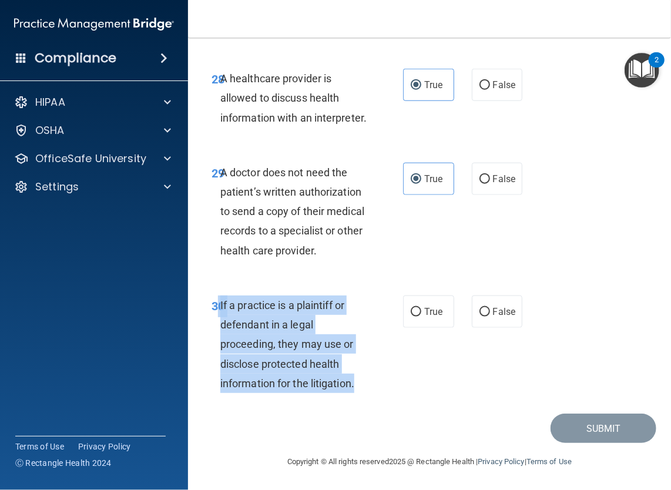
drag, startPoint x: 219, startPoint y: 394, endPoint x: 366, endPoint y: 394, distance: 146.9
click at [366, 394] on div "30 If a practice is a plaintiff or defendant in a legal proceeding, they may us…" at bounding box center [307, 347] width 227 height 103
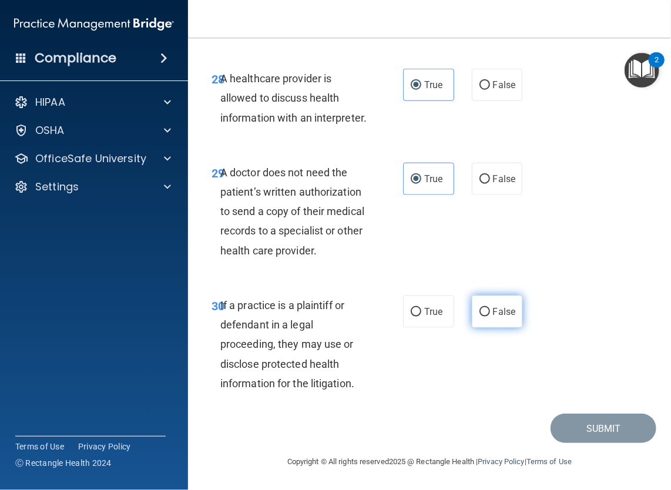
click at [496, 300] on label "False" at bounding box center [497, 312] width 51 height 32
click at [490, 308] on input "False" at bounding box center [485, 312] width 11 height 9
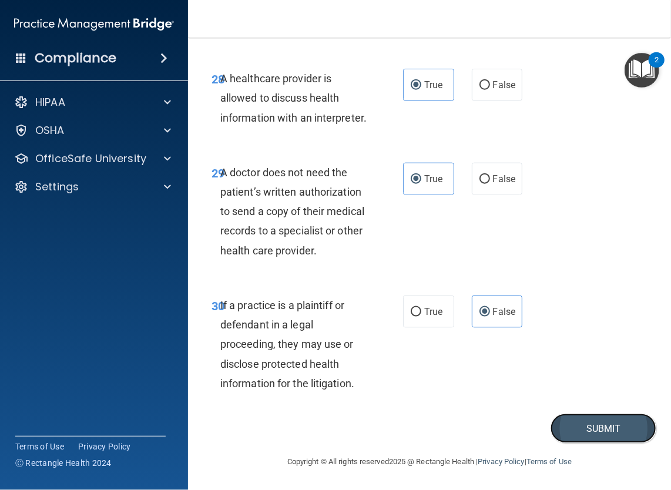
click at [562, 421] on button "Submit" at bounding box center [604, 429] width 106 height 30
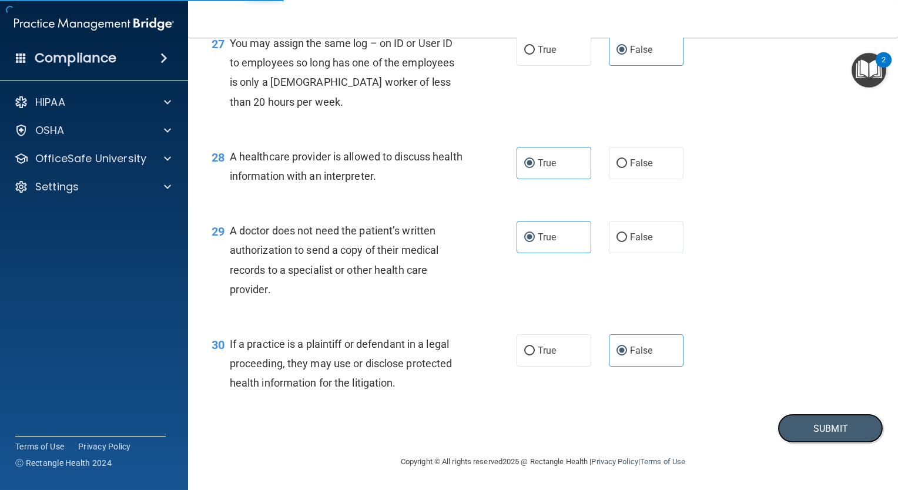
scroll to position [2772, 0]
click at [803, 428] on button "Submit" at bounding box center [831, 429] width 106 height 30
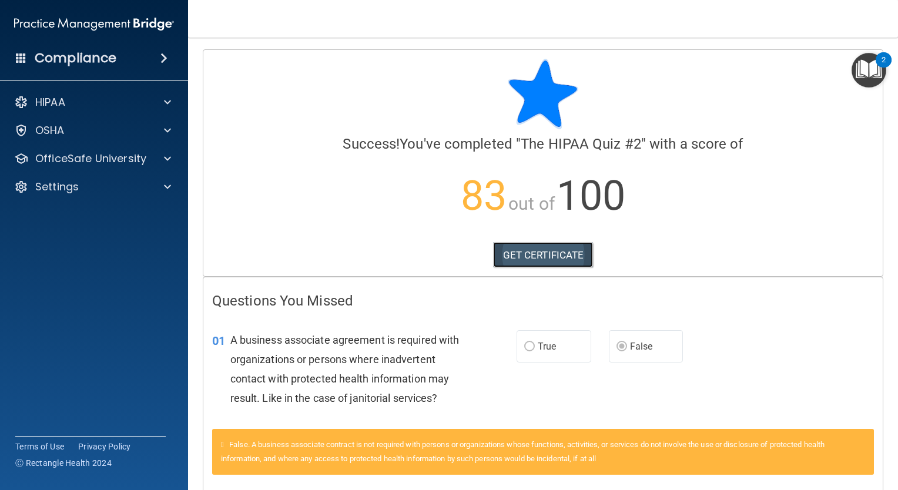
click at [573, 255] on link "GET CERTIFICATE" at bounding box center [543, 255] width 100 height 26
click at [153, 140] on div "OSHA" at bounding box center [94, 131] width 189 height 24
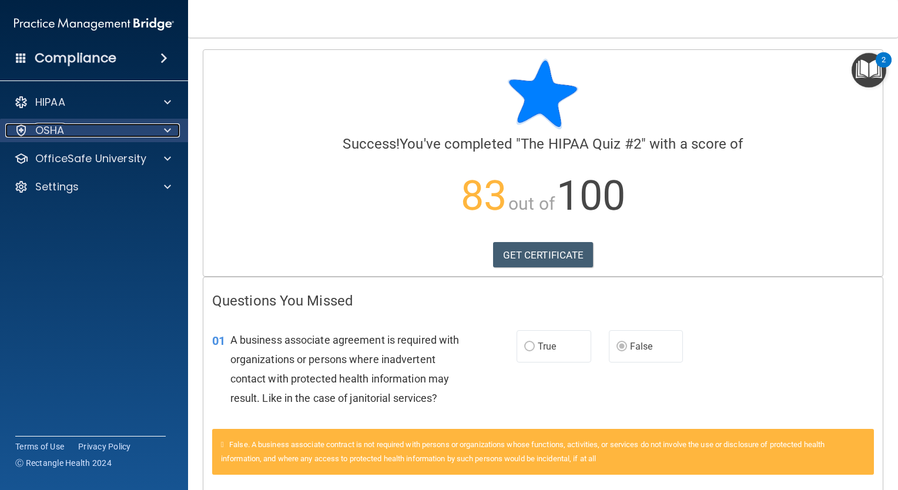
click at [162, 135] on div at bounding box center [165, 130] width 29 height 14
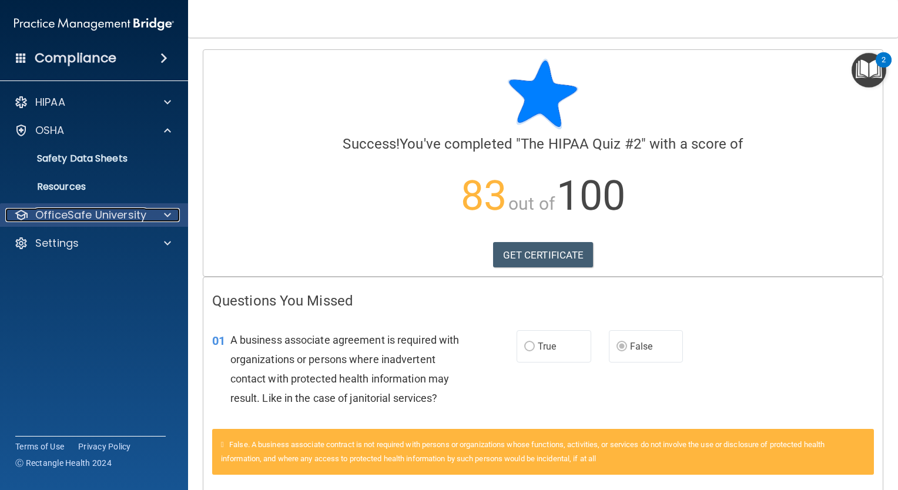
click at [109, 212] on p "OfficeSafe University" at bounding box center [90, 215] width 111 height 14
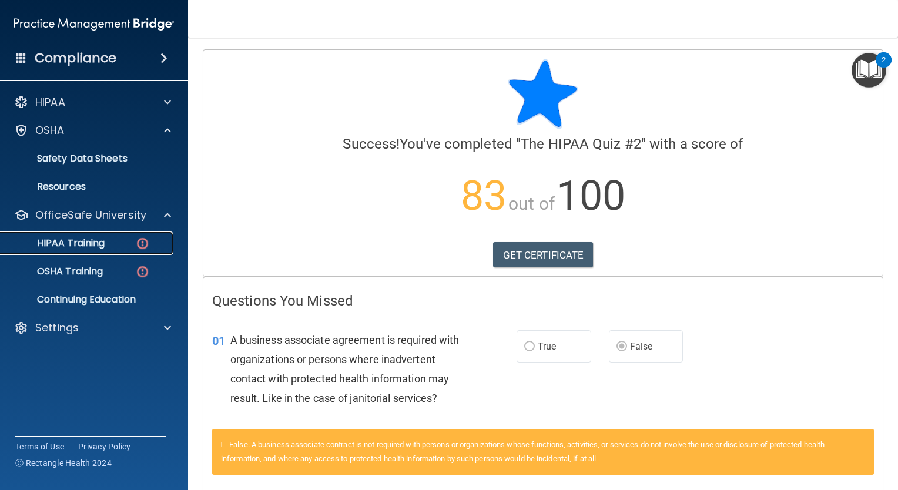
click at [112, 240] on div "HIPAA Training" at bounding box center [88, 243] width 160 height 12
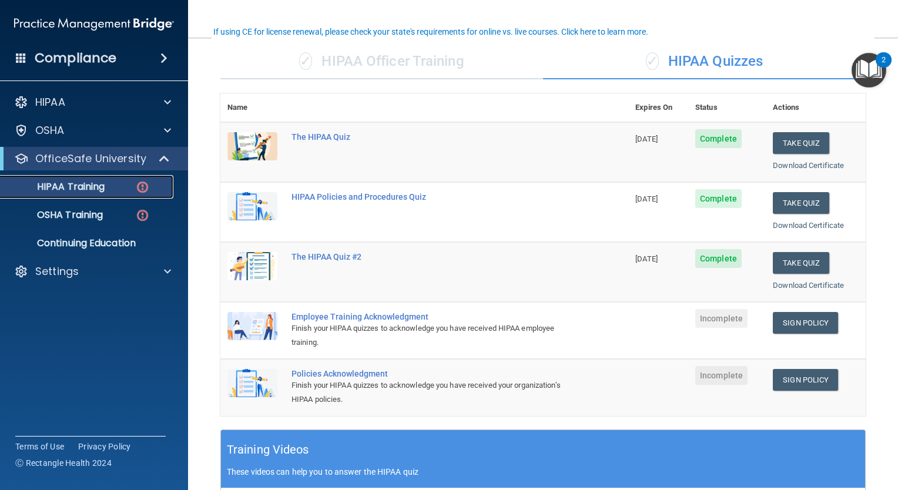
scroll to position [106, 0]
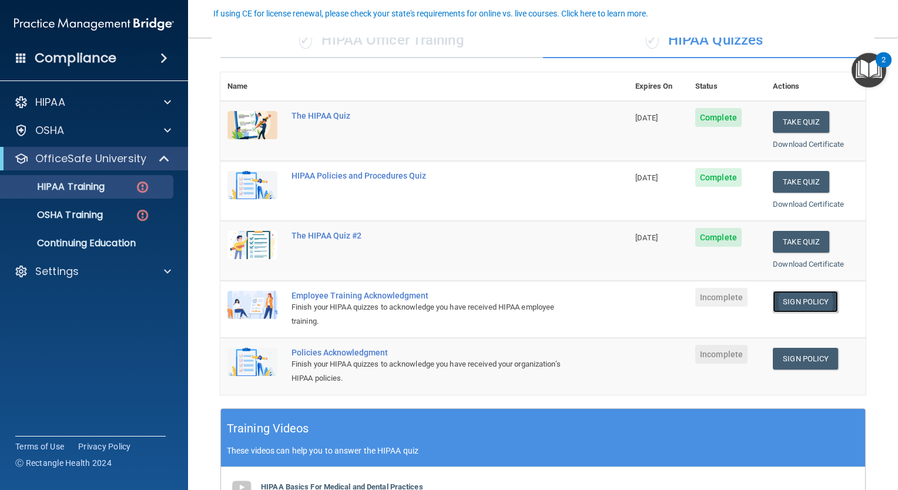
click at [794, 300] on link "Sign Policy" at bounding box center [805, 302] width 65 height 22
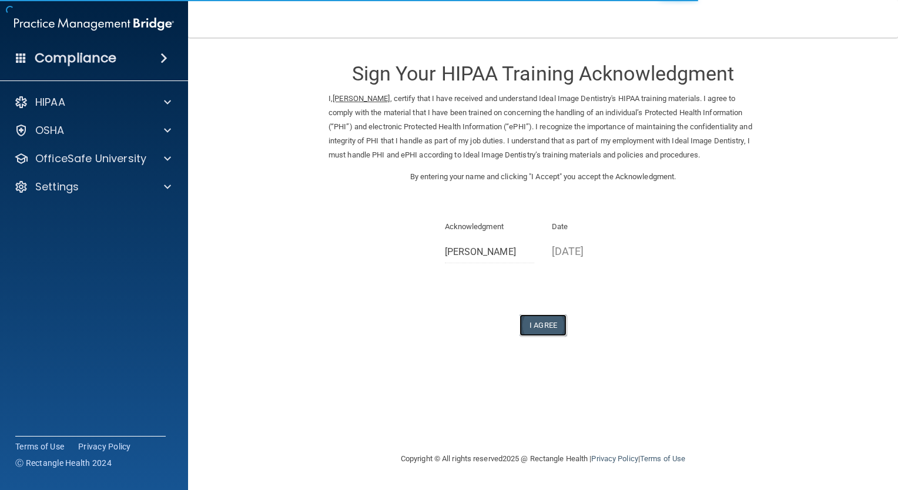
click at [538, 324] on button "I Agree" at bounding box center [543, 325] width 47 height 22
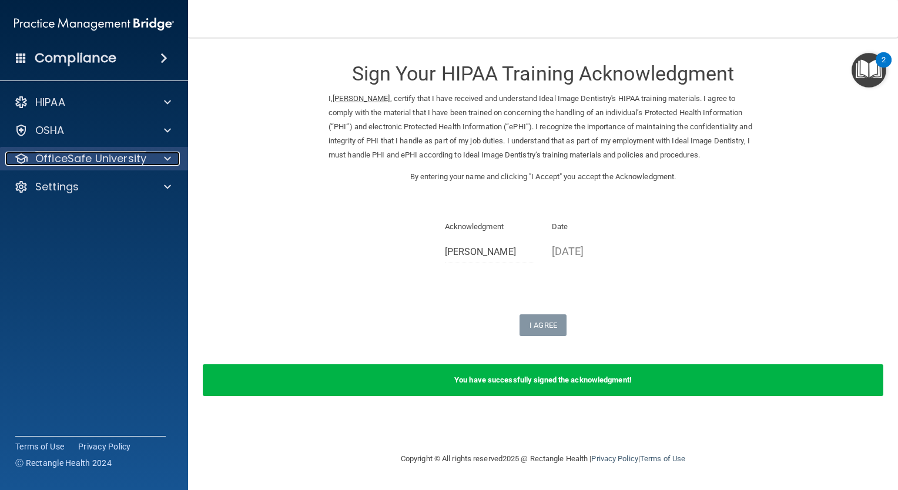
click at [138, 159] on p "OfficeSafe University" at bounding box center [90, 159] width 111 height 14
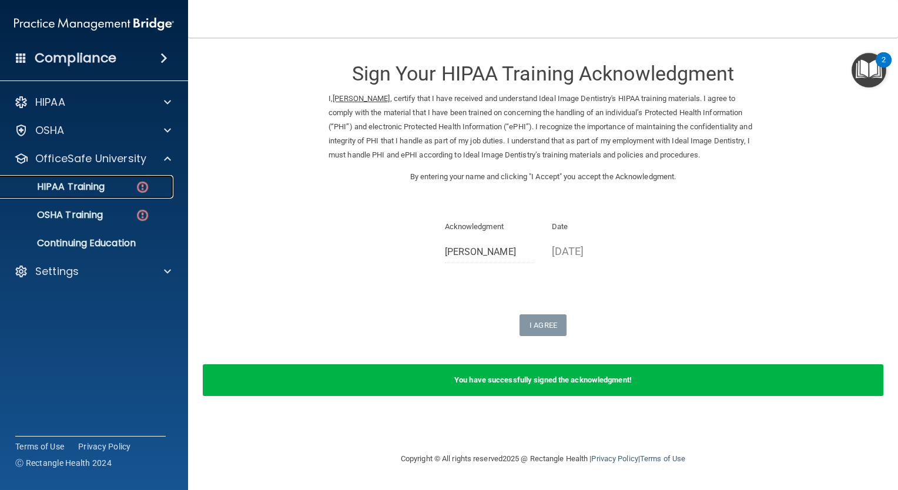
click at [128, 193] on link "HIPAA Training" at bounding box center [80, 187] width 185 height 24
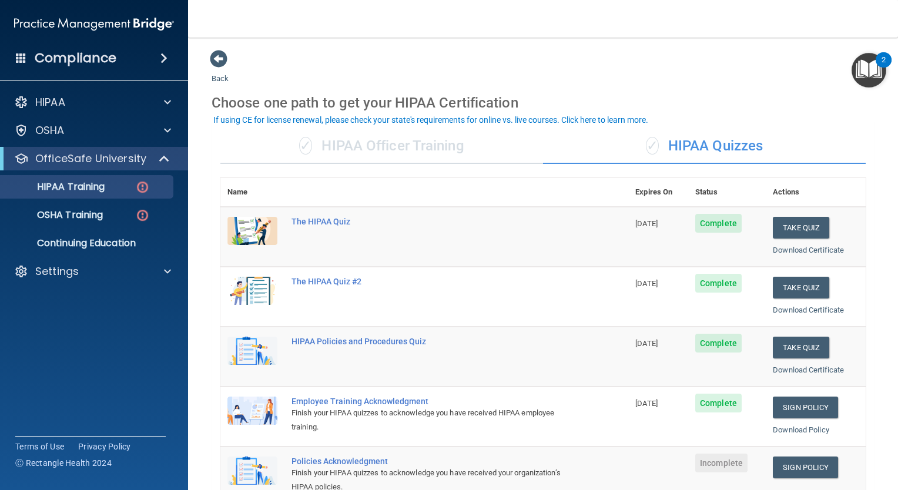
drag, startPoint x: 784, startPoint y: 471, endPoint x: 621, endPoint y: 356, distance: 200.2
click at [628, 356] on td "08/19/2026" at bounding box center [658, 357] width 60 height 60
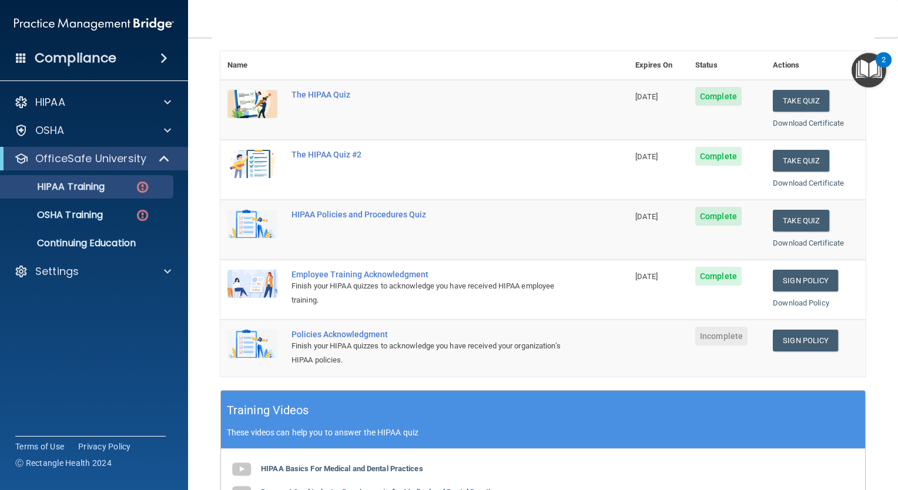
scroll to position [129, 0]
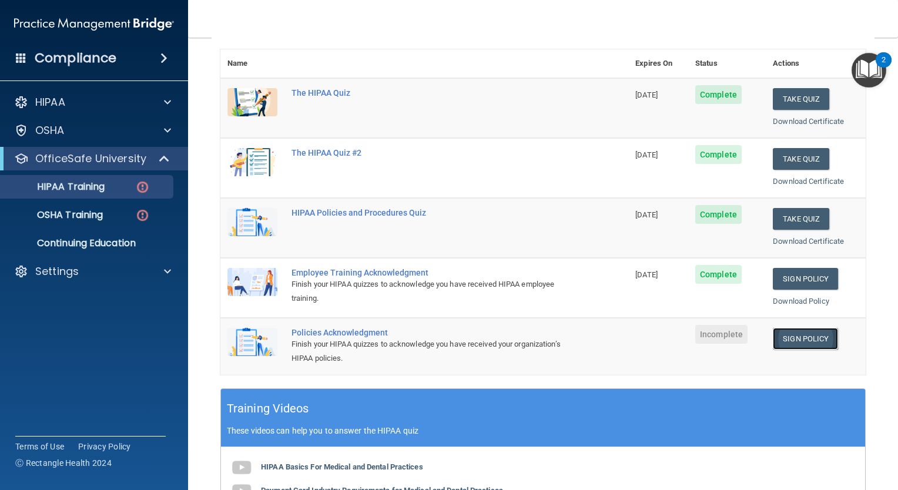
click at [805, 332] on link "Sign Policy" at bounding box center [805, 339] width 65 height 22
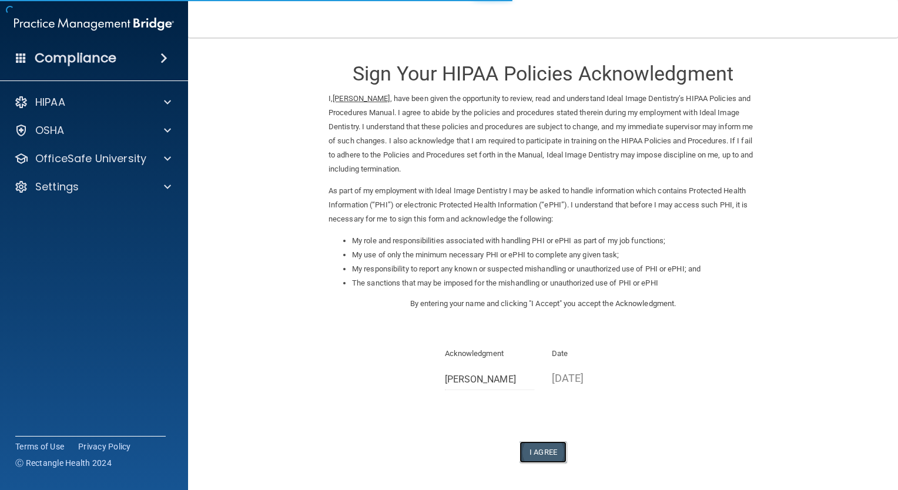
click at [537, 448] on button "I Agree" at bounding box center [543, 452] width 47 height 22
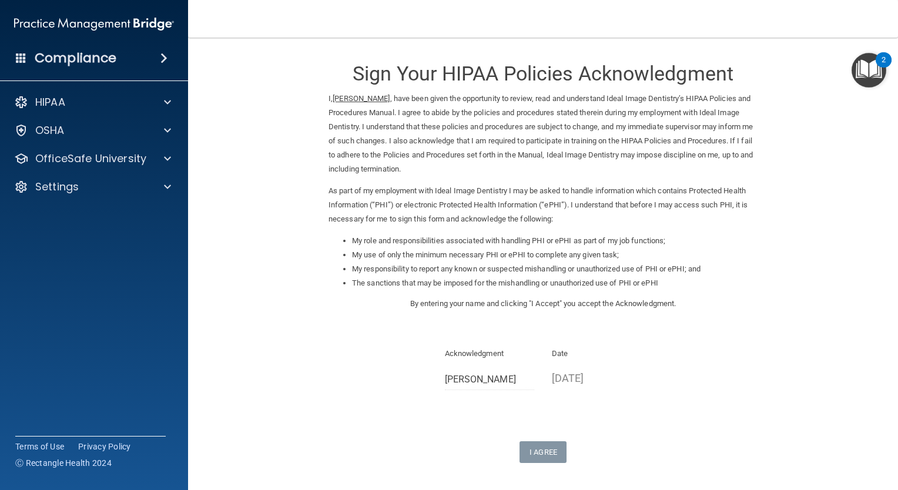
click at [465, 273] on li "My responsibility to report any known or suspected mishandling or unauthorized …" at bounding box center [555, 269] width 406 height 14
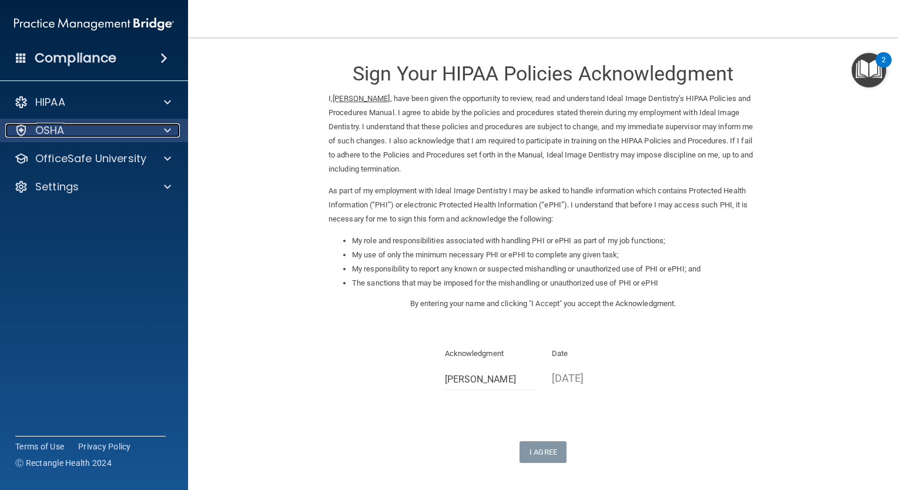
click at [144, 127] on div "OSHA" at bounding box center [78, 130] width 146 height 14
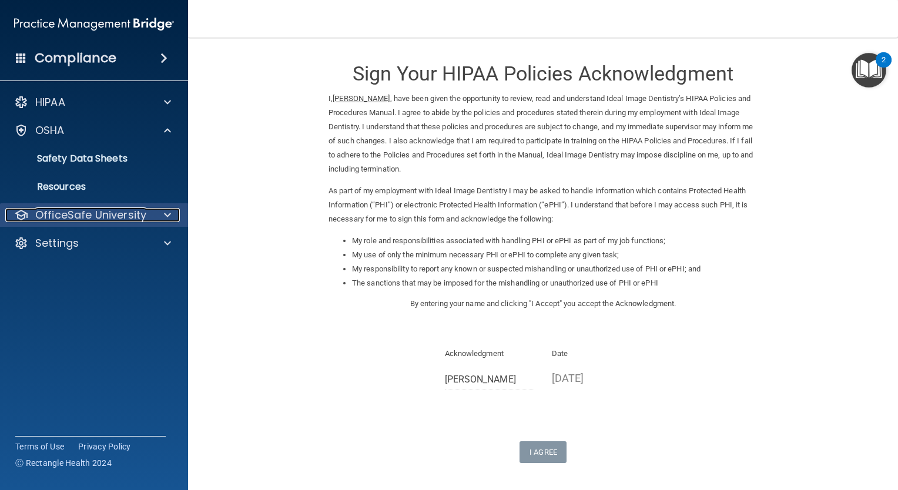
click at [151, 209] on div at bounding box center [165, 215] width 29 height 14
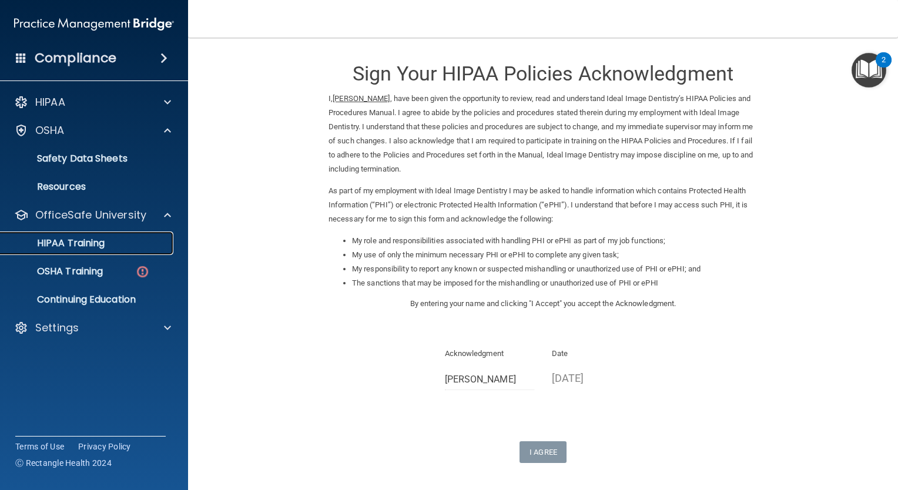
click at [130, 247] on div "HIPAA Training" at bounding box center [88, 243] width 160 height 12
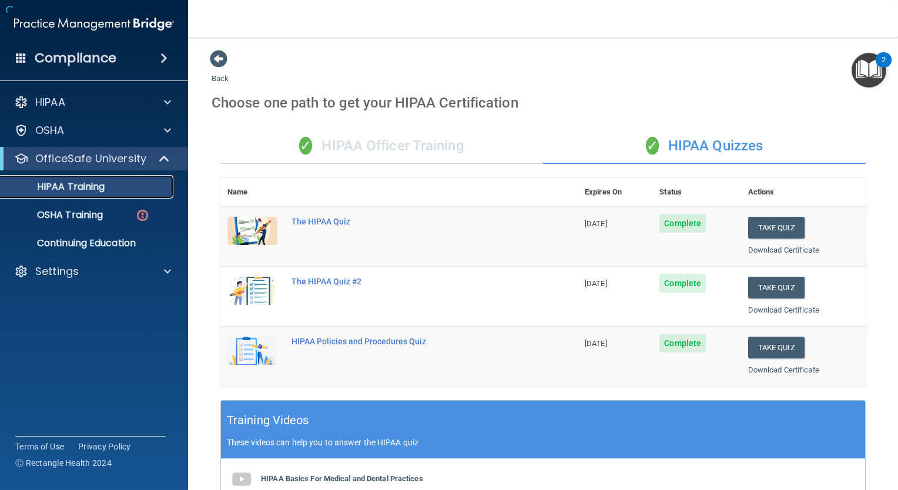
click at [132, 193] on link "HIPAA Training" at bounding box center [80, 187] width 185 height 24
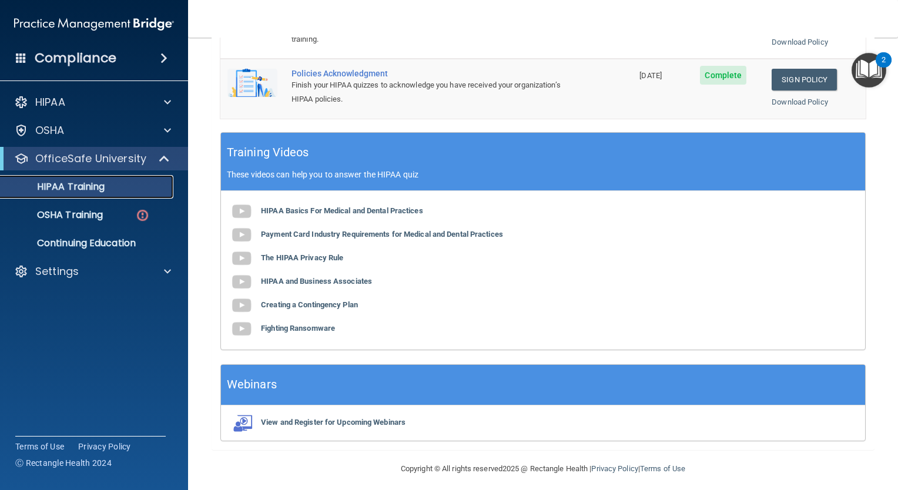
scroll to position [392, 0]
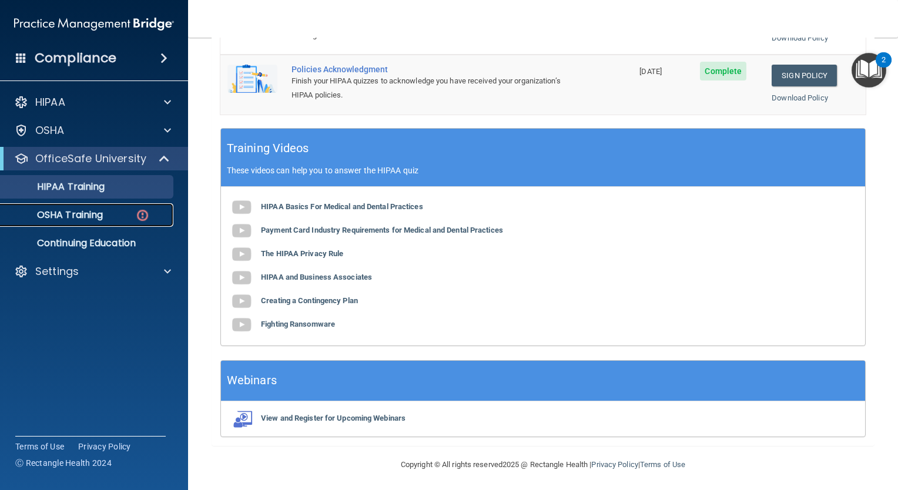
click at [127, 224] on link "OSHA Training" at bounding box center [80, 215] width 185 height 24
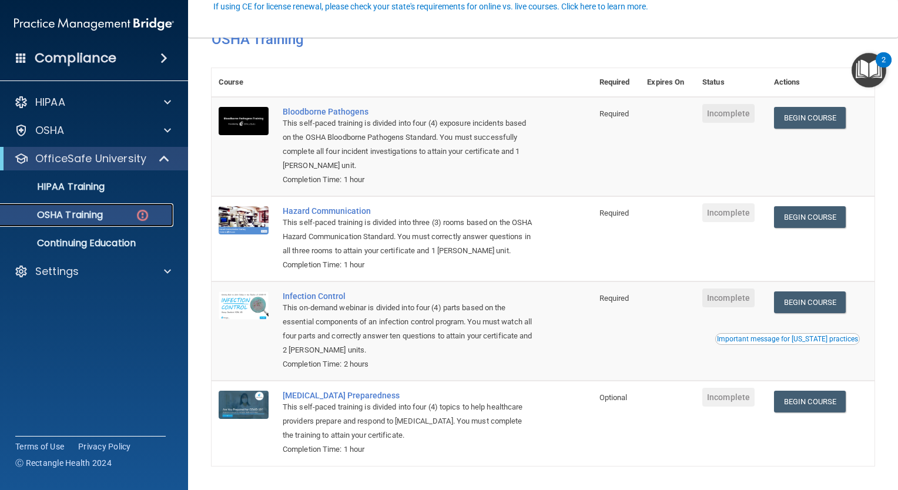
scroll to position [120, 0]
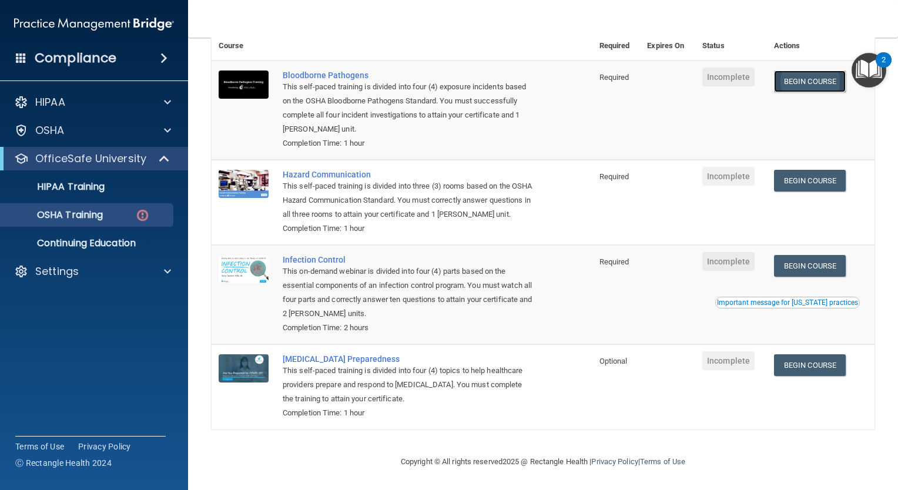
click at [793, 71] on link "Begin Course" at bounding box center [810, 82] width 72 height 22
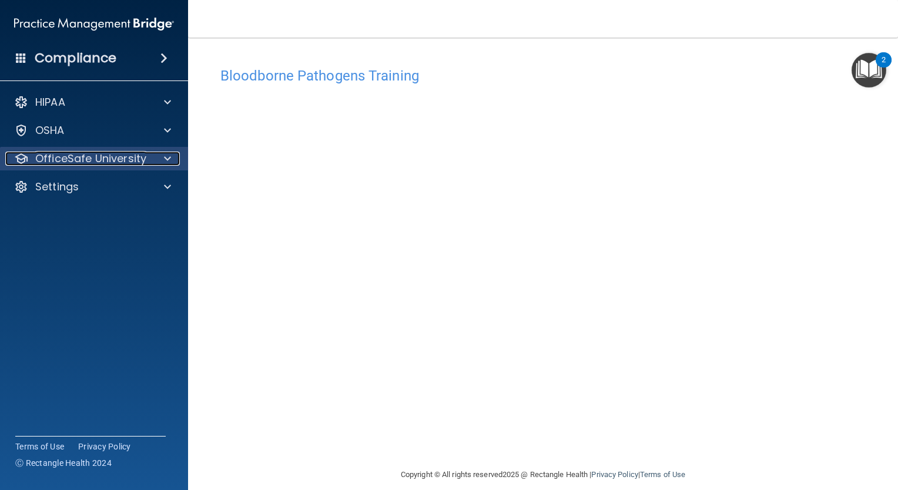
click at [132, 159] on p "OfficeSafe University" at bounding box center [90, 159] width 111 height 14
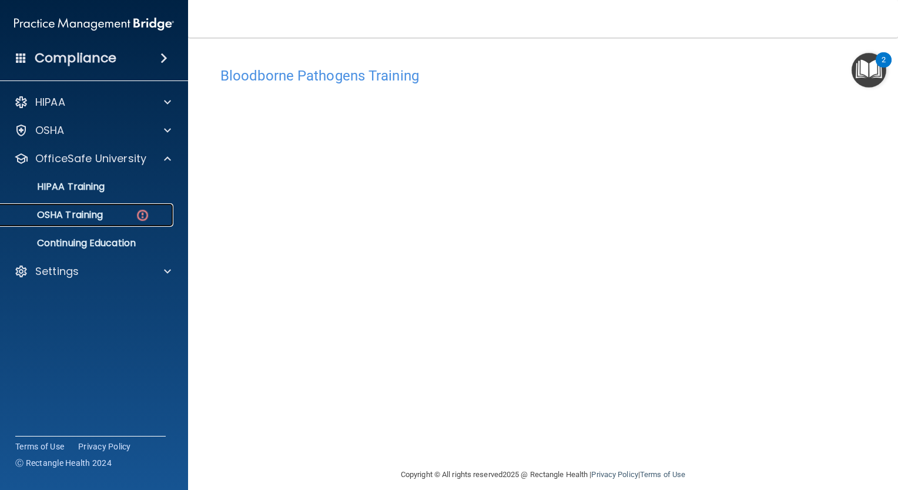
click at [136, 219] on img at bounding box center [142, 215] width 15 height 15
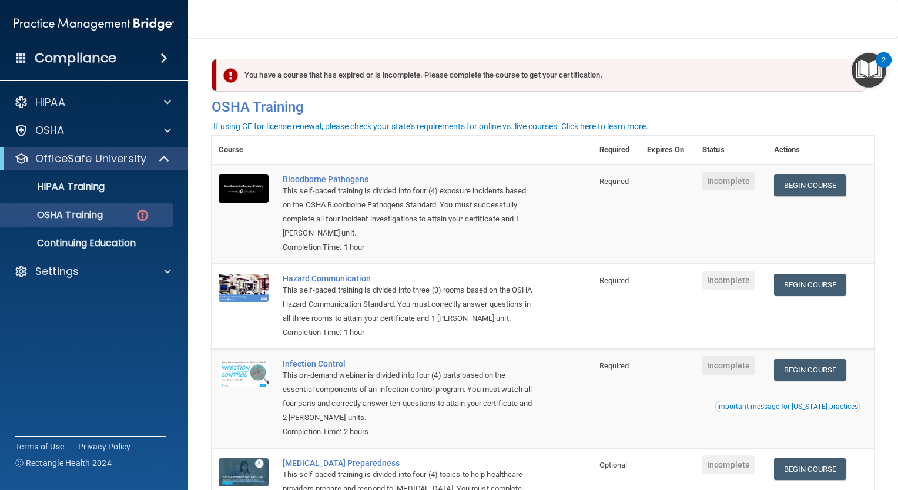
click at [735, 182] on span "Incomplete" at bounding box center [728, 181] width 52 height 19
click at [801, 187] on link "Begin Course" at bounding box center [810, 186] width 72 height 22
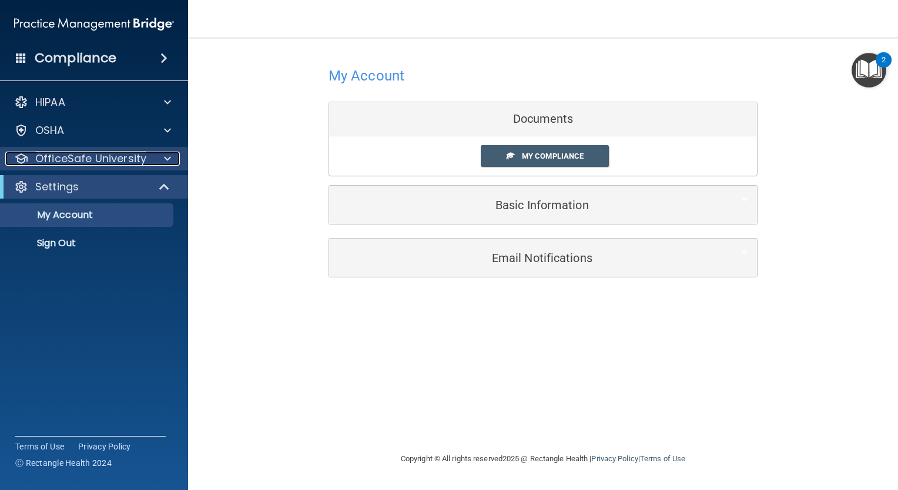
click at [160, 161] on div at bounding box center [165, 159] width 29 height 14
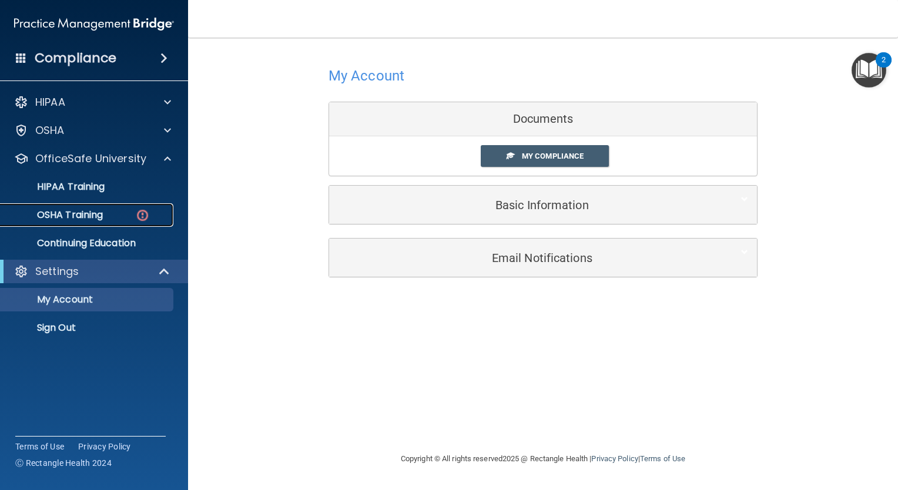
click at [106, 219] on div "OSHA Training" at bounding box center [88, 215] width 160 height 12
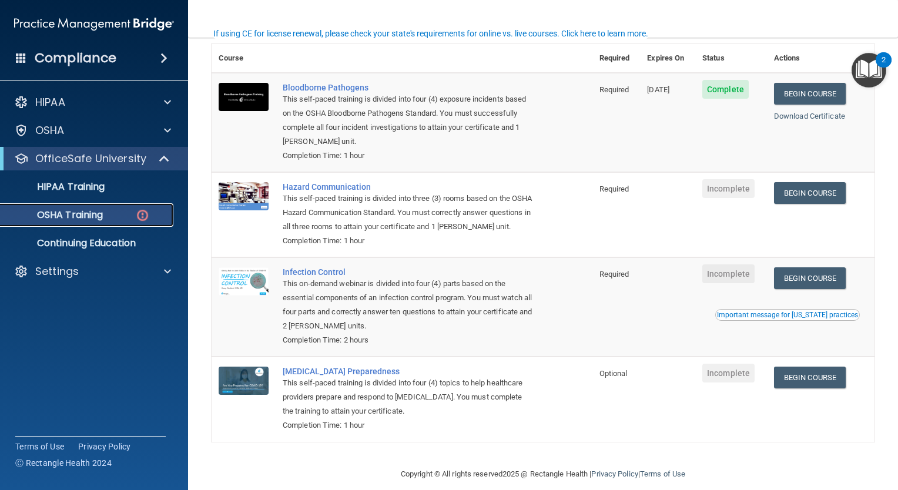
scroll to position [120, 0]
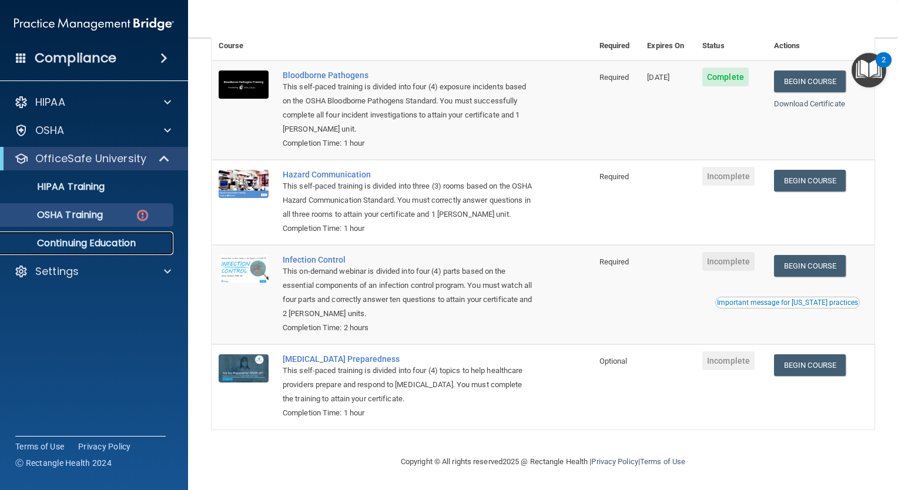
click at [139, 246] on p "Continuing Education" at bounding box center [88, 243] width 160 height 12
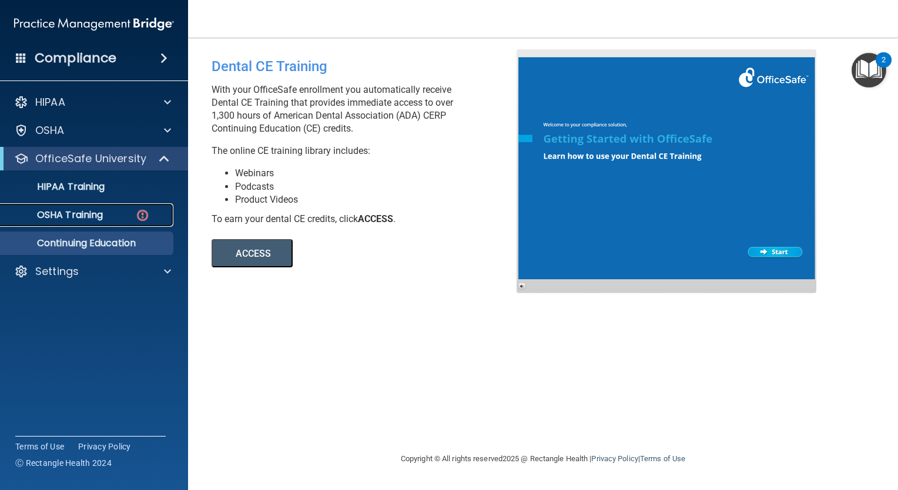
drag, startPoint x: 143, startPoint y: 205, endPoint x: 107, endPoint y: 210, distance: 36.9
drag, startPoint x: 107, startPoint y: 213, endPoint x: 97, endPoint y: 223, distance: 14.6
click at [97, 223] on link "OSHA Training" at bounding box center [80, 215] width 185 height 24
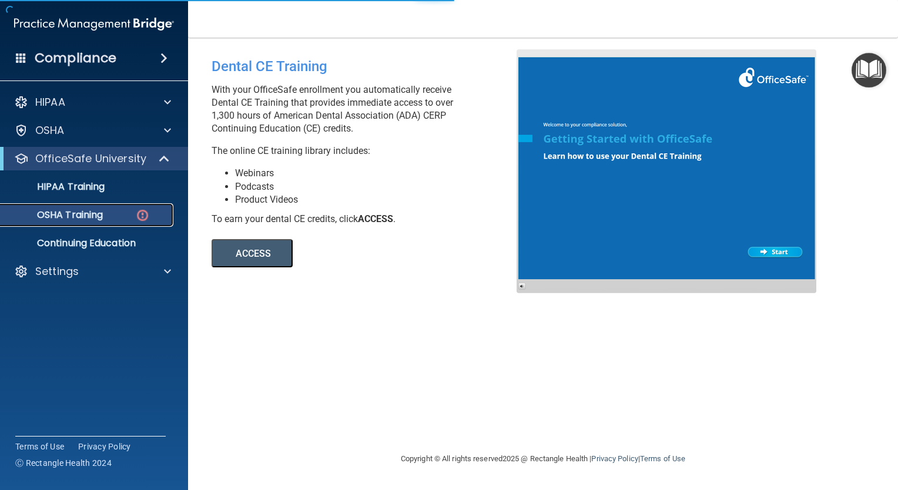
click at [146, 226] on link "OSHA Training" at bounding box center [80, 215] width 185 height 24
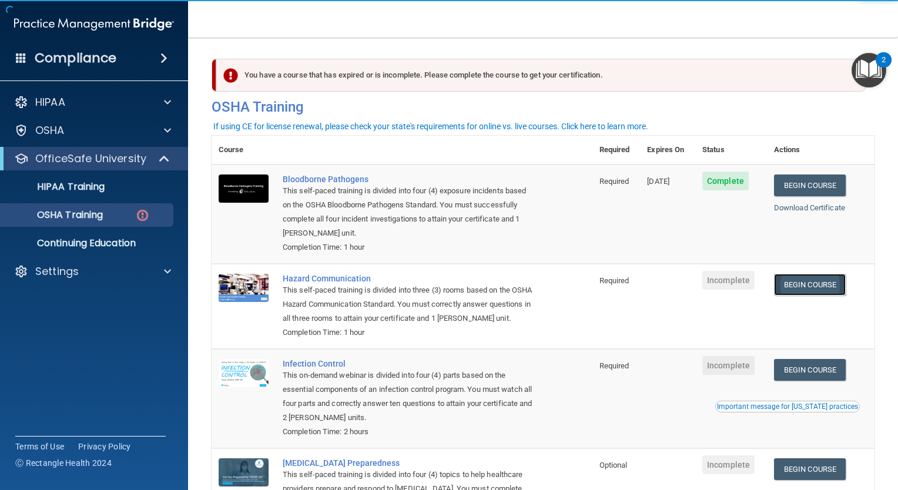
click at [797, 280] on link "Begin Course" at bounding box center [810, 285] width 72 height 22
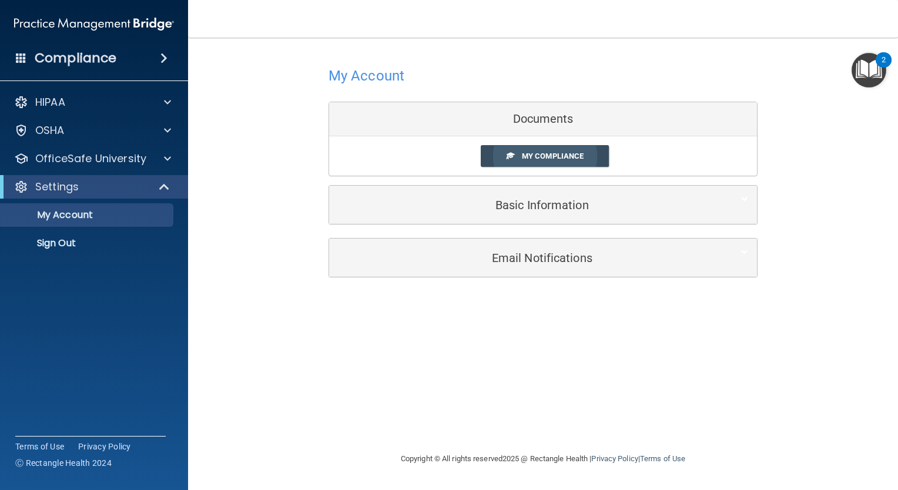
click at [555, 158] on span "My Compliance" at bounding box center [553, 156] width 62 height 9
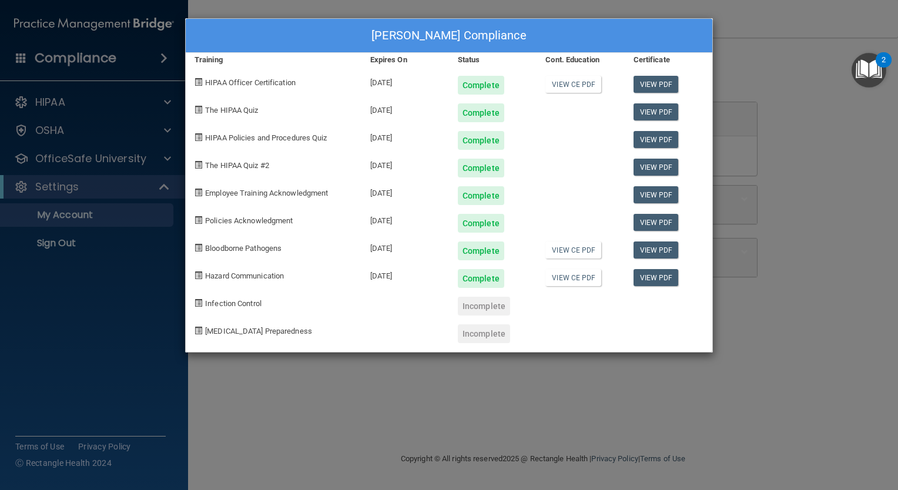
click at [481, 299] on div "Incomplete" at bounding box center [484, 306] width 52 height 19
click at [353, 386] on div "[PERSON_NAME] Compliance Training Expires On Status Cont. Education Certificate…" at bounding box center [449, 245] width 898 height 490
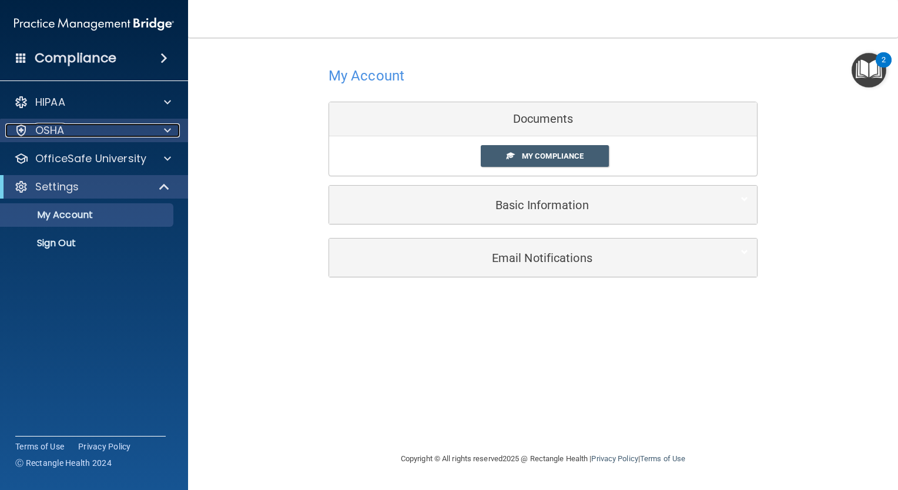
click at [115, 132] on div "OSHA" at bounding box center [78, 130] width 146 height 14
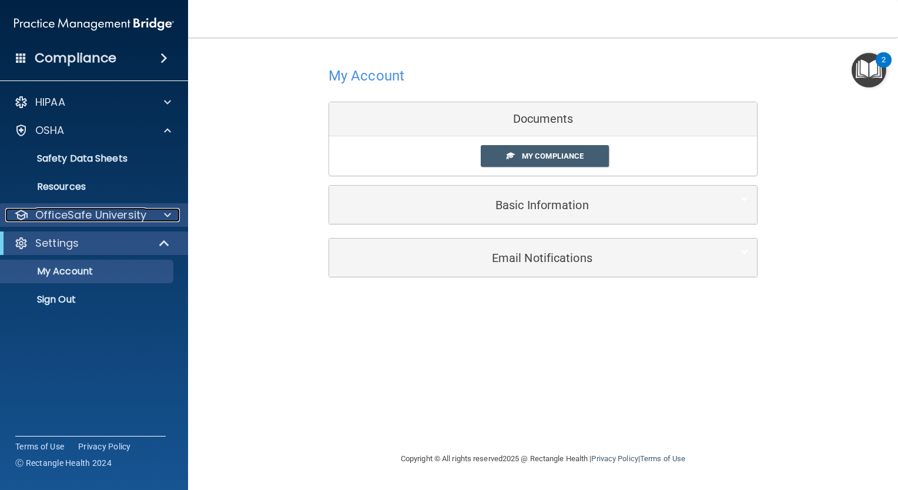
click at [102, 216] on p "OfficeSafe University" at bounding box center [90, 215] width 111 height 14
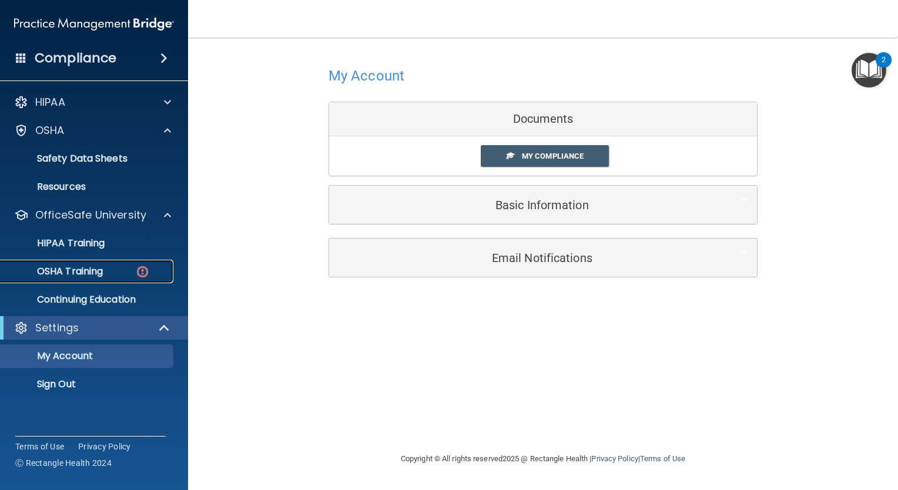
click at [87, 276] on p "OSHA Training" at bounding box center [55, 272] width 95 height 12
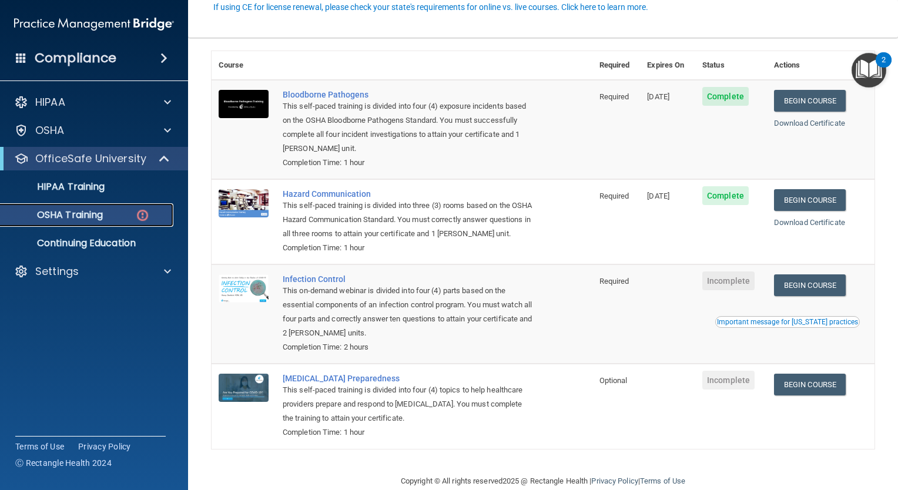
scroll to position [120, 0]
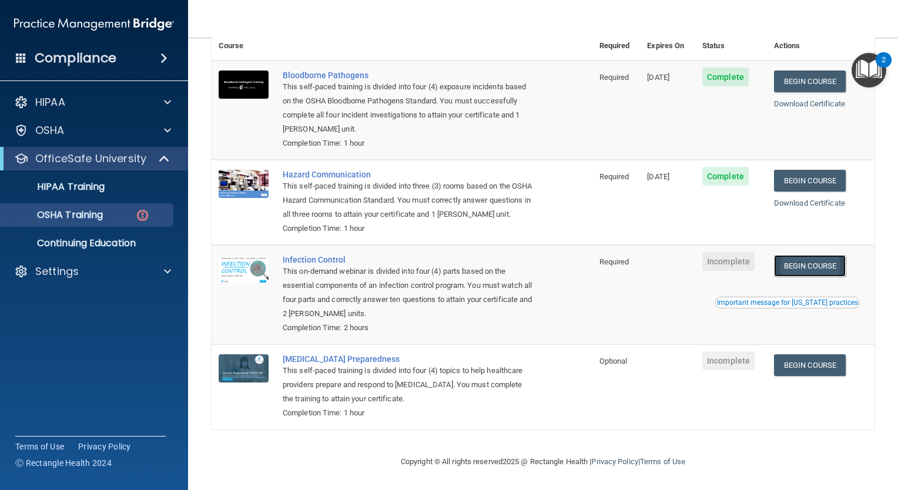
click at [802, 267] on link "Begin Course" at bounding box center [810, 266] width 72 height 22
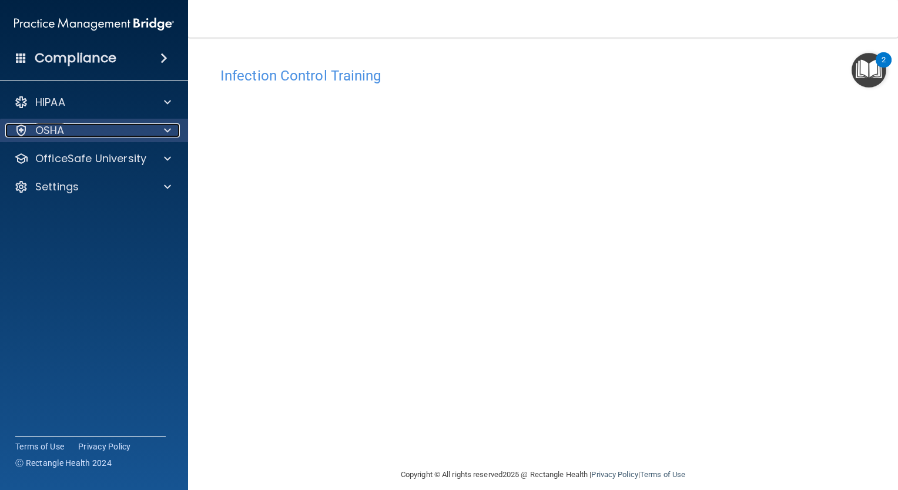
click at [119, 125] on div "OSHA" at bounding box center [78, 130] width 146 height 14
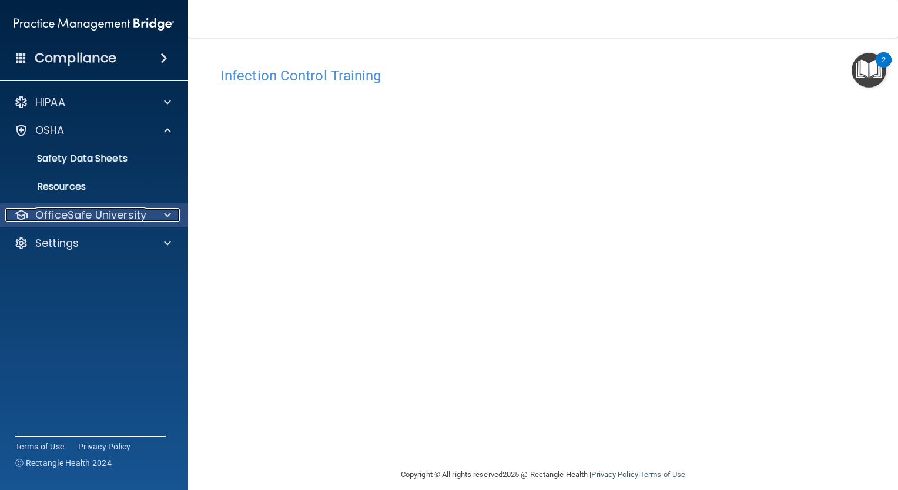
click at [102, 221] on p "OfficeSafe University" at bounding box center [90, 215] width 111 height 14
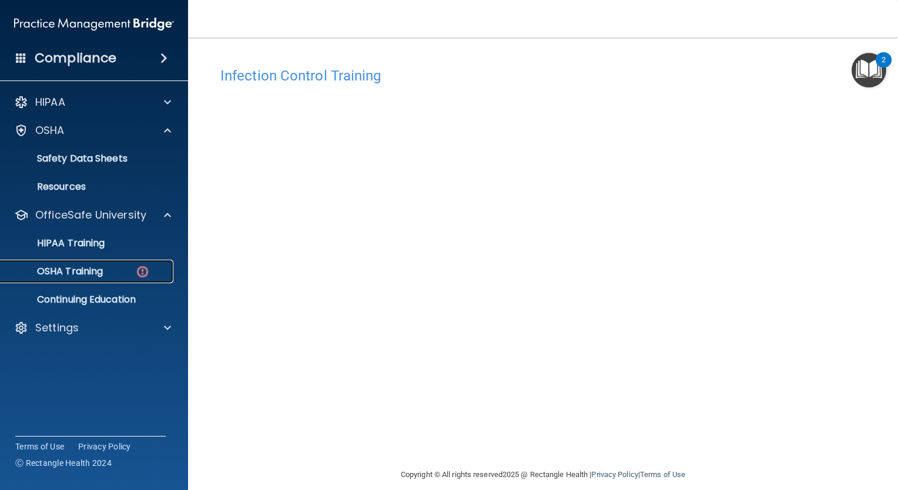
click at [97, 263] on link "OSHA Training" at bounding box center [80, 272] width 185 height 24
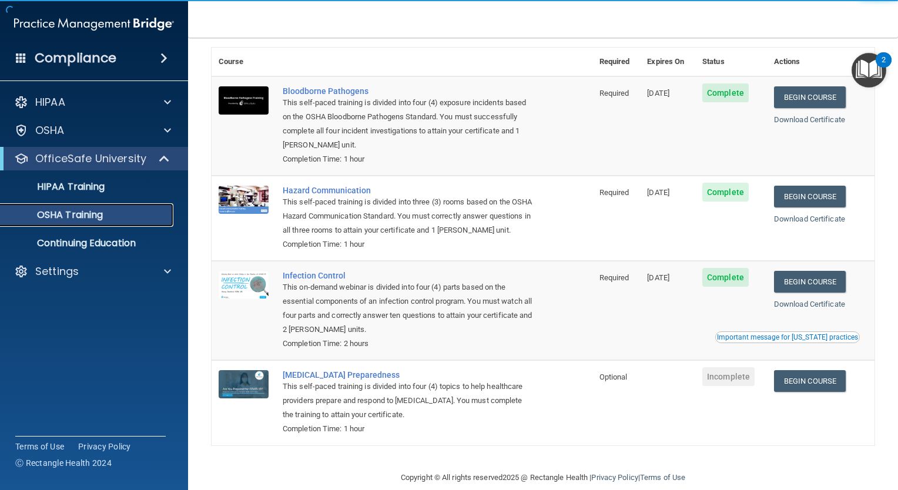
scroll to position [87, 0]
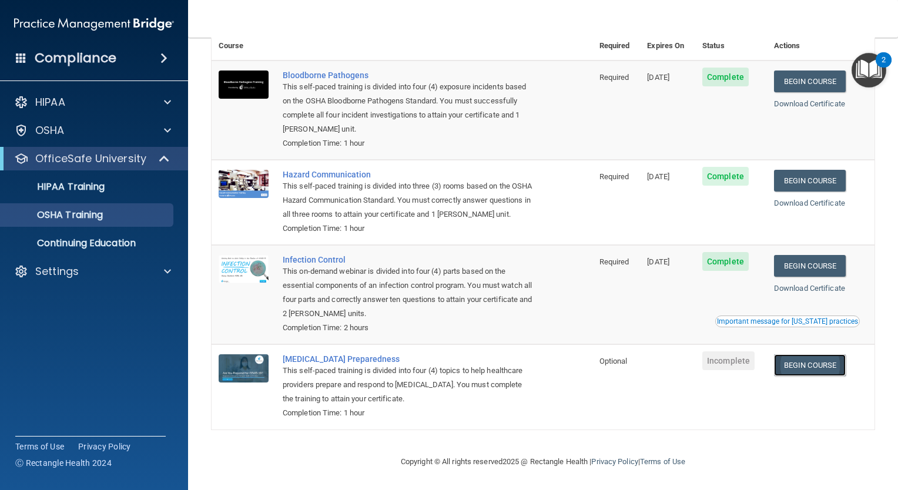
click at [789, 366] on link "Begin Course" at bounding box center [810, 365] width 72 height 22
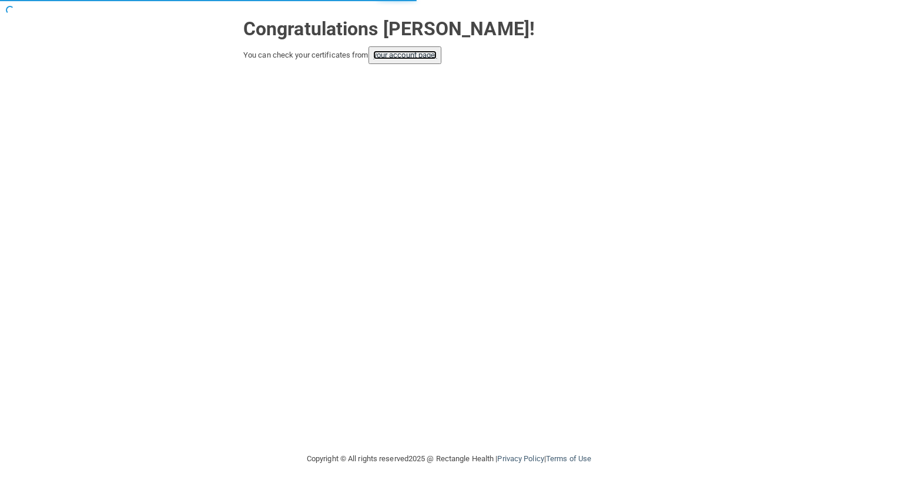
click at [418, 51] on link "your account page!" at bounding box center [405, 55] width 64 height 9
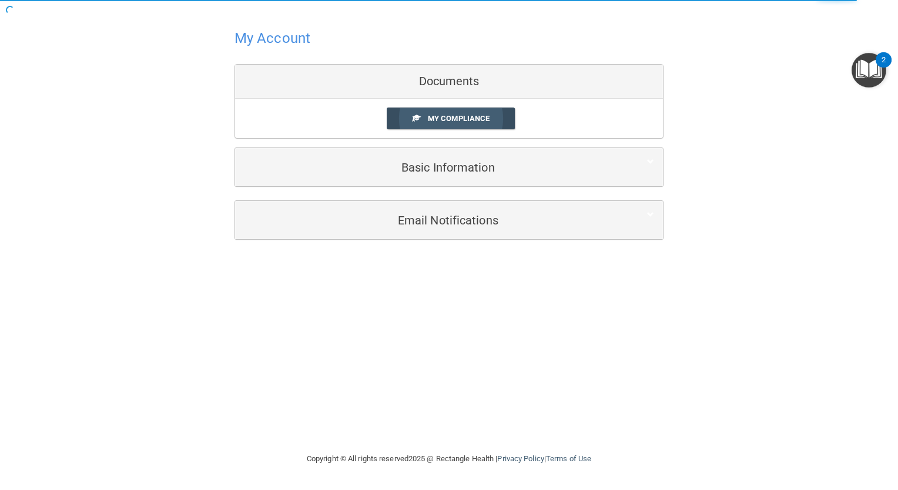
click at [467, 118] on span "My Compliance" at bounding box center [459, 118] width 62 height 9
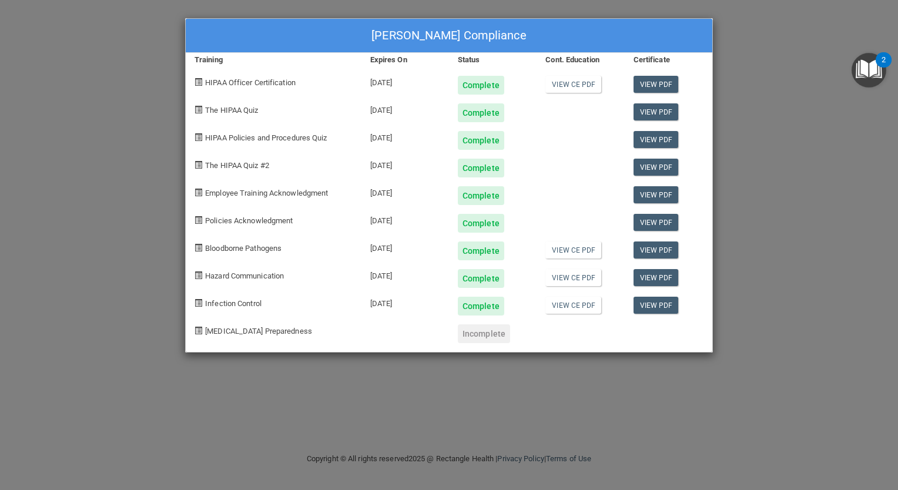
click at [484, 330] on div "Incomplete" at bounding box center [484, 333] width 52 height 19
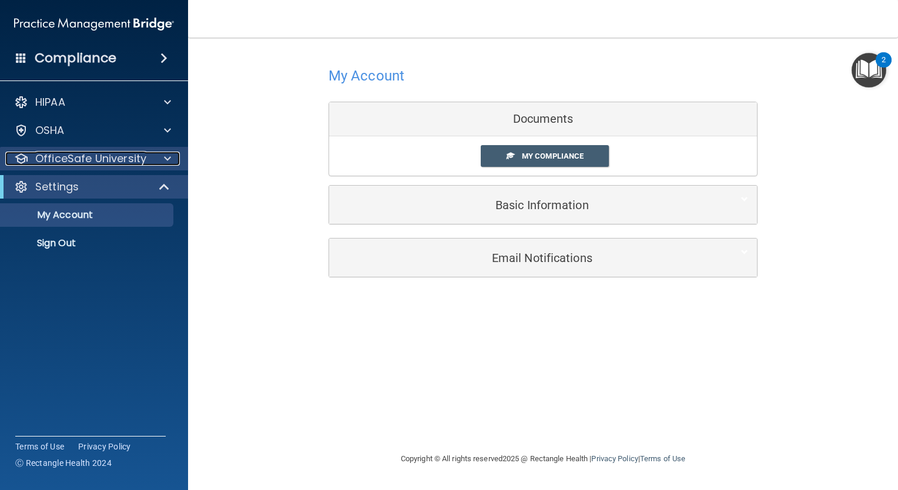
click at [120, 156] on p "OfficeSafe University" at bounding box center [90, 159] width 111 height 14
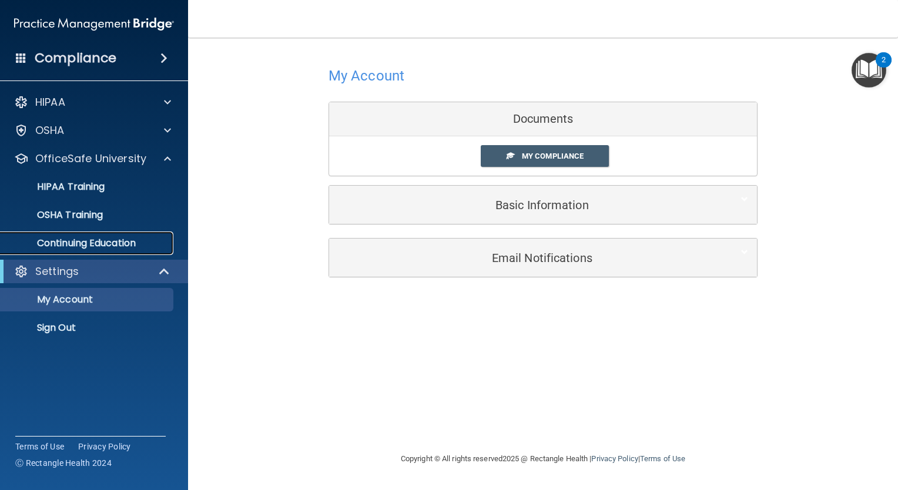
click at [114, 241] on p "Continuing Education" at bounding box center [88, 243] width 160 height 12
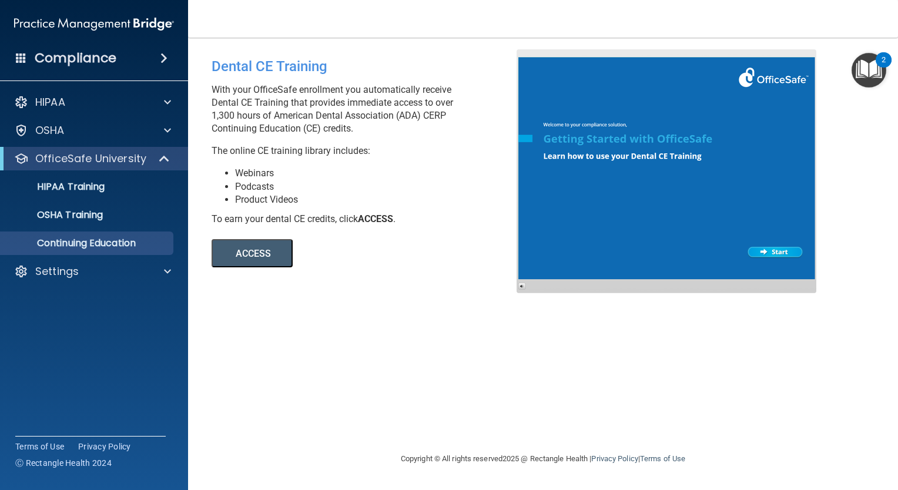
click at [640, 193] on div at bounding box center [667, 171] width 300 height 244
click at [81, 199] on ul "HIPAA Training OSHA Training Continuing Education" at bounding box center [94, 212] width 213 height 85
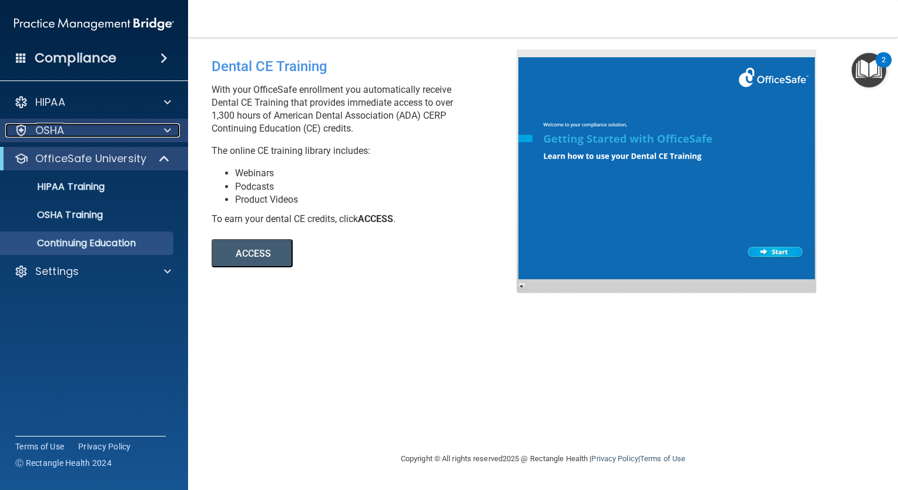
click at [84, 129] on div "OSHA" at bounding box center [78, 130] width 146 height 14
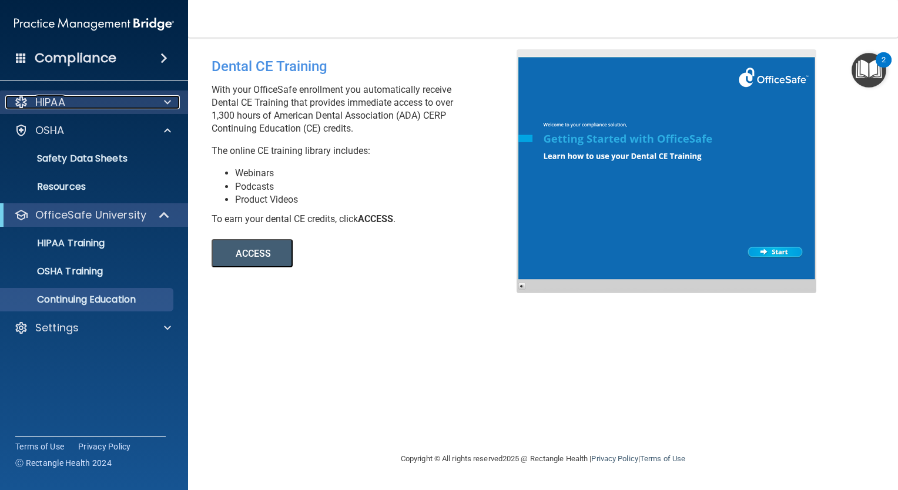
click at [120, 98] on div "HIPAA" at bounding box center [78, 102] width 146 height 14
